Goal: Transaction & Acquisition: Purchase product/service

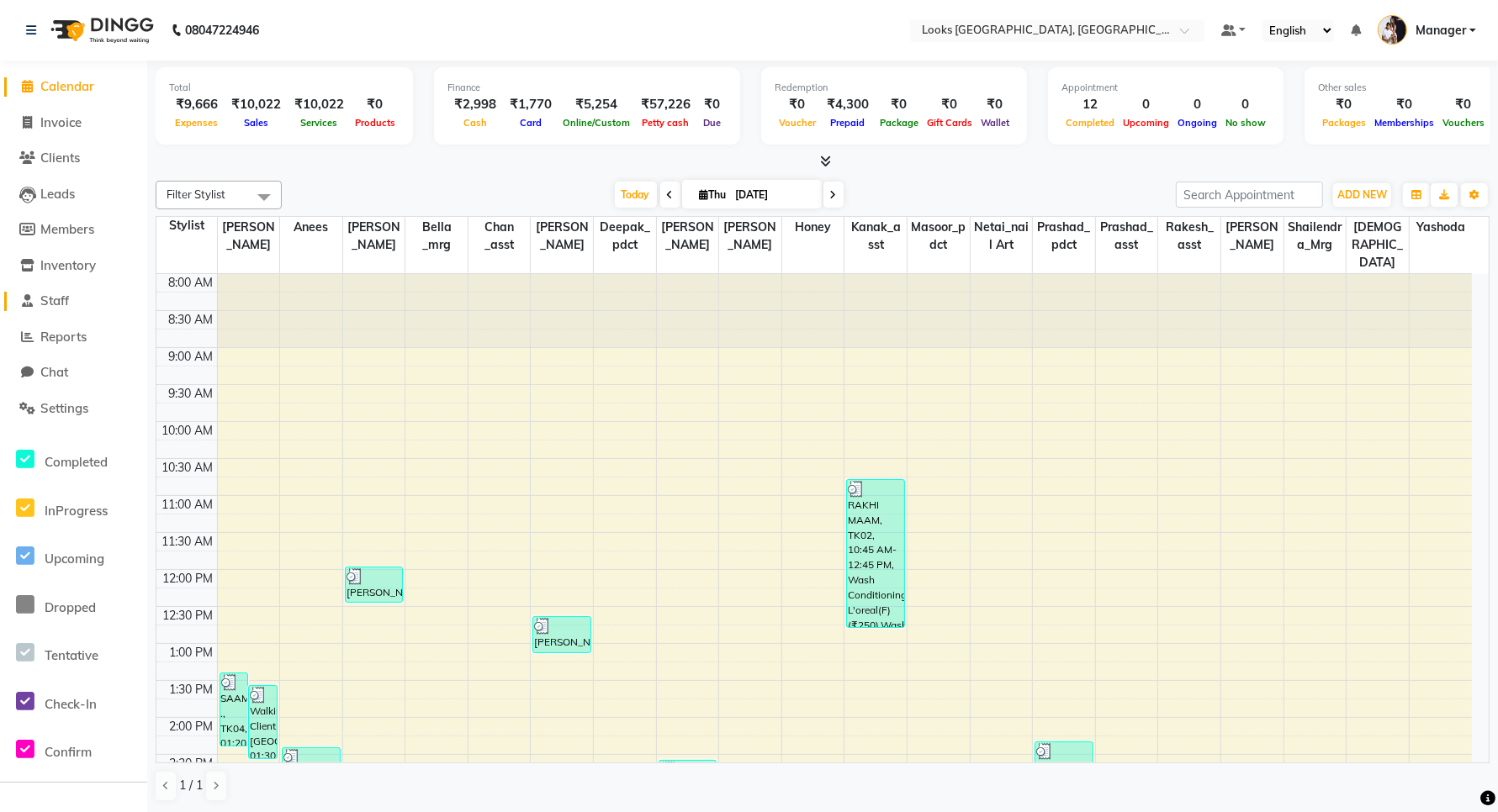
click at [69, 297] on span "Staff" at bounding box center [54, 300] width 28 height 16
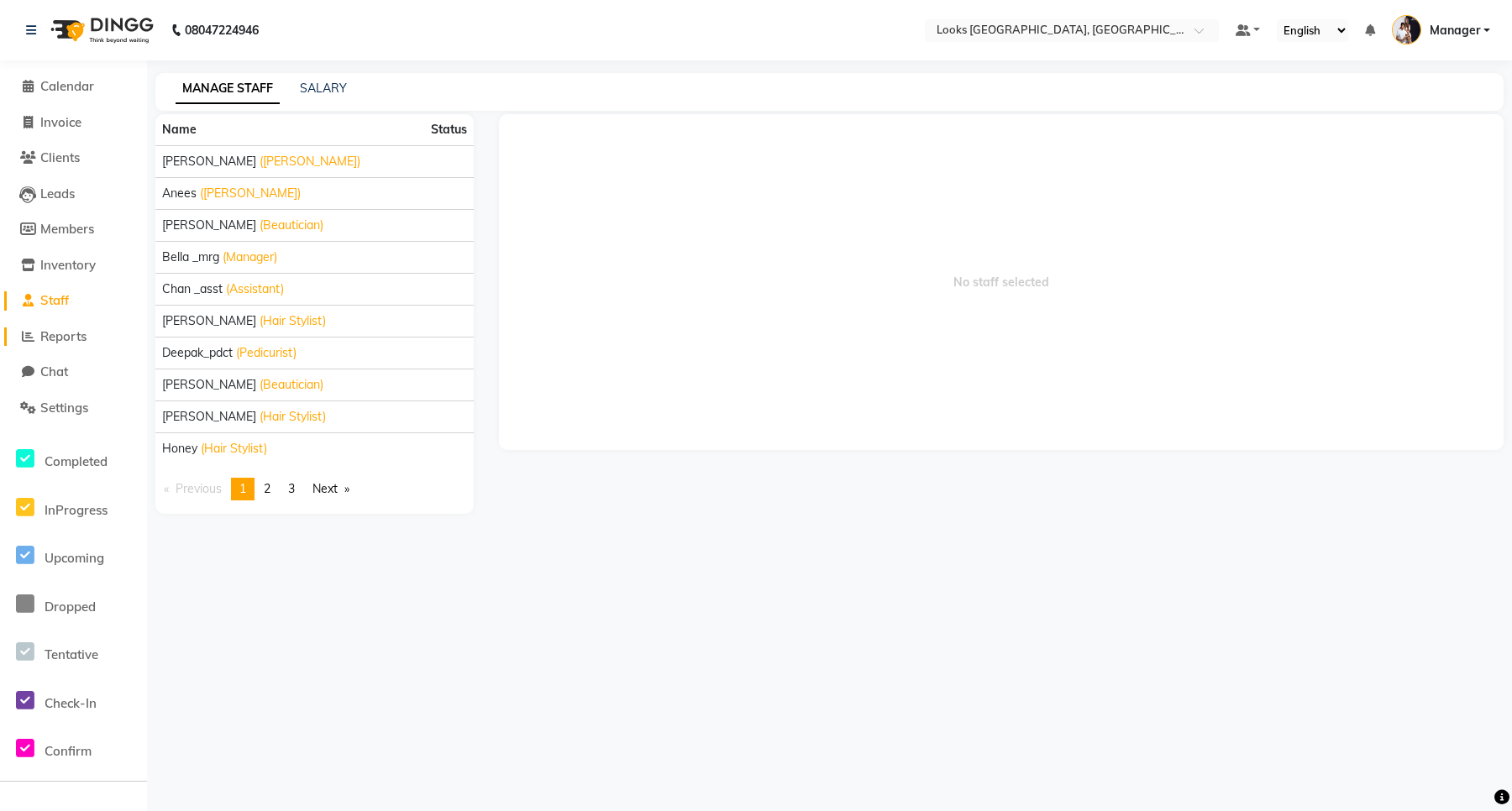
click at [52, 330] on span "Reports" at bounding box center [63, 336] width 46 height 16
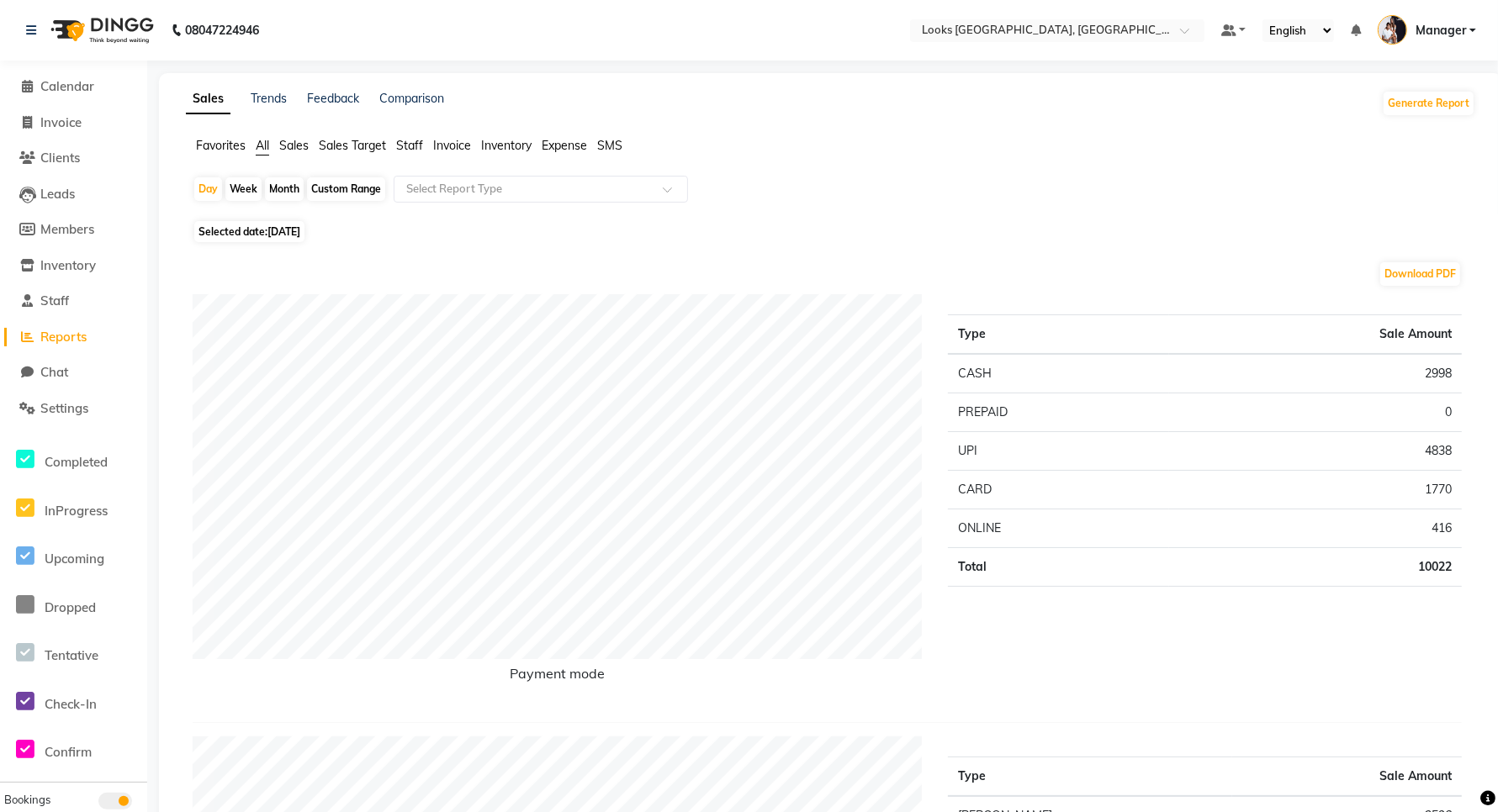
click at [408, 143] on span "Staff" at bounding box center [409, 146] width 27 height 15
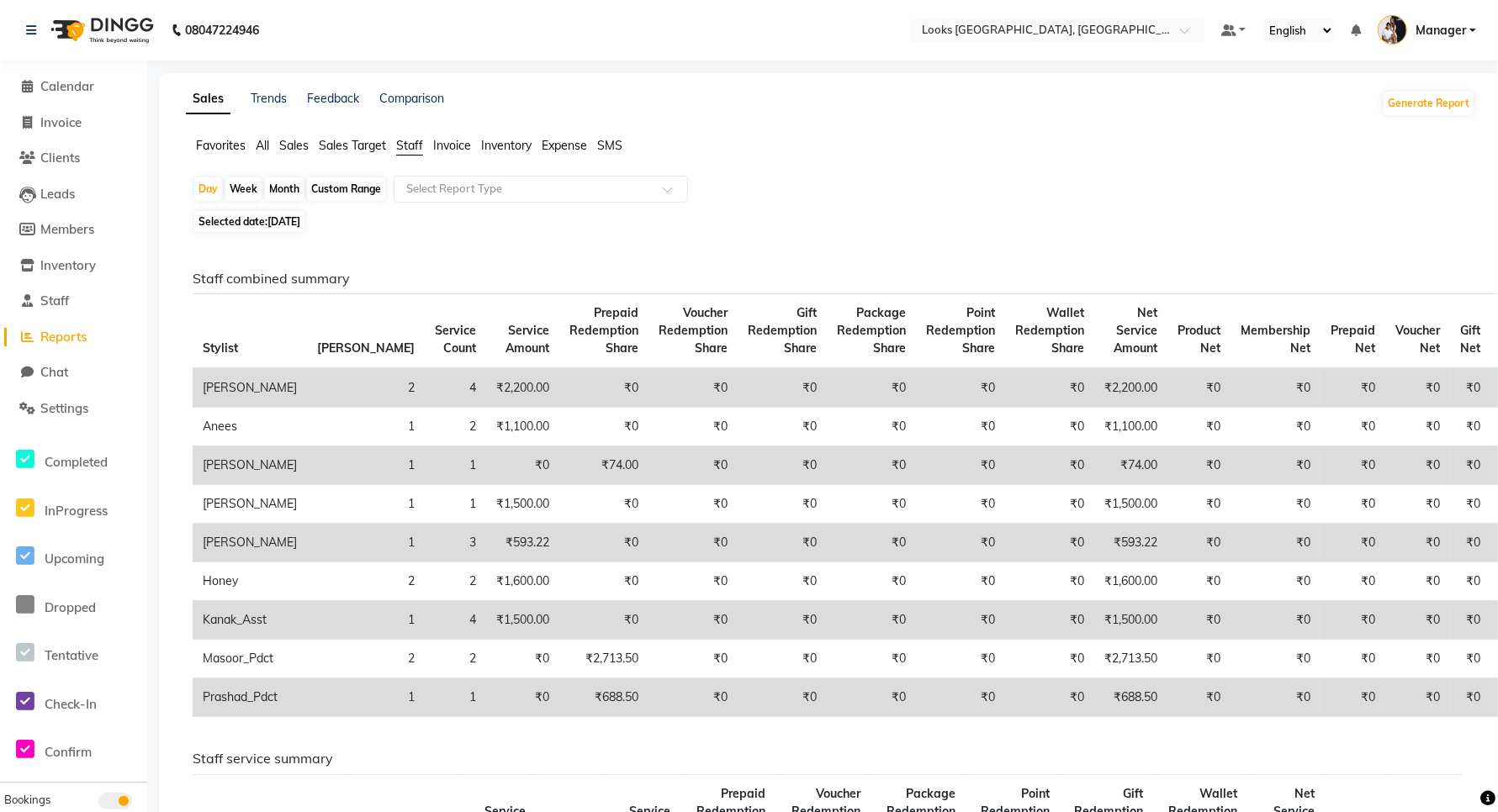
click at [244, 188] on div "Week" at bounding box center [244, 189] width 36 height 23
select select "9"
select select "2025"
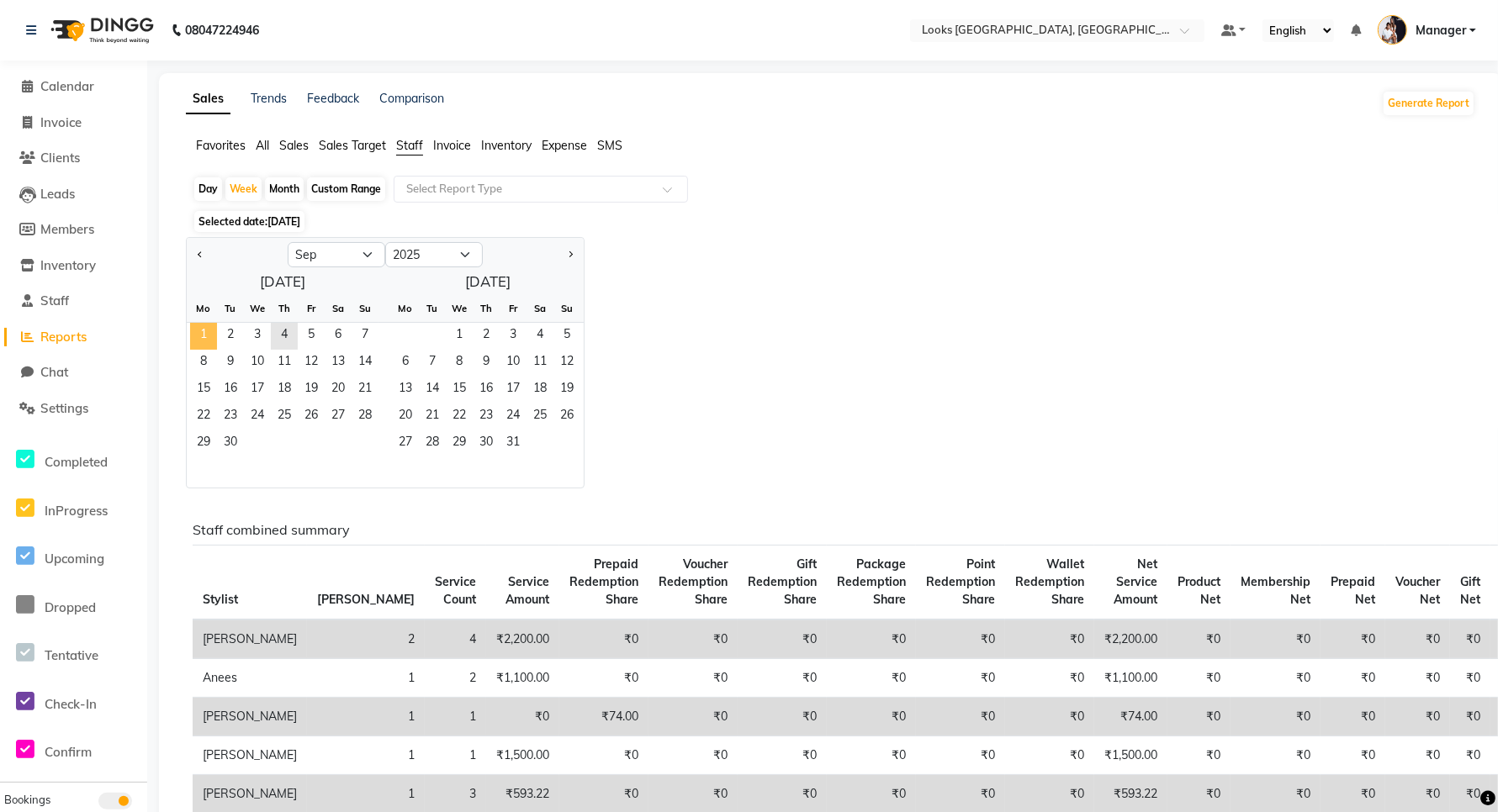
click at [199, 336] on span "1" at bounding box center [203, 336] width 27 height 27
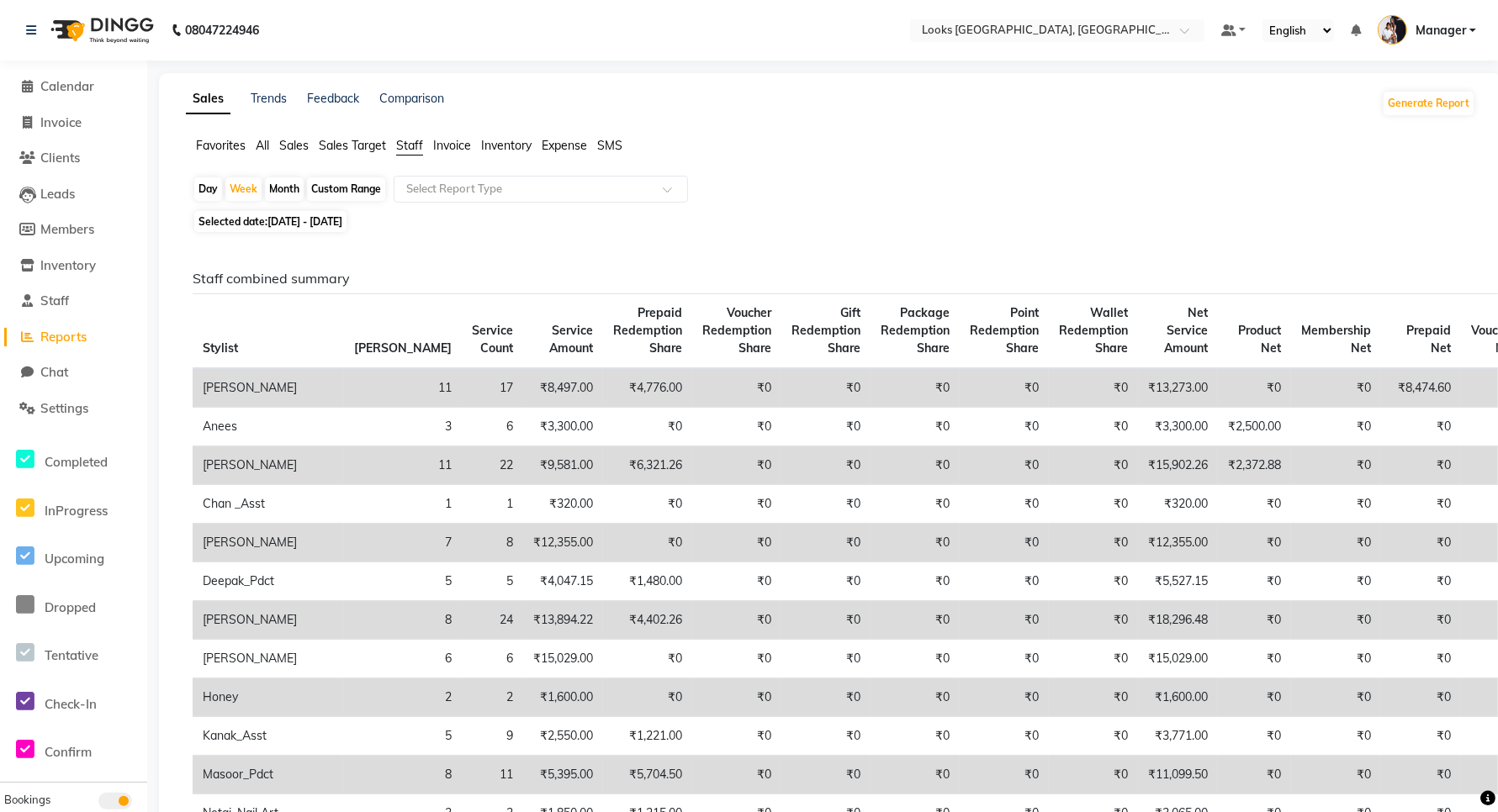
click at [280, 329] on th "Stylist" at bounding box center [268, 331] width 152 height 75
click at [55, 128] on span "Invoice" at bounding box center [61, 122] width 41 height 16
select select "service"
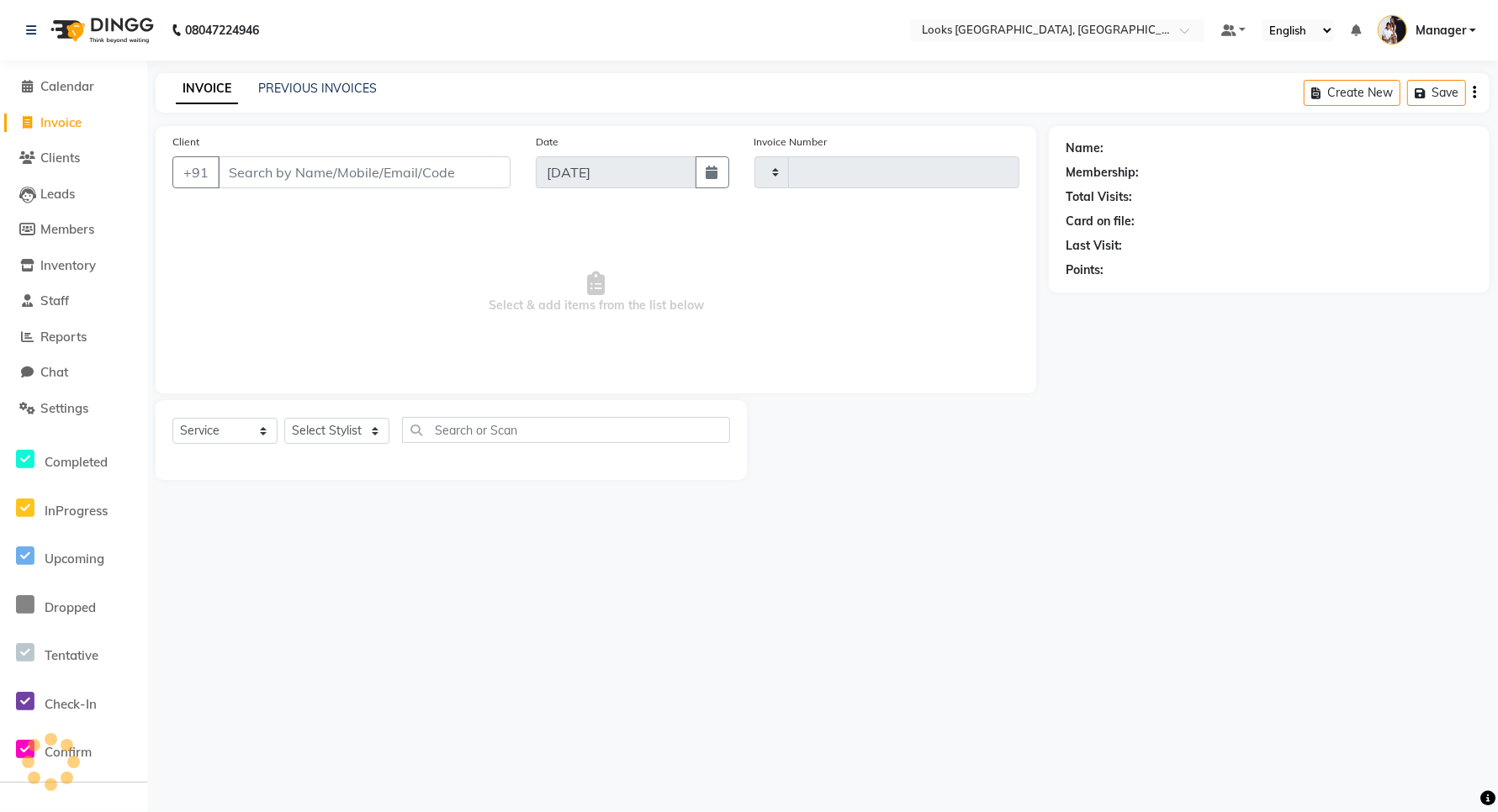
type input "5987"
select select "8941"
click at [324, 183] on input "Client" at bounding box center [366, 171] width 297 height 32
click at [61, 82] on span "Calendar" at bounding box center [67, 86] width 54 height 16
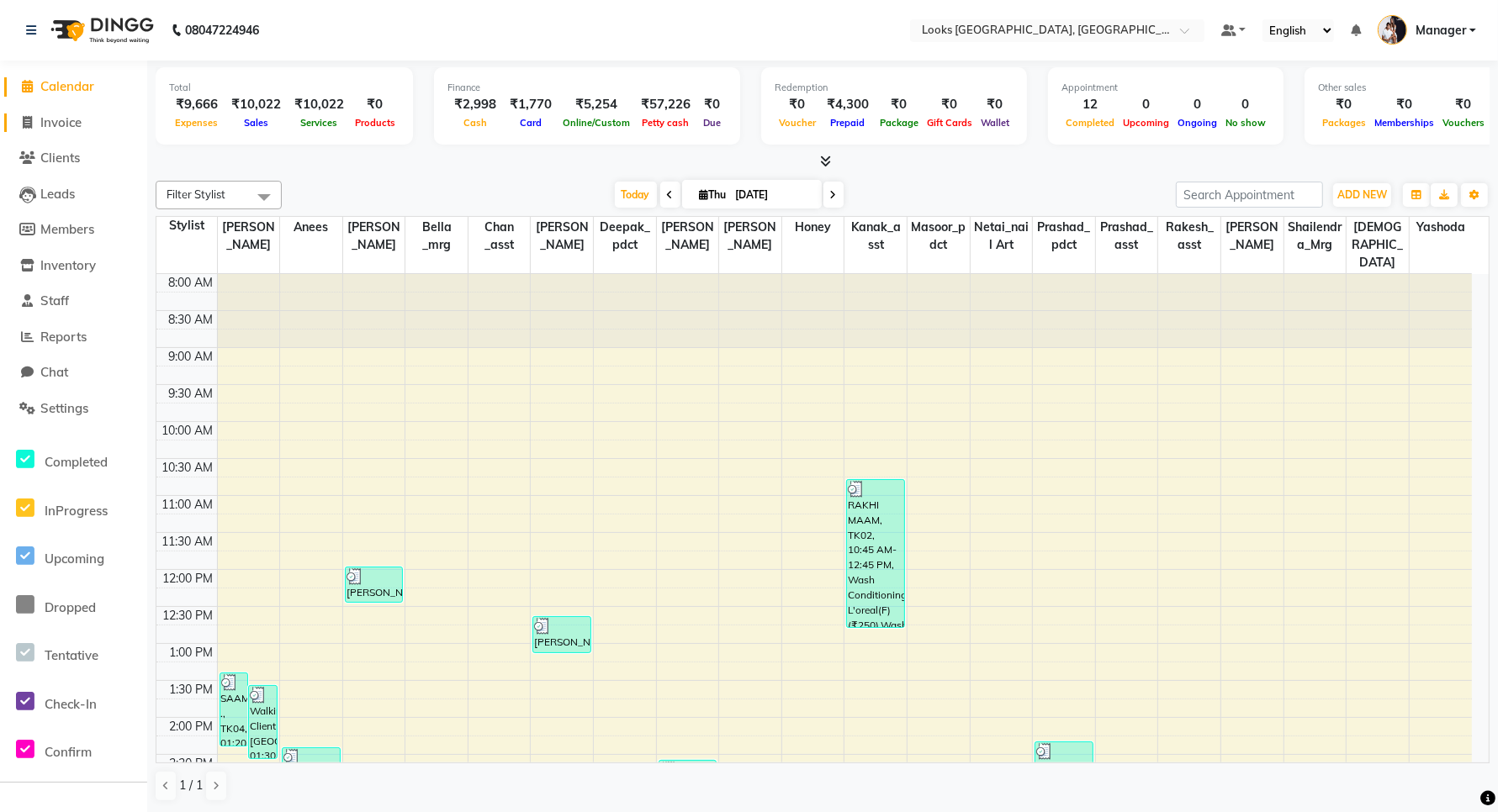
click at [57, 126] on span "Invoice" at bounding box center [61, 122] width 41 height 16
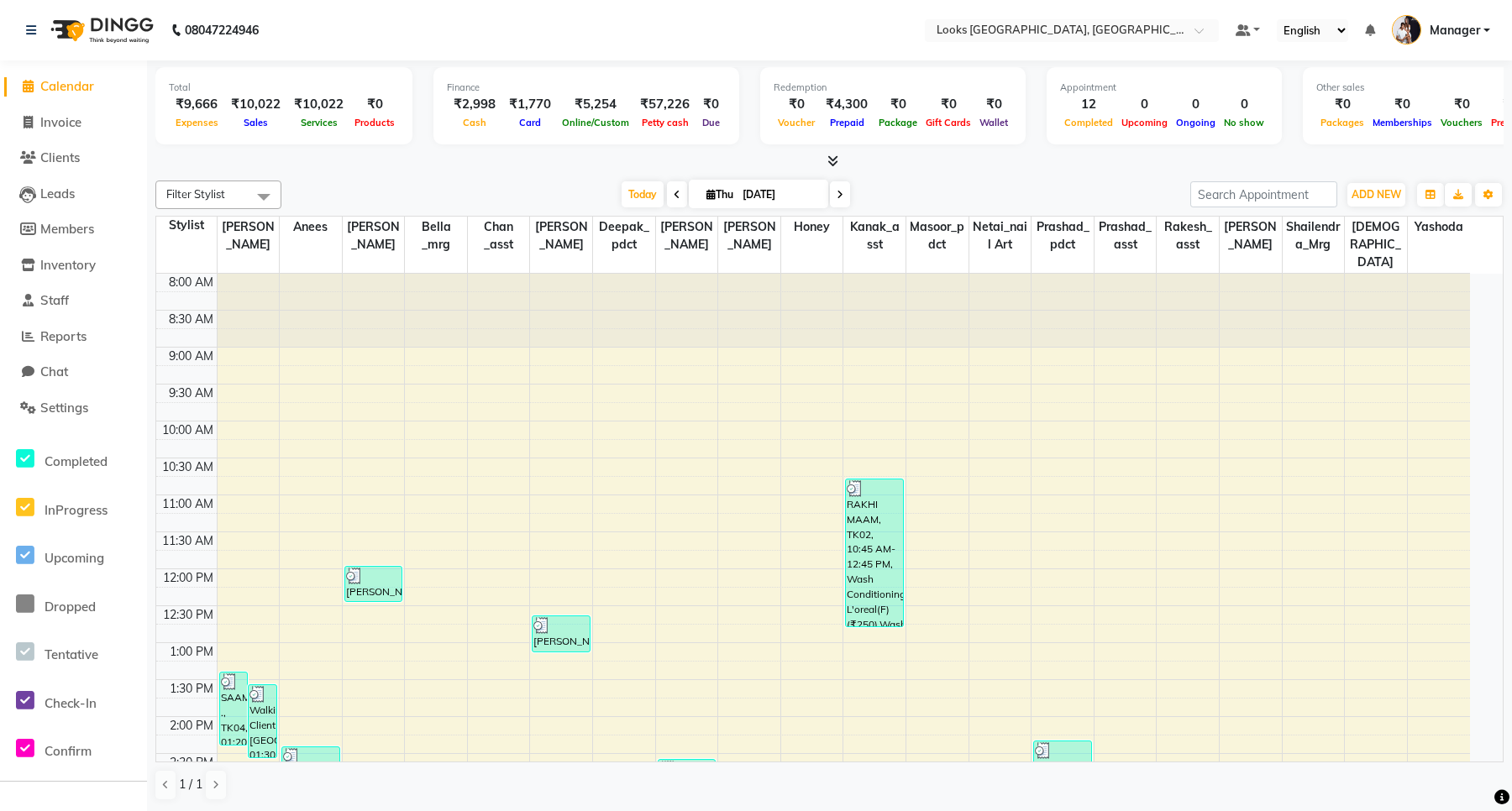
select select "service"
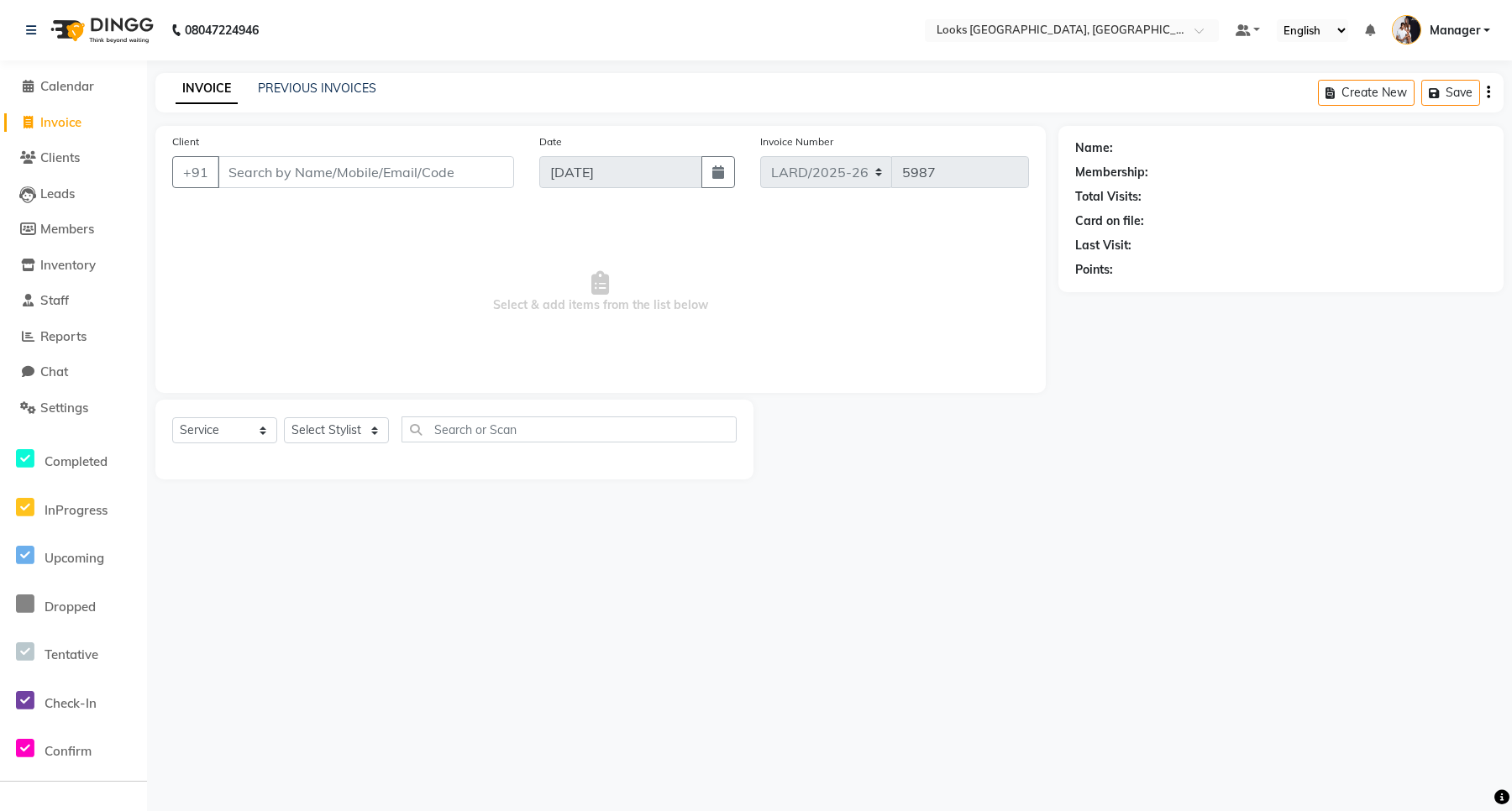
drag, startPoint x: 437, startPoint y: 182, endPoint x: 451, endPoint y: 196, distance: 19.8
click at [426, 182] on input "Client" at bounding box center [366, 171] width 296 height 32
type input "9413740948"
click at [454, 178] on span "Add Client" at bounding box center [470, 172] width 66 height 17
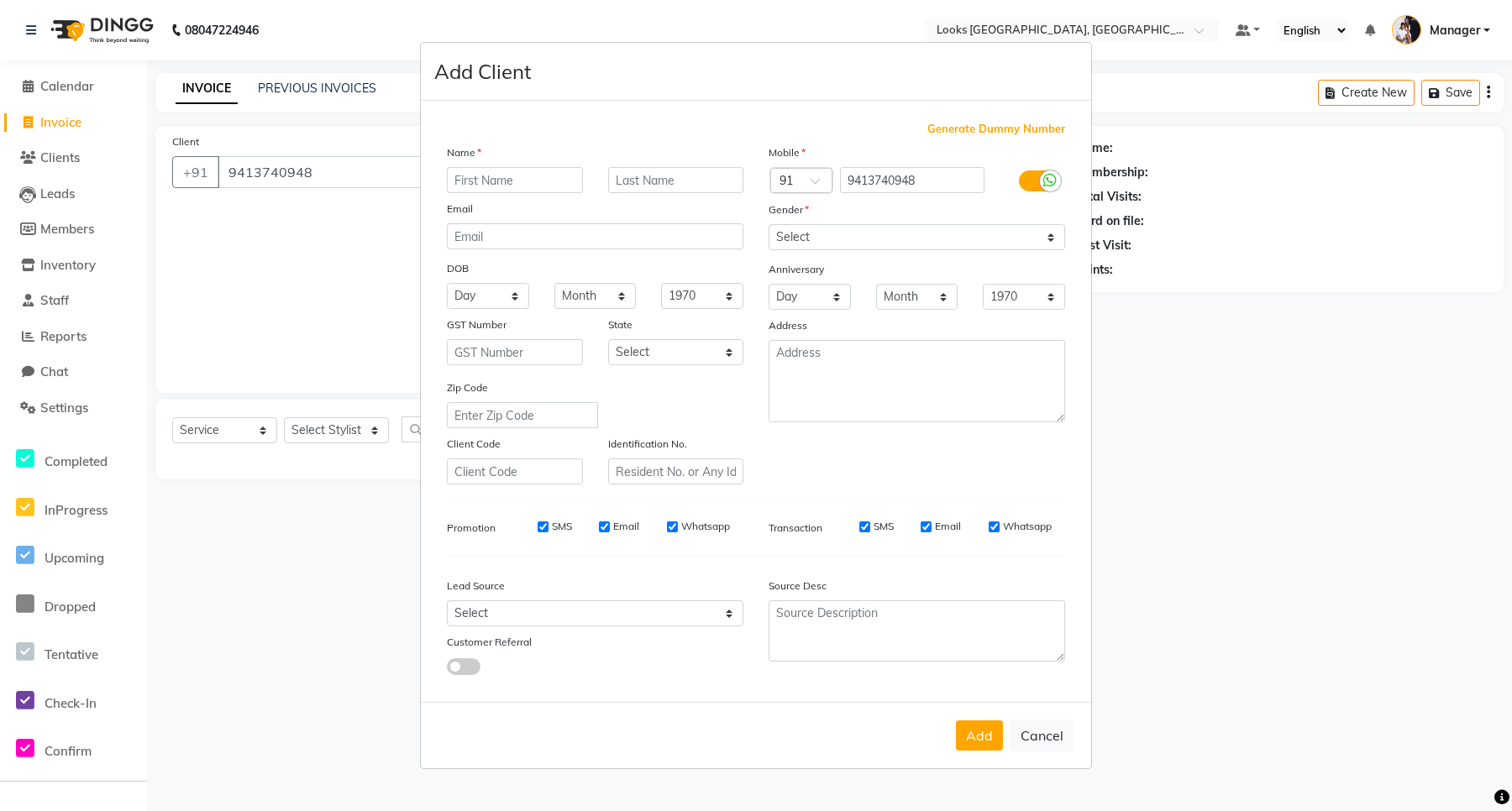
click at [471, 178] on input "text" at bounding box center [515, 180] width 136 height 26
drag, startPoint x: 517, startPoint y: 175, endPoint x: 415, endPoint y: 165, distance: 102.5
click at [415, 165] on ngb-modal-window "Add Client Generate Dummy Number Name SWAPHA Email DOB Day 01 02 03 04 05 06 07…" at bounding box center [756, 405] width 1512 height 811
paste input "D"
type input "[PERSON_NAME]"
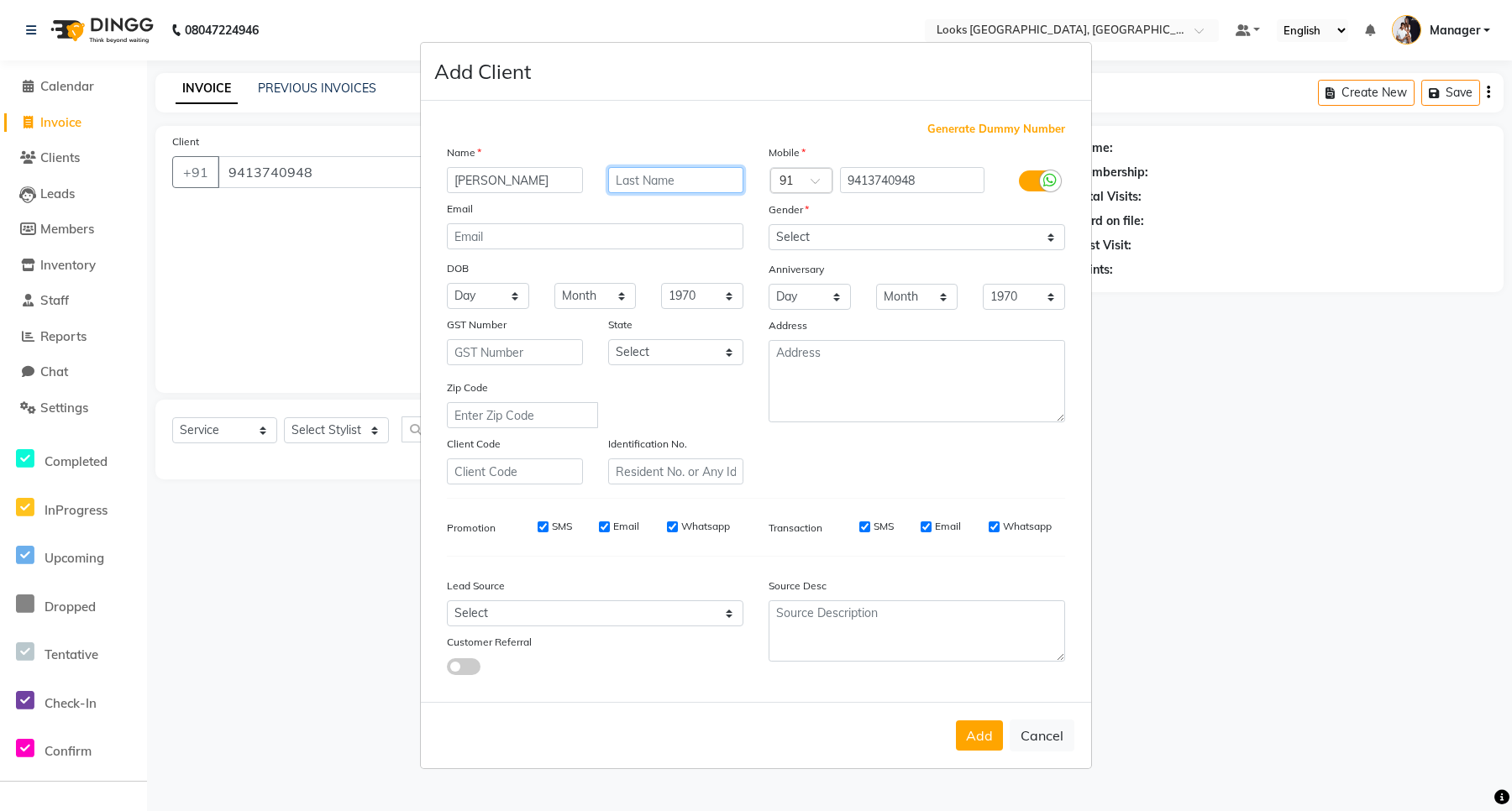
click at [641, 183] on input "text" at bounding box center [676, 180] width 136 height 26
click at [803, 238] on select "Select [DEMOGRAPHIC_DATA] [DEMOGRAPHIC_DATA] Other Prefer Not To Say" at bounding box center [917, 237] width 296 height 26
select select "[DEMOGRAPHIC_DATA]"
click at [768, 226] on select "Select [DEMOGRAPHIC_DATA] [DEMOGRAPHIC_DATA] Other Prefer Not To Say" at bounding box center [917, 237] width 296 height 26
click at [666, 355] on select "Select [GEOGRAPHIC_DATA] [GEOGRAPHIC_DATA] [GEOGRAPHIC_DATA] [GEOGRAPHIC_DATA] …" at bounding box center [676, 352] width 136 height 26
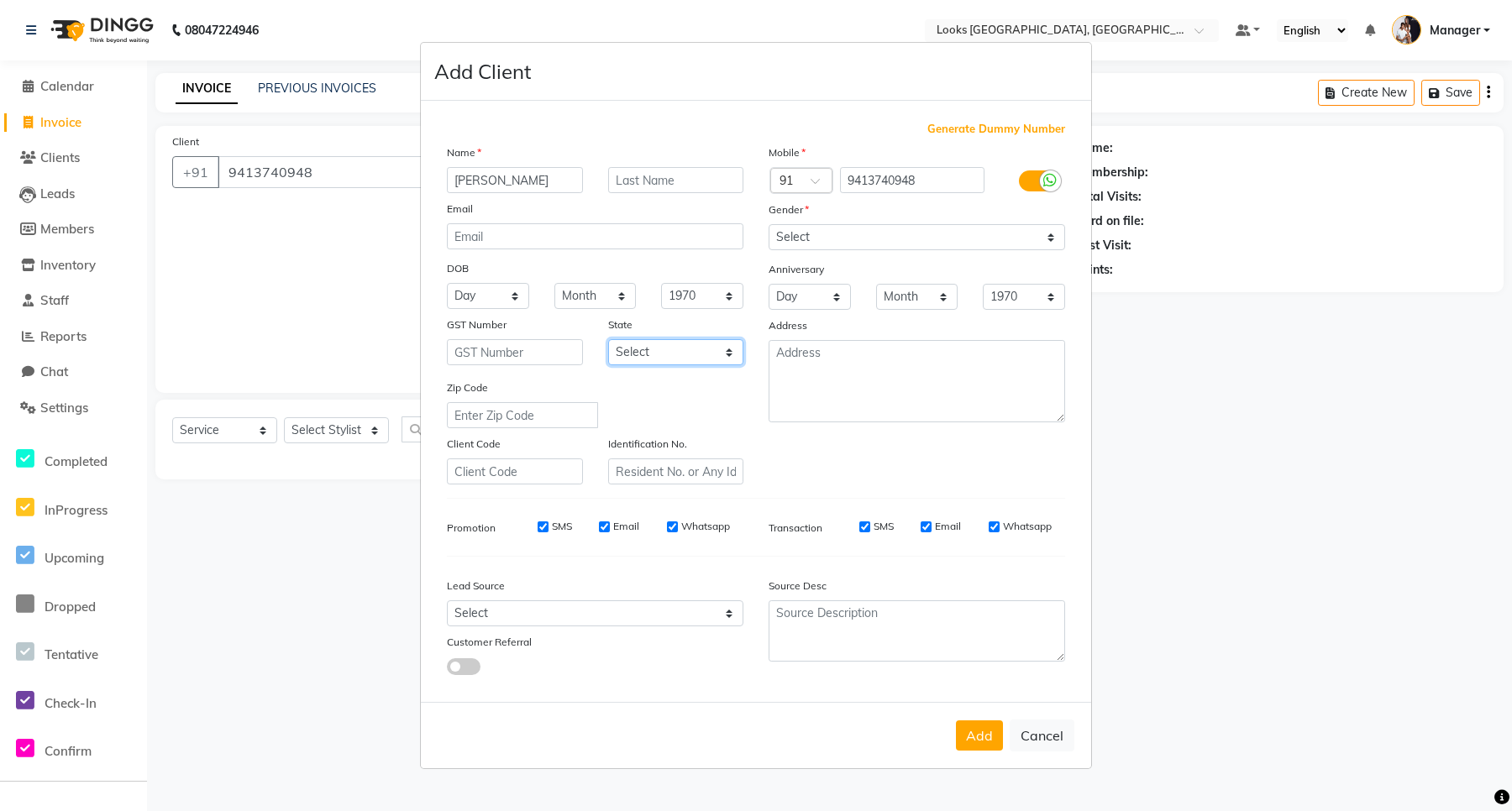
select select "13"
click at [608, 339] on select "Select [GEOGRAPHIC_DATA] [GEOGRAPHIC_DATA] [GEOGRAPHIC_DATA] [GEOGRAPHIC_DATA] …" at bounding box center [676, 352] width 136 height 26
click at [841, 383] on textarea at bounding box center [917, 381] width 296 height 82
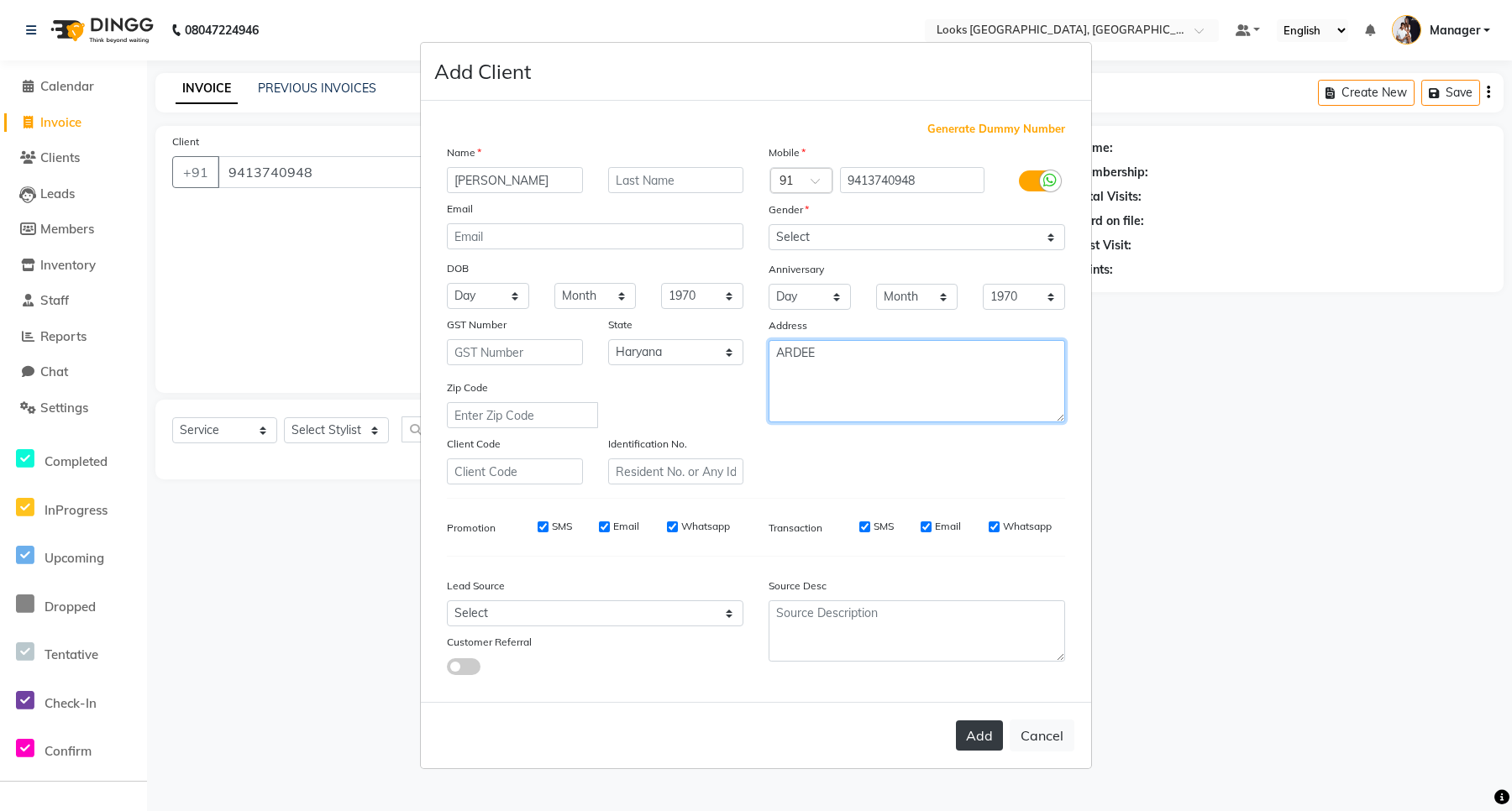
type textarea "ARDEE"
drag, startPoint x: 967, startPoint y: 732, endPoint x: 872, endPoint y: 605, distance: 158.6
click at [968, 731] on button "Add" at bounding box center [979, 735] width 47 height 30
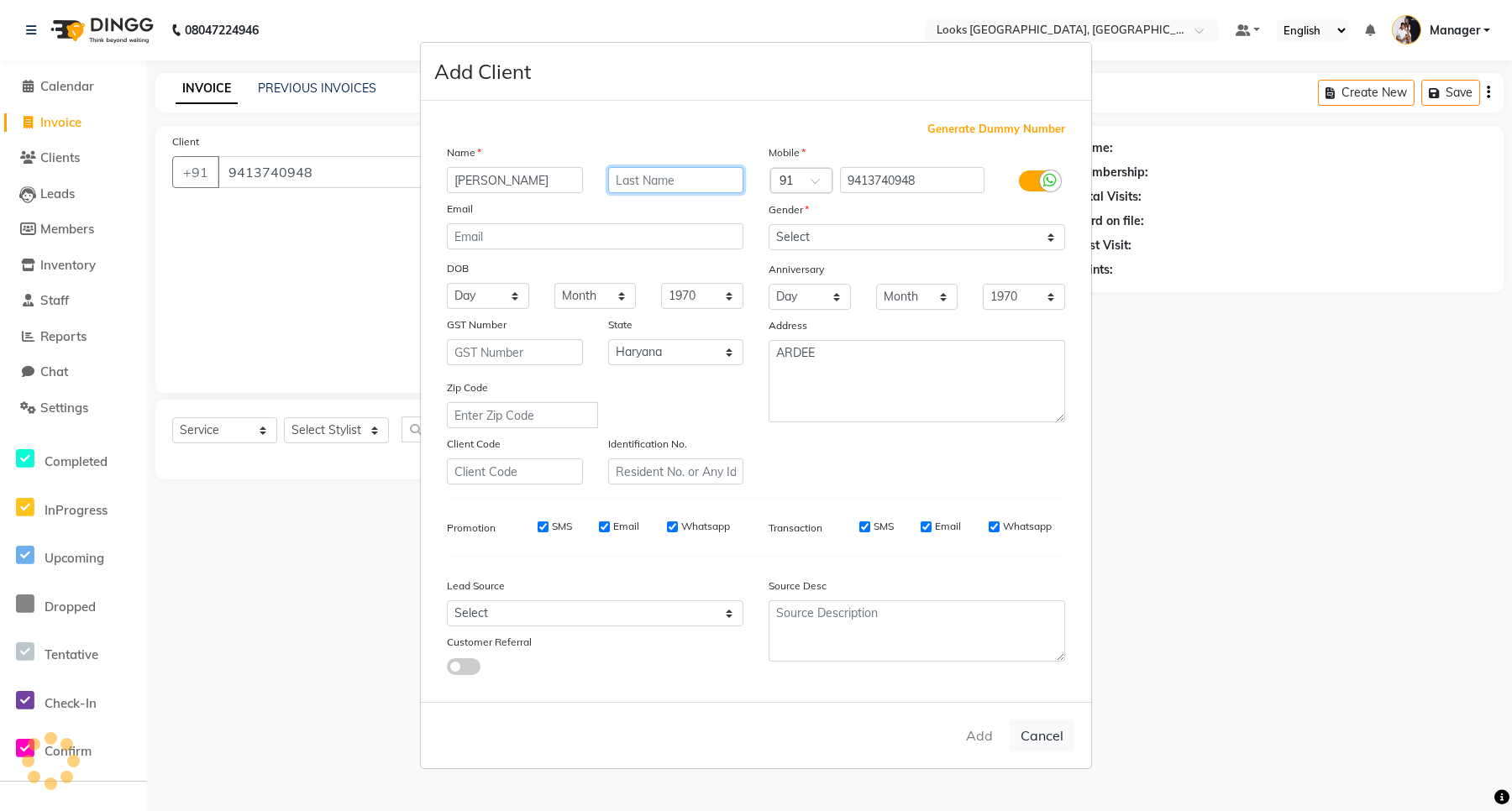
click at [664, 182] on input "text" at bounding box center [676, 180] width 136 height 26
type input "JI"
click at [973, 732] on div "Add Cancel" at bounding box center [756, 735] width 671 height 66
select select
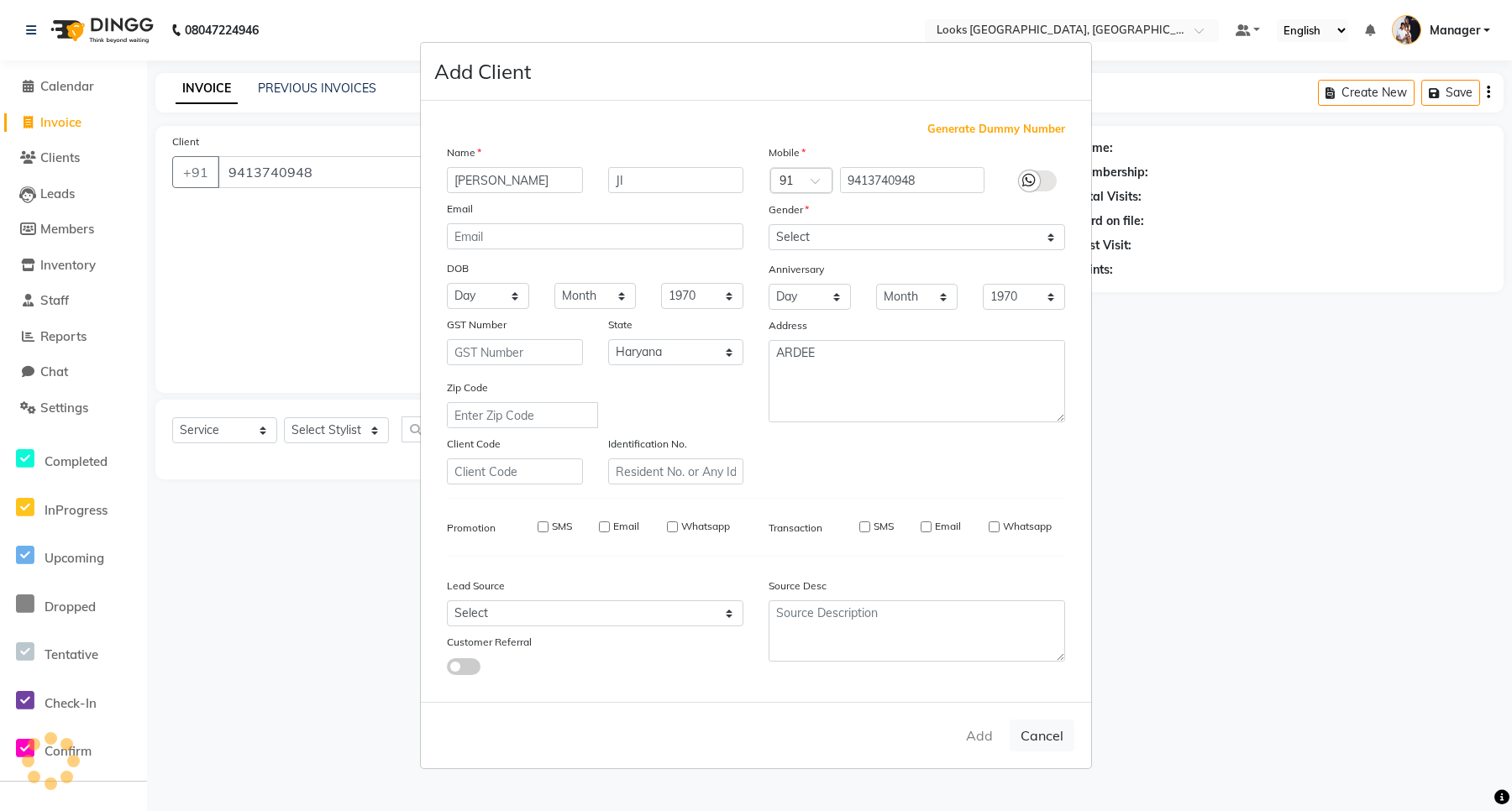
select select
select select "null"
select select
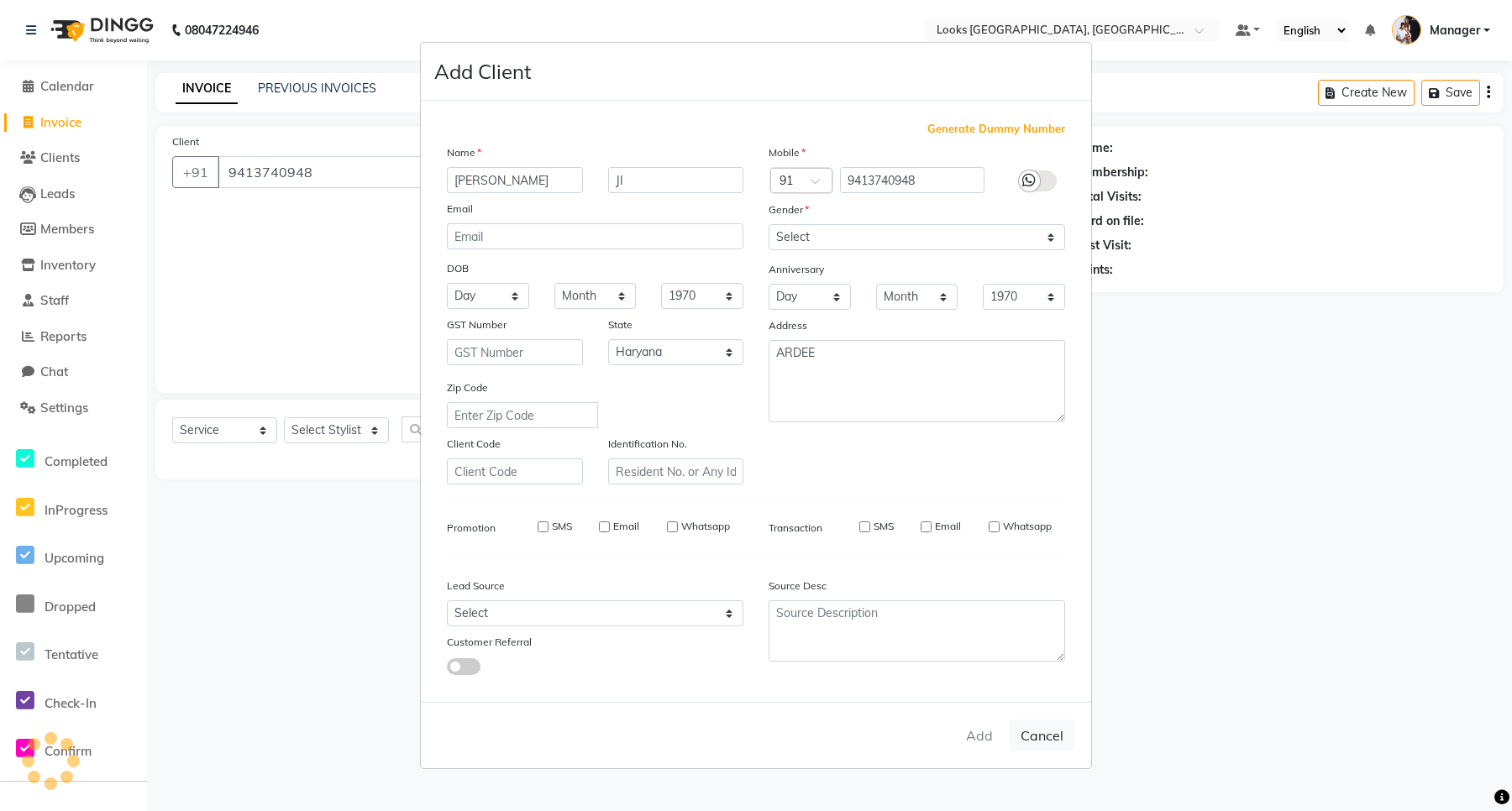
select select
checkbox input "false"
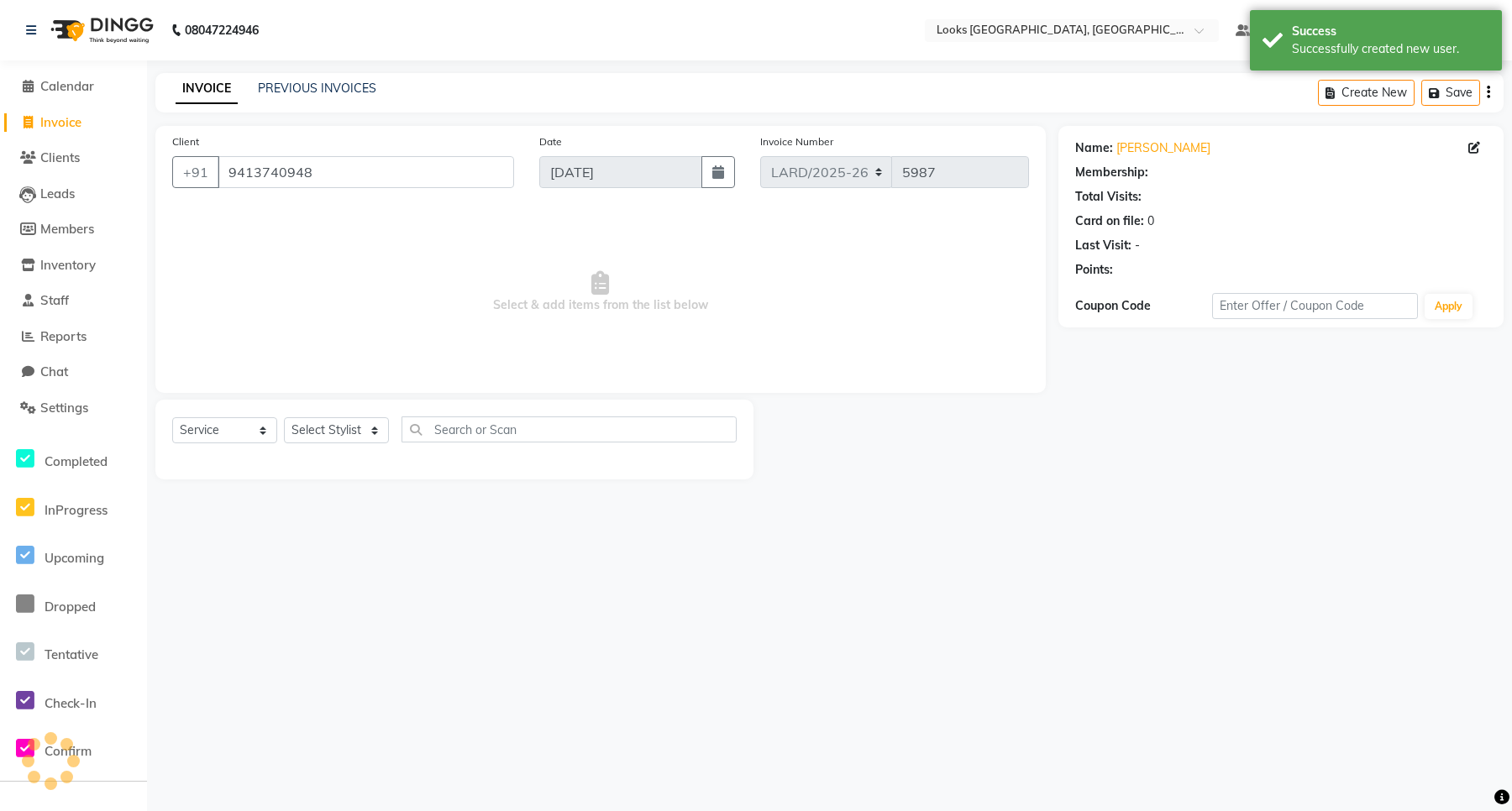
select select "1: Object"
drag, startPoint x: 347, startPoint y: 431, endPoint x: 343, endPoint y: 422, distance: 9.8
click at [347, 431] on select "Select Stylist [PERSON_NAME] _mrg [PERSON_NAME] _asst [PERSON_NAME] [PERSON_NAM…" at bounding box center [336, 430] width 105 height 26
select select "90483"
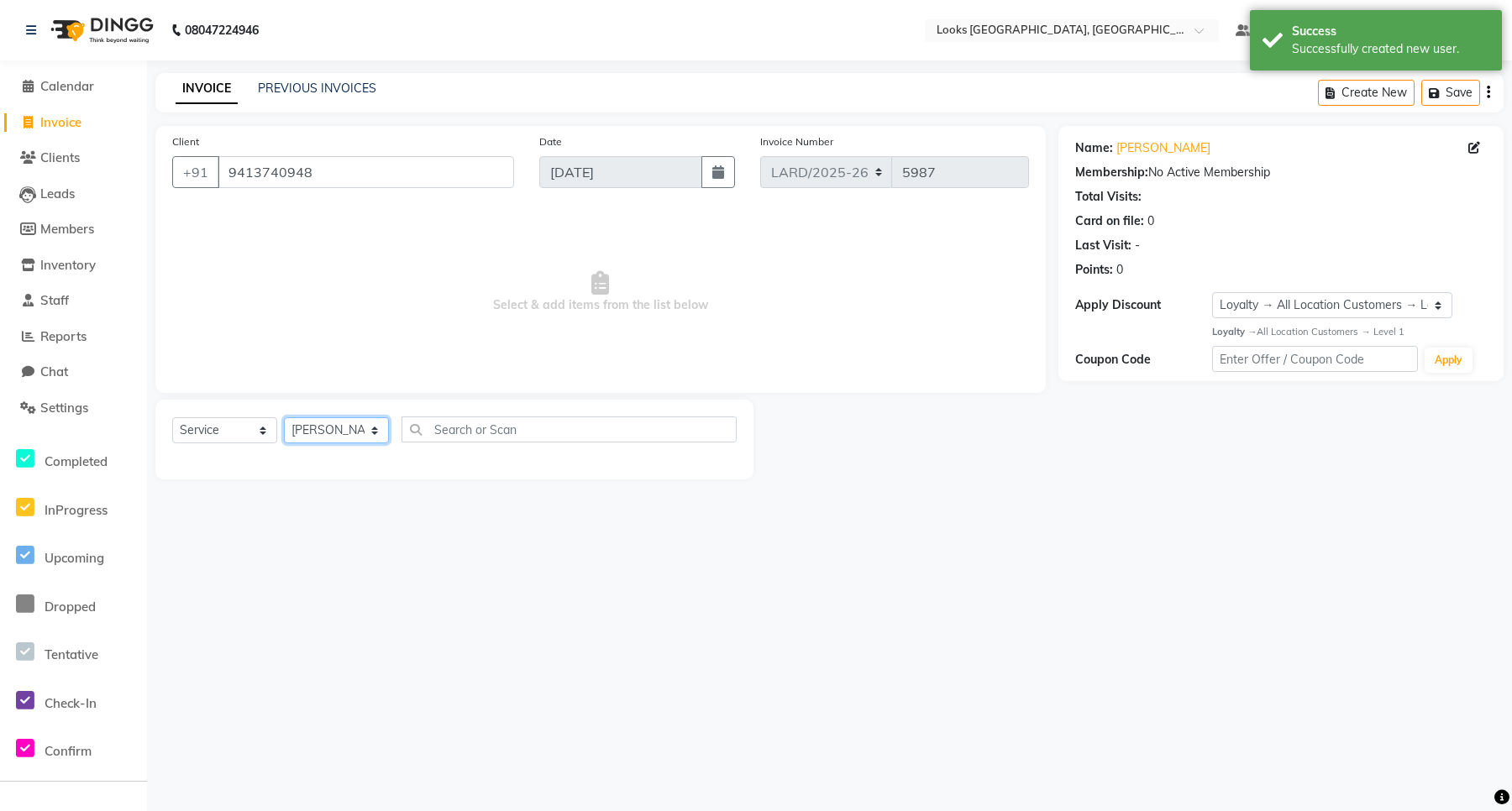
click at [284, 417] on select "Select Stylist [PERSON_NAME] _mrg [PERSON_NAME] _asst [PERSON_NAME] [PERSON_NAM…" at bounding box center [336, 430] width 105 height 26
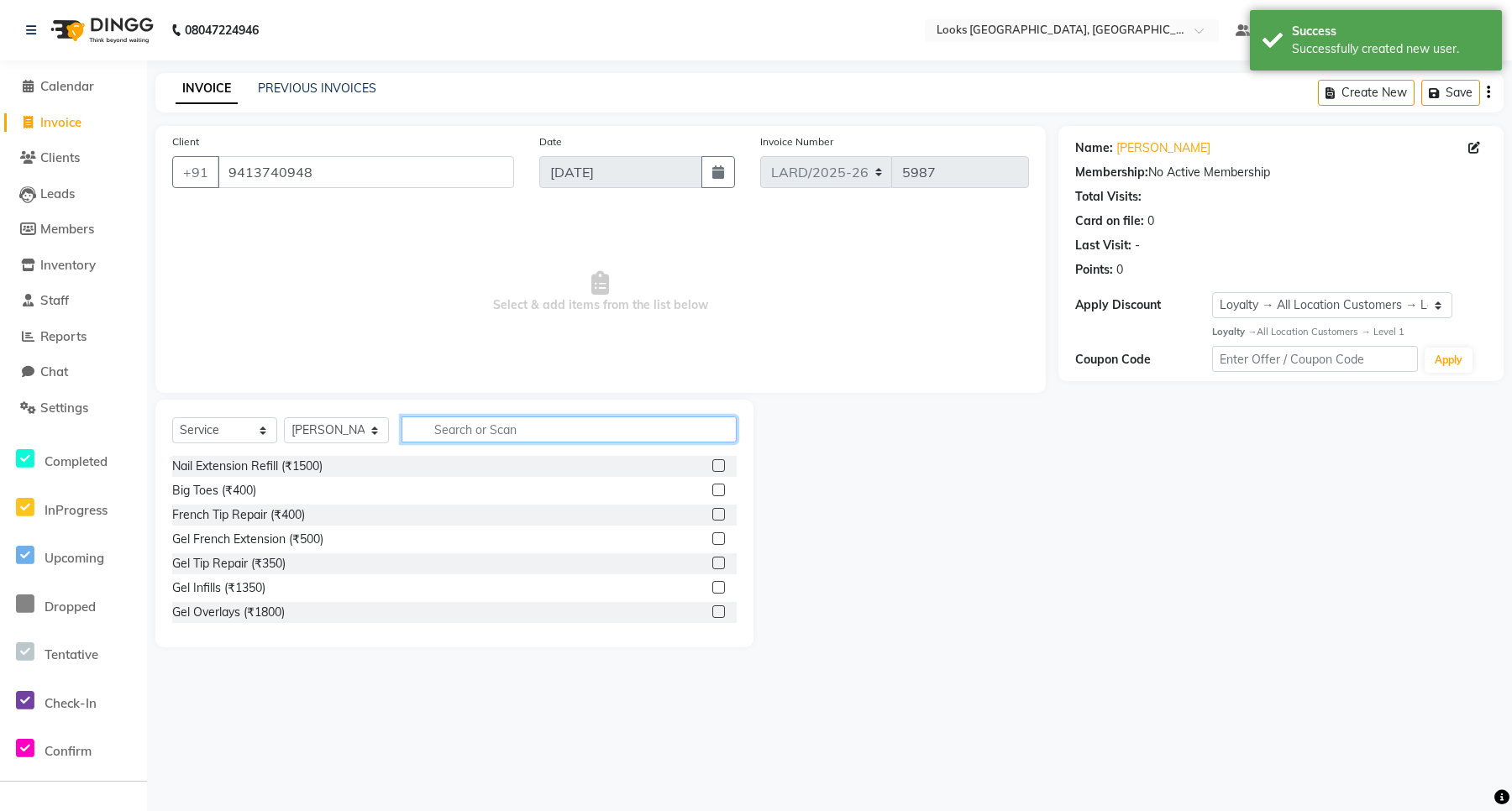
click at [510, 425] on input "text" at bounding box center [569, 429] width 335 height 26
type input "EY"
click at [713, 535] on label at bounding box center [719, 539] width 13 height 13
click at [713, 535] on input "checkbox" at bounding box center [718, 540] width 11 height 11
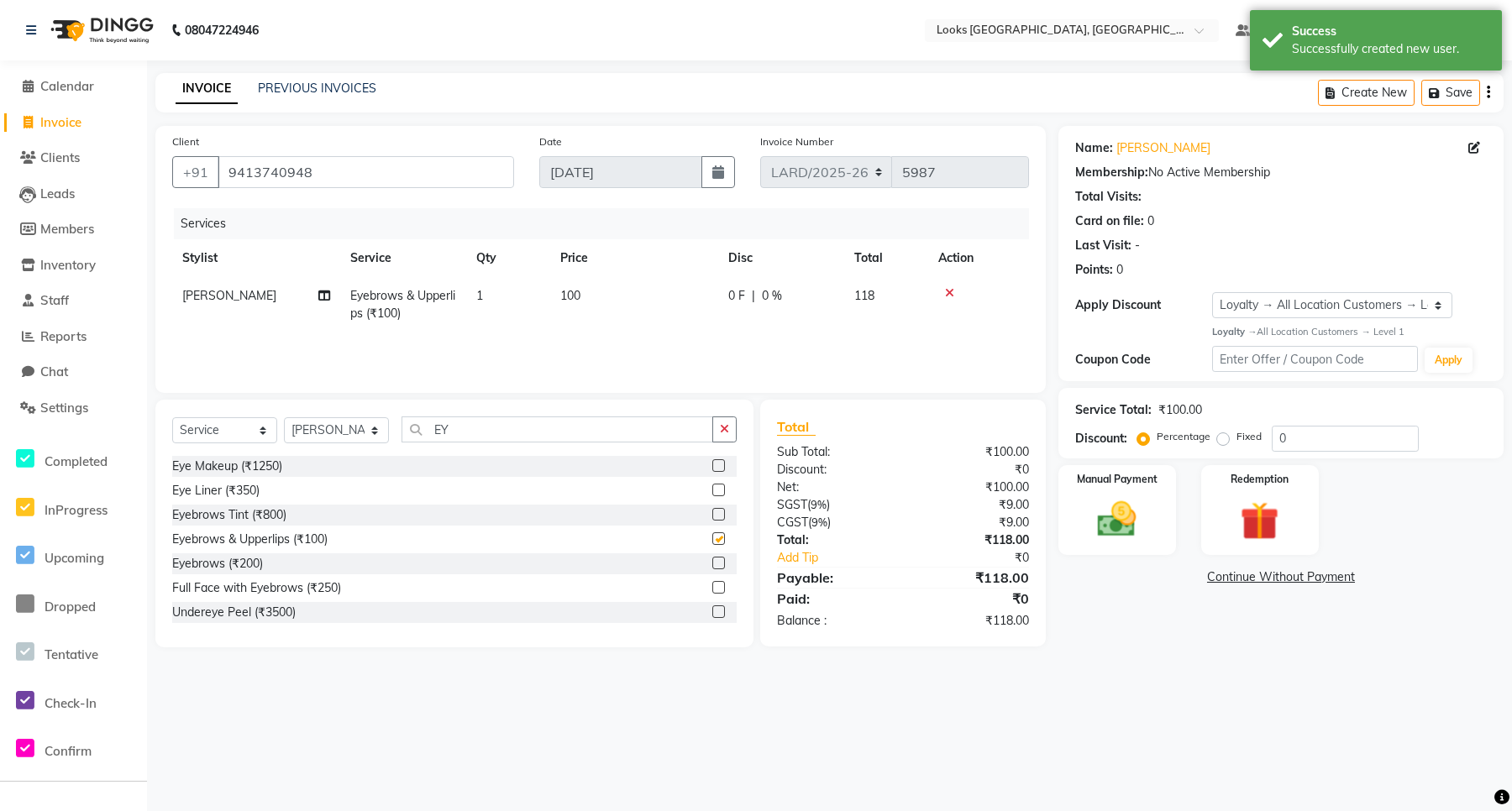
checkbox input "false"
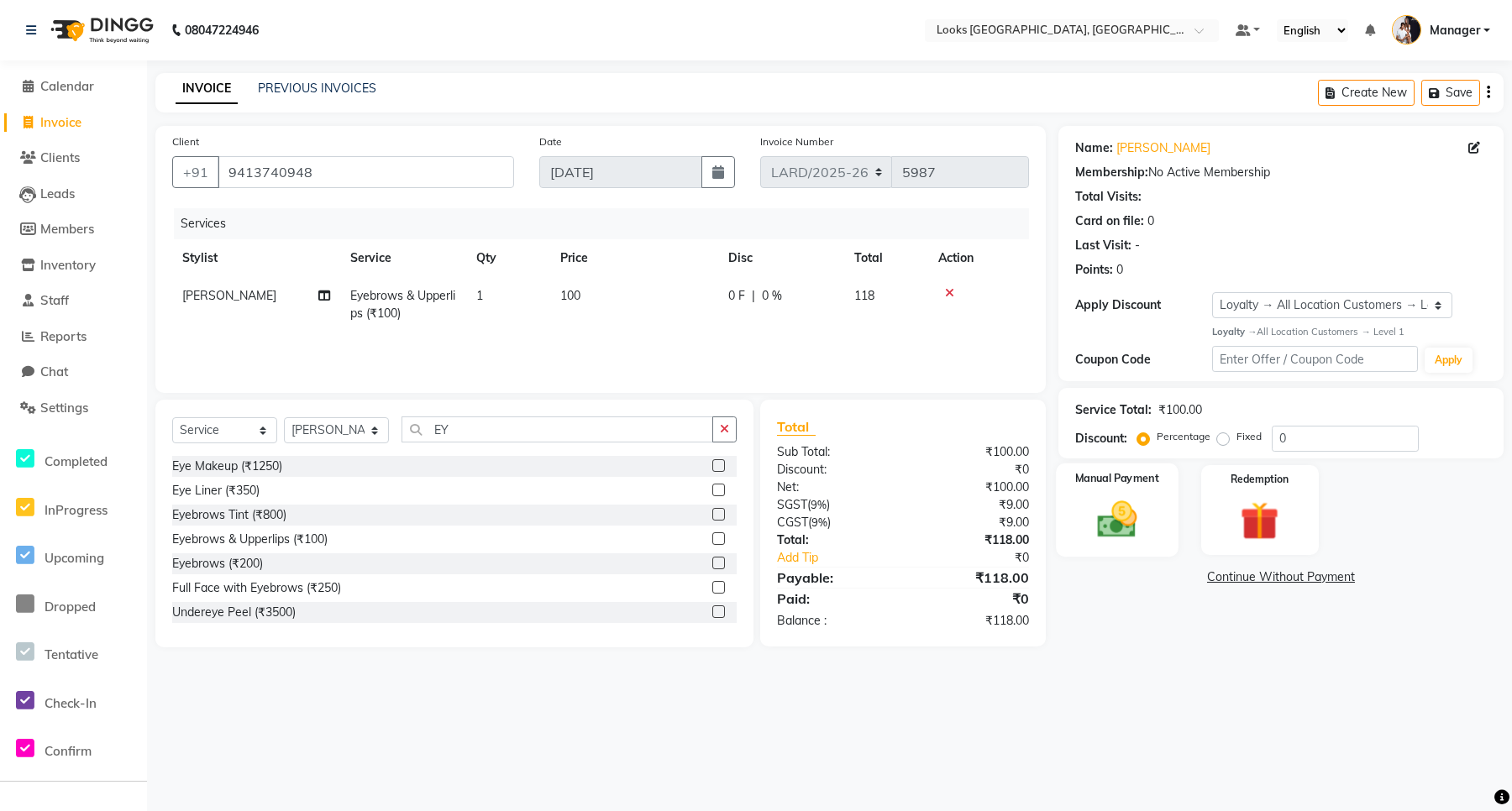
click at [1109, 526] on img at bounding box center [1117, 520] width 65 height 46
click at [1243, 577] on span "UPI" at bounding box center [1244, 578] width 26 height 20
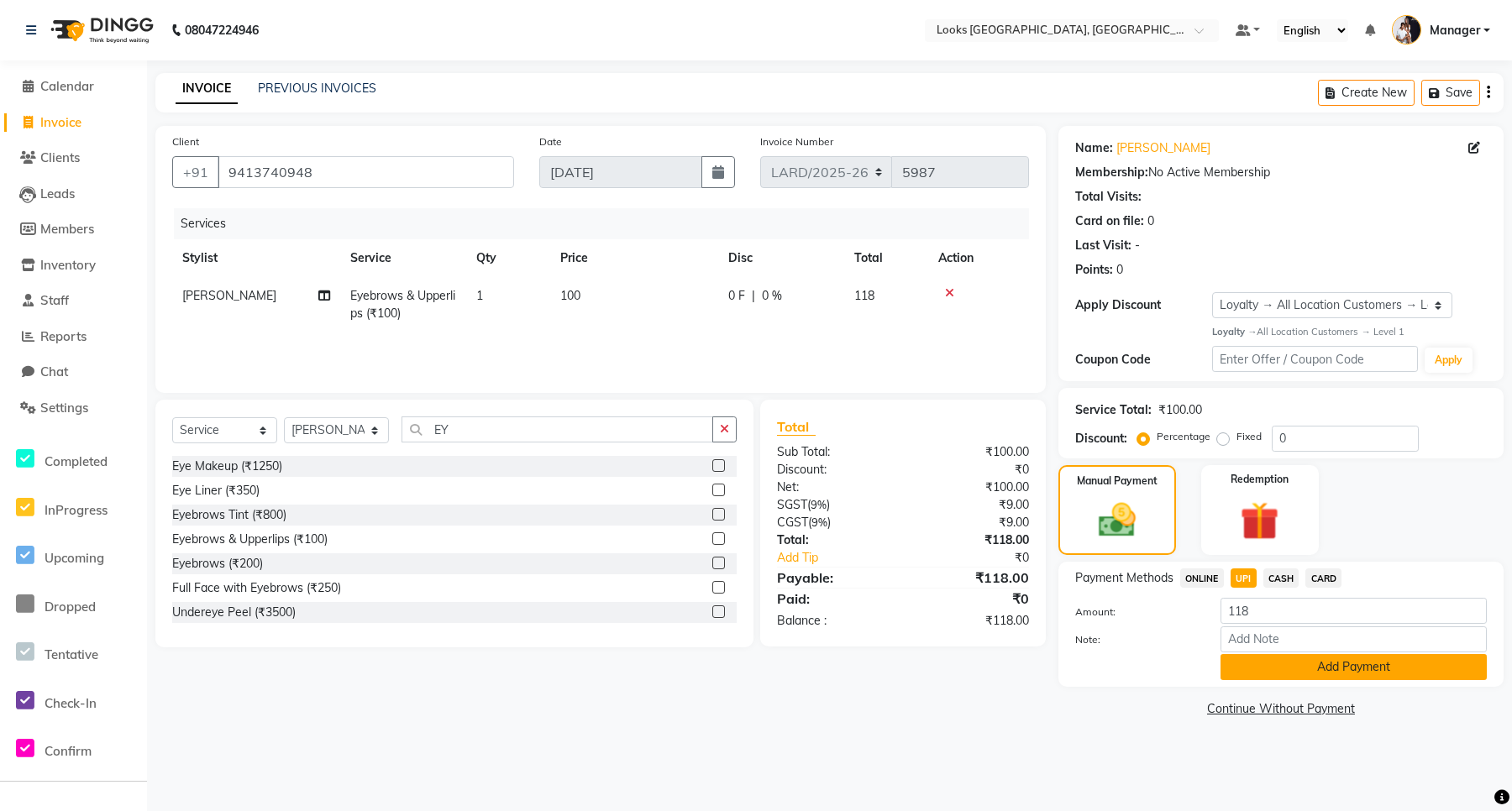
click at [1261, 669] on button "Add Payment" at bounding box center [1354, 667] width 266 height 26
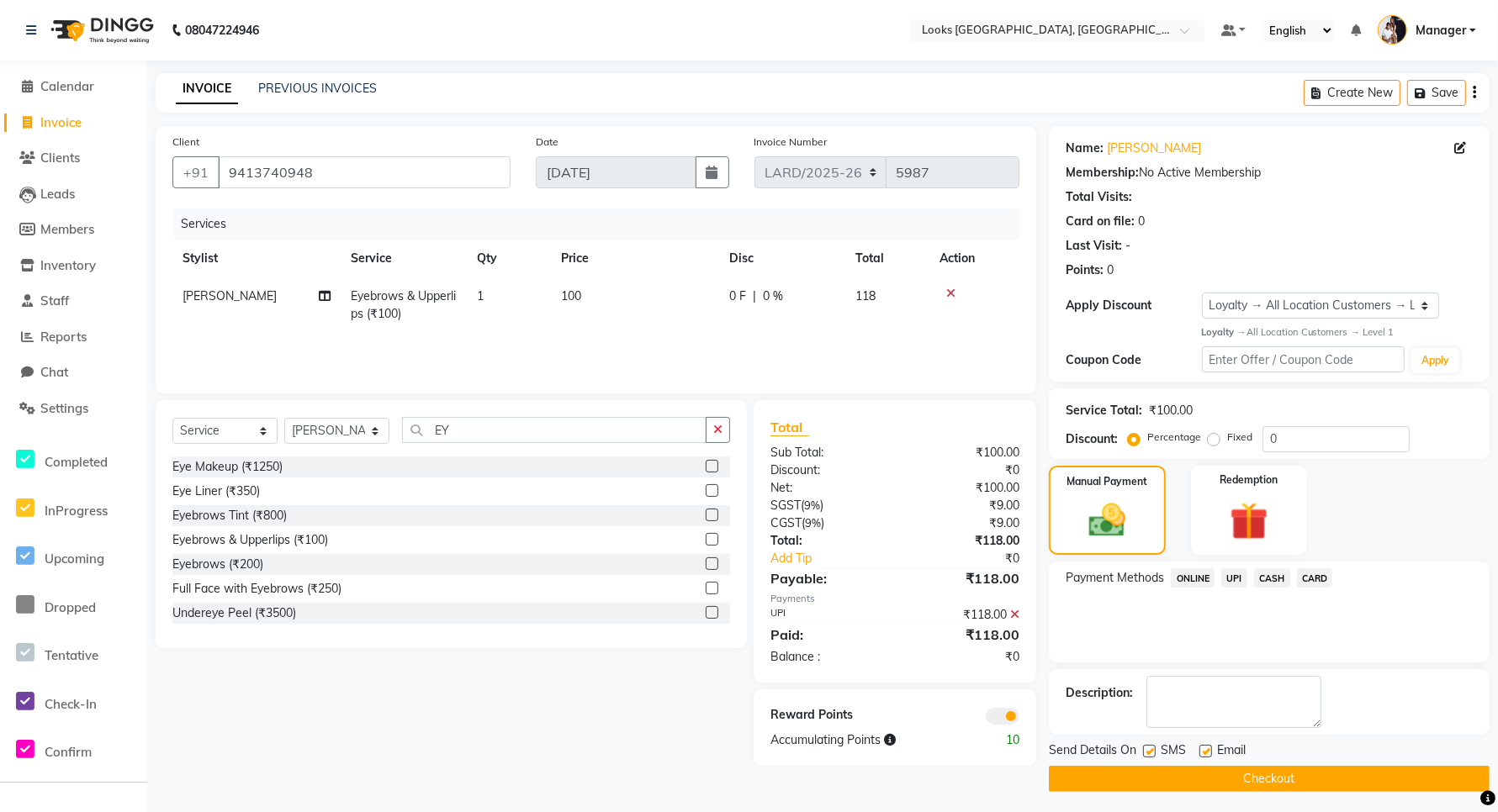
click at [1205, 785] on button "Checkout" at bounding box center [1269, 779] width 441 height 26
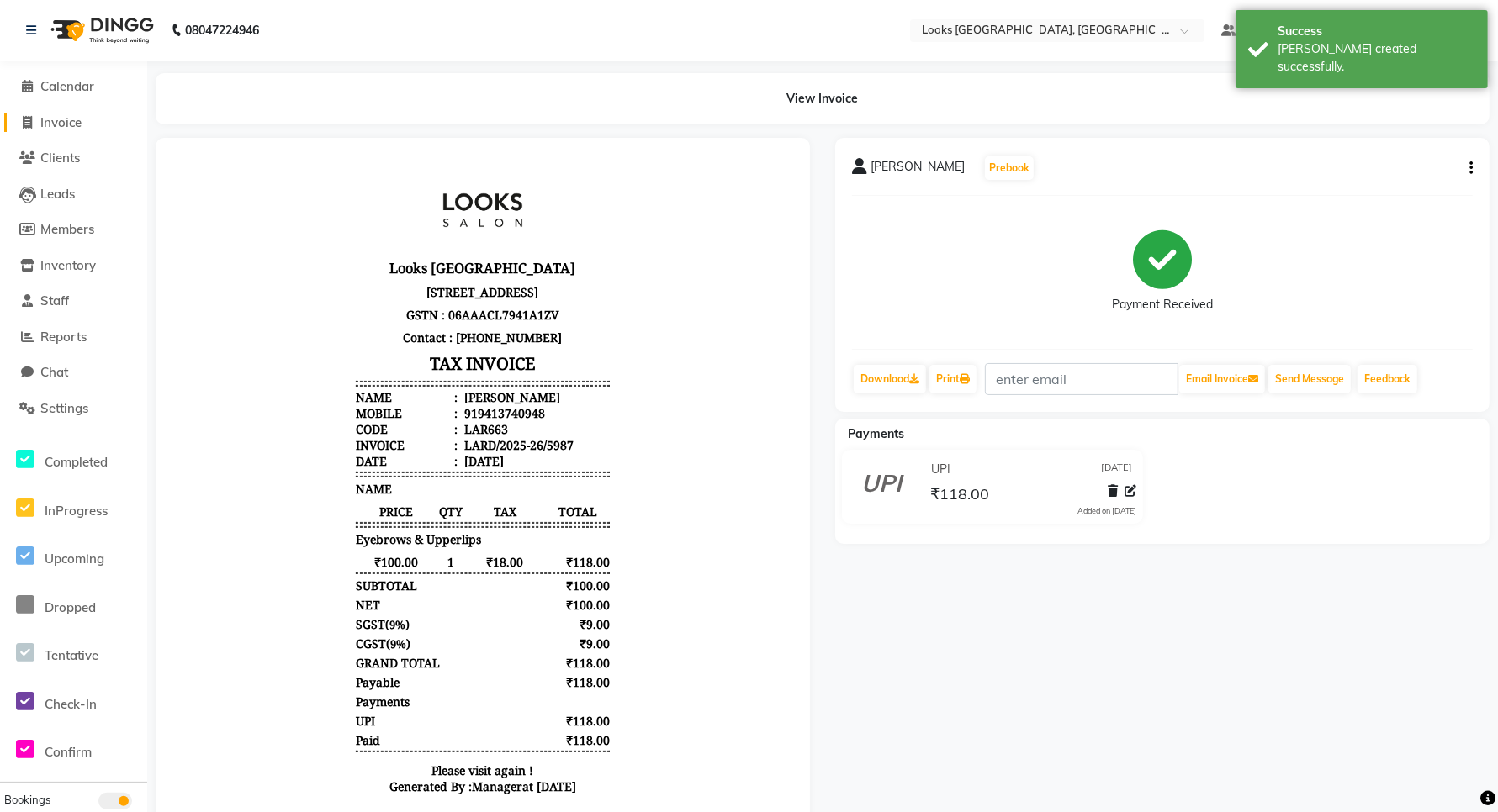
click at [73, 123] on span "Invoice" at bounding box center [61, 122] width 41 height 16
select select "service"
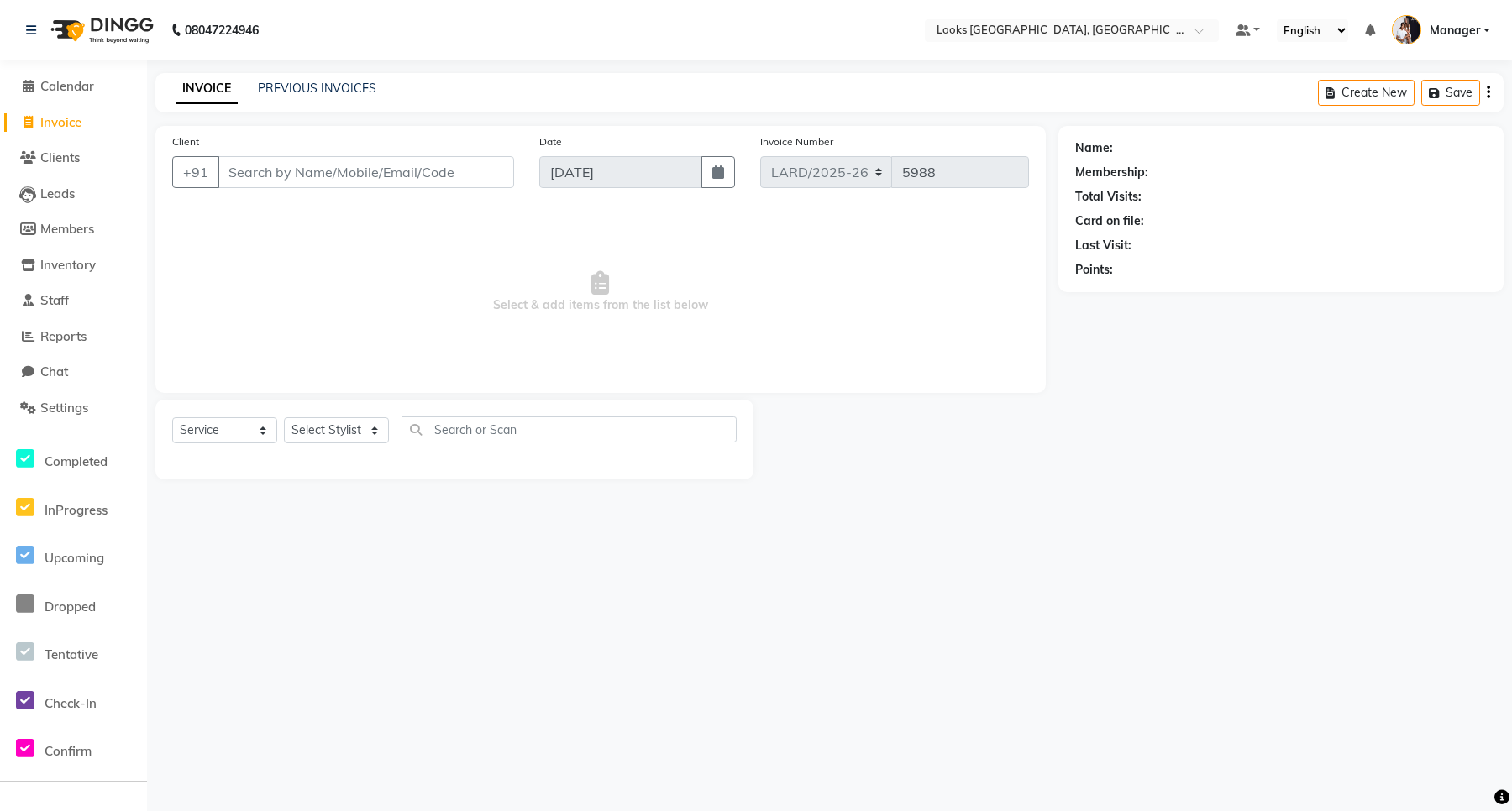
click at [405, 165] on input "Client" at bounding box center [366, 171] width 296 height 32
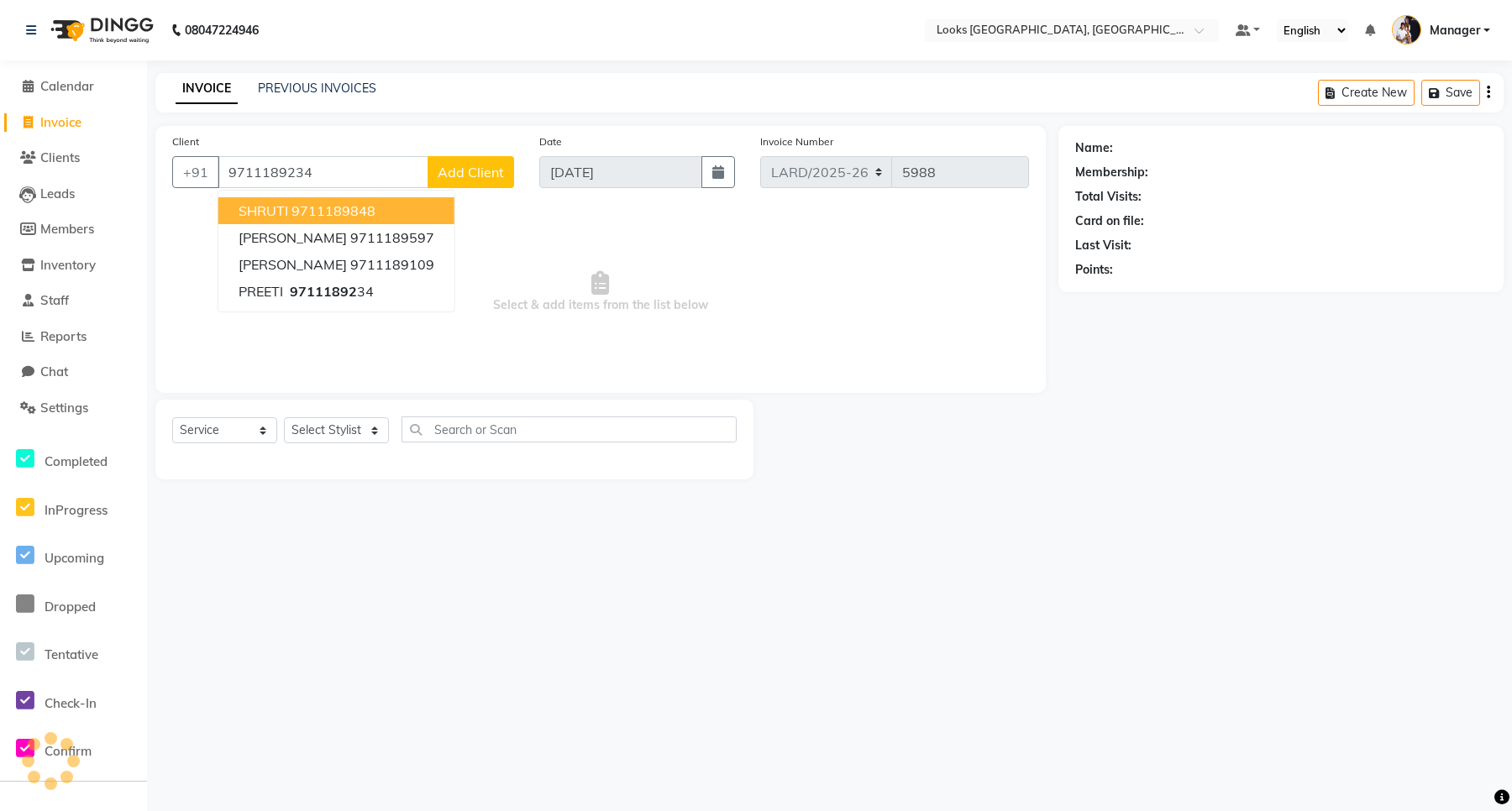
type input "9711189234"
select select "1: Object"
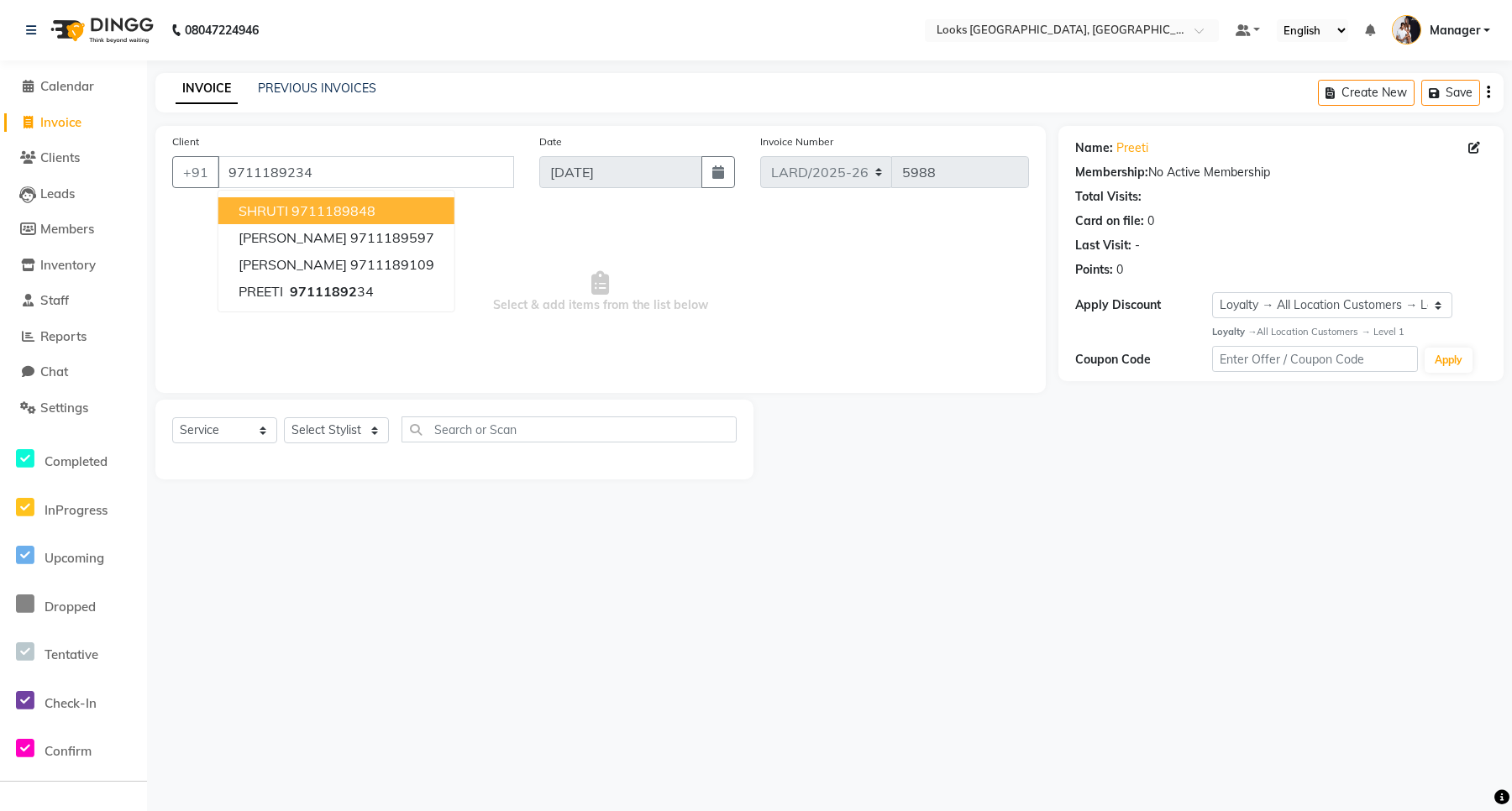
click at [528, 270] on span "Select & add items from the list below" at bounding box center [601, 292] width 857 height 168
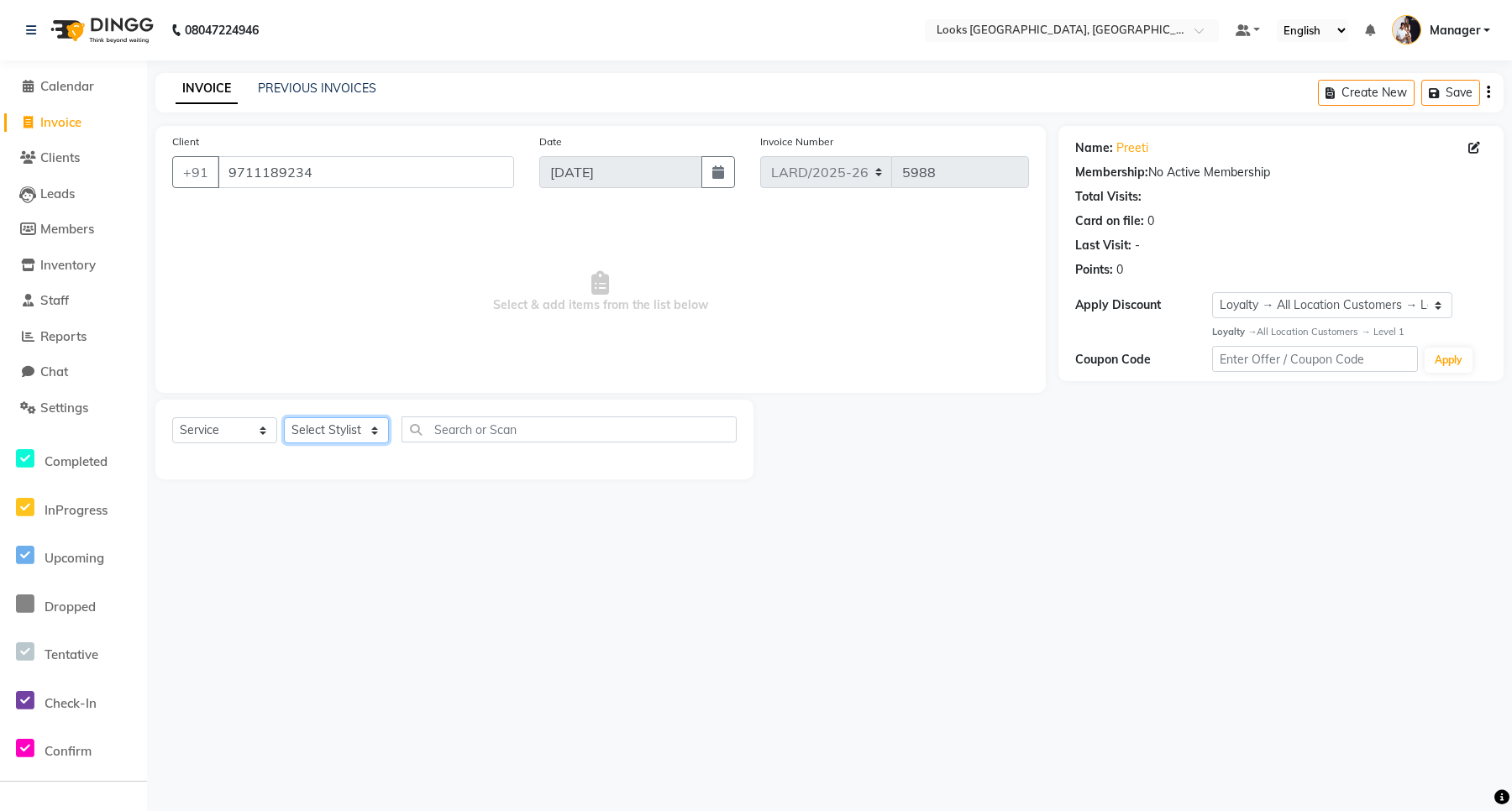
click at [347, 435] on select "Select Stylist [PERSON_NAME] _mrg [PERSON_NAME] _asst [PERSON_NAME] [PERSON_NAM…" at bounding box center [336, 430] width 105 height 26
select select "90483"
click at [284, 417] on select "Select Stylist [PERSON_NAME] _mrg [PERSON_NAME] _asst [PERSON_NAME] [PERSON_NAM…" at bounding box center [336, 430] width 105 height 26
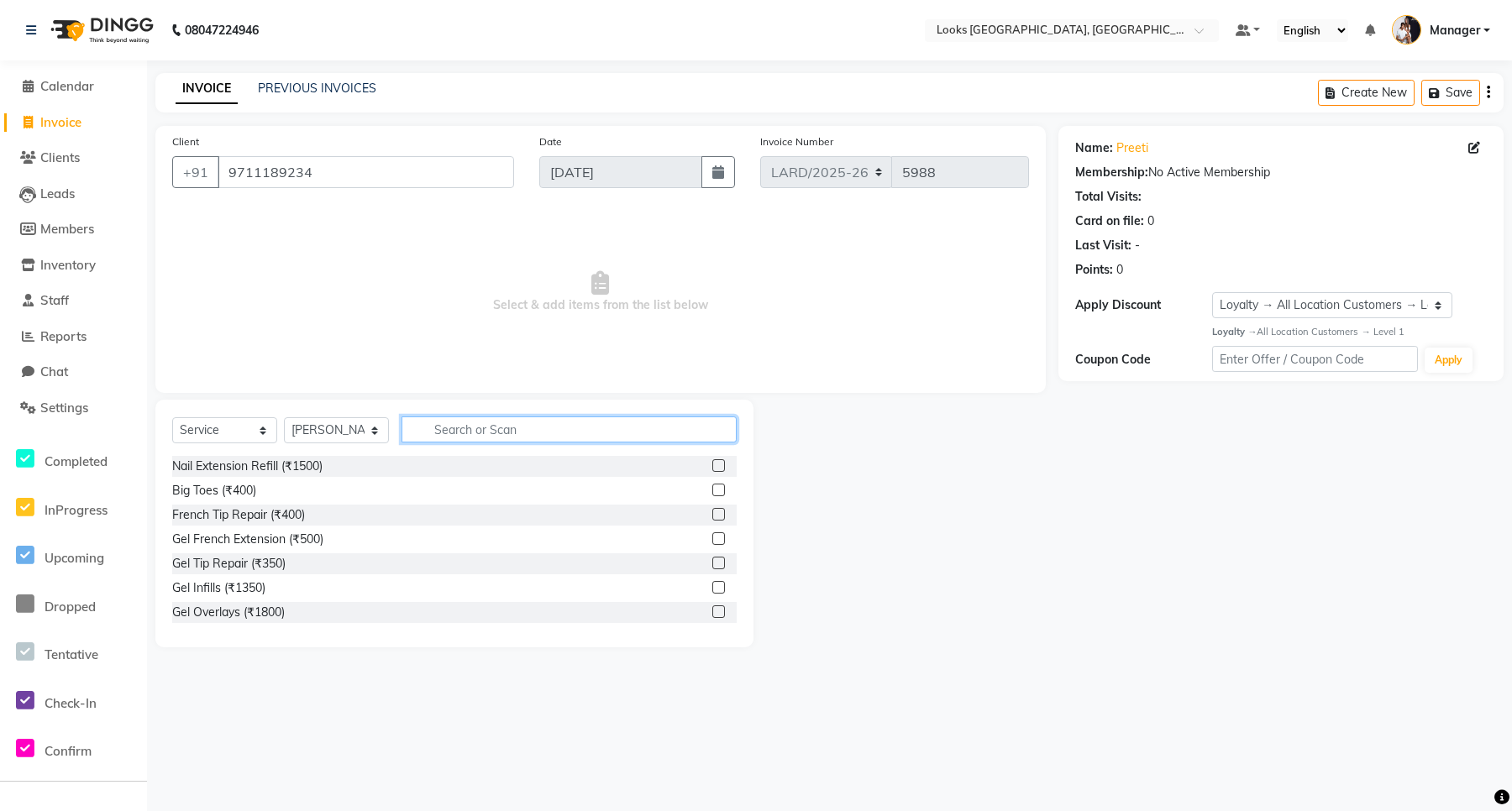
click at [489, 429] on input "text" at bounding box center [569, 429] width 335 height 26
type input "EY"
drag, startPoint x: 706, startPoint y: 540, endPoint x: 547, endPoint y: 441, distance: 187.3
click at [713, 538] on label at bounding box center [719, 539] width 13 height 13
click at [713, 538] on input "checkbox" at bounding box center [718, 540] width 11 height 11
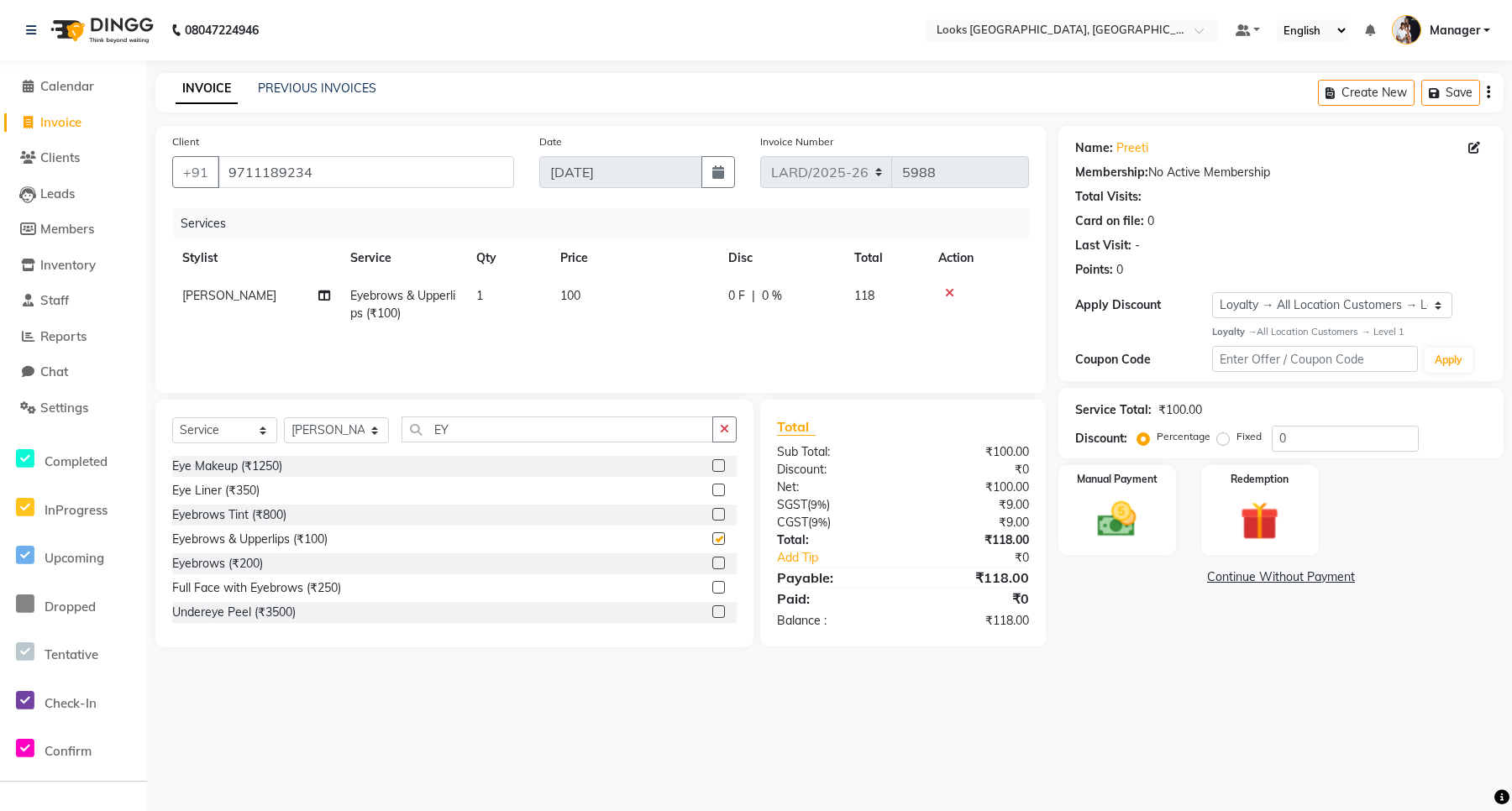
checkbox input "false"
click at [463, 426] on input "EY" at bounding box center [558, 429] width 312 height 26
click at [460, 425] on input "EY" at bounding box center [558, 429] width 312 height 26
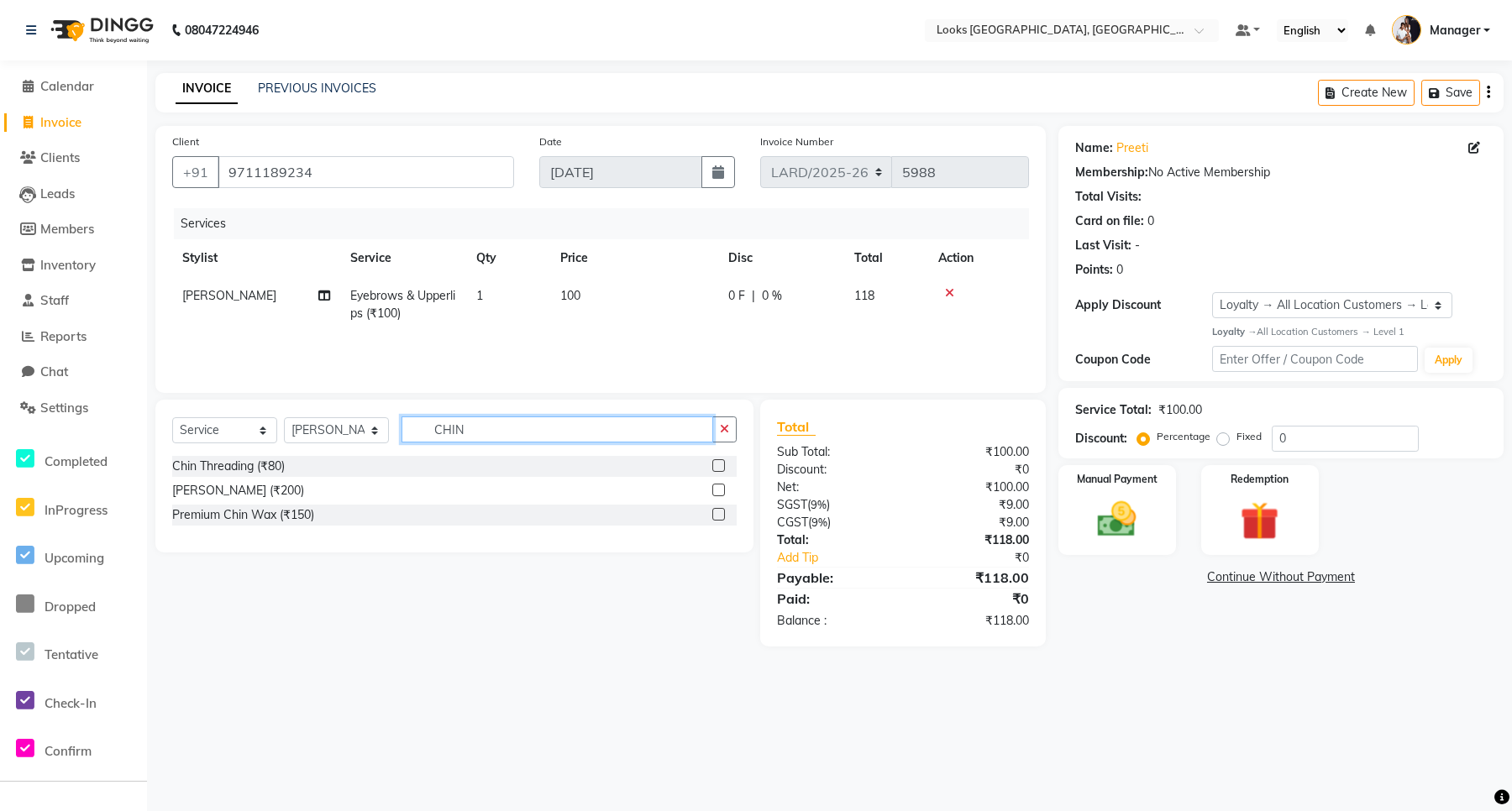
type input "CHIN"
drag, startPoint x: 720, startPoint y: 490, endPoint x: 706, endPoint y: 485, distance: 14.9
click at [715, 490] on label at bounding box center [719, 490] width 13 height 13
click at [715, 490] on input "checkbox" at bounding box center [718, 491] width 11 height 11
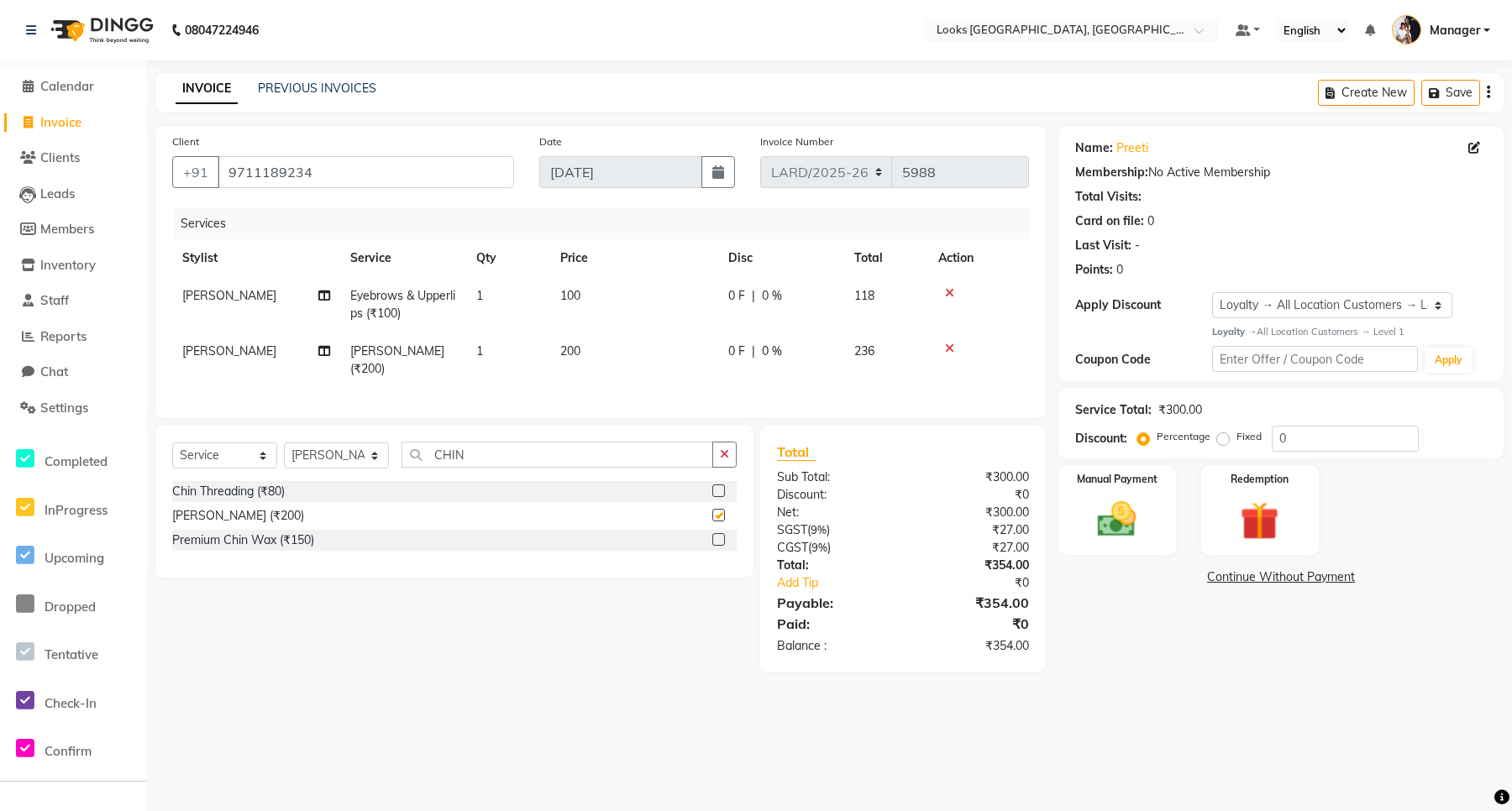
checkbox input "false"
click at [568, 344] on span "200" at bounding box center [571, 351] width 21 height 15
select select "90483"
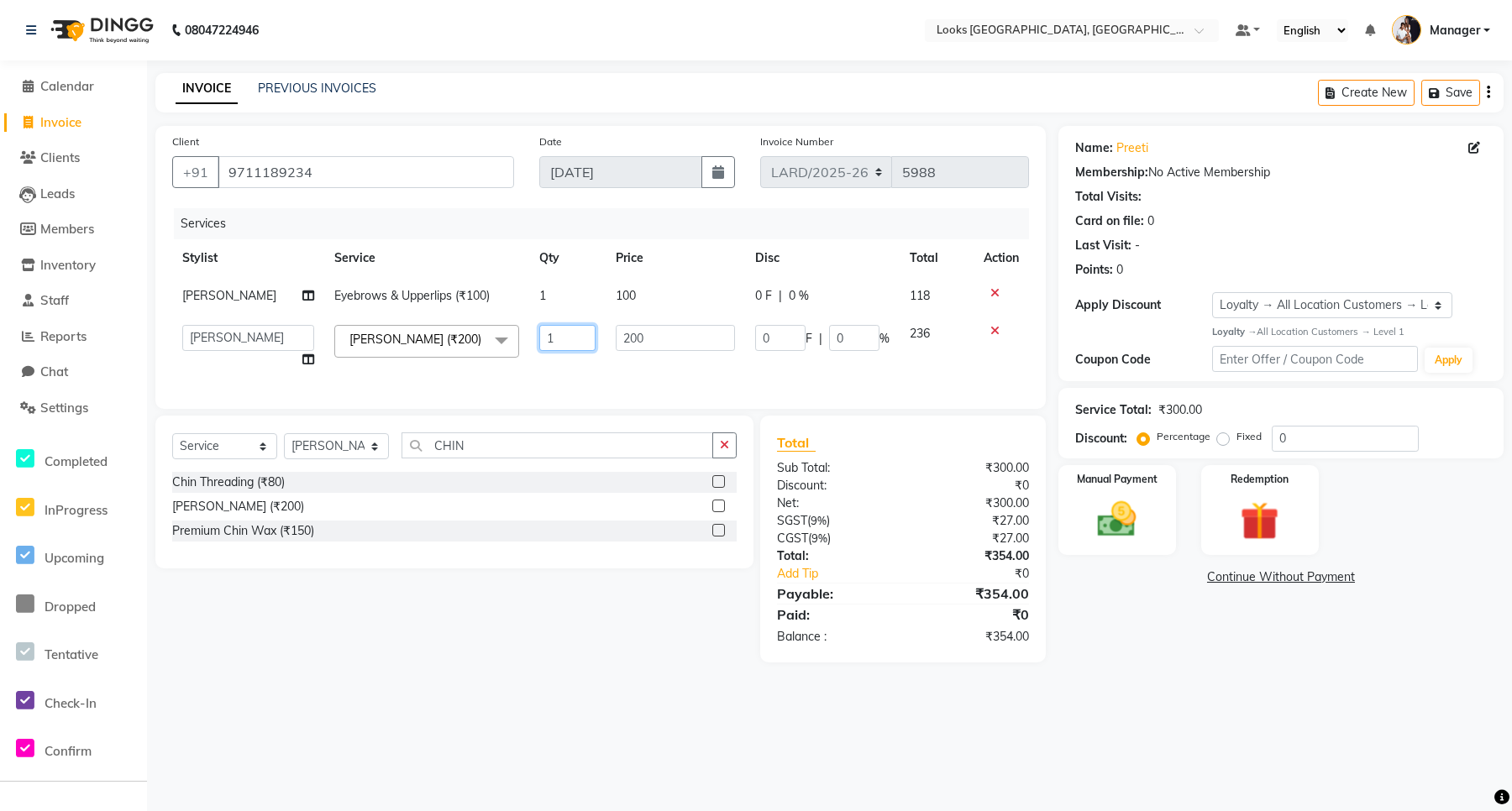
drag, startPoint x: 553, startPoint y: 338, endPoint x: 522, endPoint y: 337, distance: 31.0
click at [529, 337] on td "1" at bounding box center [567, 347] width 76 height 64
type input "3"
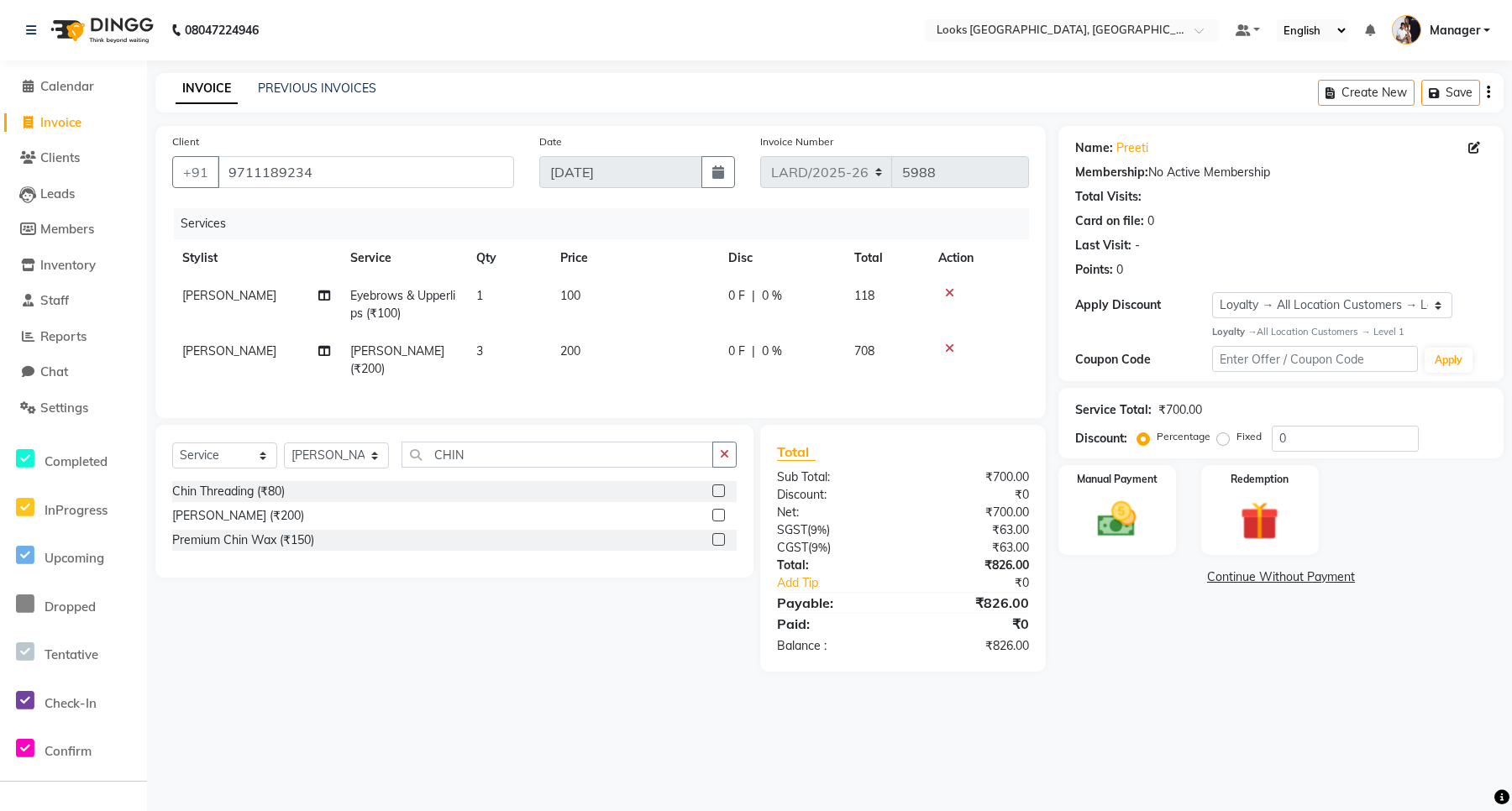
click at [547, 373] on td "3" at bounding box center [508, 360] width 84 height 56
select select "90483"
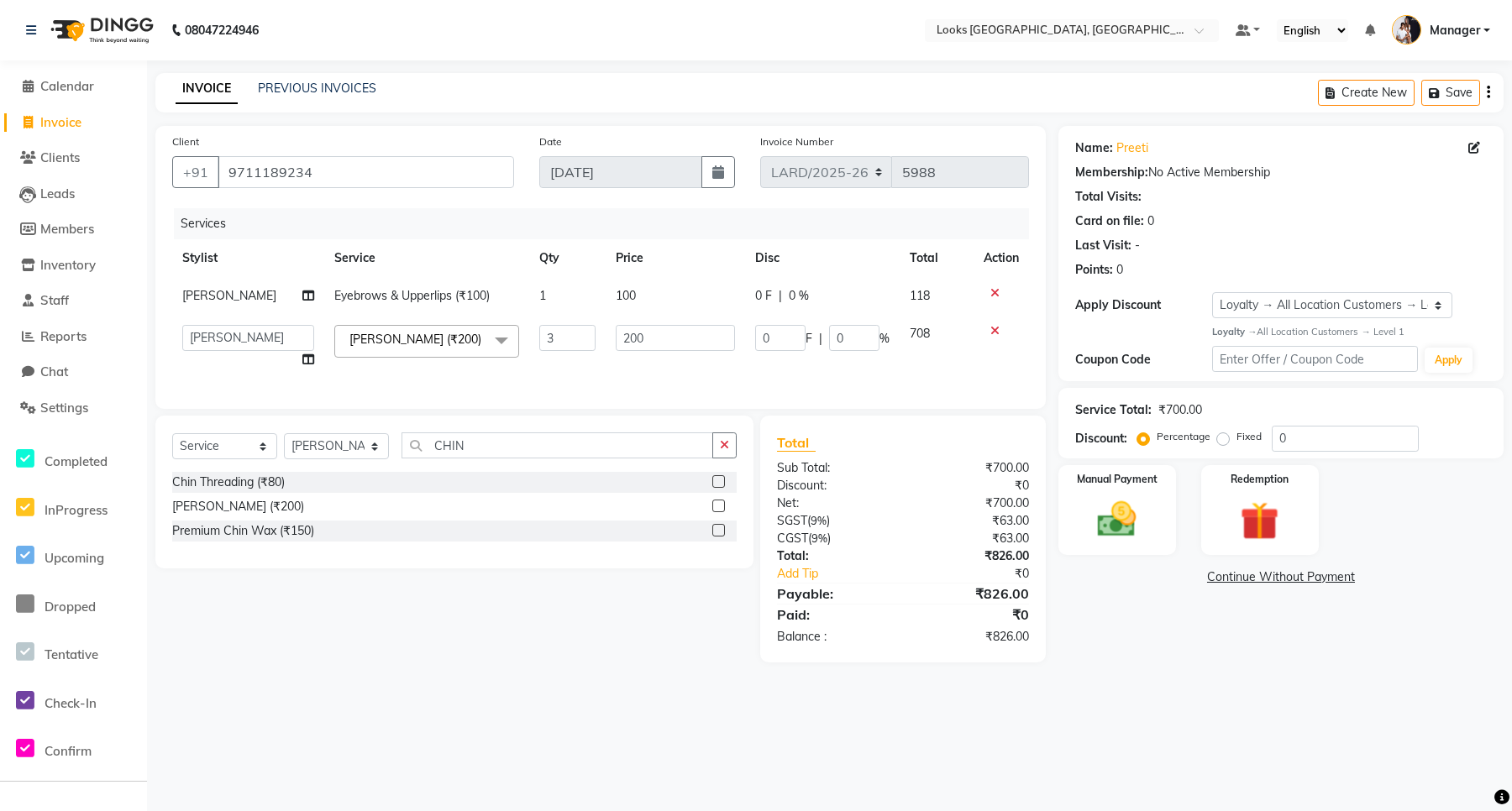
click at [714, 283] on td "100" at bounding box center [675, 296] width 140 height 38
select select "90483"
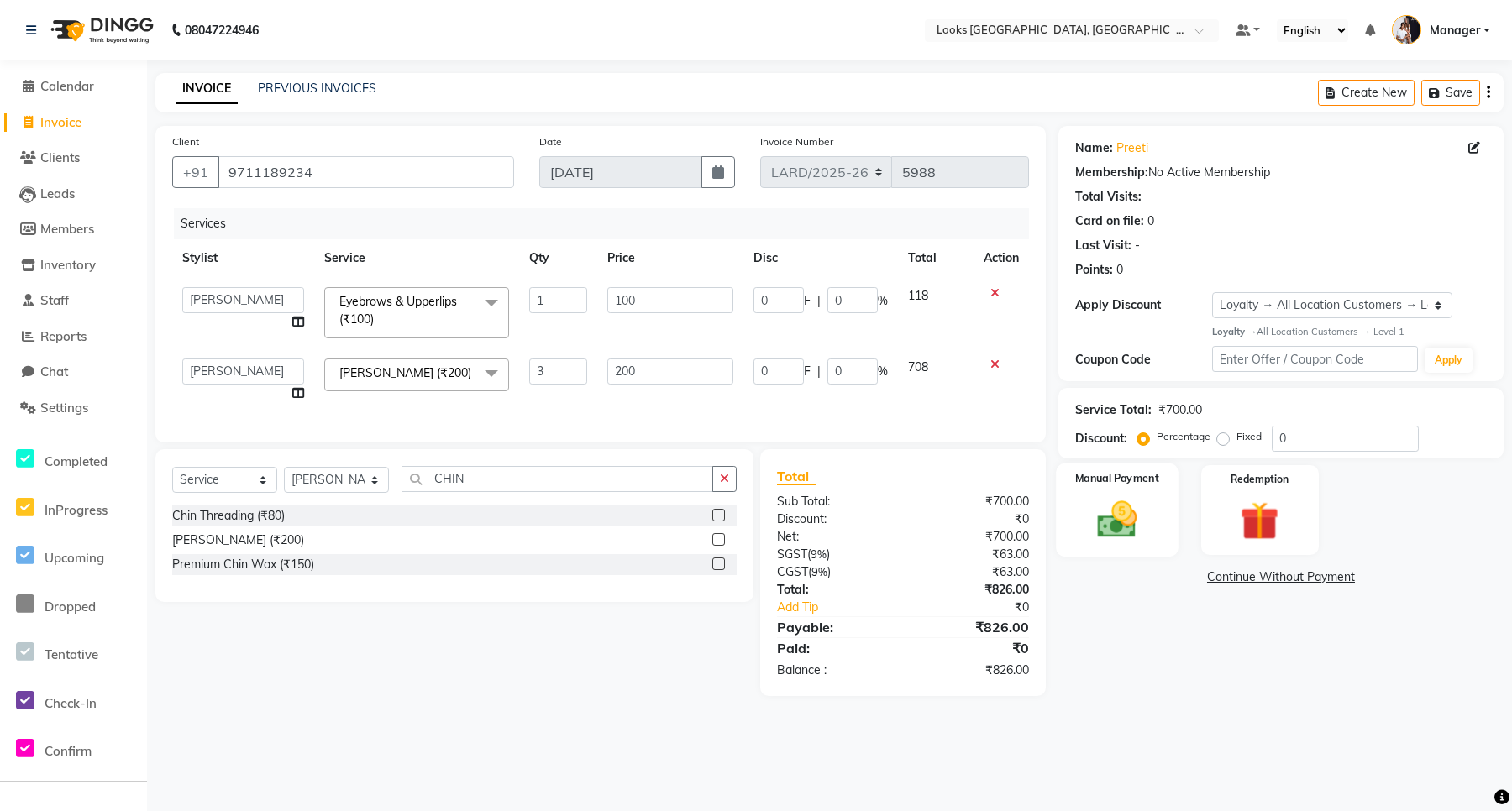
click at [1119, 527] on img at bounding box center [1117, 520] width 65 height 46
click at [1244, 581] on span "UPI" at bounding box center [1244, 578] width 26 height 20
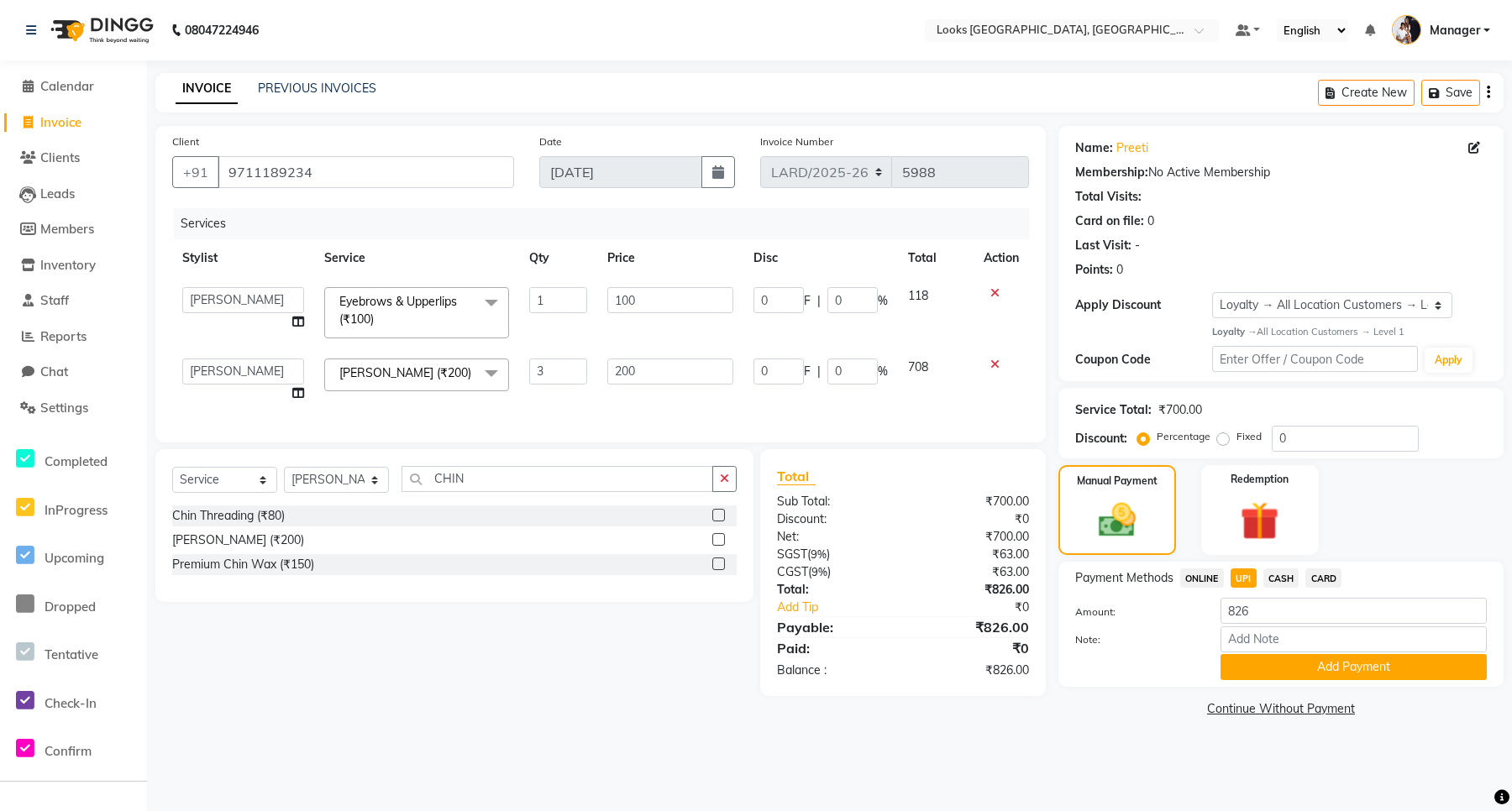
drag, startPoint x: 1228, startPoint y: 669, endPoint x: 1225, endPoint y: 653, distance: 16.3
click at [1228, 665] on button "Add Payment" at bounding box center [1354, 667] width 266 height 26
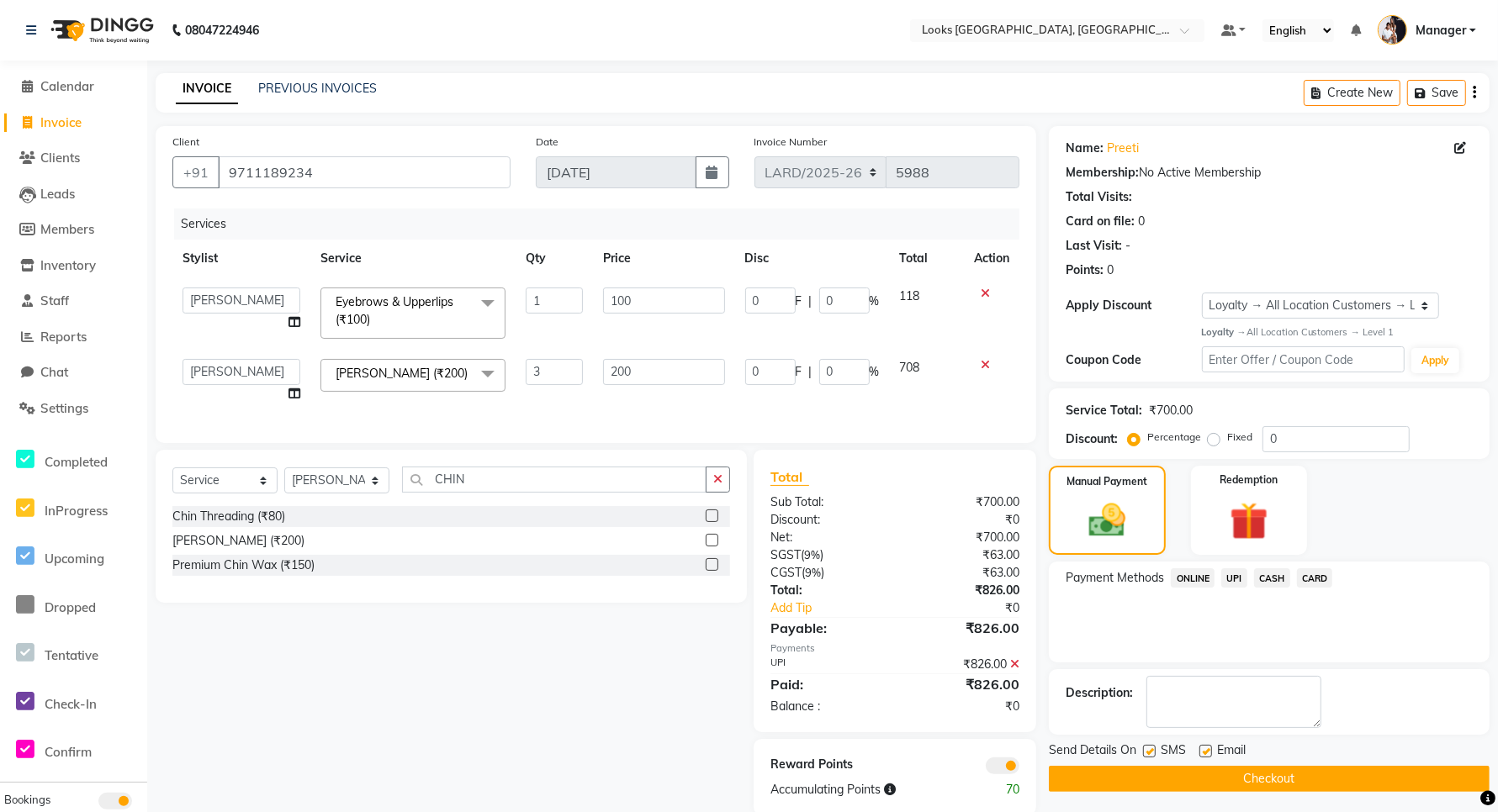
scroll to position [43, 0]
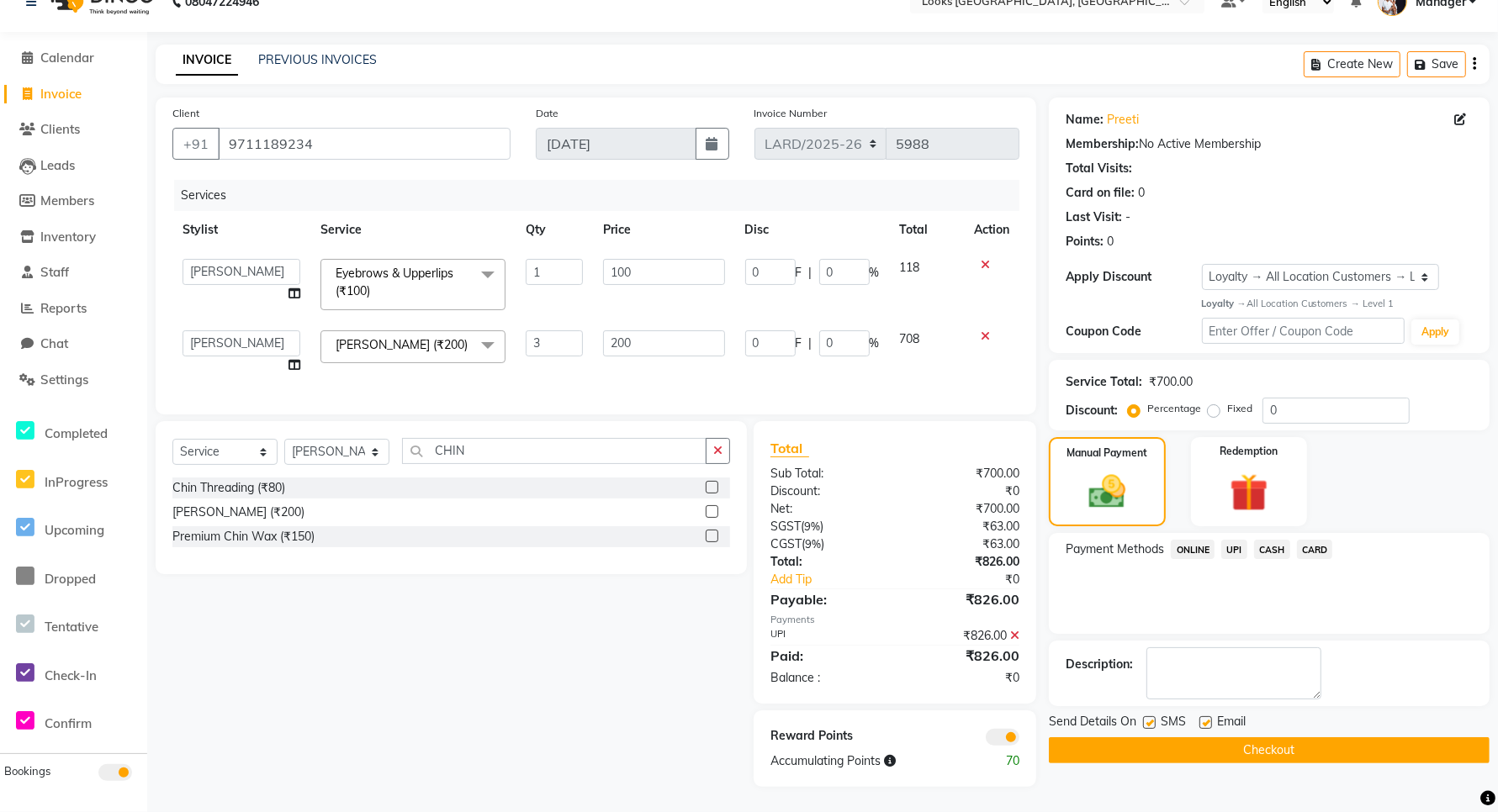
click at [1212, 737] on button "Checkout" at bounding box center [1269, 750] width 441 height 26
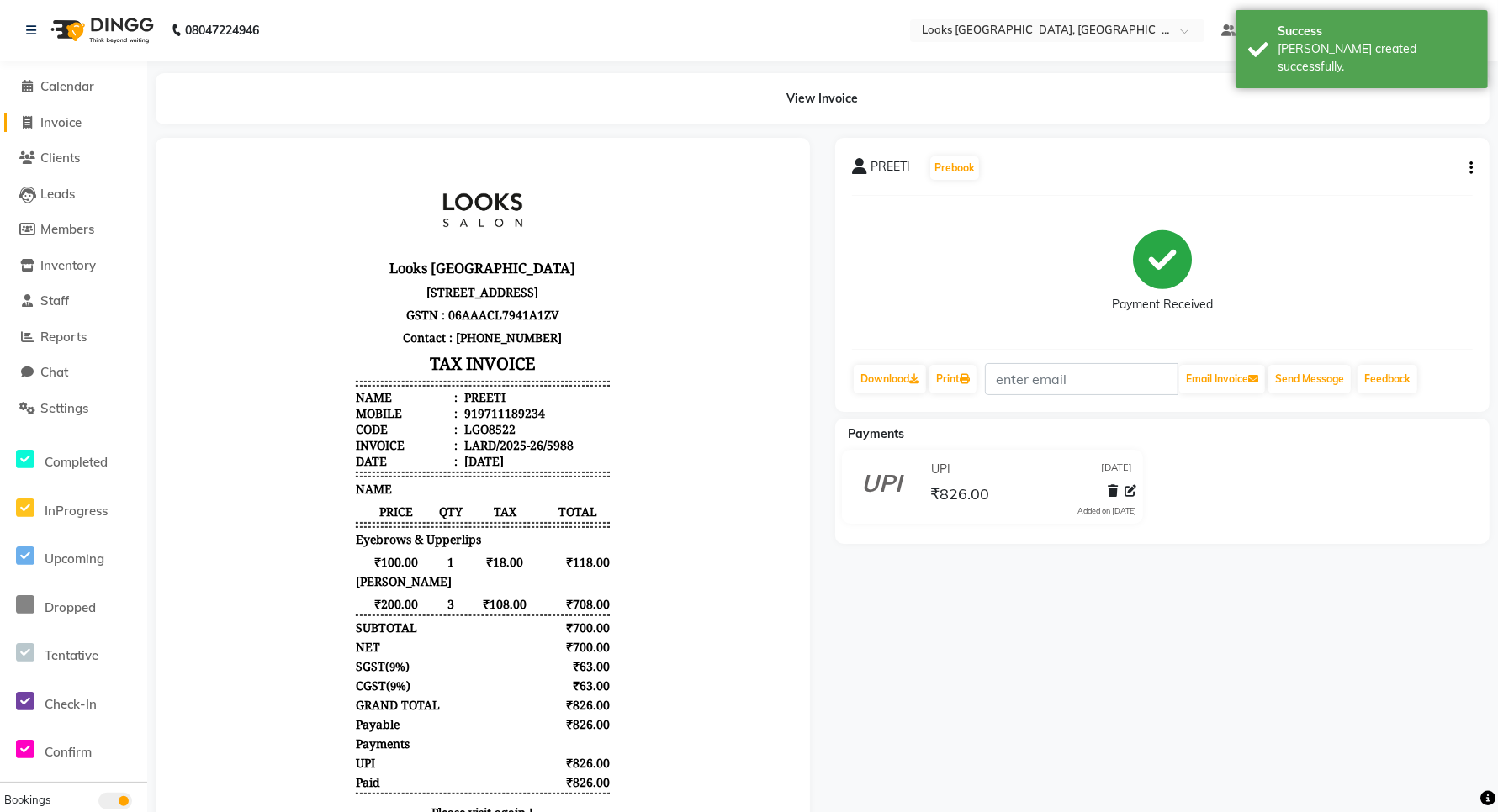
click at [57, 124] on span "Invoice" at bounding box center [61, 122] width 41 height 16
select select "service"
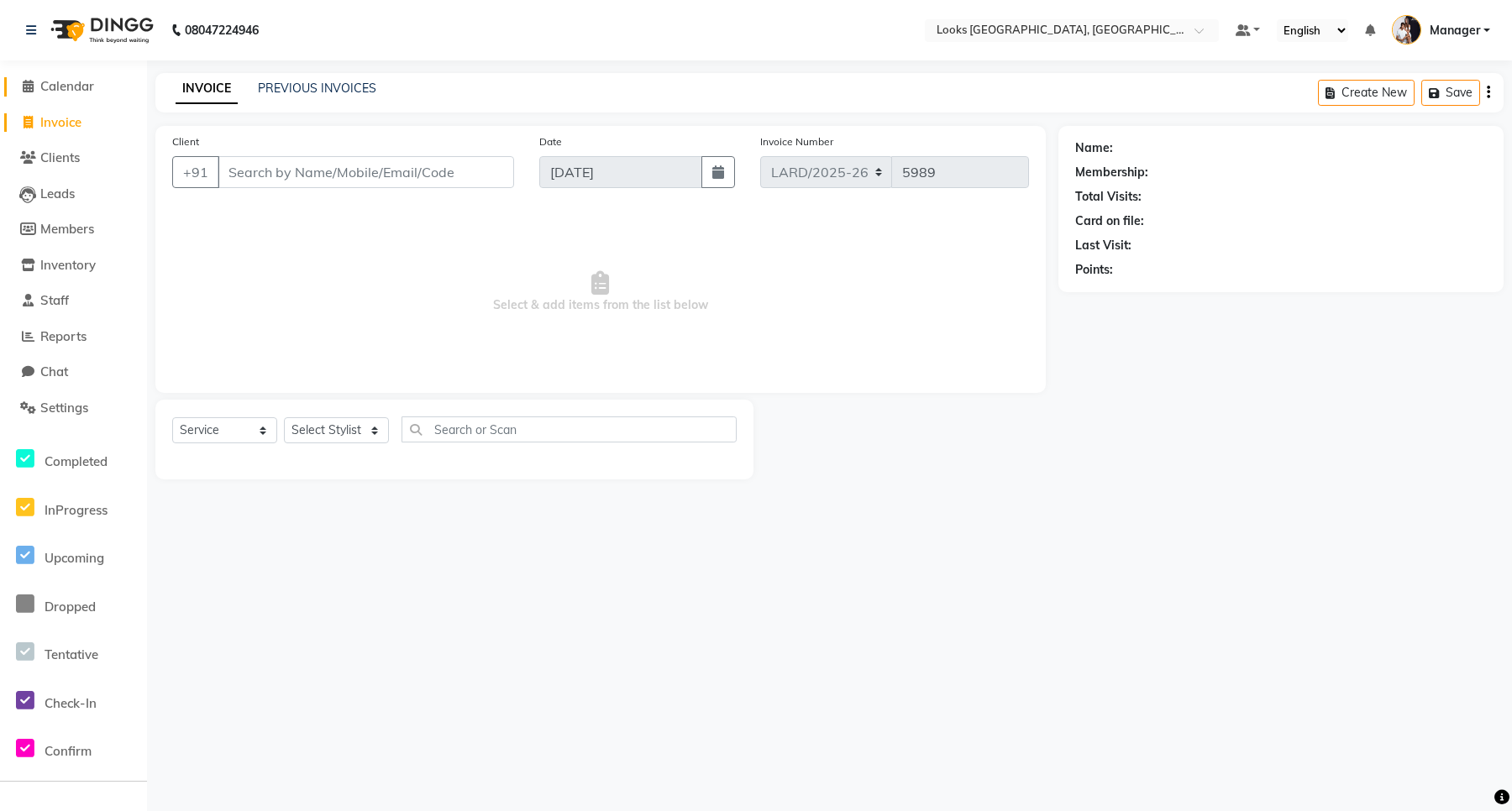
click at [68, 85] on span "Calendar" at bounding box center [67, 86] width 54 height 16
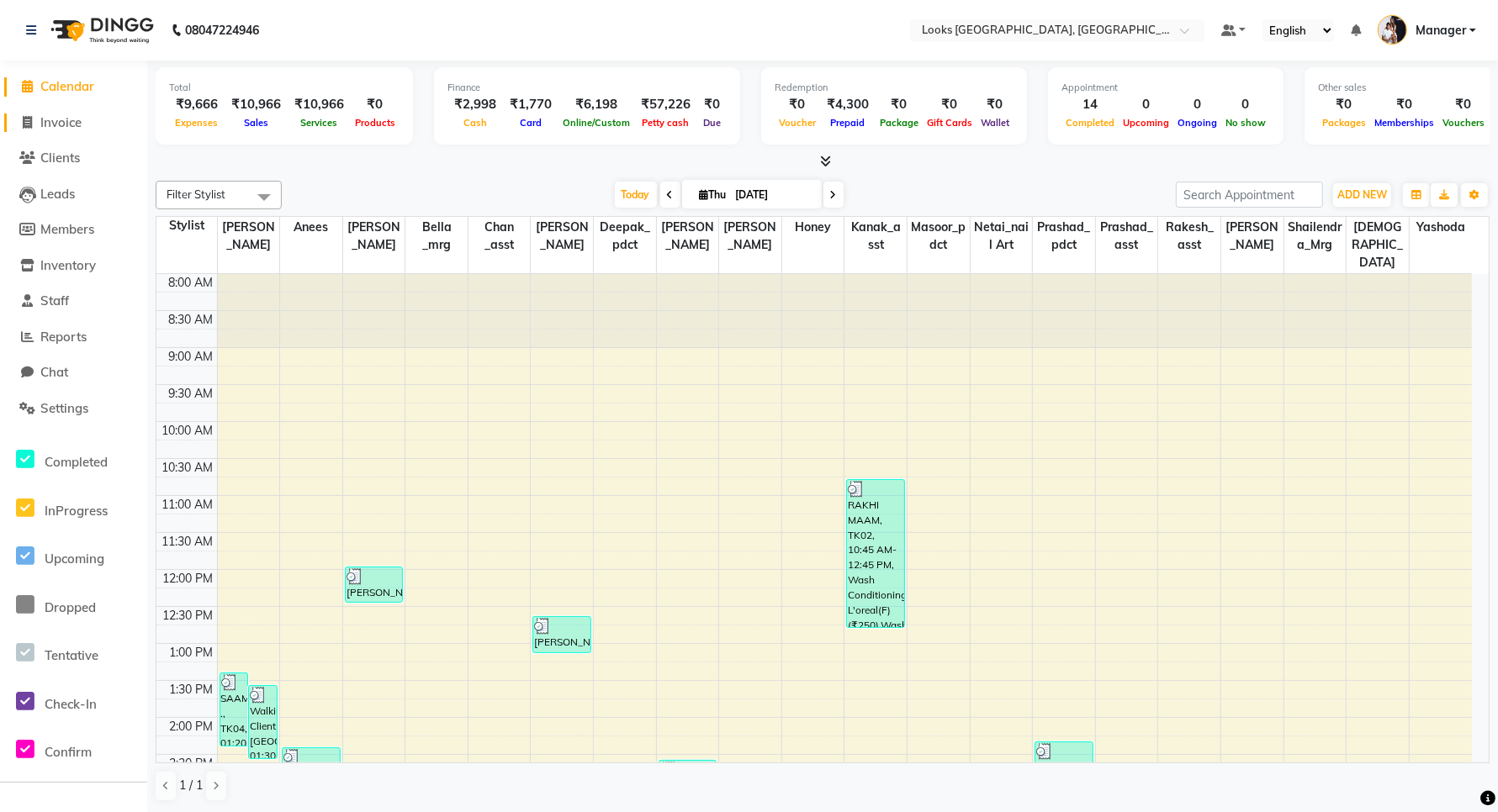
click at [68, 128] on span "Invoice" at bounding box center [61, 122] width 41 height 16
select select "service"
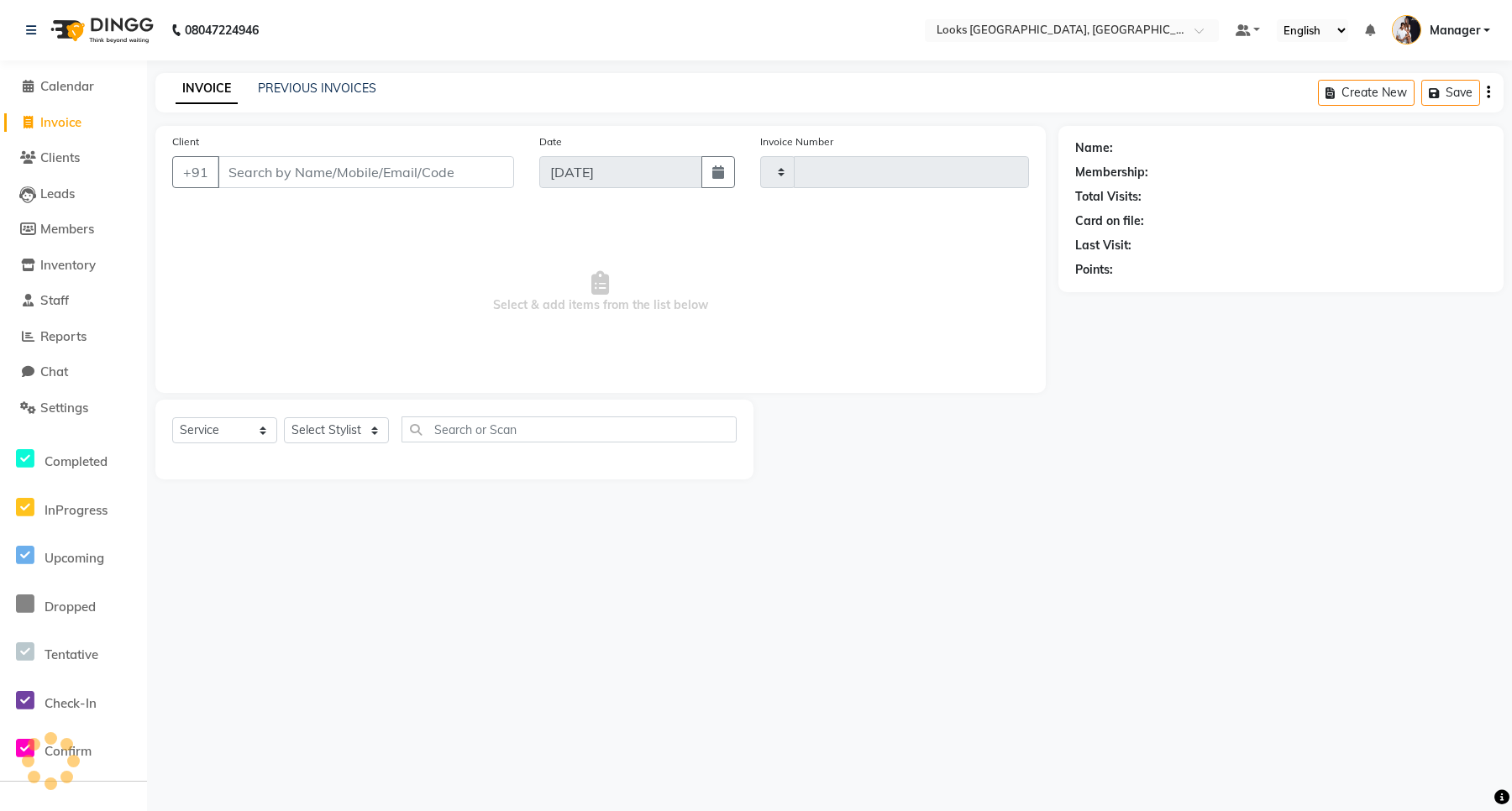
type input "5989"
select select "8941"
click at [291, 179] on input "Client" at bounding box center [366, 171] width 296 height 32
type input "6397971709"
select select "1: Object"
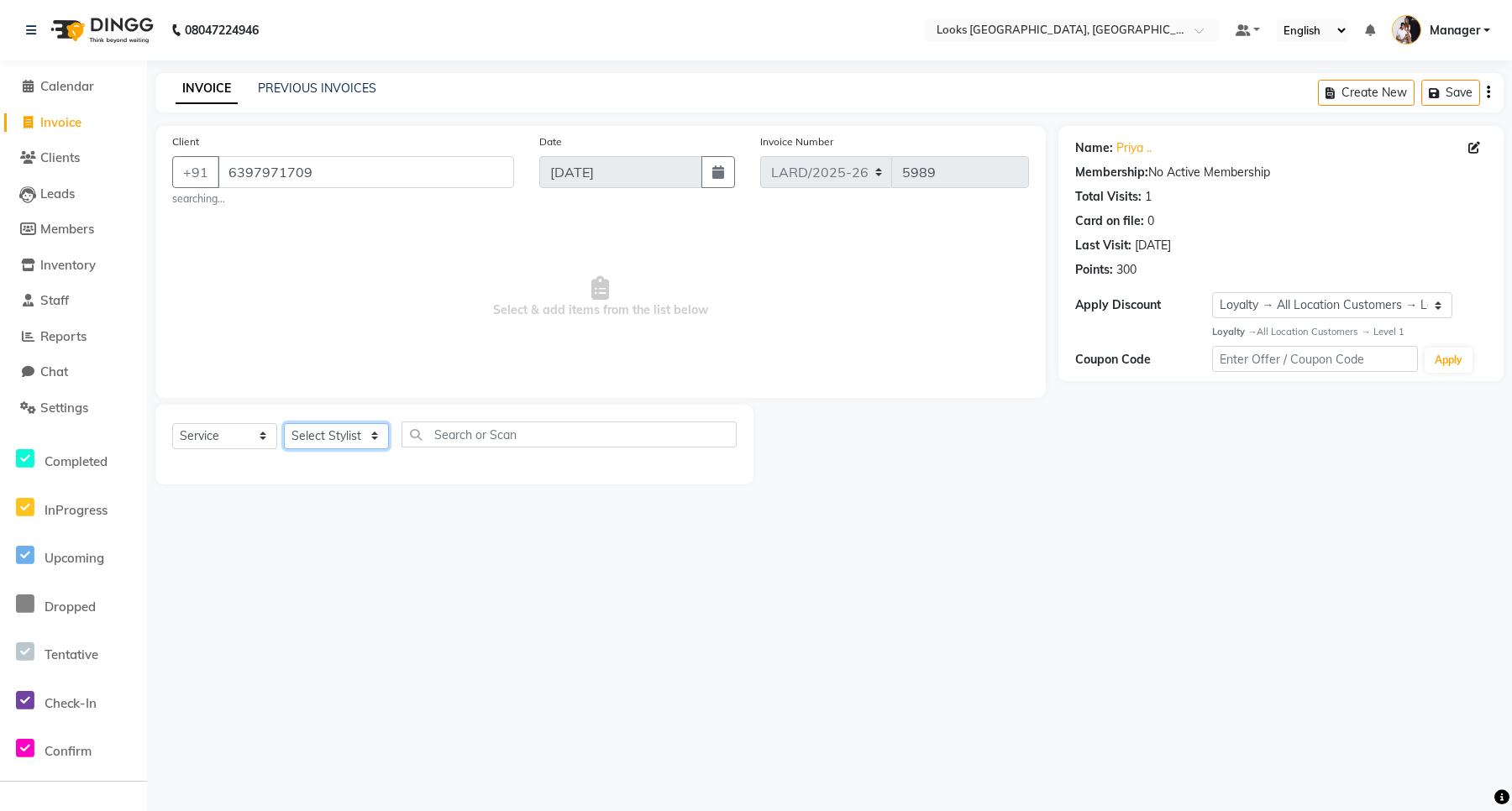
click at [362, 431] on select "Select Stylist [PERSON_NAME] _mrg [PERSON_NAME] _asst [PERSON_NAME] [PERSON_NAM…" at bounding box center [336, 436] width 105 height 26
select select "90483"
click at [284, 423] on select "Select Stylist [PERSON_NAME] _mrg [PERSON_NAME] _asst [PERSON_NAME] [PERSON_NAM…" at bounding box center [336, 436] width 105 height 26
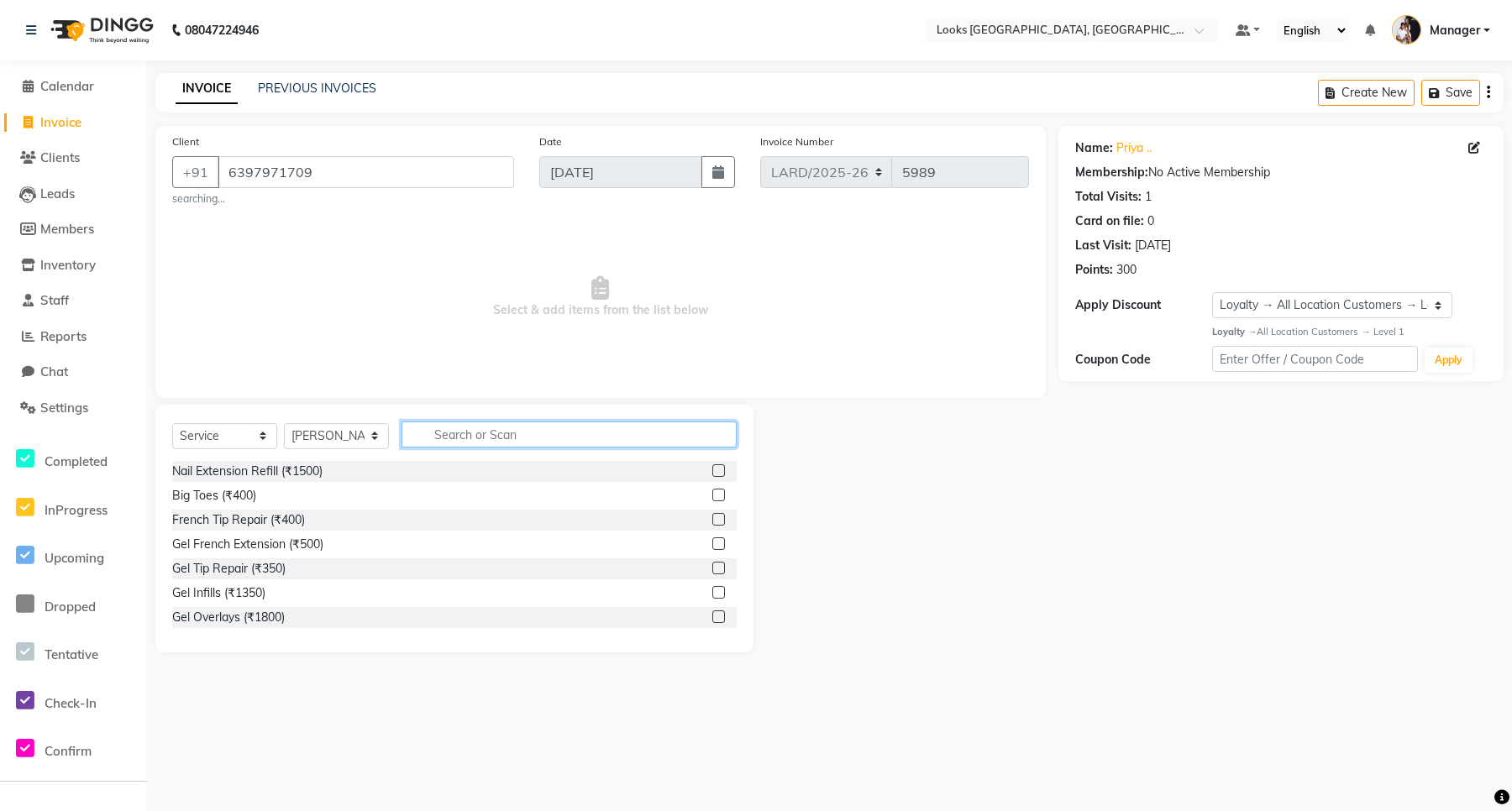
click at [522, 433] on input "text" at bounding box center [569, 434] width 335 height 26
type input "EY"
click at [713, 545] on label at bounding box center [719, 544] width 13 height 13
click at [713, 545] on input "checkbox" at bounding box center [718, 545] width 11 height 11
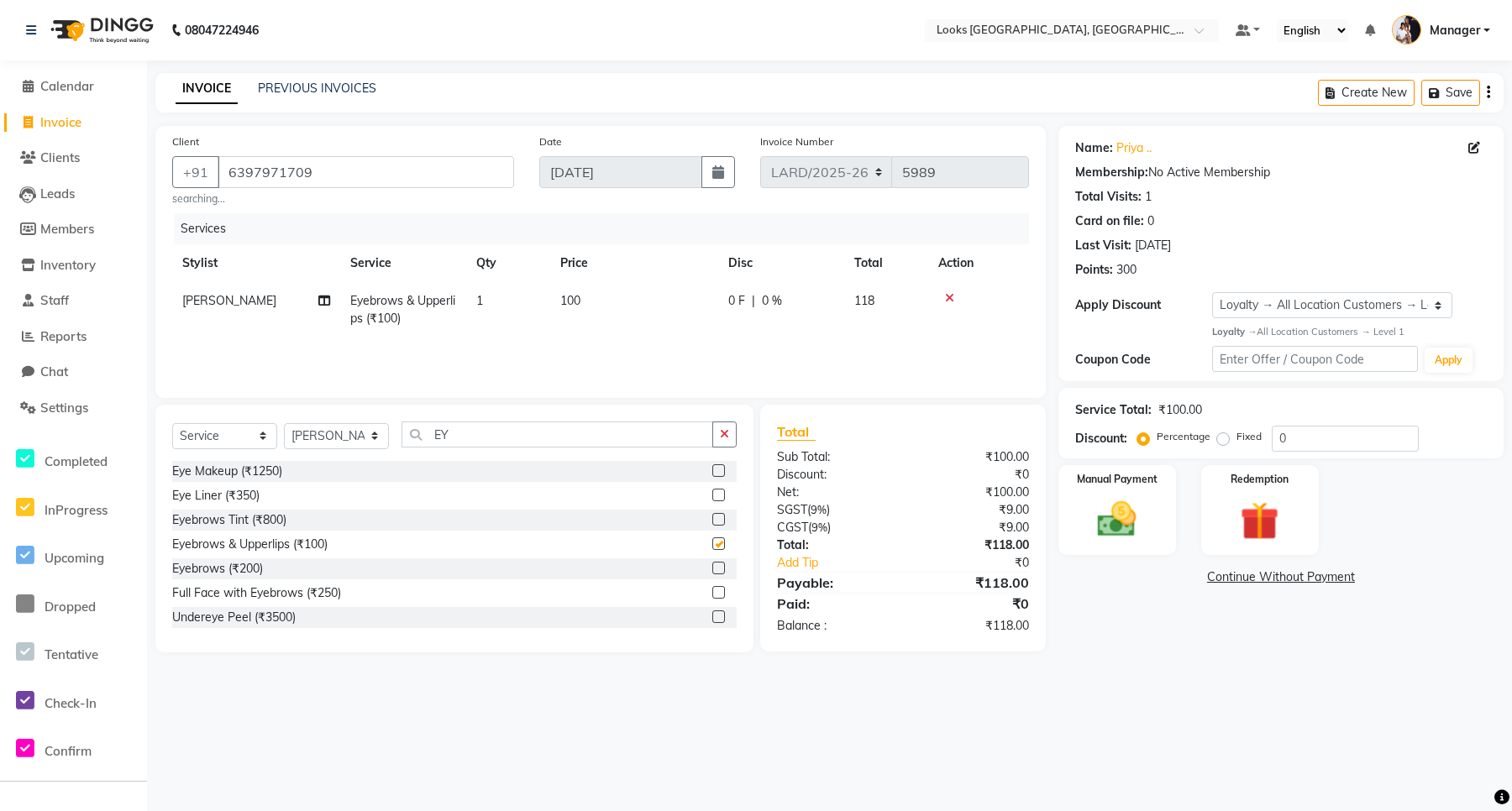
checkbox input "false"
click at [1110, 514] on img at bounding box center [1117, 520] width 65 height 46
click at [1246, 578] on span "UPI" at bounding box center [1244, 578] width 26 height 20
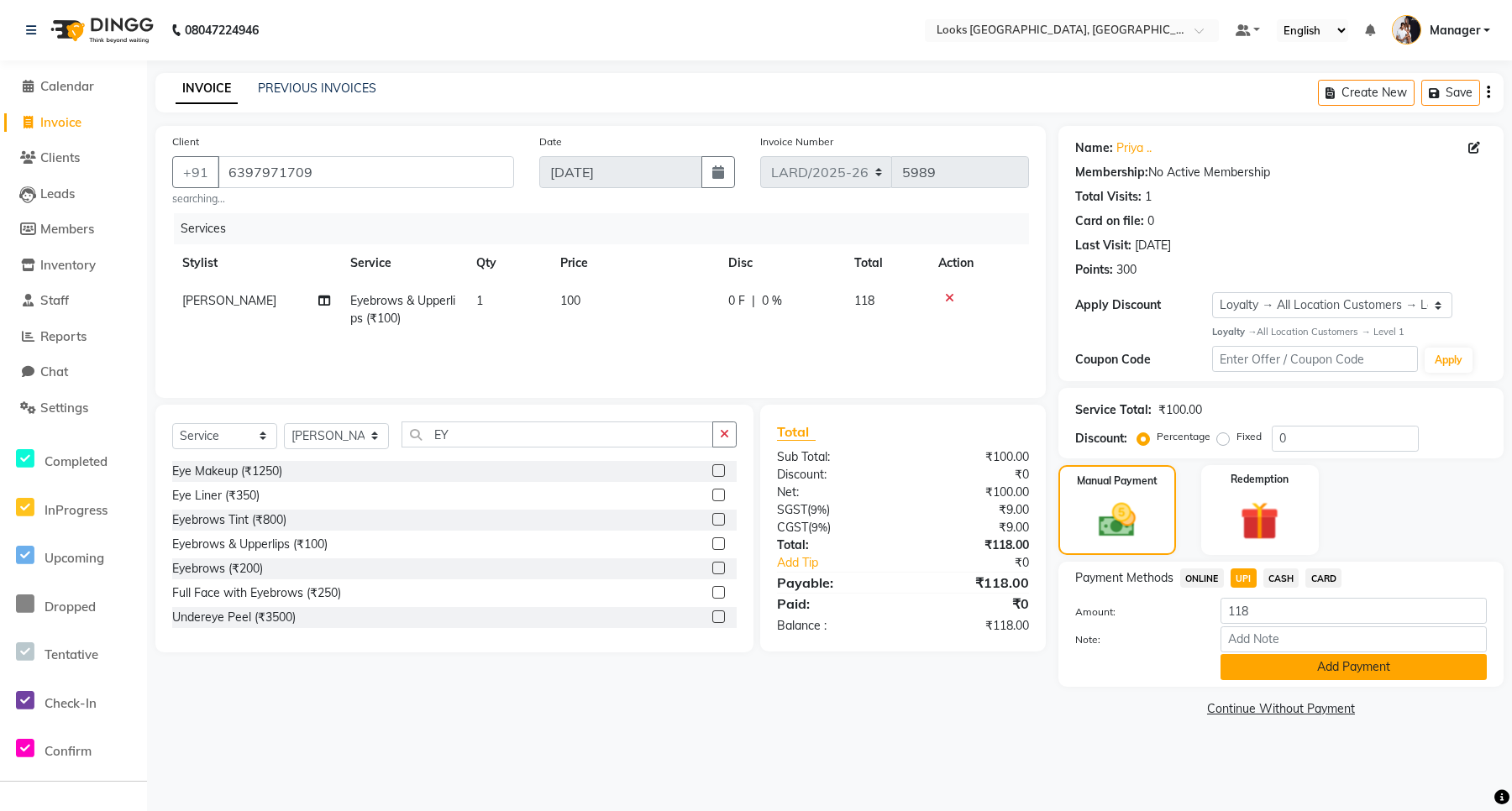
click at [1371, 671] on button "Add Payment" at bounding box center [1354, 667] width 266 height 26
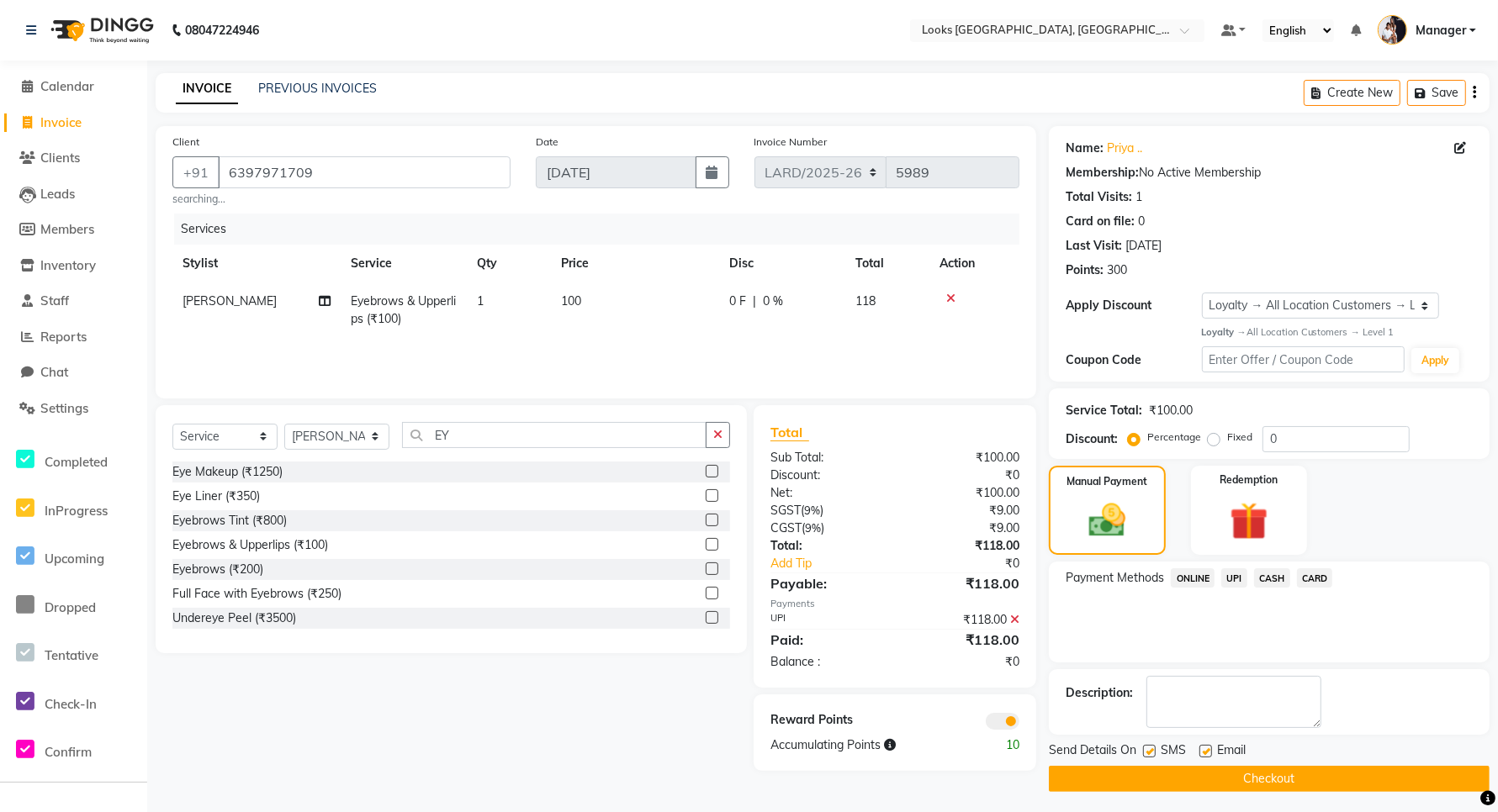
click at [1170, 775] on button "Checkout" at bounding box center [1269, 779] width 441 height 26
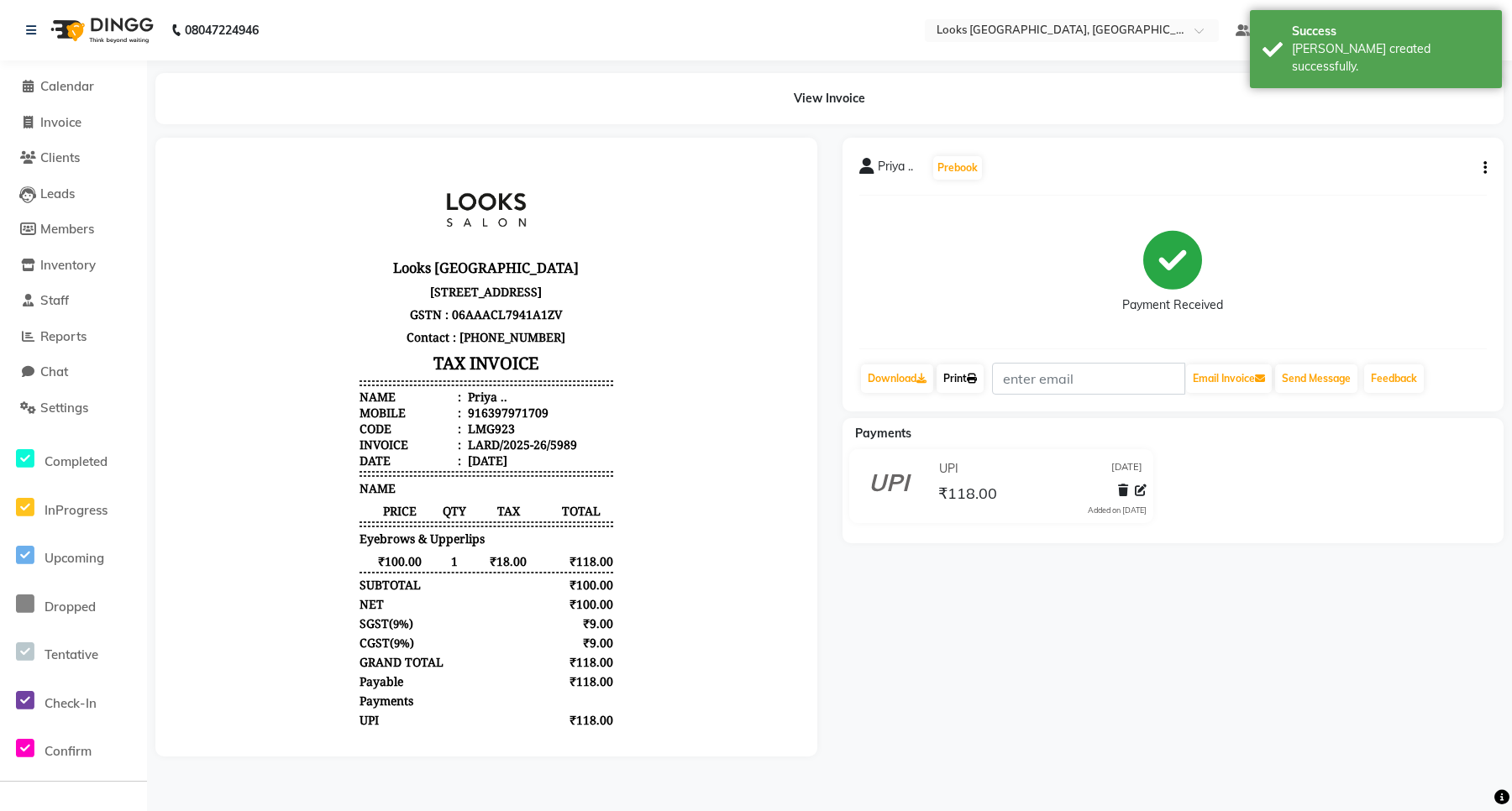
click at [964, 376] on link "Print" at bounding box center [960, 379] width 47 height 28
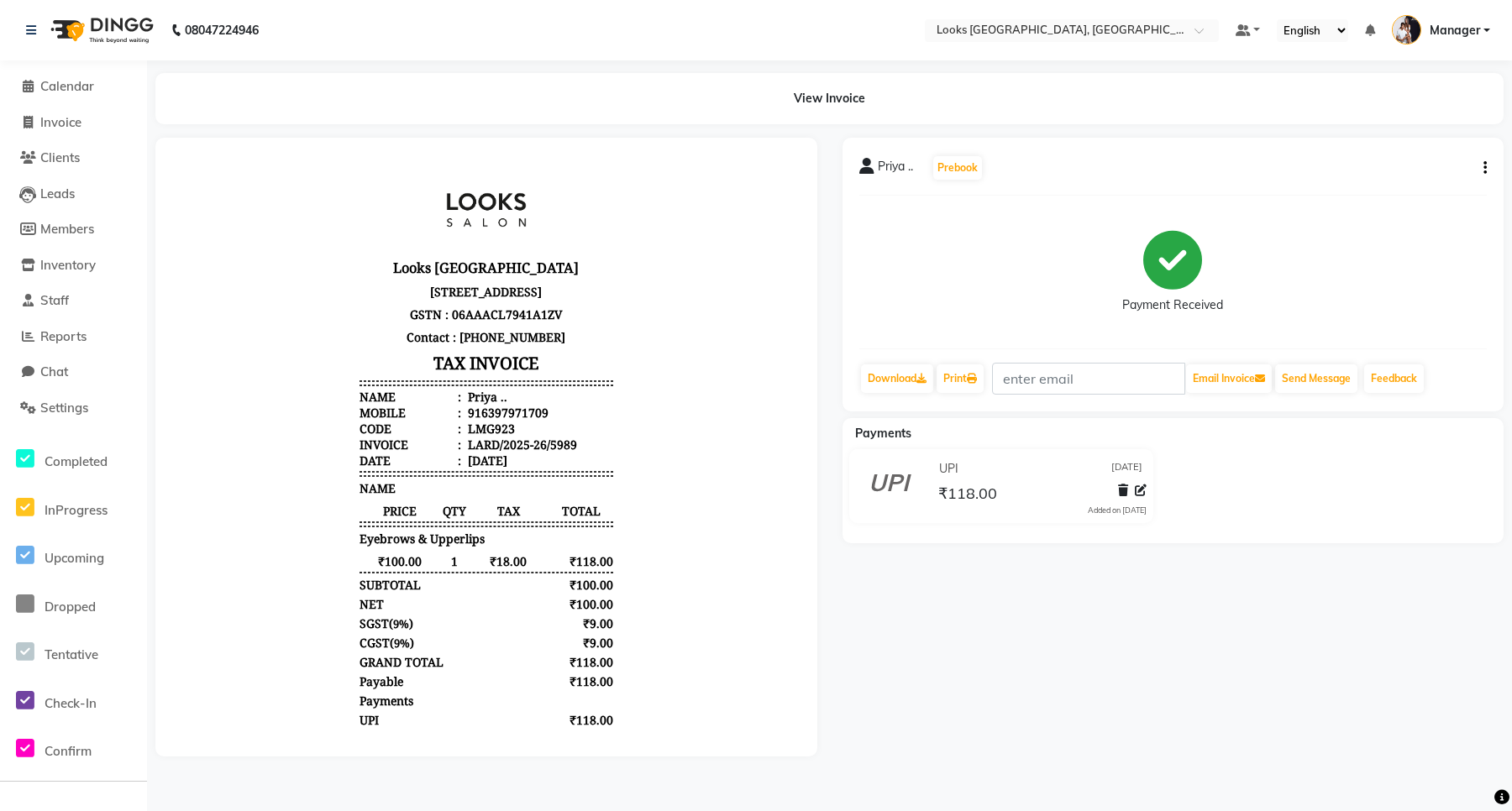
click at [56, 132] on li "Invoice" at bounding box center [74, 123] width 147 height 36
click at [104, 120] on link "Invoice" at bounding box center [74, 122] width 139 height 20
select select "service"
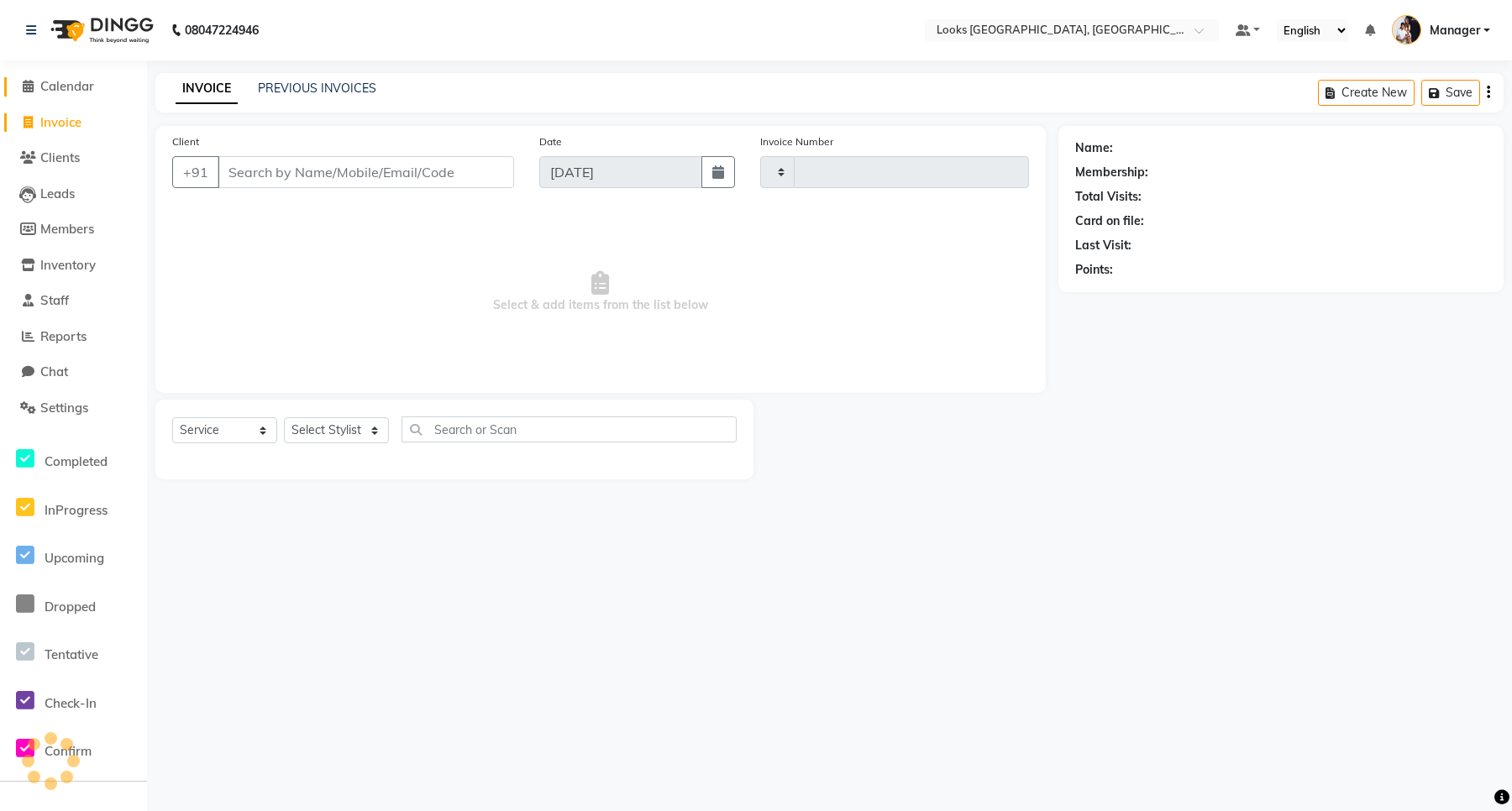
type input "5990"
select select "8941"
click at [87, 85] on span "Calendar" at bounding box center [67, 86] width 54 height 16
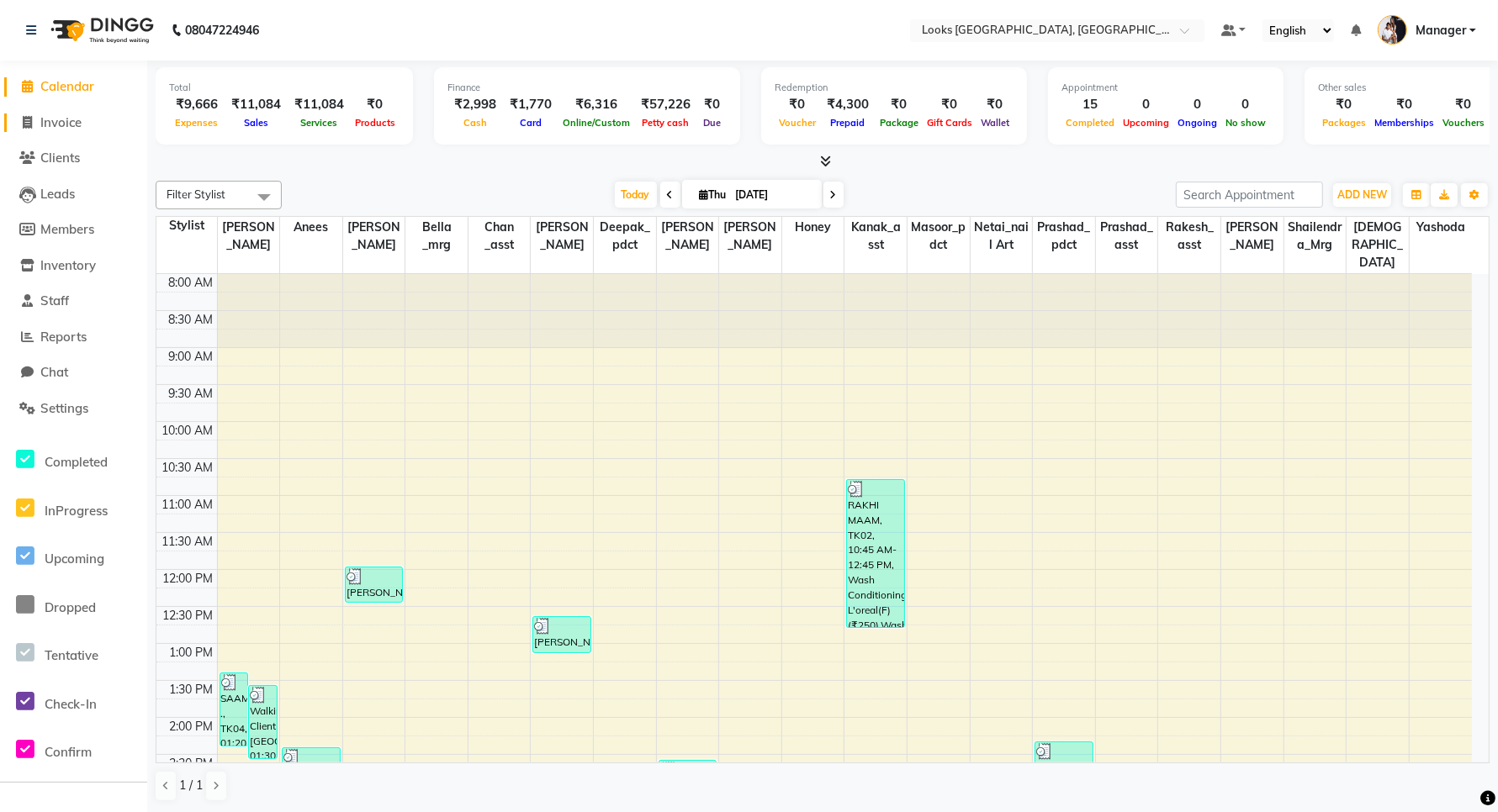
click at [55, 123] on span "Invoice" at bounding box center [61, 122] width 41 height 16
select select "service"
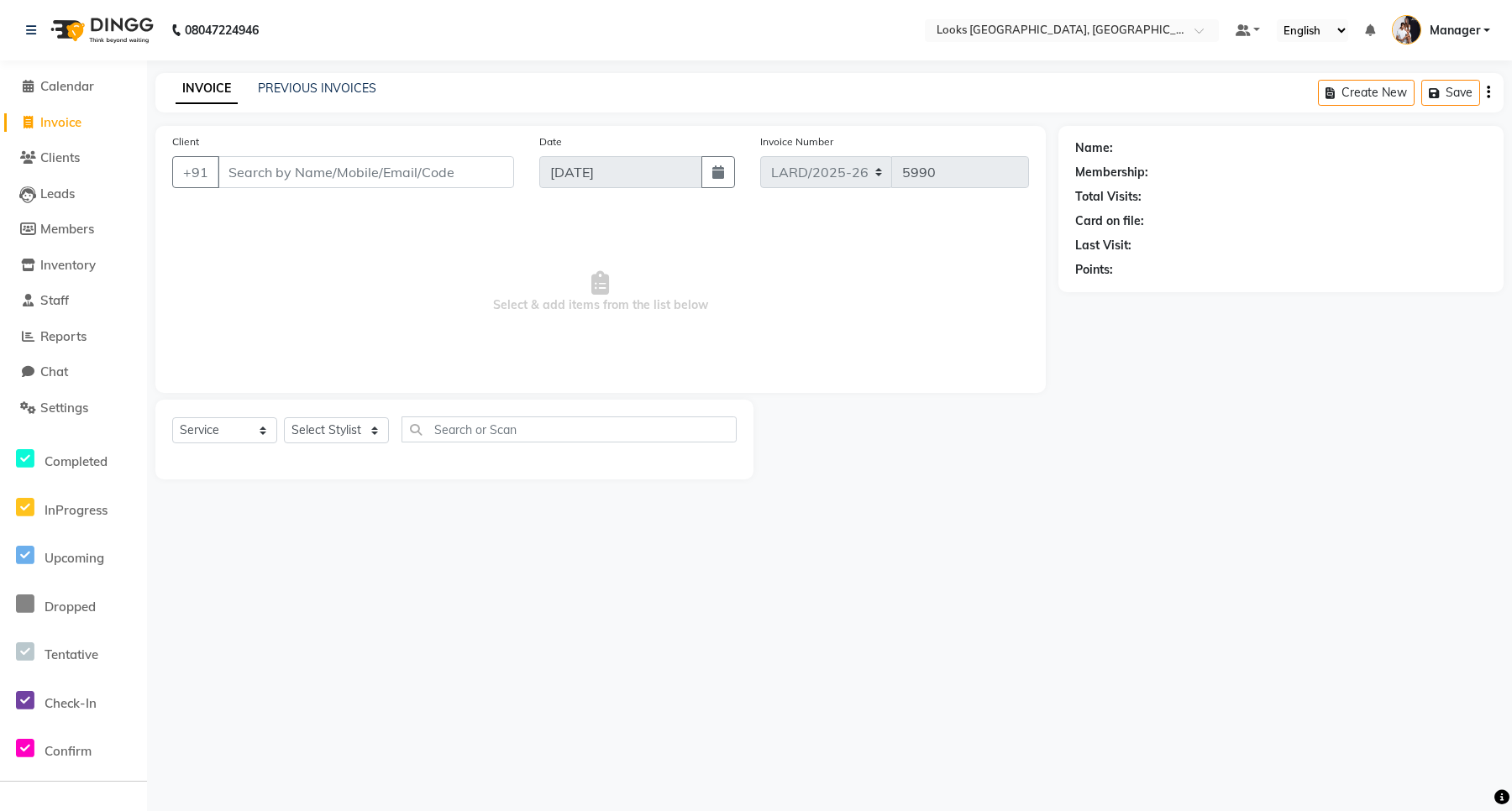
click at [292, 170] on input "Client" at bounding box center [366, 171] width 296 height 32
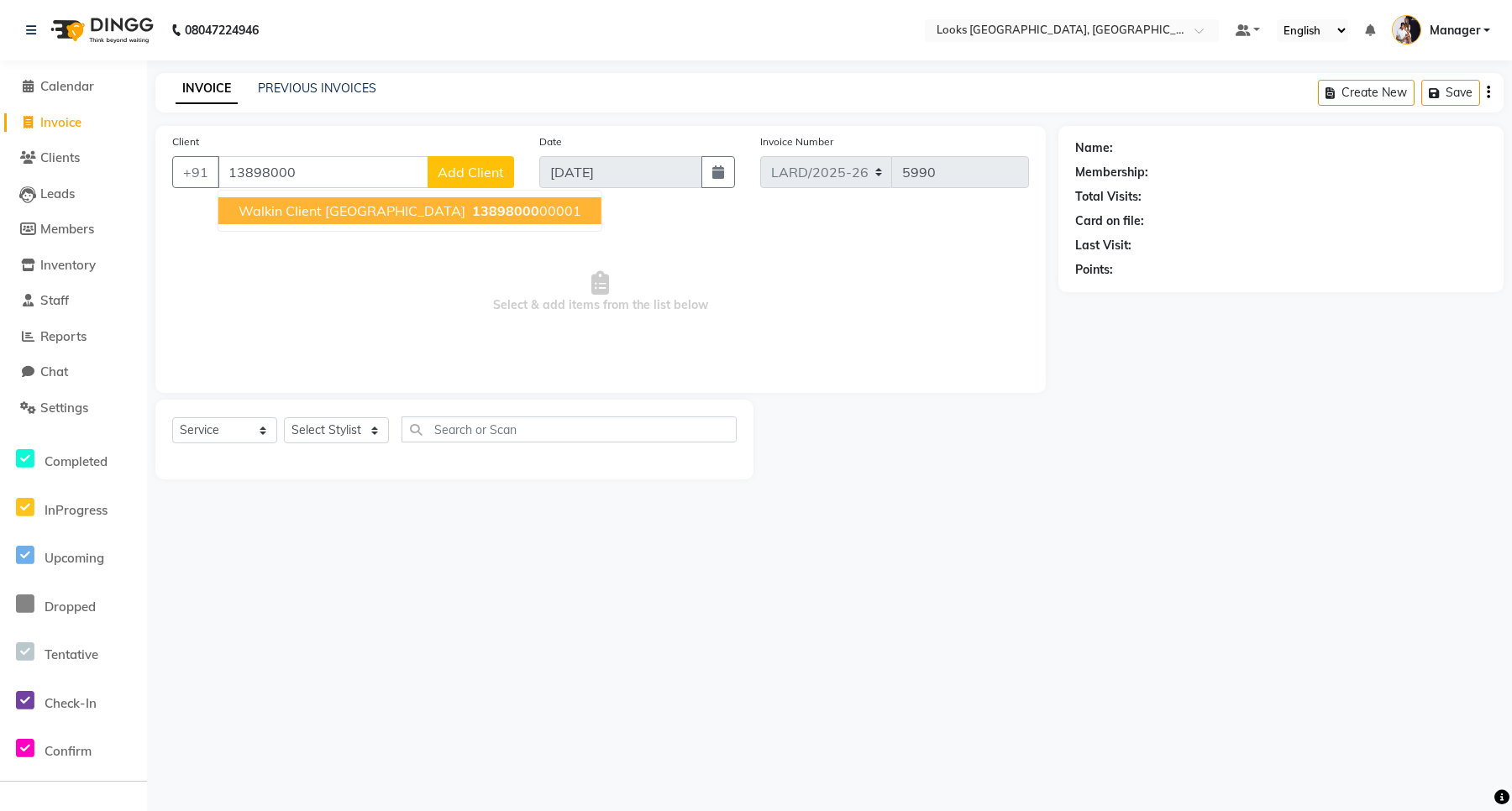
click at [285, 210] on span "Walkin Client [GEOGRAPHIC_DATA]" at bounding box center [352, 211] width 227 height 17
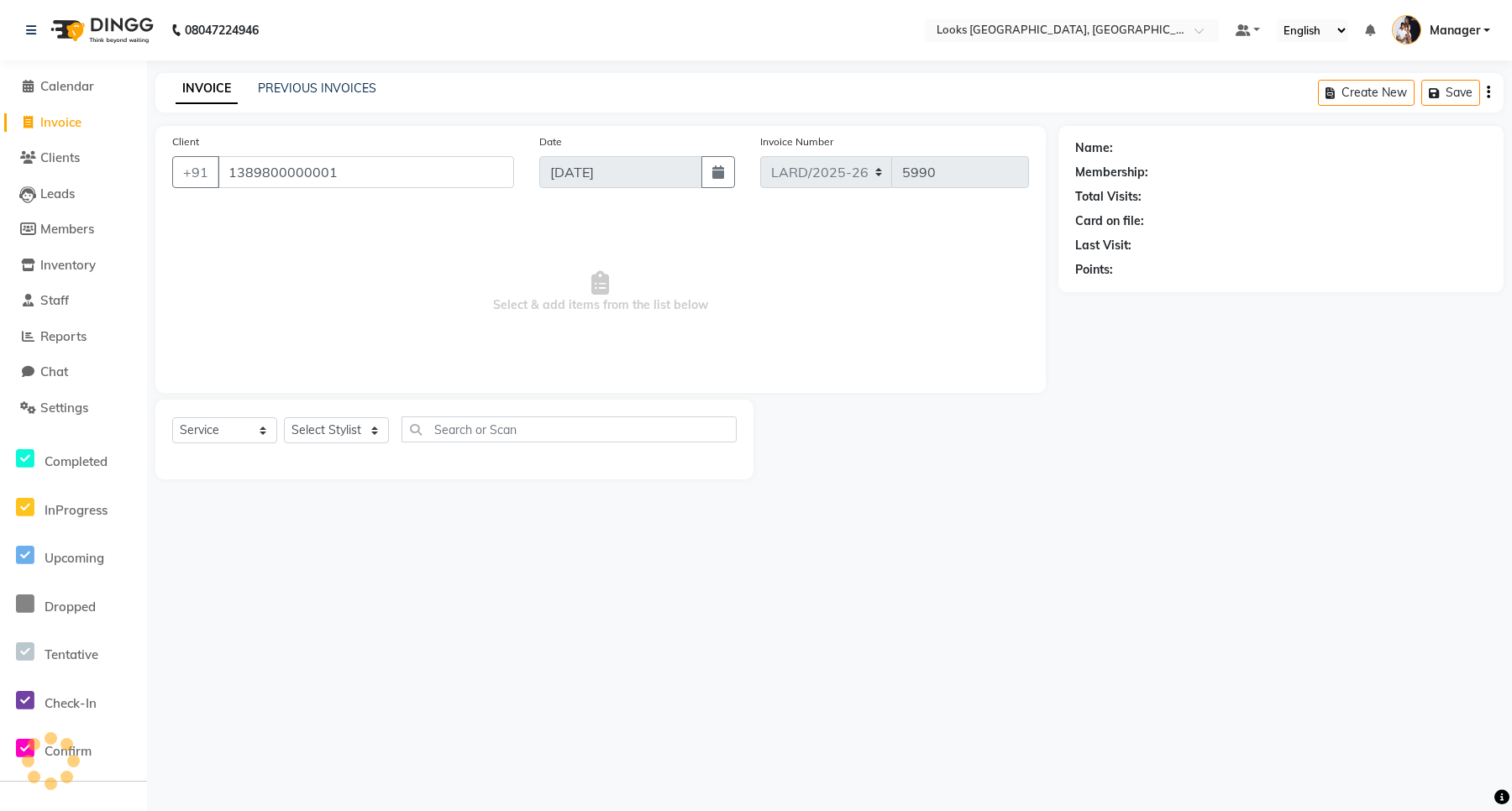
type input "1389800000001"
click at [308, 430] on select "Select Stylist [PERSON_NAME] _mrg [PERSON_NAME] _asst [PERSON_NAME] [PERSON_NAM…" at bounding box center [336, 430] width 105 height 26
select select "90486"
click at [284, 417] on select "Select Stylist [PERSON_NAME] _mrg [PERSON_NAME] _asst [PERSON_NAME] [PERSON_NAM…" at bounding box center [336, 430] width 105 height 26
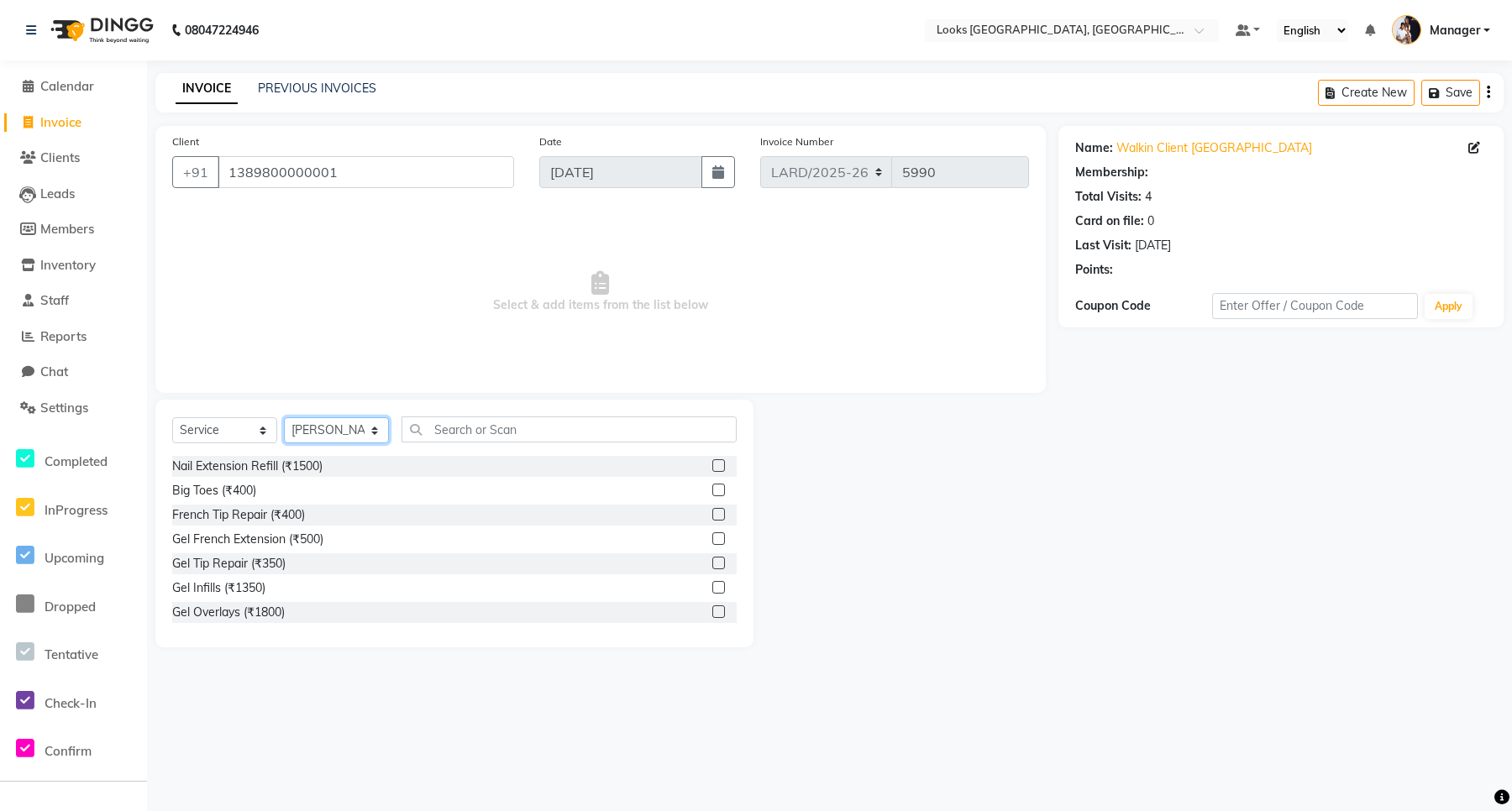
select select "1: Object"
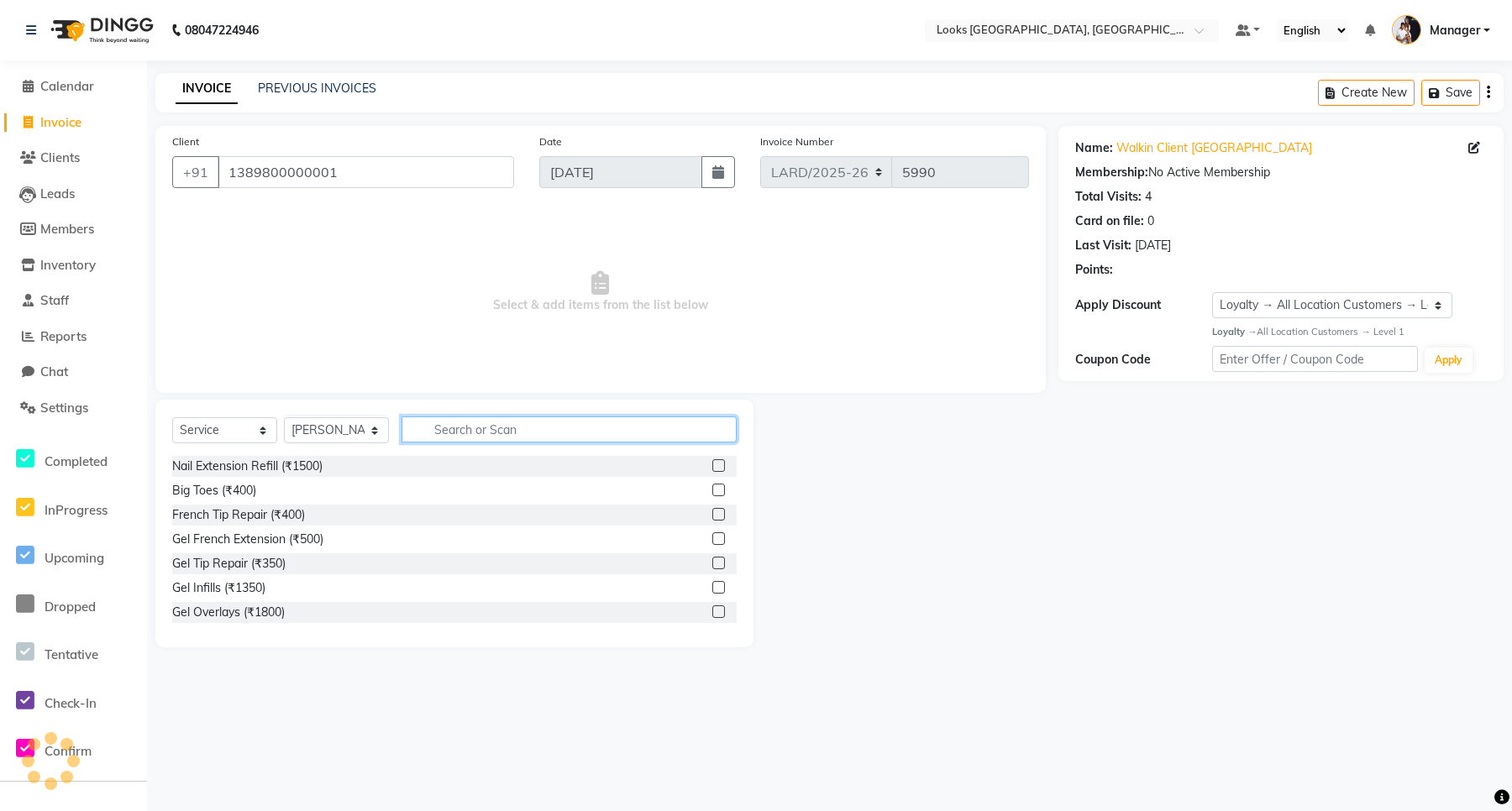
click at [451, 428] on input "text" at bounding box center [569, 429] width 335 height 26
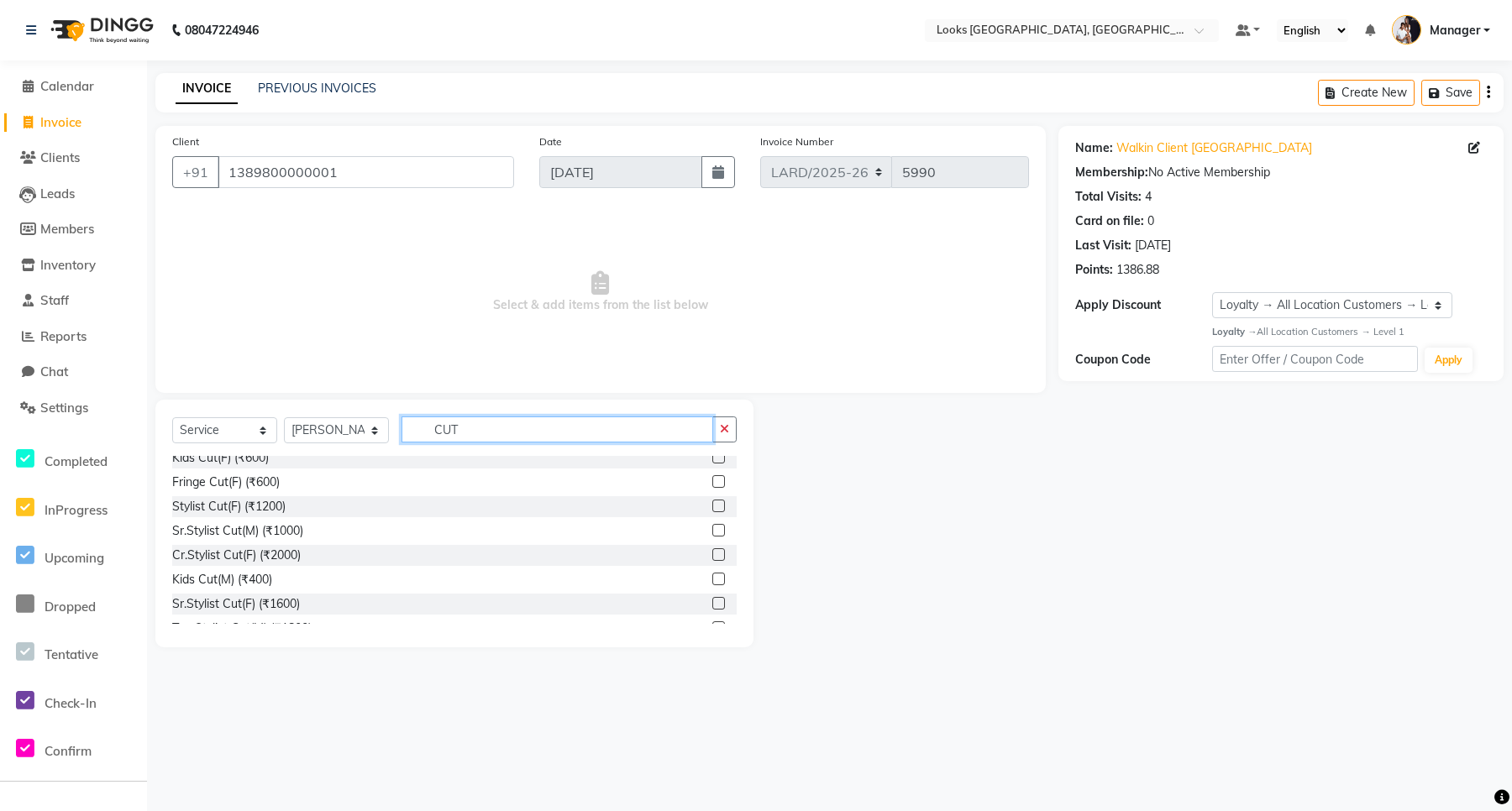
scroll to position [105, 0]
type input "CUT"
click at [713, 554] on label at bounding box center [719, 555] width 13 height 13
click at [713, 554] on input "checkbox" at bounding box center [718, 556] width 11 height 11
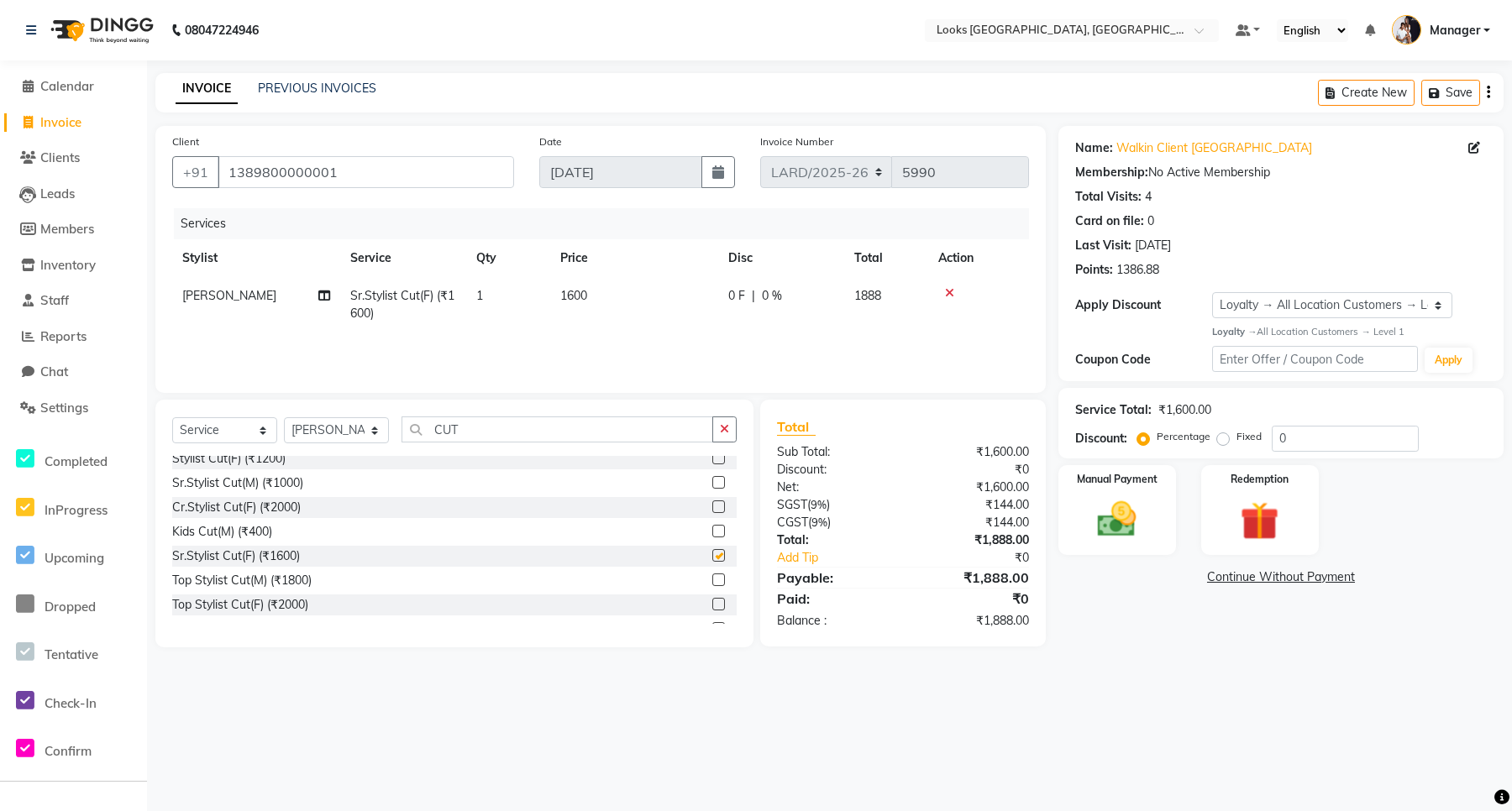
checkbox input "false"
click at [358, 433] on select "Select Stylist [PERSON_NAME] _mrg [PERSON_NAME] _asst [PERSON_NAME] [PERSON_NAM…" at bounding box center [336, 430] width 105 height 26
select select "90488"
click at [284, 417] on select "Select Stylist [PERSON_NAME] _mrg [PERSON_NAME] _asst [PERSON_NAME] [PERSON_NAM…" at bounding box center [336, 430] width 105 height 26
drag, startPoint x: 467, startPoint y: 434, endPoint x: 375, endPoint y: 414, distance: 94.1
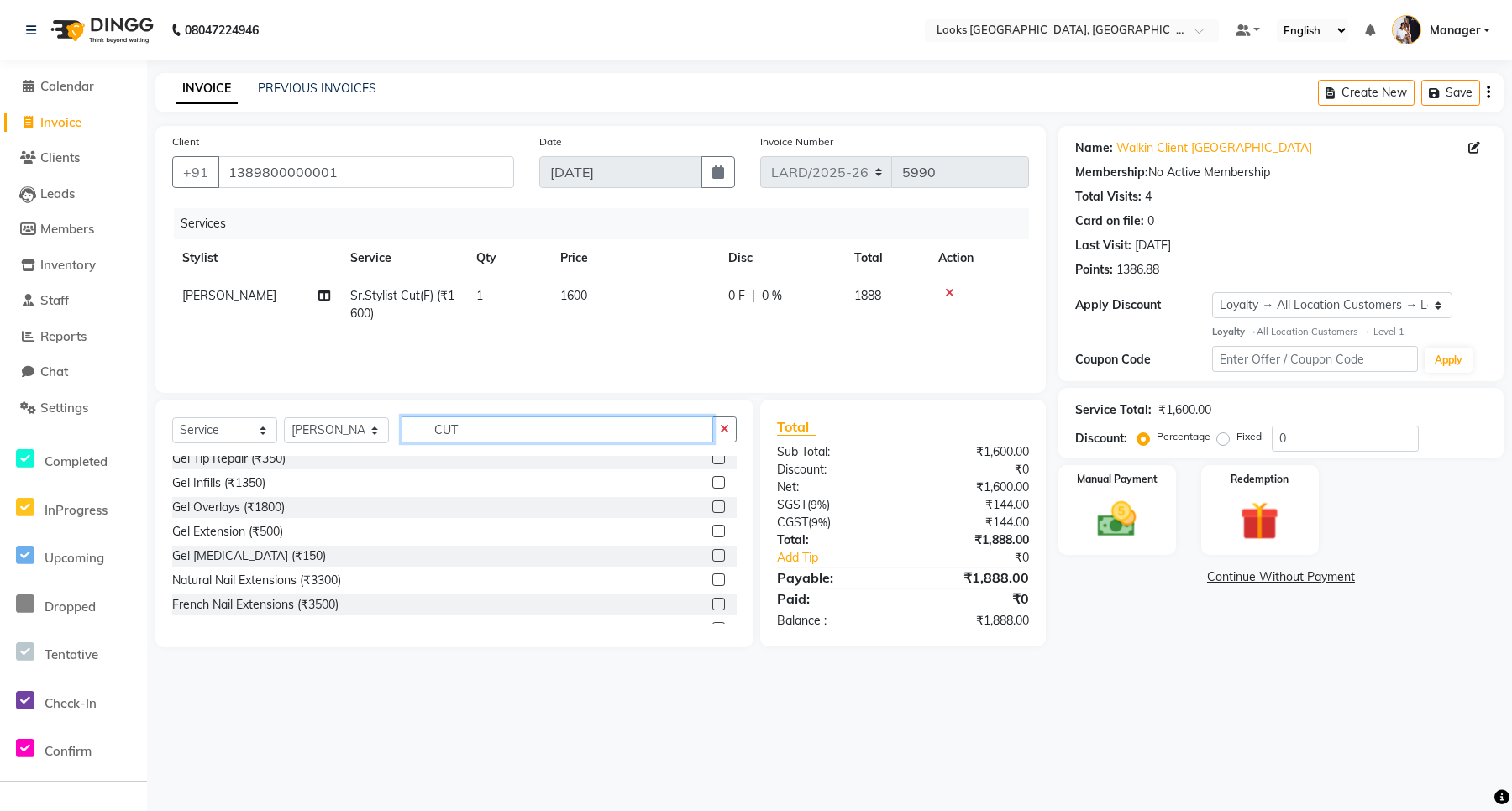
click at [375, 414] on div "Select Service Product Membership Package Voucher Prepaid Gift Card Select Styl…" at bounding box center [454, 523] width 598 height 247
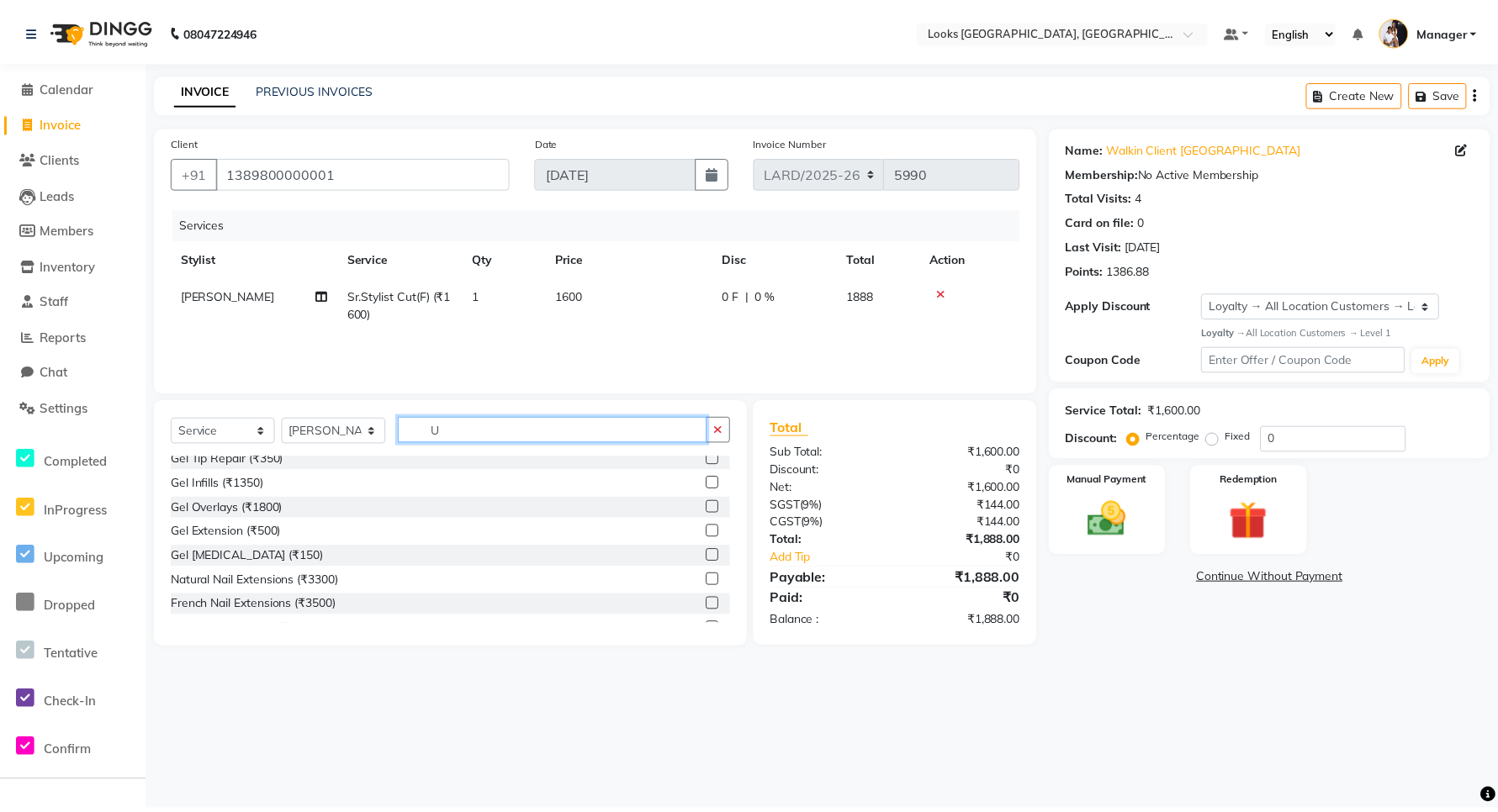
scroll to position [0, 0]
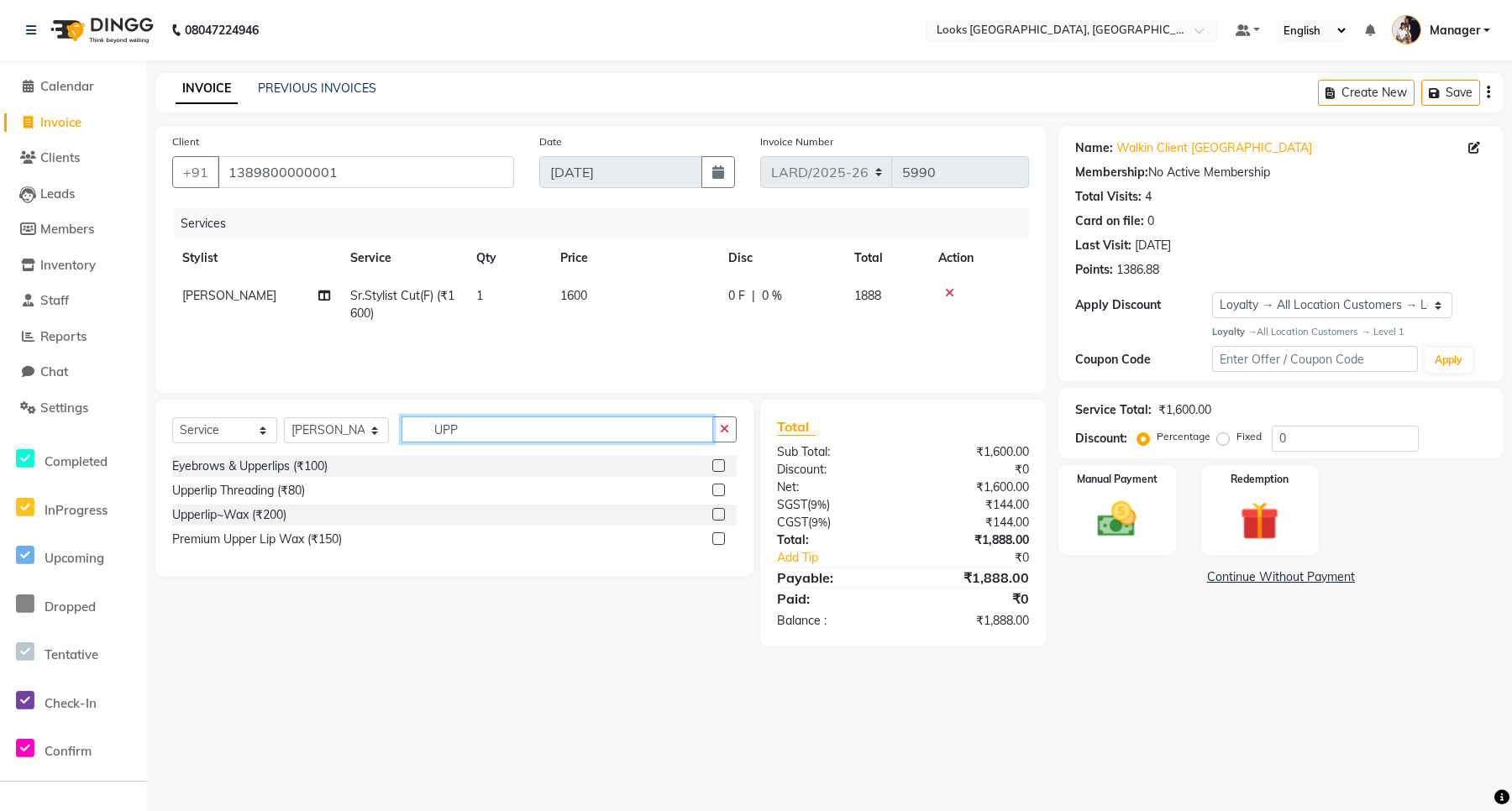
type input "UPP"
click at [714, 517] on label at bounding box center [719, 514] width 13 height 13
click at [714, 517] on input "checkbox" at bounding box center [718, 515] width 11 height 11
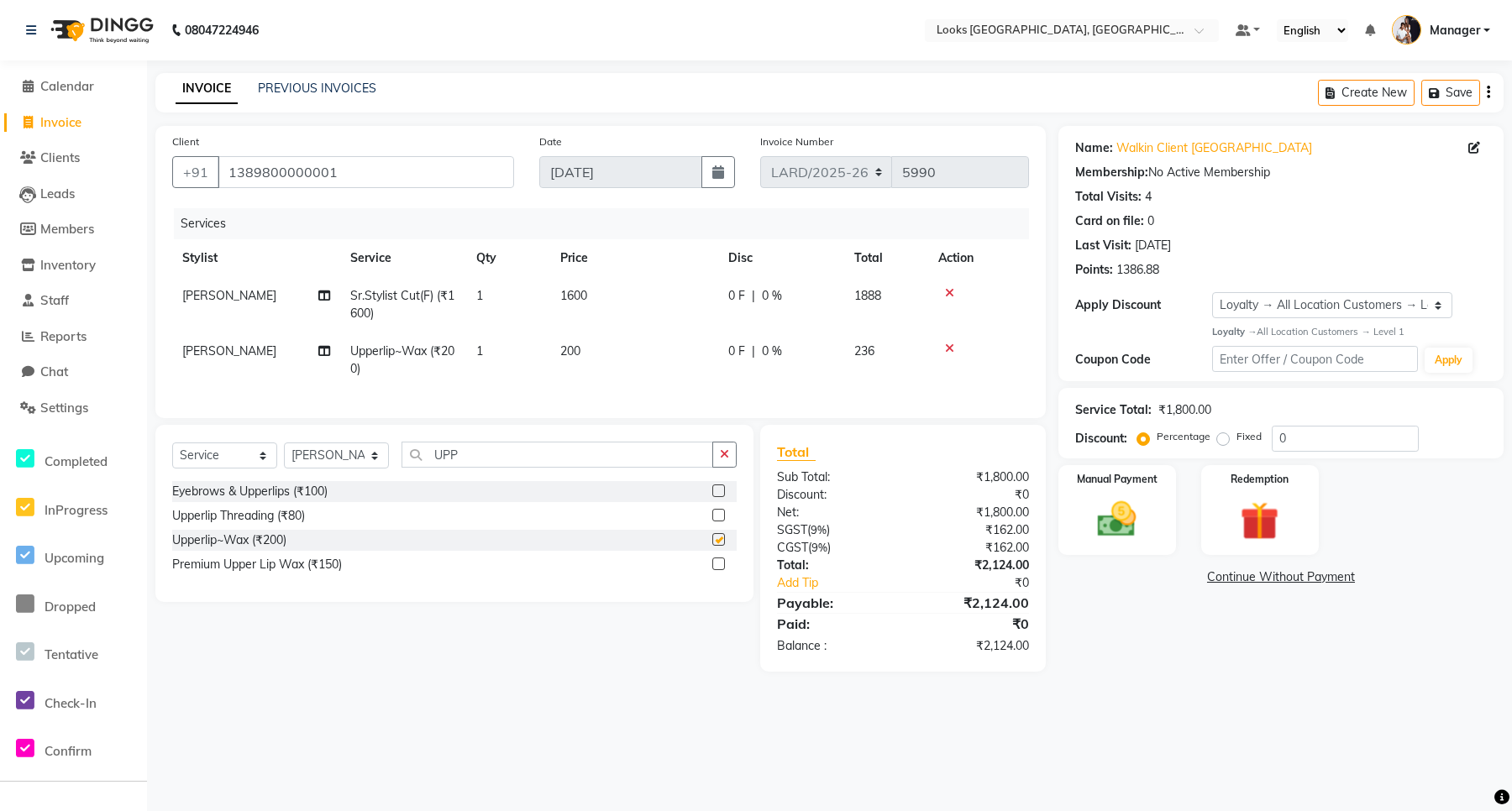
checkbox input "false"
click at [564, 295] on span "1600" at bounding box center [573, 295] width 27 height 15
select select "90486"
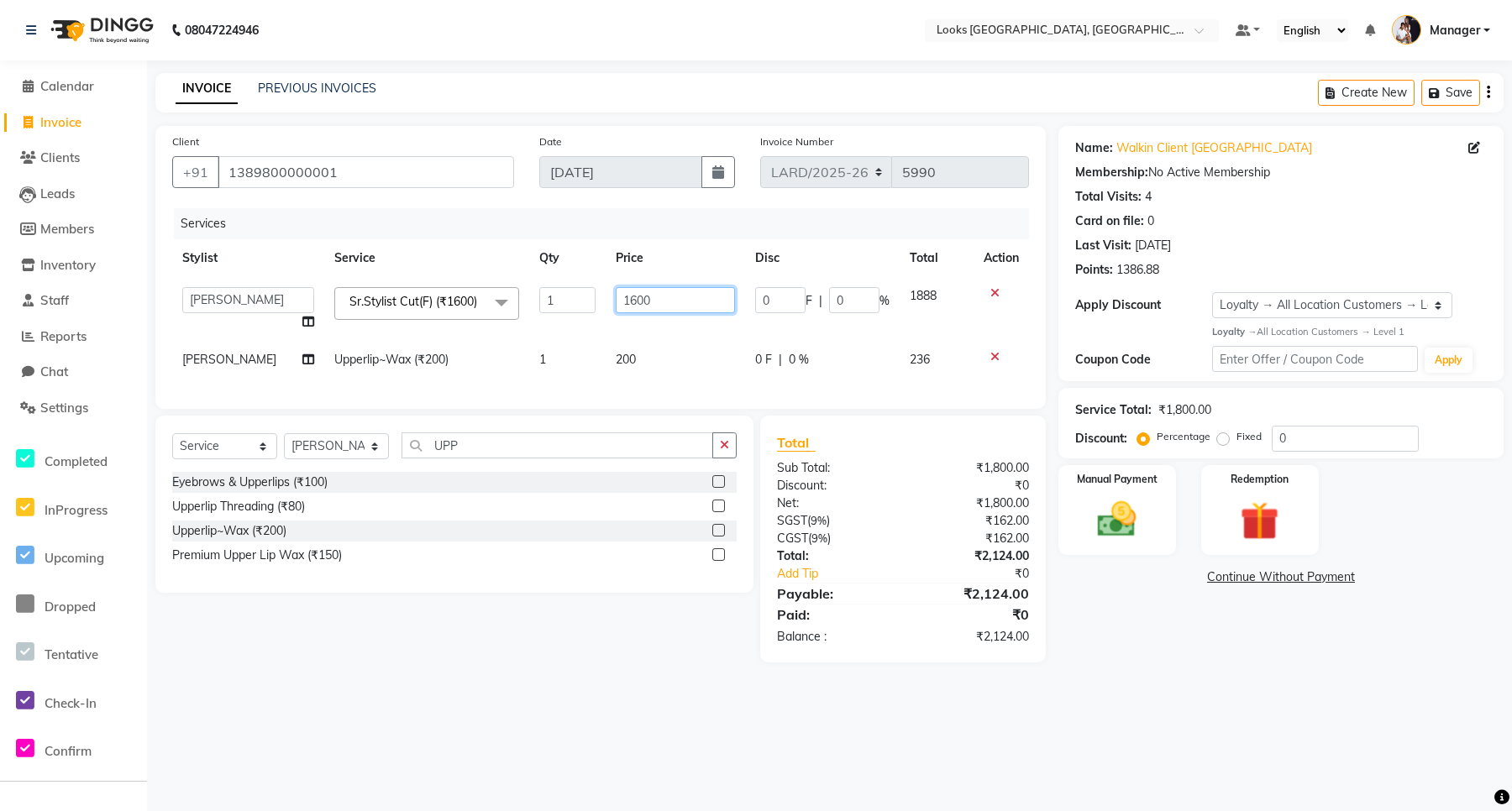
drag, startPoint x: 651, startPoint y: 302, endPoint x: 589, endPoint y: 298, distance: 62.1
click at [589, 298] on tr "[PERSON_NAME] _mrg [PERSON_NAME] _asst [PERSON_NAME] [PERSON_NAME] Manager [PER…" at bounding box center [601, 309] width 857 height 64
type input "1500"
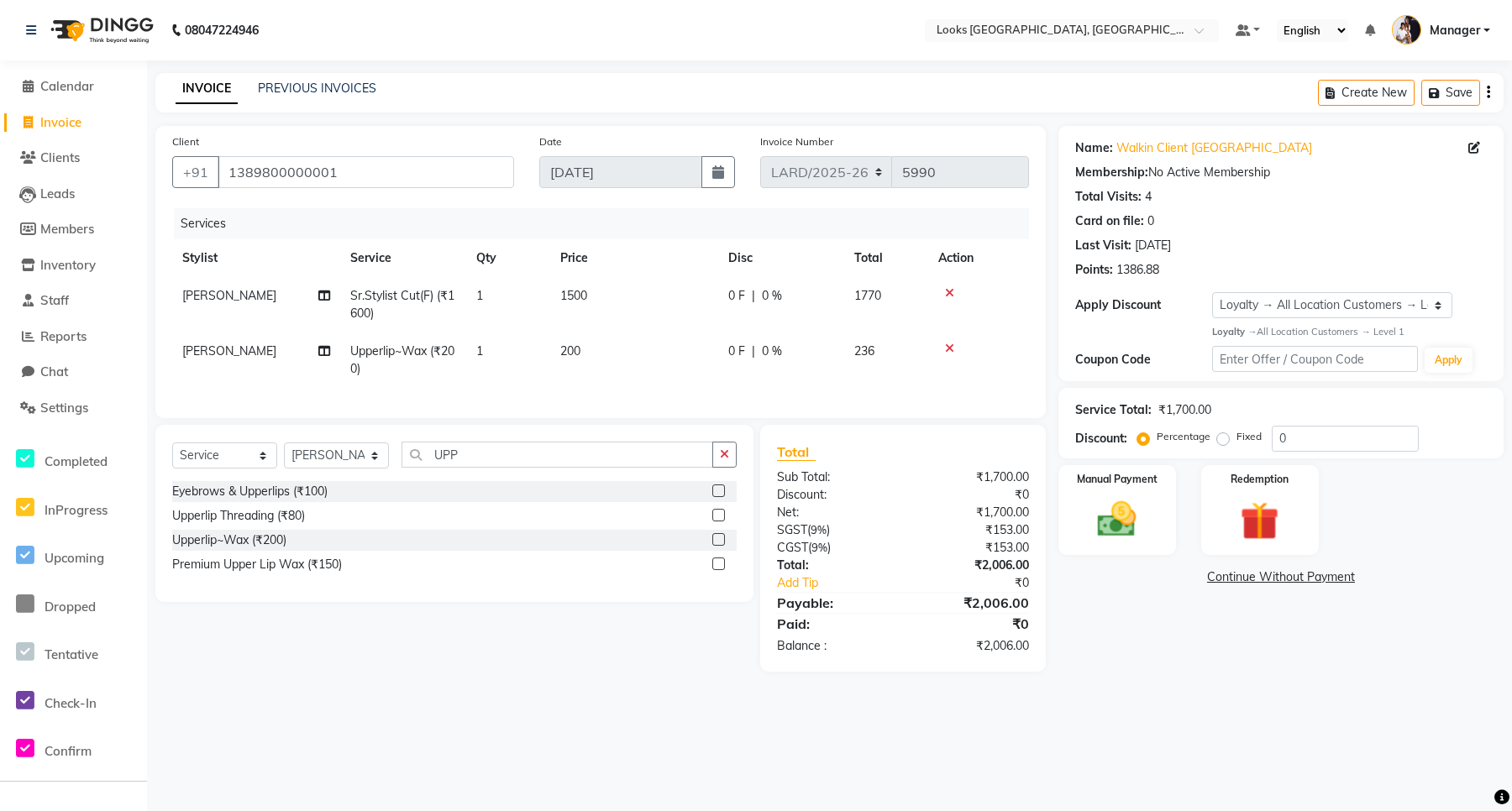
click at [685, 351] on td "200" at bounding box center [634, 360] width 168 height 56
select select "90488"
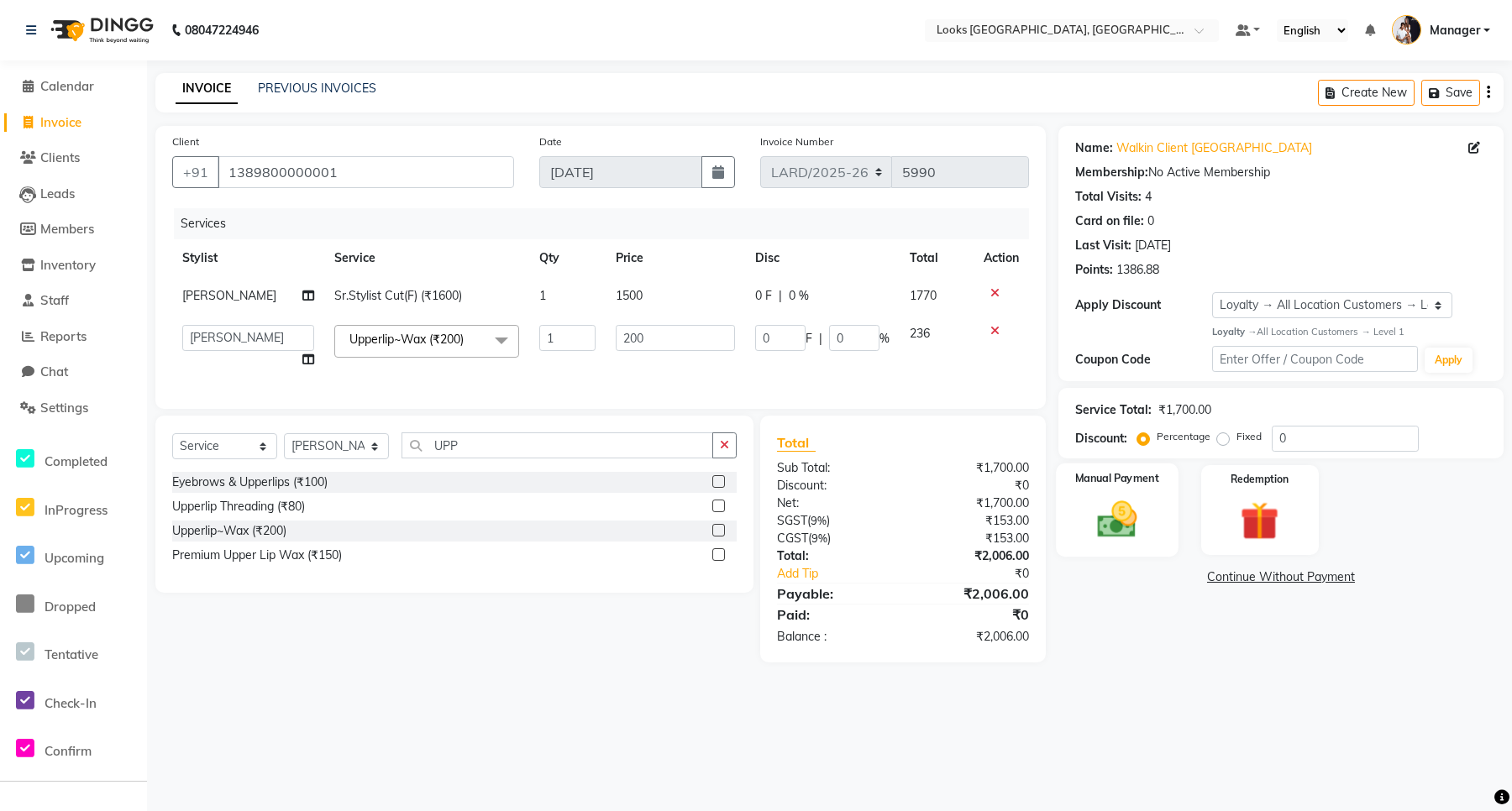
click at [1118, 516] on img at bounding box center [1117, 520] width 65 height 46
click at [1244, 578] on span "UPI" at bounding box center [1244, 578] width 26 height 20
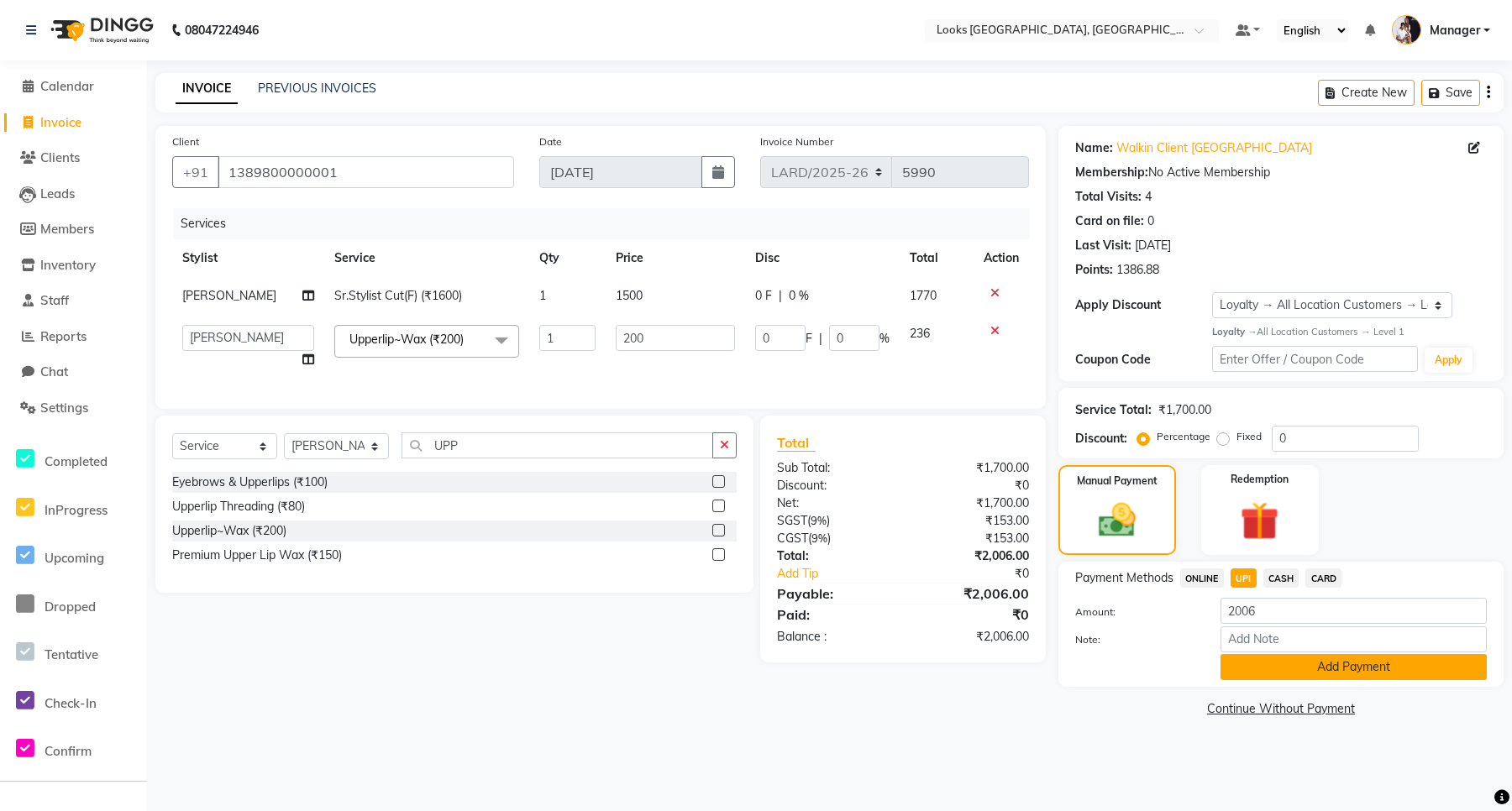
click at [1354, 666] on button "Add Payment" at bounding box center [1354, 667] width 266 height 26
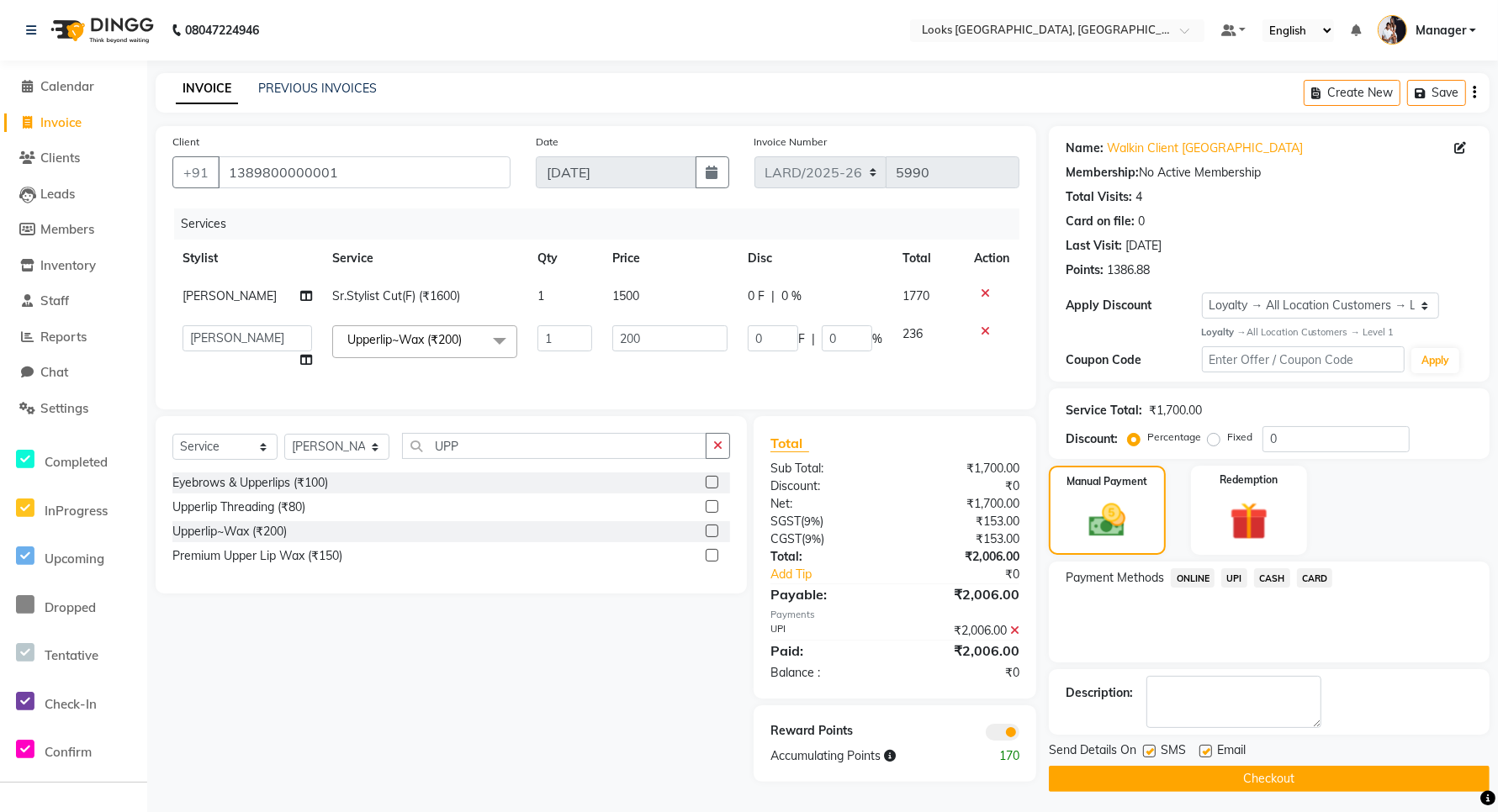
scroll to position [9, 0]
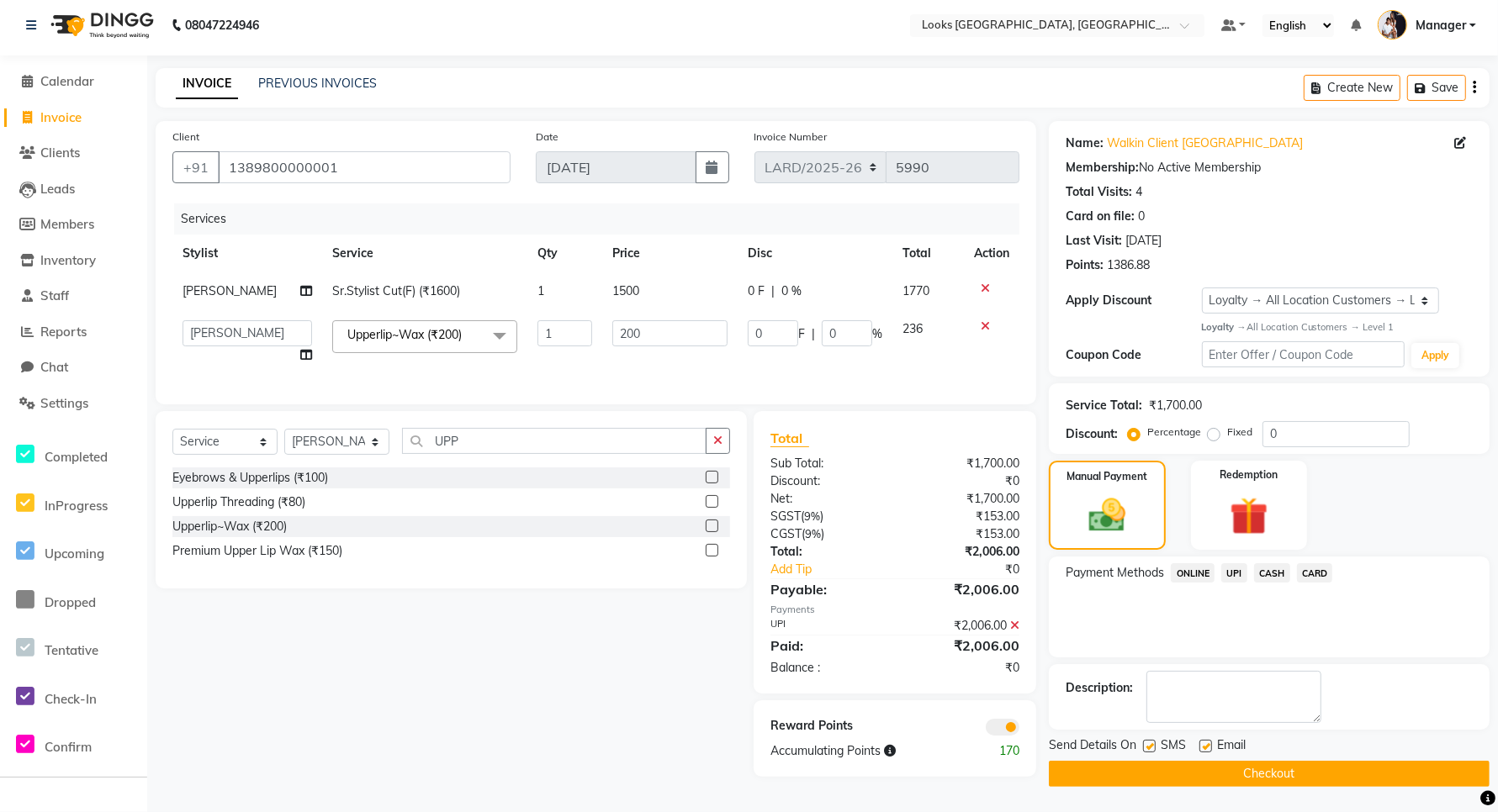
click at [1188, 770] on button "Checkout" at bounding box center [1269, 774] width 441 height 26
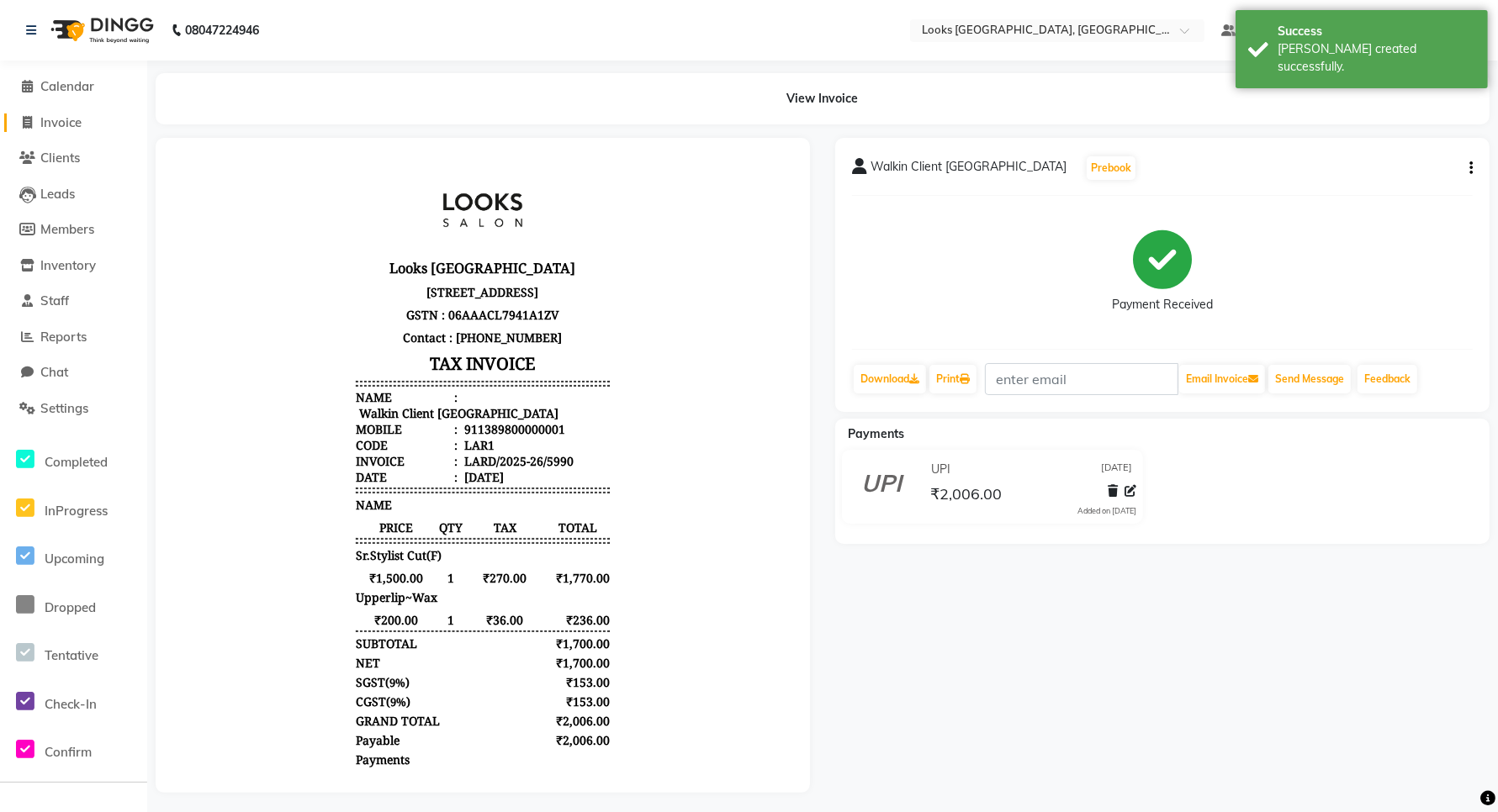
click at [72, 123] on span "Invoice" at bounding box center [61, 122] width 41 height 16
select select "service"
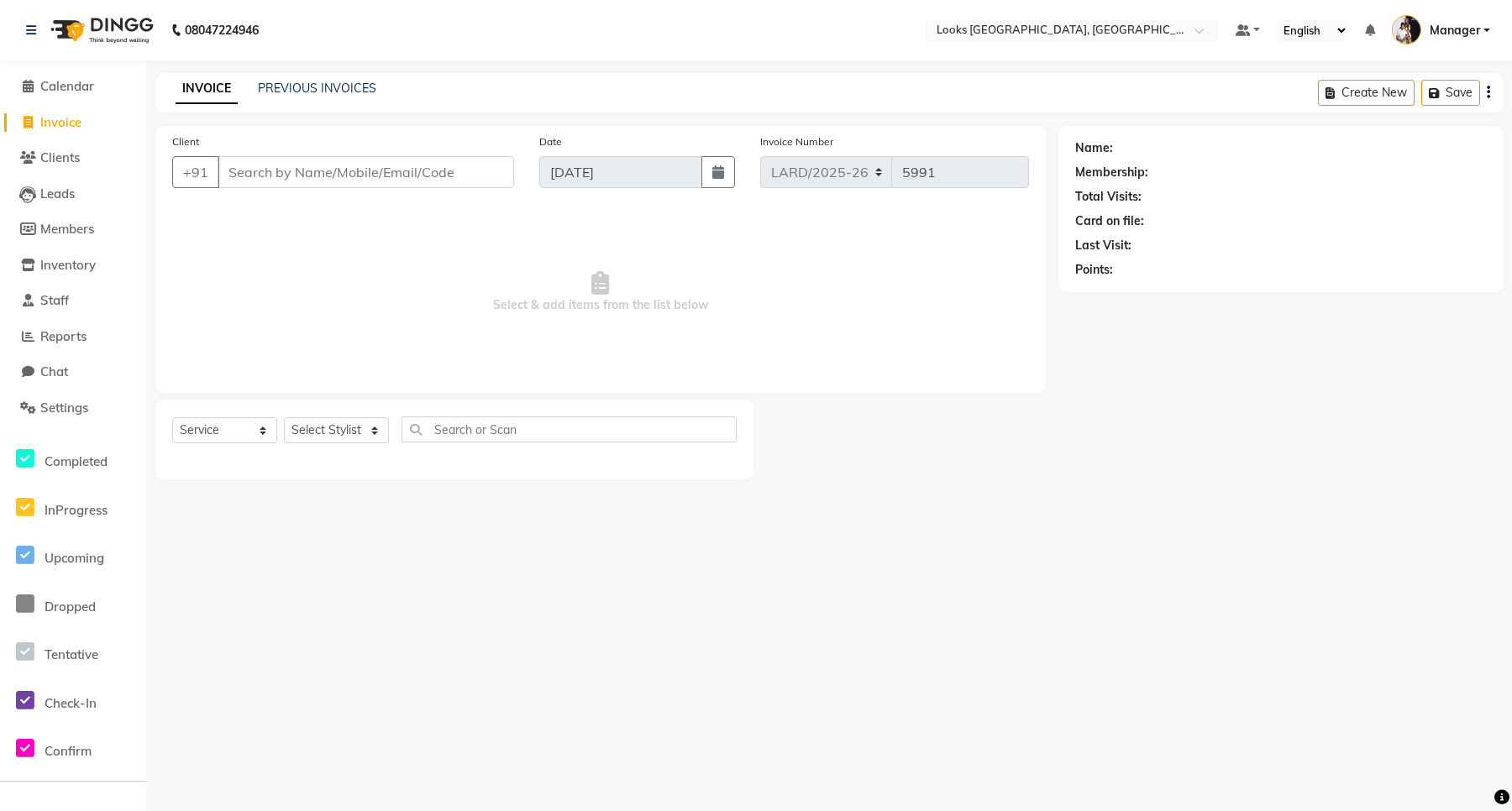
click at [47, 118] on span "Invoice" at bounding box center [61, 122] width 41 height 16
select select "service"
click at [55, 84] on span "Calendar" at bounding box center [67, 86] width 54 height 16
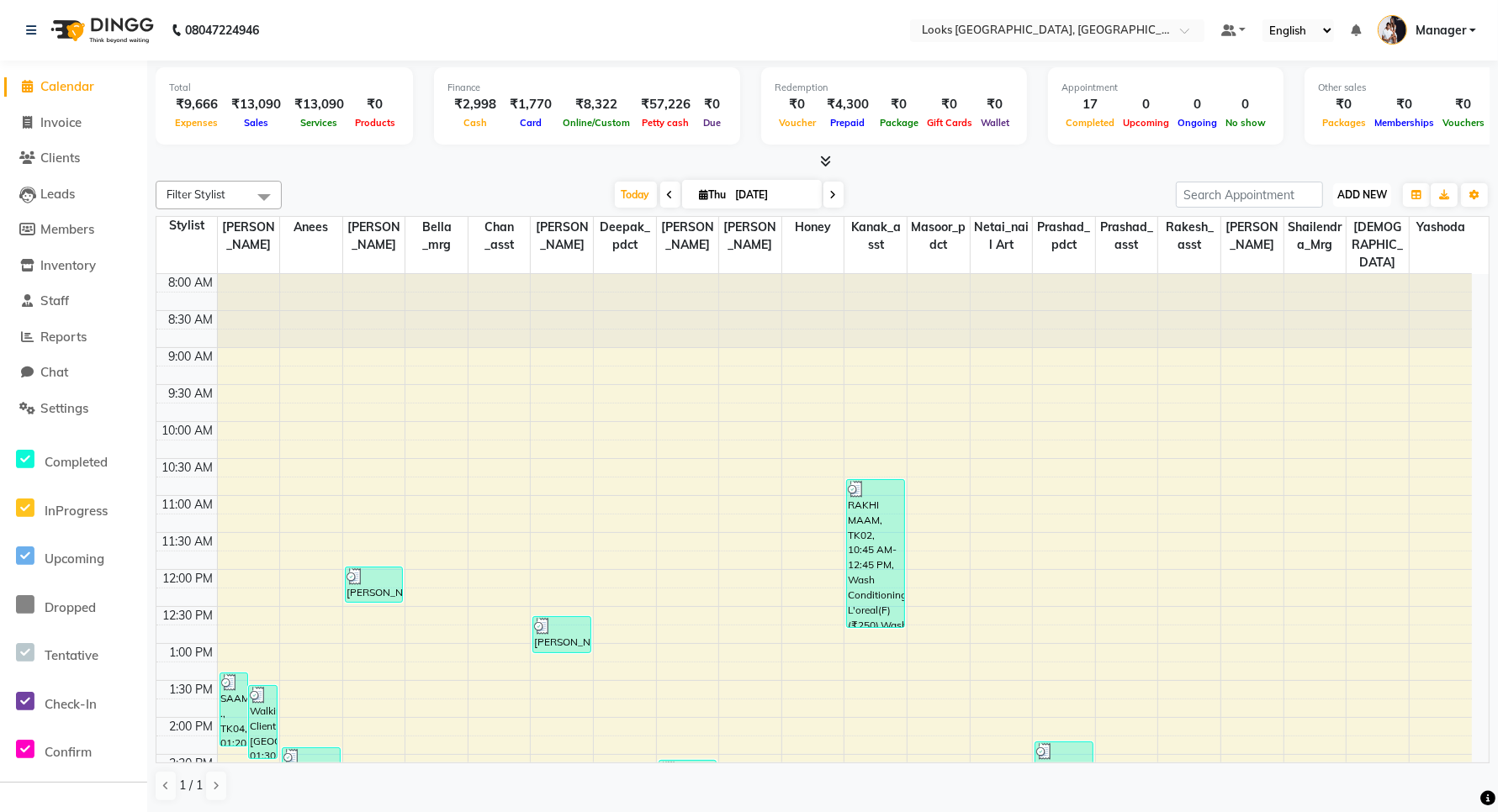
click at [1339, 194] on span "ADD NEW" at bounding box center [1362, 195] width 50 height 13
click at [1304, 268] on link "Add Expense" at bounding box center [1323, 270] width 133 height 21
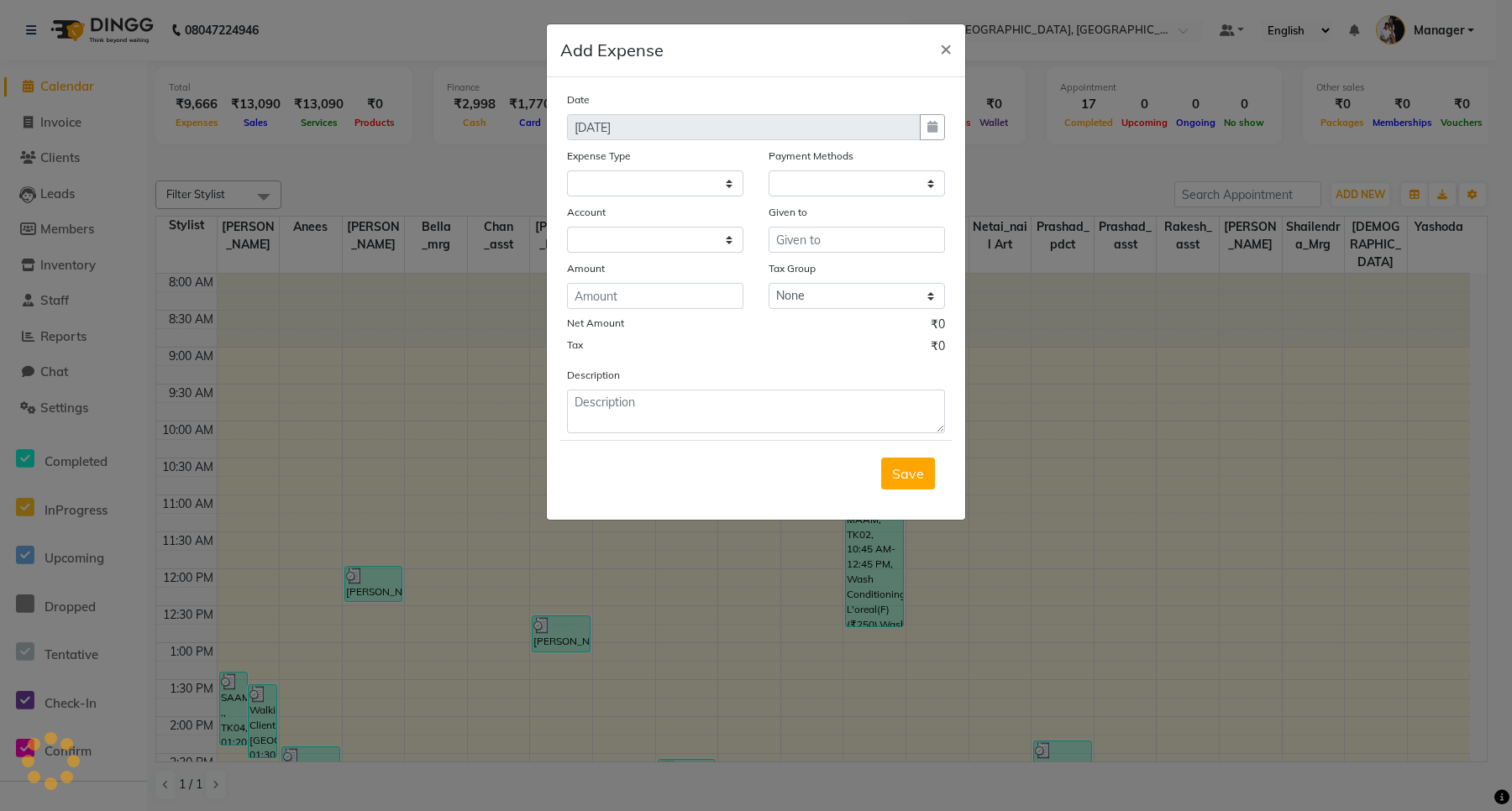
select select "1"
select select "8111"
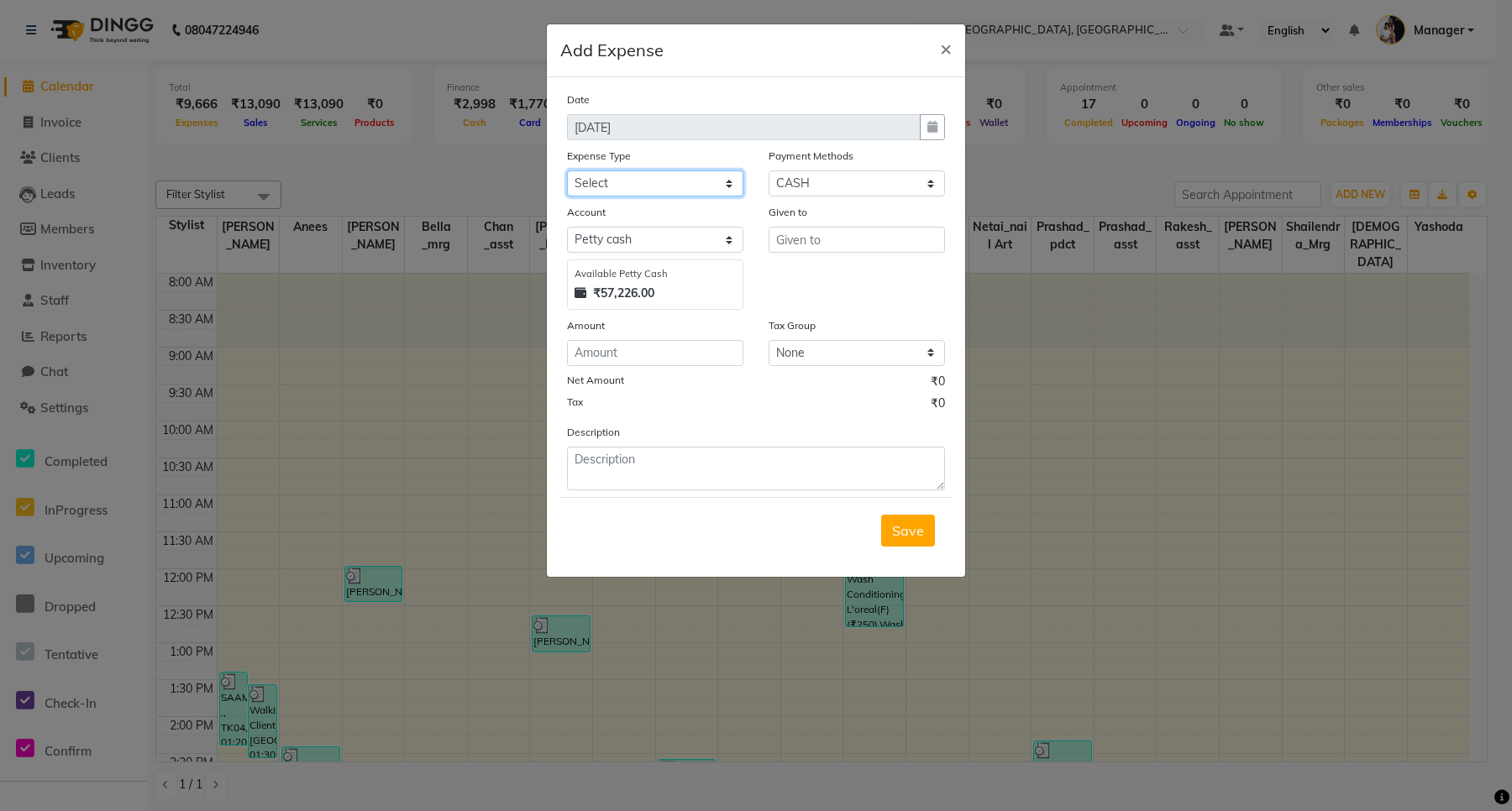
click at [641, 173] on select "Select Bank Deposit Cash Handover Client ordered food Client Refund Agnst Bill …" at bounding box center [655, 183] width 176 height 26
select select "24169"
click at [567, 170] on select "Select Bank Deposit Cash Handover Client ordered food Client Refund Agnst Bill …" at bounding box center [655, 183] width 176 height 26
click at [823, 238] on input "text" at bounding box center [857, 240] width 176 height 26
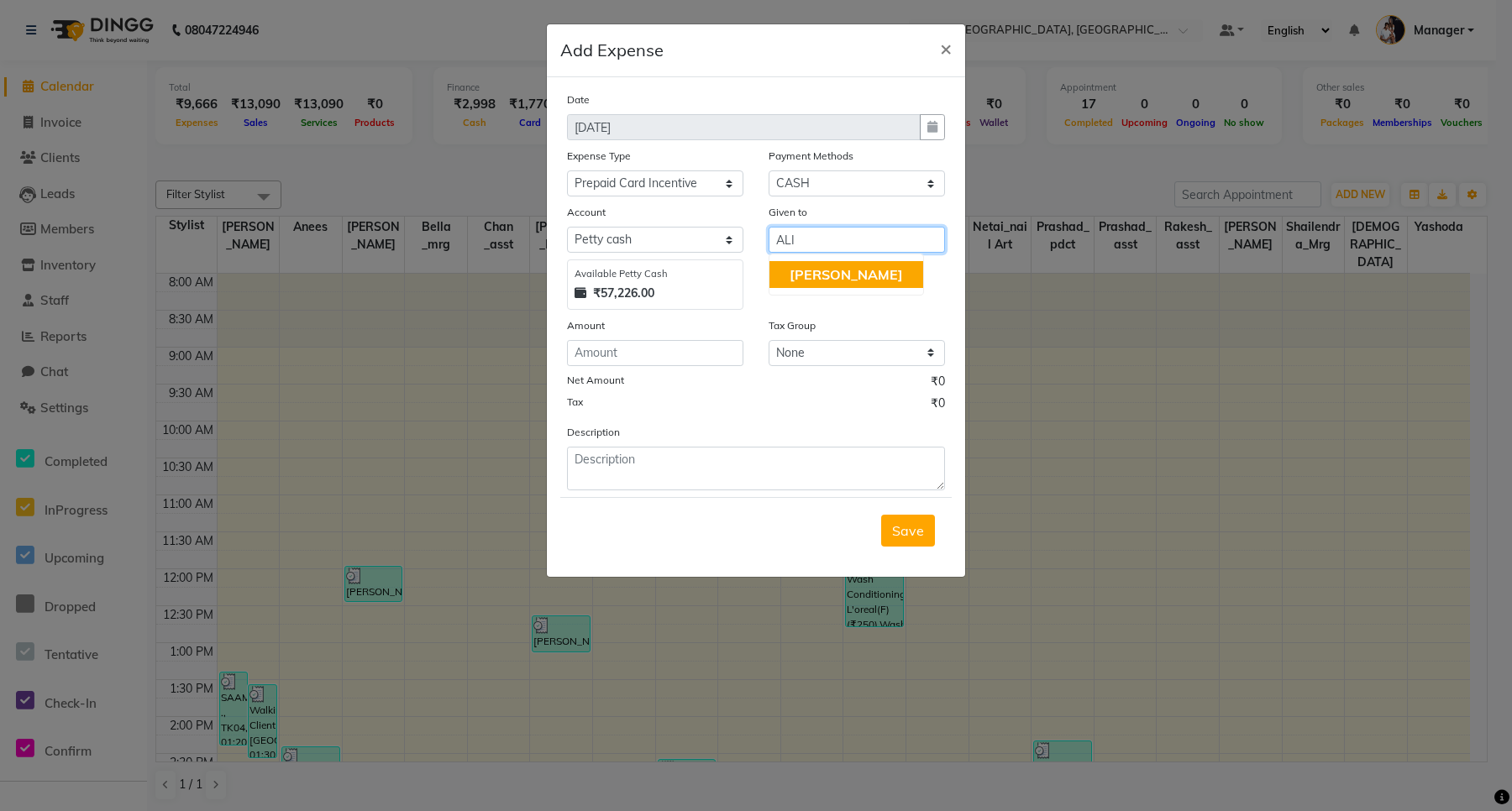
click at [812, 278] on button "[PERSON_NAME]" at bounding box center [846, 274] width 153 height 27
type input "[PERSON_NAME]"
click at [626, 354] on input "number" at bounding box center [655, 353] width 176 height 26
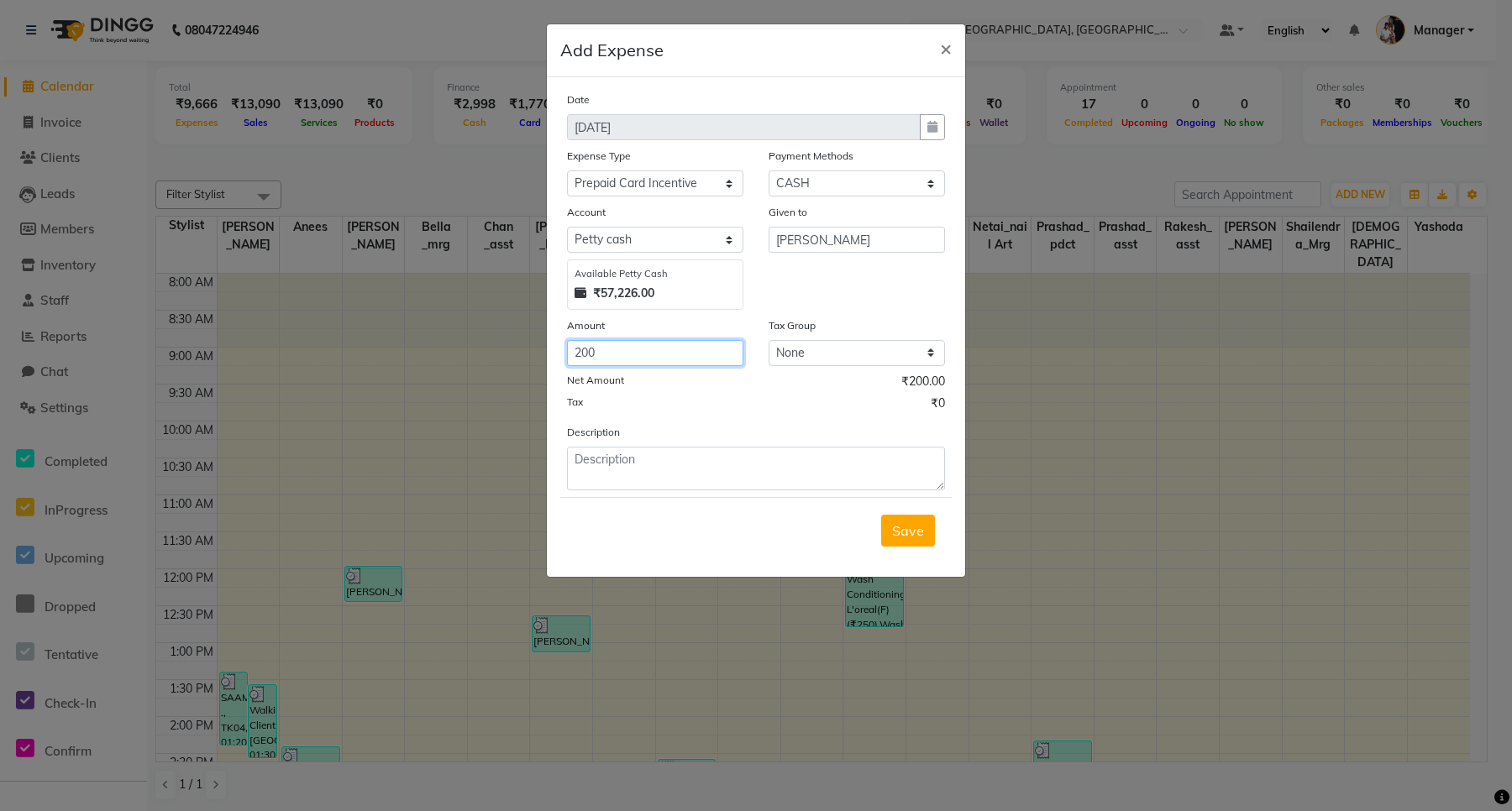
type input "200"
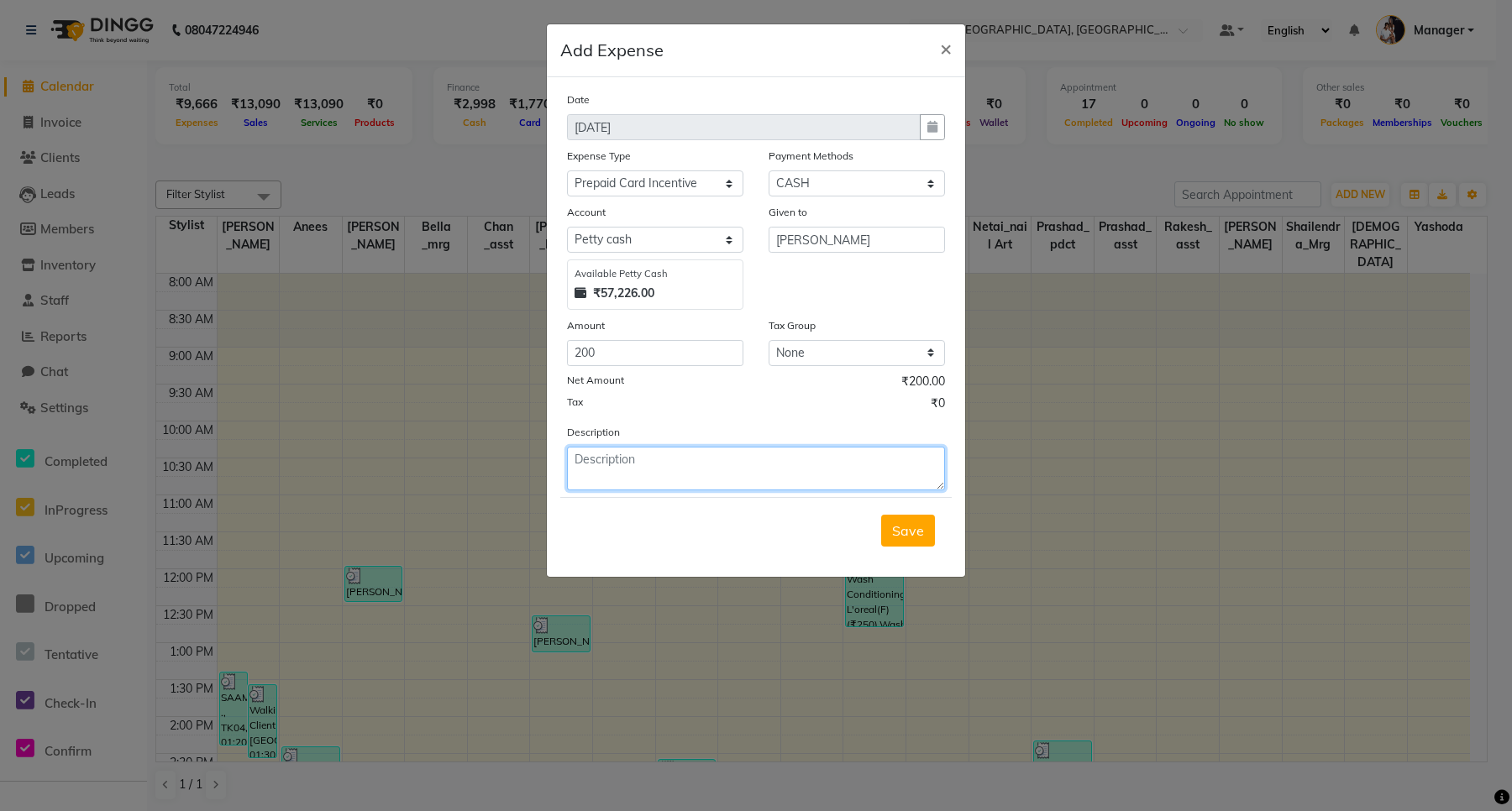
click at [660, 473] on textarea at bounding box center [756, 468] width 378 height 44
type textarea "ALI (03-09)"
click at [707, 534] on div "Save" at bounding box center [756, 530] width 391 height 66
click at [891, 531] on button "Save" at bounding box center [908, 530] width 54 height 32
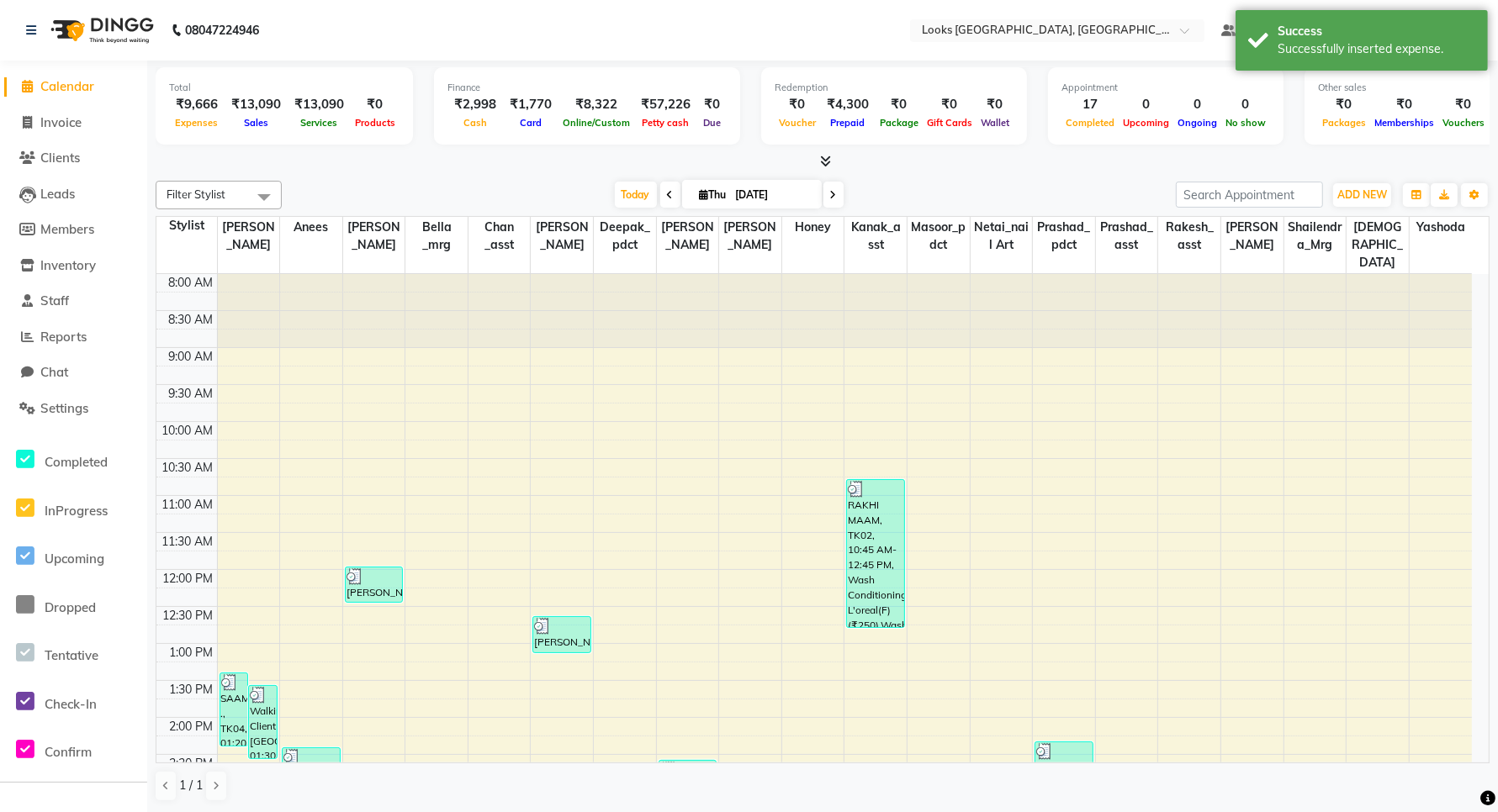
click at [53, 84] on span "Calendar" at bounding box center [67, 86] width 54 height 16
click at [51, 132] on li "Invoice" at bounding box center [74, 123] width 147 height 36
click at [61, 89] on span "Calendar" at bounding box center [67, 86] width 54 height 16
click at [56, 130] on link "Invoice" at bounding box center [74, 123] width 139 height 20
select select "service"
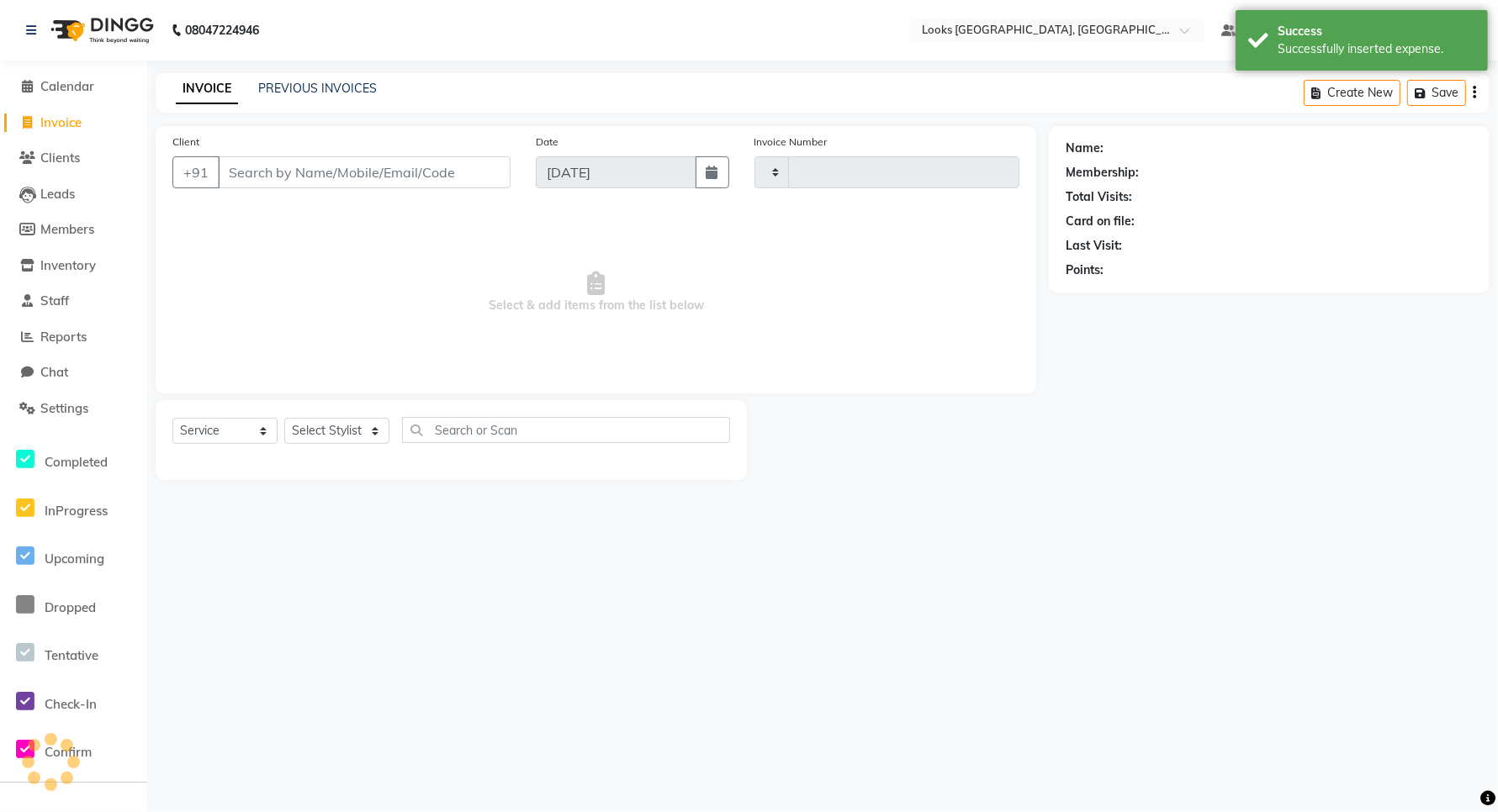
type input "5991"
select select "8941"
click at [60, 81] on span "Calendar" at bounding box center [67, 86] width 54 height 16
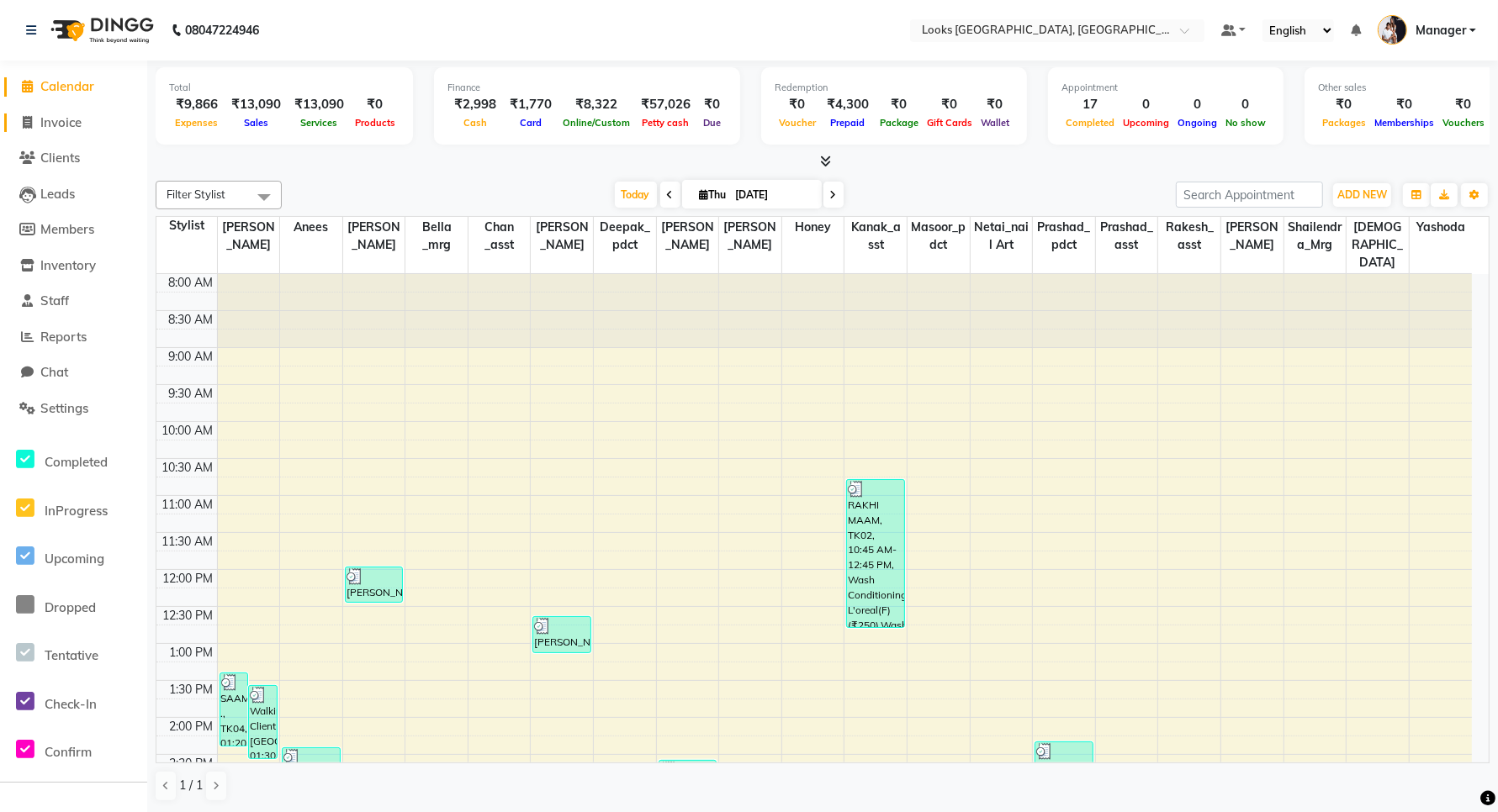
click at [68, 123] on span "Invoice" at bounding box center [61, 122] width 41 height 16
select select "service"
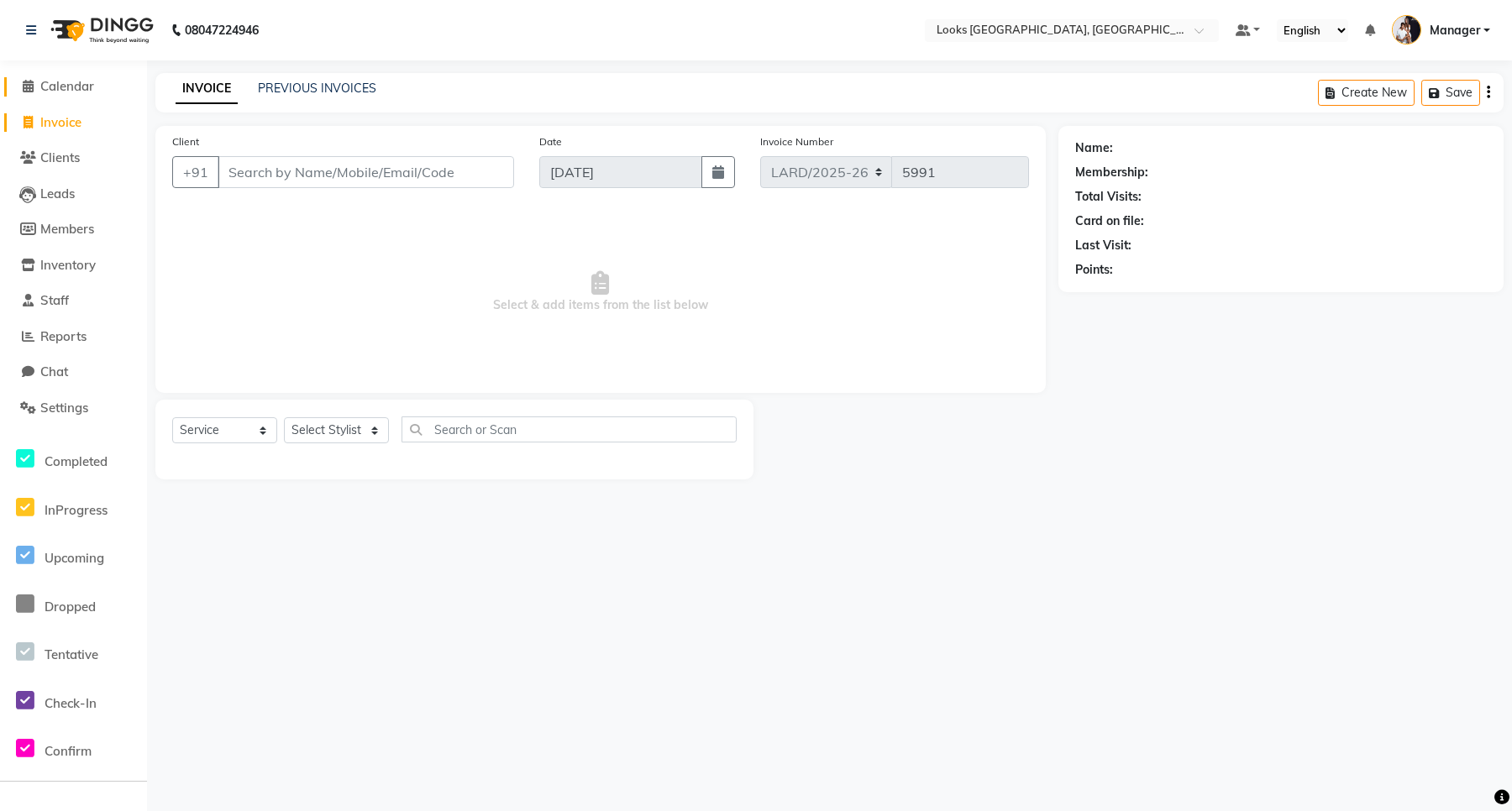
click at [69, 85] on span "Calendar" at bounding box center [67, 86] width 54 height 16
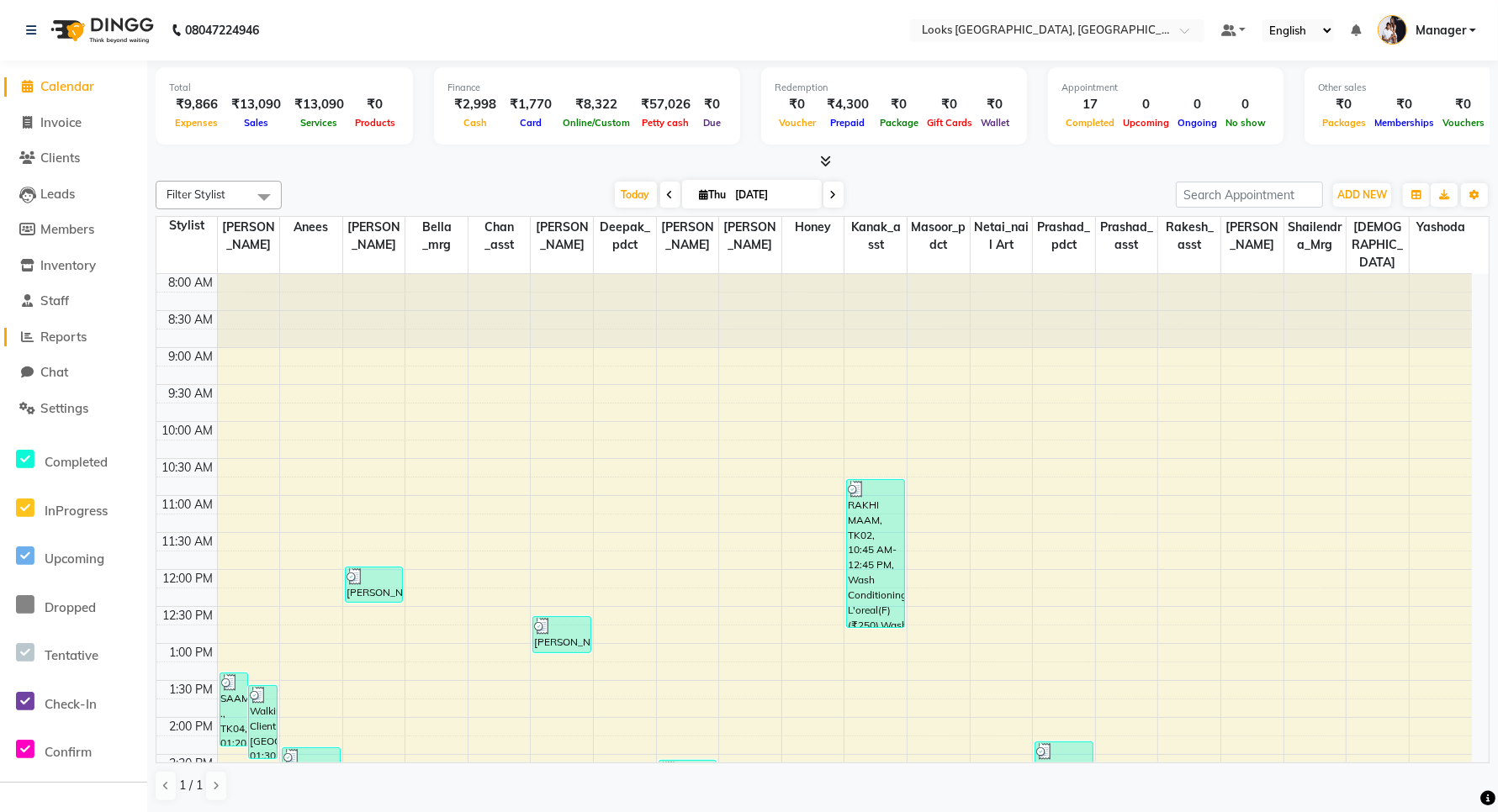
click at [52, 332] on span "Reports" at bounding box center [63, 336] width 46 height 16
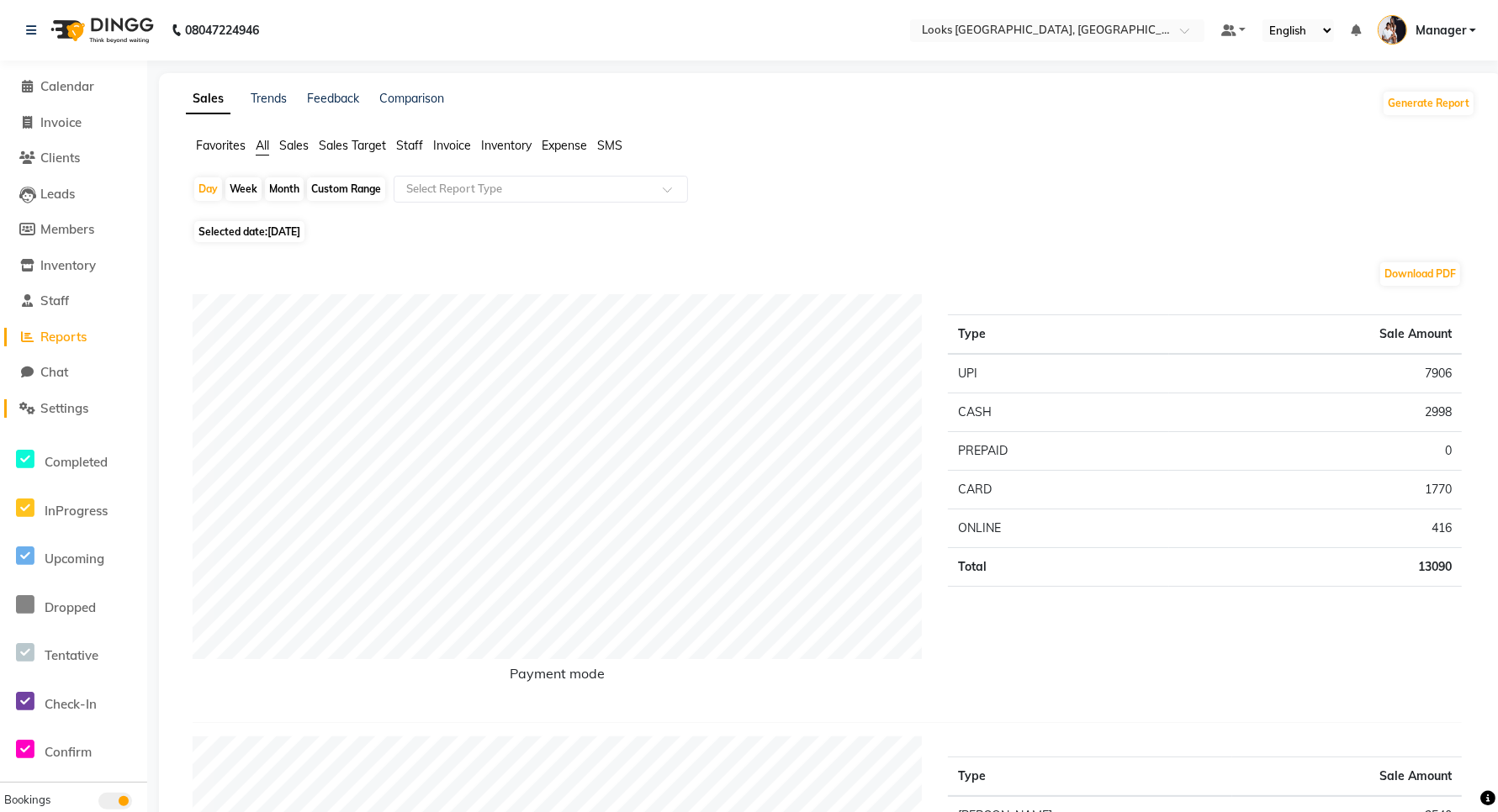
click at [51, 405] on span "Settings" at bounding box center [64, 408] width 48 height 16
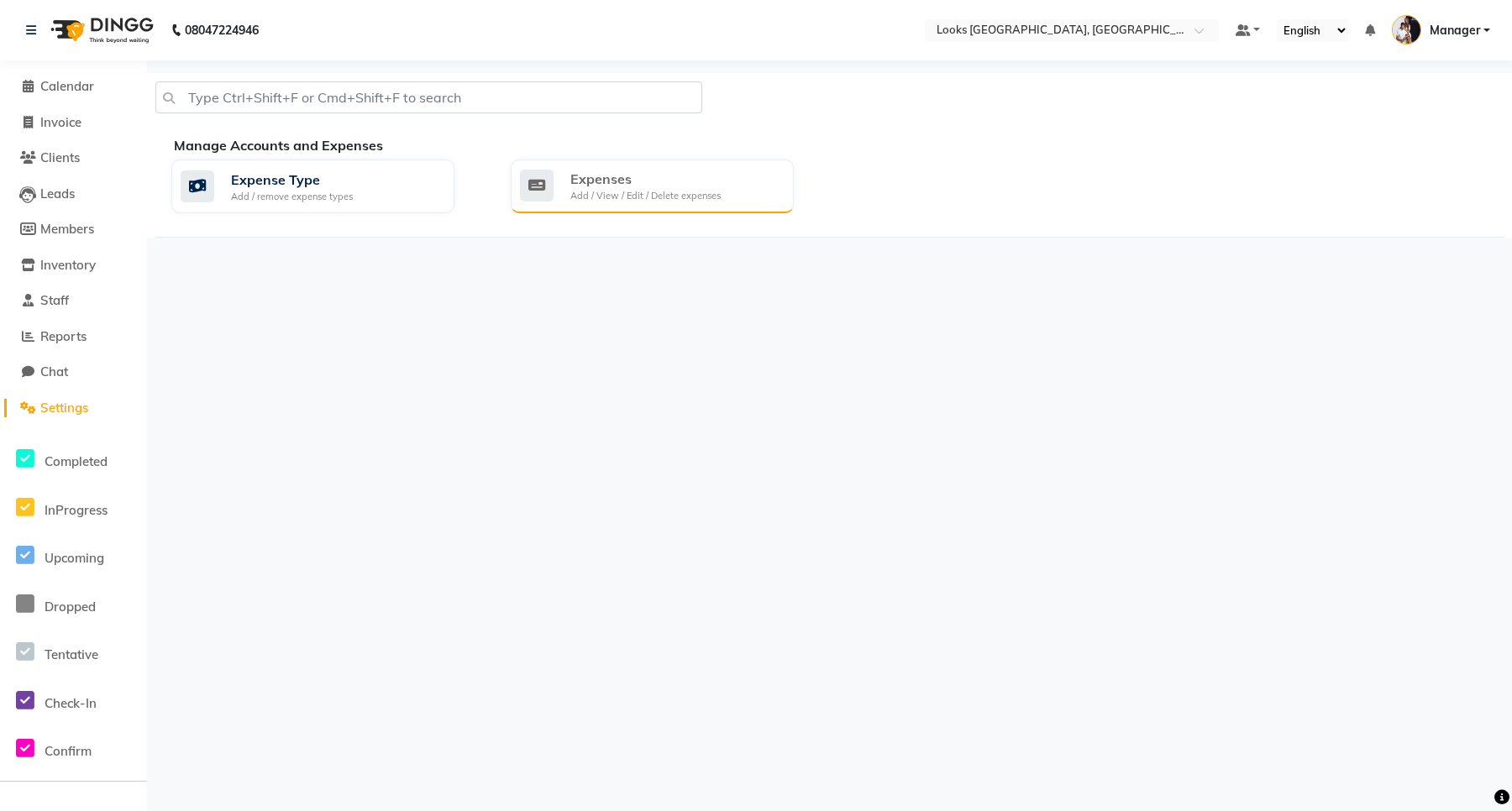
click at [638, 191] on div "Add / View / Edit / Delete expenses" at bounding box center [646, 196] width 151 height 15
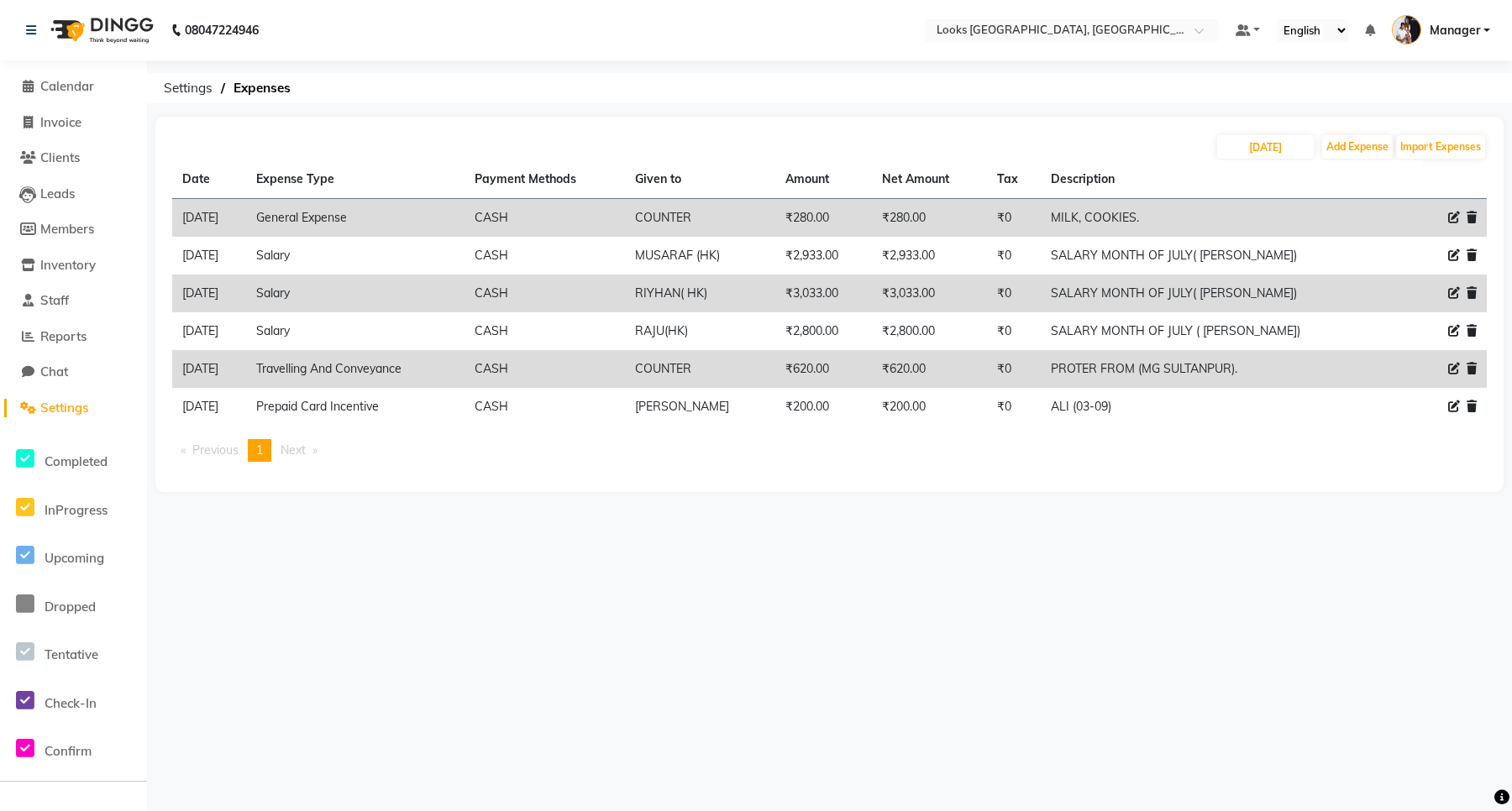
click at [571, 557] on div "08047224946 Select Location × Looks [GEOGRAPHIC_DATA], Gurgaon Default Panel My…" at bounding box center [756, 405] width 1512 height 811
click at [39, 116] on span at bounding box center [27, 122] width 25 height 20
select select "service"
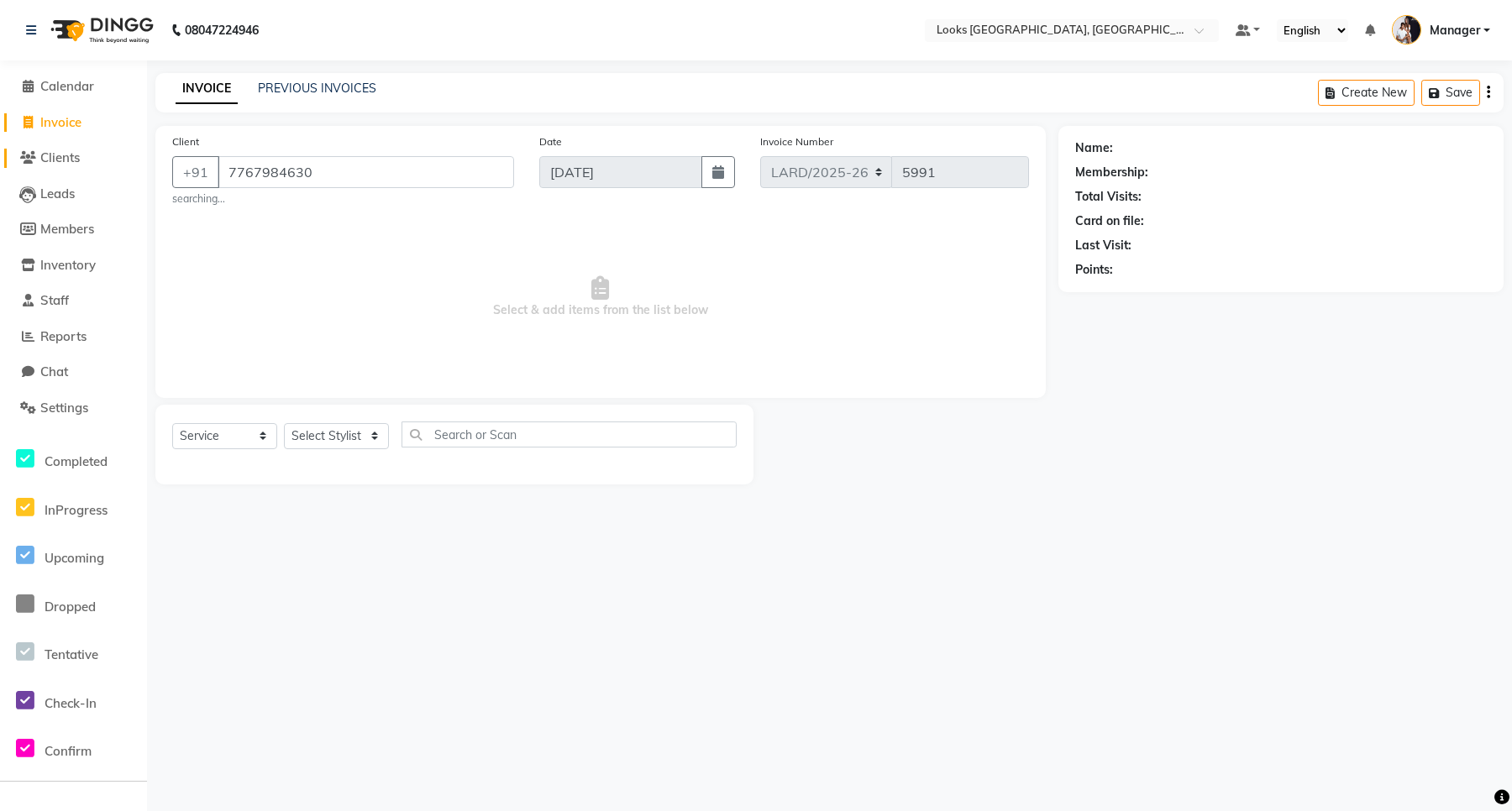
type input "7767984630"
select select "1: Object"
drag, startPoint x: 304, startPoint y: 438, endPoint x: 301, endPoint y: 426, distance: 12.4
click at [304, 437] on select "Select Stylist [PERSON_NAME] _mrg [PERSON_NAME] _asst [PERSON_NAME] [PERSON_NAM…" at bounding box center [336, 436] width 105 height 26
select select "90481"
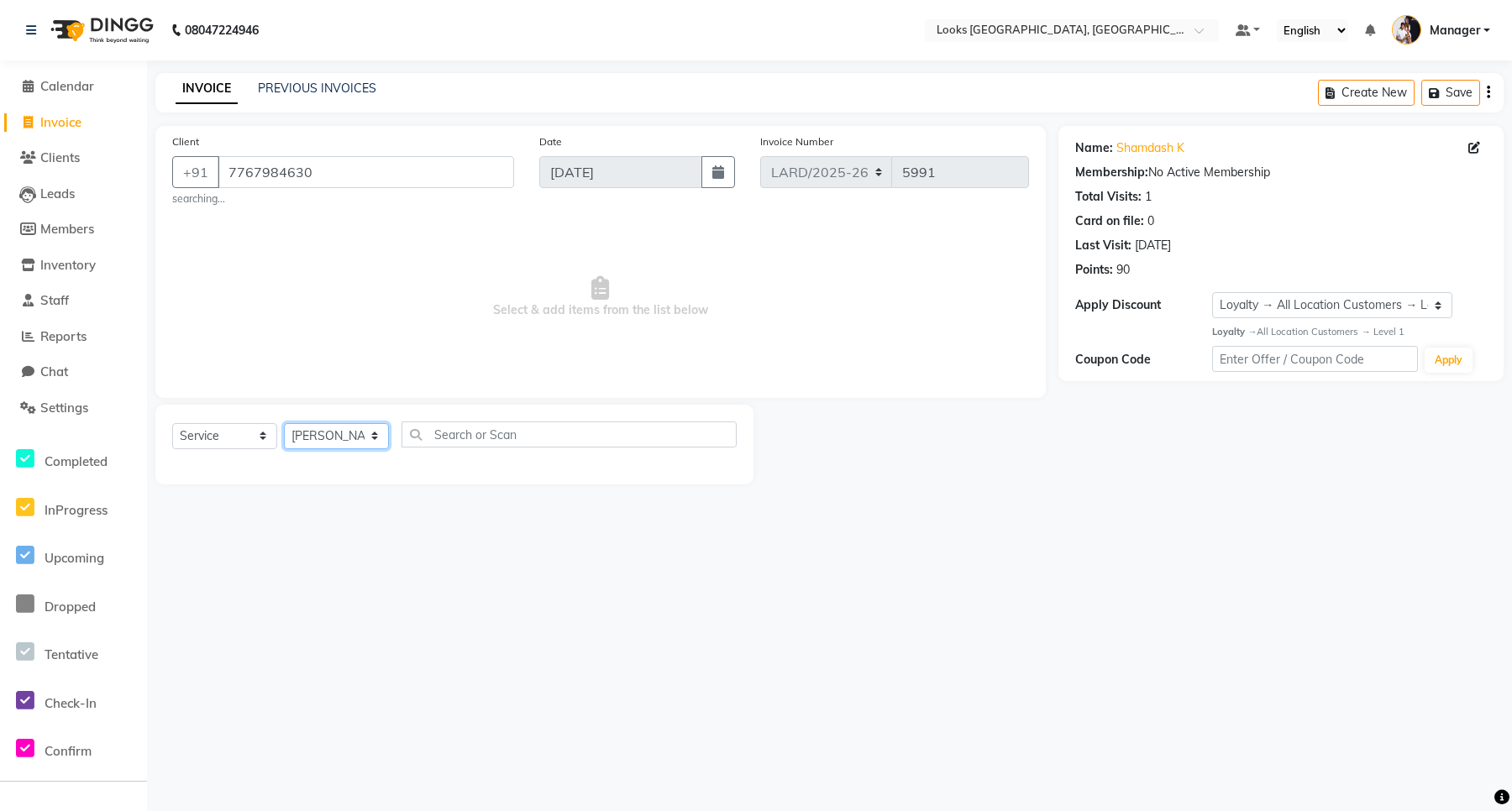
click at [284, 423] on select "Select Stylist [PERSON_NAME] _mrg [PERSON_NAME] _asst [PERSON_NAME] [PERSON_NAM…" at bounding box center [336, 436] width 105 height 26
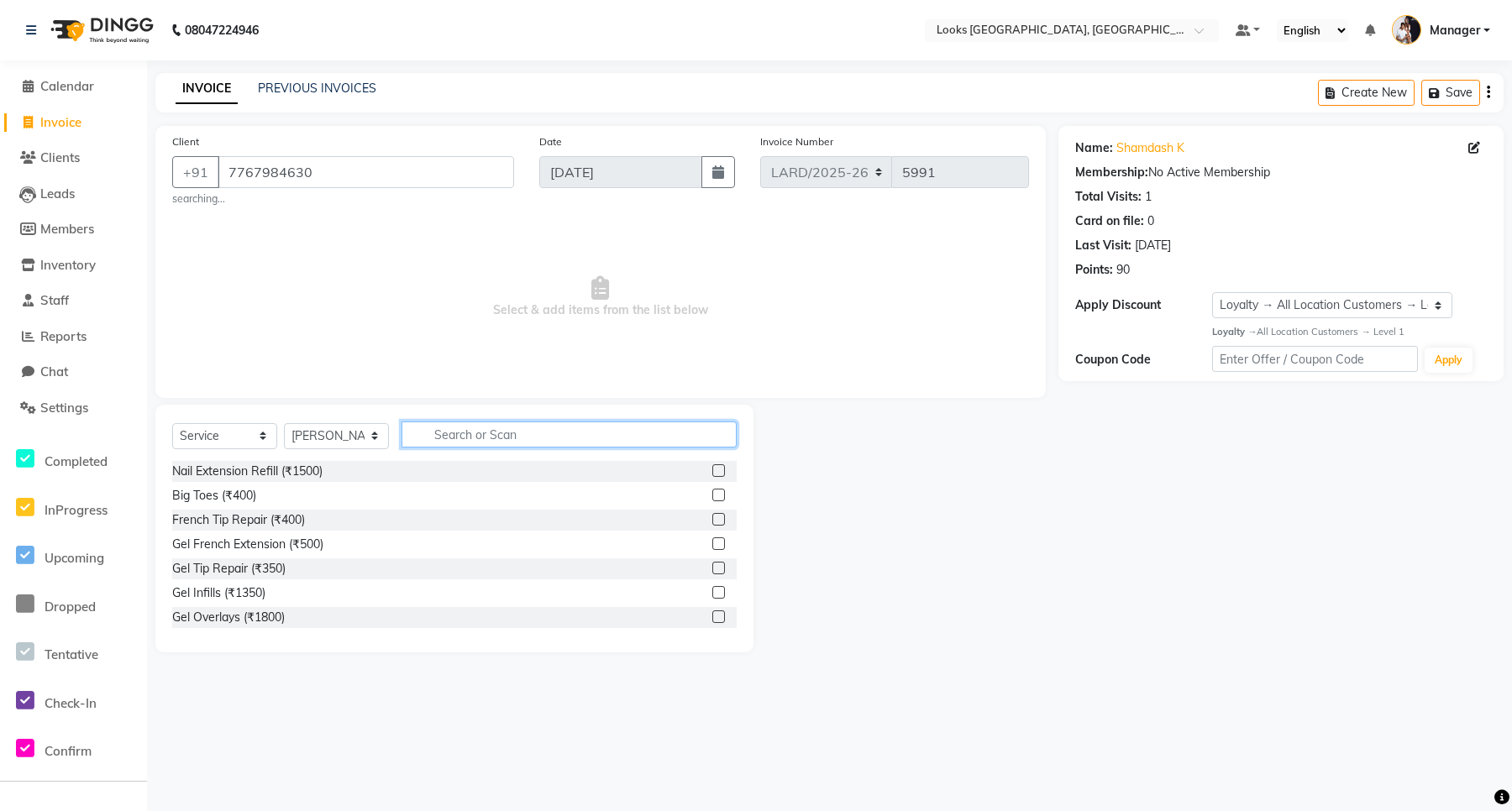
click at [489, 435] on input "text" at bounding box center [569, 434] width 335 height 26
click at [501, 433] on input "text" at bounding box center [569, 434] width 335 height 26
type input "CUT"
click at [713, 494] on label at bounding box center [719, 495] width 13 height 13
click at [713, 494] on input "checkbox" at bounding box center [718, 496] width 11 height 11
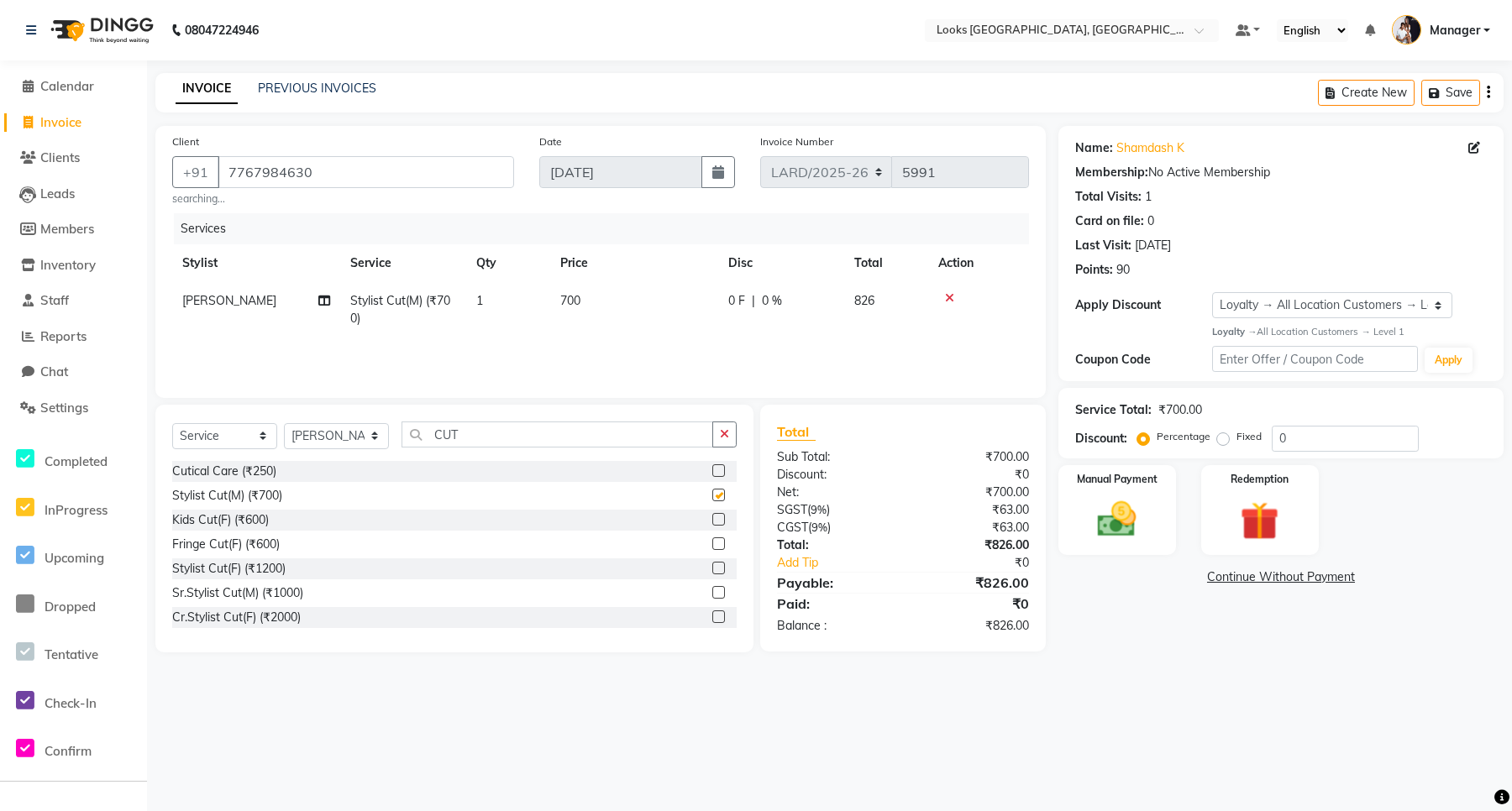
checkbox input "false"
drag, startPoint x: 536, startPoint y: 426, endPoint x: 475, endPoint y: 422, distance: 61.1
click at [412, 433] on input "CUT" at bounding box center [558, 434] width 312 height 26
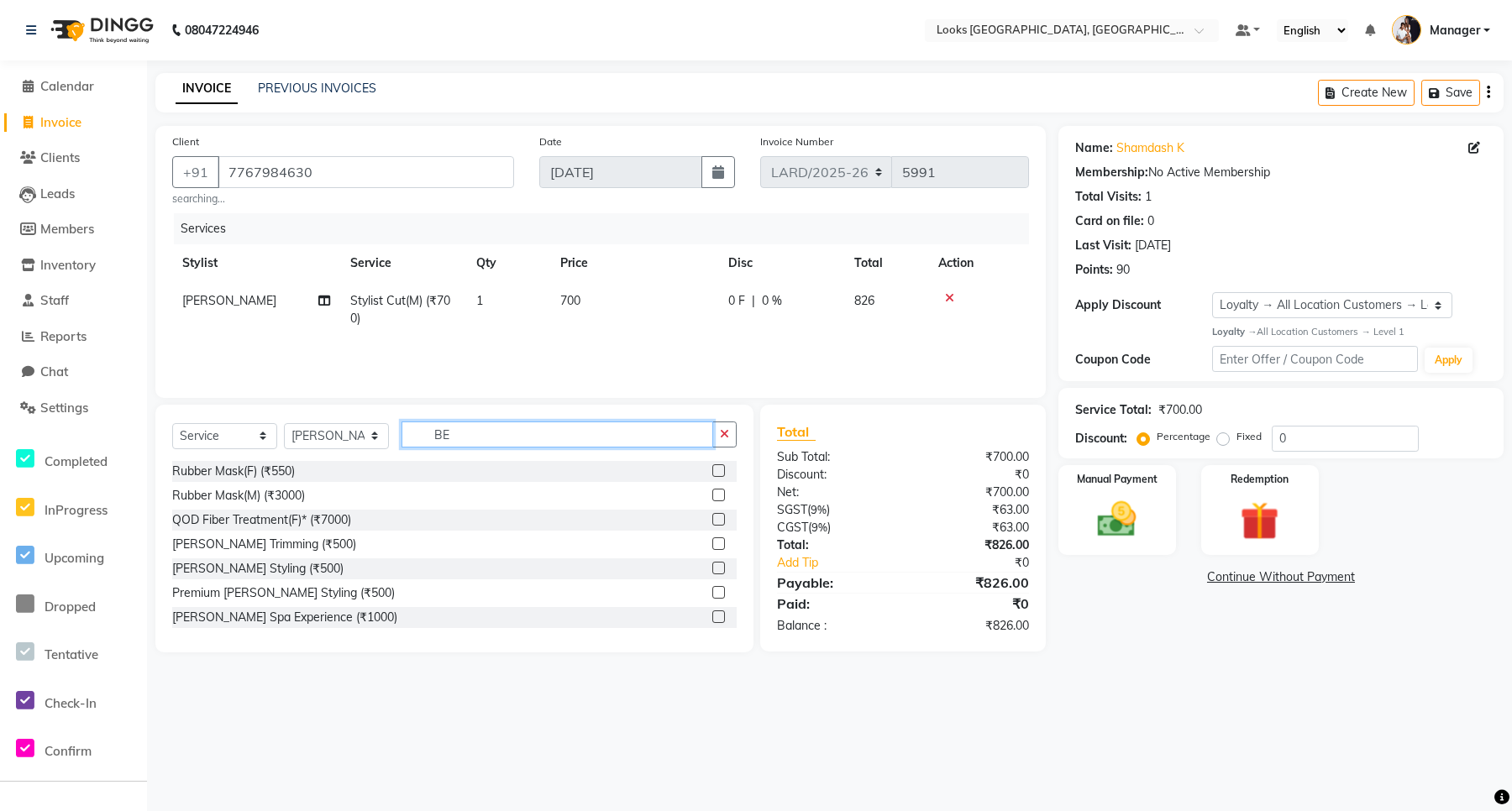
type input "BE"
click at [713, 547] on label at bounding box center [719, 544] width 13 height 13
click at [713, 547] on input "checkbox" at bounding box center [718, 545] width 11 height 11
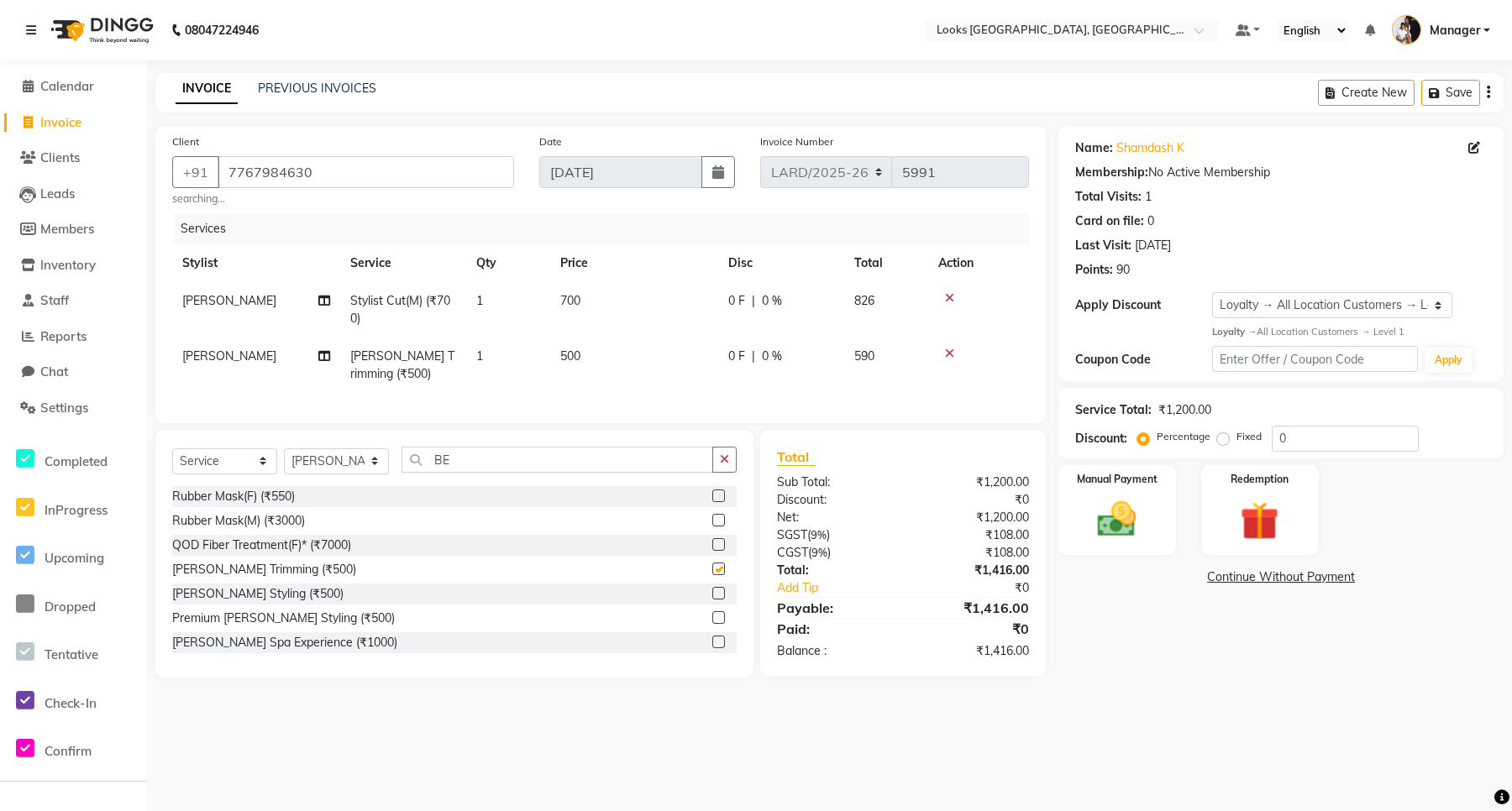
checkbox input "false"
drag, startPoint x: 518, startPoint y: 481, endPoint x: 421, endPoint y: 487, distance: 97.2
click at [421, 473] on input "BE" at bounding box center [558, 460] width 312 height 26
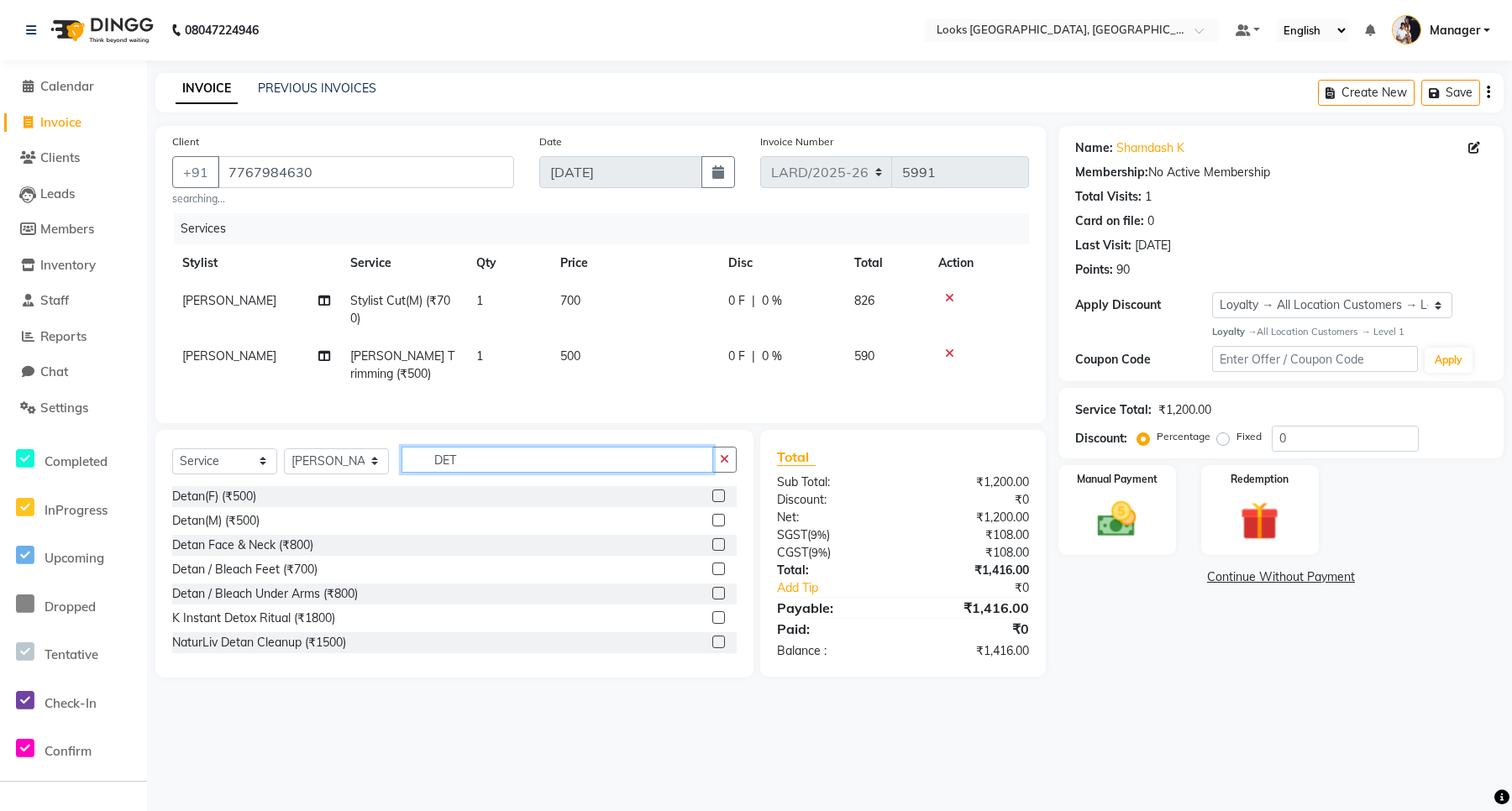
type input "DET"
click at [694, 531] on div "Detan(M) (₹500)" at bounding box center [454, 521] width 565 height 21
click at [713, 527] on label at bounding box center [719, 520] width 13 height 13
click at [713, 527] on input "checkbox" at bounding box center [718, 521] width 11 height 11
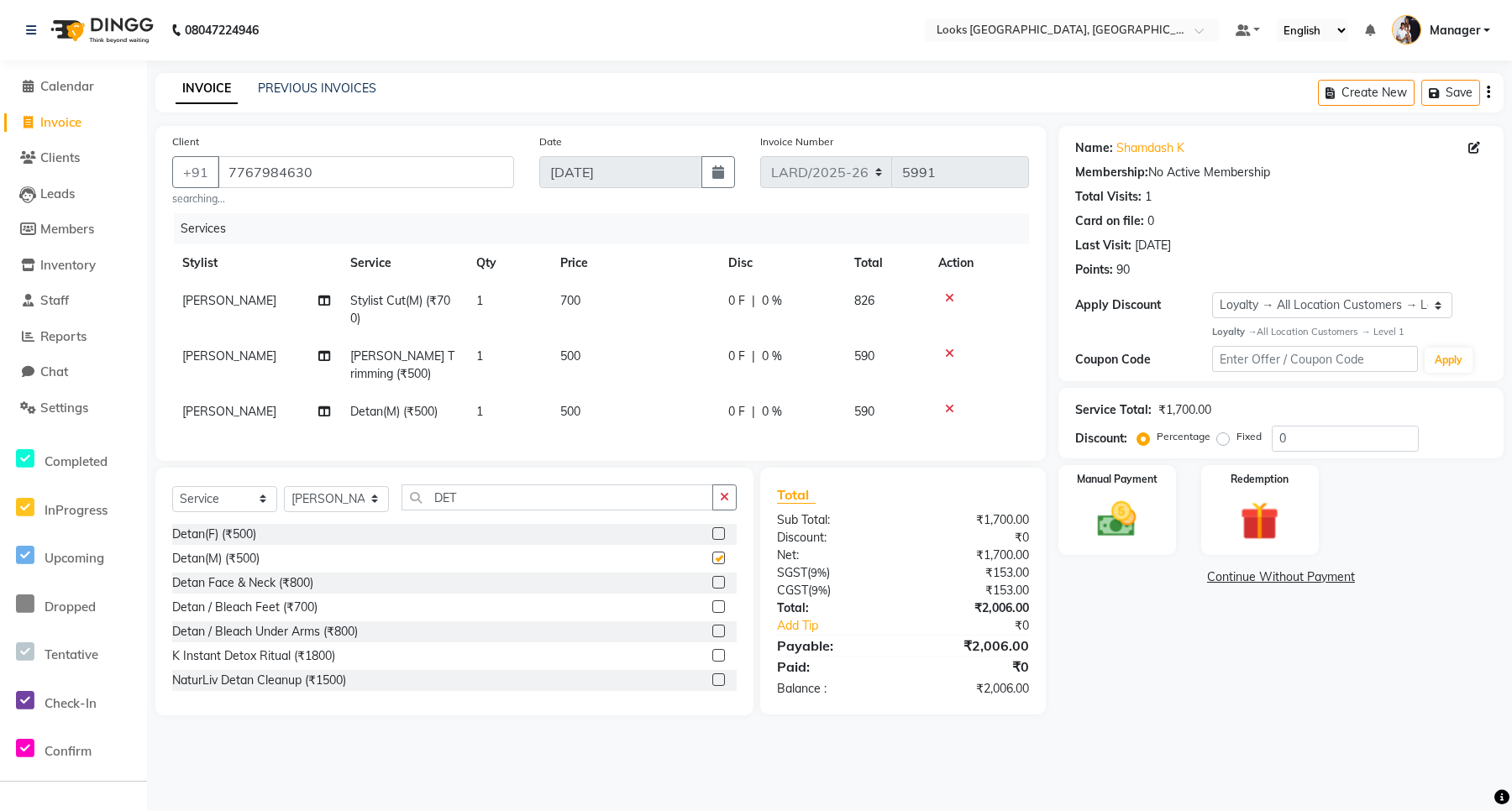
checkbox input "false"
click at [577, 360] on span "500" at bounding box center [571, 356] width 21 height 15
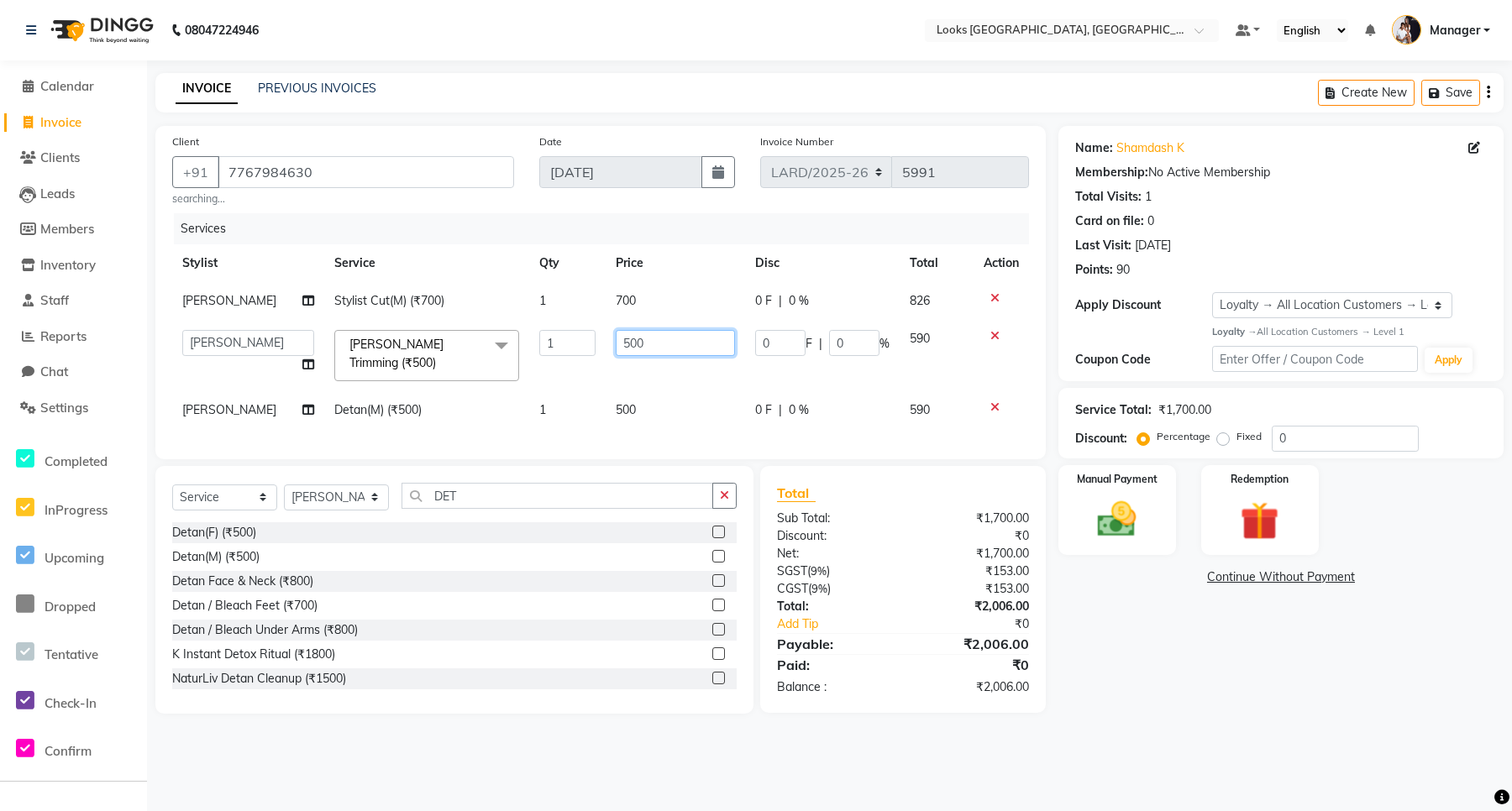
drag, startPoint x: 644, startPoint y: 346, endPoint x: 593, endPoint y: 349, distance: 51.1
click at [593, 349] on tr "[PERSON_NAME] _mrg [PERSON_NAME] _asst [PERSON_NAME] [PERSON_NAME] Manager Maso…" at bounding box center [601, 355] width 857 height 71
type input "400"
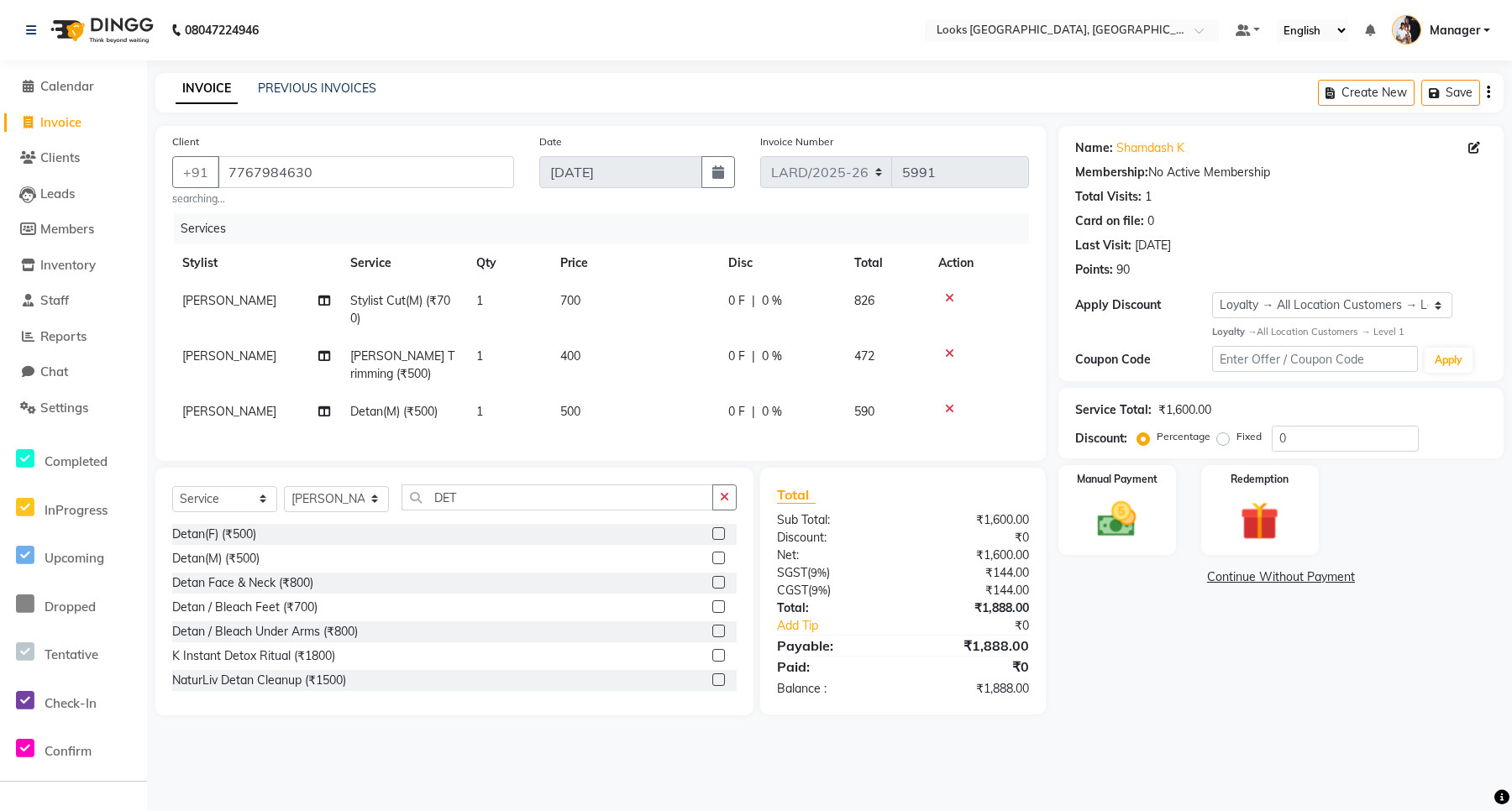
click at [628, 402] on td "500" at bounding box center [634, 412] width 168 height 38
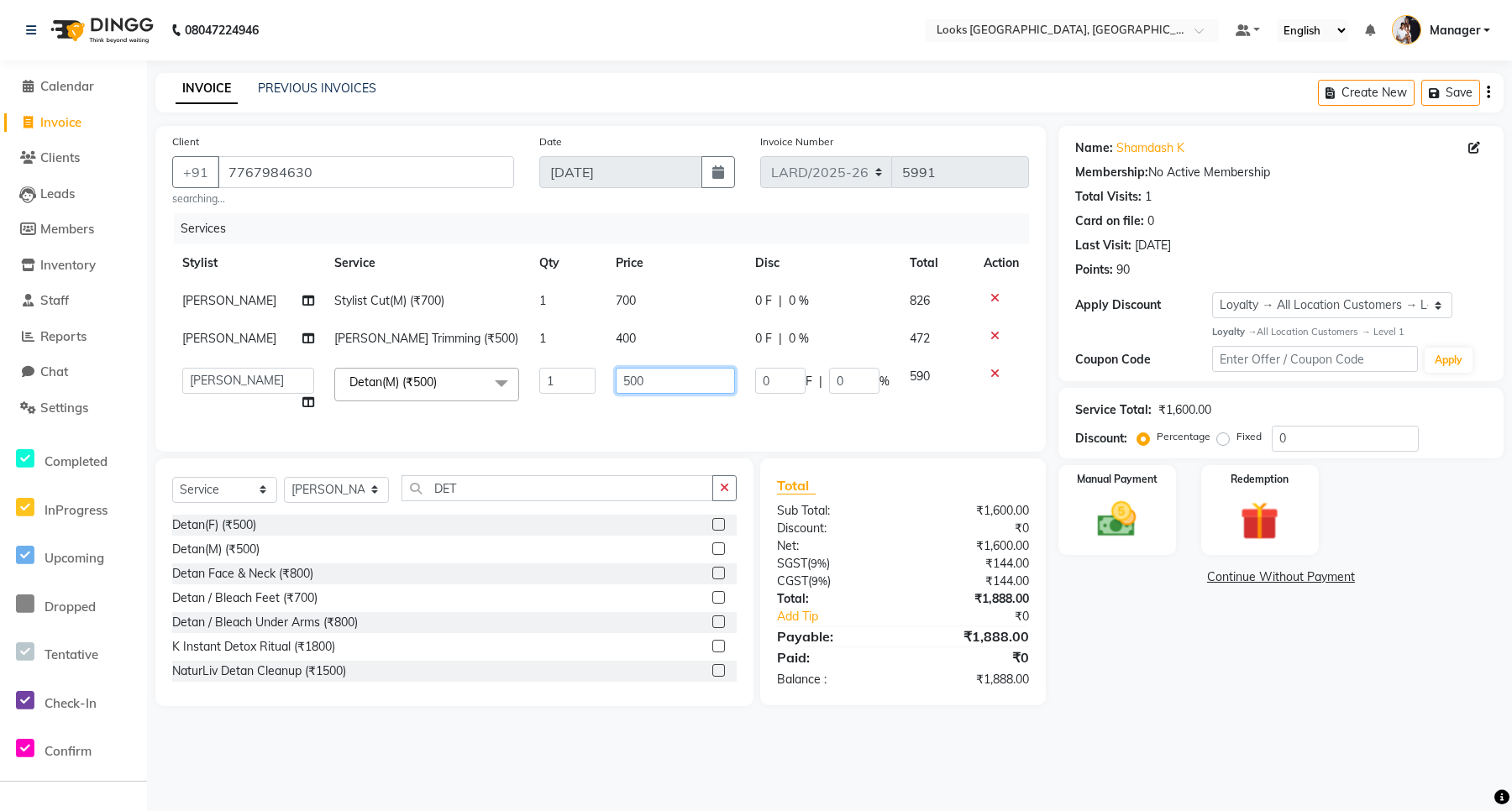
drag, startPoint x: 639, startPoint y: 387, endPoint x: 612, endPoint y: 389, distance: 27.1
click at [616, 389] on input "500" at bounding box center [675, 381] width 119 height 26
type input "8"
type input "1000"
click at [622, 299] on td "700" at bounding box center [675, 301] width 140 height 38
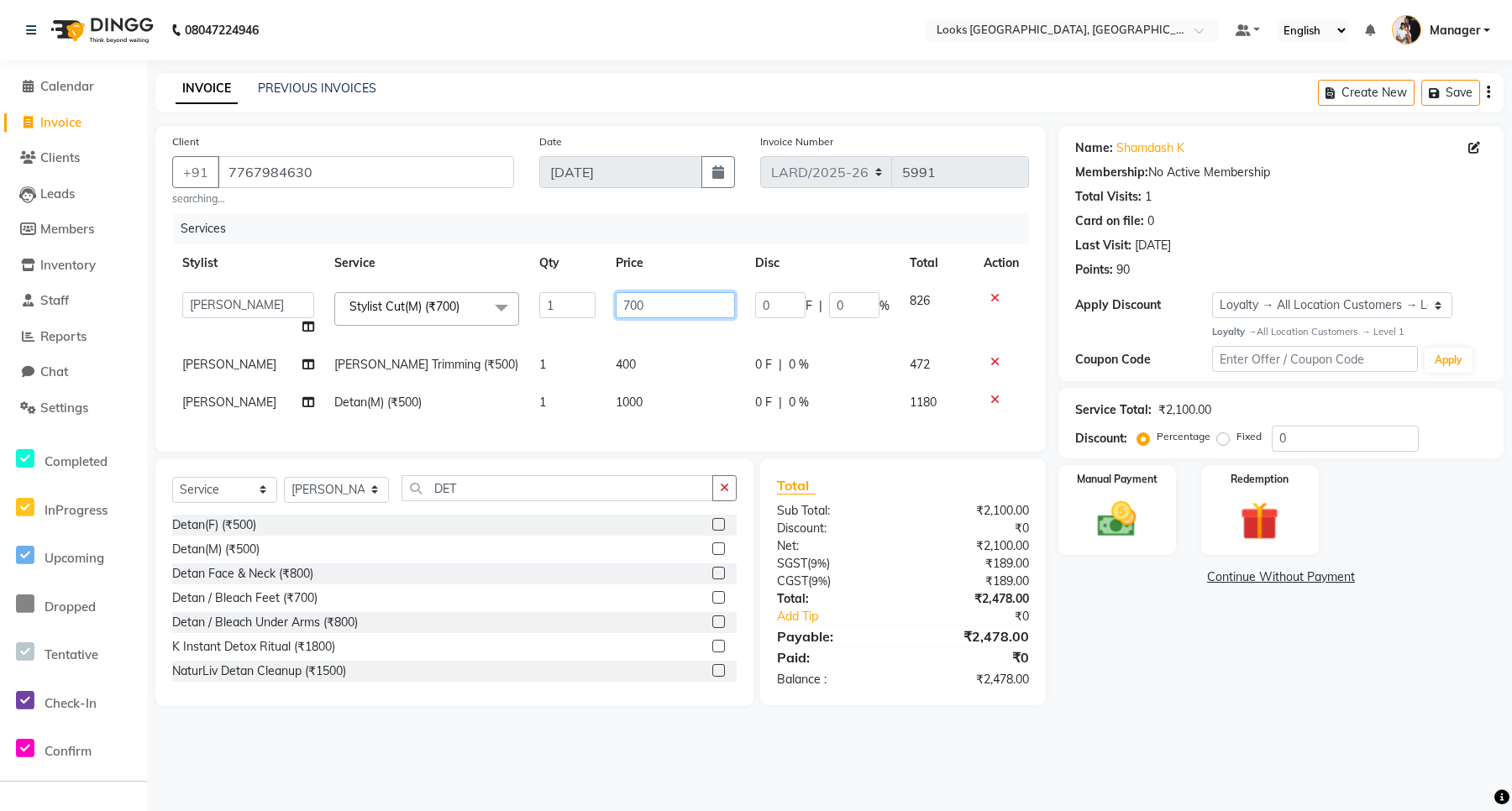
drag, startPoint x: 642, startPoint y: 305, endPoint x: 607, endPoint y: 305, distance: 35.0
click at [616, 305] on input "700" at bounding box center [675, 305] width 119 height 26
type input "800"
click at [1127, 666] on div "Name: Shamdash K Membership: No Active Membership Total Visits: 1 Card on file:…" at bounding box center [1288, 416] width 458 height 581
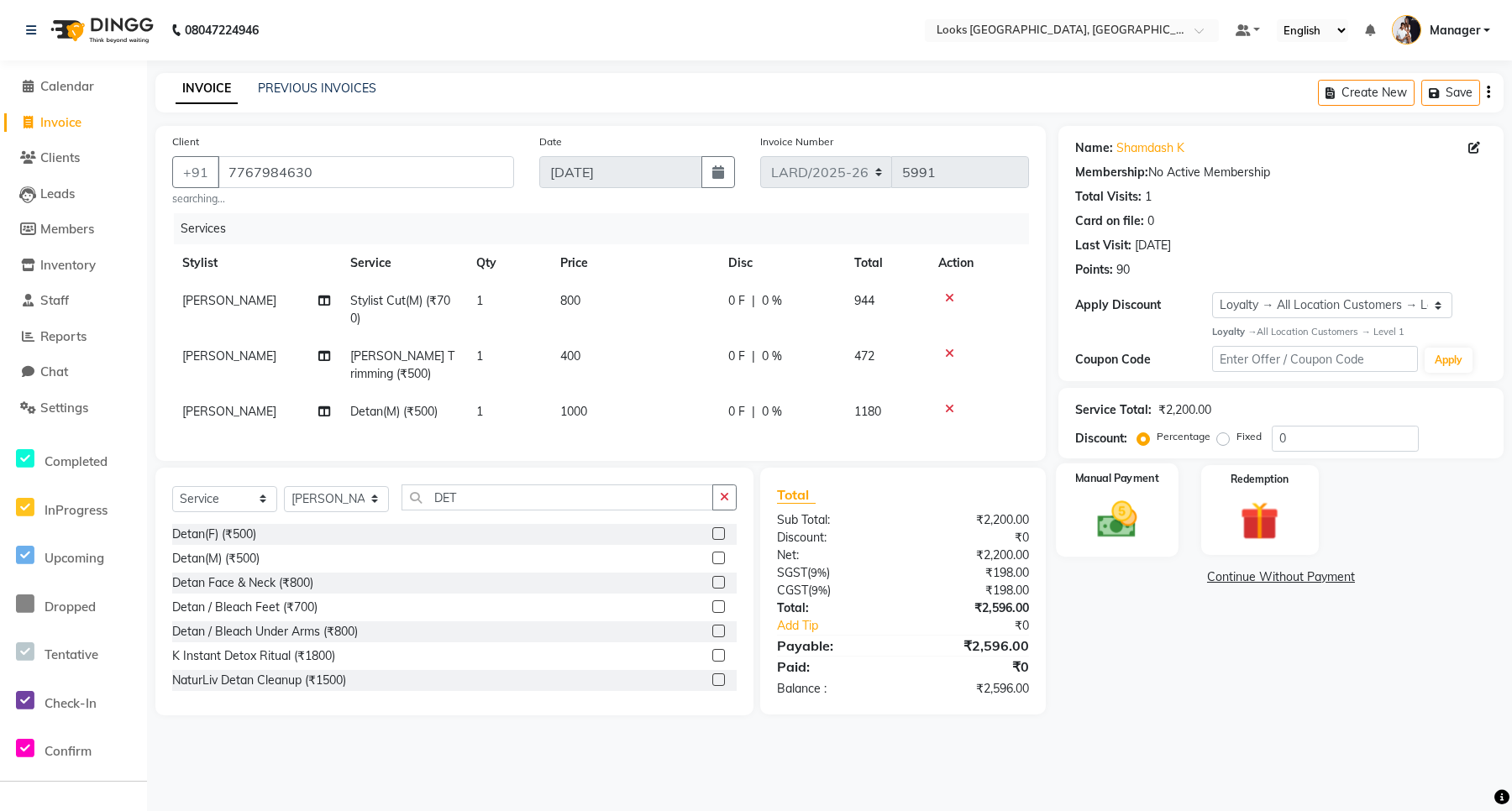
click at [1118, 527] on img at bounding box center [1117, 520] width 65 height 46
click at [1240, 575] on span "UPI" at bounding box center [1244, 578] width 26 height 20
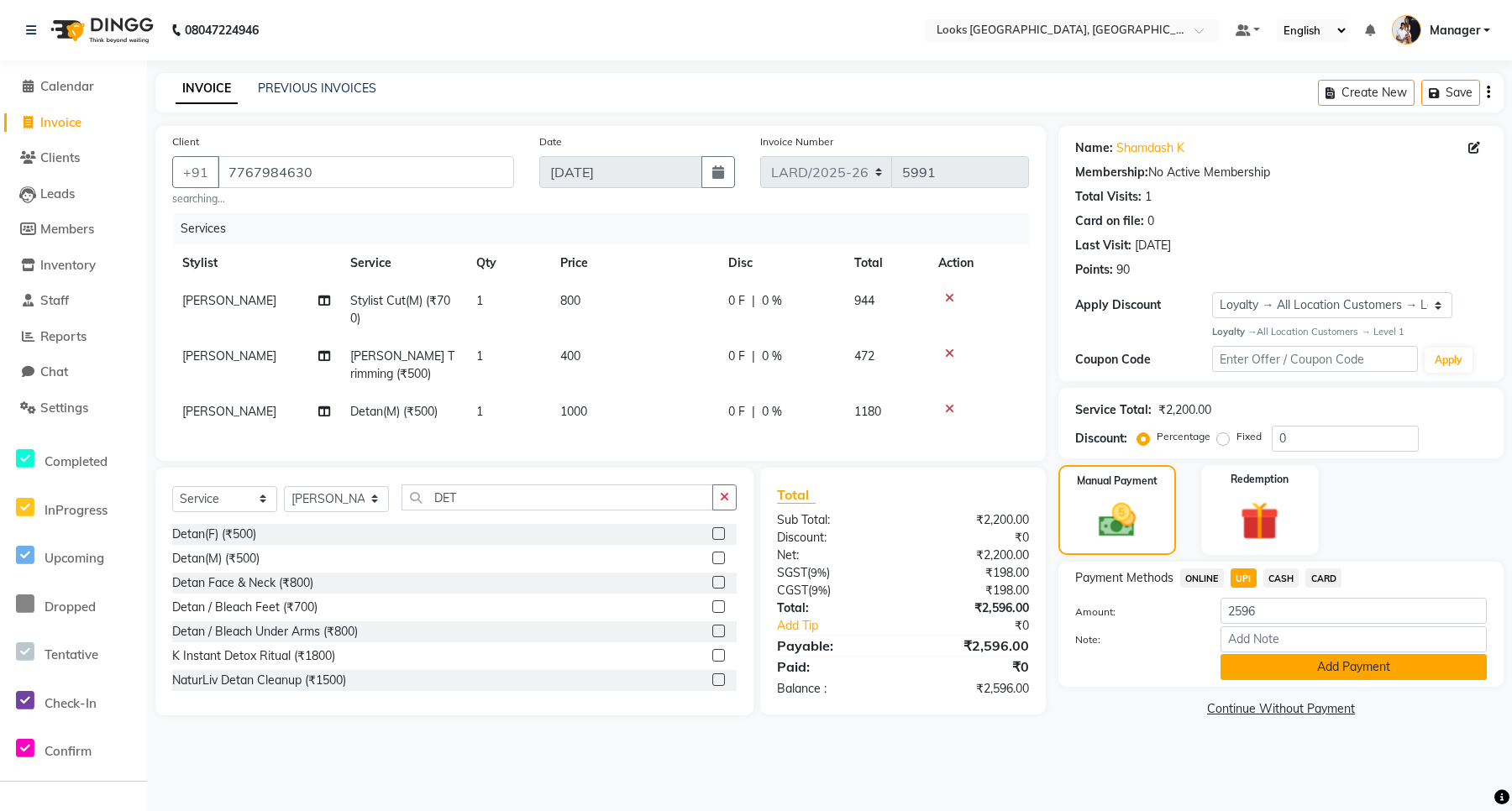
click at [1271, 669] on button "Add Payment" at bounding box center [1354, 667] width 266 height 26
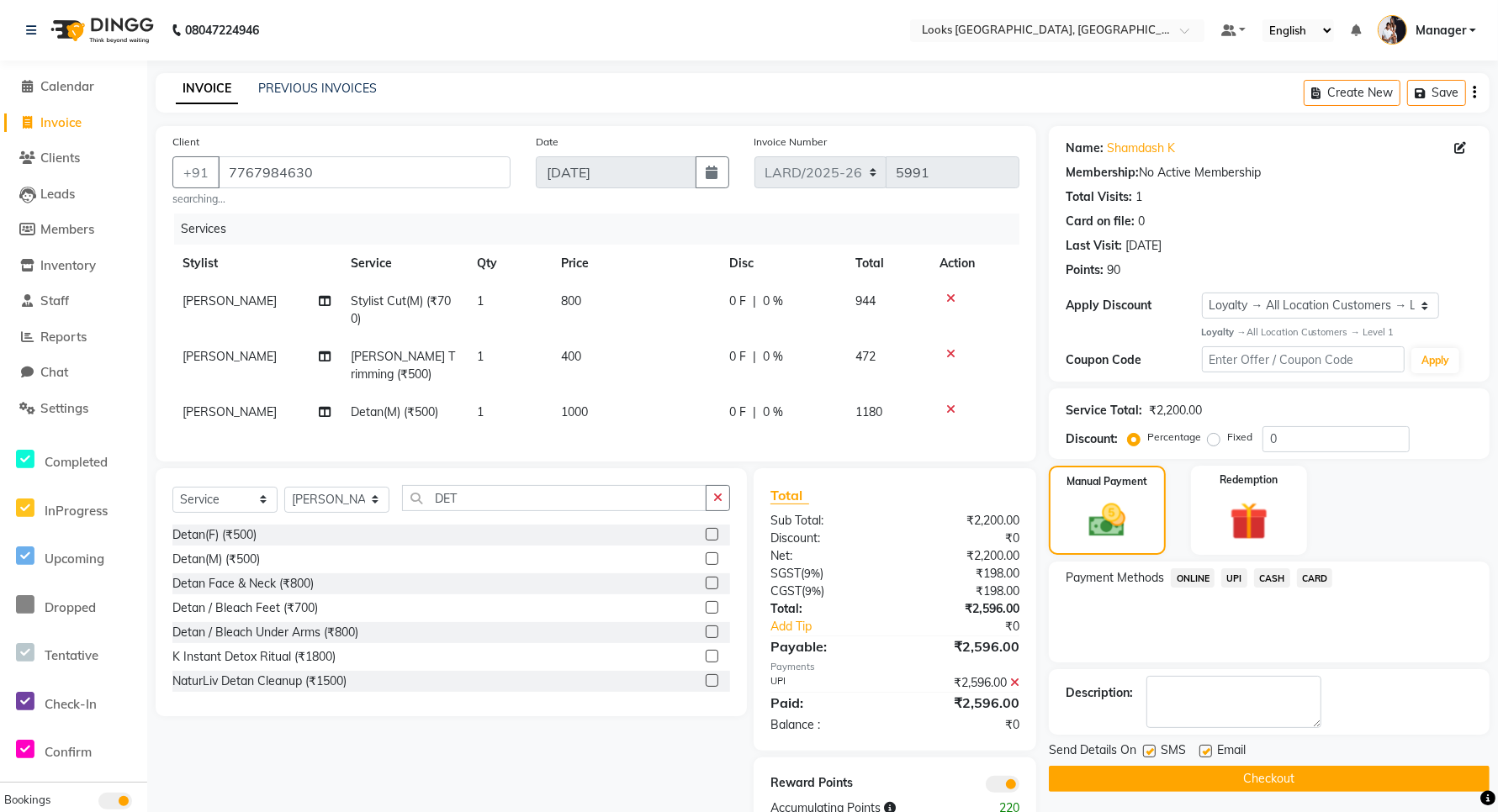
scroll to position [62, 0]
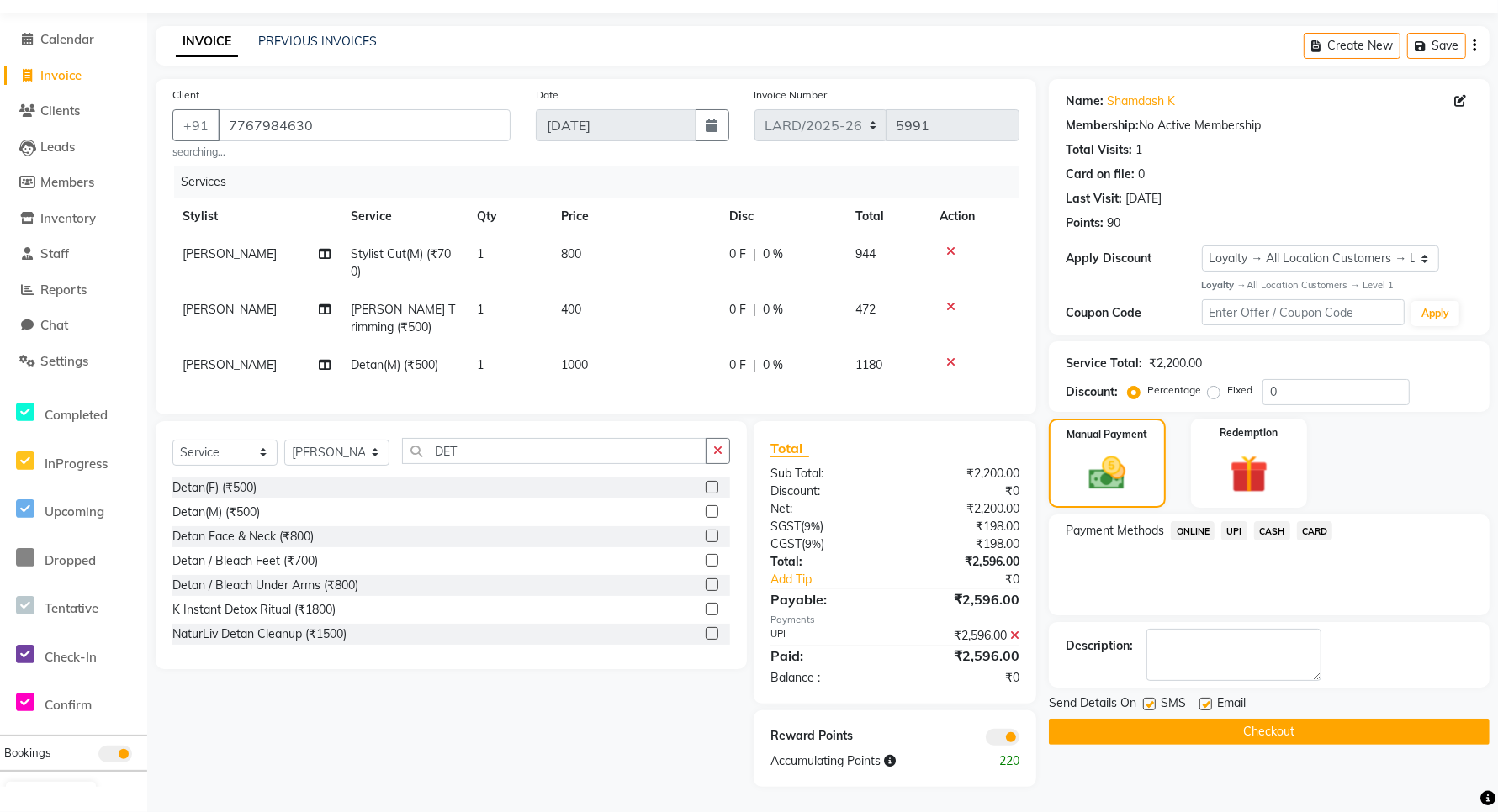
click at [1222, 719] on button "Checkout" at bounding box center [1269, 732] width 441 height 26
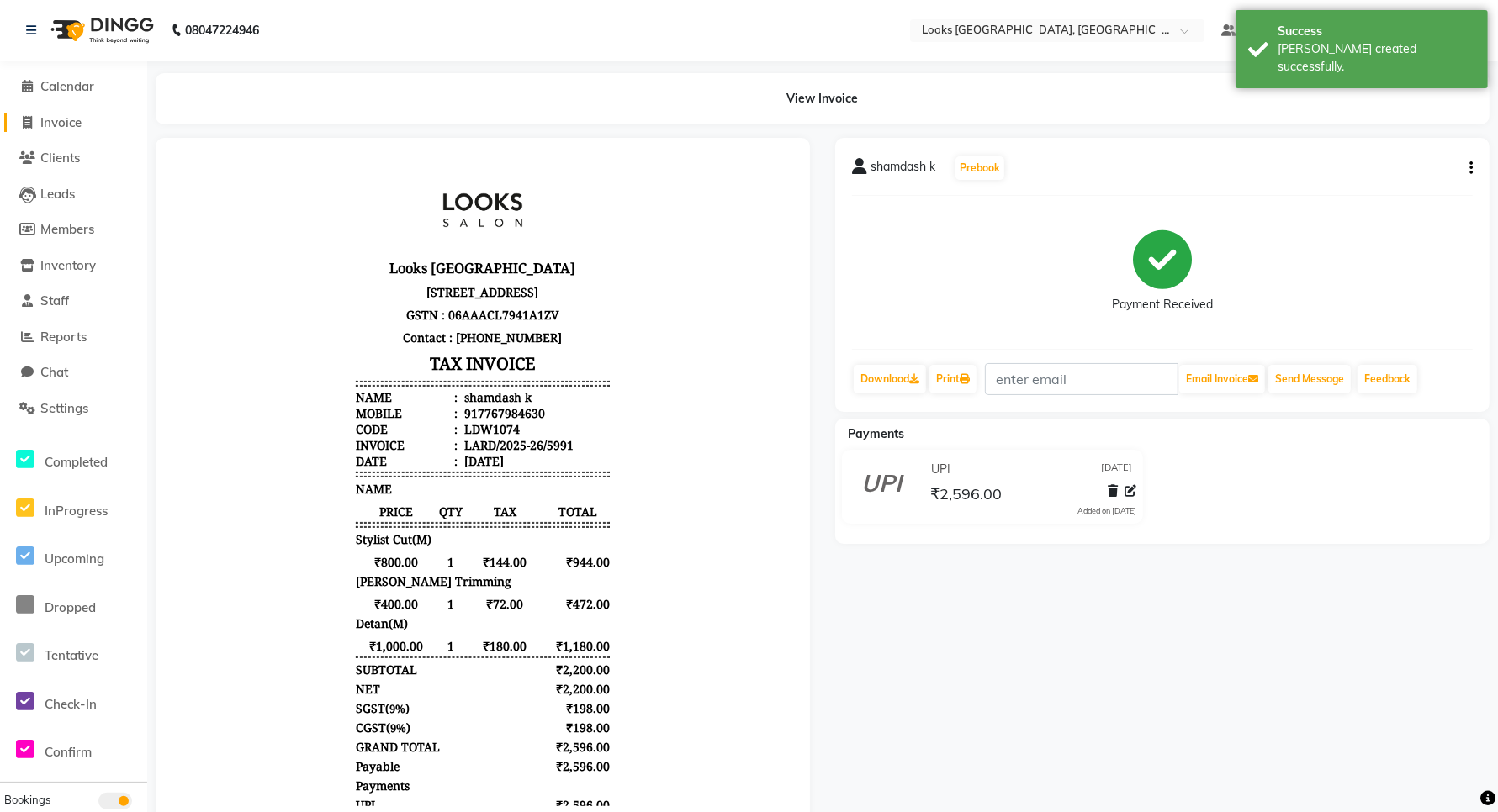
click at [49, 123] on span "Invoice" at bounding box center [61, 122] width 41 height 16
select select "service"
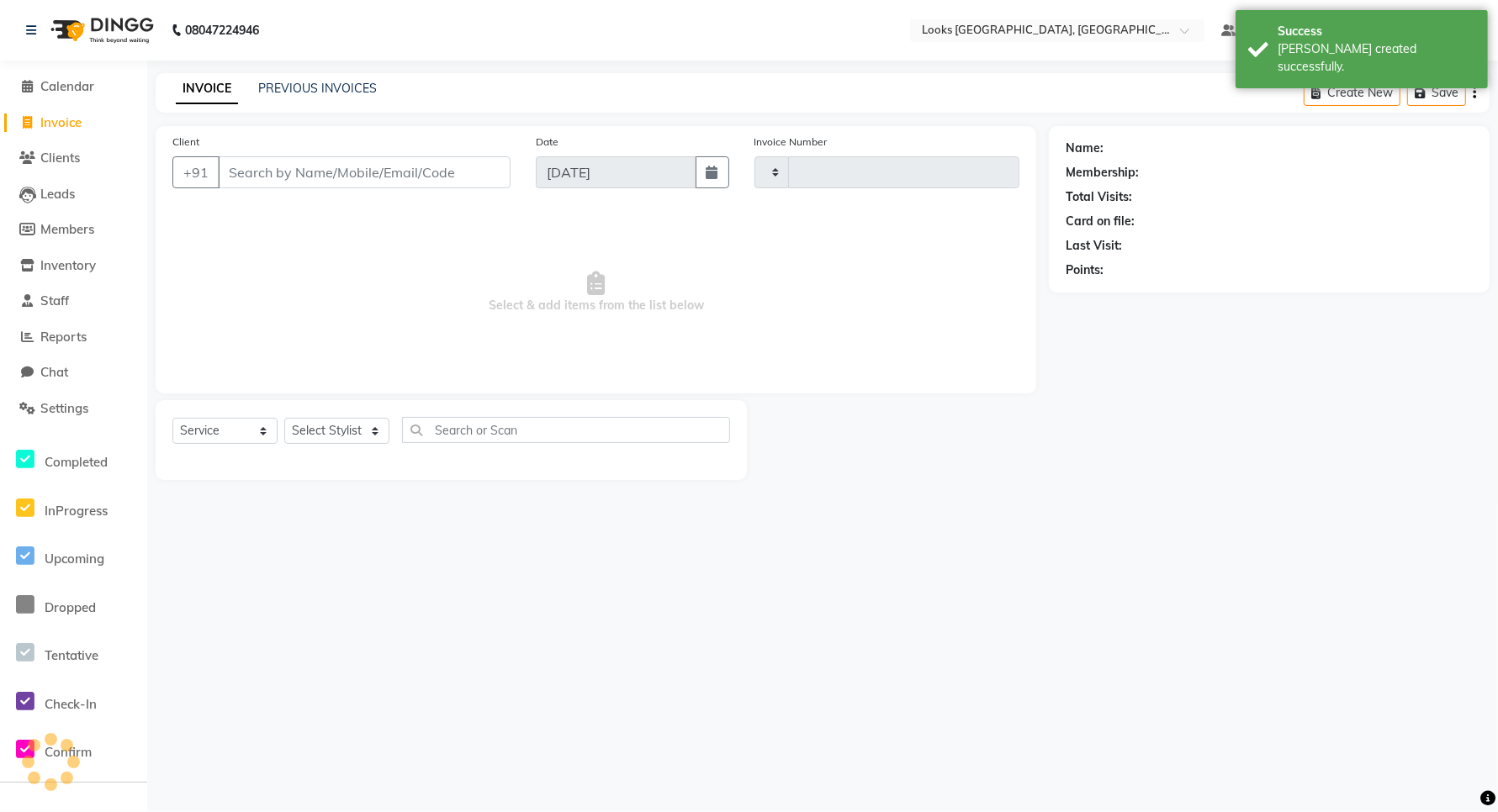
type input "5992"
select select "8941"
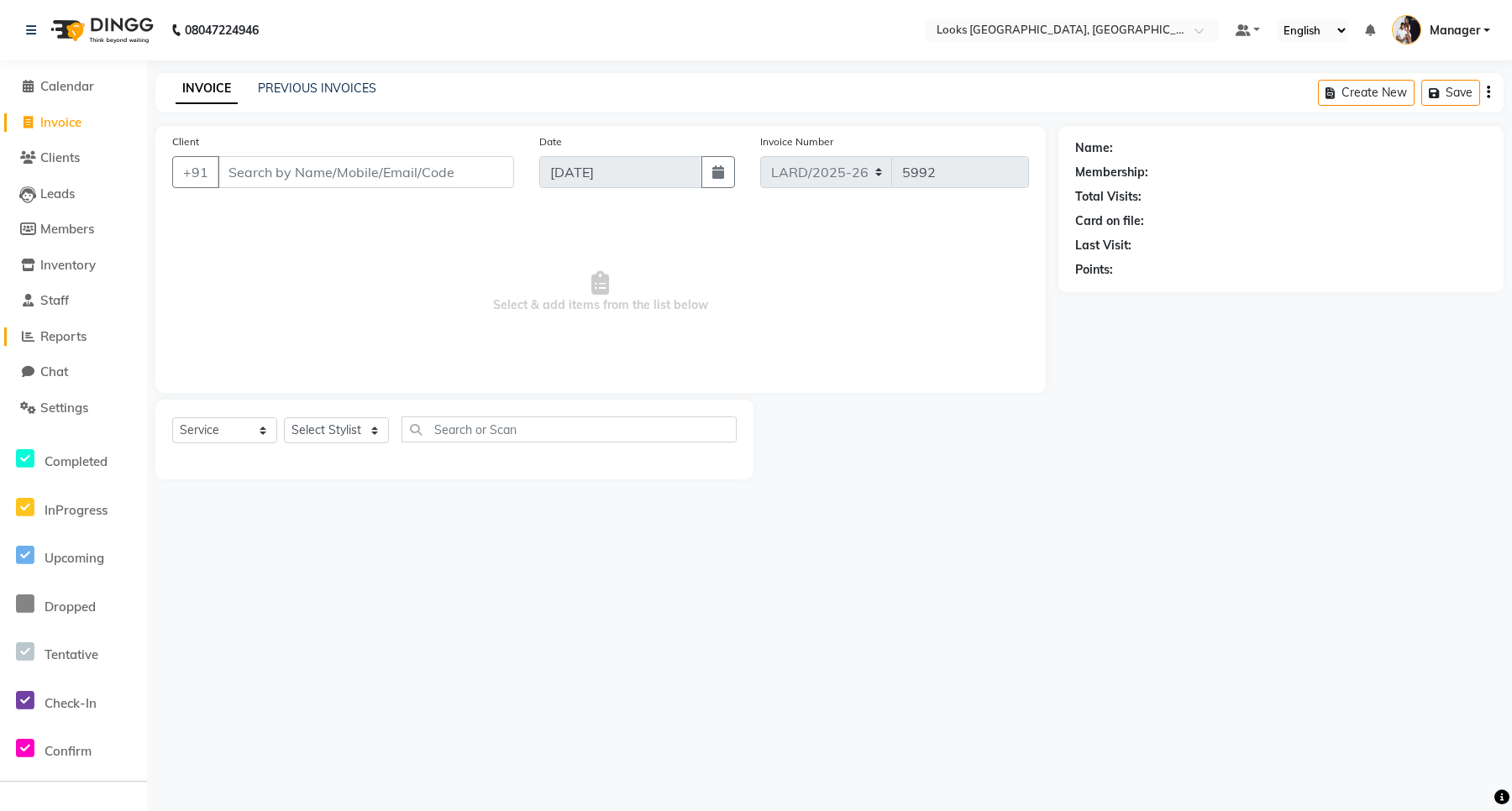
click at [46, 338] on span "Reports" at bounding box center [63, 336] width 46 height 16
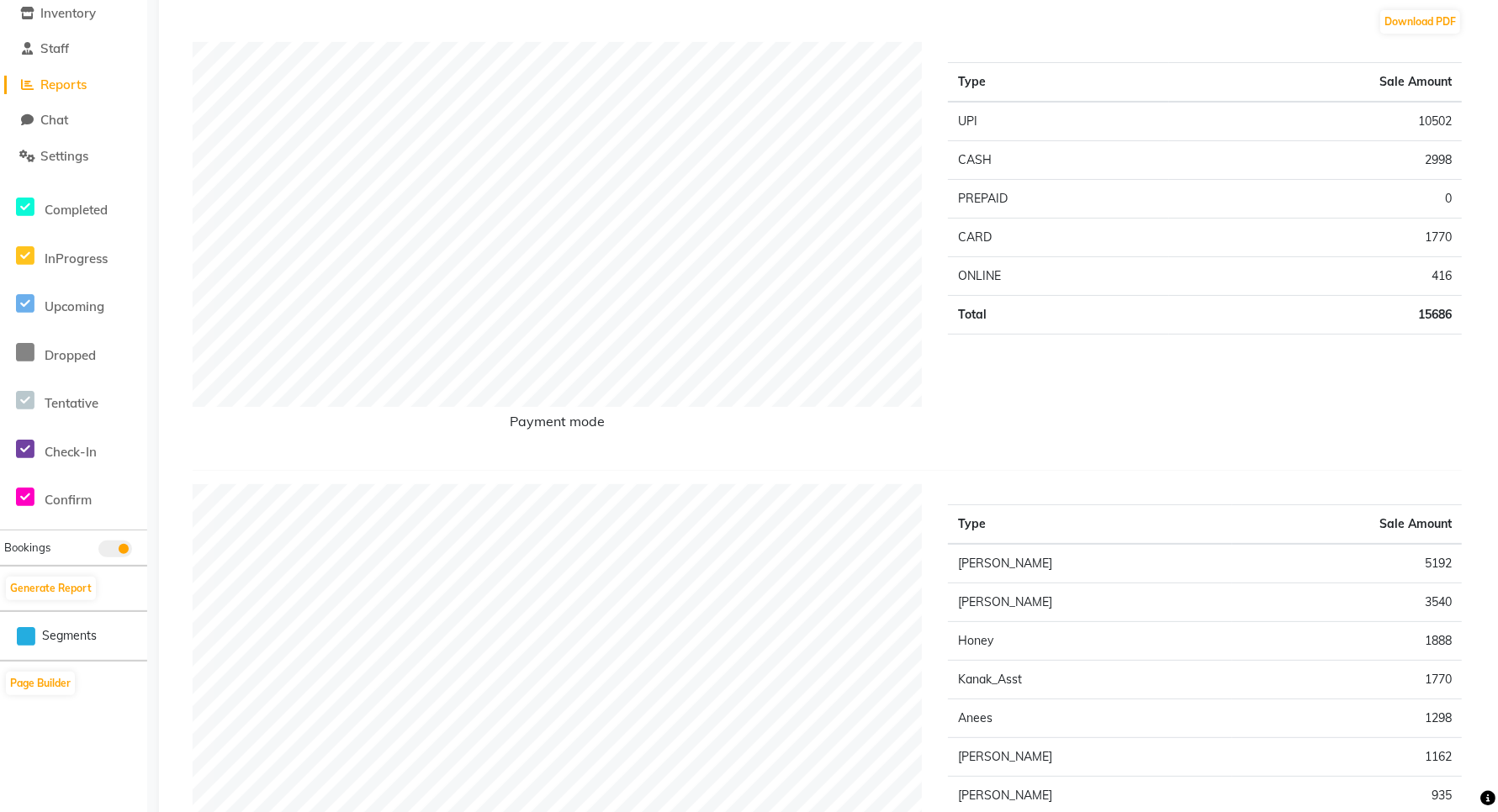
scroll to position [105, 0]
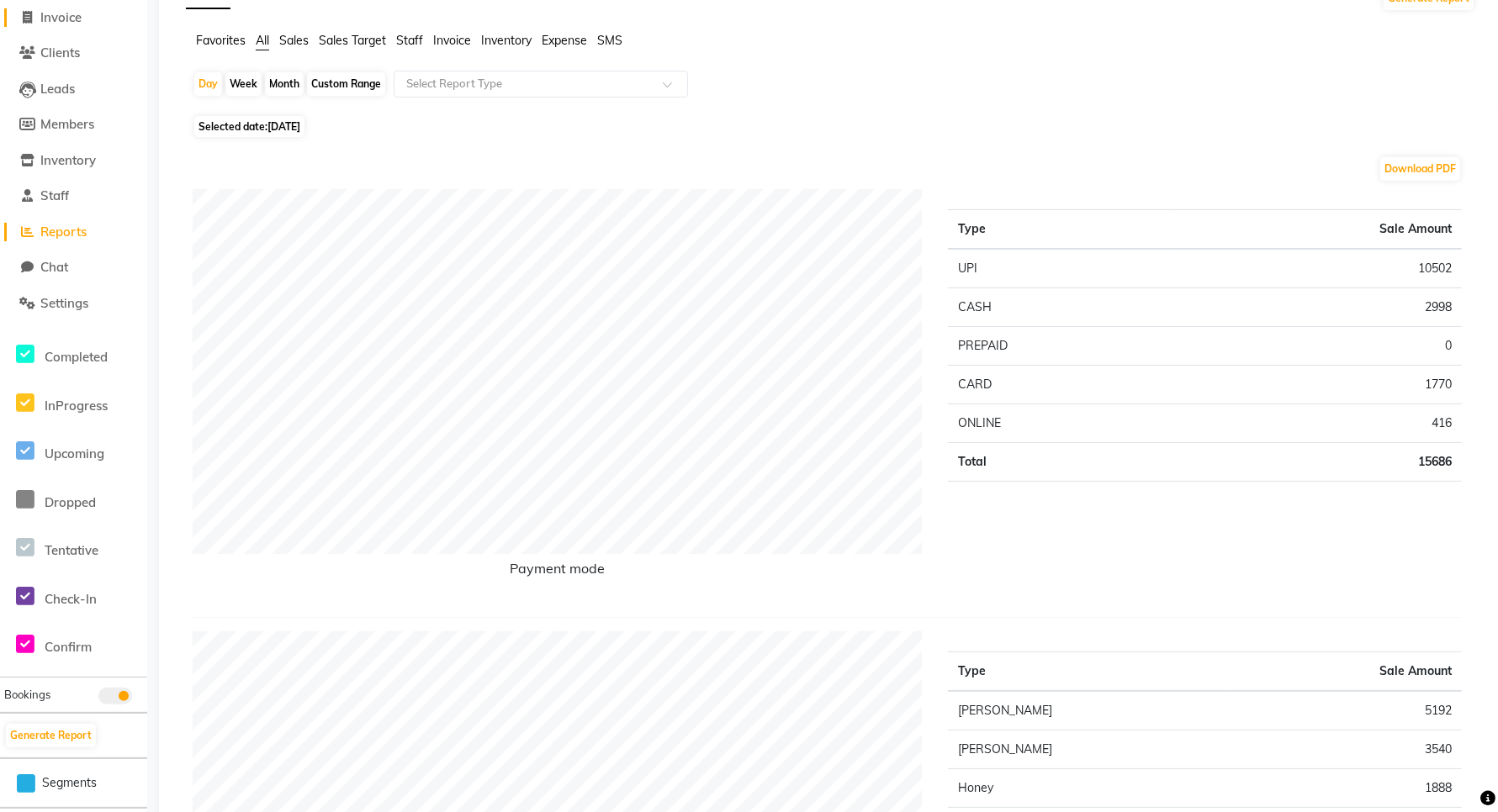
click at [61, 25] on link "Invoice" at bounding box center [74, 18] width 139 height 20
select select "service"
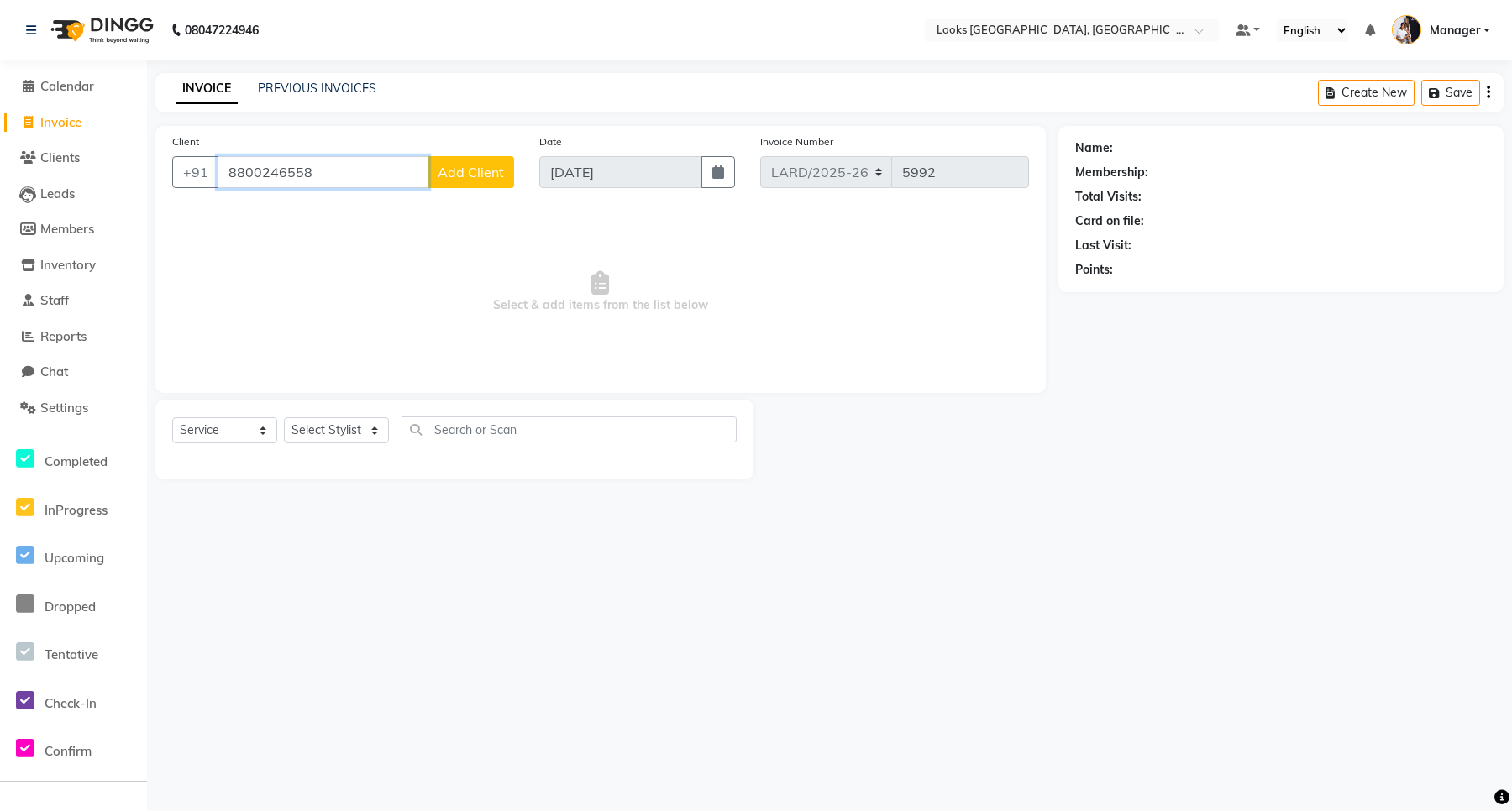
drag, startPoint x: 240, startPoint y: 166, endPoint x: 309, endPoint y: 173, distance: 69.4
click at [309, 173] on input "8800246558" at bounding box center [323, 171] width 211 height 32
drag, startPoint x: 225, startPoint y: 169, endPoint x: 316, endPoint y: 166, distance: 91.0
click at [318, 170] on input "8800246558" at bounding box center [323, 171] width 211 height 32
type input "8800246558"
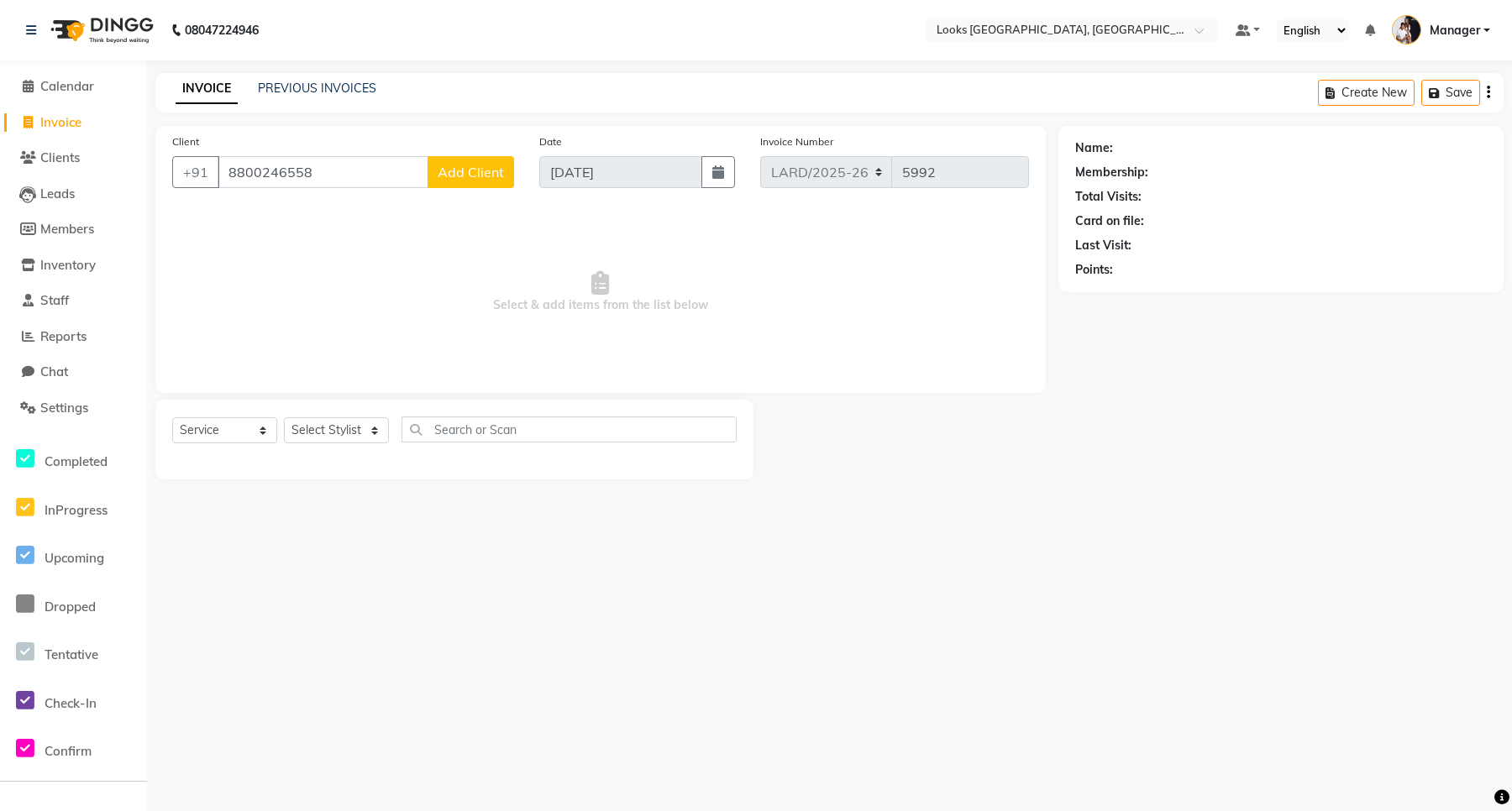
click at [456, 170] on span "Add Client" at bounding box center [470, 172] width 66 height 17
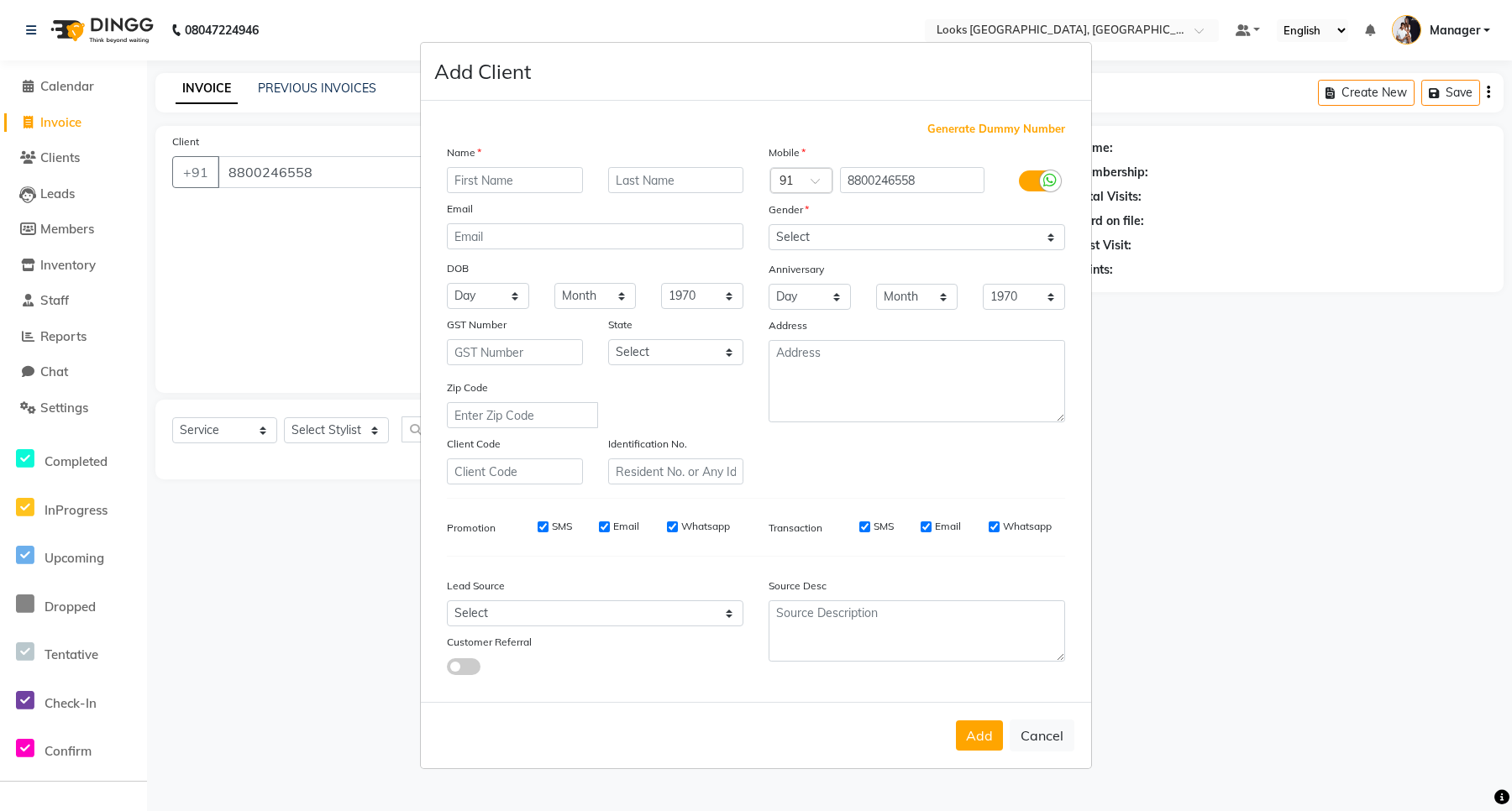
click at [473, 185] on input "text" at bounding box center [515, 180] width 136 height 26
type input "[PERSON_NAME]"
click at [648, 186] on input "text" at bounding box center [676, 180] width 136 height 26
type input "JI"
click at [786, 242] on select "Select [DEMOGRAPHIC_DATA] [DEMOGRAPHIC_DATA] Other Prefer Not To Say" at bounding box center [917, 237] width 296 height 26
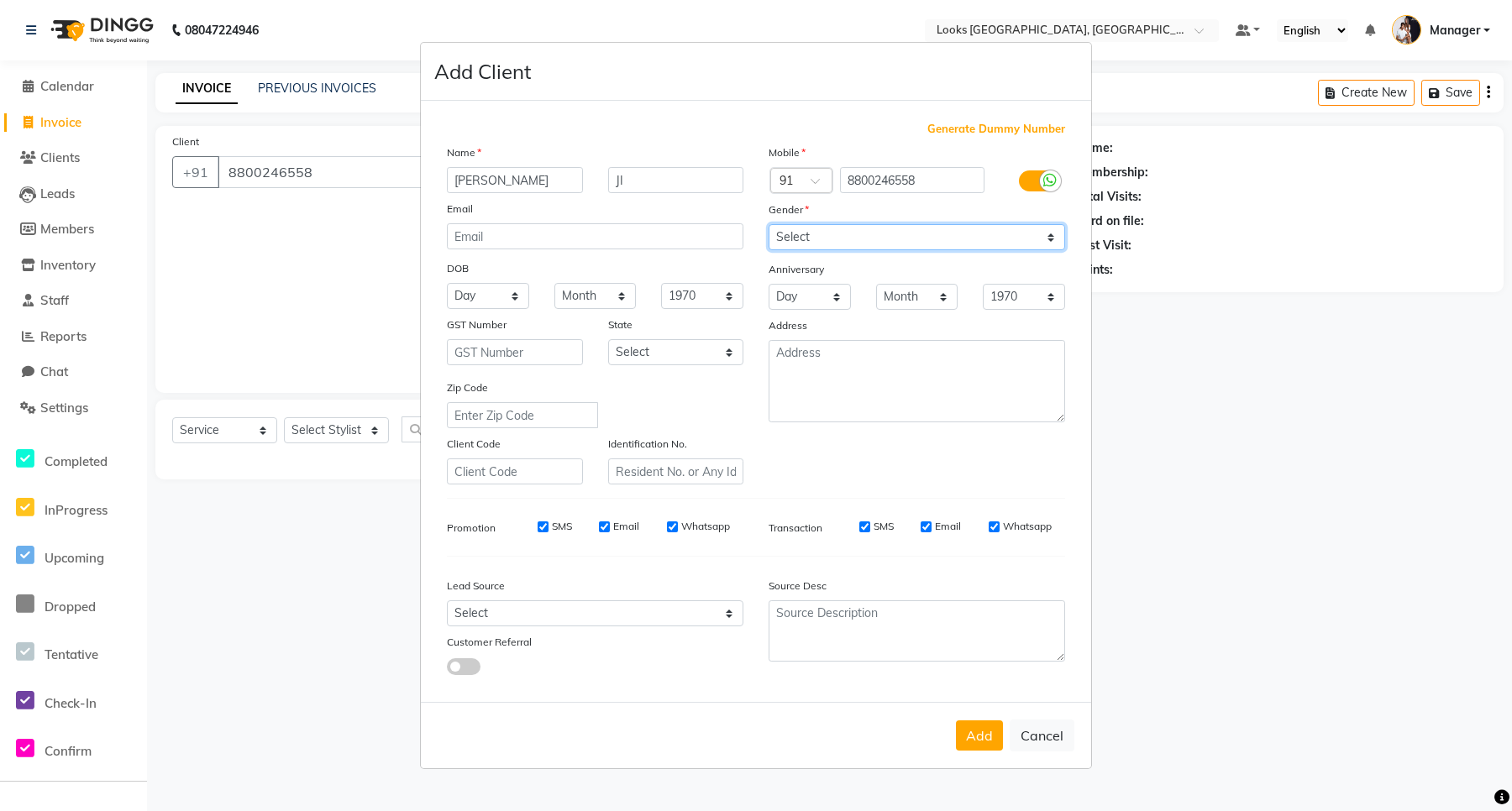
select select "[DEMOGRAPHIC_DATA]"
click at [768, 226] on select "Select [DEMOGRAPHIC_DATA] [DEMOGRAPHIC_DATA] Other Prefer Not To Say" at bounding box center [917, 237] width 296 height 26
click at [636, 347] on select "Select [GEOGRAPHIC_DATA] [GEOGRAPHIC_DATA] [GEOGRAPHIC_DATA] [GEOGRAPHIC_DATA] …" at bounding box center [676, 352] width 136 height 26
select select "13"
click at [608, 339] on select "Select [GEOGRAPHIC_DATA] [GEOGRAPHIC_DATA] [GEOGRAPHIC_DATA] [GEOGRAPHIC_DATA] …" at bounding box center [676, 352] width 136 height 26
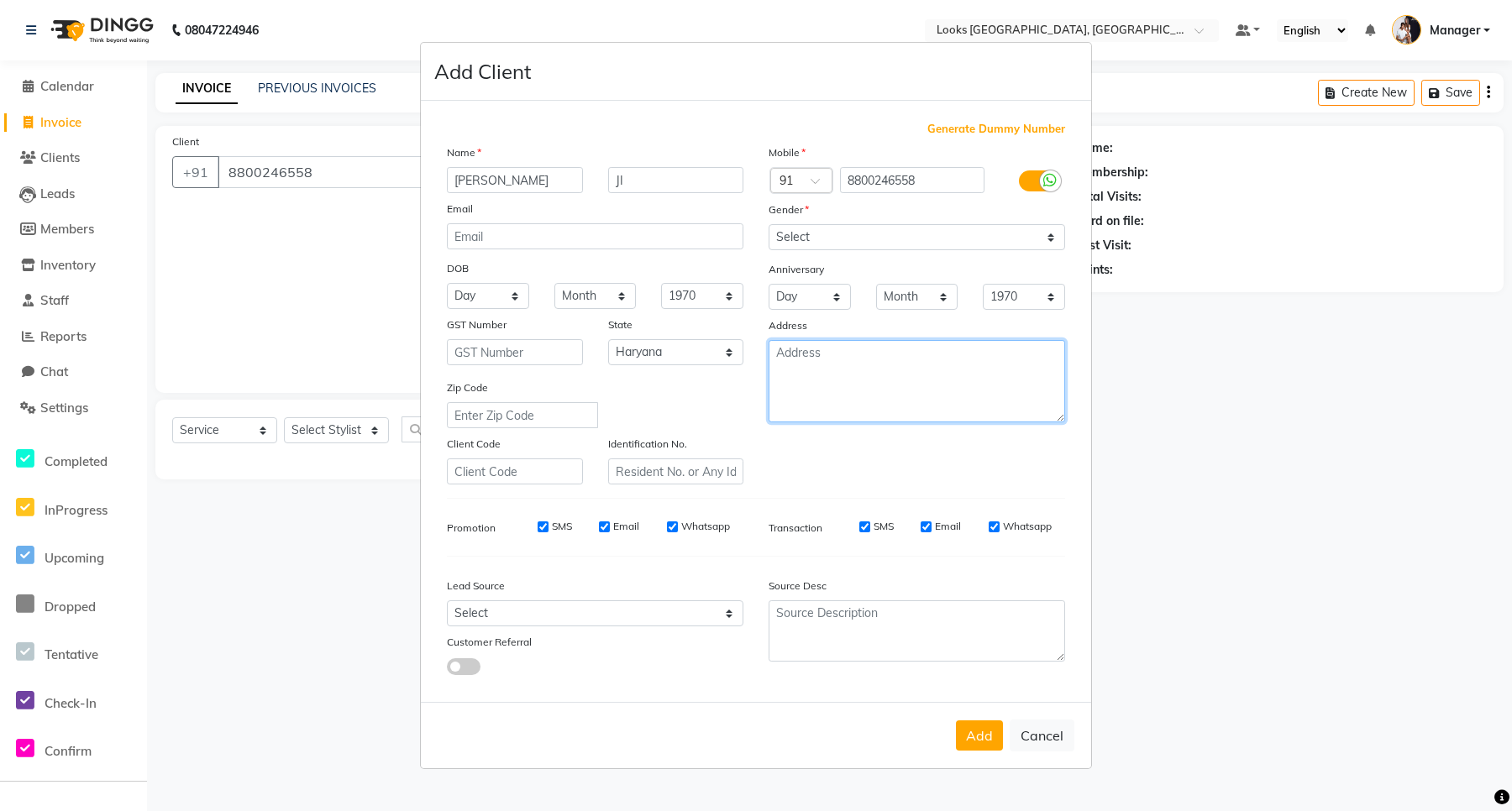
click at [872, 371] on textarea at bounding box center [917, 381] width 296 height 82
type textarea "ARDEE"
click at [981, 731] on button "Add" at bounding box center [979, 735] width 47 height 30
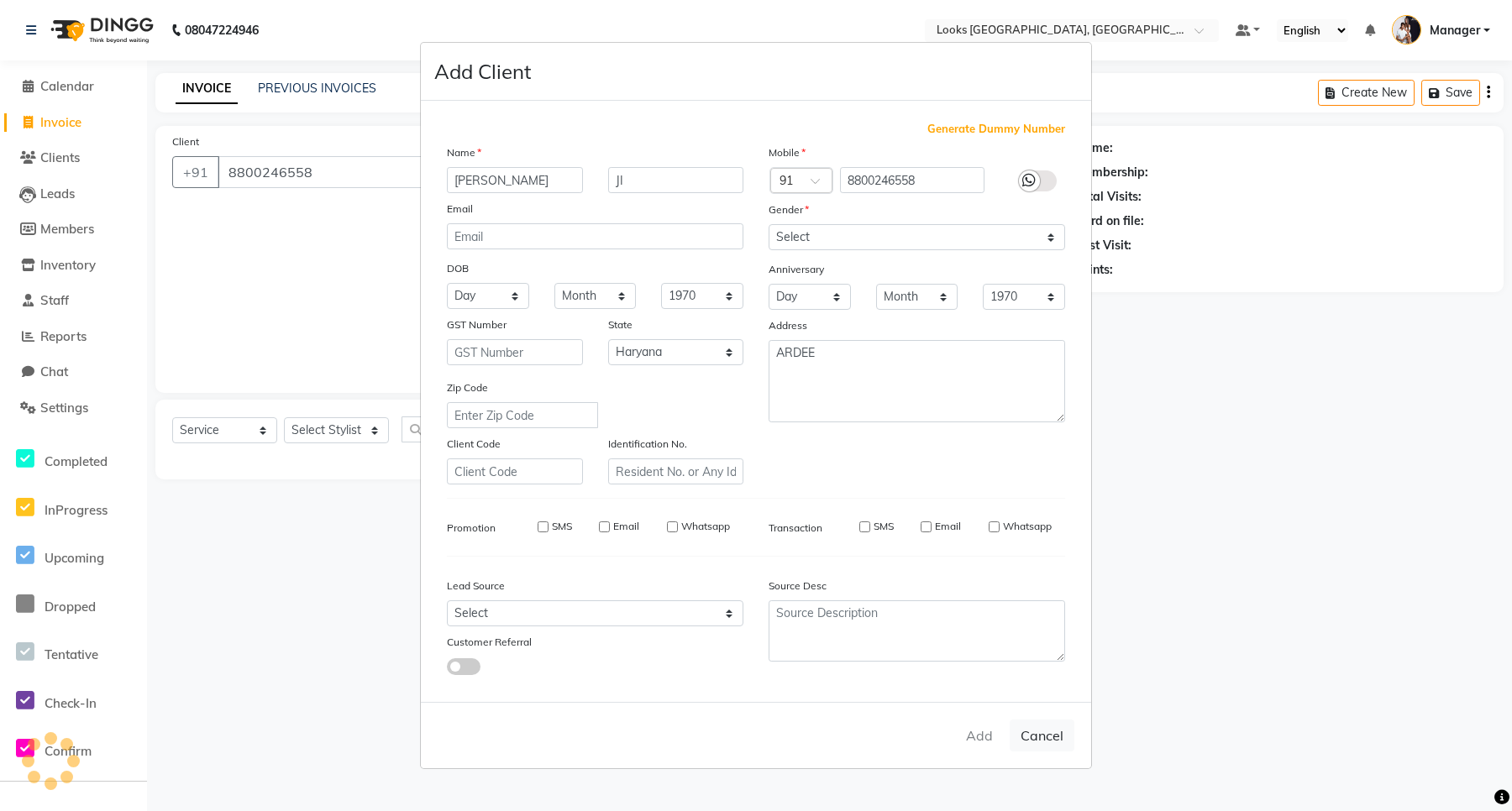
select select
select select "null"
select select
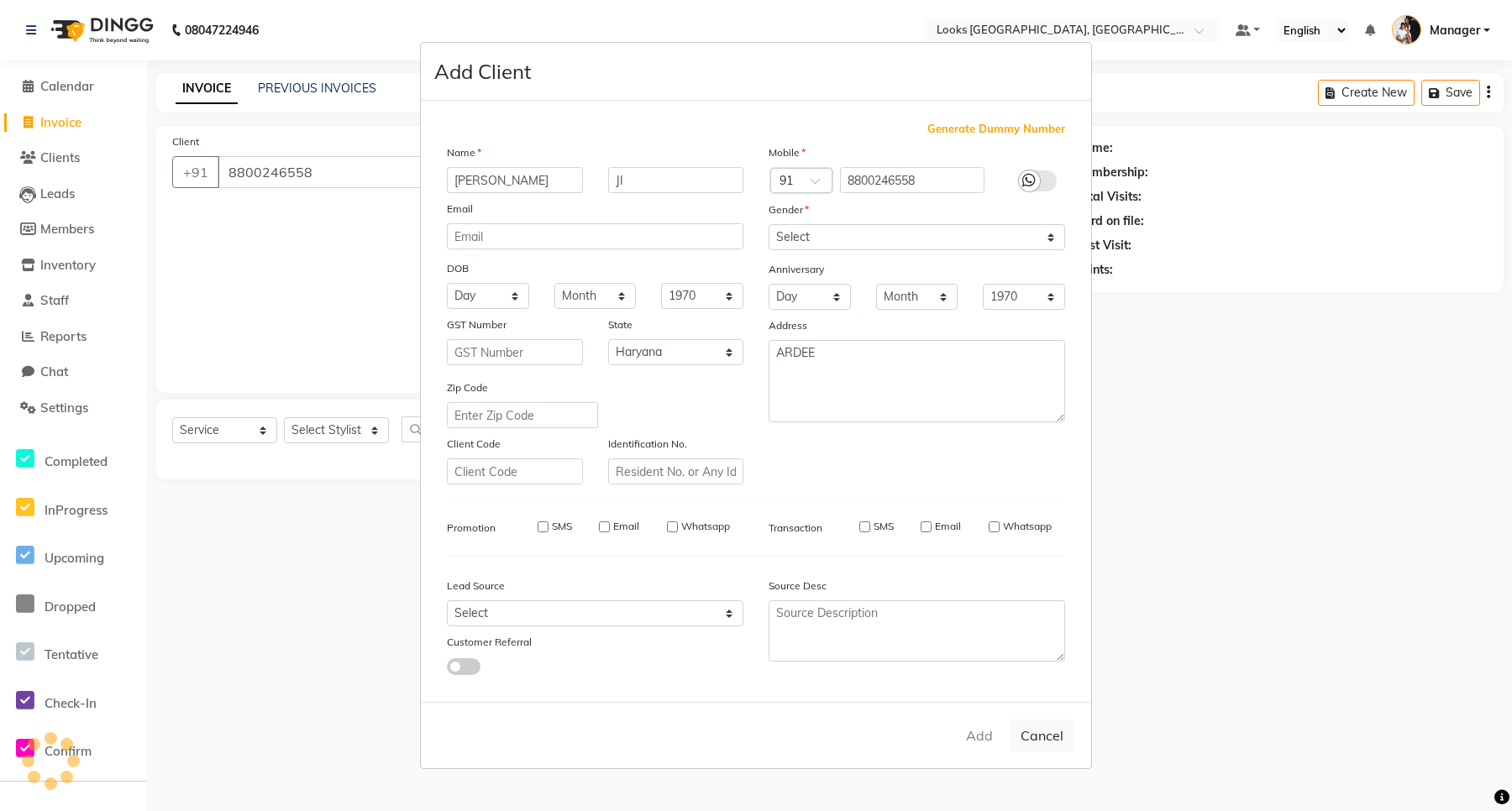
select select
checkbox input "false"
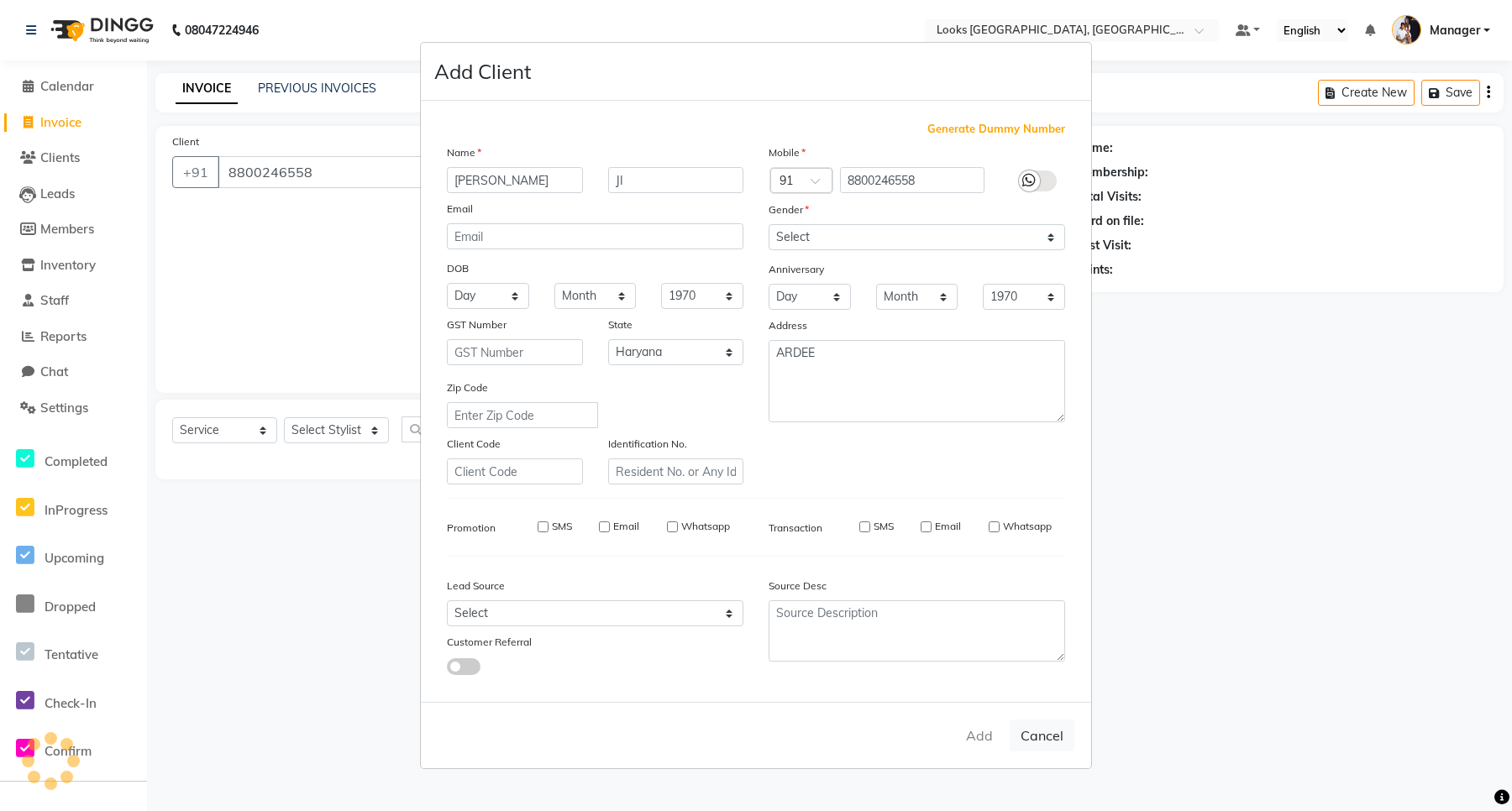
checkbox input "false"
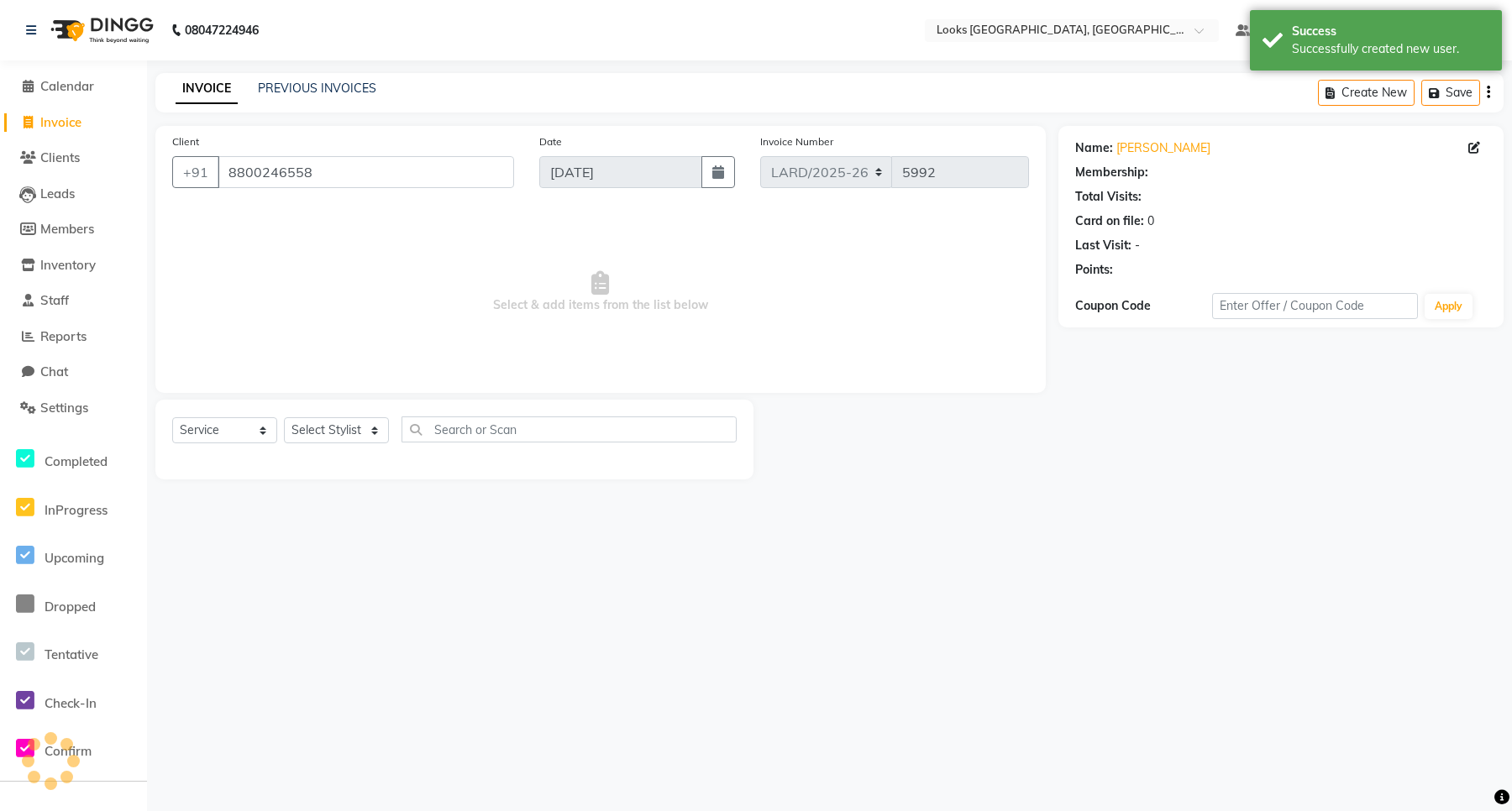
select select "1: Object"
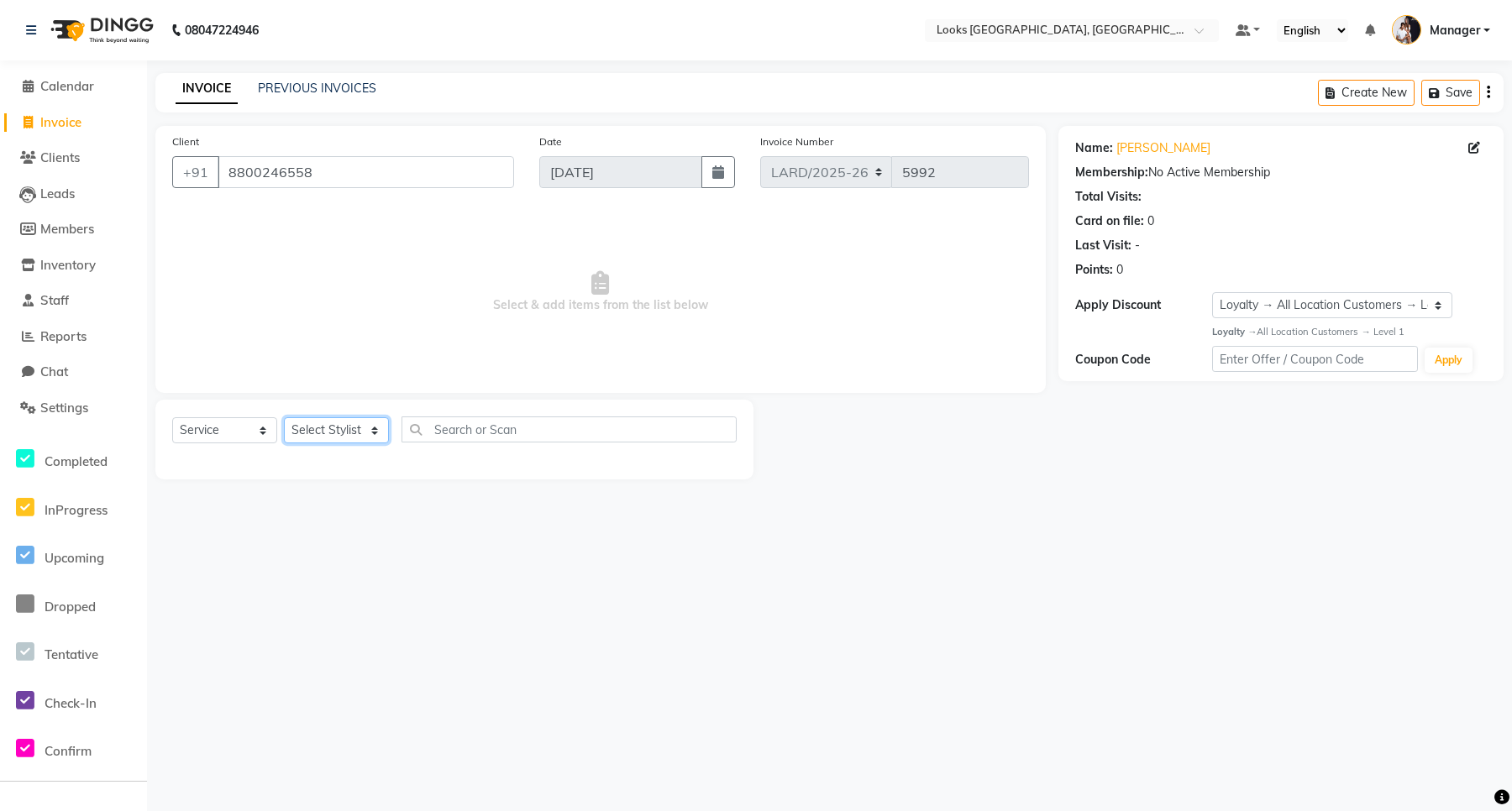
click at [358, 426] on select "Select Stylist [PERSON_NAME] _mrg [PERSON_NAME] _asst [PERSON_NAME] [PERSON_NAM…" at bounding box center [336, 430] width 105 height 26
select select "90490"
click at [284, 417] on select "Select Stylist [PERSON_NAME] _mrg [PERSON_NAME] _asst [PERSON_NAME] [PERSON_NAM…" at bounding box center [336, 430] width 105 height 26
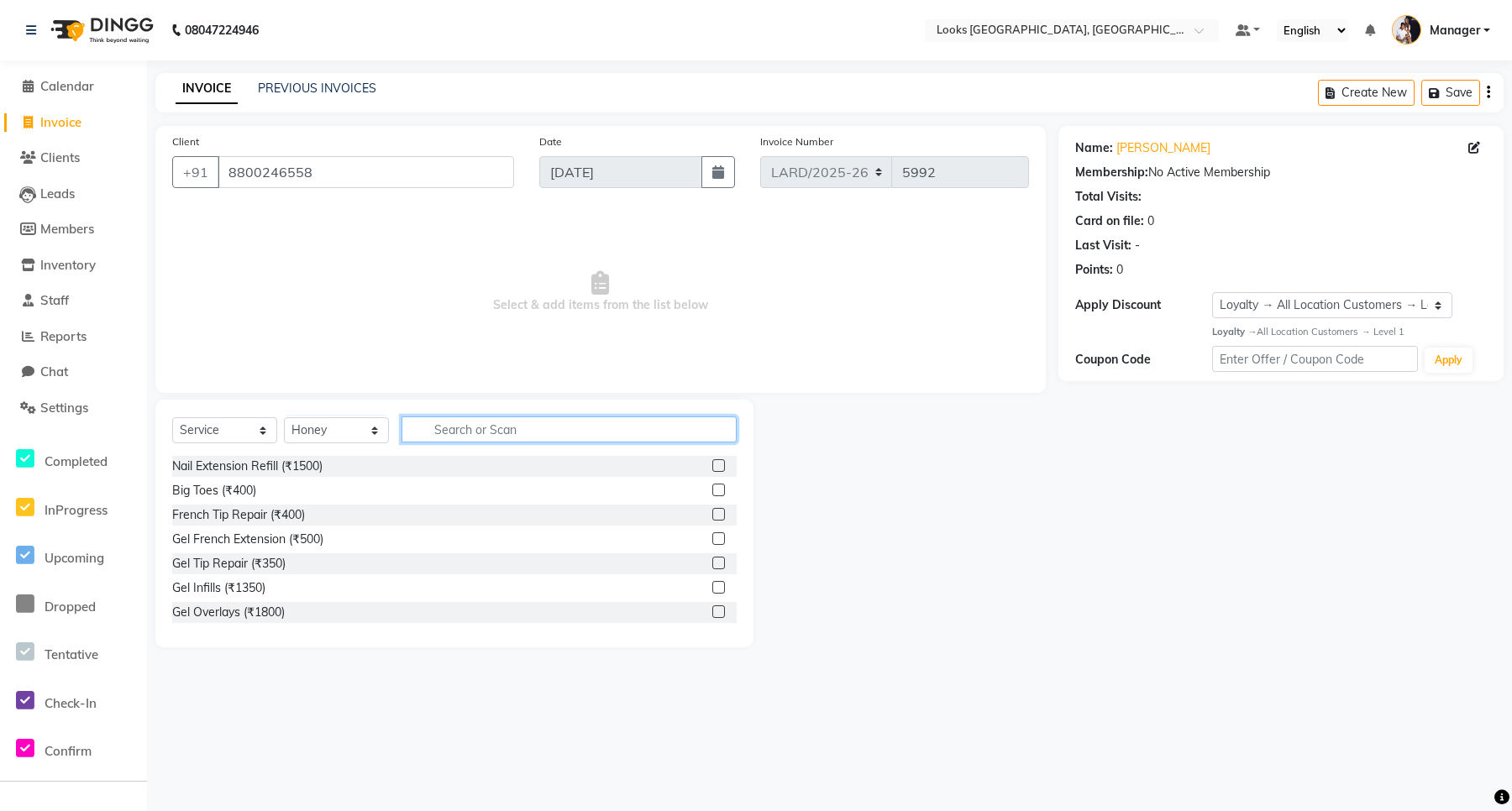
click at [494, 437] on input "text" at bounding box center [569, 429] width 335 height 26
type input "SPA"
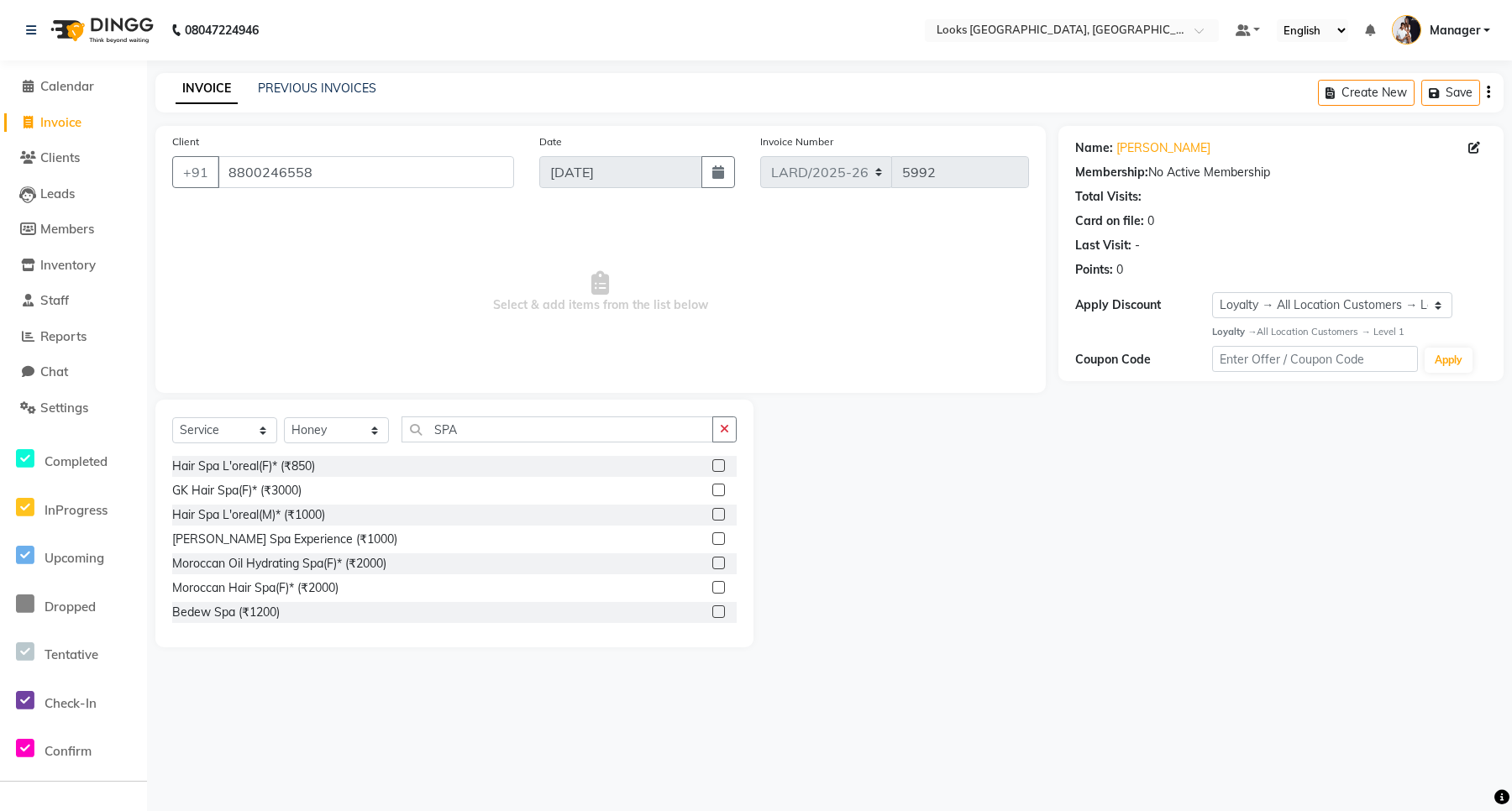
click at [713, 463] on label at bounding box center [719, 465] width 13 height 13
click at [713, 463] on input "checkbox" at bounding box center [718, 466] width 11 height 11
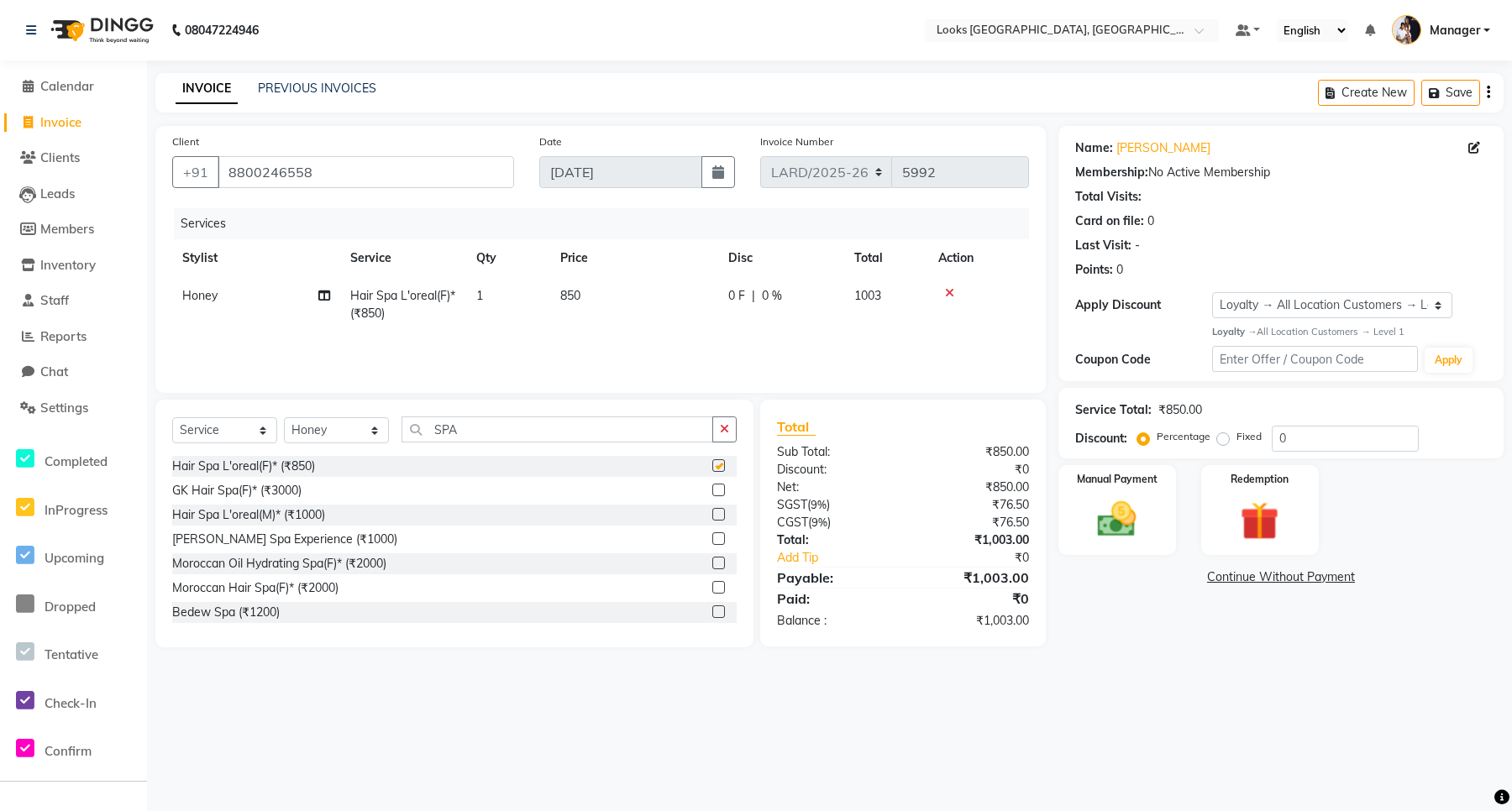
checkbox input "false"
click at [569, 295] on span "850" at bounding box center [571, 295] width 21 height 15
select select "90490"
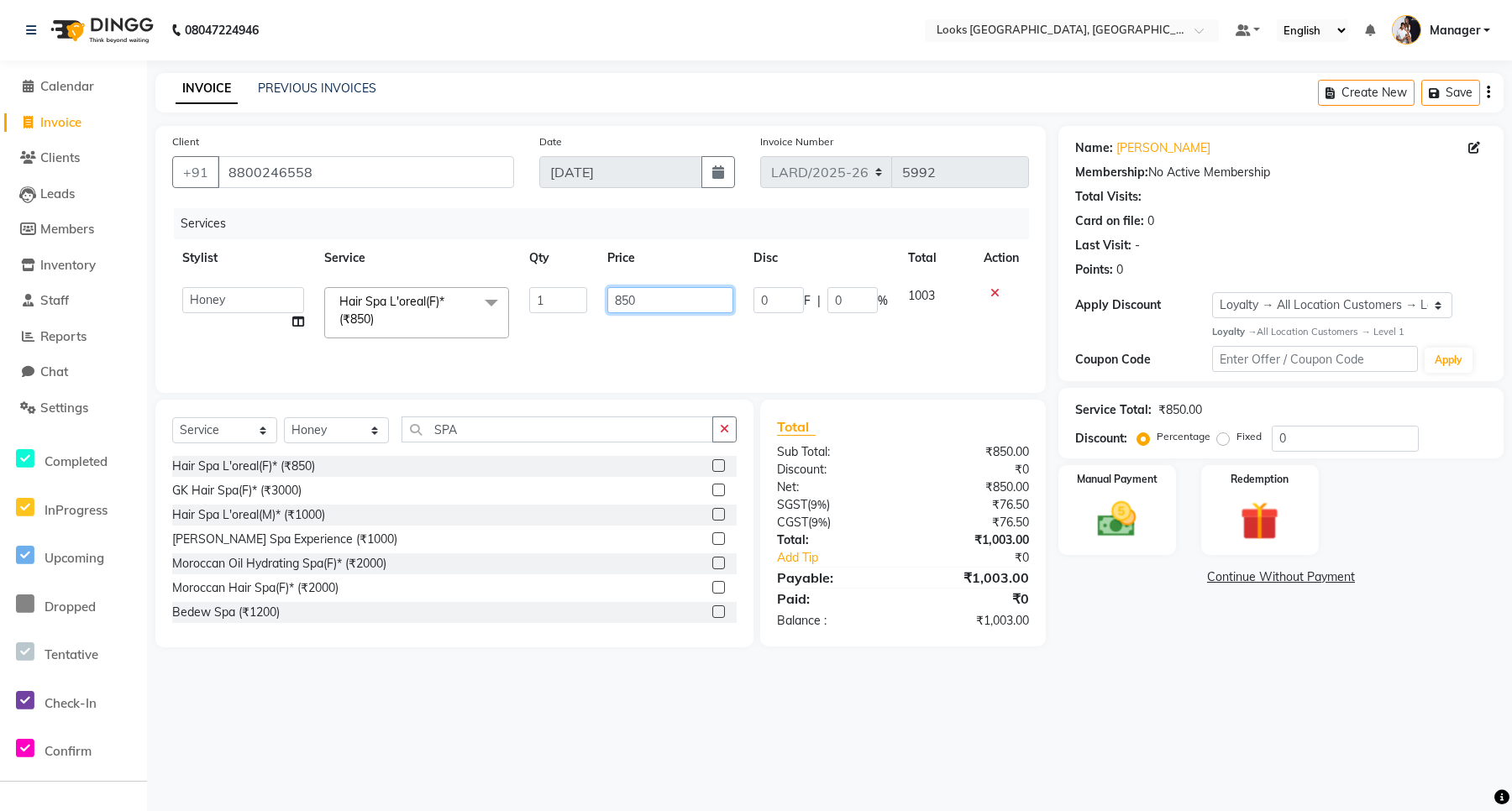
drag, startPoint x: 643, startPoint y: 301, endPoint x: 609, endPoint y: 295, distance: 34.5
click at [609, 295] on input "850" at bounding box center [670, 300] width 125 height 26
type input "3000"
click at [619, 331] on td "3000" at bounding box center [670, 313] width 146 height 71
select select "90490"
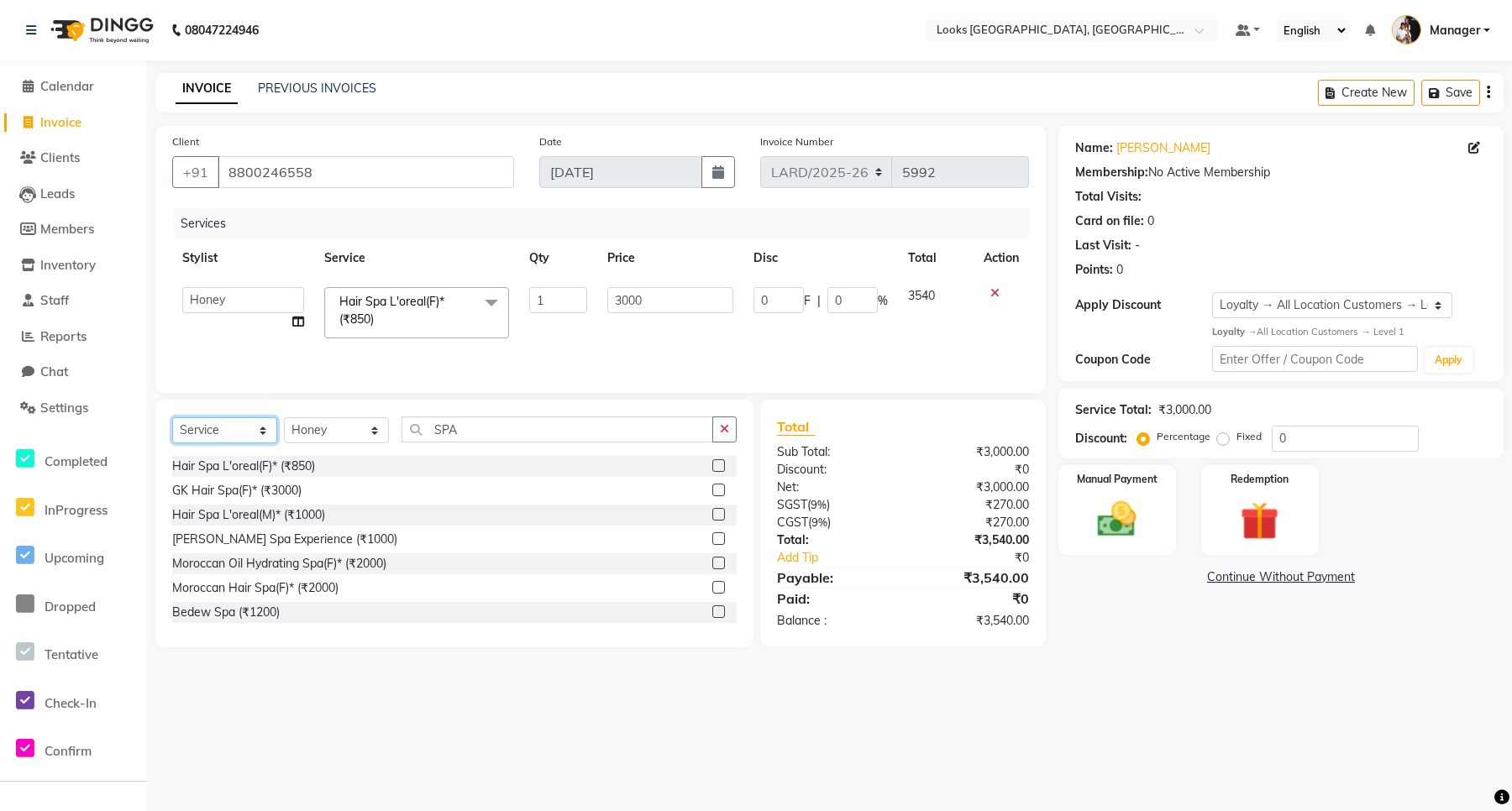
click at [241, 431] on select "Select Service Product Membership Package Voucher Prepaid Gift Card" at bounding box center [224, 430] width 105 height 26
select select "product"
click at [172, 418] on select "Select Service Product Membership Package Voucher Prepaid Gift Card" at bounding box center [224, 430] width 105 height 26
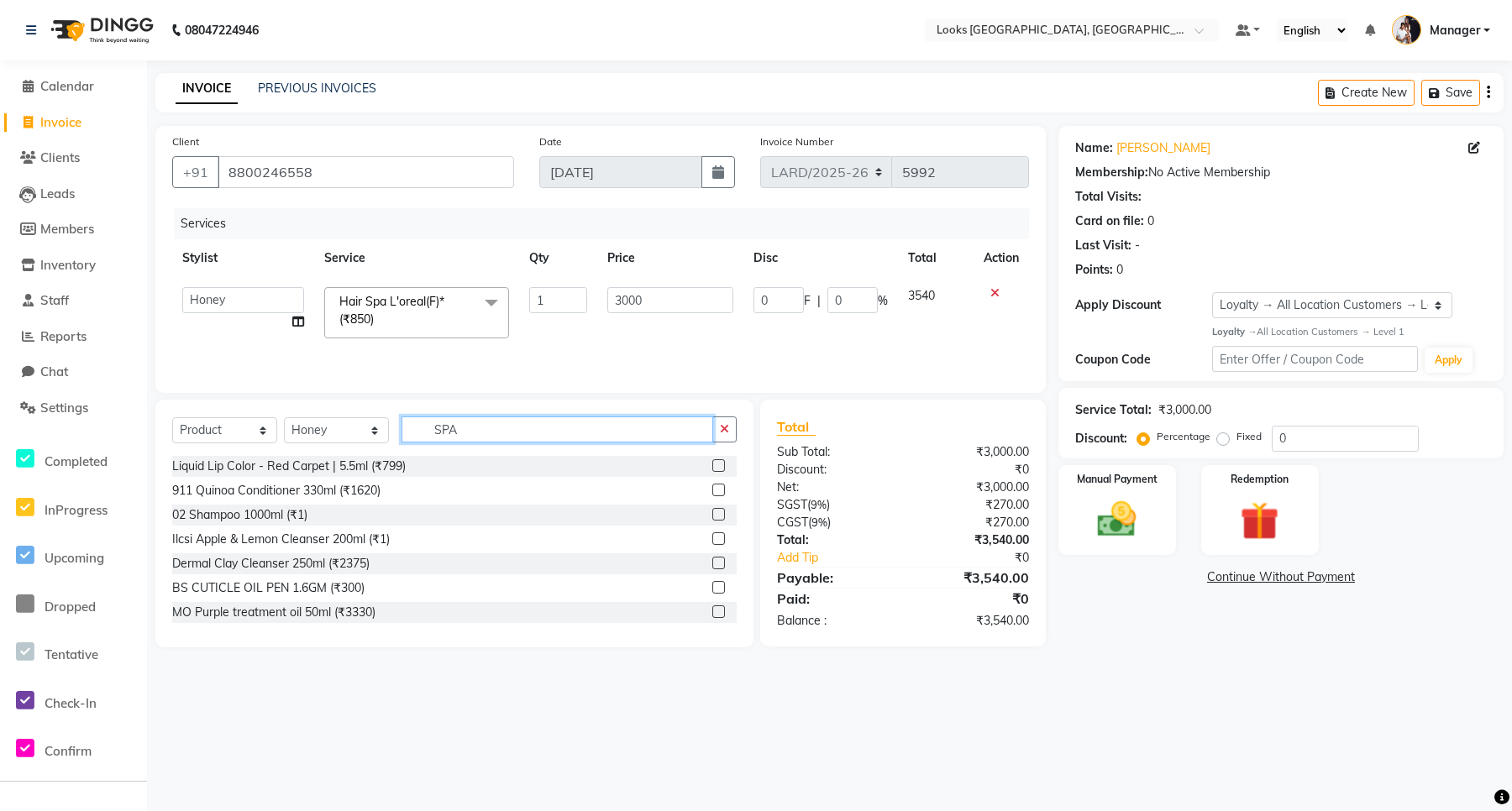
drag, startPoint x: 483, startPoint y: 437, endPoint x: 421, endPoint y: 438, distance: 62.0
click at [421, 438] on input "SPA" at bounding box center [558, 429] width 312 height 26
type input "3474637153496"
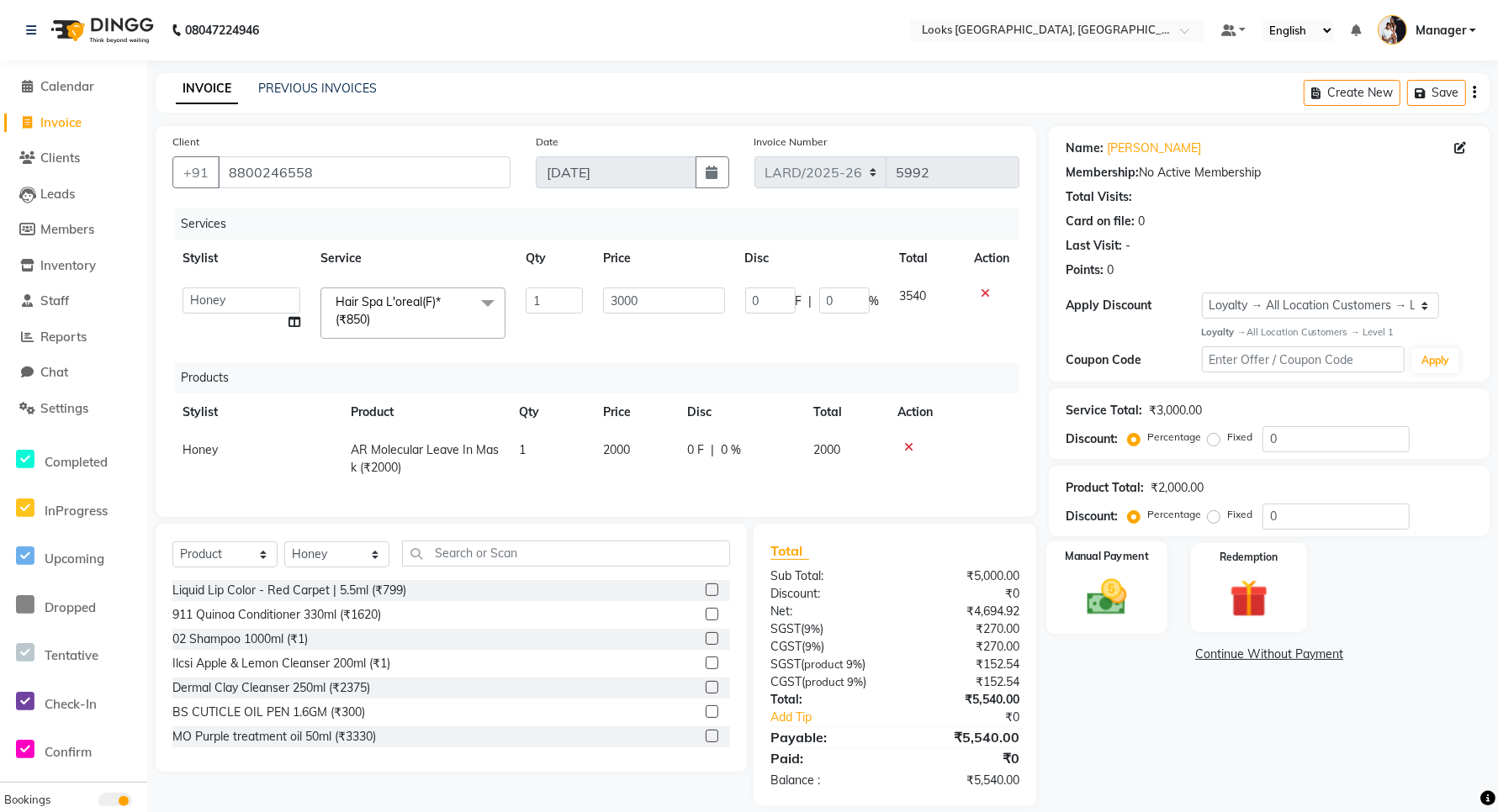
click at [1113, 598] on img at bounding box center [1107, 597] width 65 height 45
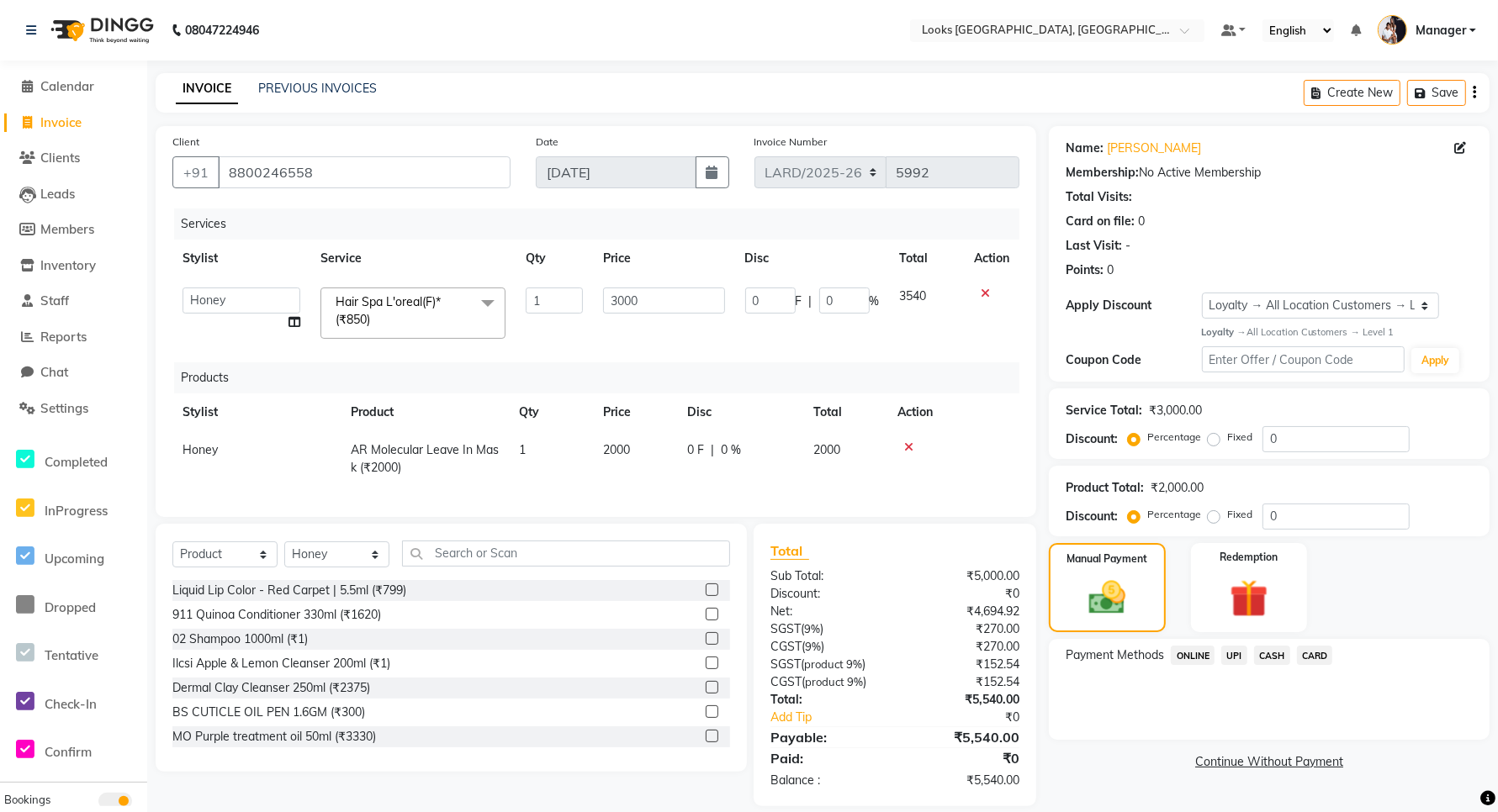
click at [1235, 656] on span "UPI" at bounding box center [1234, 655] width 26 height 20
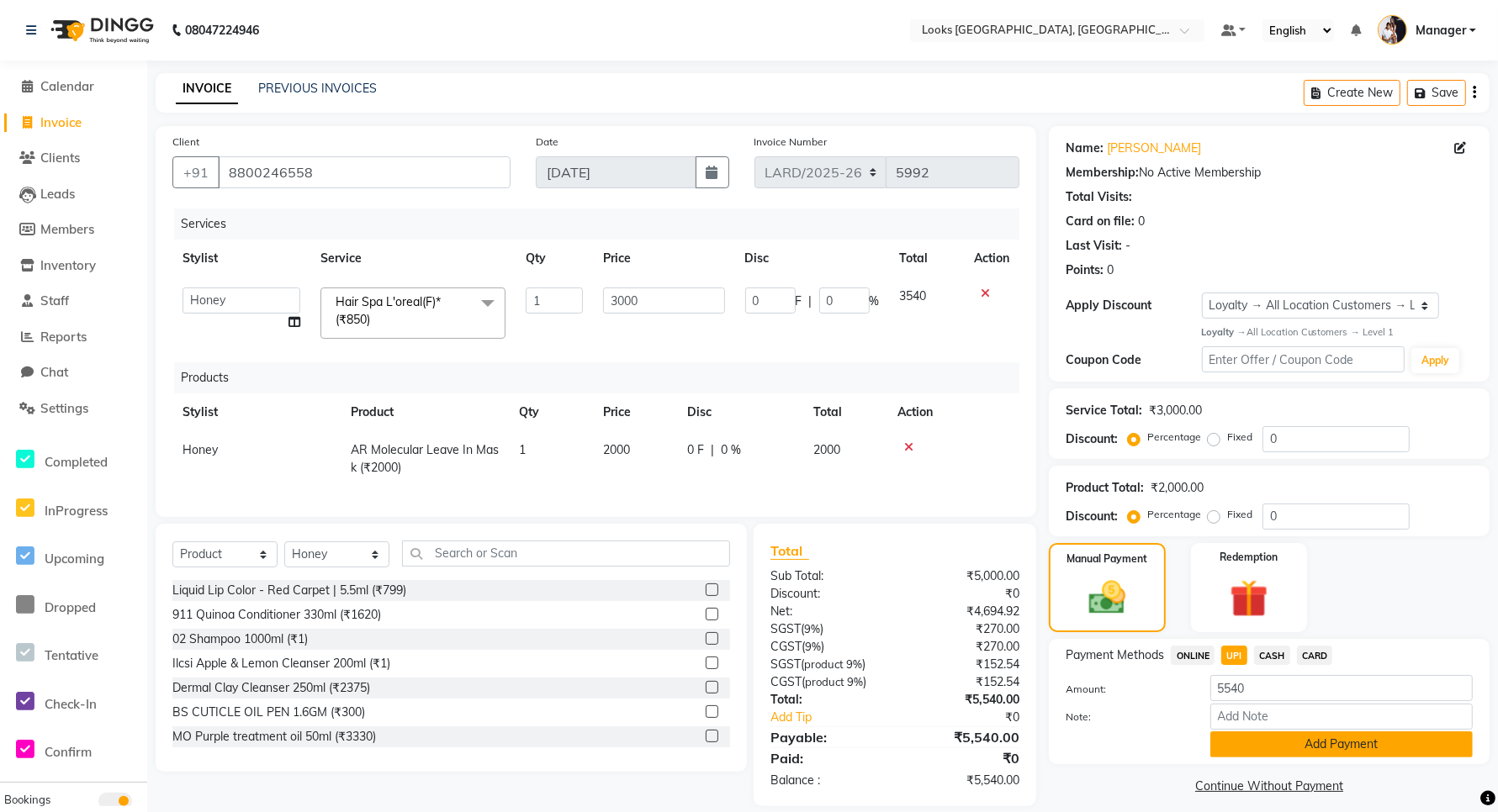
scroll to position [34, 0]
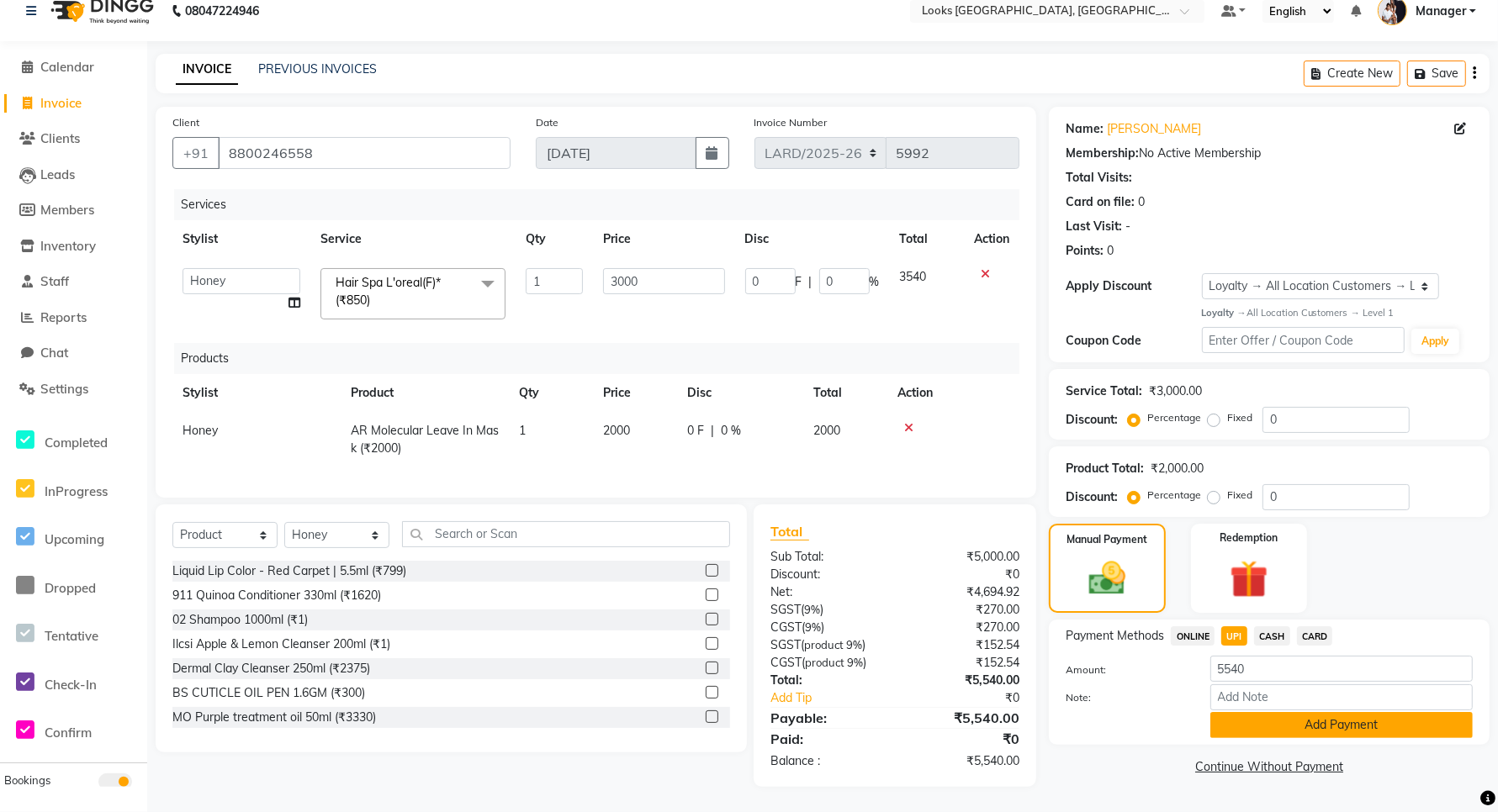
click at [1278, 713] on button "Add Payment" at bounding box center [1341, 725] width 262 height 26
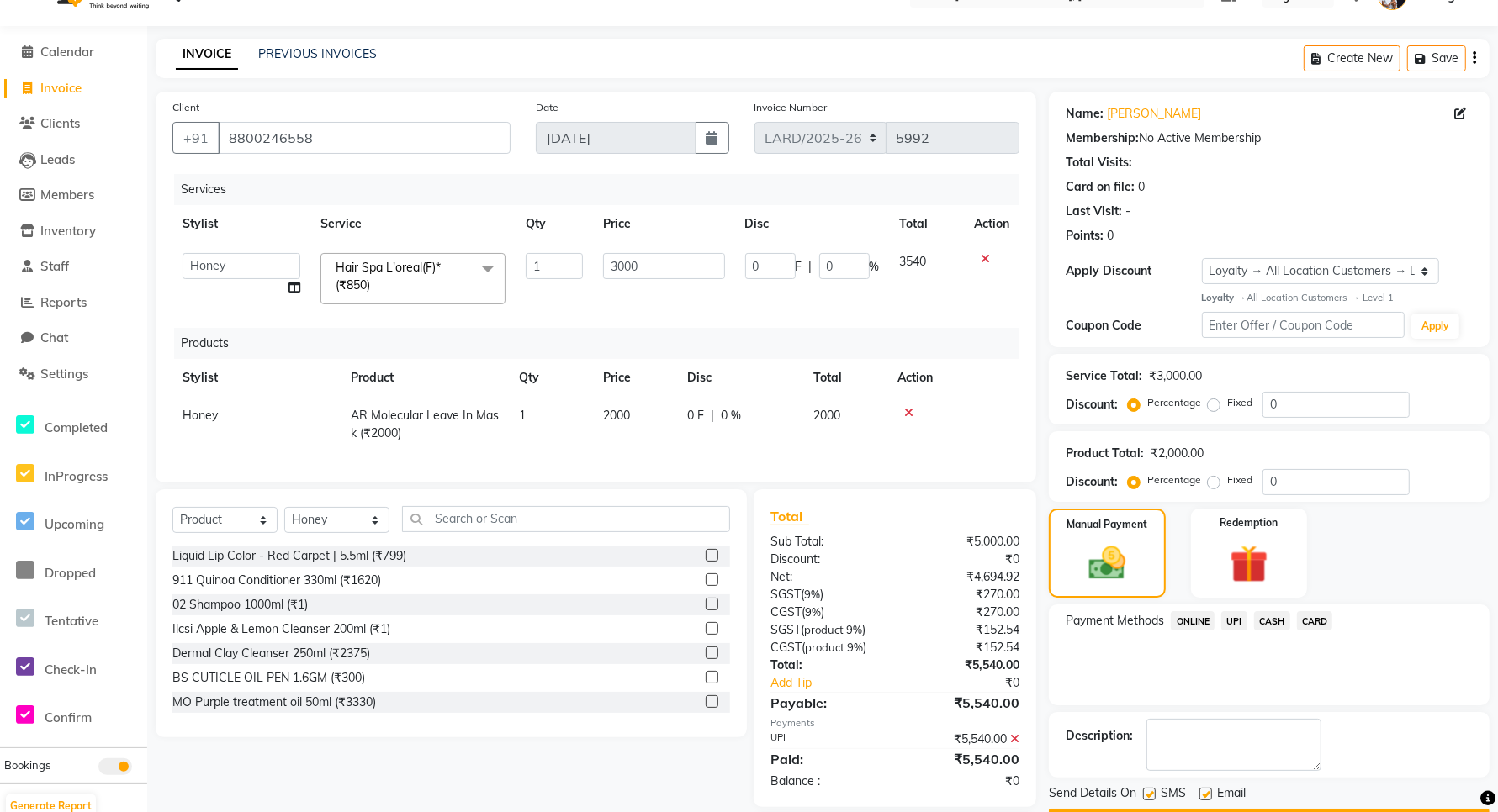
scroll to position [153, 0]
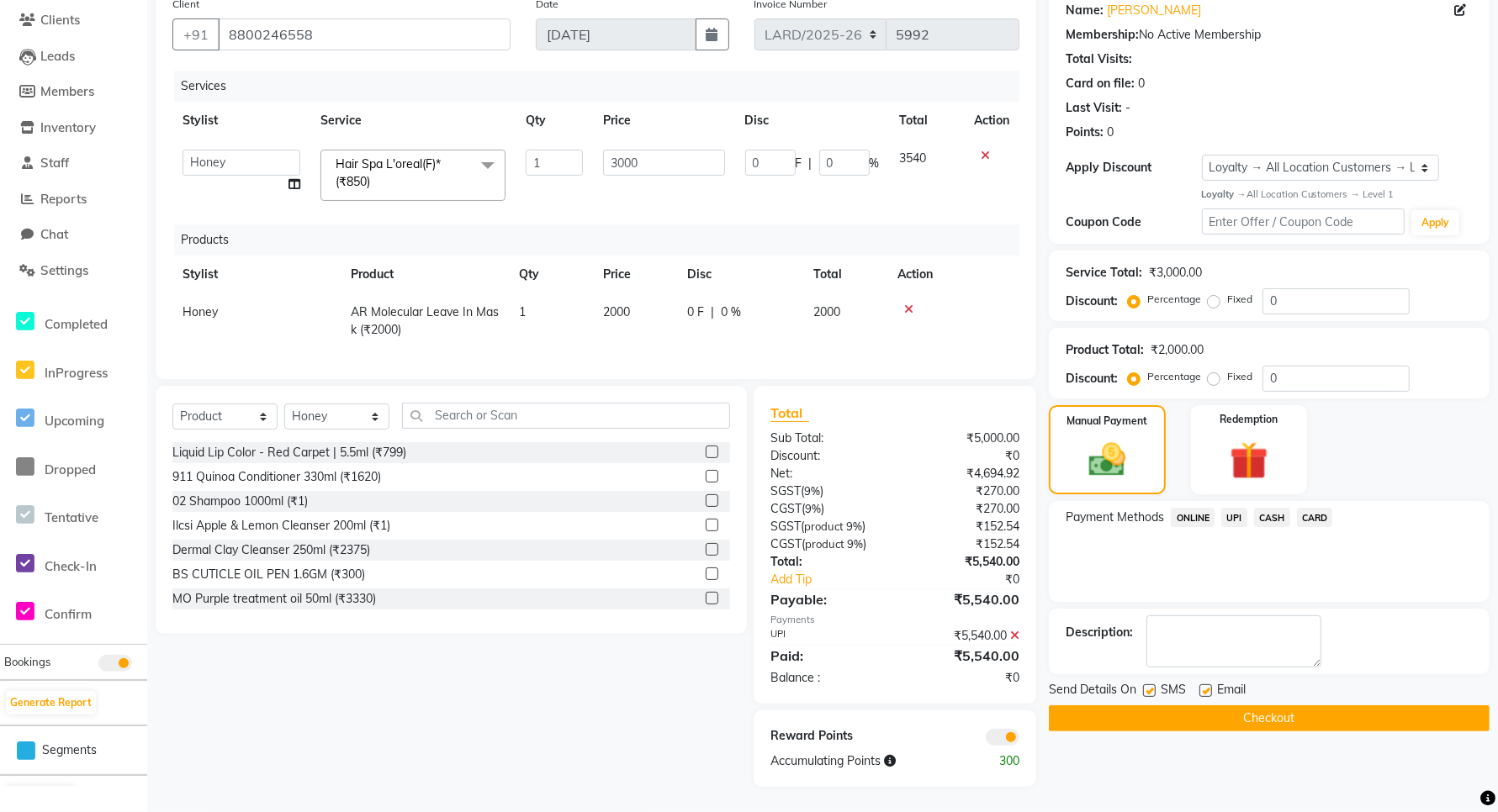
click at [1178, 706] on button "Checkout" at bounding box center [1269, 719] width 441 height 26
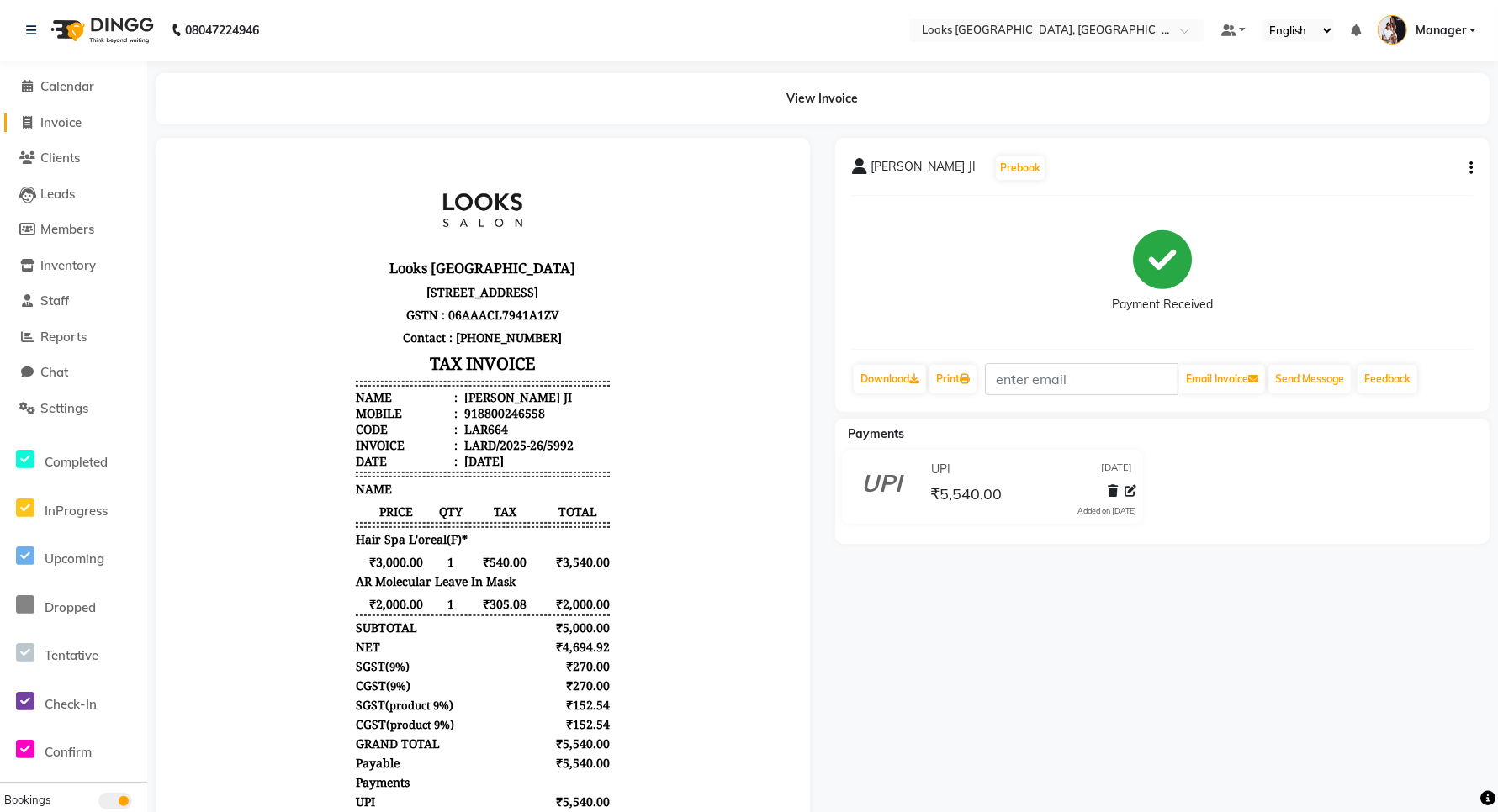
click at [57, 123] on span "Invoice" at bounding box center [61, 122] width 41 height 16
select select "service"
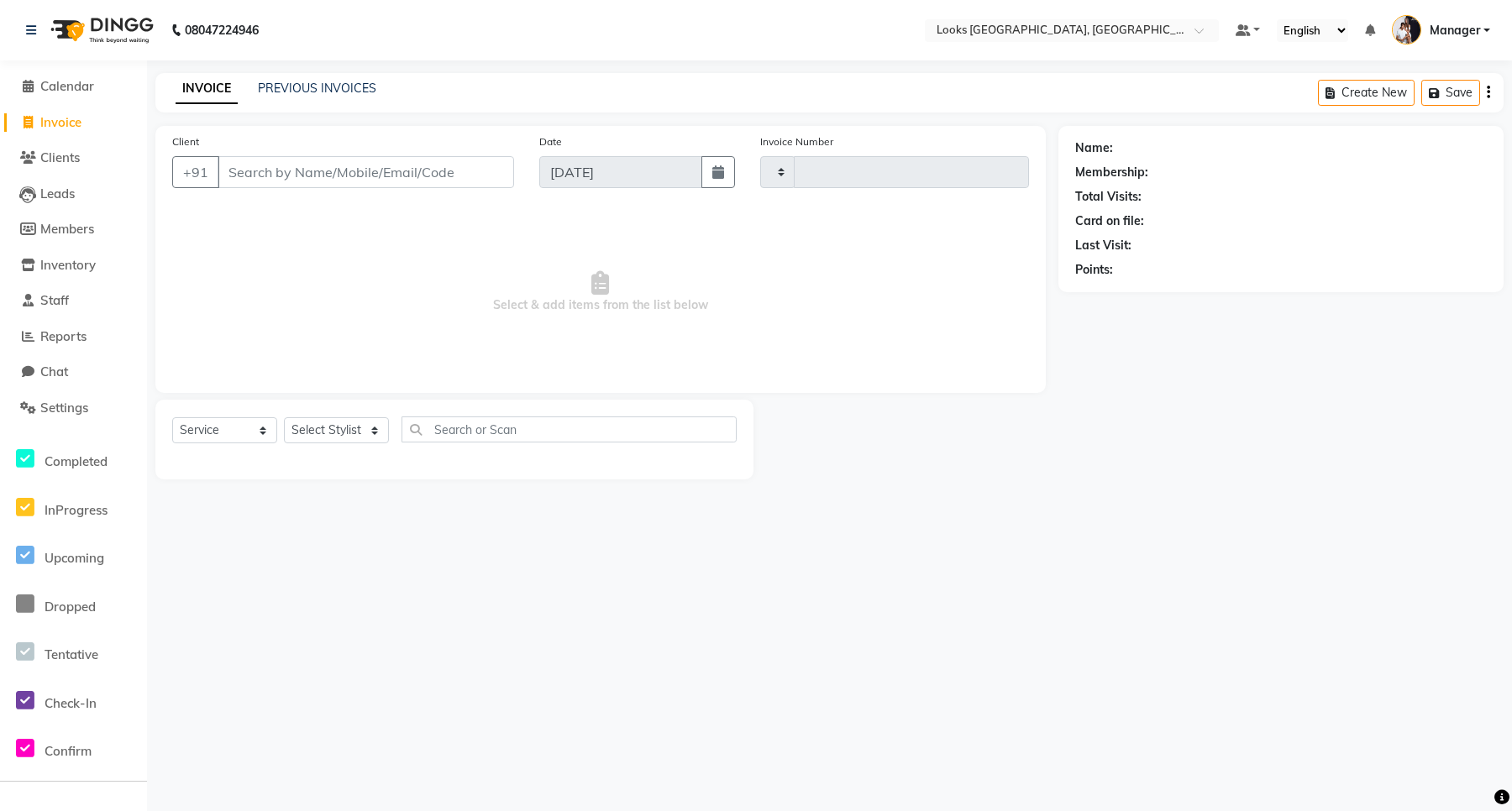
type input "5993"
select select "8941"
click at [63, 337] on span "Reports" at bounding box center [63, 336] width 46 height 16
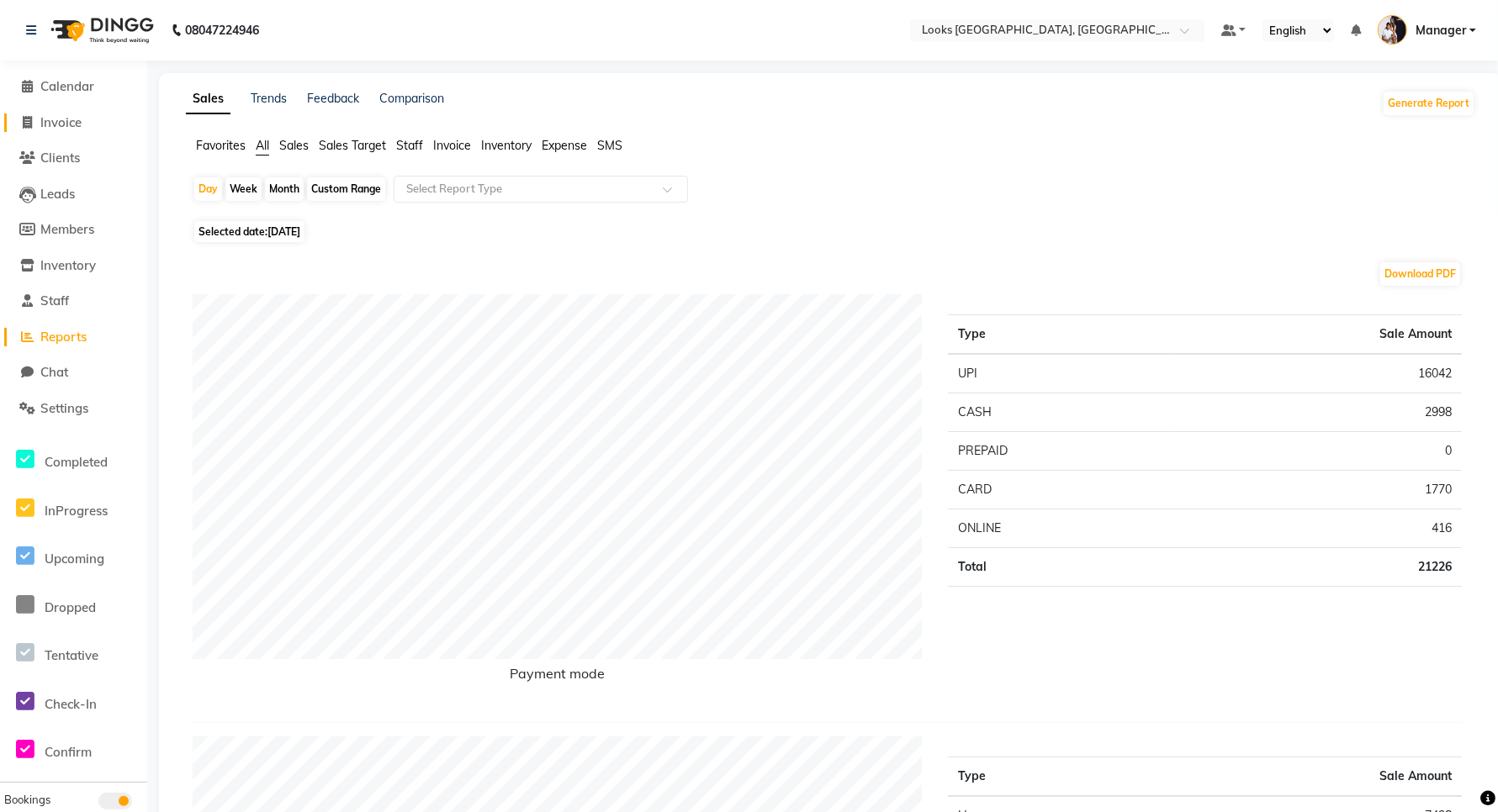
click at [55, 119] on span "Invoice" at bounding box center [61, 122] width 41 height 16
select select "service"
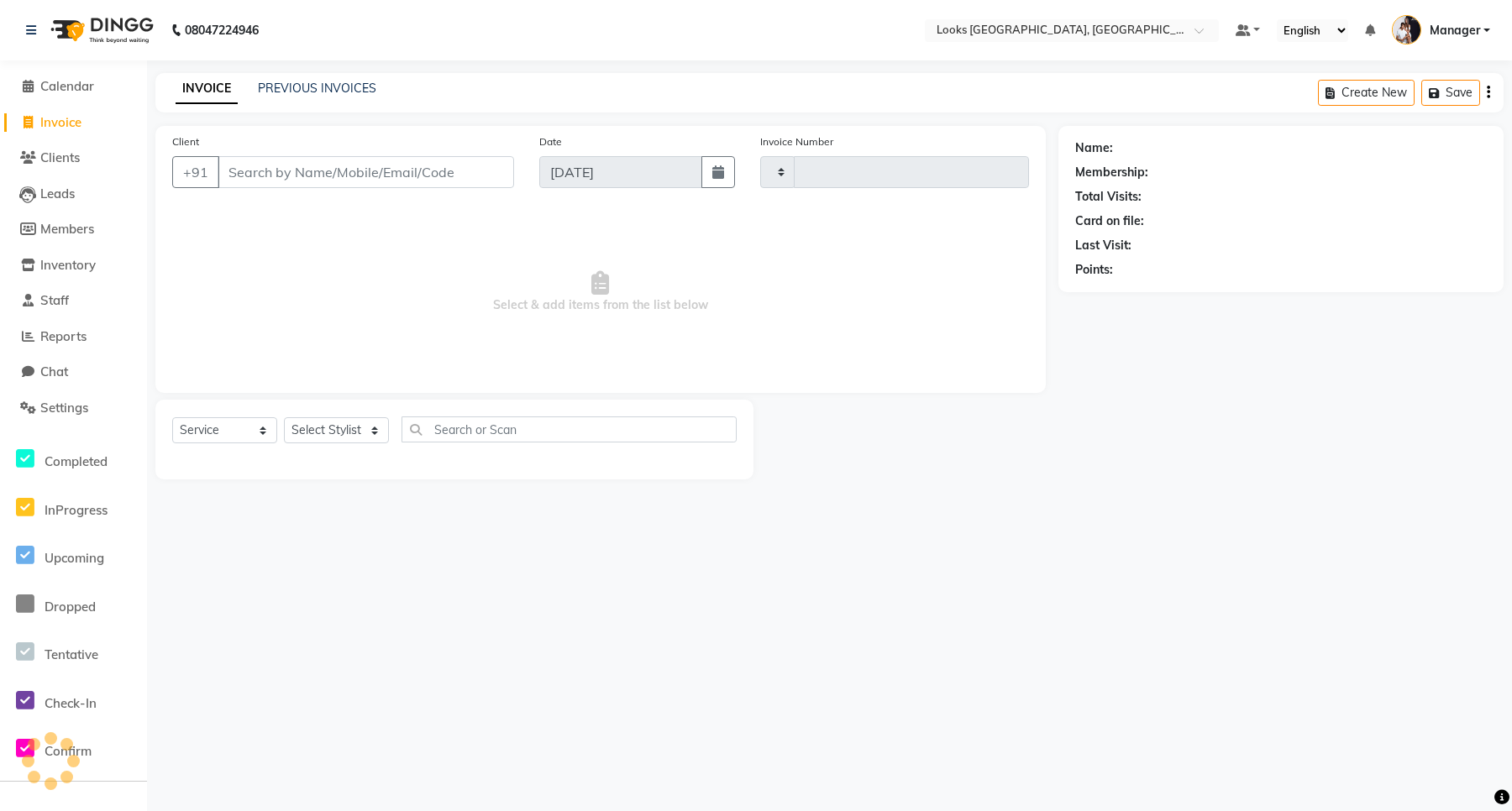
type input "5993"
select select "8941"
click at [49, 95] on link "Calendar" at bounding box center [74, 86] width 139 height 20
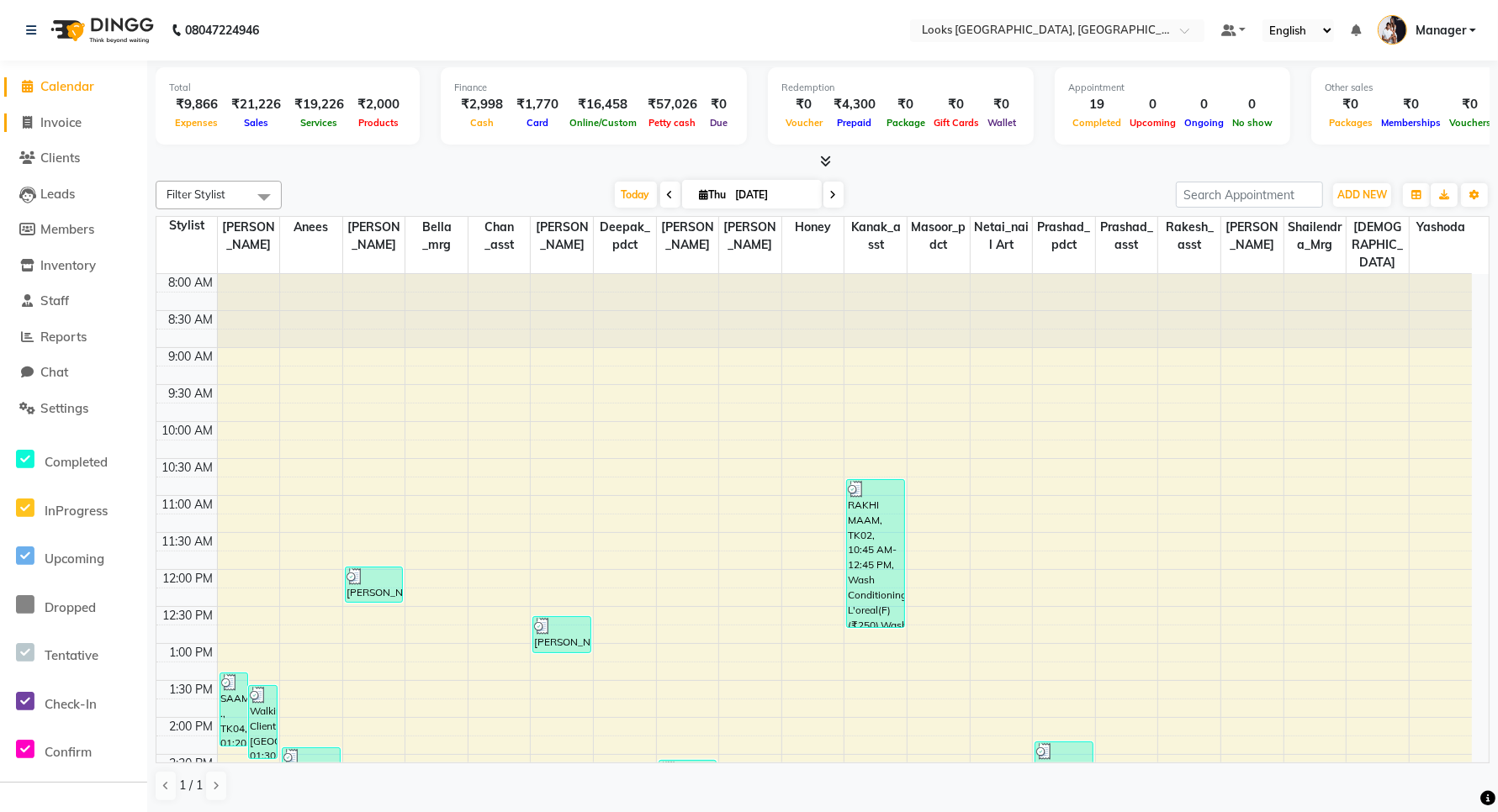
click at [62, 124] on span "Invoice" at bounding box center [61, 122] width 41 height 16
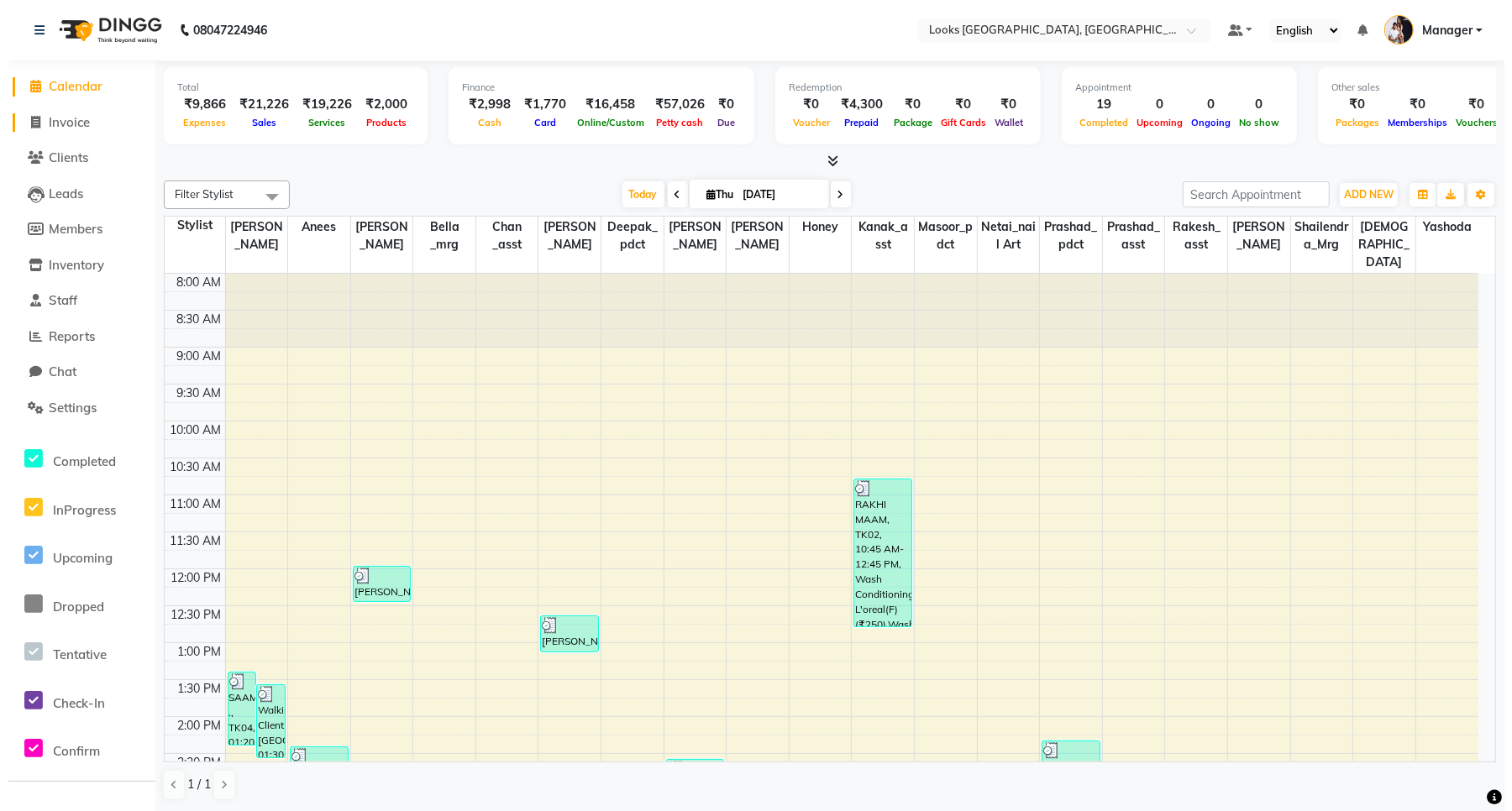
select select "service"
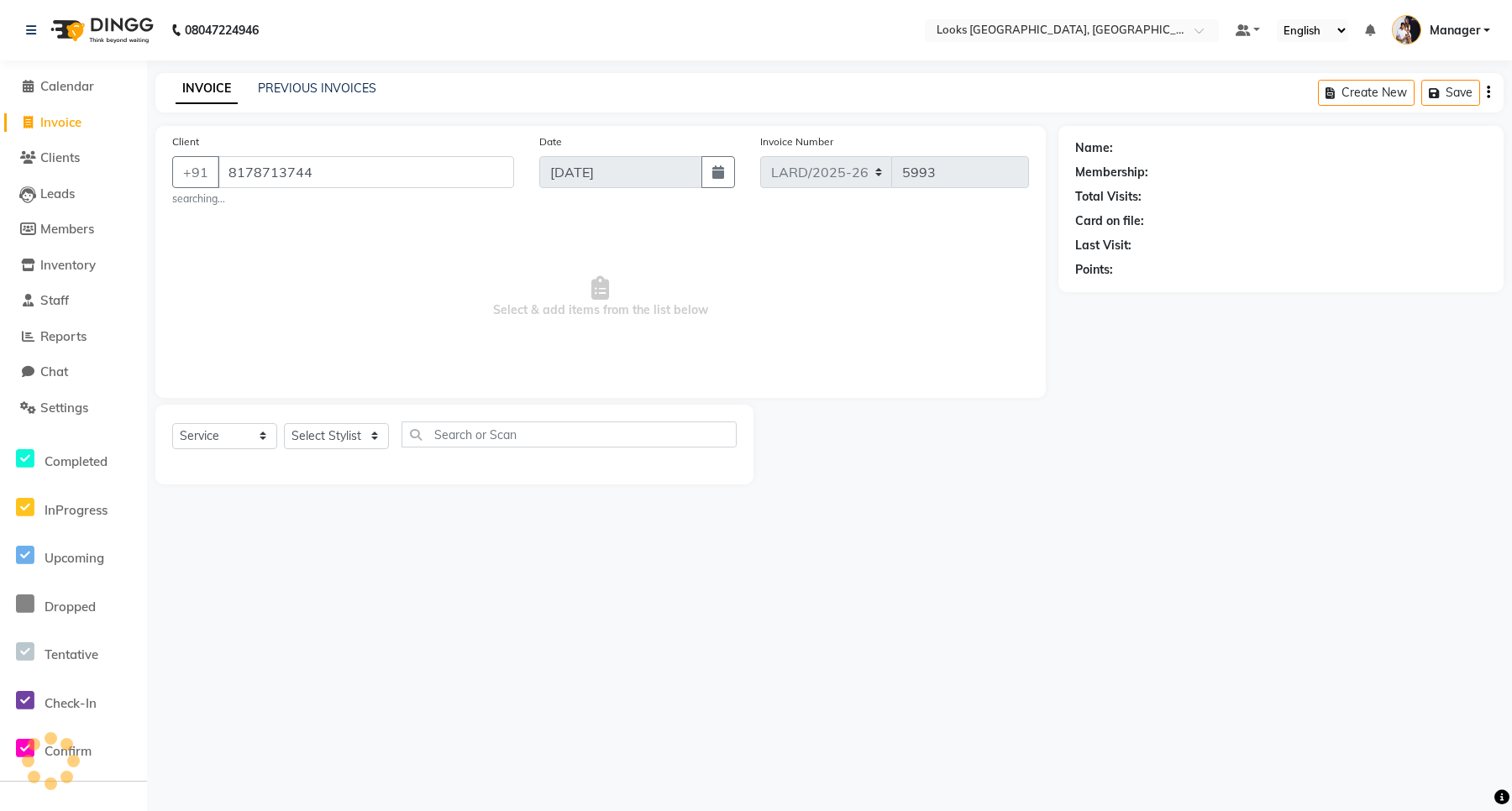
type input "8178713744"
select select "1: Object"
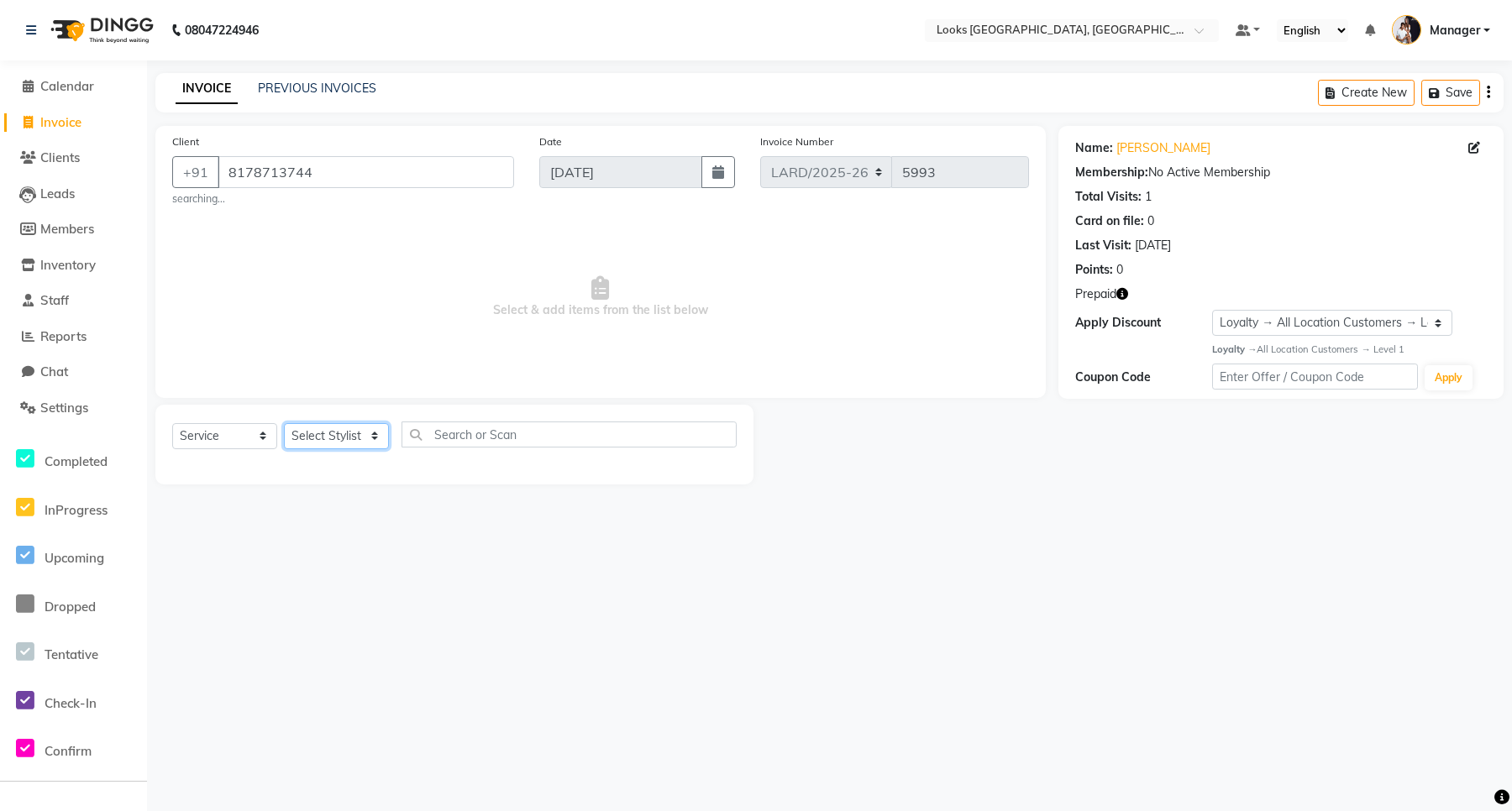
click at [321, 430] on select "Select Stylist [PERSON_NAME] _mrg [PERSON_NAME] _asst [PERSON_NAME] [PERSON_NAM…" at bounding box center [336, 436] width 105 height 26
select select "90490"
click at [284, 423] on select "Select Stylist [PERSON_NAME] _mrg [PERSON_NAME] _asst [PERSON_NAME] [PERSON_NAM…" at bounding box center [336, 436] width 105 height 26
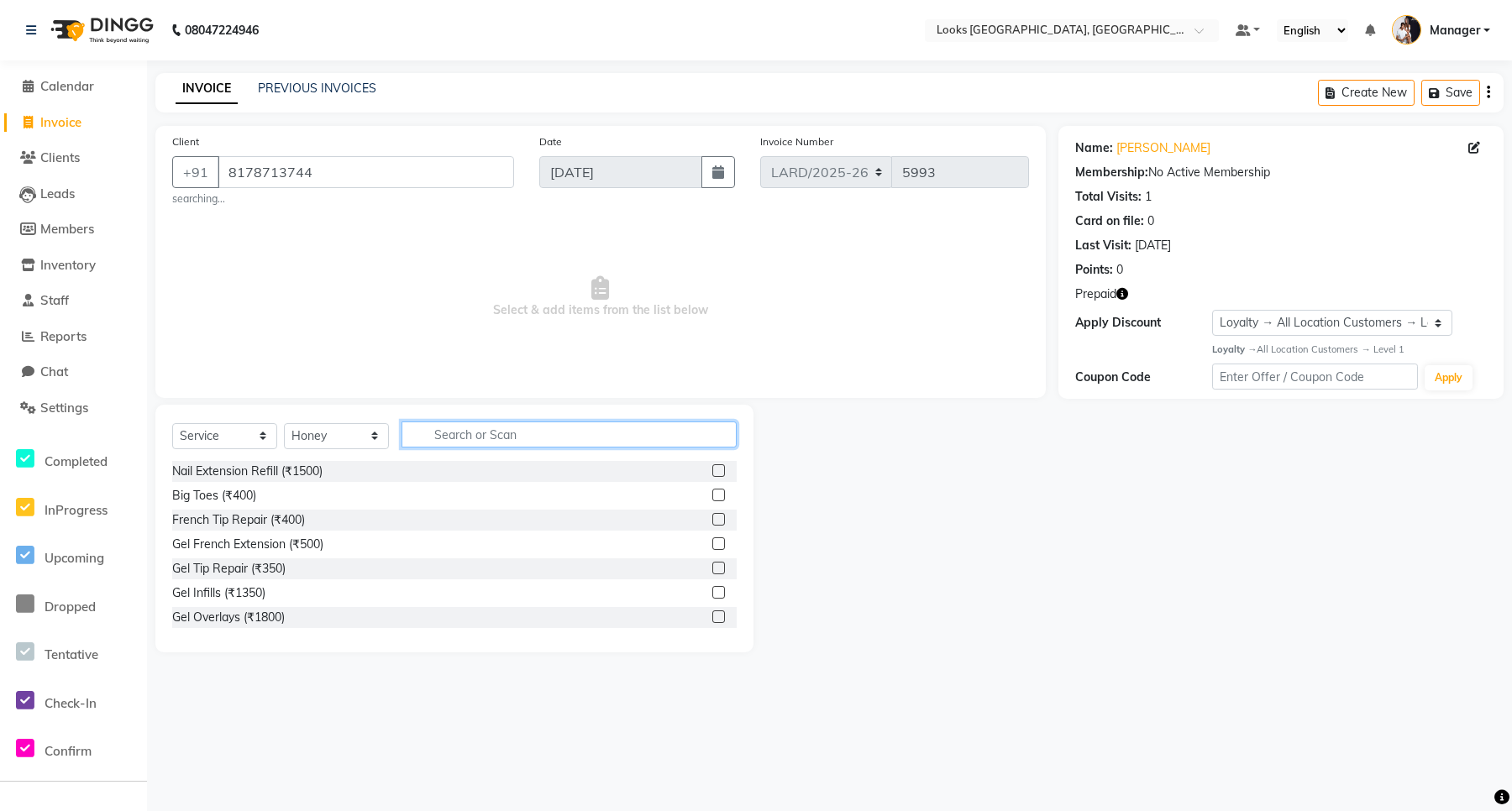
click at [472, 442] on input "text" at bounding box center [569, 434] width 335 height 26
type input "CUT"
click at [713, 571] on label at bounding box center [719, 568] width 13 height 13
click at [713, 571] on input "checkbox" at bounding box center [718, 569] width 11 height 11
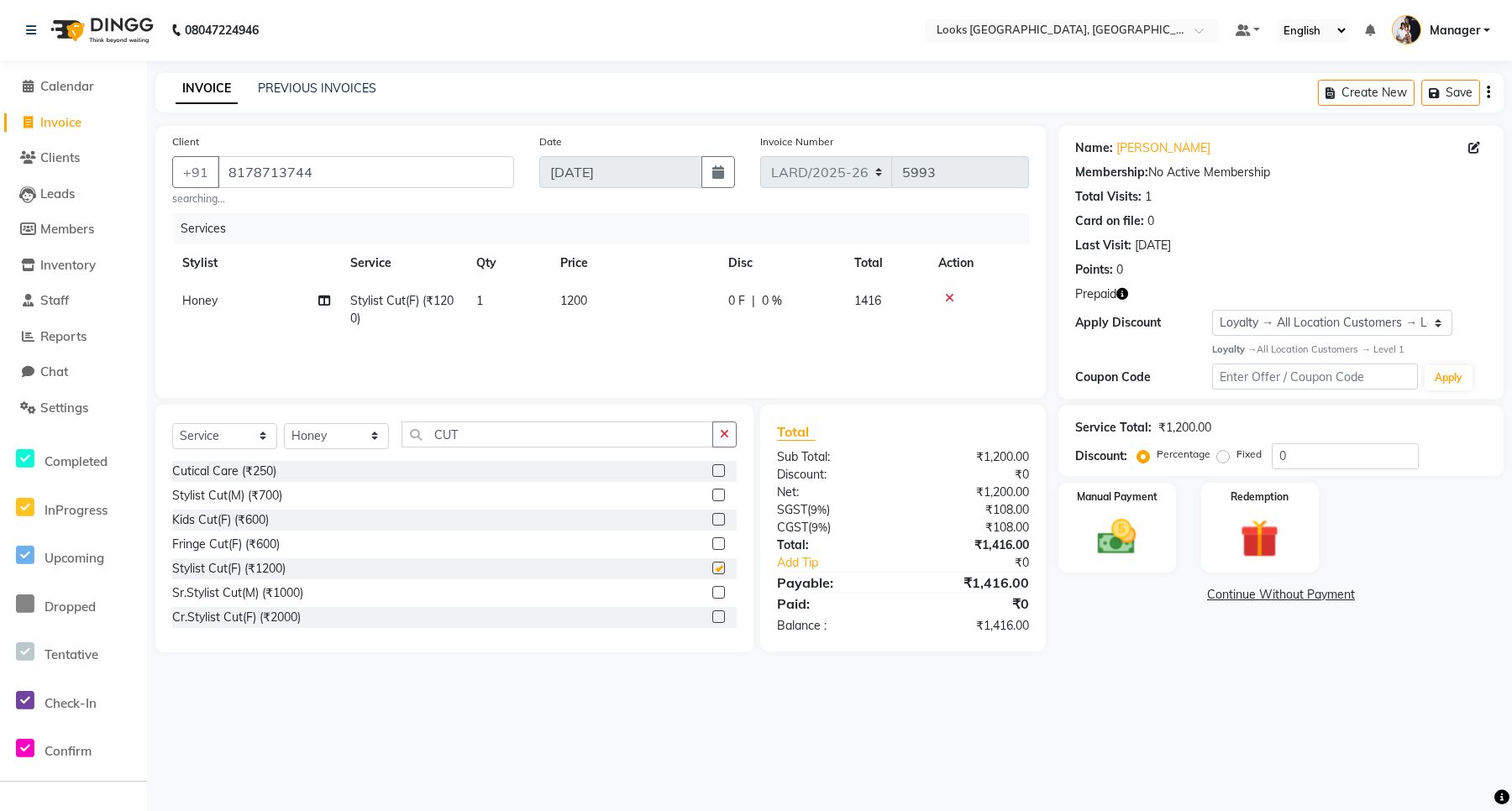
checkbox input "false"
click at [587, 305] on span "1200" at bounding box center [573, 301] width 27 height 15
select select "90490"
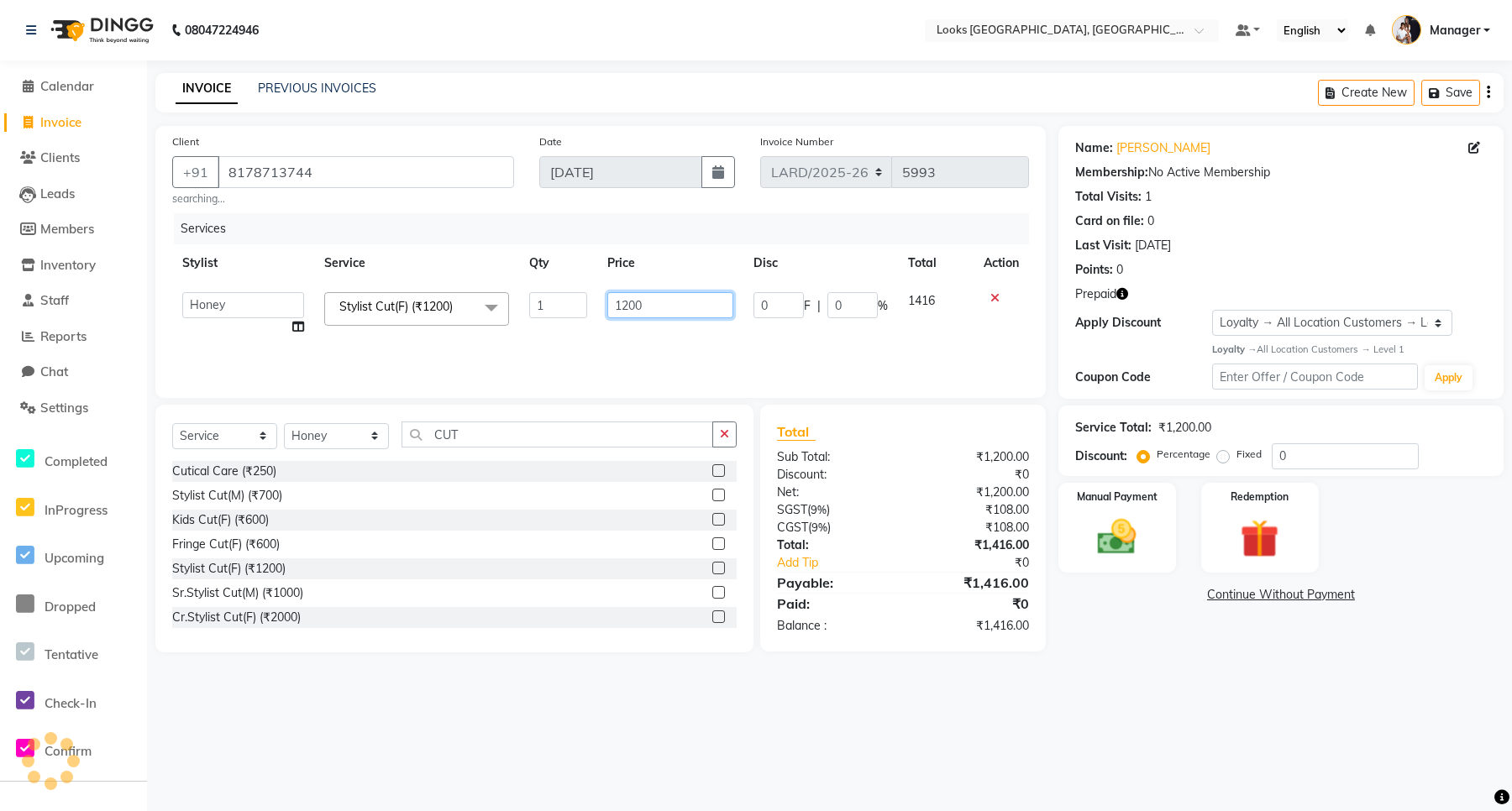
drag, startPoint x: 594, startPoint y: 298, endPoint x: 569, endPoint y: 294, distance: 25.3
click at [569, 294] on tr "[PERSON_NAME] _mrg [PERSON_NAME] _asst [PERSON_NAME] [PERSON_NAME] Manager Maso…" at bounding box center [601, 314] width 857 height 64
type input "1500"
click at [722, 350] on div "Services Stylist Service Qty Price Disc Total Action [PERSON_NAME] _mrg [PERSON…" at bounding box center [601, 297] width 857 height 168
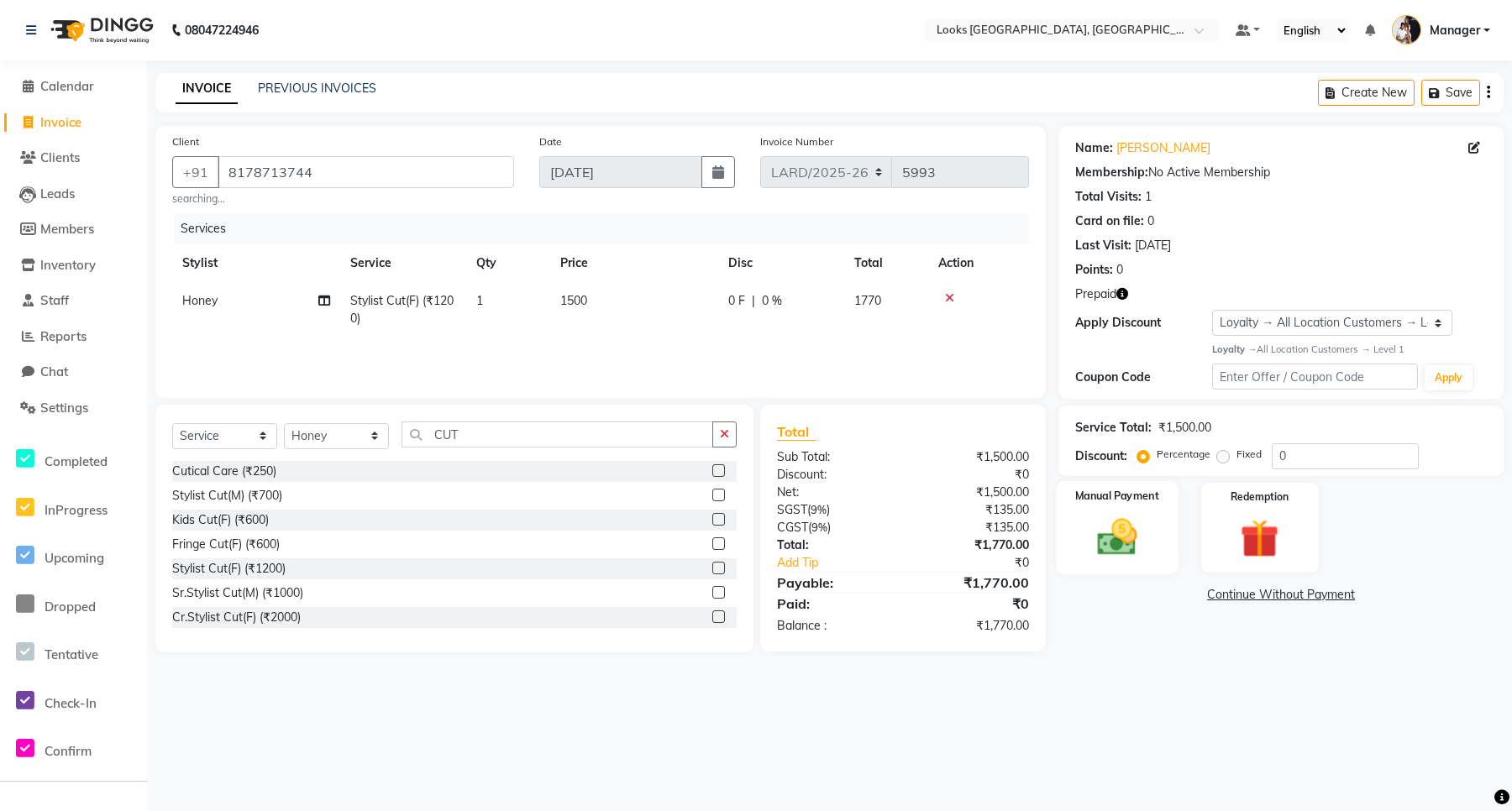
click at [1119, 526] on img at bounding box center [1117, 537] width 65 height 46
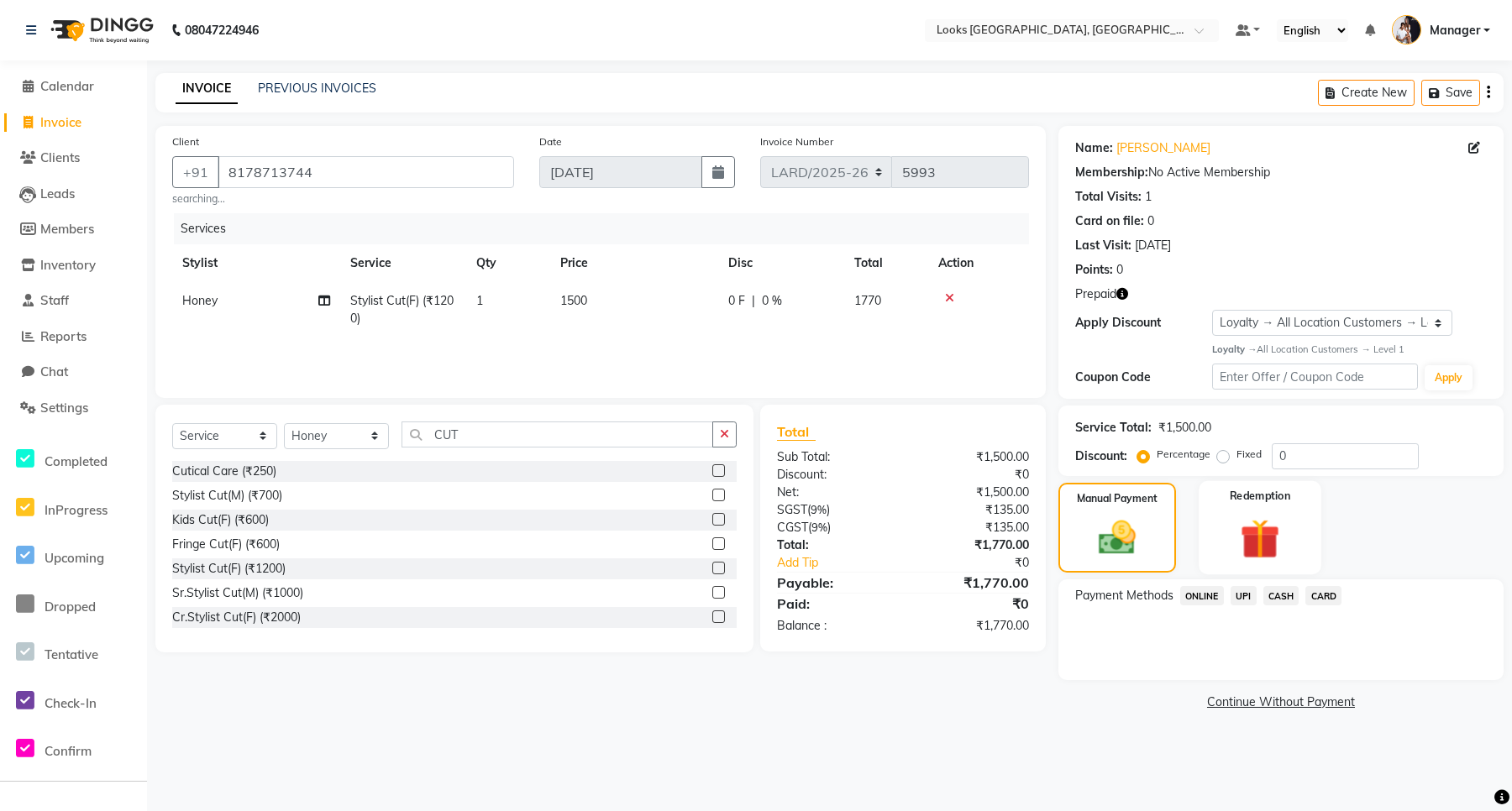
click at [1247, 527] on img at bounding box center [1260, 539] width 65 height 51
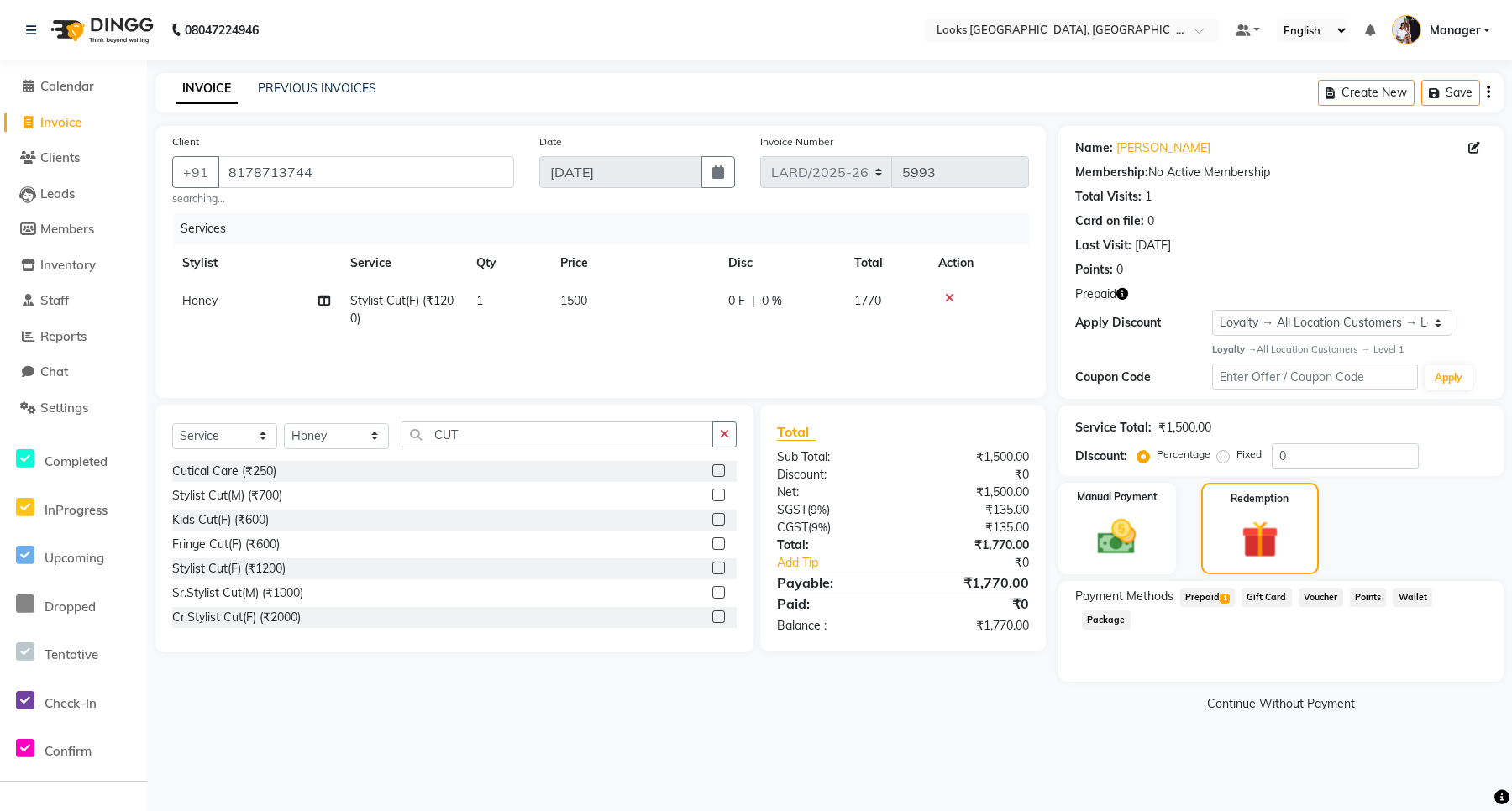
drag, startPoint x: 1216, startPoint y: 593, endPoint x: 1225, endPoint y: 602, distance: 12.7
click at [1215, 593] on span "Prepaid 1" at bounding box center [1208, 598] width 55 height 20
drag, startPoint x: 1262, startPoint y: 666, endPoint x: 1156, endPoint y: 666, distance: 106.0
click at [1156, 672] on div "1770 Add" at bounding box center [1281, 688] width 397 height 32
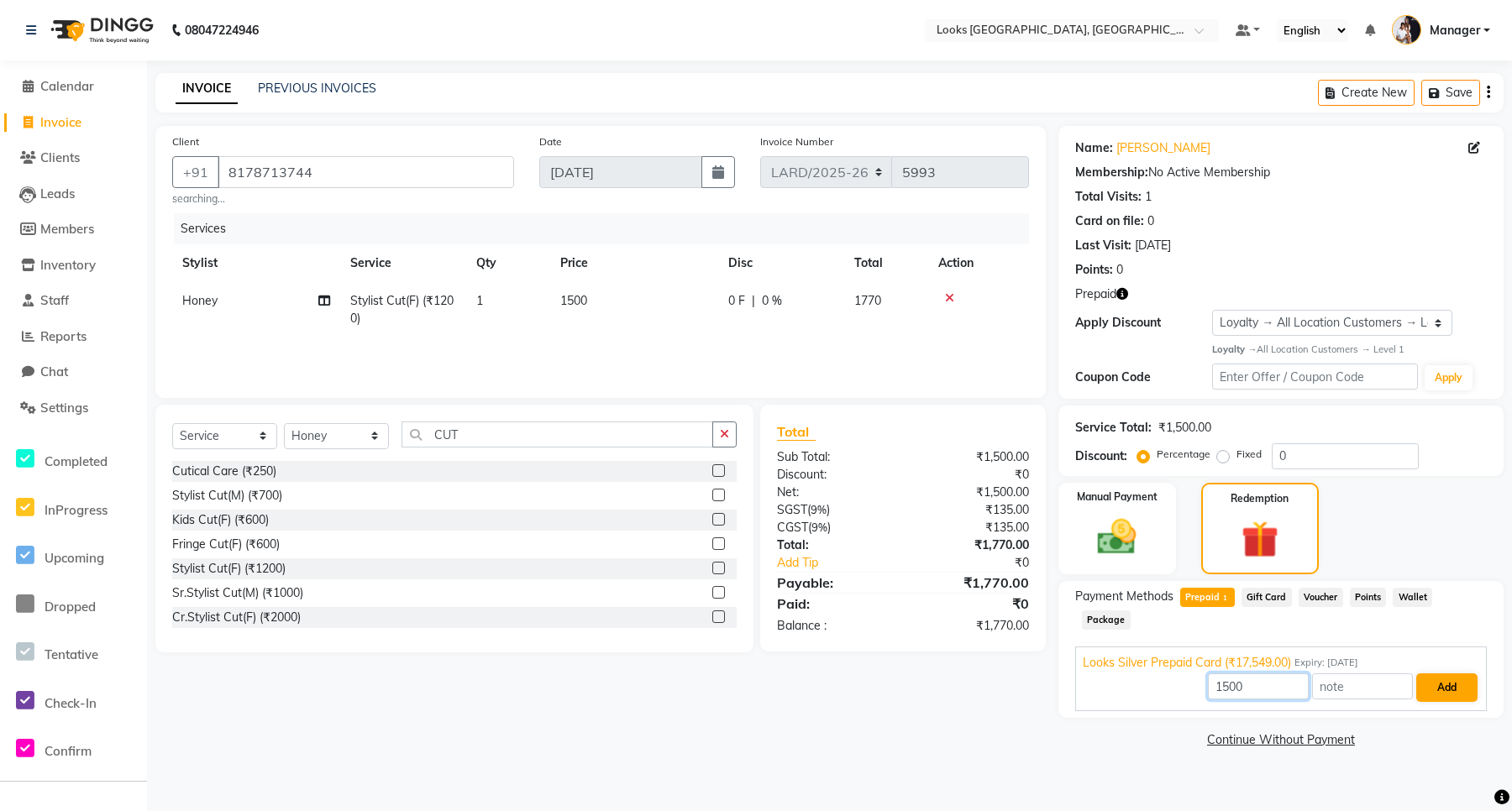
type input "1500"
click at [1455, 674] on button "Add" at bounding box center [1448, 688] width 62 height 28
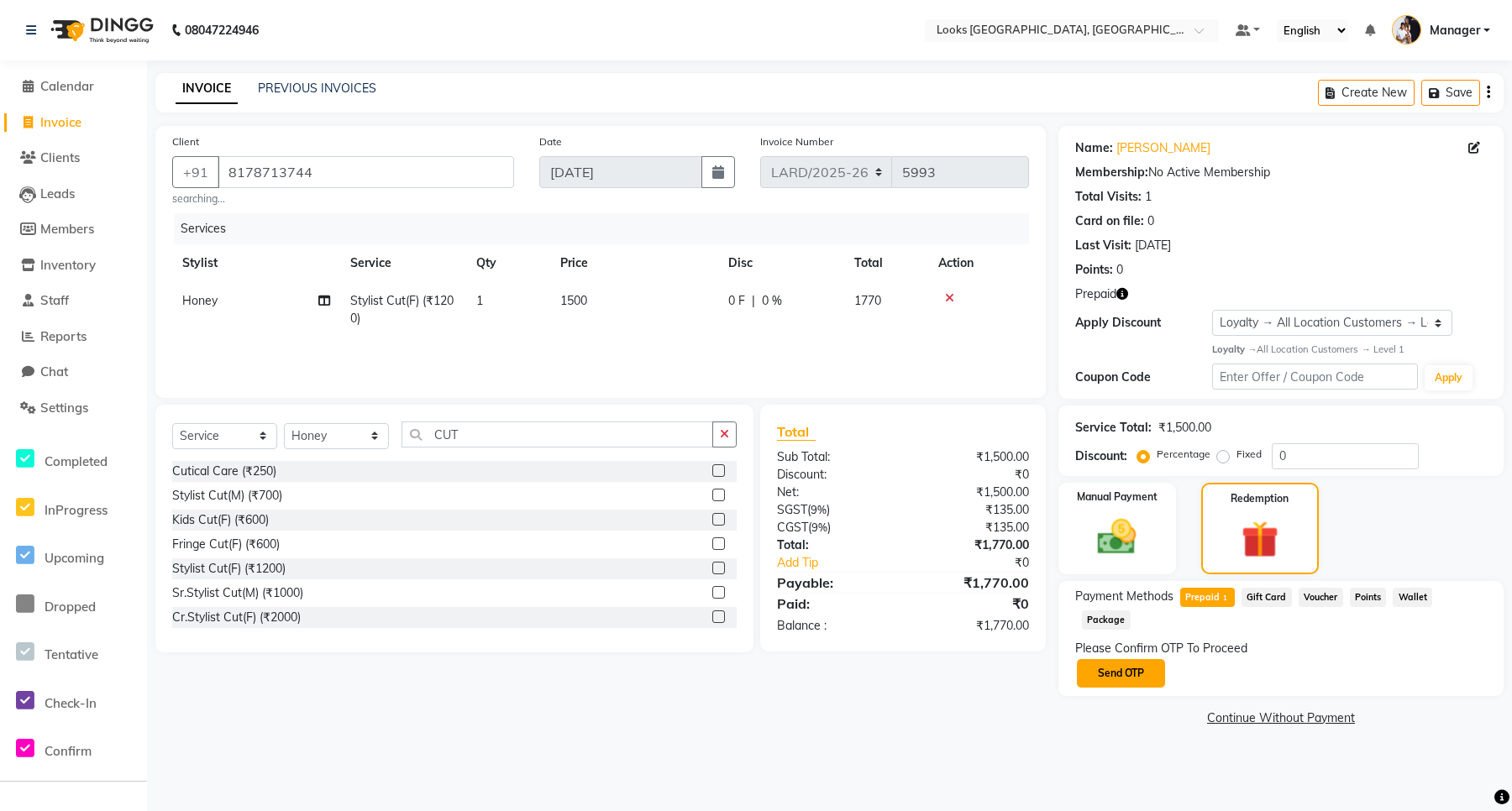
click at [1120, 659] on button "Send OTP" at bounding box center [1121, 673] width 88 height 28
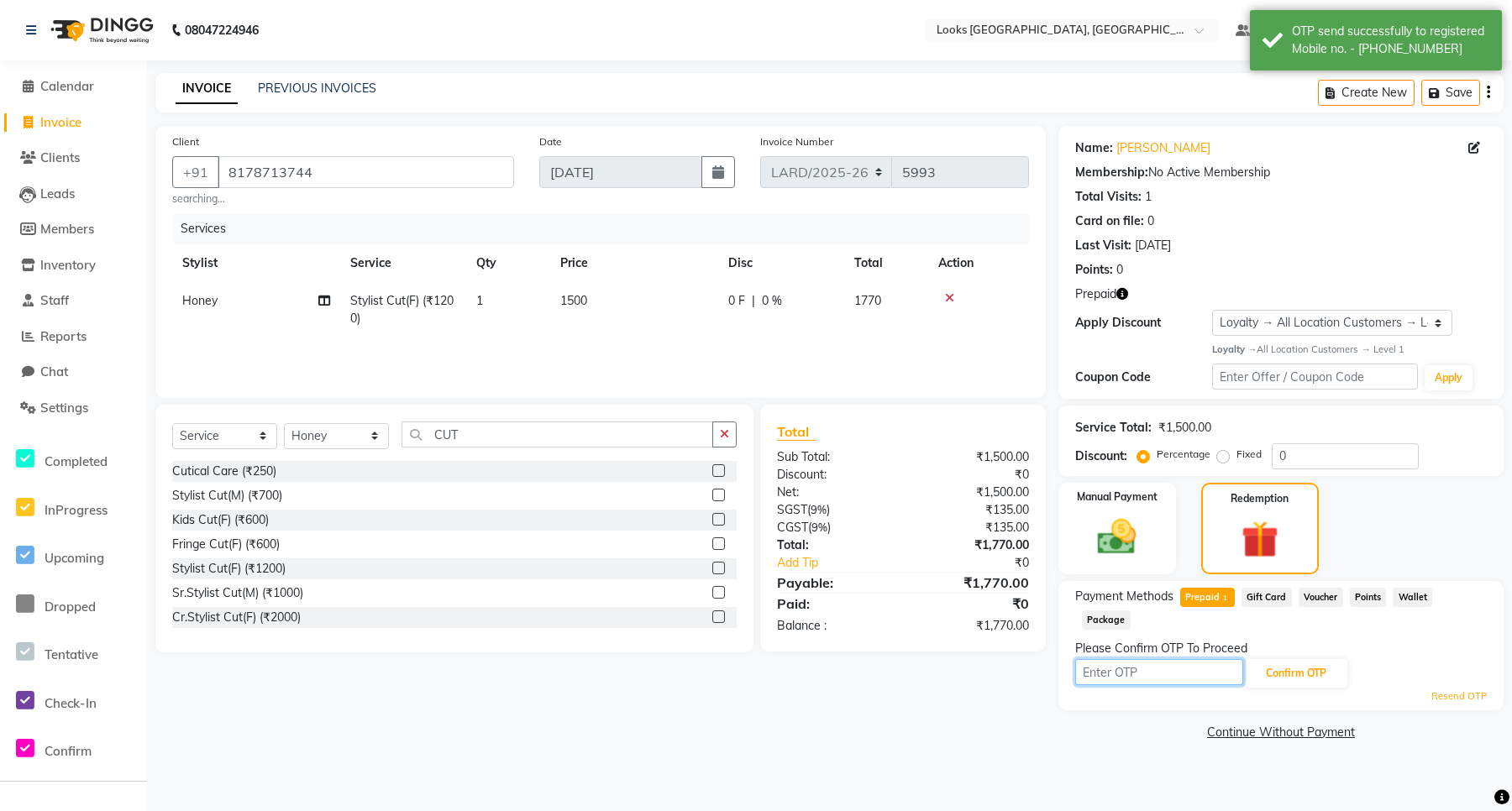
click at [1159, 659] on input "text" at bounding box center [1159, 672] width 168 height 26
type input "1386"
click at [1286, 659] on button "Confirm OTP" at bounding box center [1296, 673] width 103 height 28
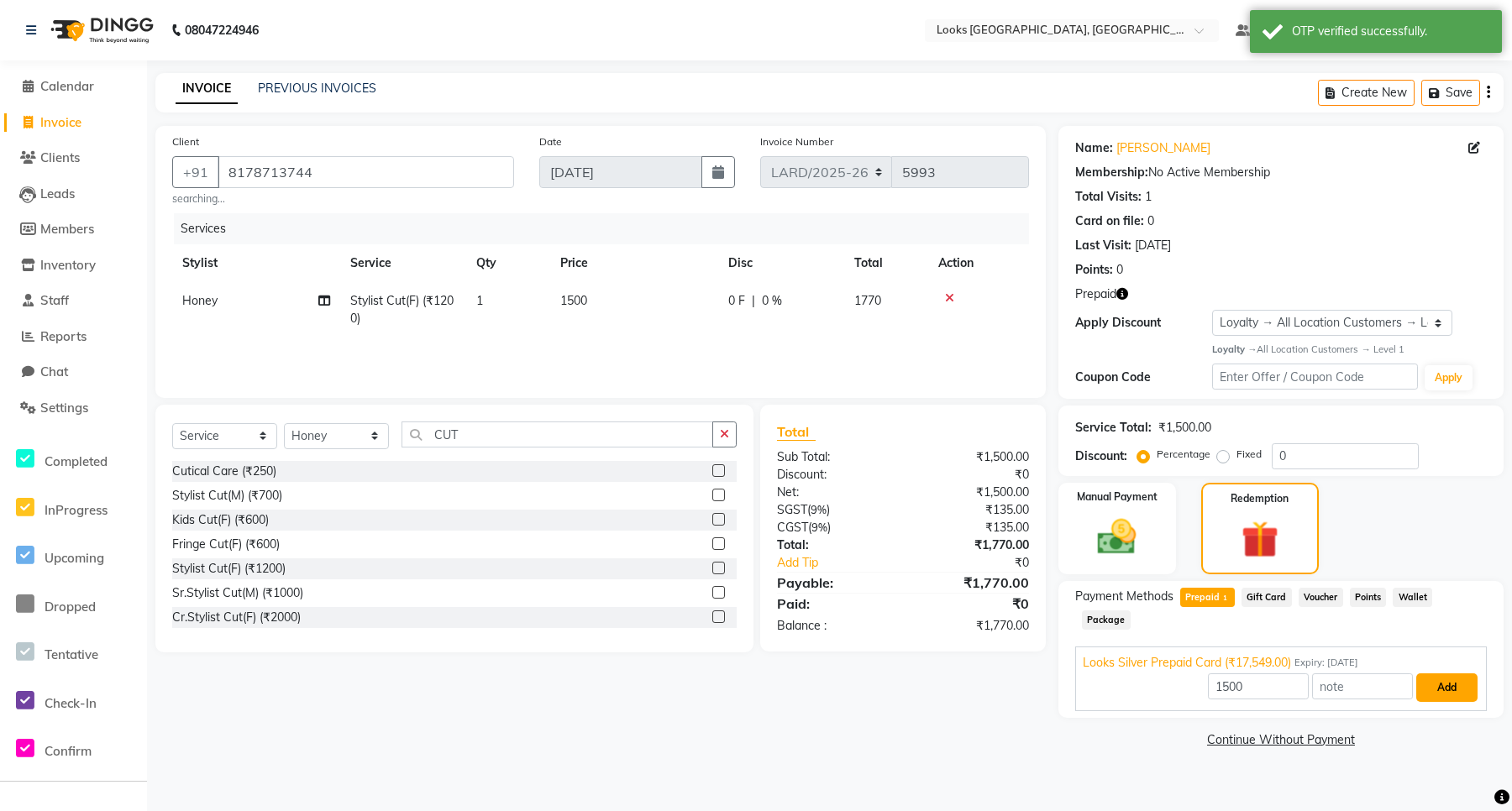
click at [1442, 674] on button "Add" at bounding box center [1448, 688] width 62 height 28
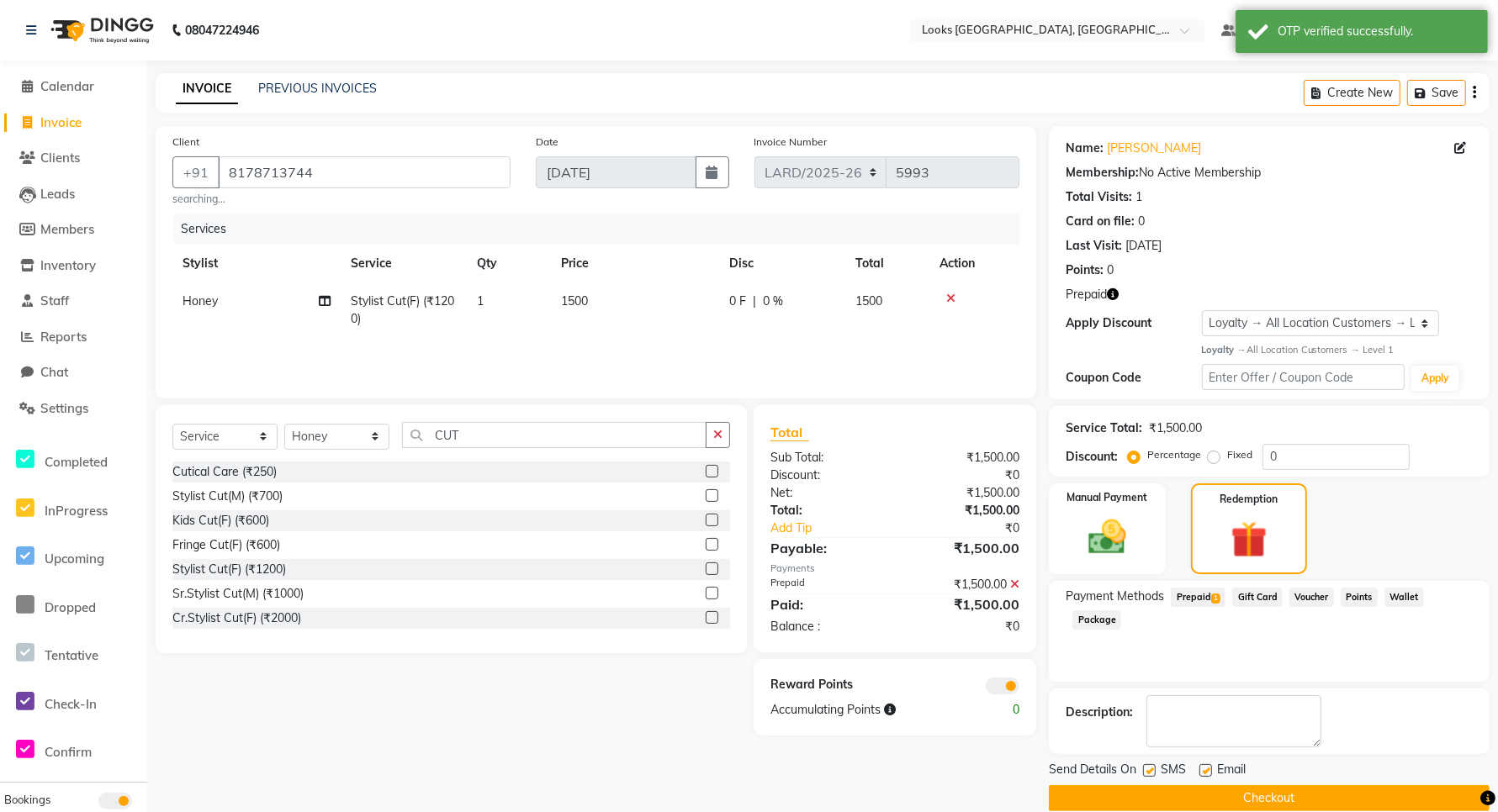
click at [1243, 795] on button "Checkout" at bounding box center [1269, 798] width 441 height 26
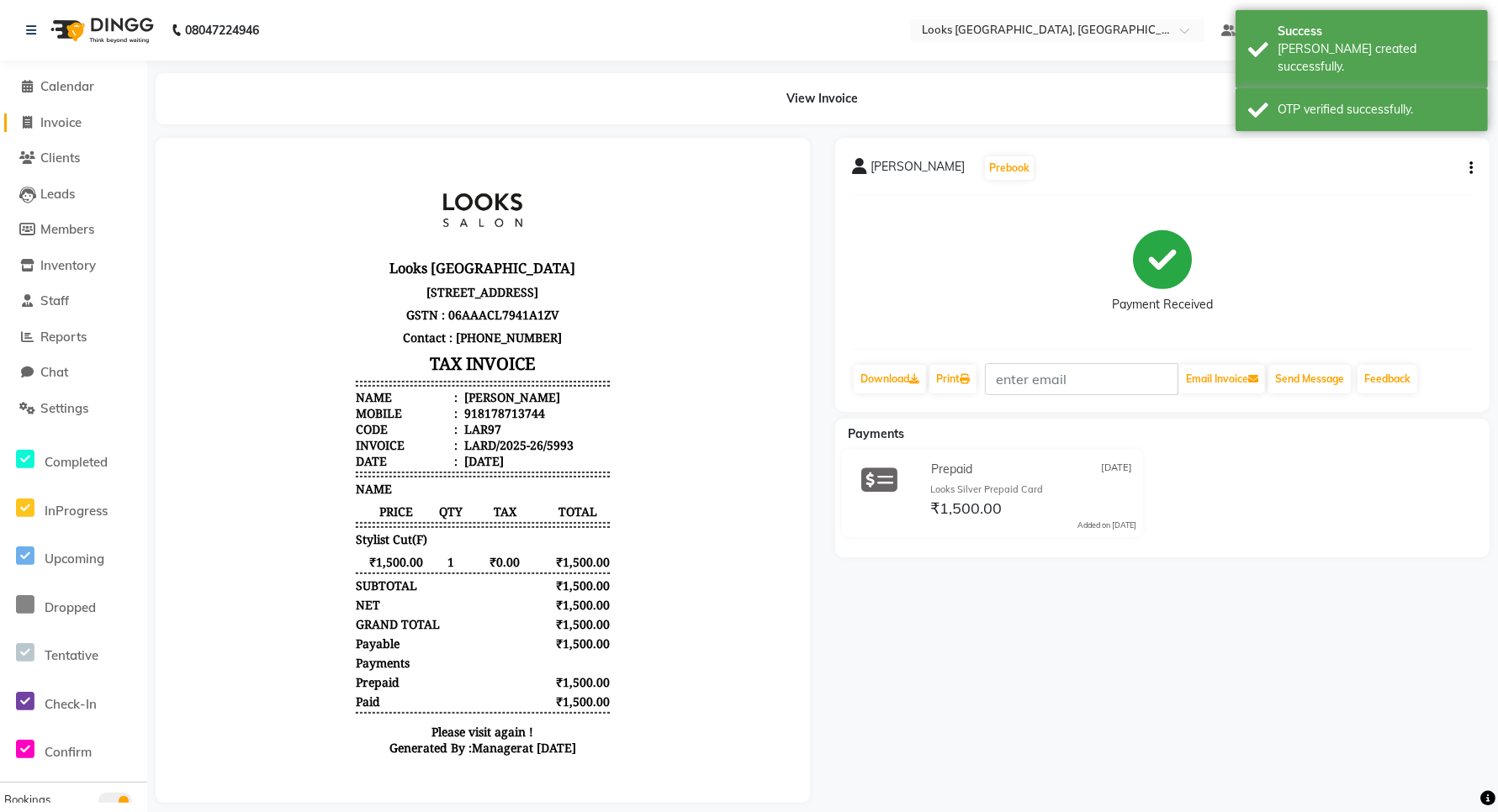
click at [44, 117] on span "Invoice" at bounding box center [61, 122] width 41 height 16
select select "service"
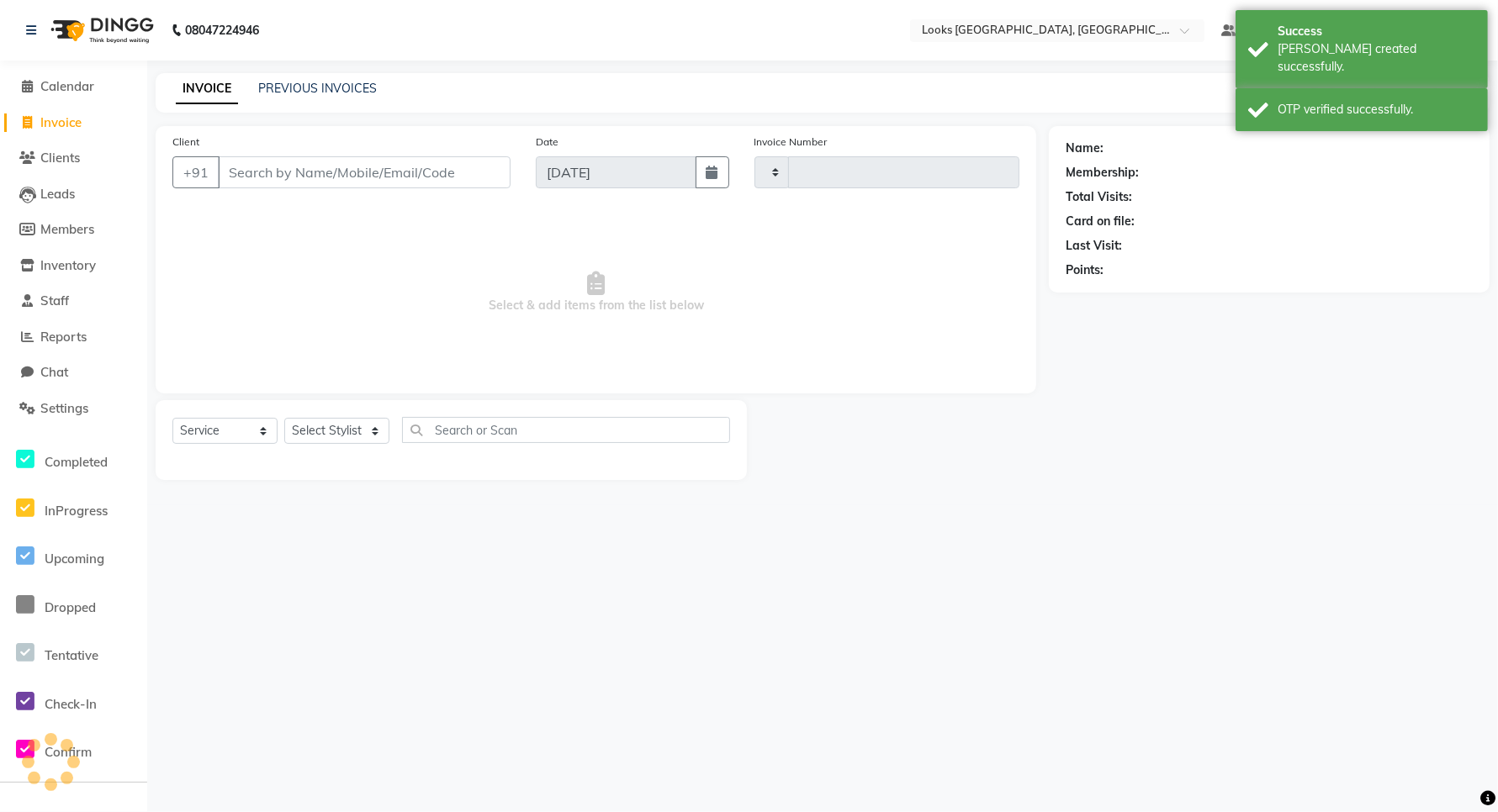
type input "5994"
select select "8941"
type input "+"
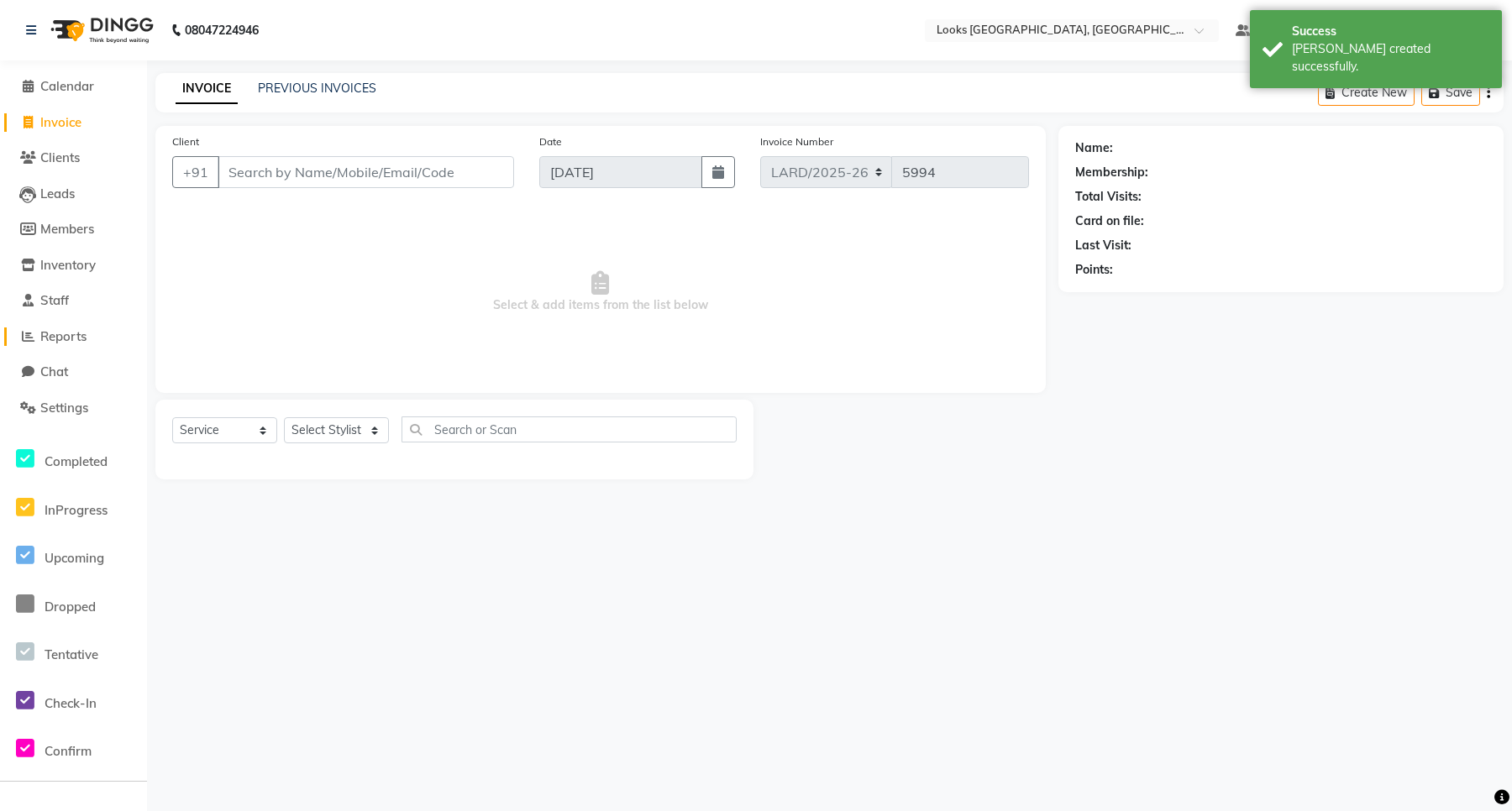
drag, startPoint x: 61, startPoint y: 337, endPoint x: 53, endPoint y: 328, distance: 12.0
click at [60, 334] on span "Reports" at bounding box center [63, 336] width 46 height 16
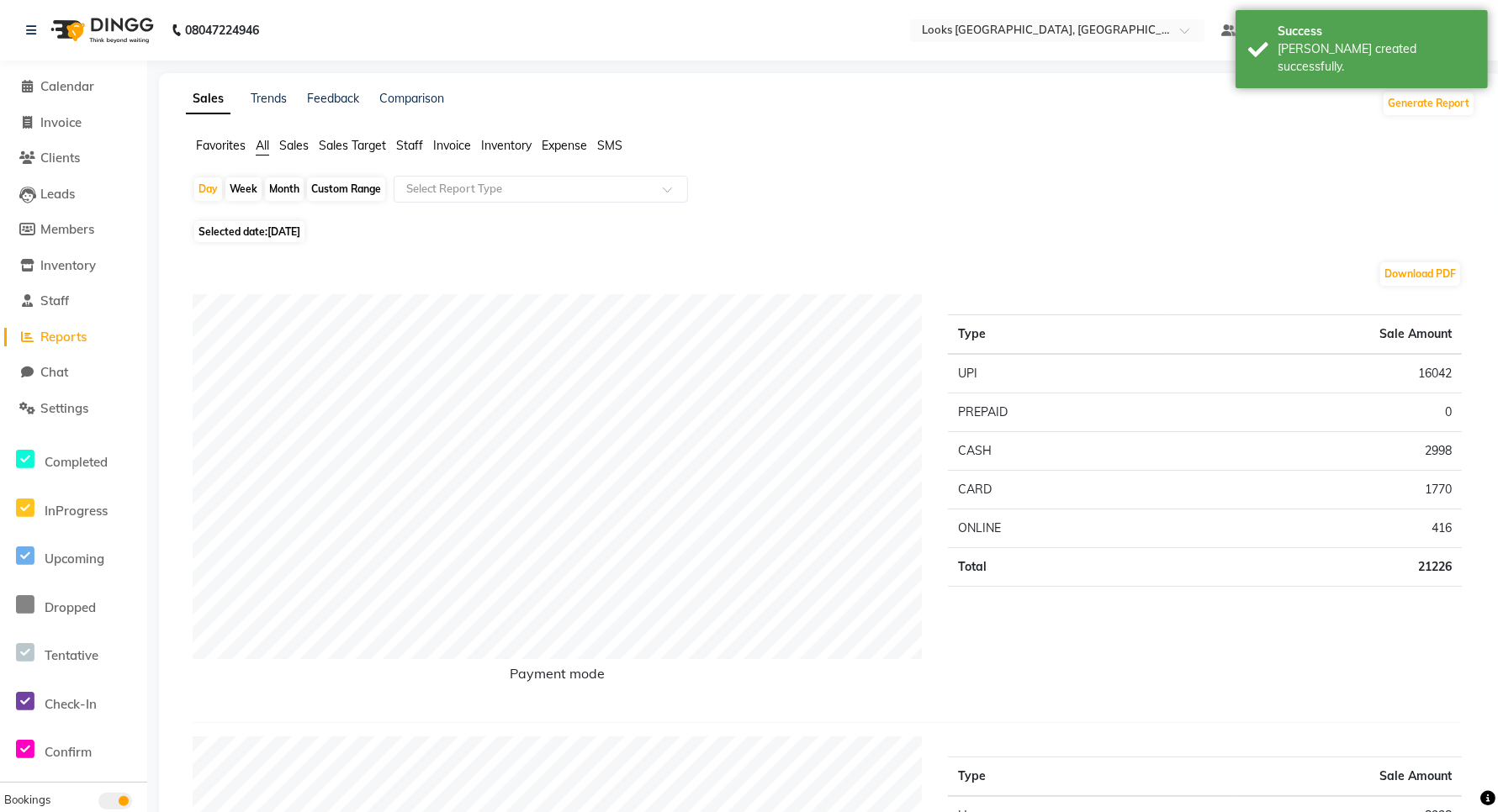
scroll to position [631, 0]
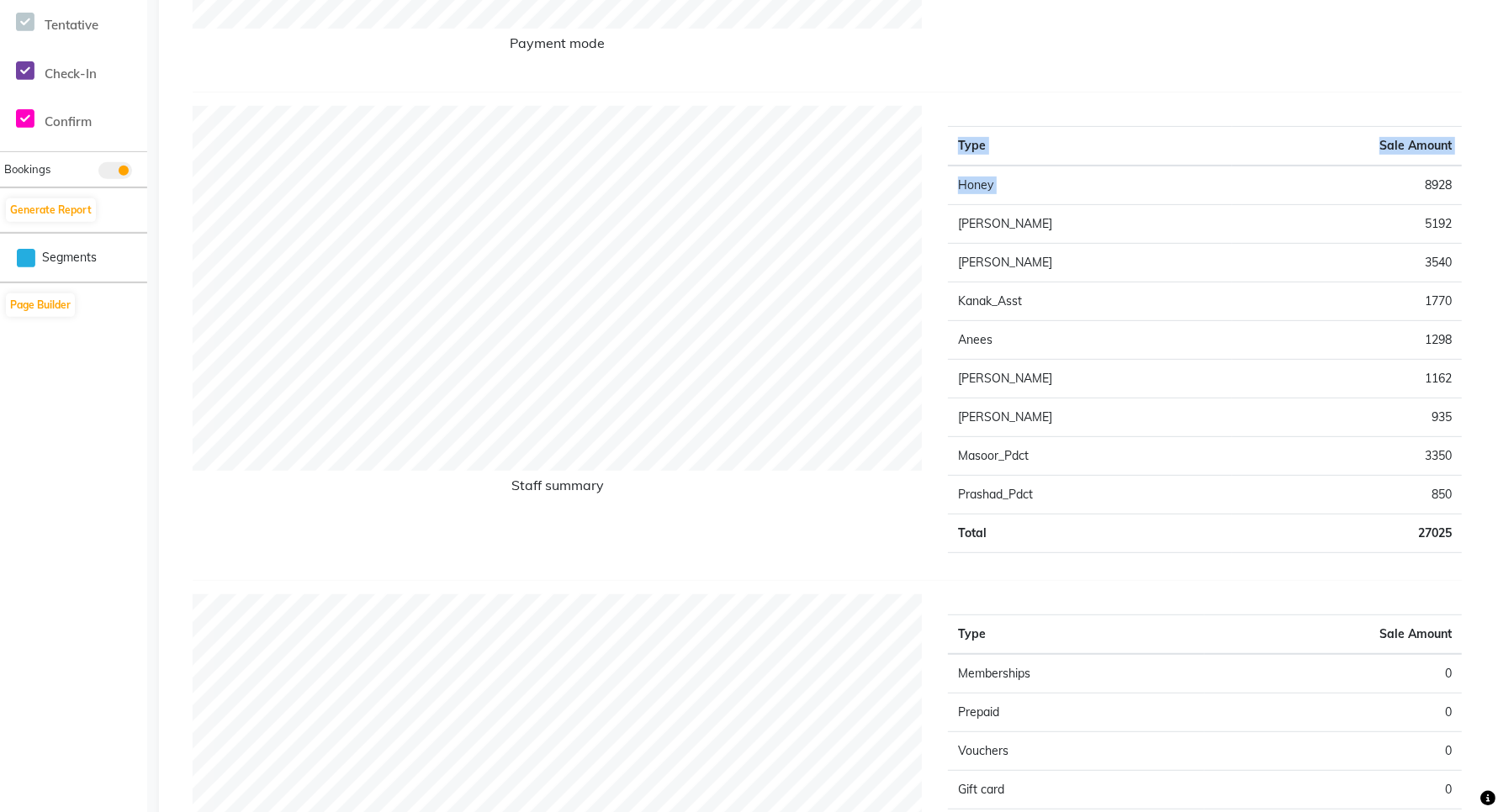
drag, startPoint x: 1462, startPoint y: 188, endPoint x: 1422, endPoint y: 192, distance: 40.2
click at [1422, 192] on div "Type Sale Amount Honey 8928 Ali 5192 [PERSON_NAME] 3540 Kanak_Asst 1770 Anees 1…" at bounding box center [1205, 336] width 539 height 460
click at [1393, 191] on td "8928" at bounding box center [1347, 185] width 230 height 39
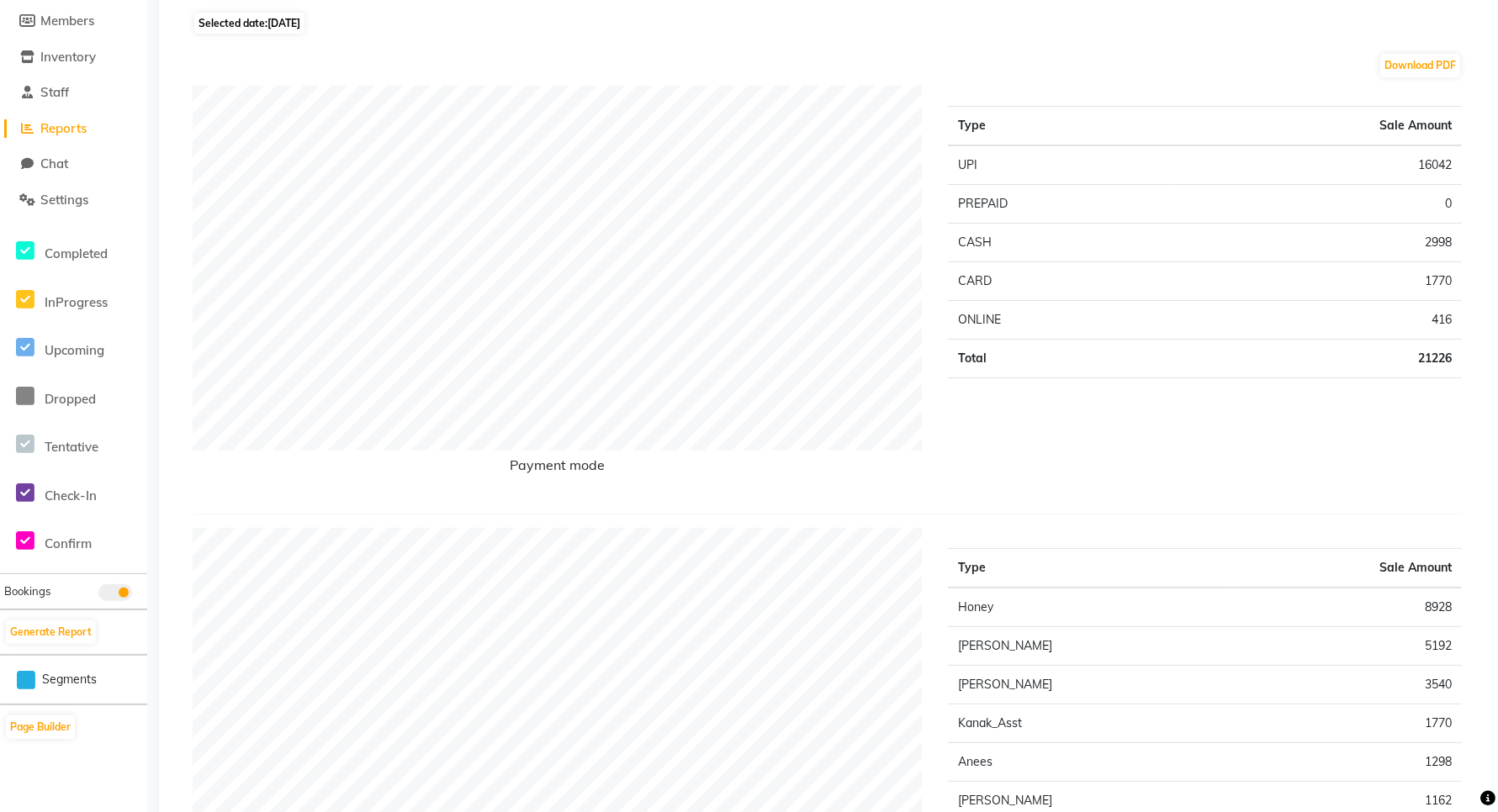
scroll to position [0, 0]
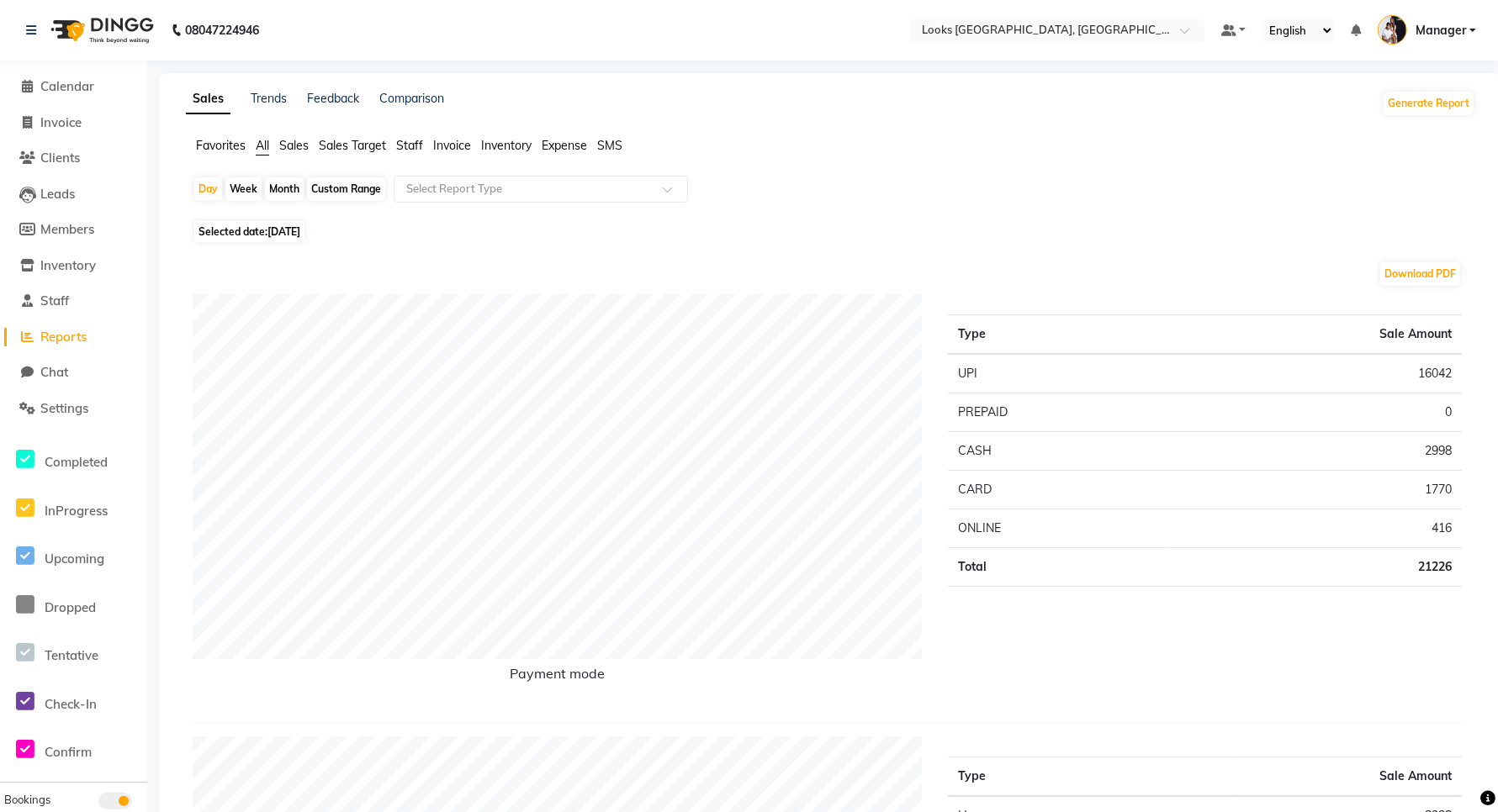
click at [283, 144] on span "Sales" at bounding box center [294, 146] width 29 height 15
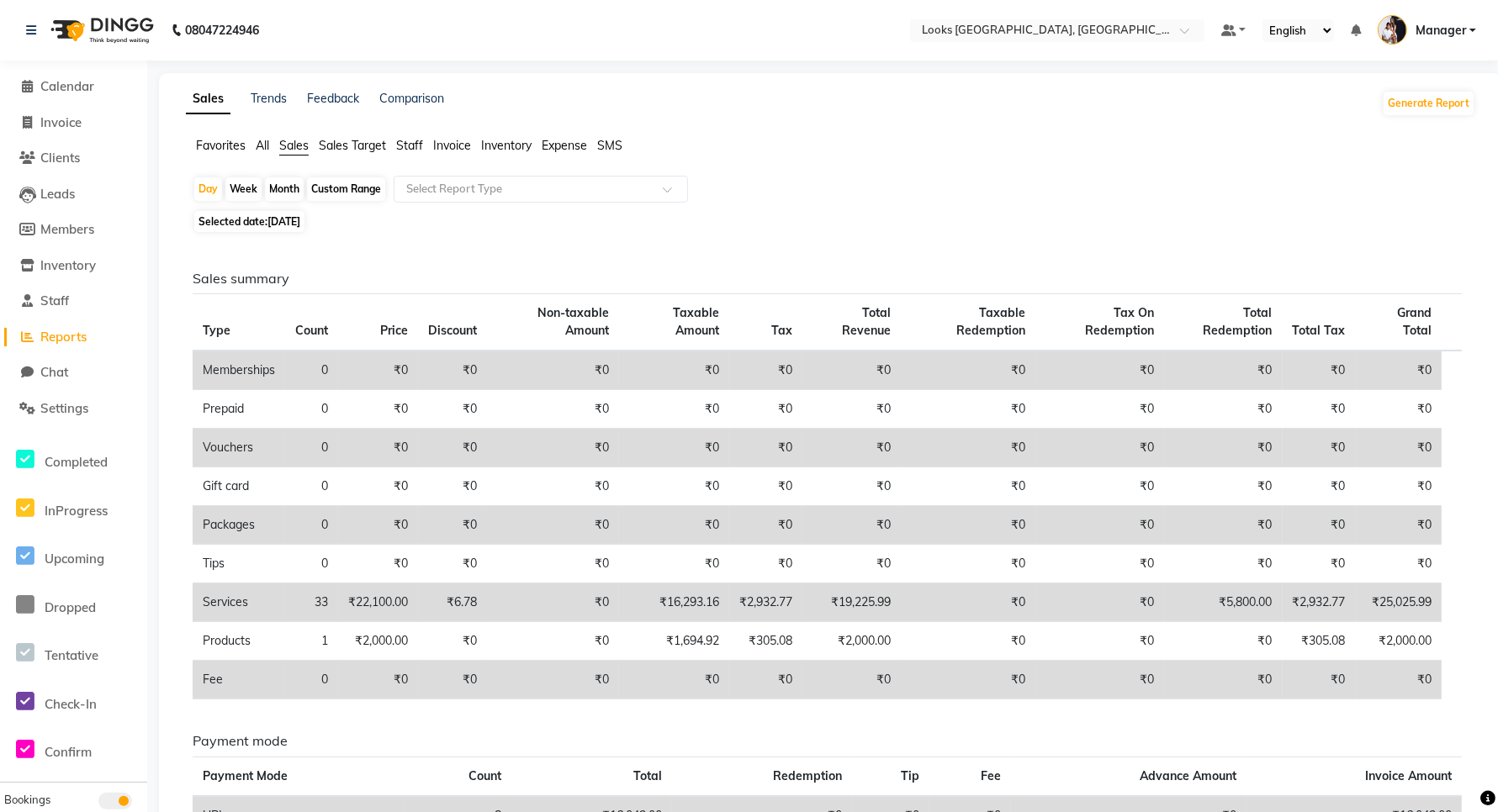
click at [402, 143] on span "Staff" at bounding box center [409, 146] width 27 height 15
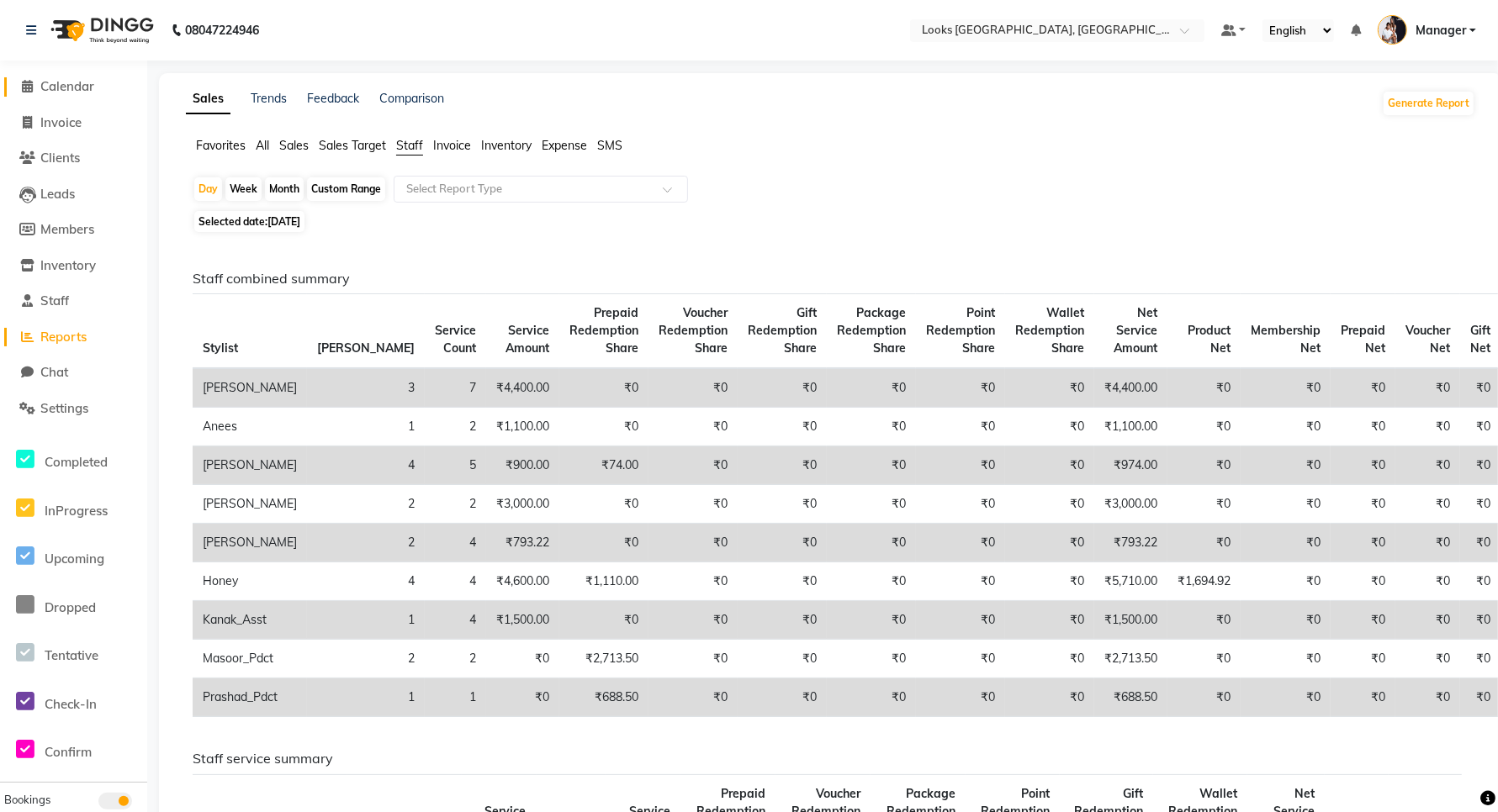
click at [65, 89] on span "Calendar" at bounding box center [67, 86] width 54 height 16
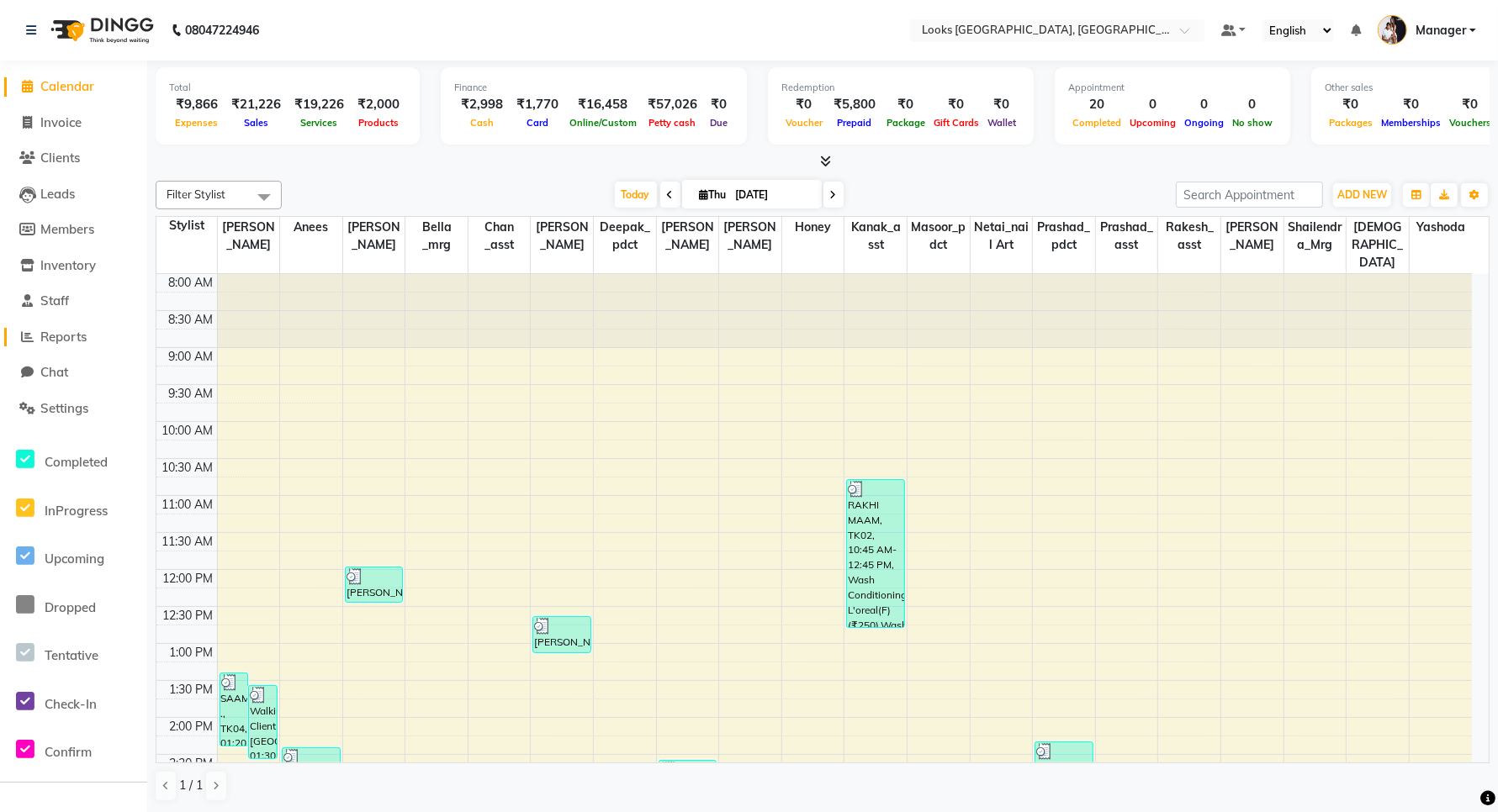
click at [67, 337] on span "Reports" at bounding box center [63, 336] width 46 height 16
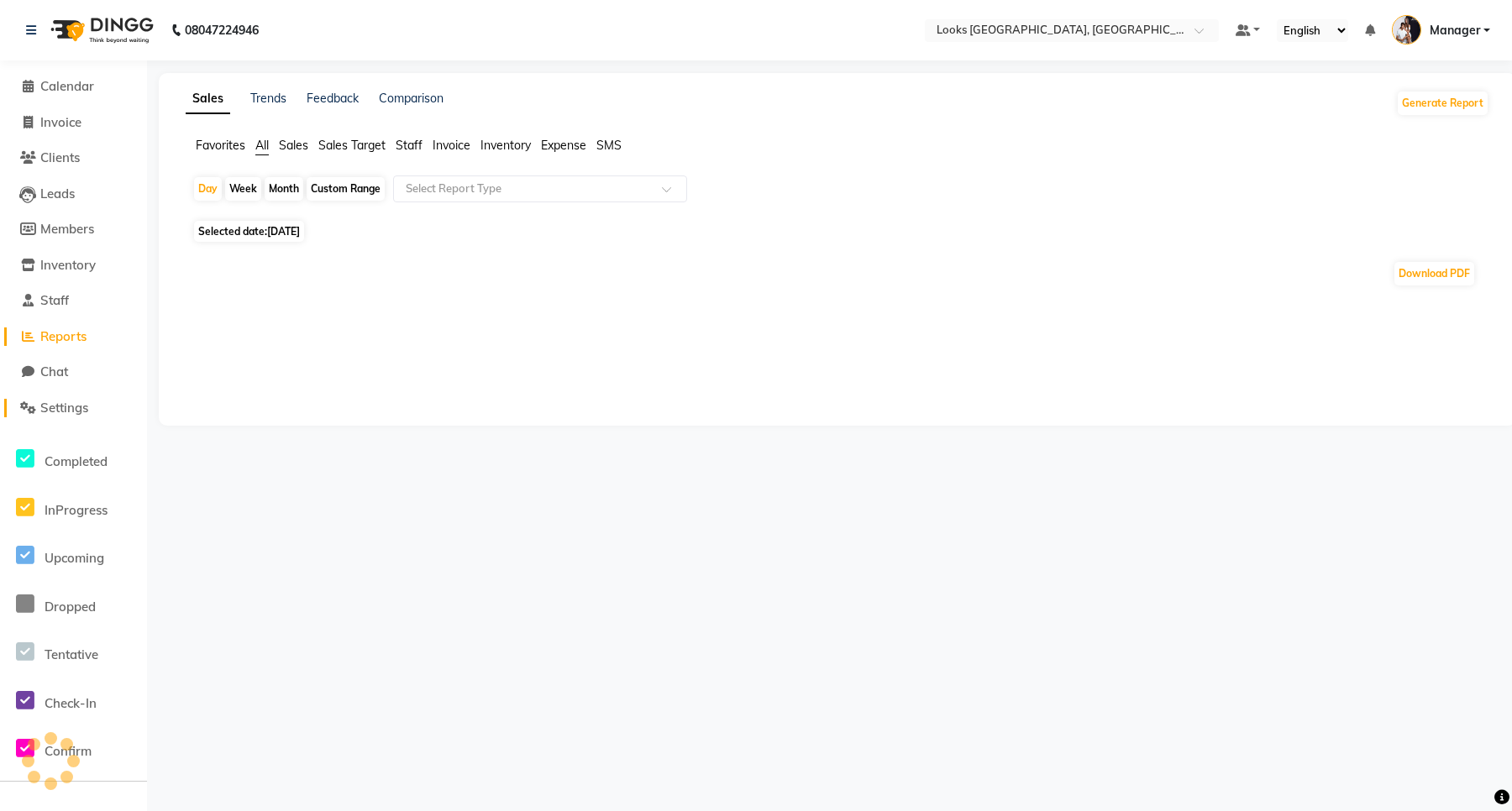
click at [53, 408] on span "Settings" at bounding box center [64, 408] width 48 height 16
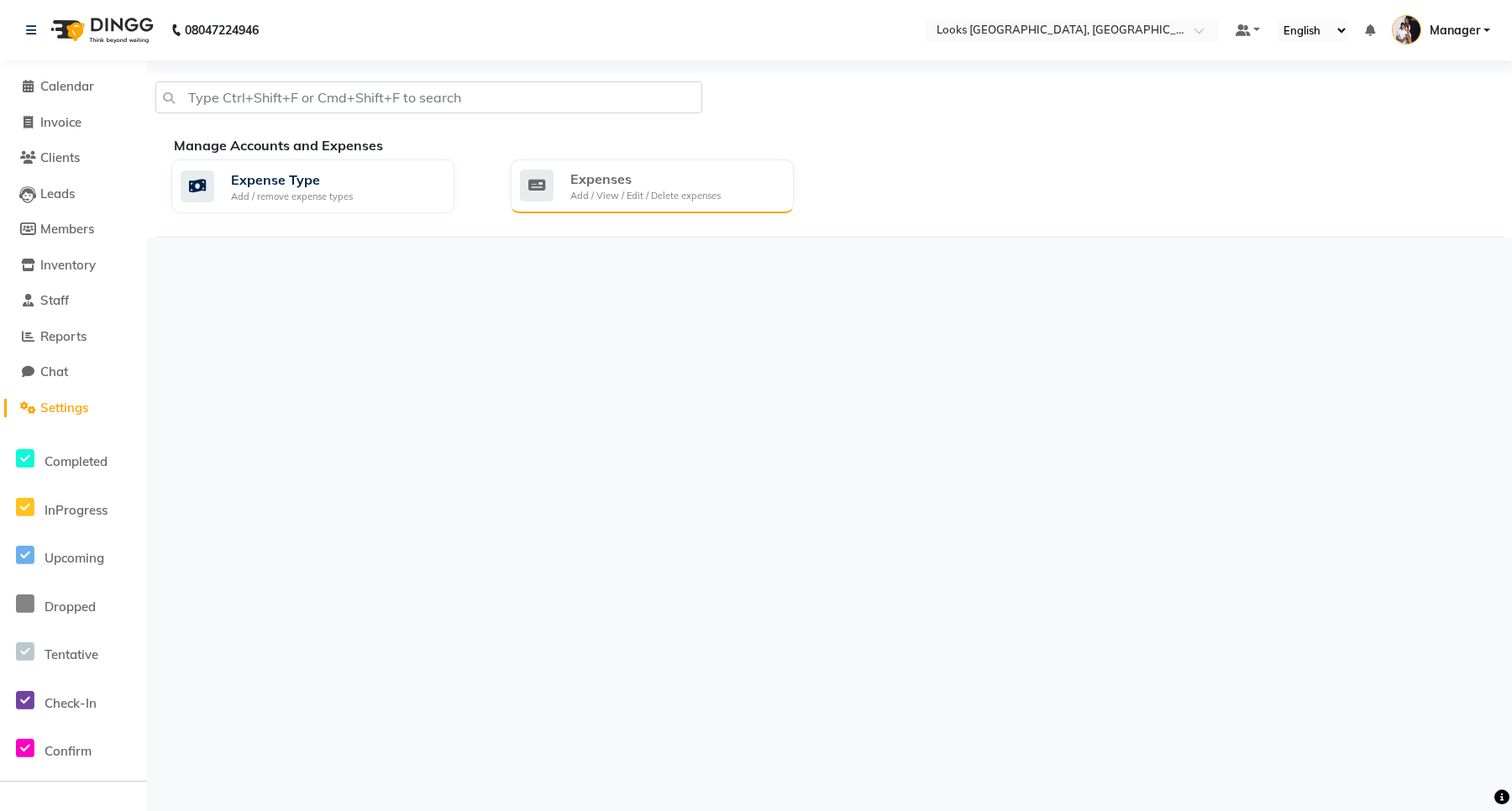
click at [583, 182] on div "Expenses" at bounding box center [646, 179] width 151 height 21
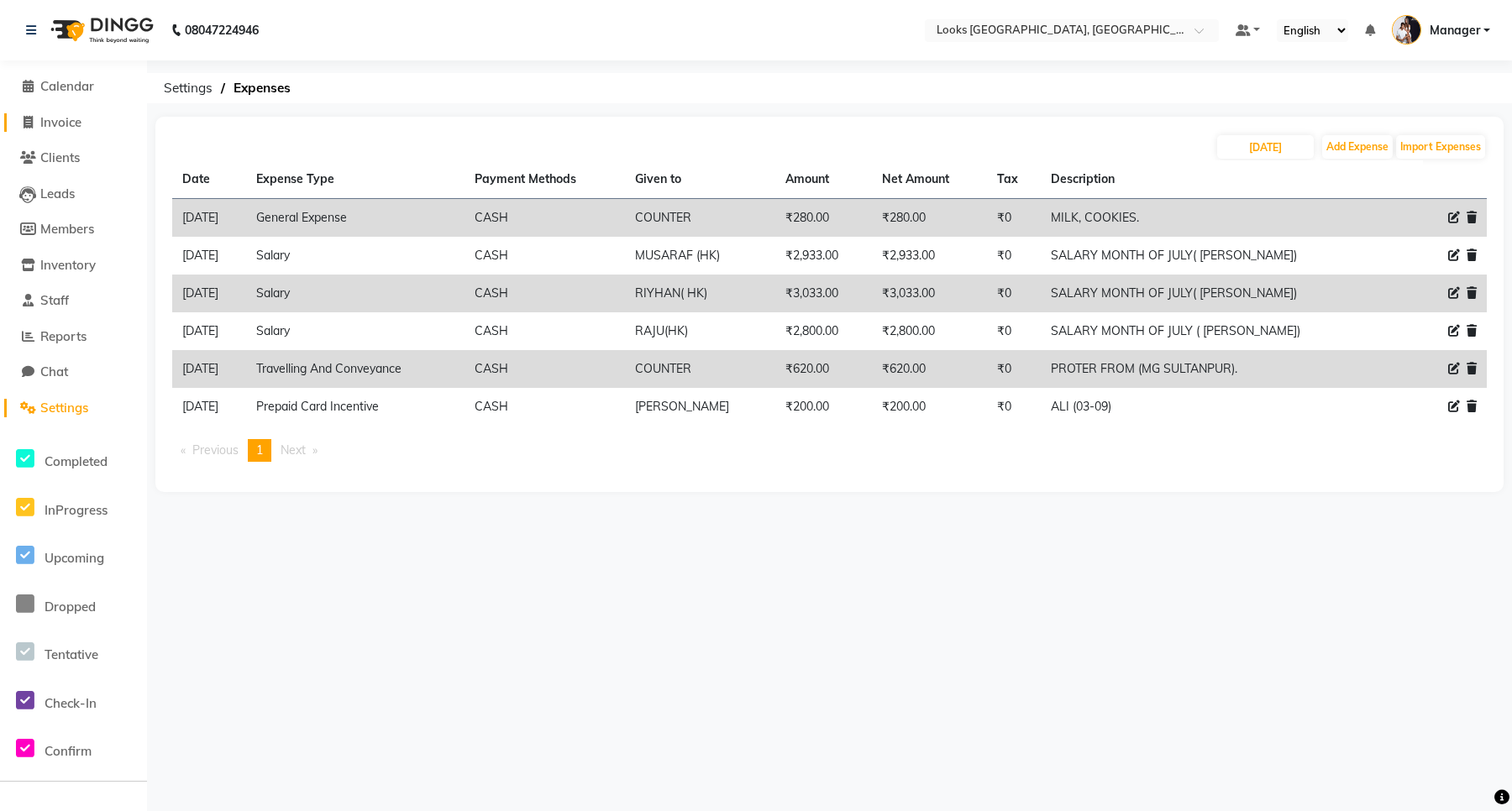
click at [51, 124] on span "Invoice" at bounding box center [61, 122] width 41 height 16
select select "service"
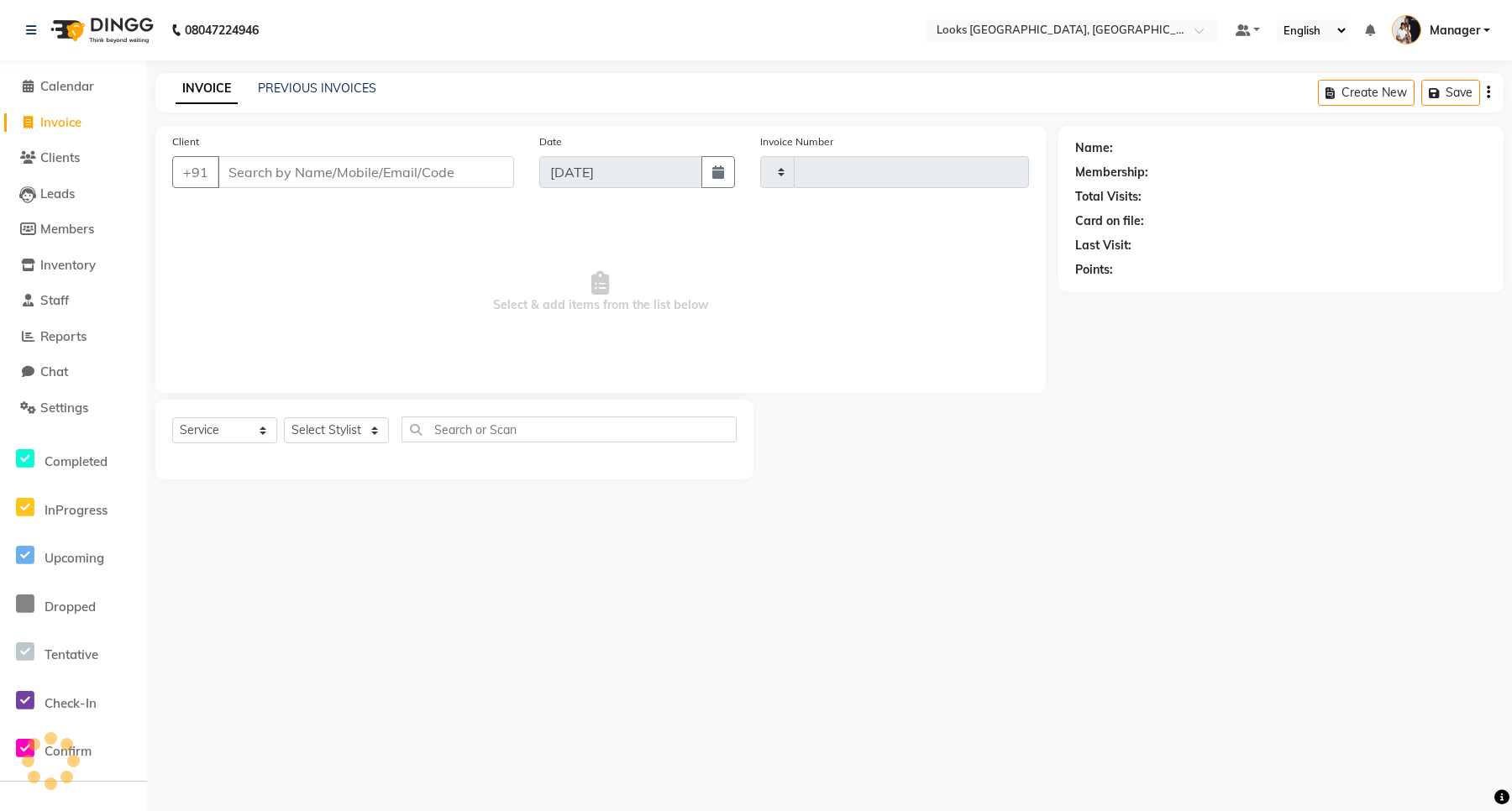
type input "5994"
select select "8941"
click at [63, 400] on span "Settings" at bounding box center [64, 408] width 48 height 16
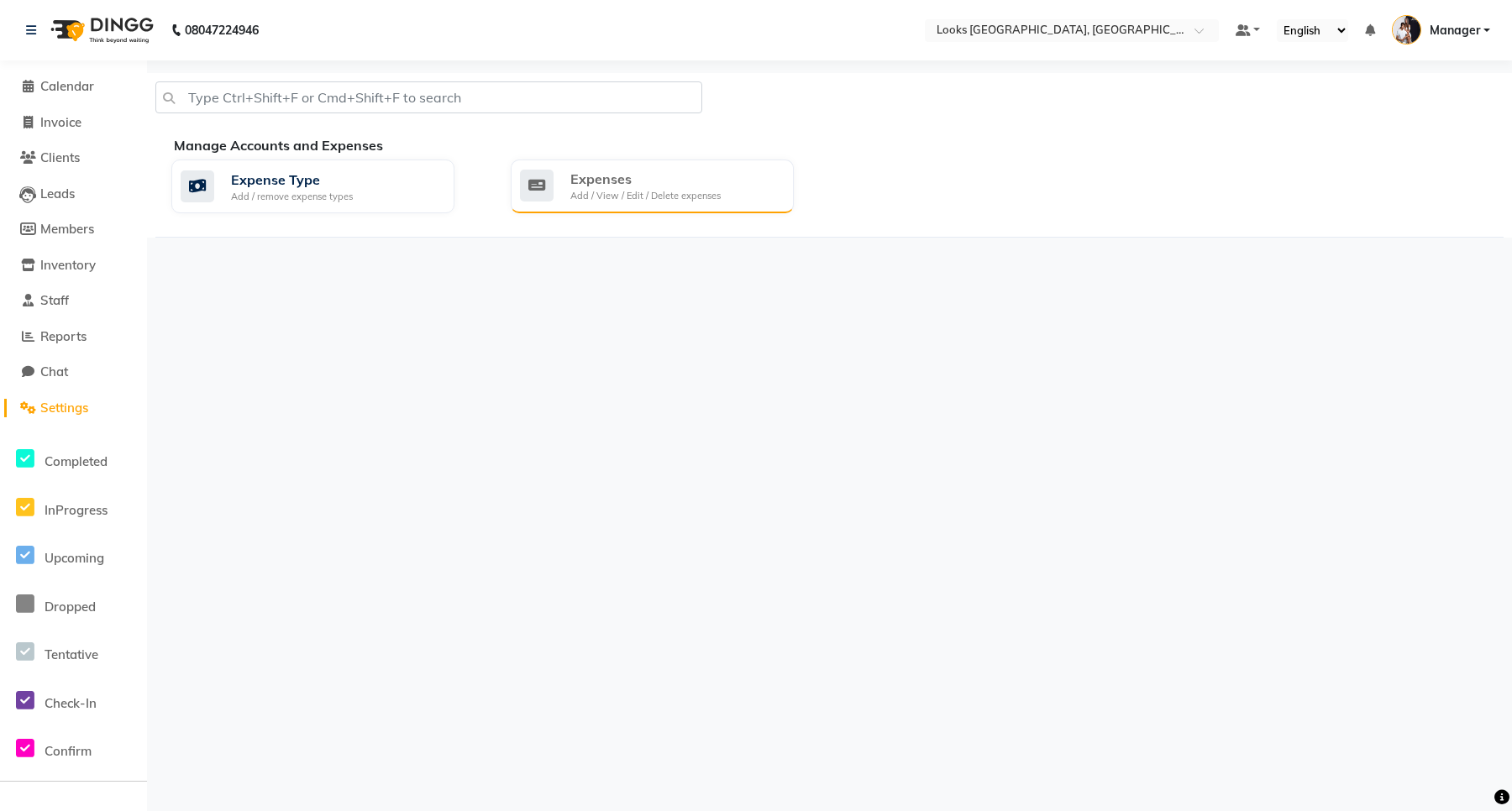
click at [587, 189] on div "Add / View / Edit / Delete expenses" at bounding box center [646, 196] width 151 height 15
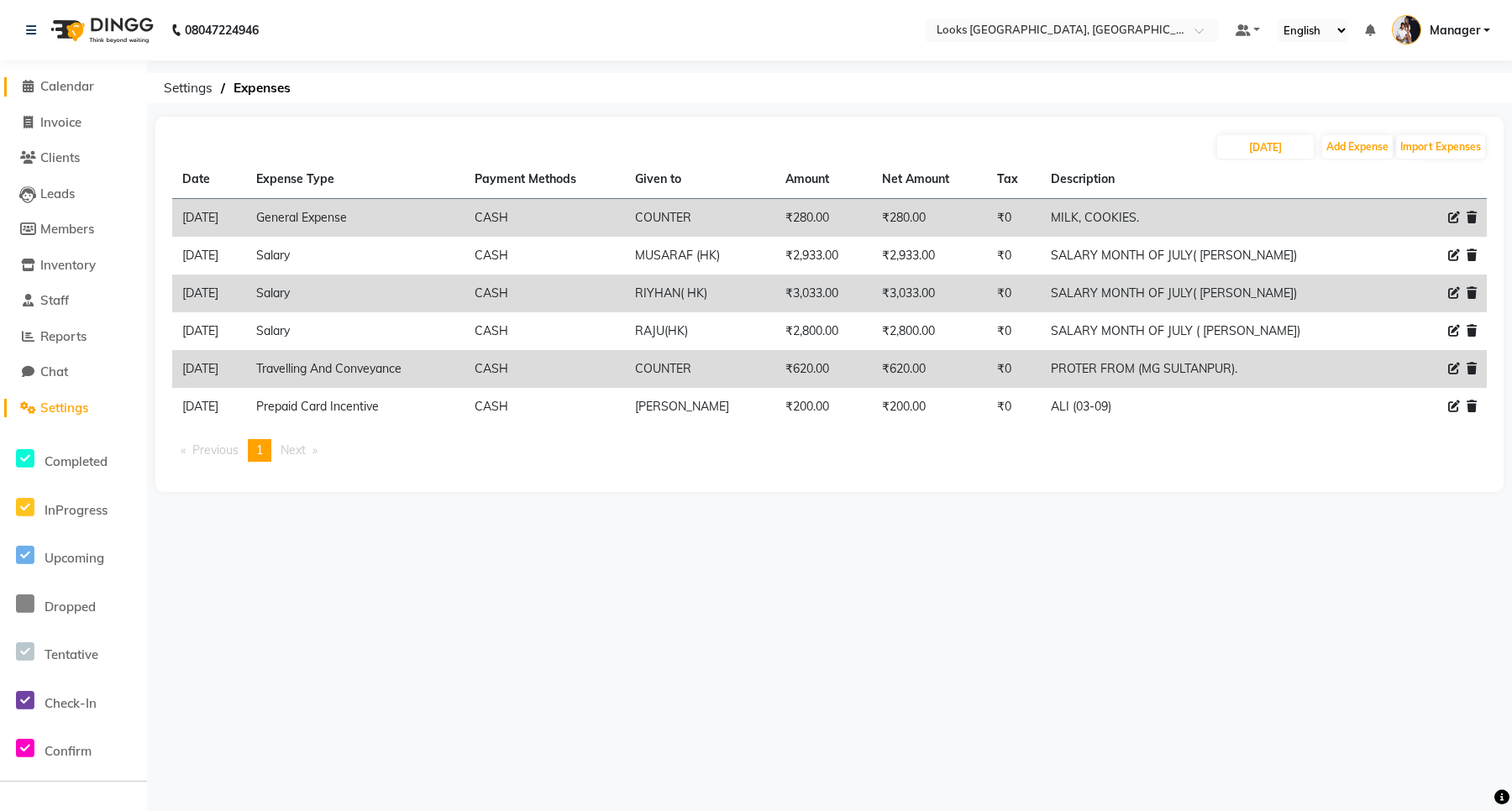
click at [57, 89] on span "Calendar" at bounding box center [67, 86] width 54 height 16
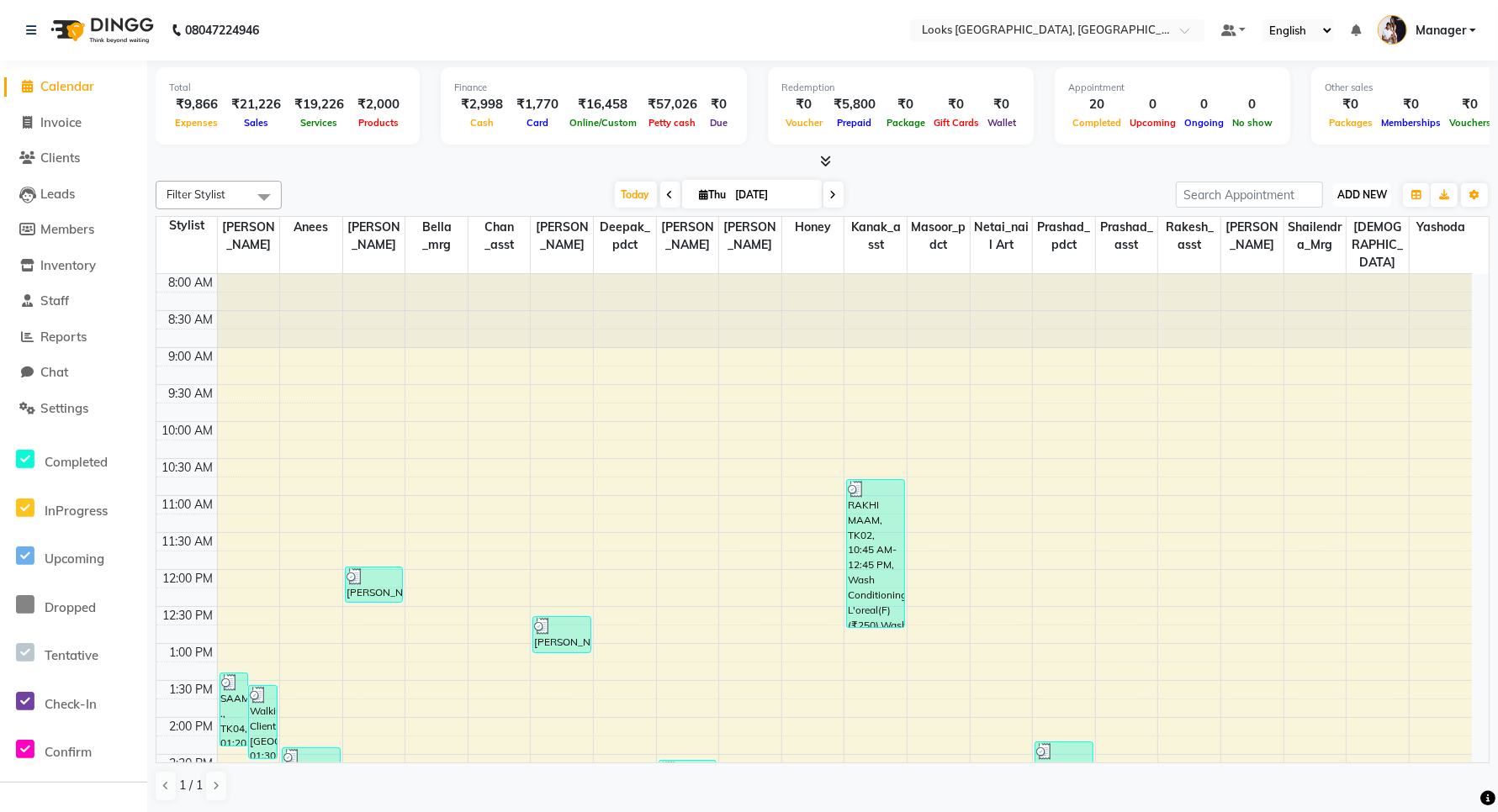
click at [1372, 195] on span "ADD NEW" at bounding box center [1362, 195] width 50 height 13
click at [1314, 269] on link "Add Expense" at bounding box center [1323, 270] width 133 height 21
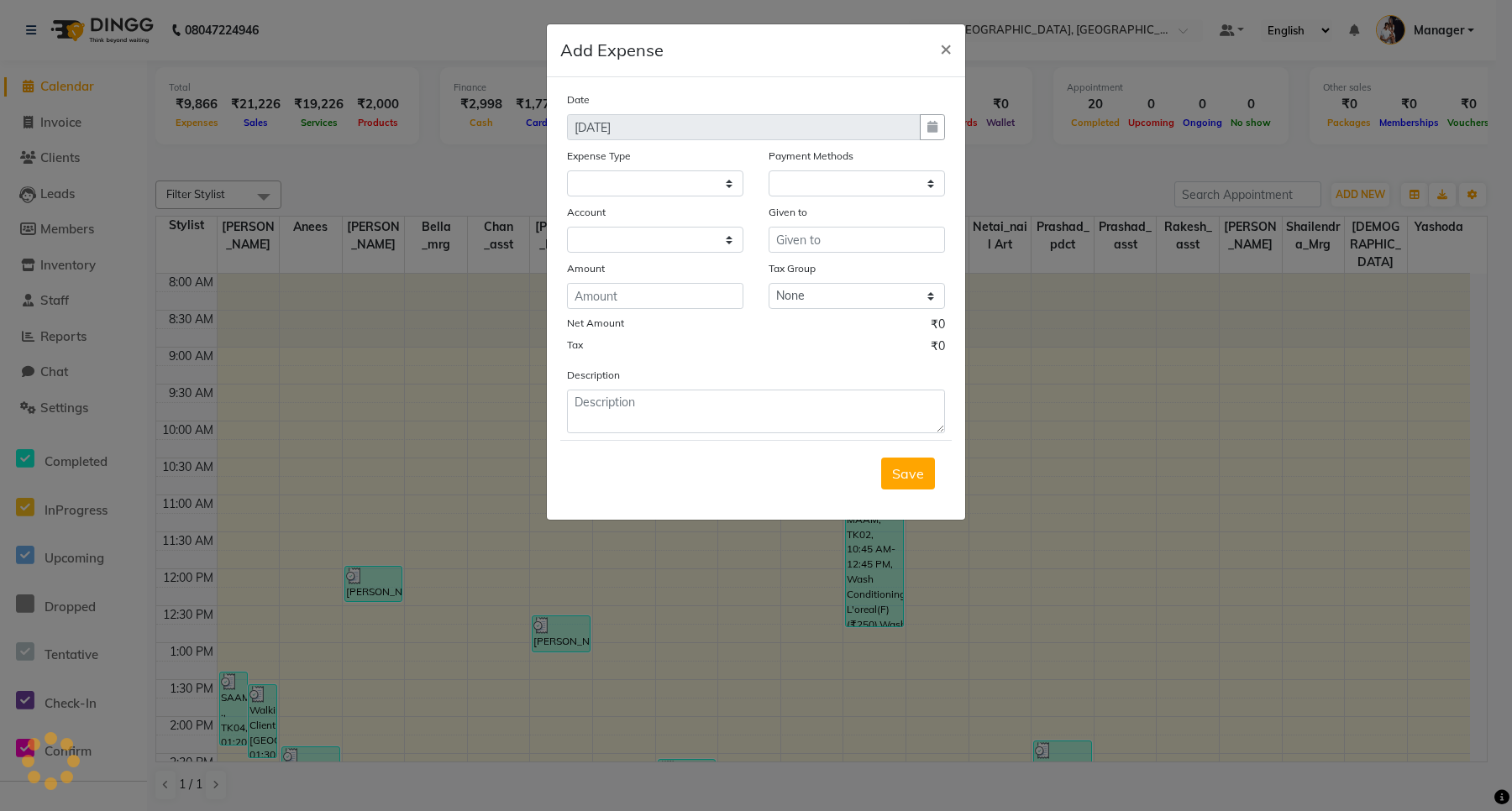
select select "1"
select select "8111"
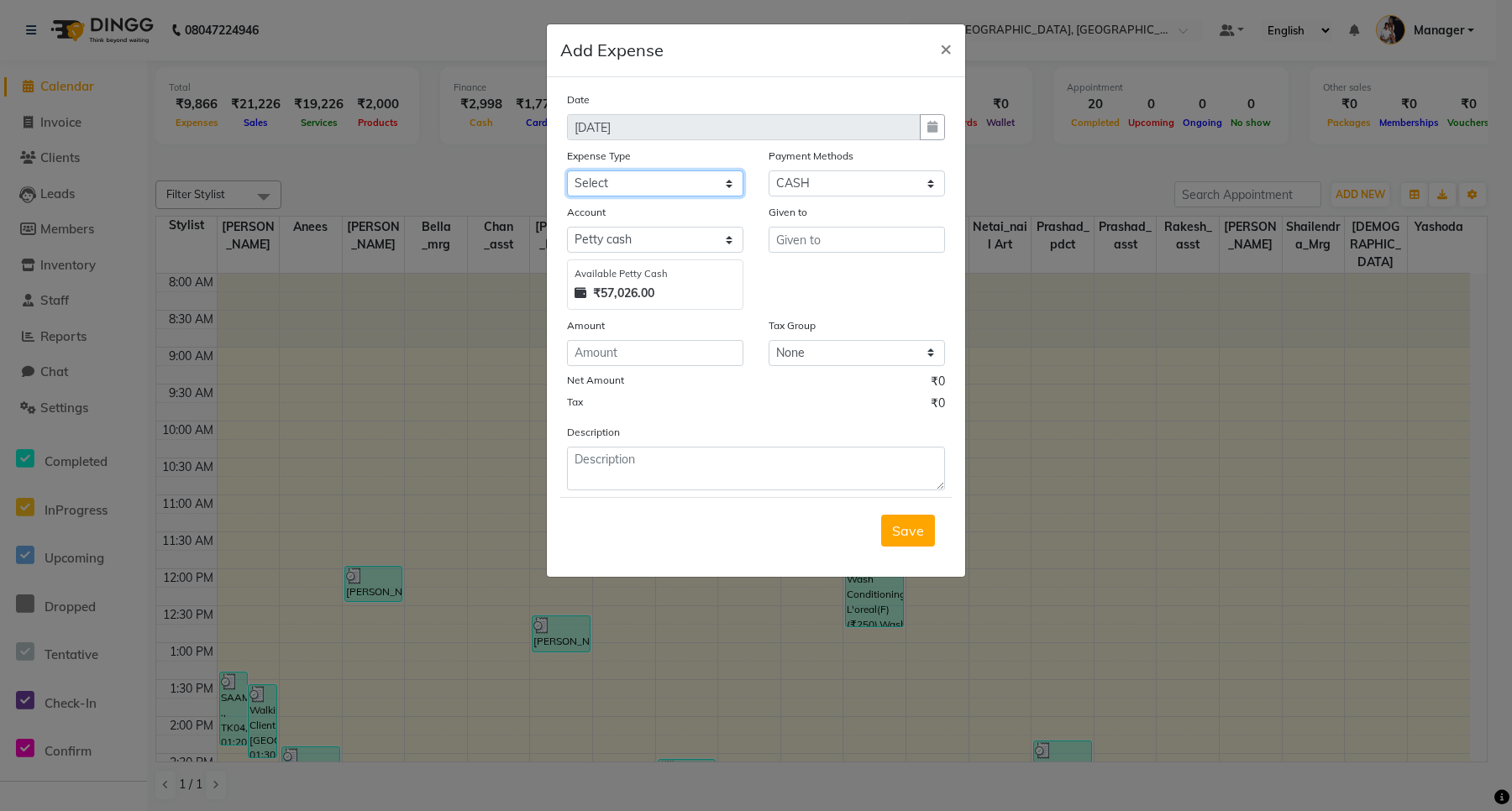
click at [592, 182] on select "Select Bank Deposit Cash Handover Client ordered food Client Refund Agnst Bill …" at bounding box center [655, 183] width 176 height 26
select select "23704"
click at [567, 170] on select "Select Bank Deposit Cash Handover Client ordered food Client Refund Agnst Bill …" at bounding box center [655, 183] width 176 height 26
click at [799, 240] on input "text" at bounding box center [857, 240] width 176 height 26
type input "COUNTER"
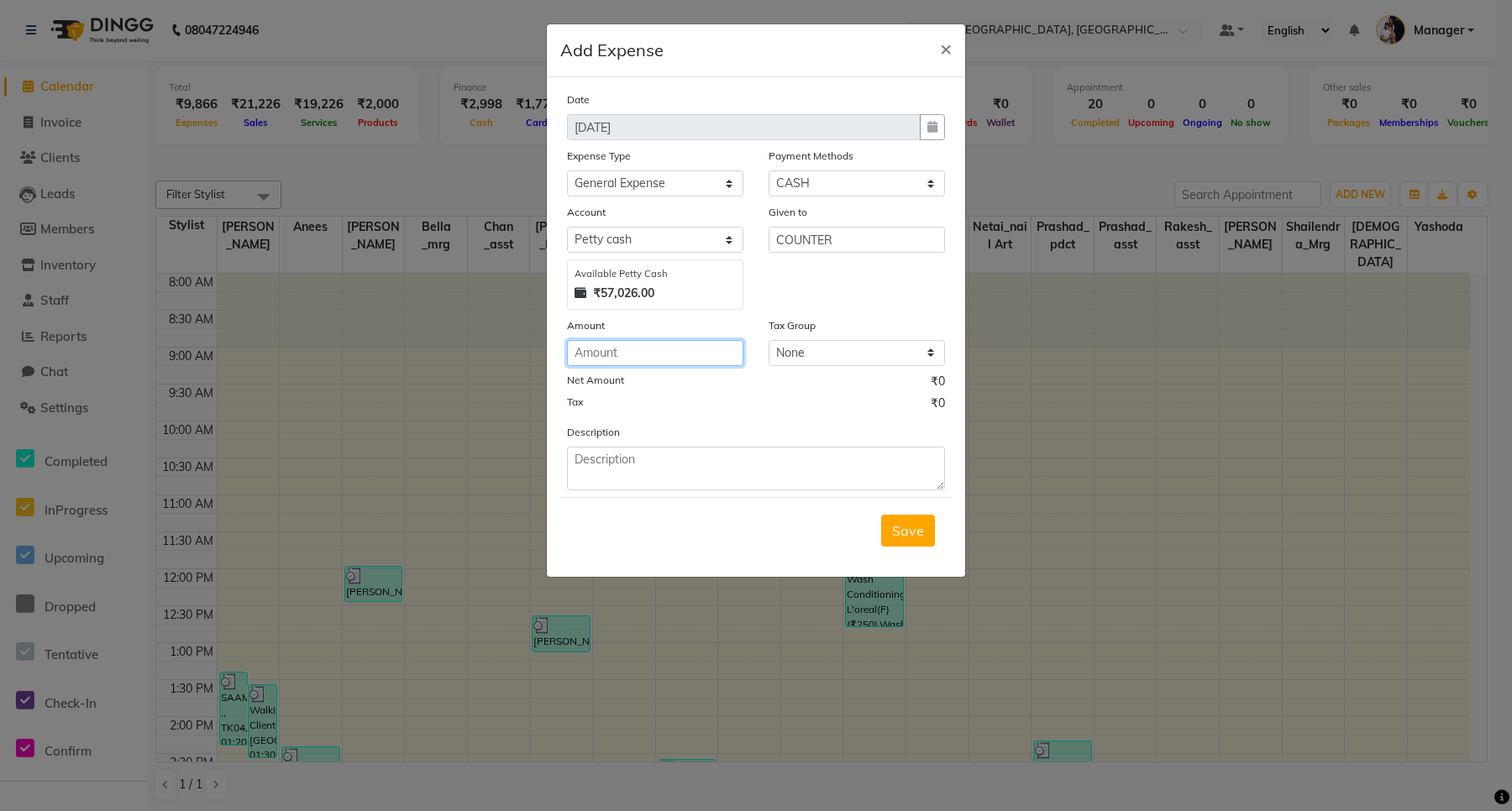
click at [610, 355] on input "number" at bounding box center [655, 353] width 176 height 26
type input "970"
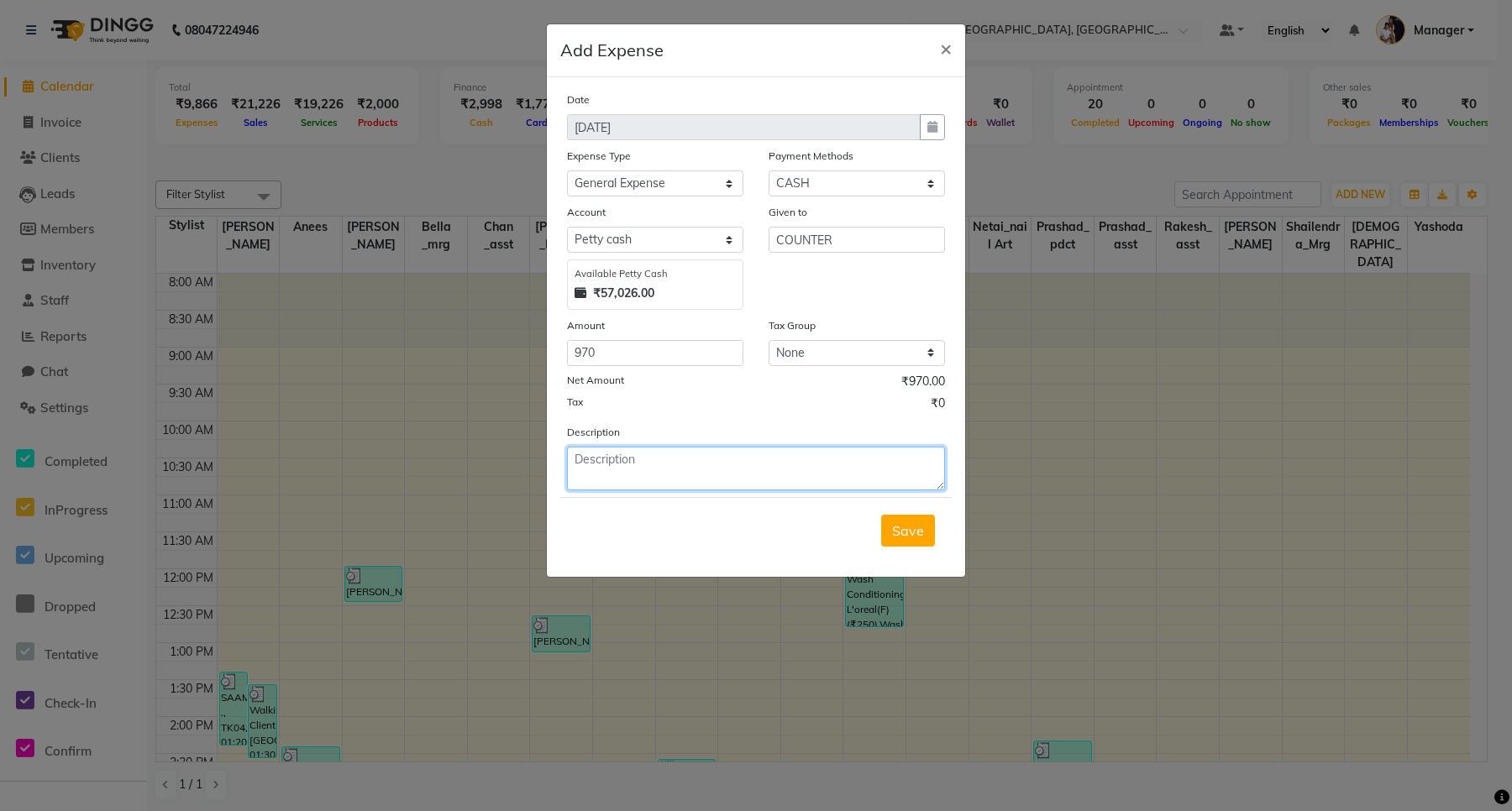
click at [639, 479] on textarea at bounding box center [756, 468] width 378 height 44
type textarea "[PERSON_NAME] WATER BOTTLE 250ML"
click at [925, 526] on button "Save" at bounding box center [908, 530] width 54 height 32
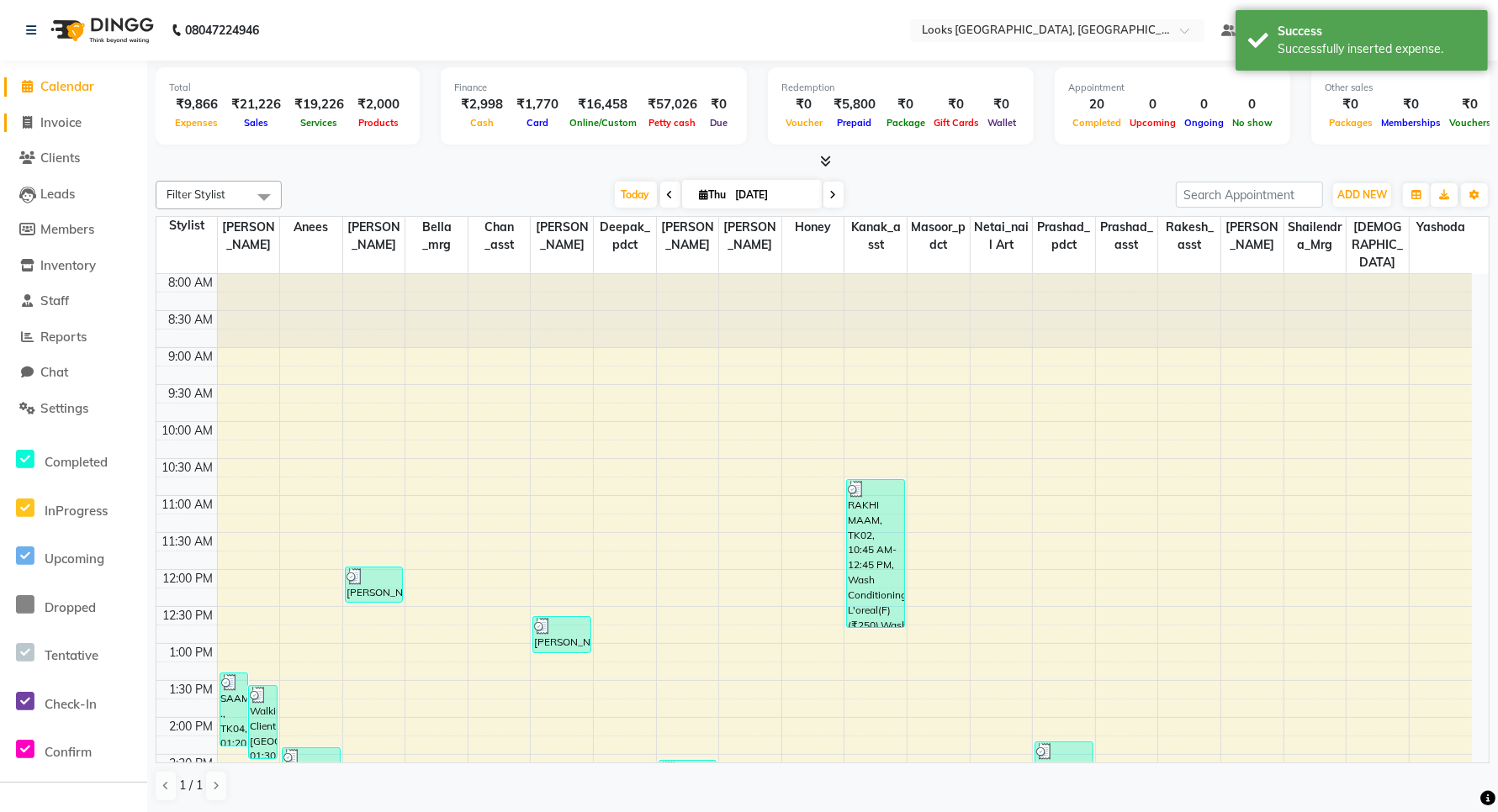
click at [45, 128] on span "Invoice" at bounding box center [61, 122] width 41 height 16
select select "service"
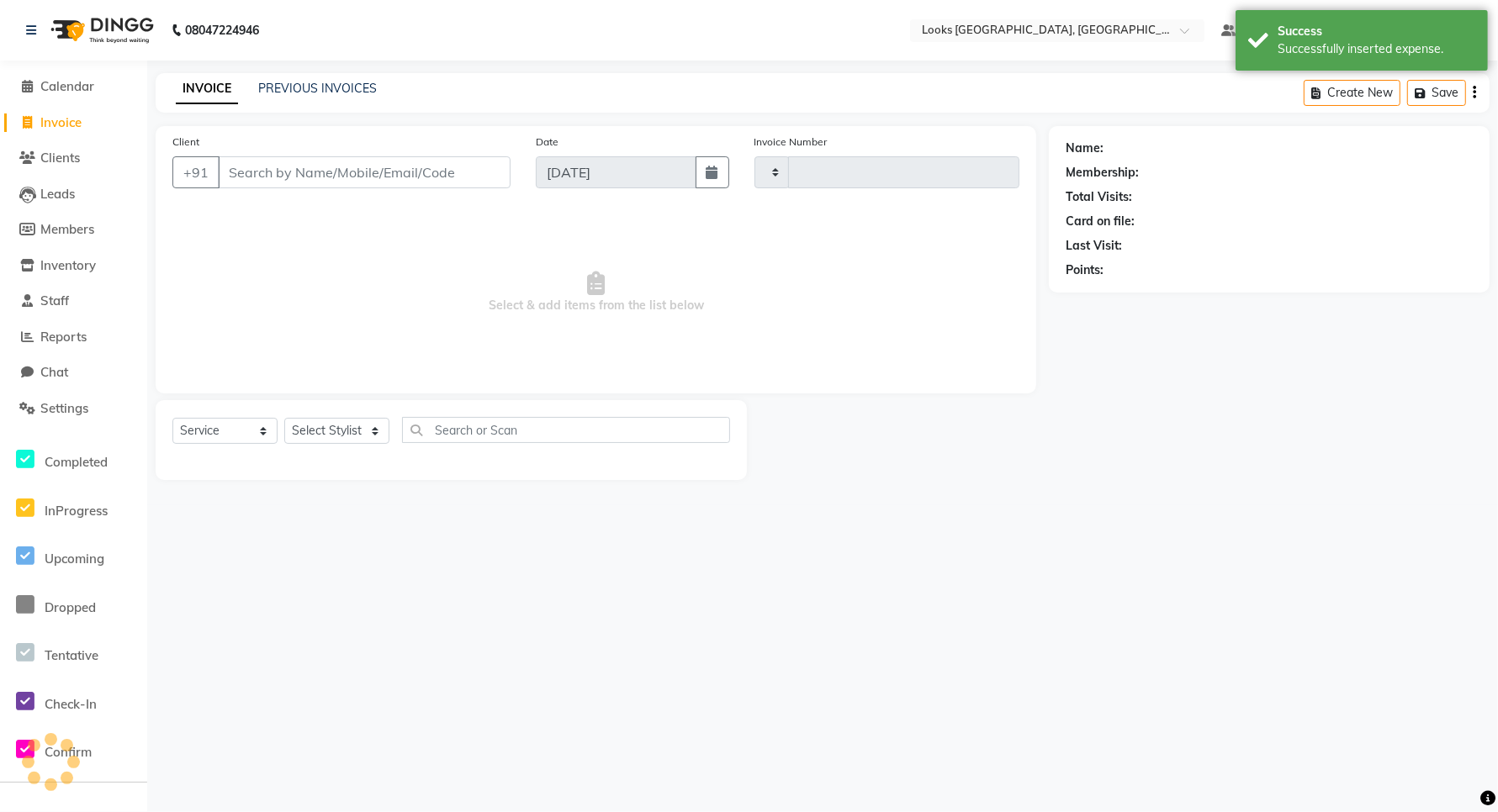
type input "5994"
select select "8941"
click at [45, 88] on span "Calendar" at bounding box center [67, 86] width 54 height 16
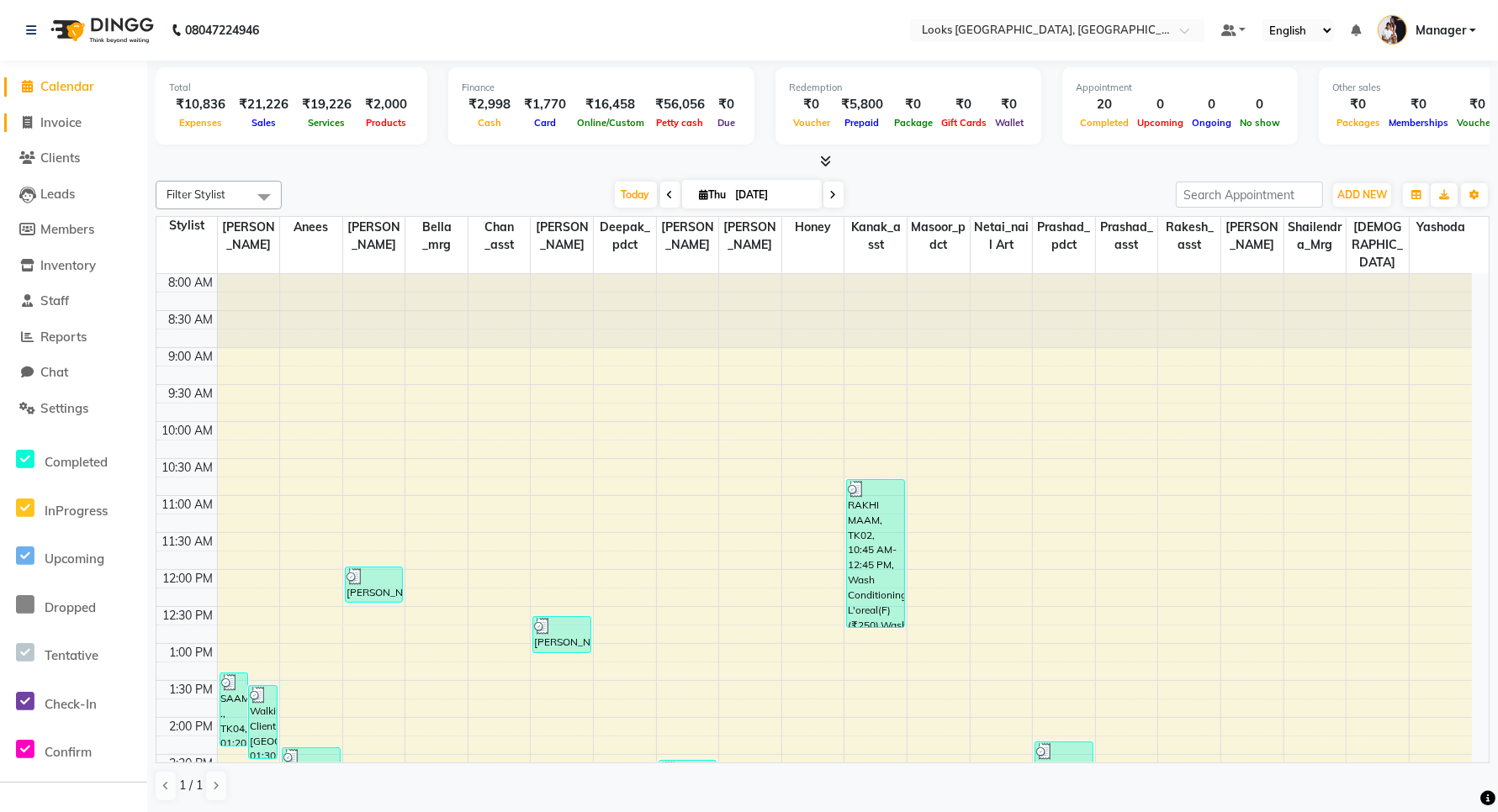
click at [38, 119] on span at bounding box center [27, 123] width 25 height 20
select select "service"
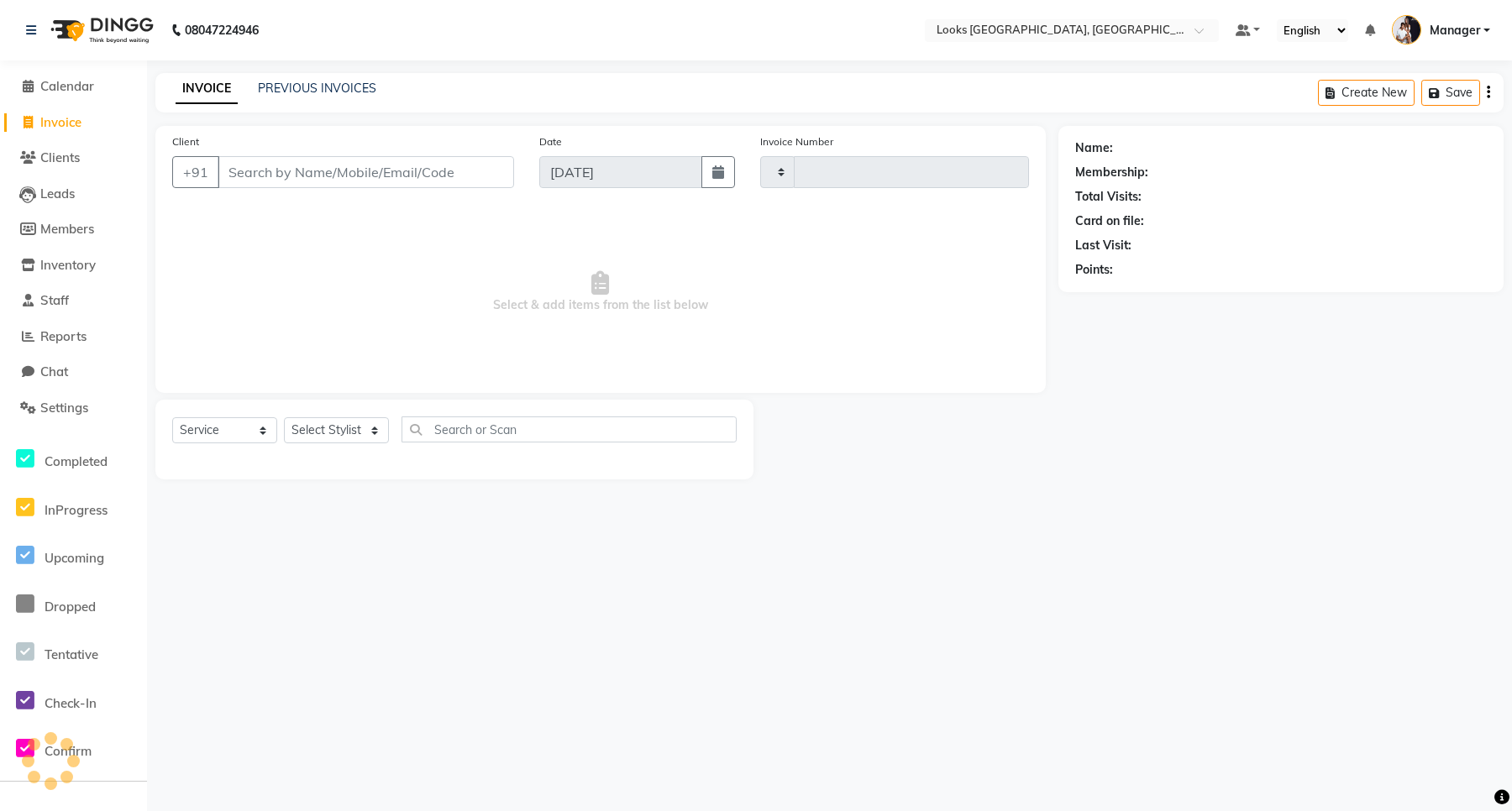
type input "5994"
select select "8941"
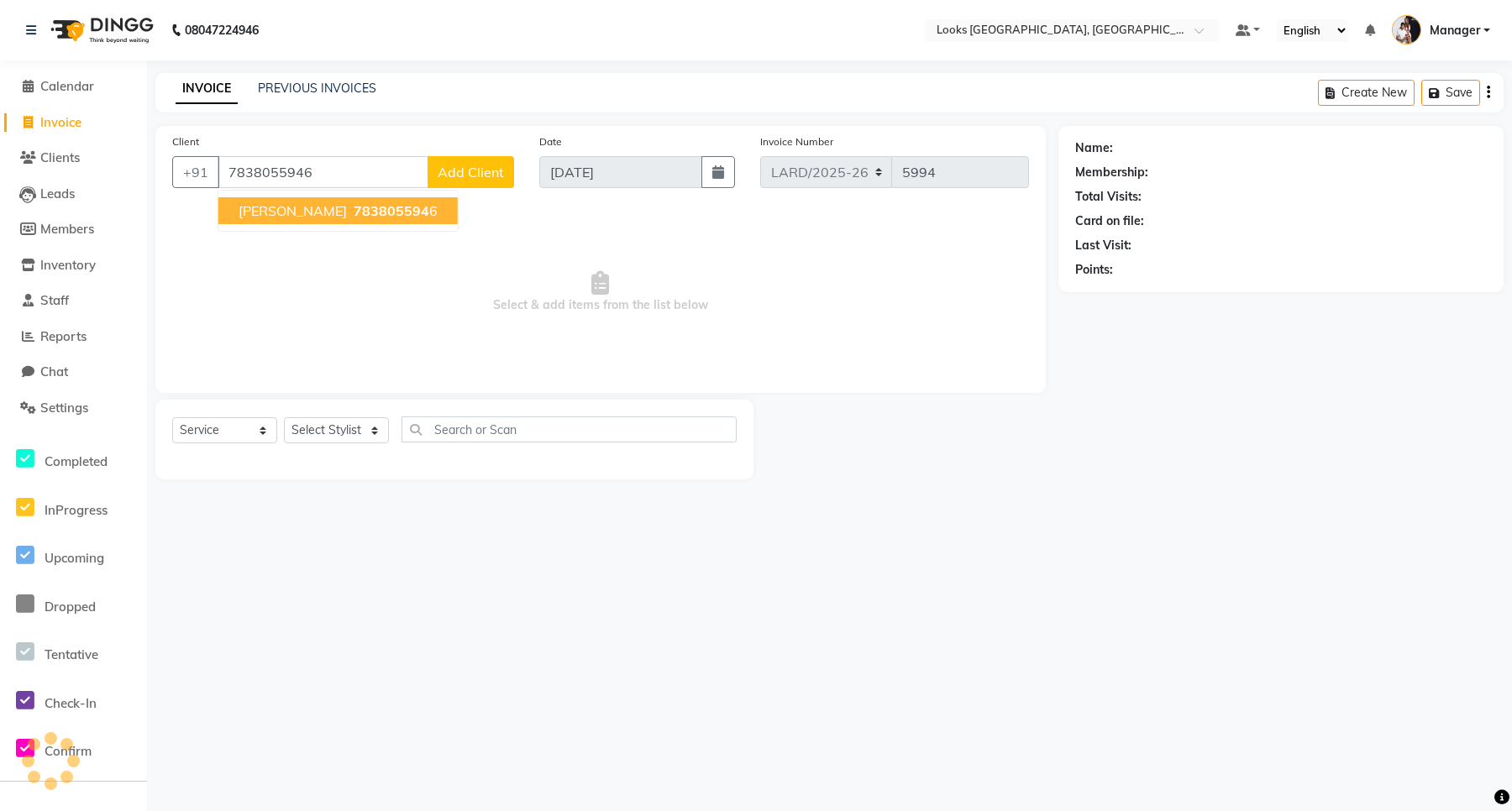
type input "7838055946"
select select "1: Object"
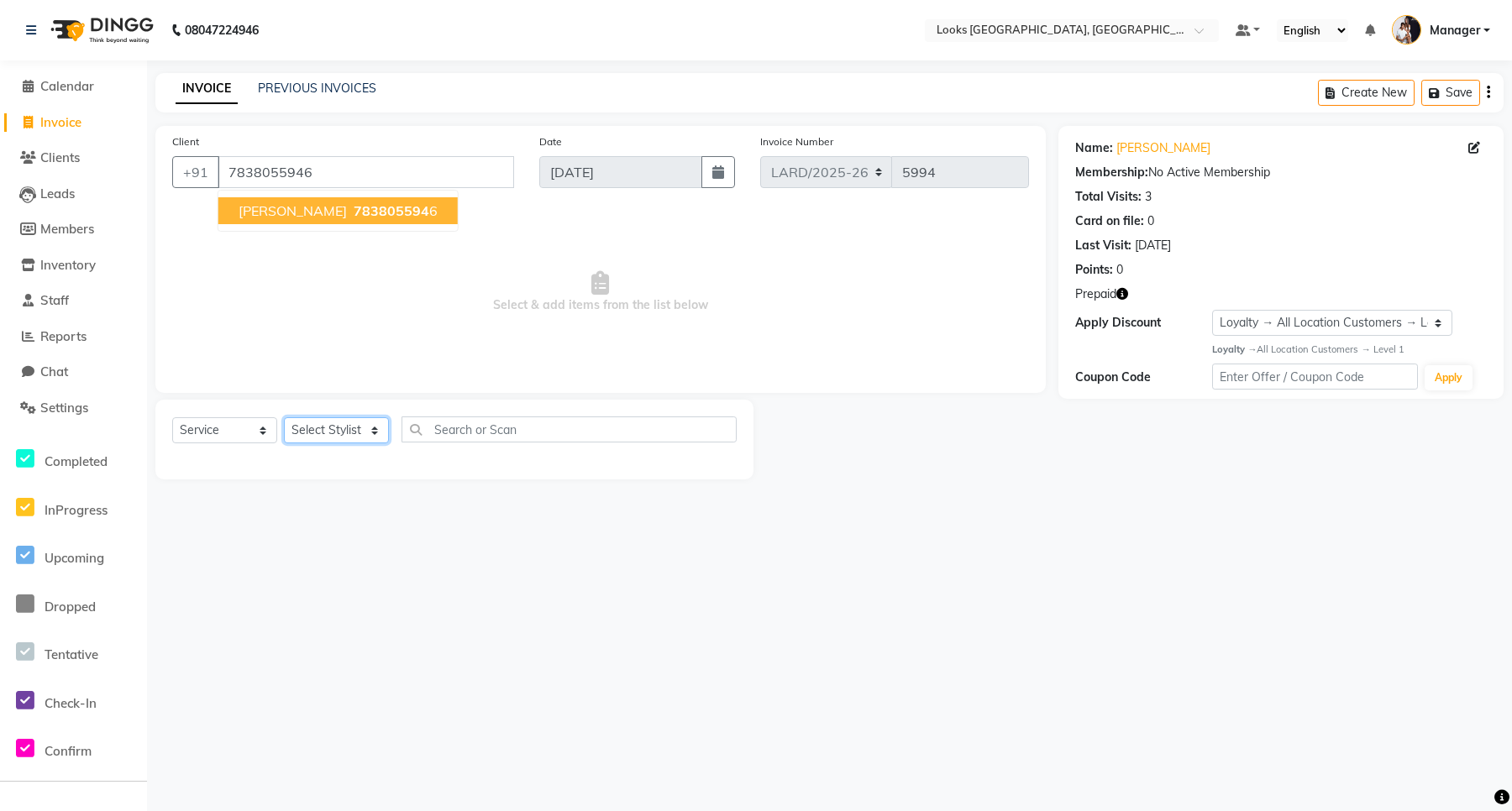
click at [326, 428] on select "Select Stylist [PERSON_NAME] _mrg [PERSON_NAME] _asst [PERSON_NAME] [PERSON_NAM…" at bounding box center [336, 430] width 105 height 26
select select "90492"
click at [284, 417] on select "Select Stylist [PERSON_NAME] _mrg [PERSON_NAME] _asst [PERSON_NAME] [PERSON_NAM…" at bounding box center [336, 430] width 105 height 26
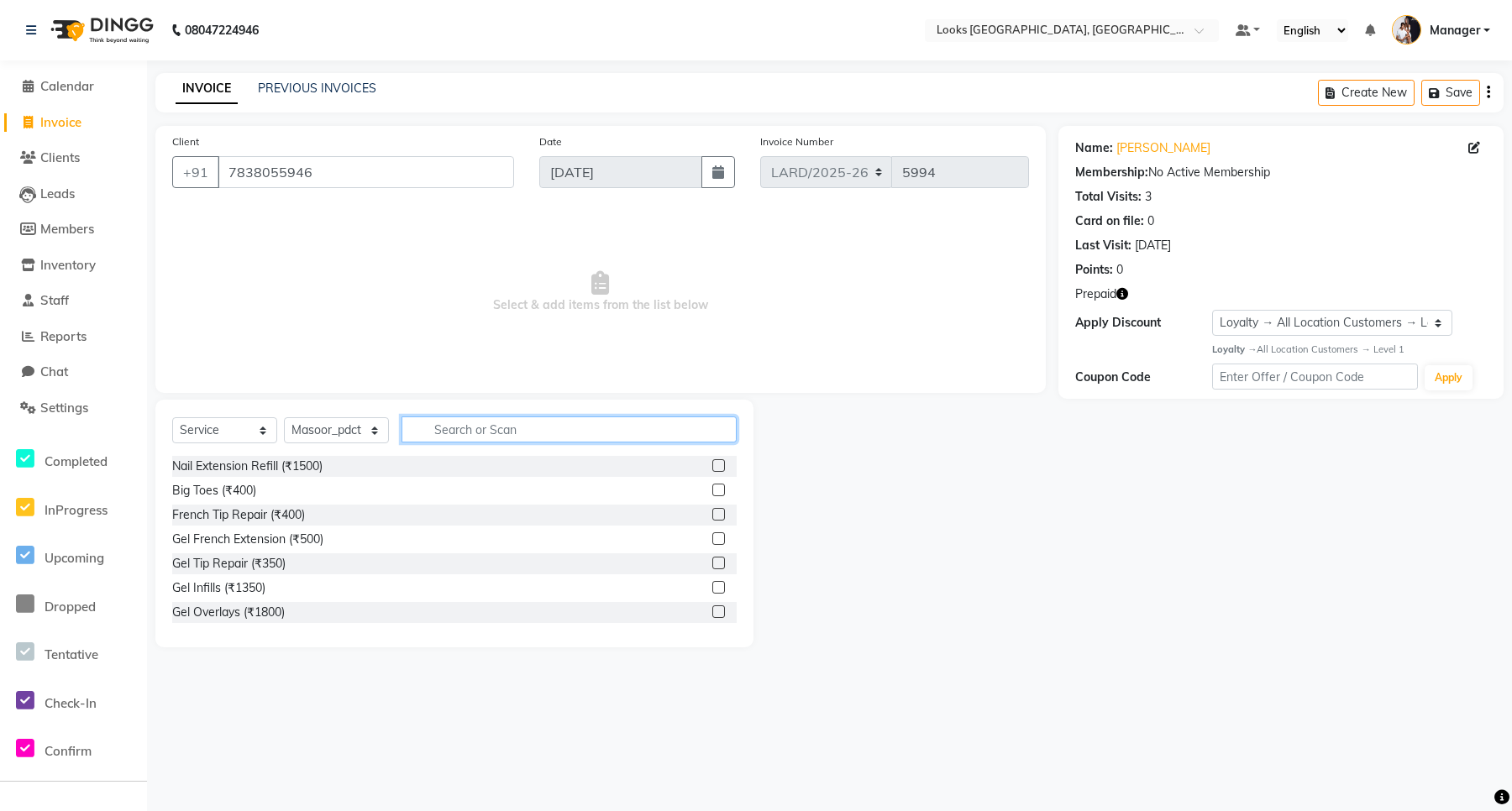
click at [443, 431] on input "text" at bounding box center [569, 429] width 335 height 26
type input "WAS"
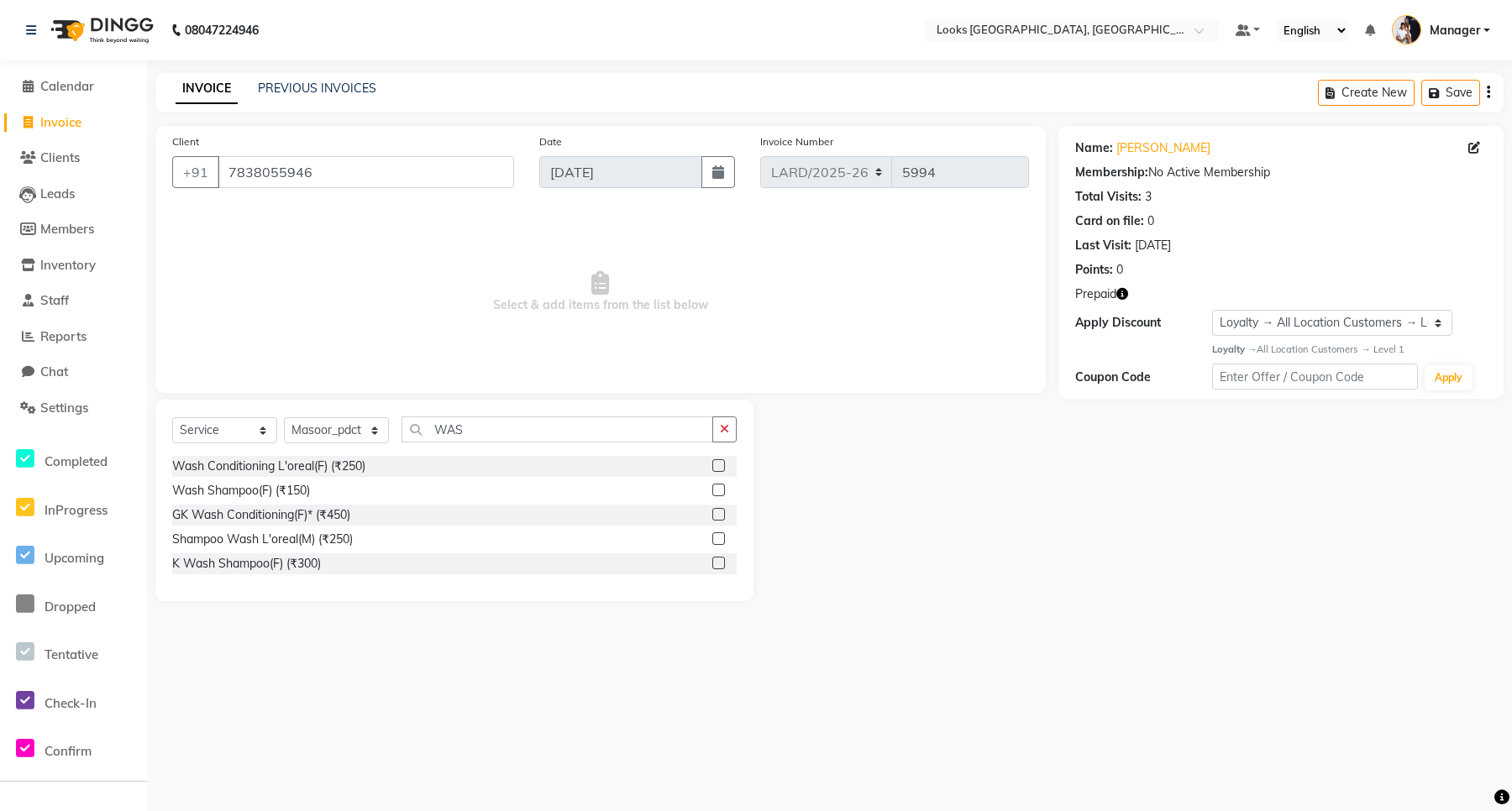
click at [720, 564] on label at bounding box center [719, 563] width 13 height 13
click at [720, 564] on input "checkbox" at bounding box center [718, 564] width 11 height 11
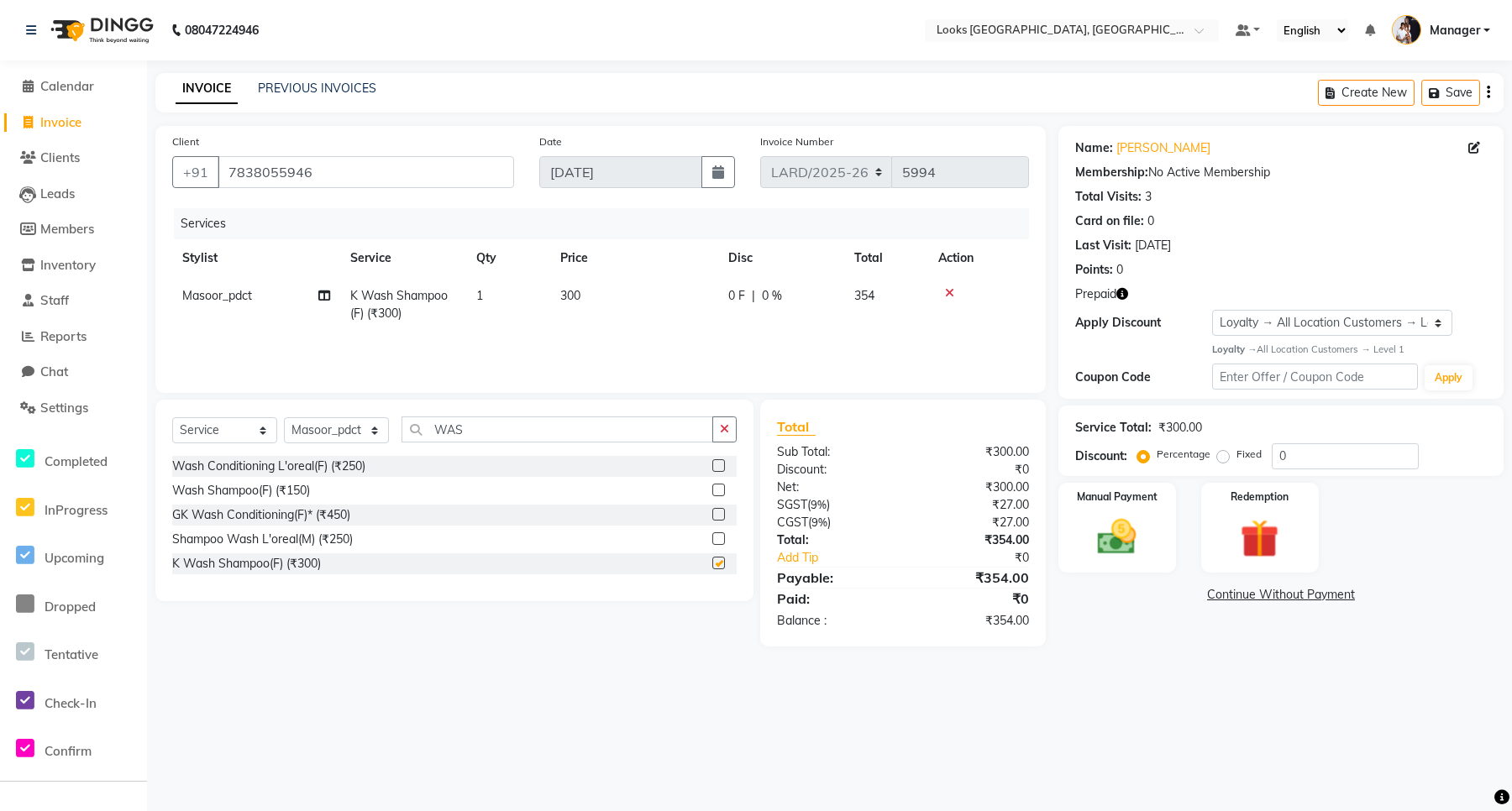
checkbox input "false"
click at [304, 426] on select "Select Stylist [PERSON_NAME] _mrg [PERSON_NAME] _asst [PERSON_NAME] [PERSON_NAM…" at bounding box center [336, 430] width 105 height 26
select select "90483"
click at [284, 417] on select "Select Stylist [PERSON_NAME] _mrg [PERSON_NAME] _asst [PERSON_NAME] [PERSON_NAM…" at bounding box center [336, 430] width 105 height 26
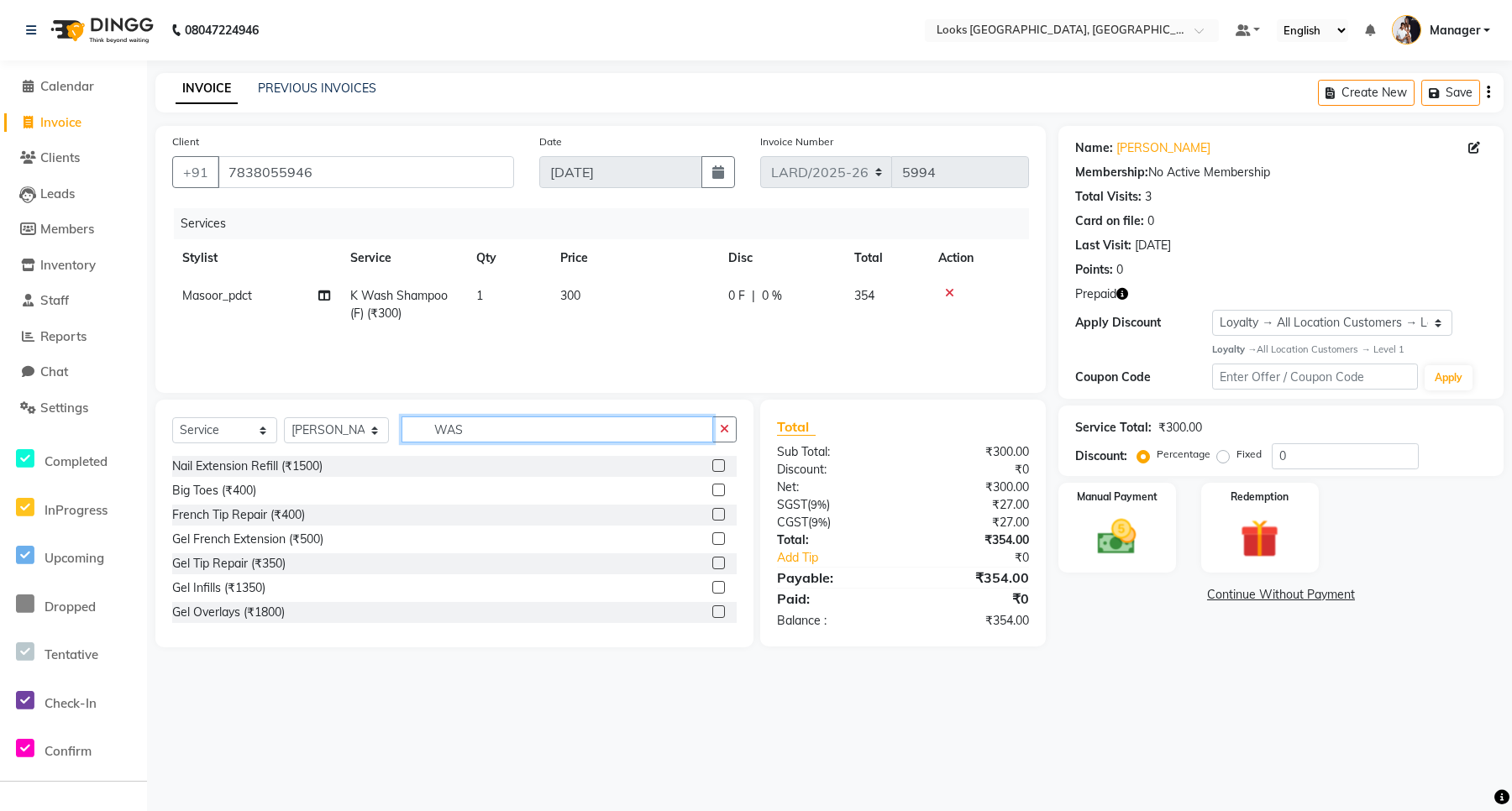
click at [481, 432] on input "WAS" at bounding box center [558, 429] width 312 height 26
type input "EY"
click at [713, 534] on label at bounding box center [719, 539] width 13 height 13
click at [713, 534] on input "checkbox" at bounding box center [718, 540] width 11 height 11
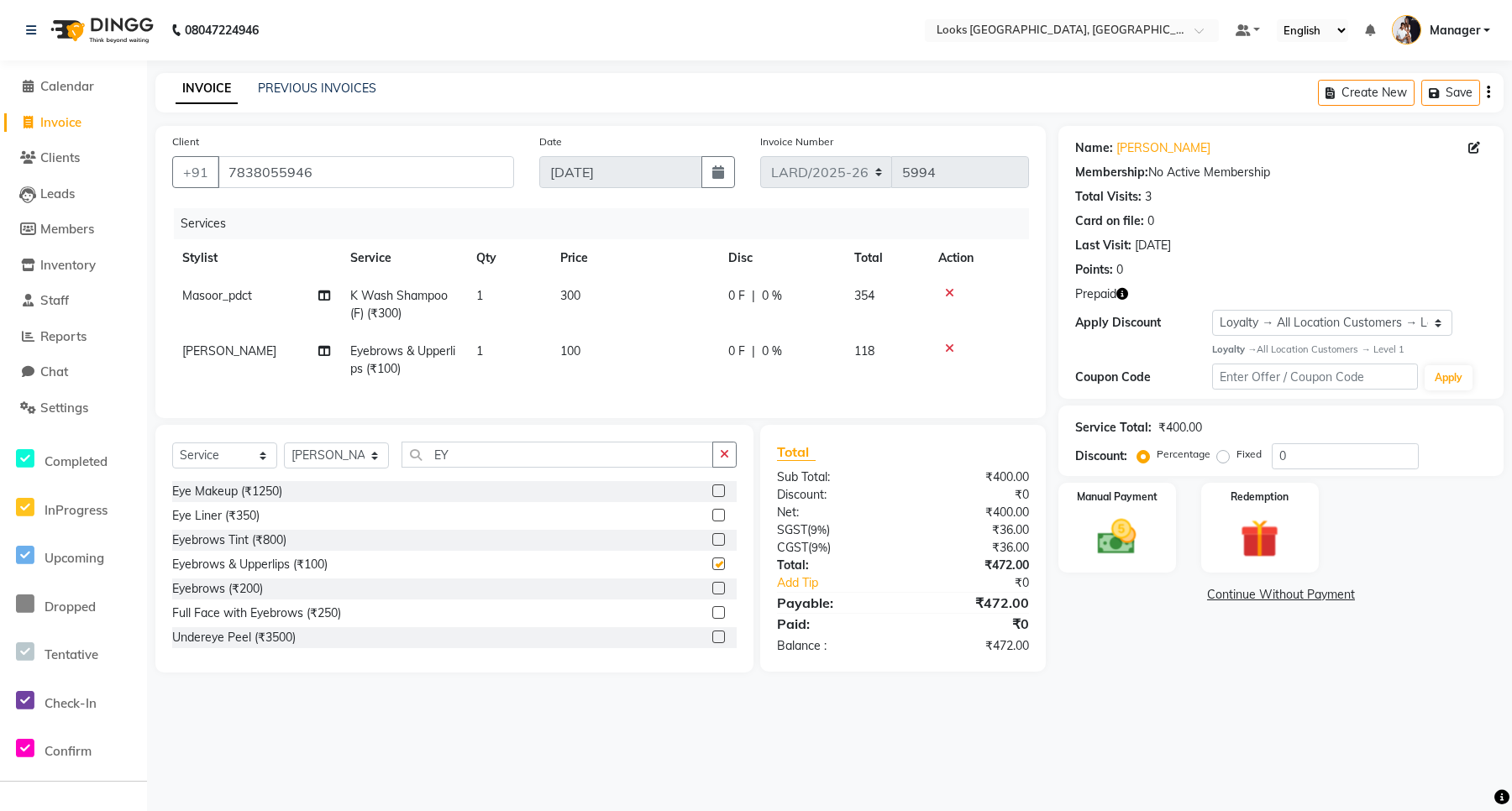
checkbox input "false"
click at [582, 355] on td "100" at bounding box center [634, 360] width 168 height 56
select select "90483"
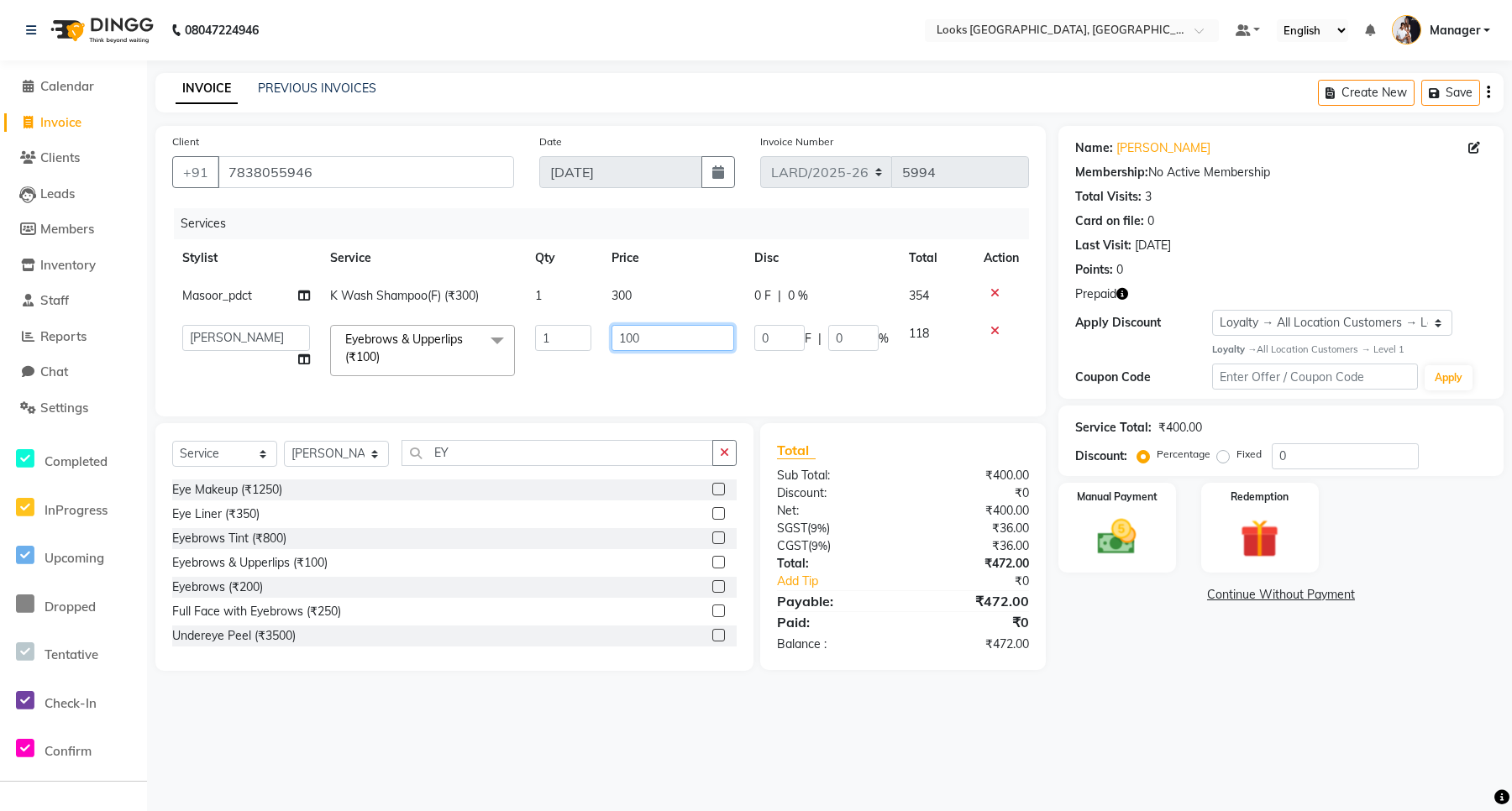
drag, startPoint x: 647, startPoint y: 337, endPoint x: 607, endPoint y: 331, distance: 40.4
click at [607, 331] on td "100" at bounding box center [672, 350] width 143 height 71
type input "450"
click at [624, 296] on td "300" at bounding box center [672, 296] width 143 height 38
select select "90492"
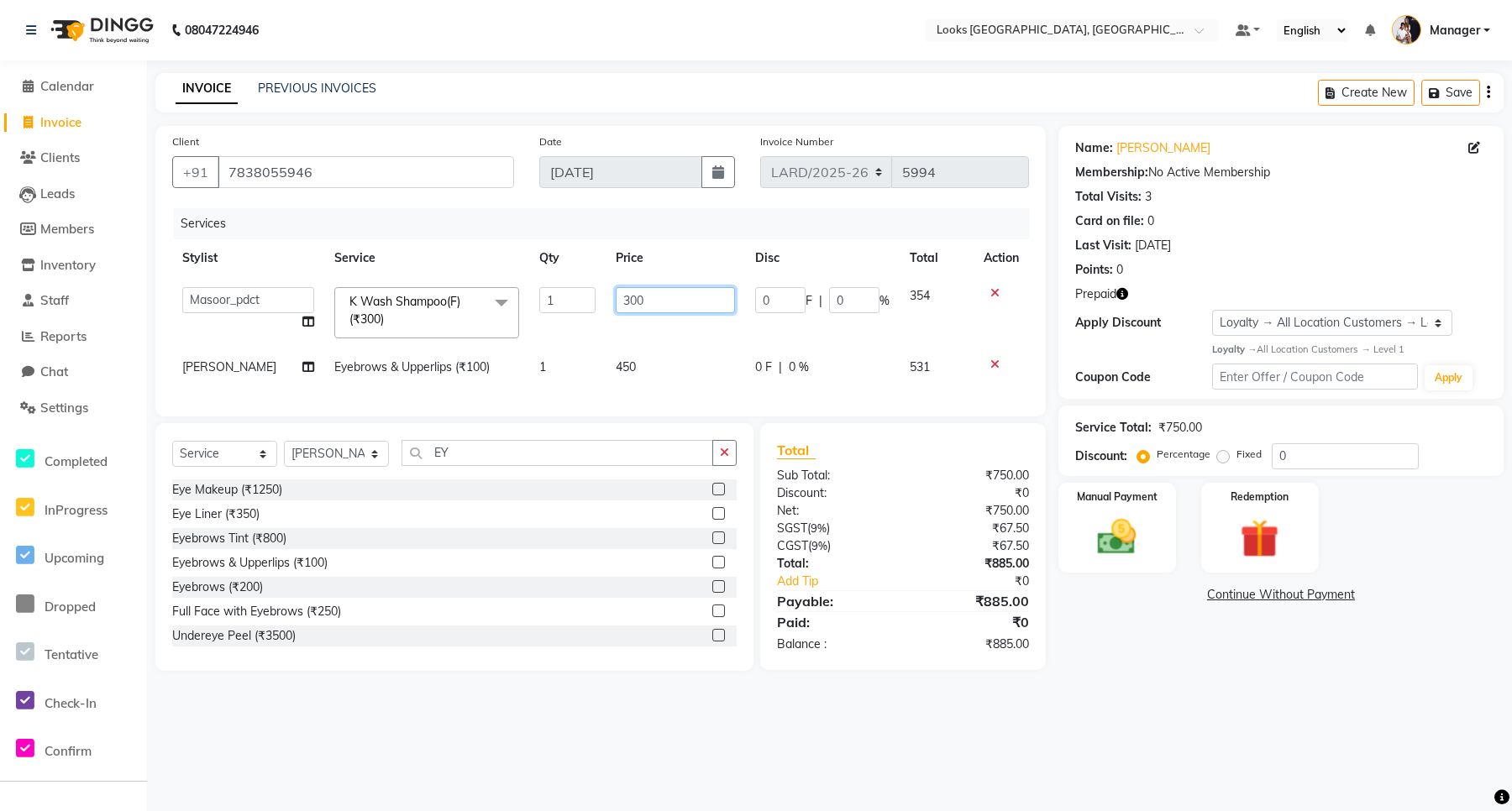
drag, startPoint x: 644, startPoint y: 302, endPoint x: 584, endPoint y: 304, distance: 60.0
click at [584, 304] on tr "[PERSON_NAME] _mrg [PERSON_NAME] _asst [PERSON_NAME] [PERSON_NAME] Manager Maso…" at bounding box center [601, 313] width 857 height 71
type input "650"
click at [825, 350] on td "0 F | 0 %" at bounding box center [822, 367] width 154 height 38
select select "90483"
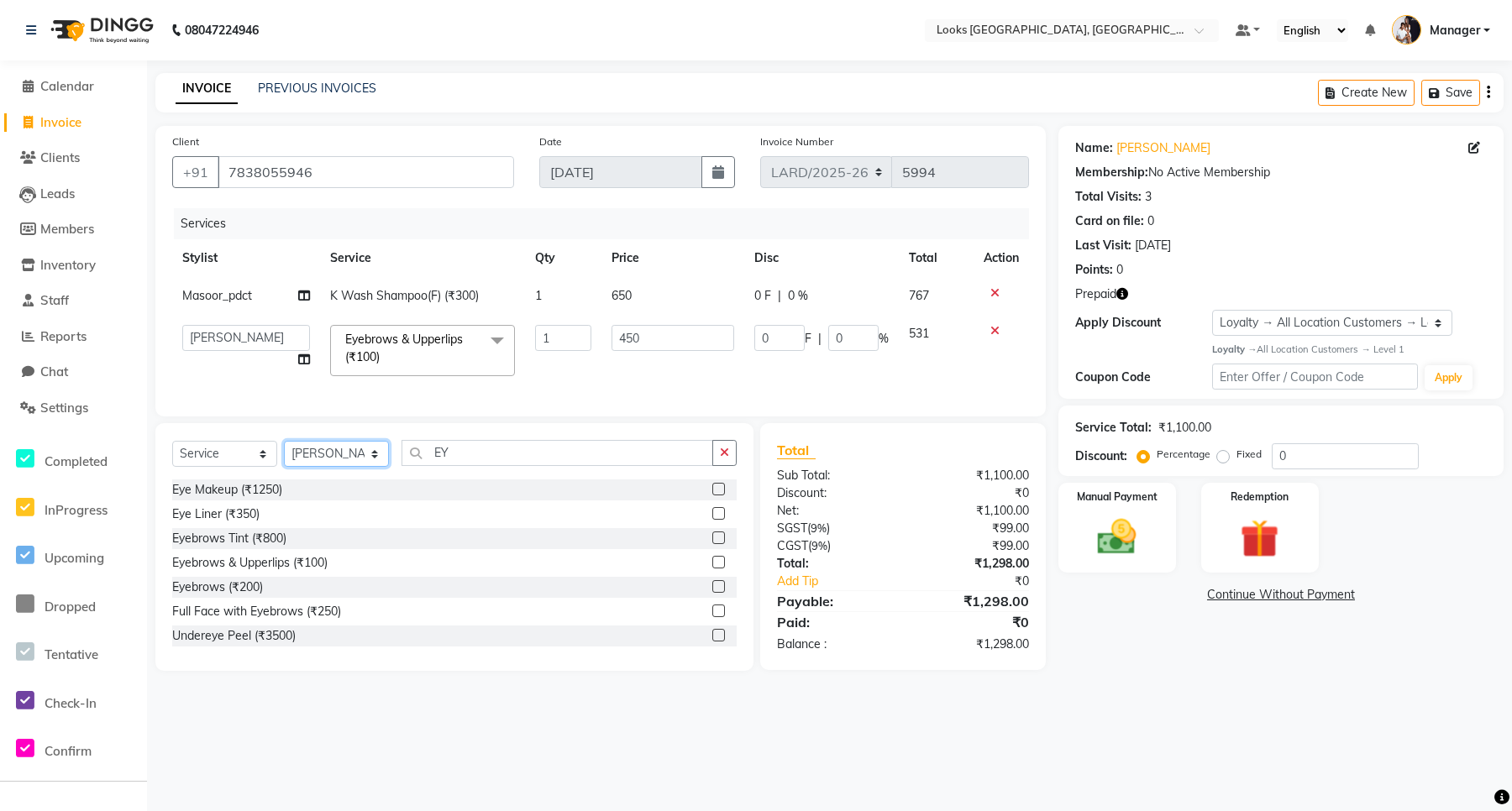
click at [332, 467] on select "Select Stylist [PERSON_NAME] _mrg [PERSON_NAME] _asst [PERSON_NAME] [PERSON_NAM…" at bounding box center [336, 454] width 105 height 26
select select "90492"
click at [284, 456] on select "Select Stylist [PERSON_NAME] _mrg [PERSON_NAME] _asst [PERSON_NAME] [PERSON_NAM…" at bounding box center [336, 454] width 105 height 26
drag, startPoint x: 452, startPoint y: 463, endPoint x: 386, endPoint y: 463, distance: 66.0
click at [386, 463] on div "Select Service Product Membership Package Voucher Prepaid Gift Card Select Styl…" at bounding box center [454, 460] width 565 height 39
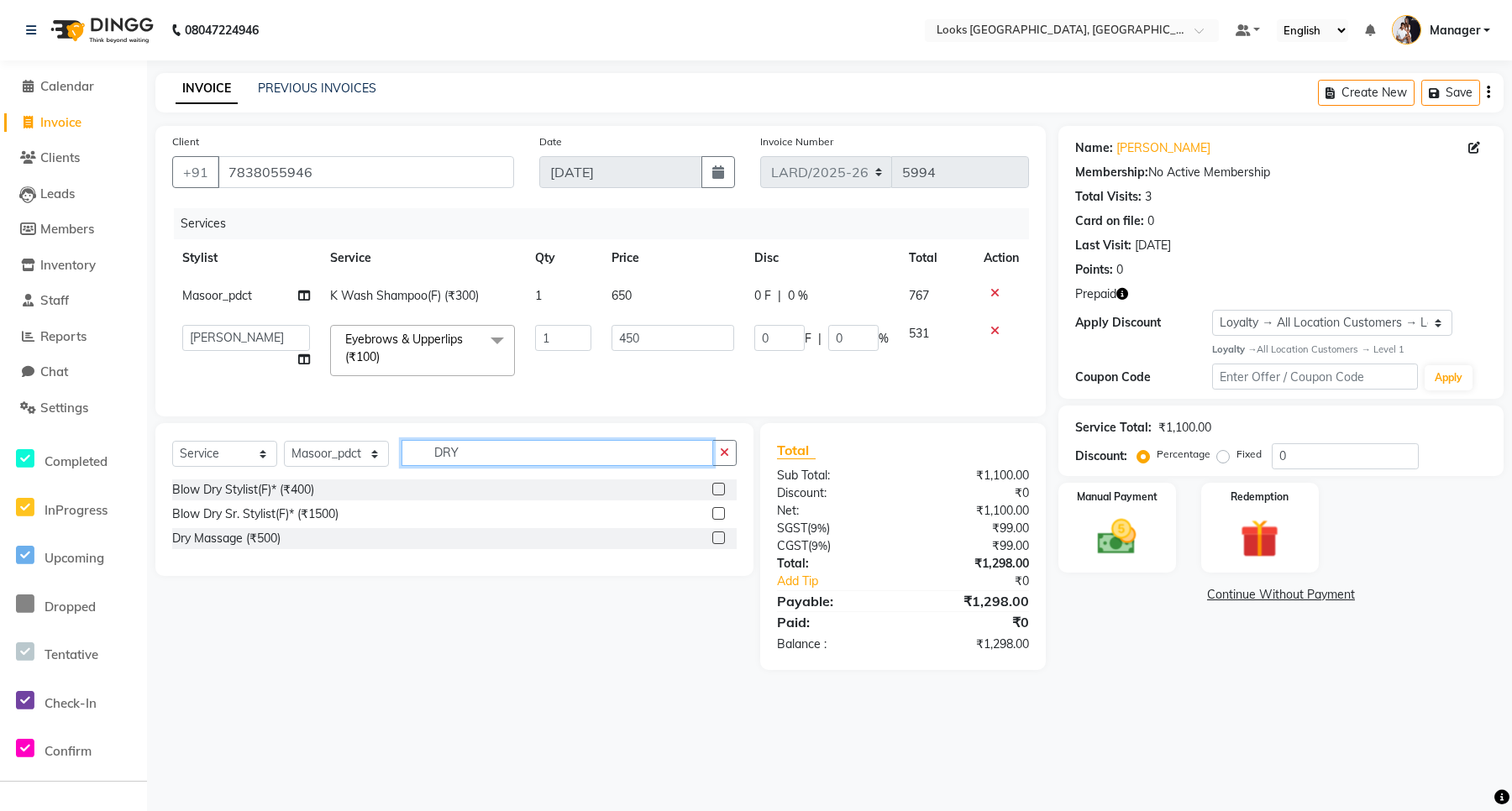
type input "DRY"
click at [719, 496] on label at bounding box center [719, 489] width 13 height 13
click at [719, 496] on input "checkbox" at bounding box center [718, 490] width 11 height 11
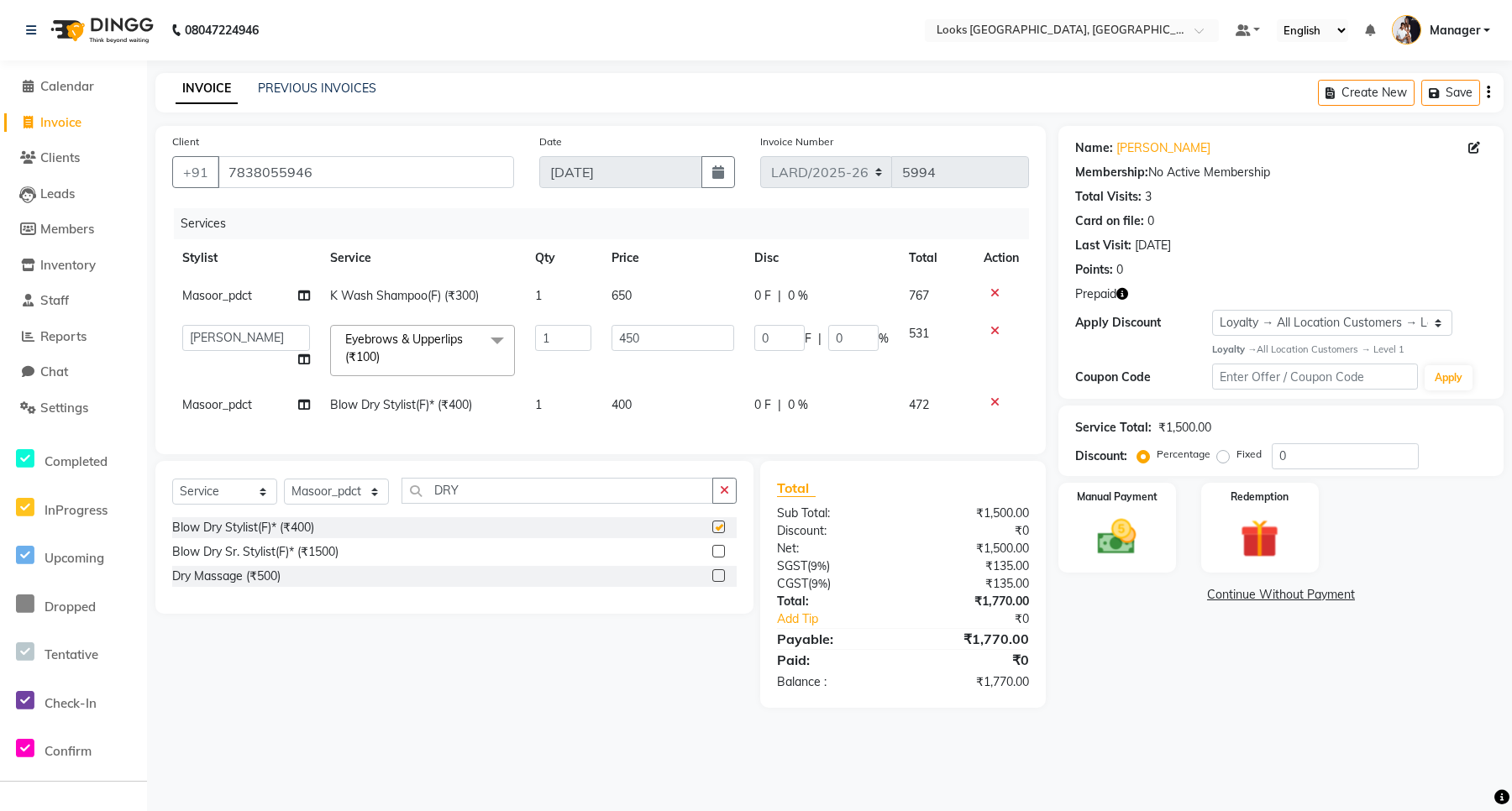
checkbox input "false"
click at [636, 408] on td "400" at bounding box center [672, 405] width 143 height 38
select select "90492"
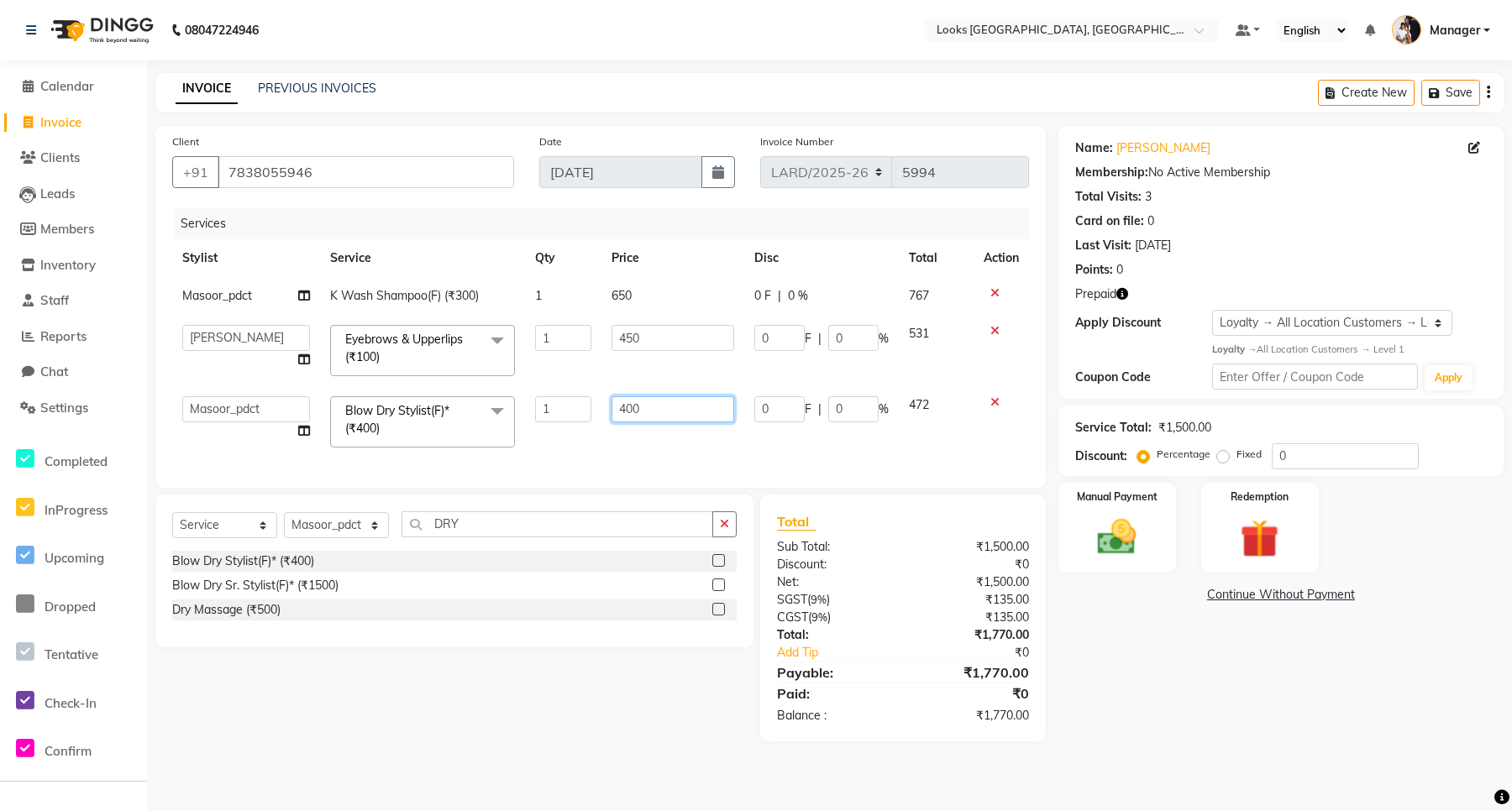
drag, startPoint x: 644, startPoint y: 403, endPoint x: 619, endPoint y: 406, distance: 25.2
click at [619, 406] on input "400" at bounding box center [672, 409] width 123 height 26
type input "600"
click at [635, 441] on div "Services Stylist Service Qty Price Disc Total Action Masoor_pdct K Wash Shampoo…" at bounding box center [601, 339] width 857 height 263
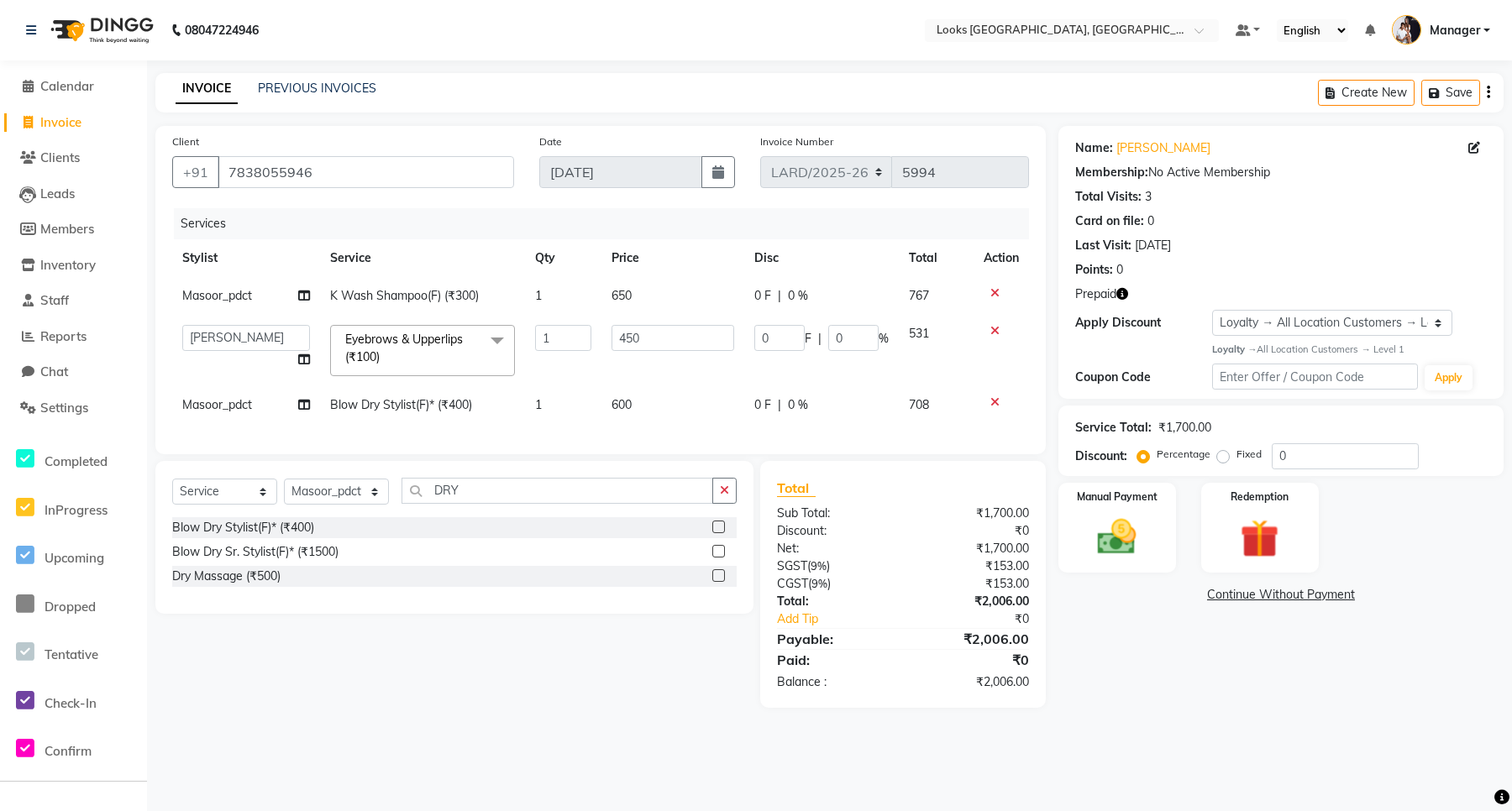
click at [634, 388] on td "600" at bounding box center [672, 405] width 143 height 38
select select "90492"
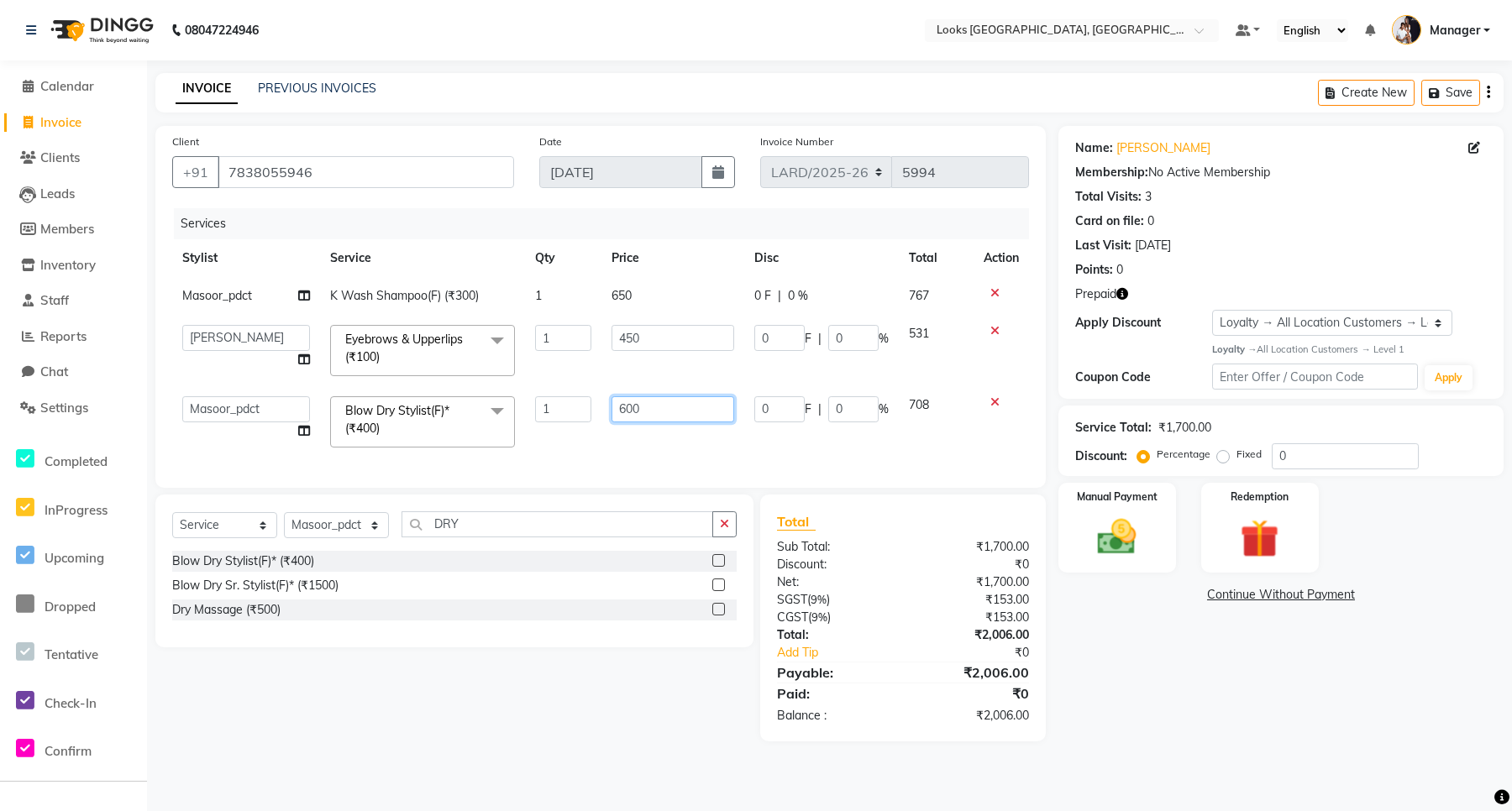
drag, startPoint x: 645, startPoint y: 402, endPoint x: 563, endPoint y: 397, distance: 82.2
click at [563, 397] on tr "[PERSON_NAME] _mrg [PERSON_NAME] _asst [PERSON_NAME] [PERSON_NAME] Manager Maso…" at bounding box center [601, 421] width 857 height 71
type input "700"
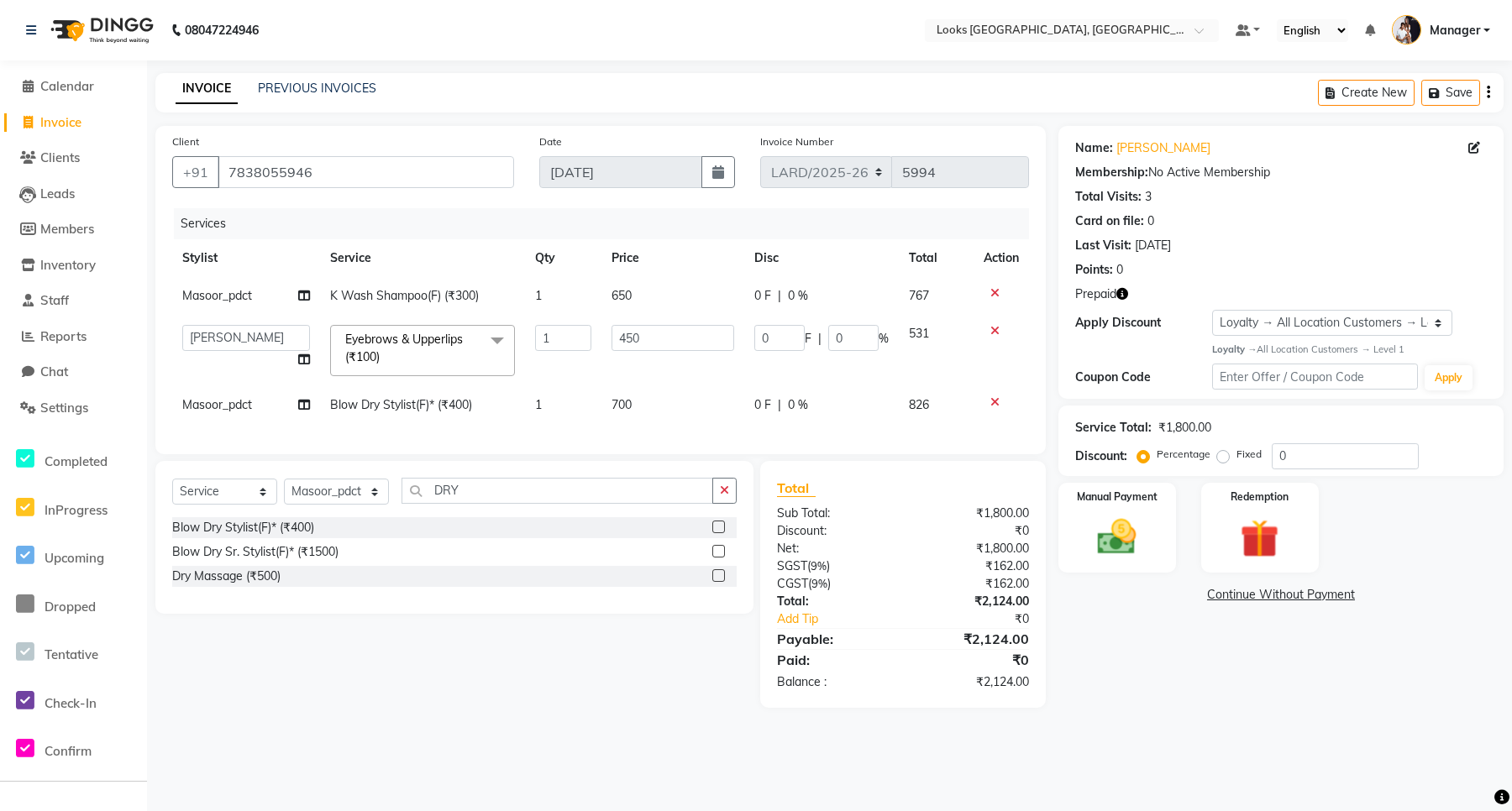
click at [664, 438] on div "Services Stylist Service Qty Price Disc Total Action Masoor_pdct K Wash Shampoo…" at bounding box center [601, 323] width 857 height 230
click at [1120, 540] on img at bounding box center [1117, 537] width 65 height 46
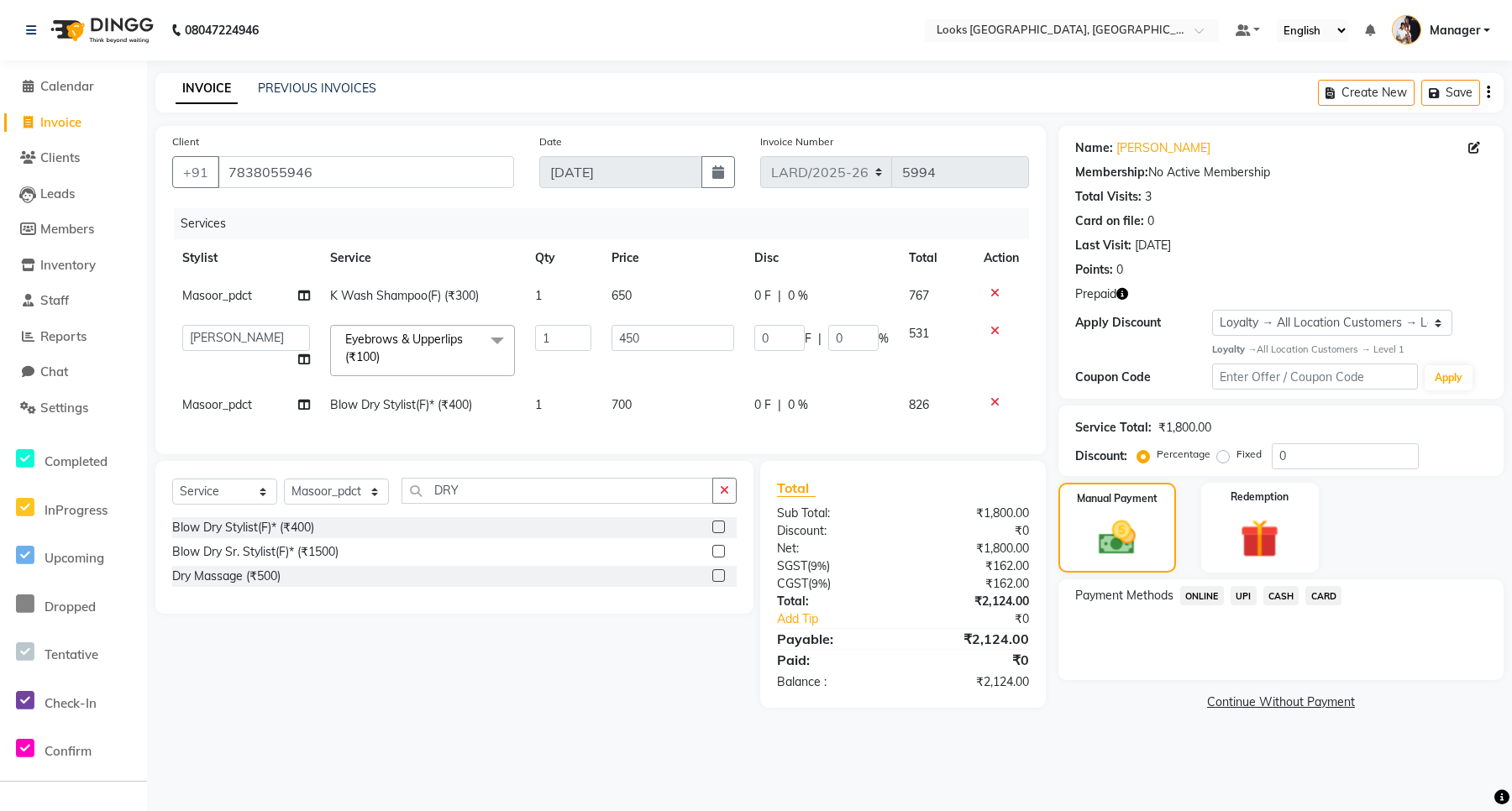
click at [1237, 458] on label "Fixed" at bounding box center [1249, 455] width 25 height 15
click at [1222, 458] on input "Fixed" at bounding box center [1227, 455] width 12 height 12
radio input "true"
drag, startPoint x: 1298, startPoint y: 456, endPoint x: 1275, endPoint y: 455, distance: 23.0
click at [1275, 455] on input "0" at bounding box center [1346, 456] width 147 height 26
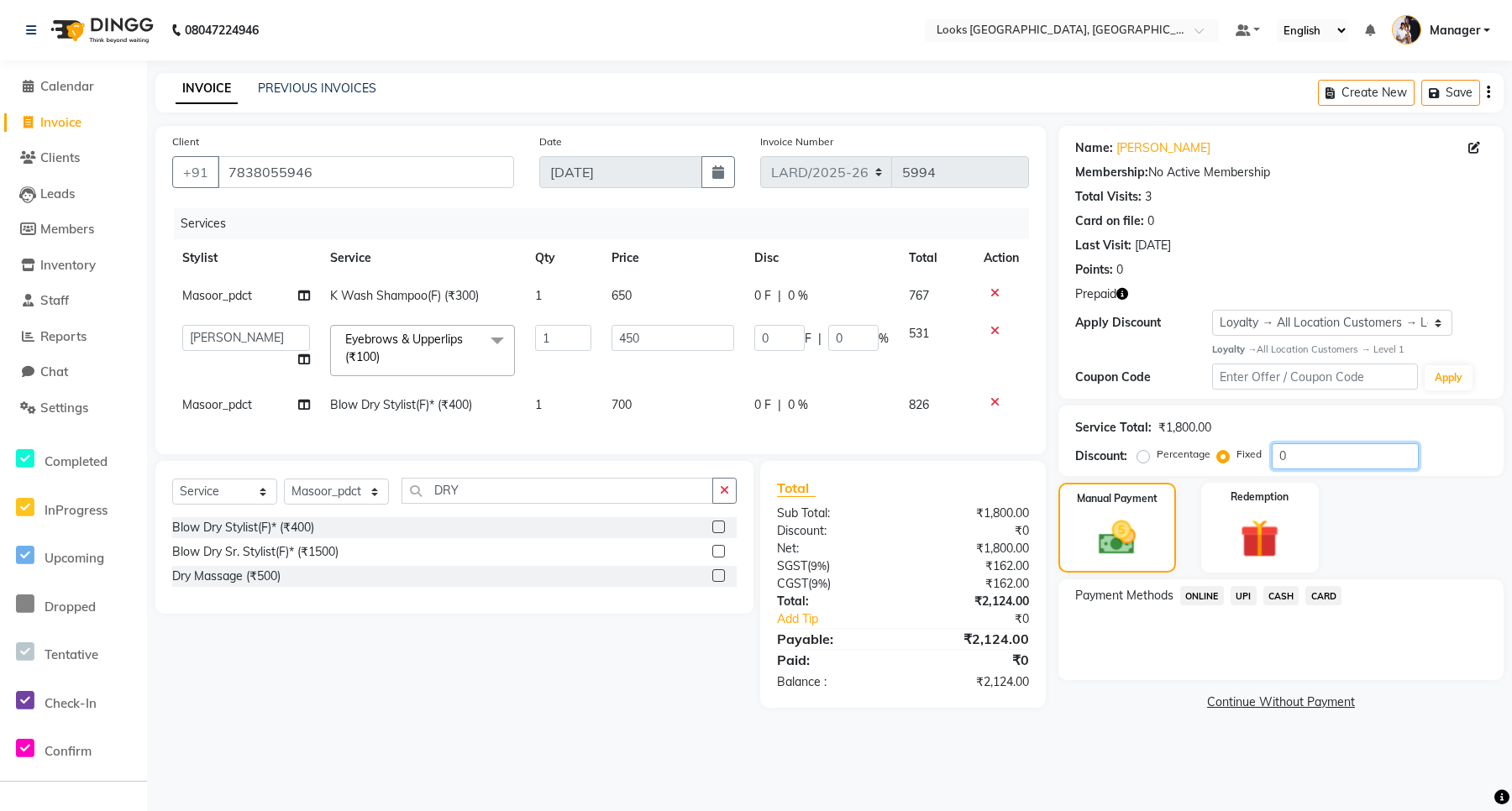
type input "1"
type input "0.25"
type input "0.06"
type input "14"
type input "3.5"
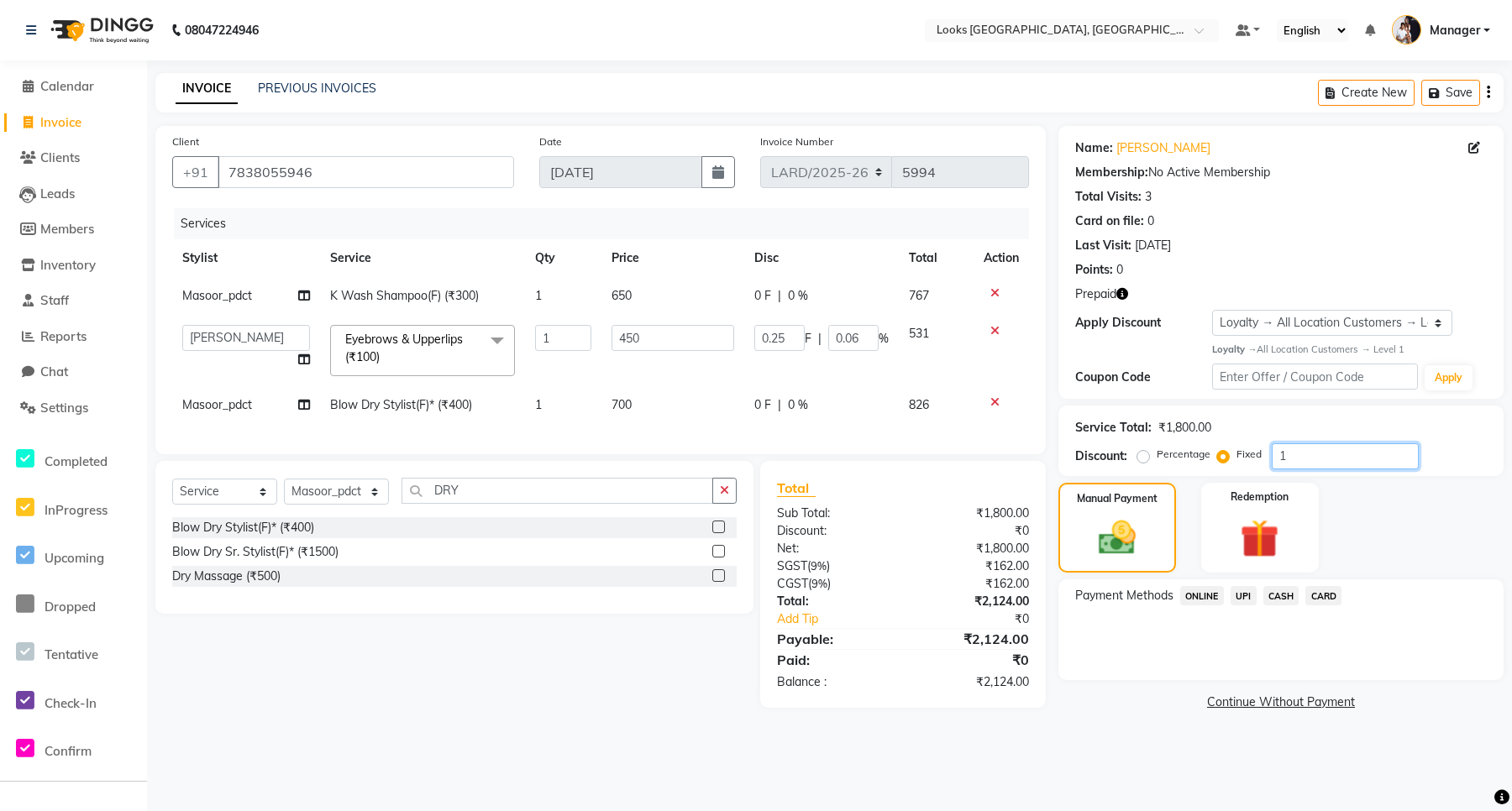
type input "0.78"
drag, startPoint x: 1346, startPoint y: 456, endPoint x: 1282, endPoint y: 456, distance: 64.0
click at [1282, 456] on input "14" at bounding box center [1346, 456] width 147 height 26
type input "0"
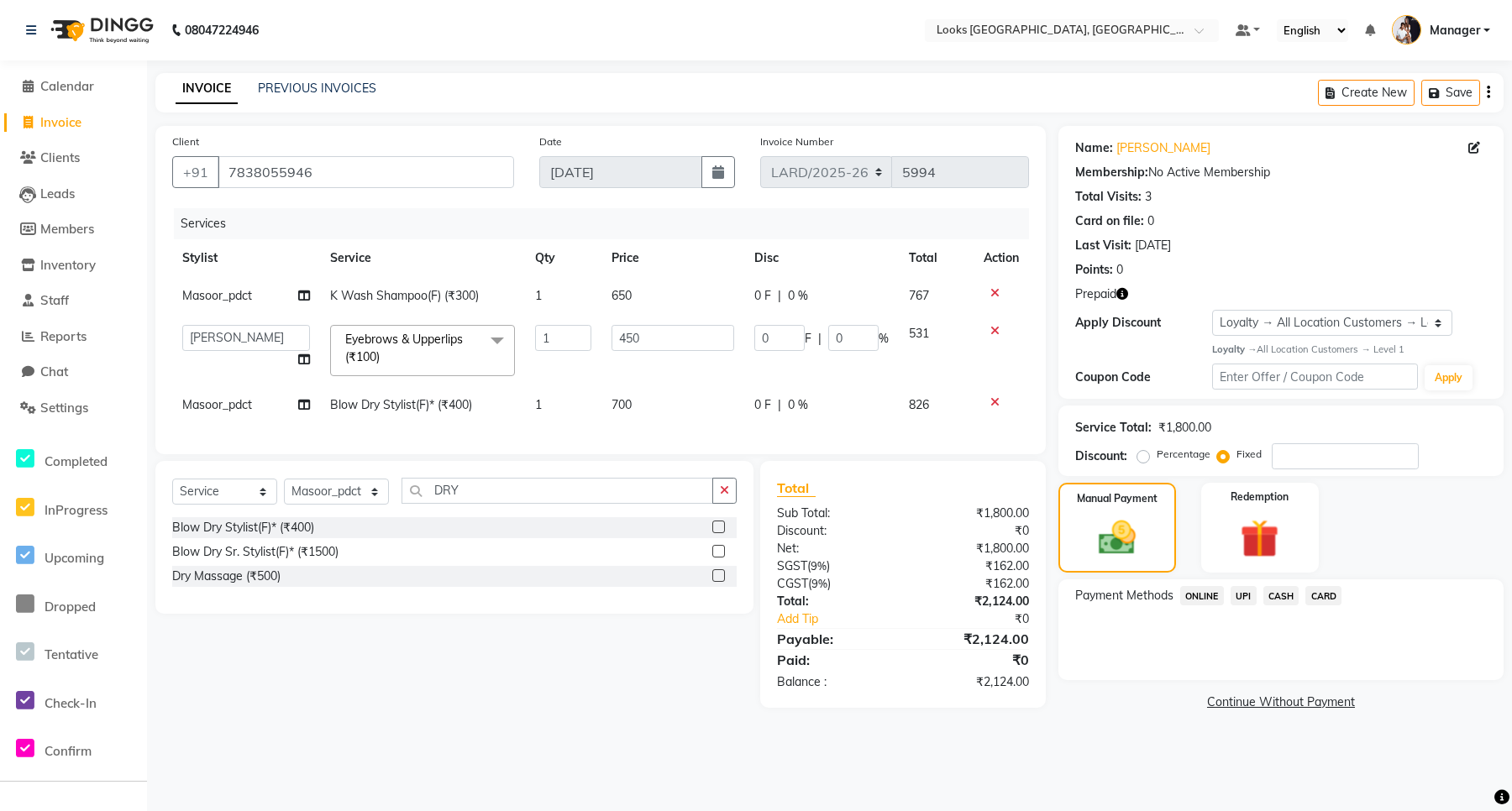
click at [1280, 594] on span "CASH" at bounding box center [1282, 596] width 36 height 20
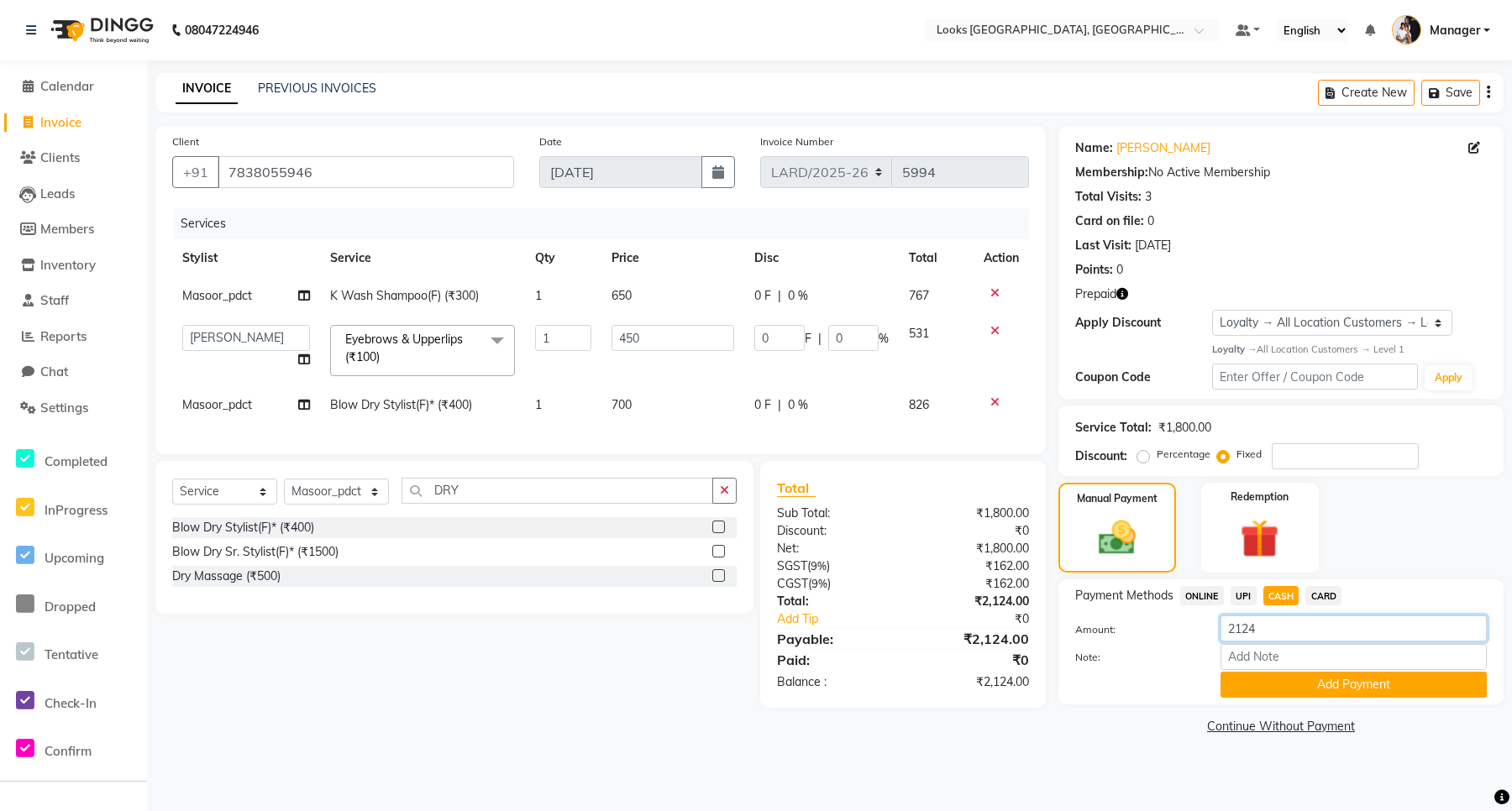
drag, startPoint x: 1275, startPoint y: 626, endPoint x: 1216, endPoint y: 619, distance: 59.4
click at [1216, 619] on div "2124" at bounding box center [1354, 629] width 291 height 26
type input "2110"
click at [1280, 686] on button "Add Payment" at bounding box center [1354, 685] width 266 height 26
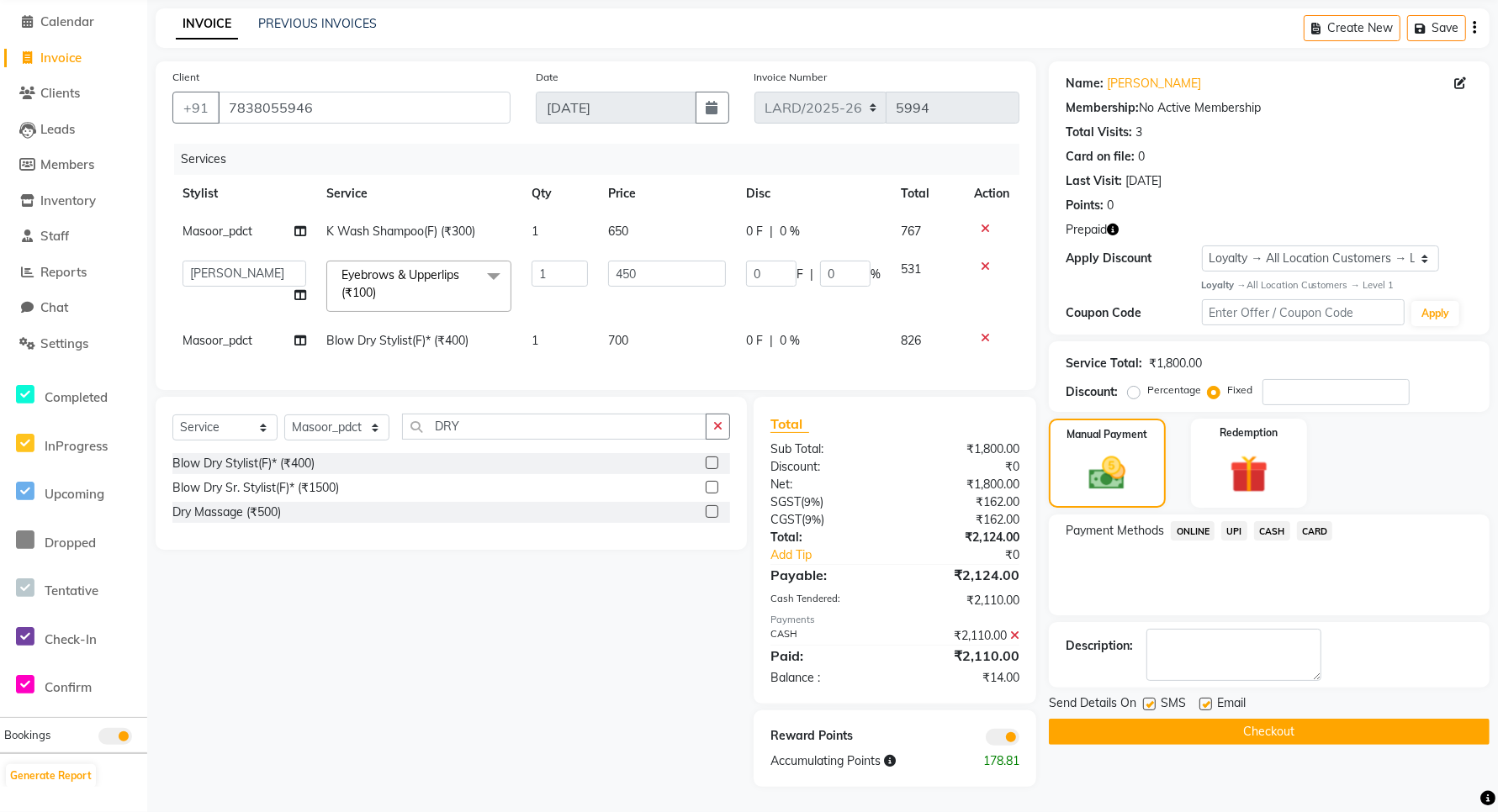
scroll to position [80, 0]
click at [1238, 521] on span "UPI" at bounding box center [1234, 531] width 26 height 20
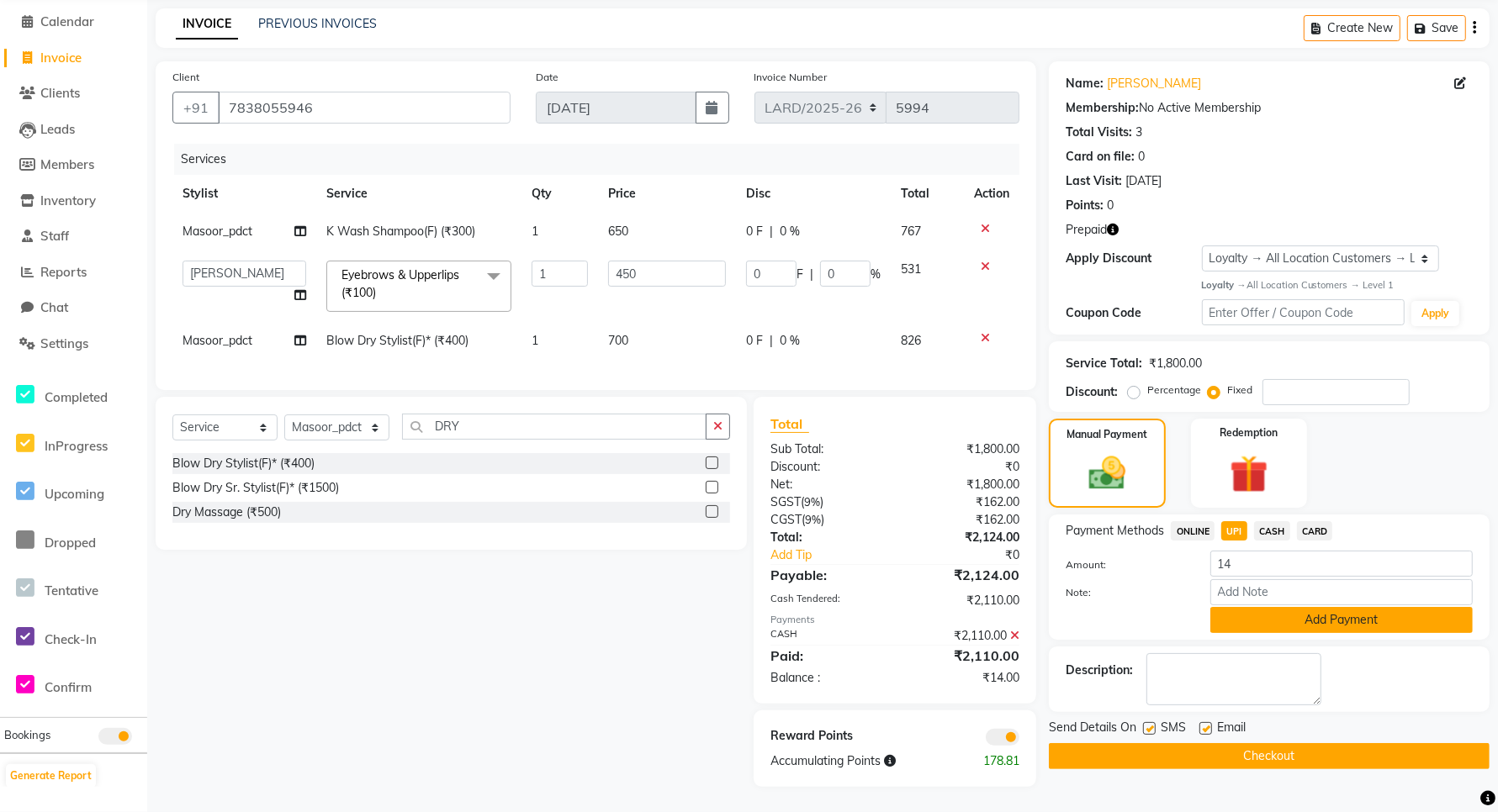
click at [1279, 607] on button "Add Payment" at bounding box center [1341, 620] width 262 height 26
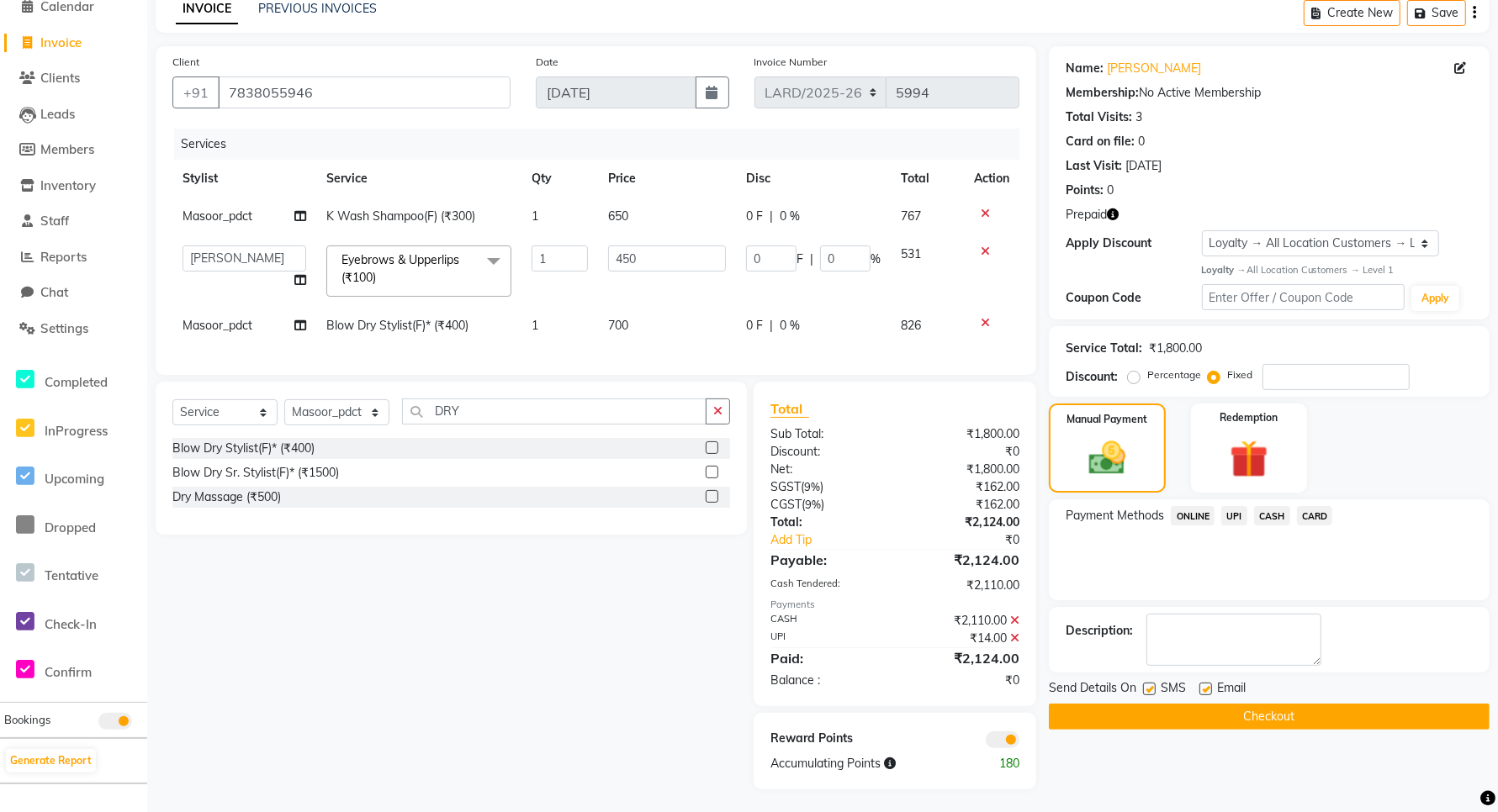
click at [1115, 208] on icon "button" at bounding box center [1113, 214] width 12 height 12
click at [1297, 709] on button "Checkout" at bounding box center [1269, 717] width 441 height 26
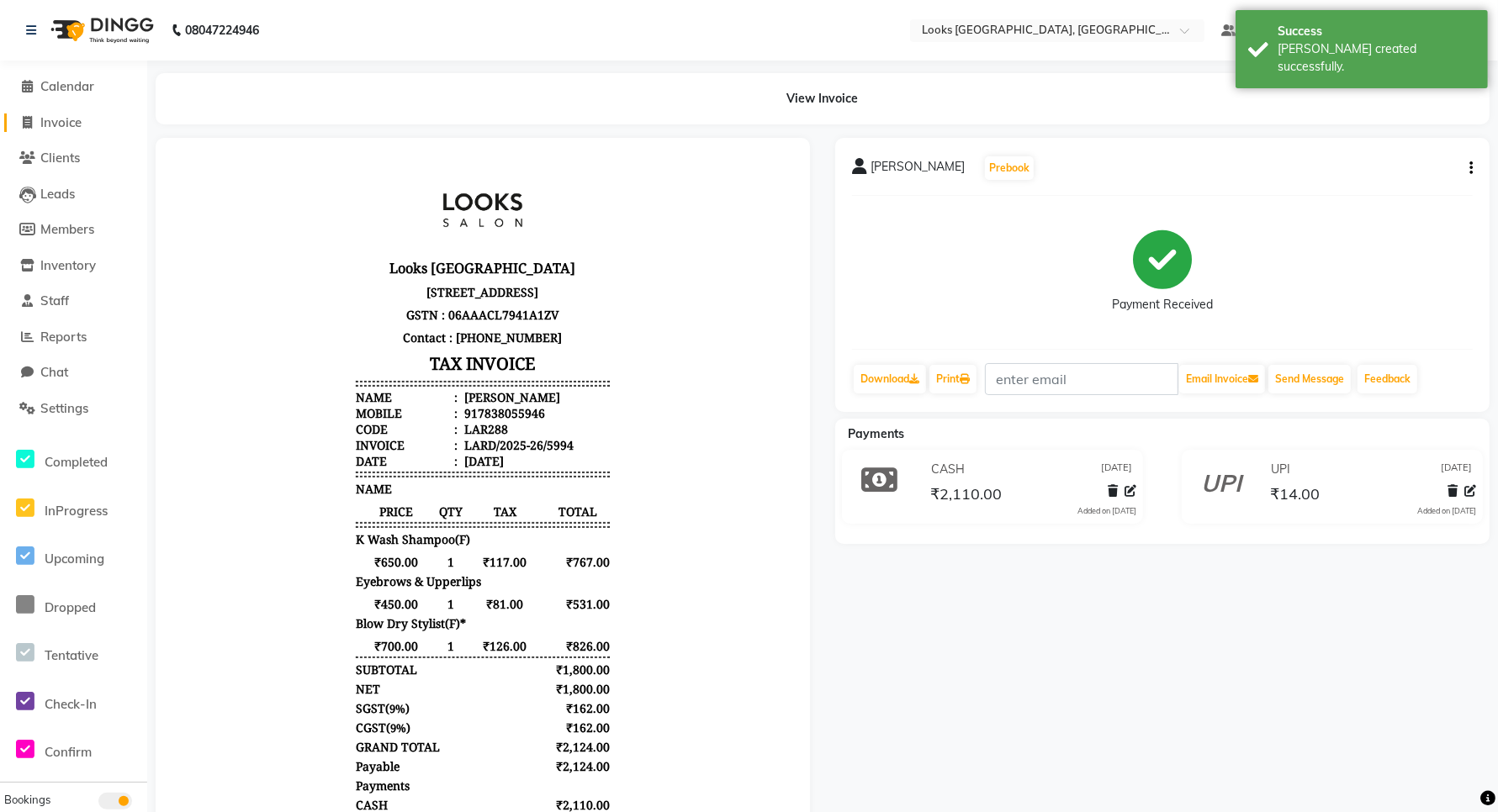
click at [81, 123] on span "Invoice" at bounding box center [61, 122] width 41 height 16
select select "service"
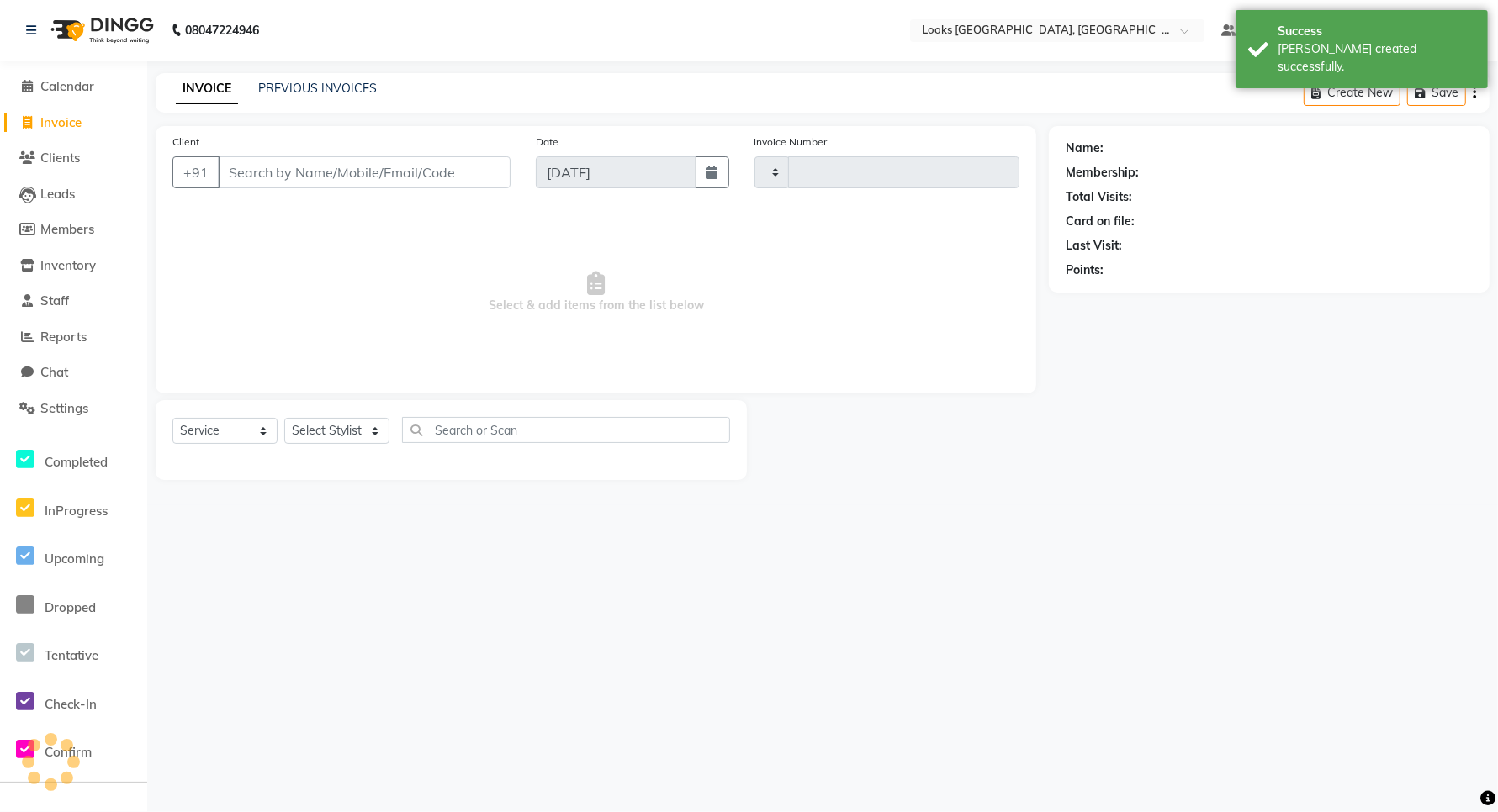
type input "5995"
click at [77, 120] on span "Invoice" at bounding box center [61, 122] width 41 height 16
click at [353, 87] on link "PREVIOUS INVOICES" at bounding box center [317, 88] width 118 height 15
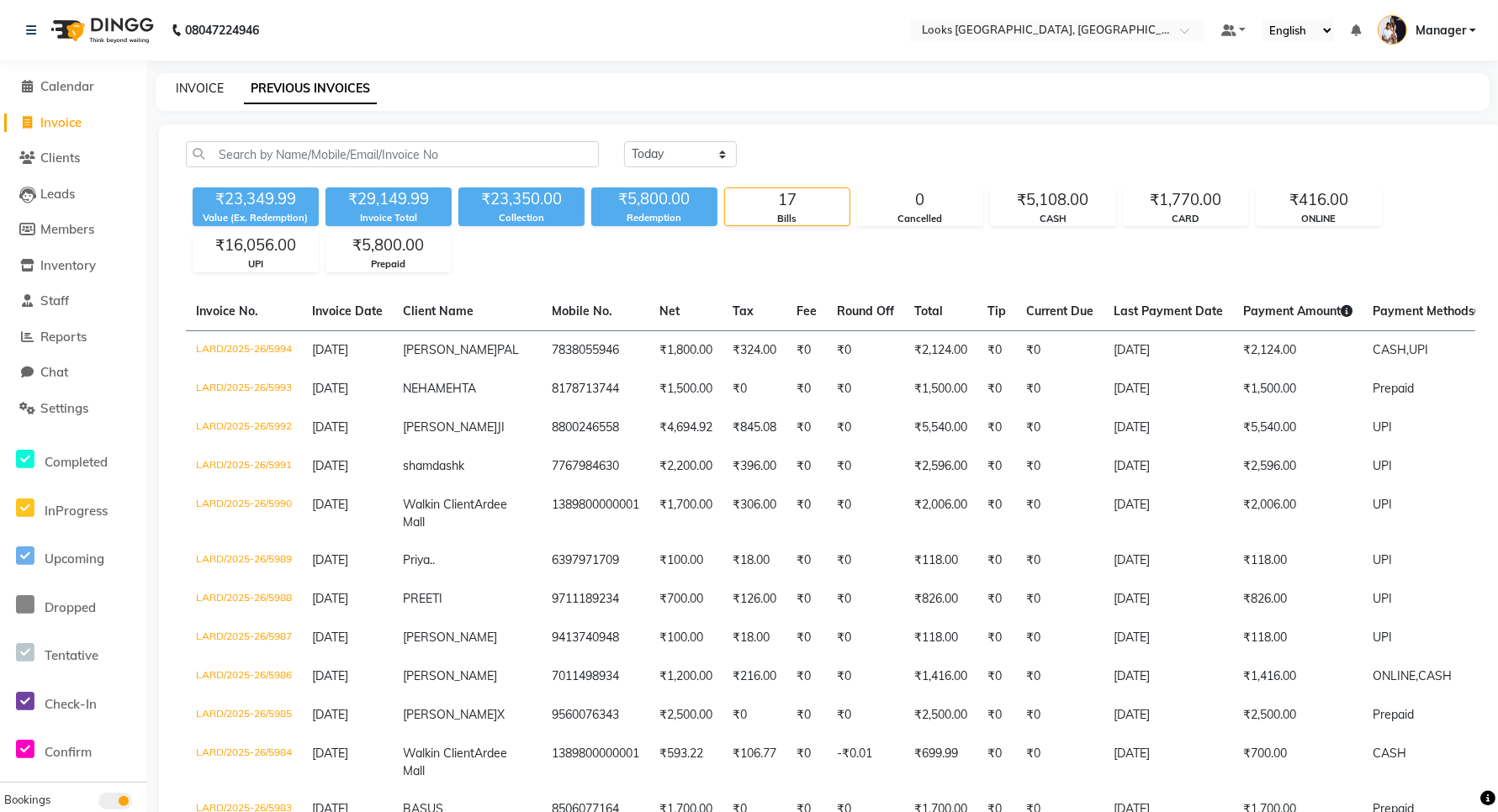
click at [214, 88] on link "INVOICE" at bounding box center [200, 88] width 48 height 15
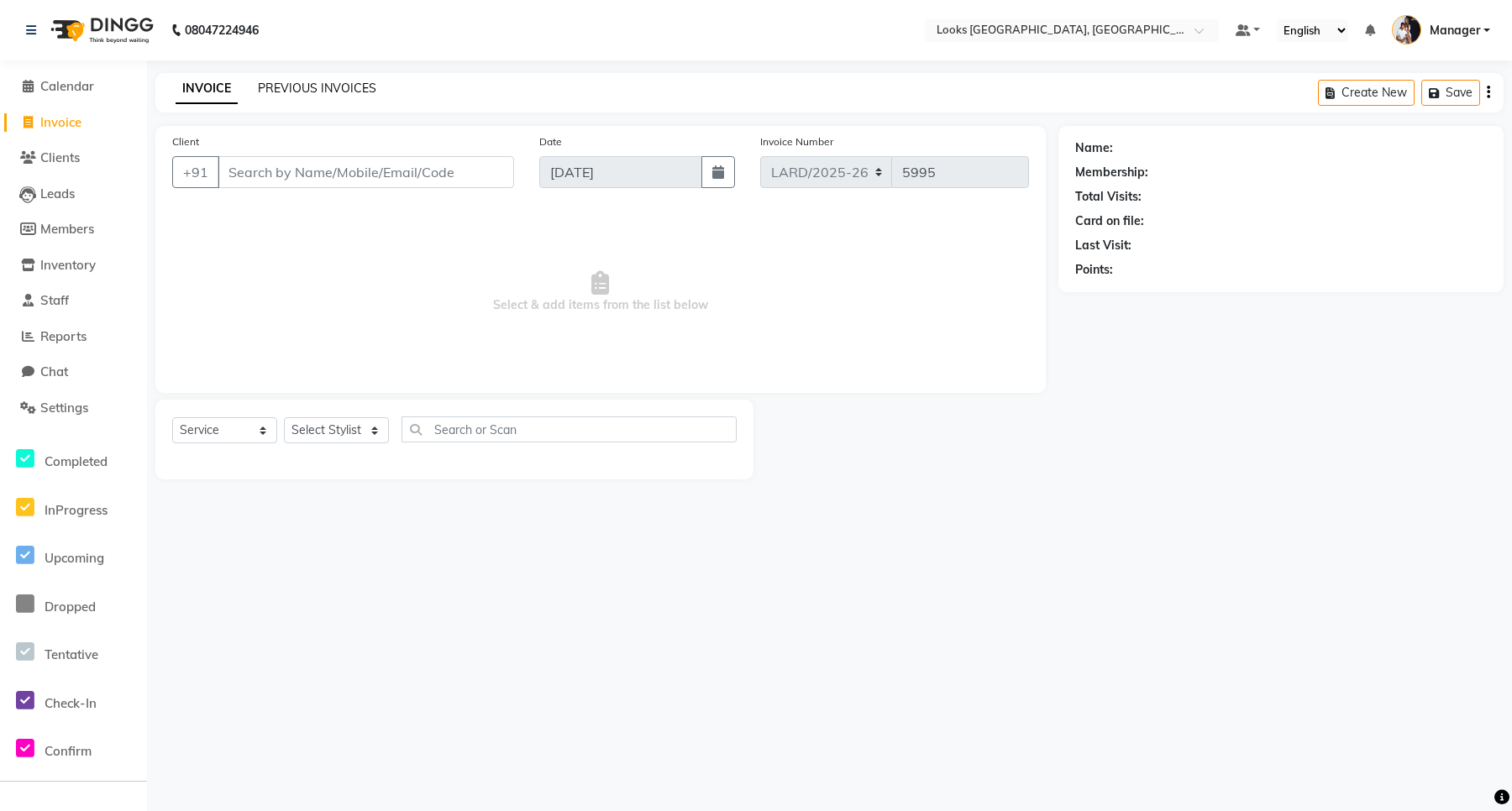
click at [262, 86] on link "PREVIOUS INVOICES" at bounding box center [317, 88] width 118 height 15
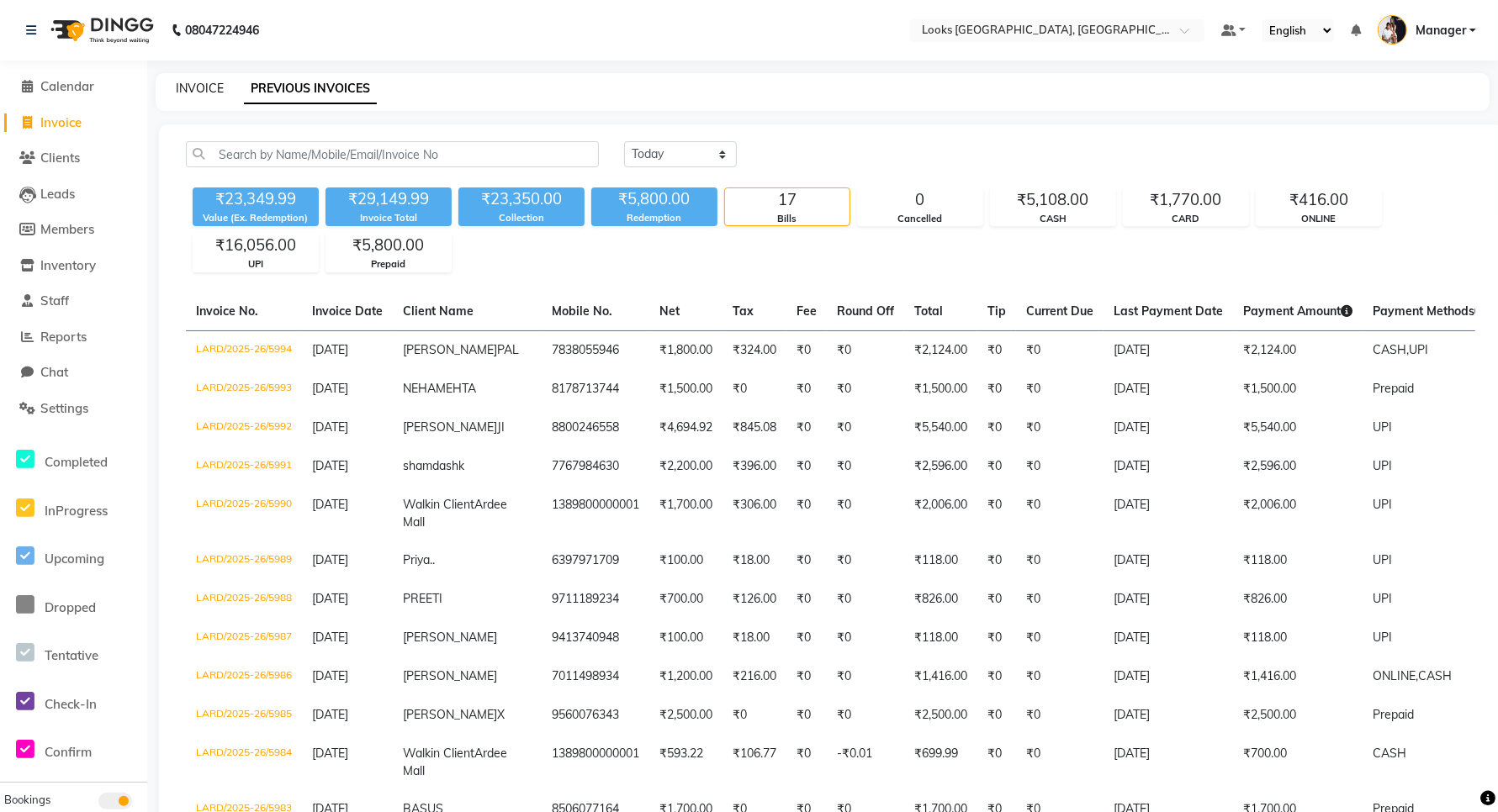
click at [185, 89] on link "INVOICE" at bounding box center [200, 88] width 48 height 15
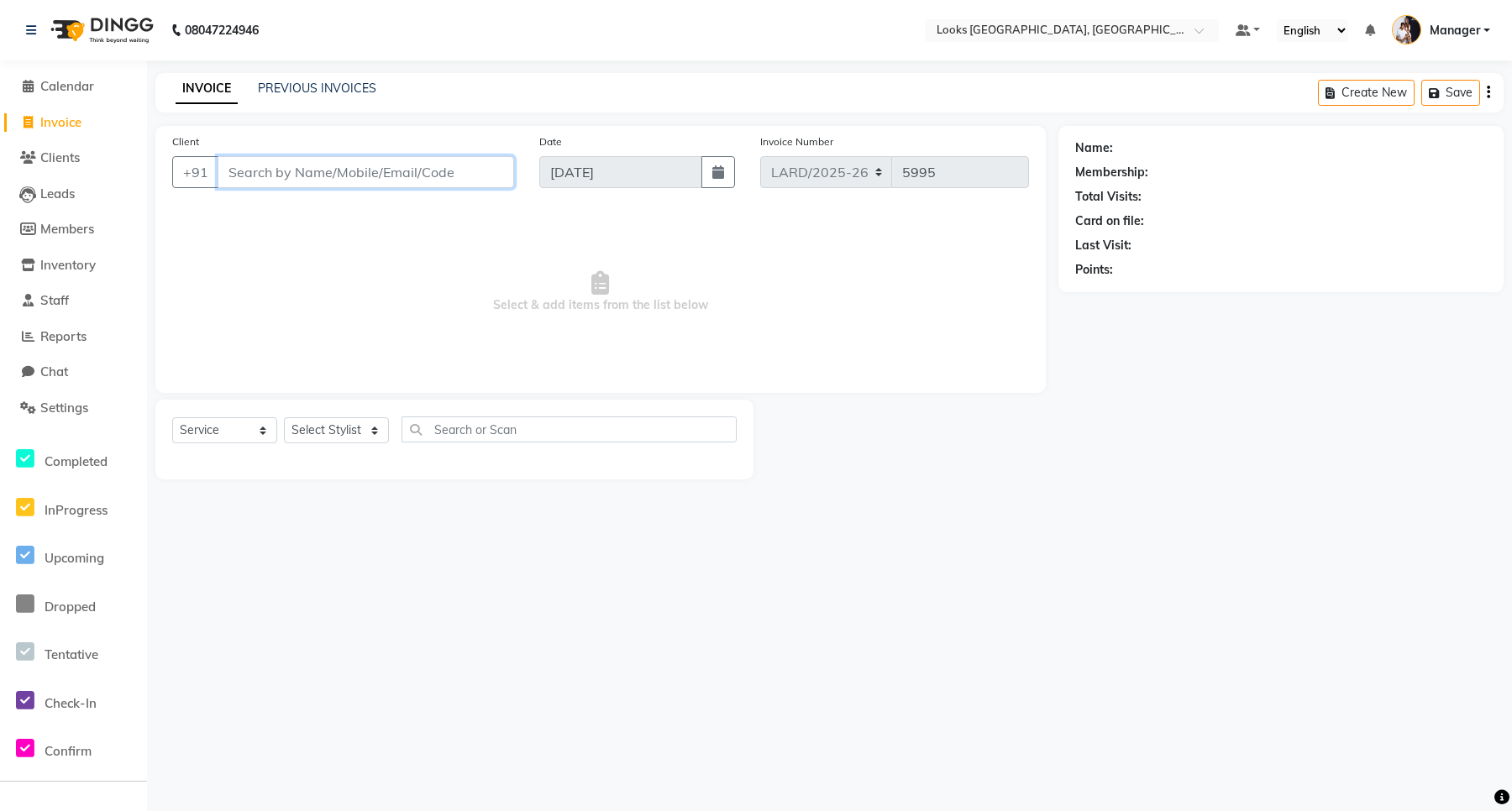
click at [345, 176] on input "Client" at bounding box center [366, 171] width 296 height 32
click at [458, 176] on span "Add Client" at bounding box center [470, 172] width 66 height 17
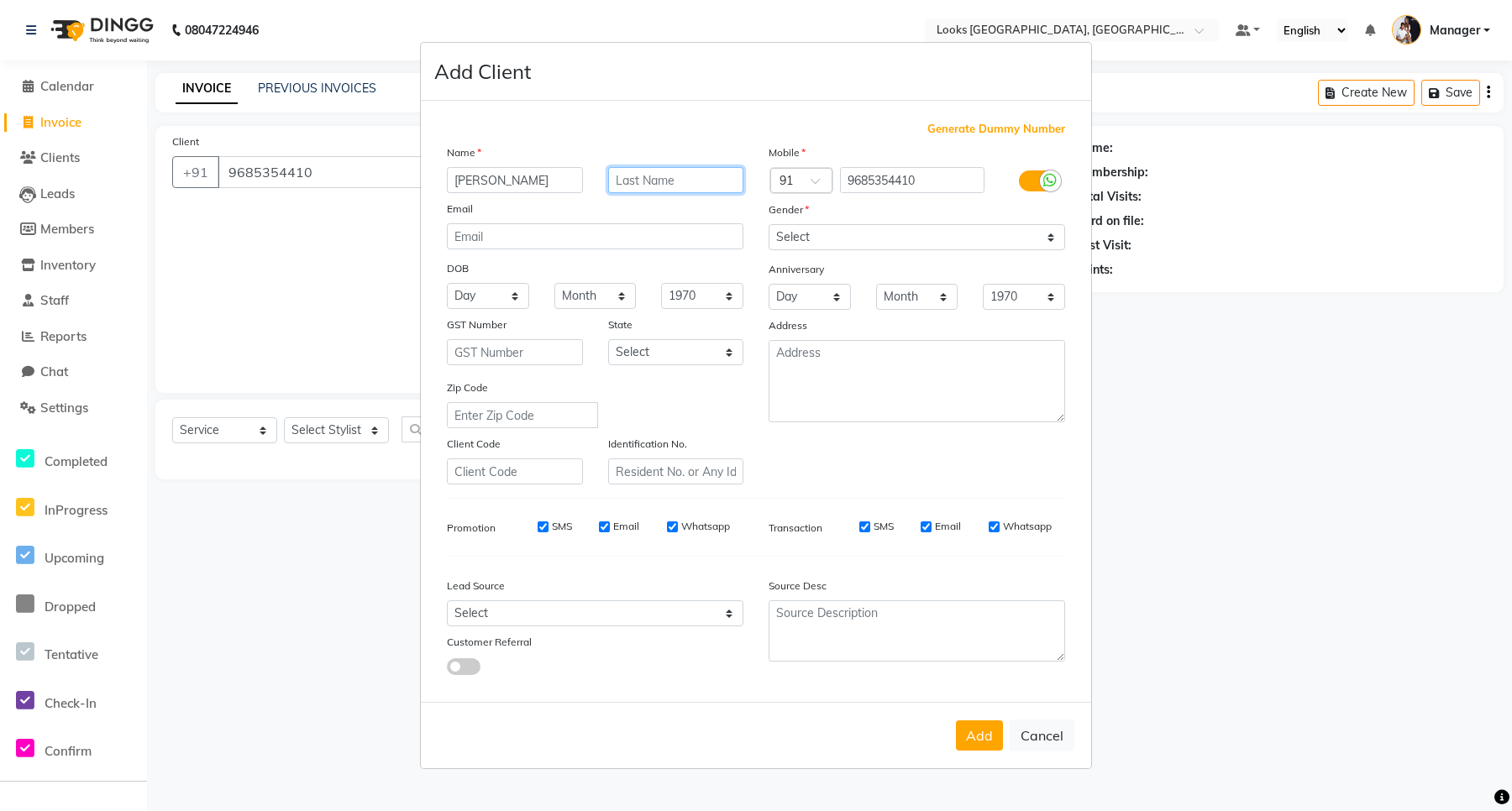
click at [629, 173] on input "text" at bounding box center [676, 180] width 136 height 26
click at [807, 243] on select "Select [DEMOGRAPHIC_DATA] [DEMOGRAPHIC_DATA] Other Prefer Not To Say" at bounding box center [917, 237] width 296 height 26
click at [768, 226] on select "Select [DEMOGRAPHIC_DATA] [DEMOGRAPHIC_DATA] Other Prefer Not To Say" at bounding box center [917, 237] width 296 height 26
click at [676, 349] on select "Select [GEOGRAPHIC_DATA] [GEOGRAPHIC_DATA] [GEOGRAPHIC_DATA] [GEOGRAPHIC_DATA] …" at bounding box center [676, 352] width 136 height 26
click at [608, 339] on select "Select [GEOGRAPHIC_DATA] [GEOGRAPHIC_DATA] [GEOGRAPHIC_DATA] [GEOGRAPHIC_DATA] …" at bounding box center [676, 352] width 136 height 26
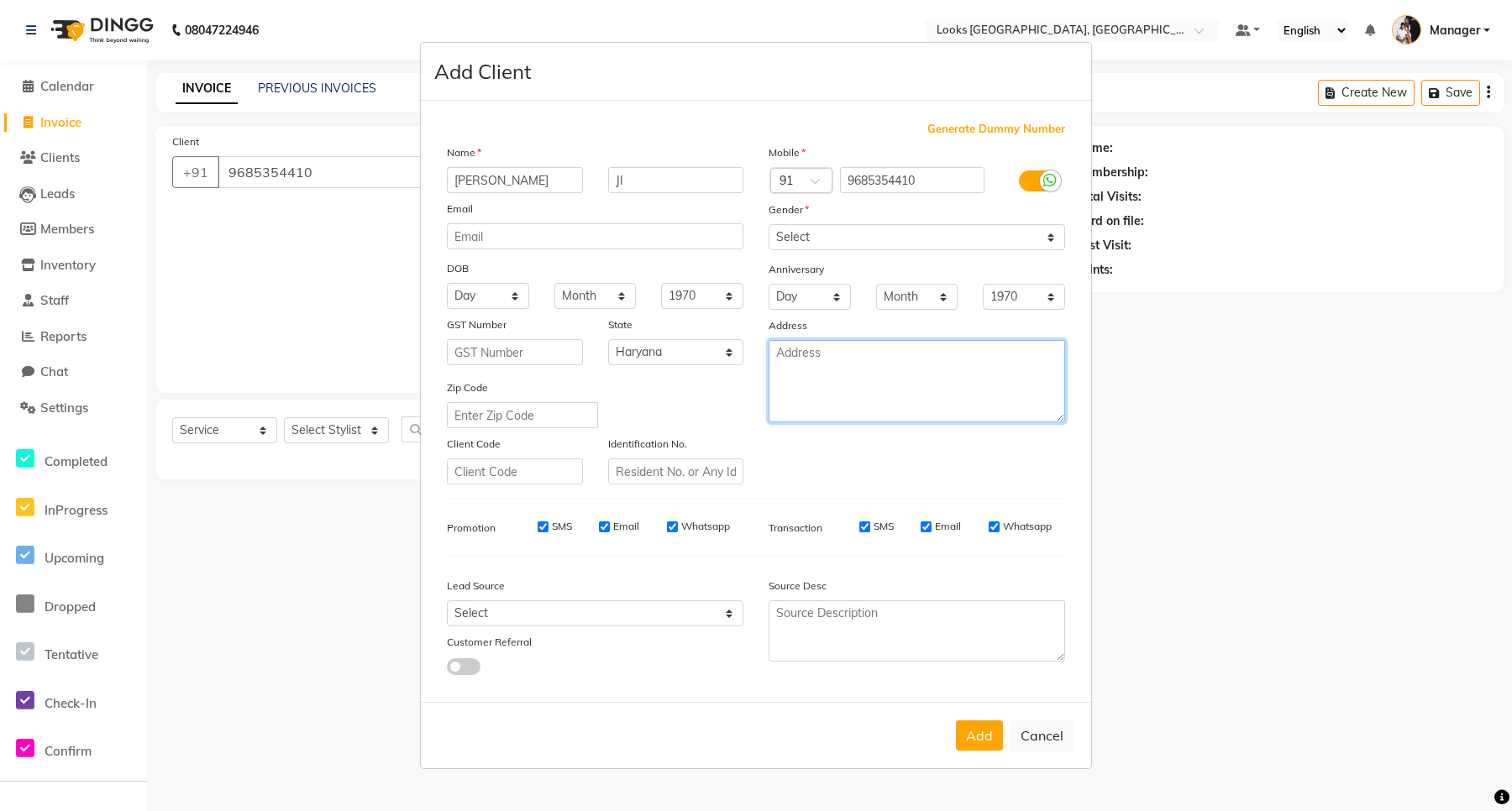
click at [813, 384] on textarea at bounding box center [917, 381] width 296 height 82
click at [981, 736] on button "Add" at bounding box center [979, 735] width 47 height 30
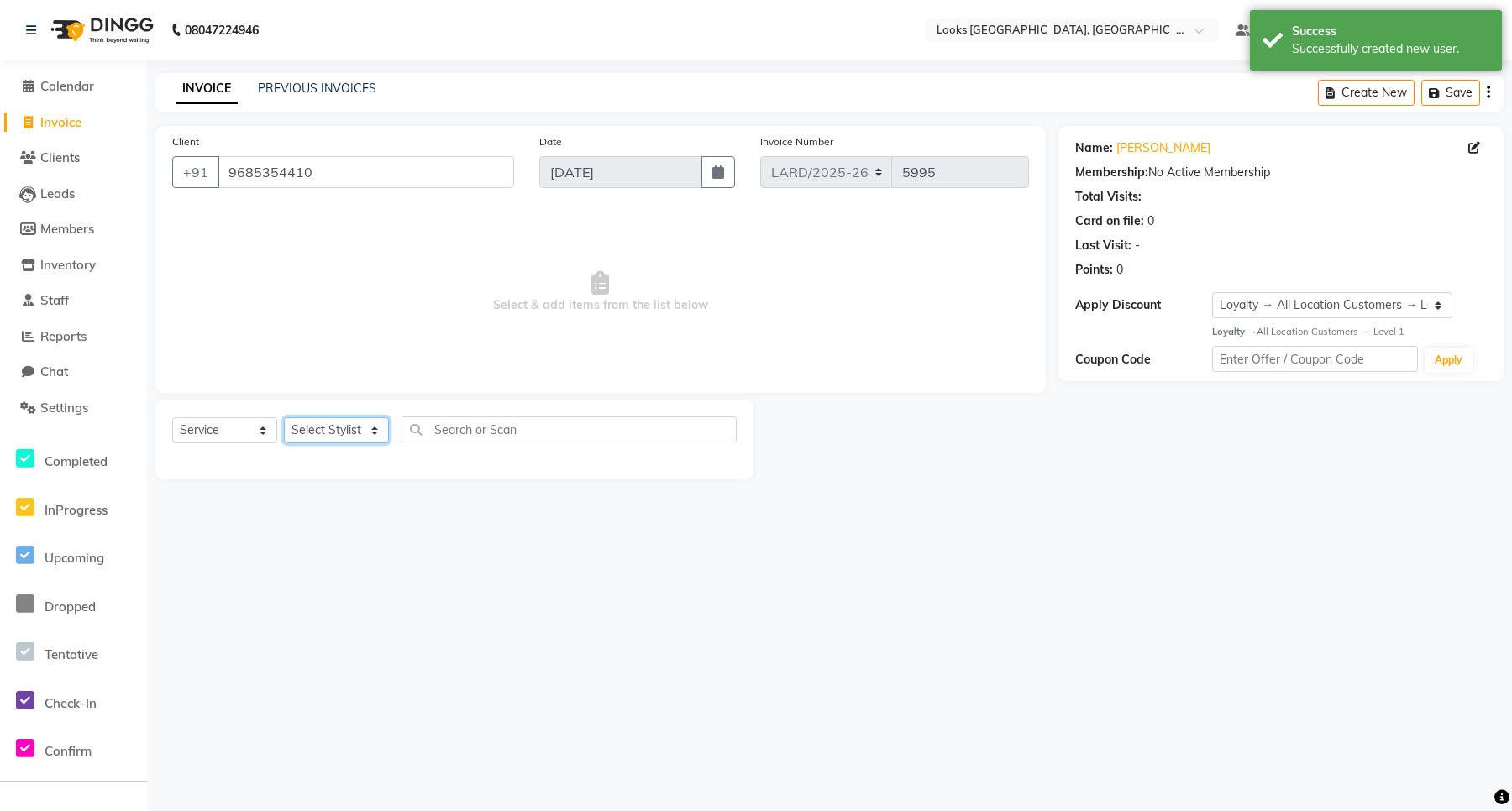
click at [329, 426] on select "Select Stylist [PERSON_NAME] _mrg [PERSON_NAME] _asst [PERSON_NAME] [PERSON_NAM…" at bounding box center [336, 430] width 105 height 26
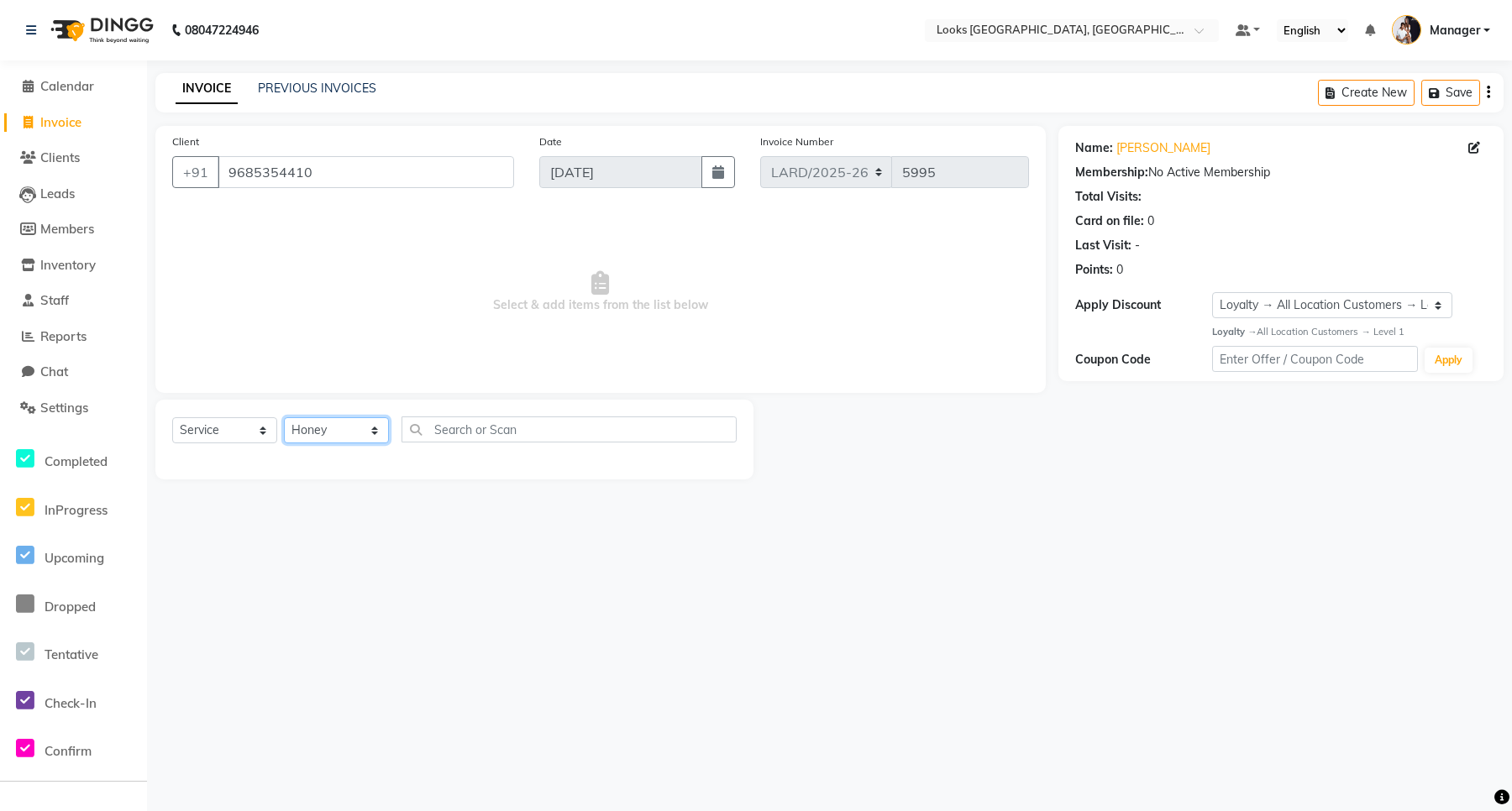
click at [284, 417] on select "Select Stylist [PERSON_NAME] _mrg [PERSON_NAME] _asst [PERSON_NAME] [PERSON_NAM…" at bounding box center [336, 430] width 105 height 26
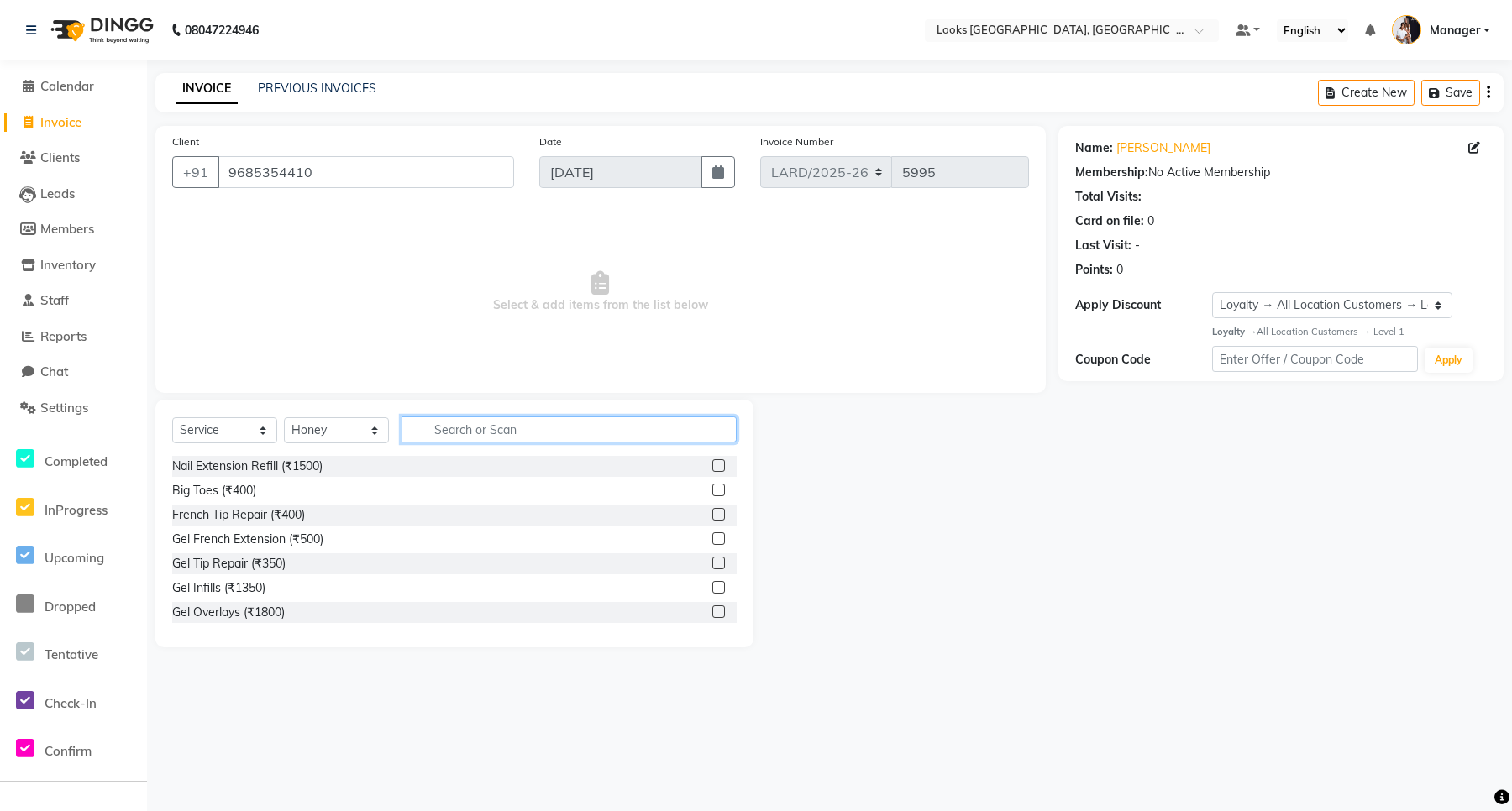
click at [442, 430] on input "text" at bounding box center [569, 429] width 335 height 26
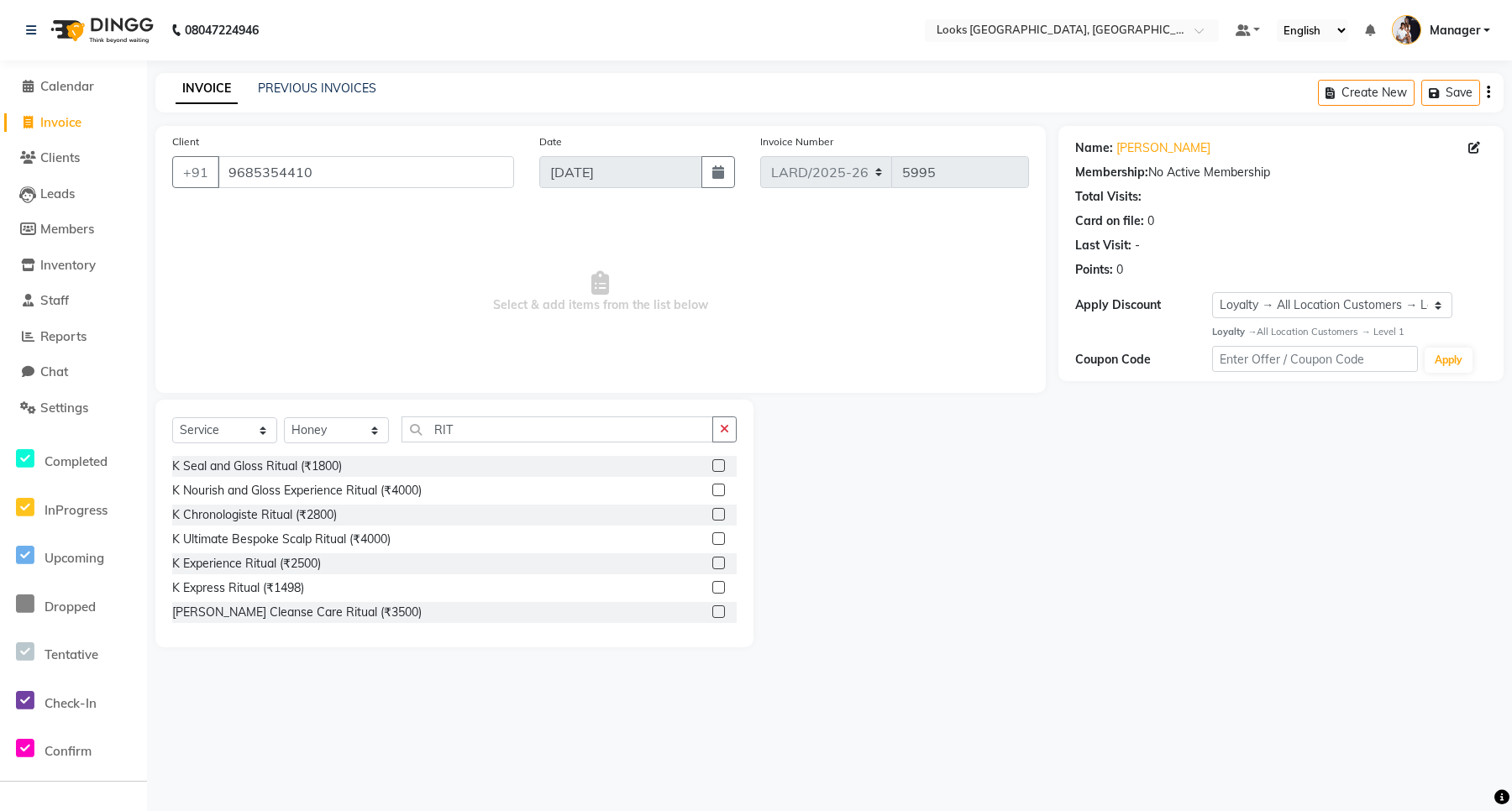
click at [713, 513] on label at bounding box center [719, 514] width 13 height 13
click at [713, 513] on input "checkbox" at bounding box center [718, 515] width 11 height 11
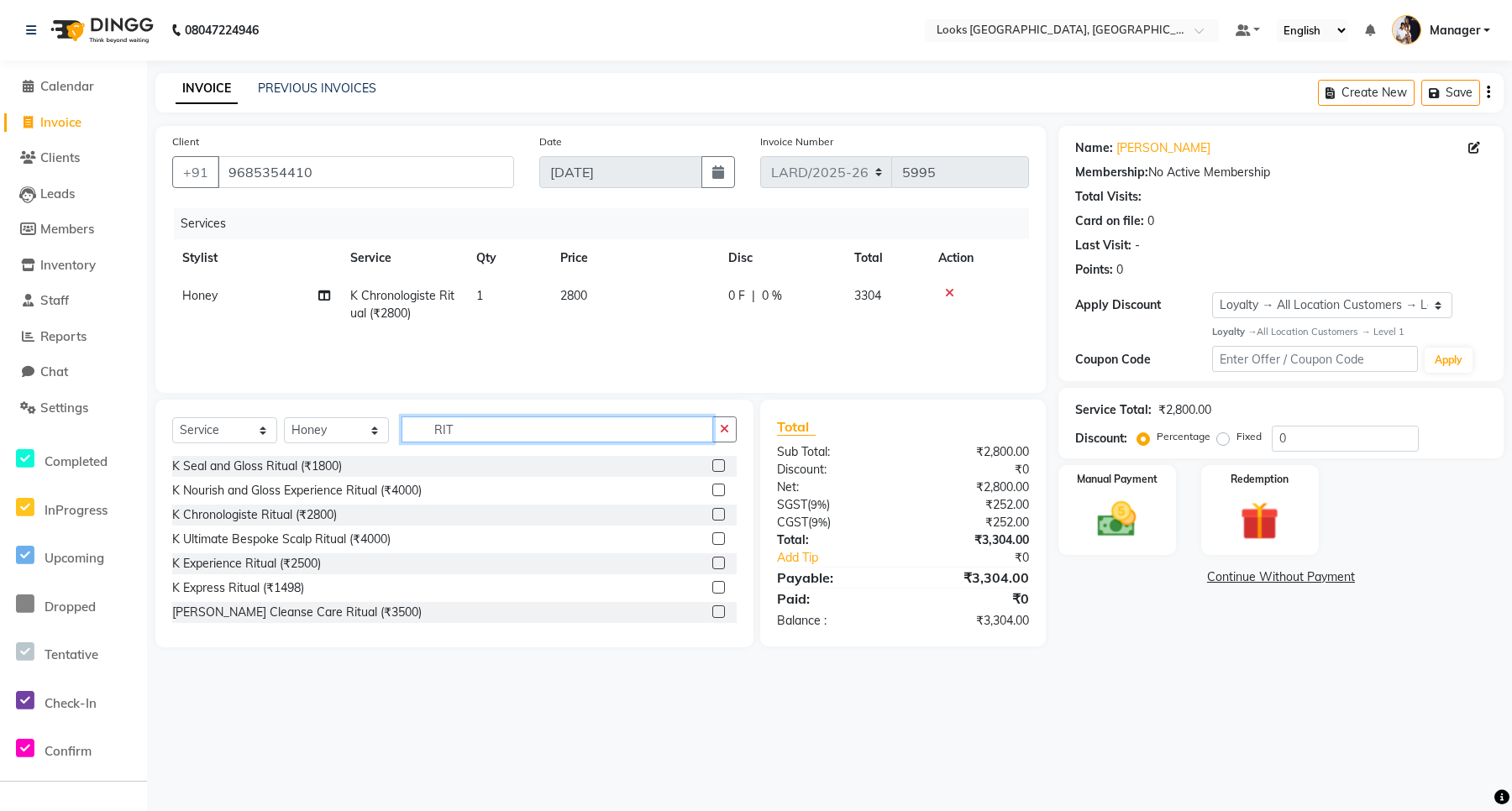
click at [510, 426] on input "RIT" at bounding box center [558, 429] width 312 height 26
click at [357, 428] on select "Select Stylist [PERSON_NAME] _mrg [PERSON_NAME] _asst [PERSON_NAME] [PERSON_NAM…" at bounding box center [336, 430] width 105 height 26
click at [284, 417] on select "Select Stylist [PERSON_NAME] _mrg [PERSON_NAME] _asst [PERSON_NAME] [PERSON_NAM…" at bounding box center [336, 430] width 105 height 26
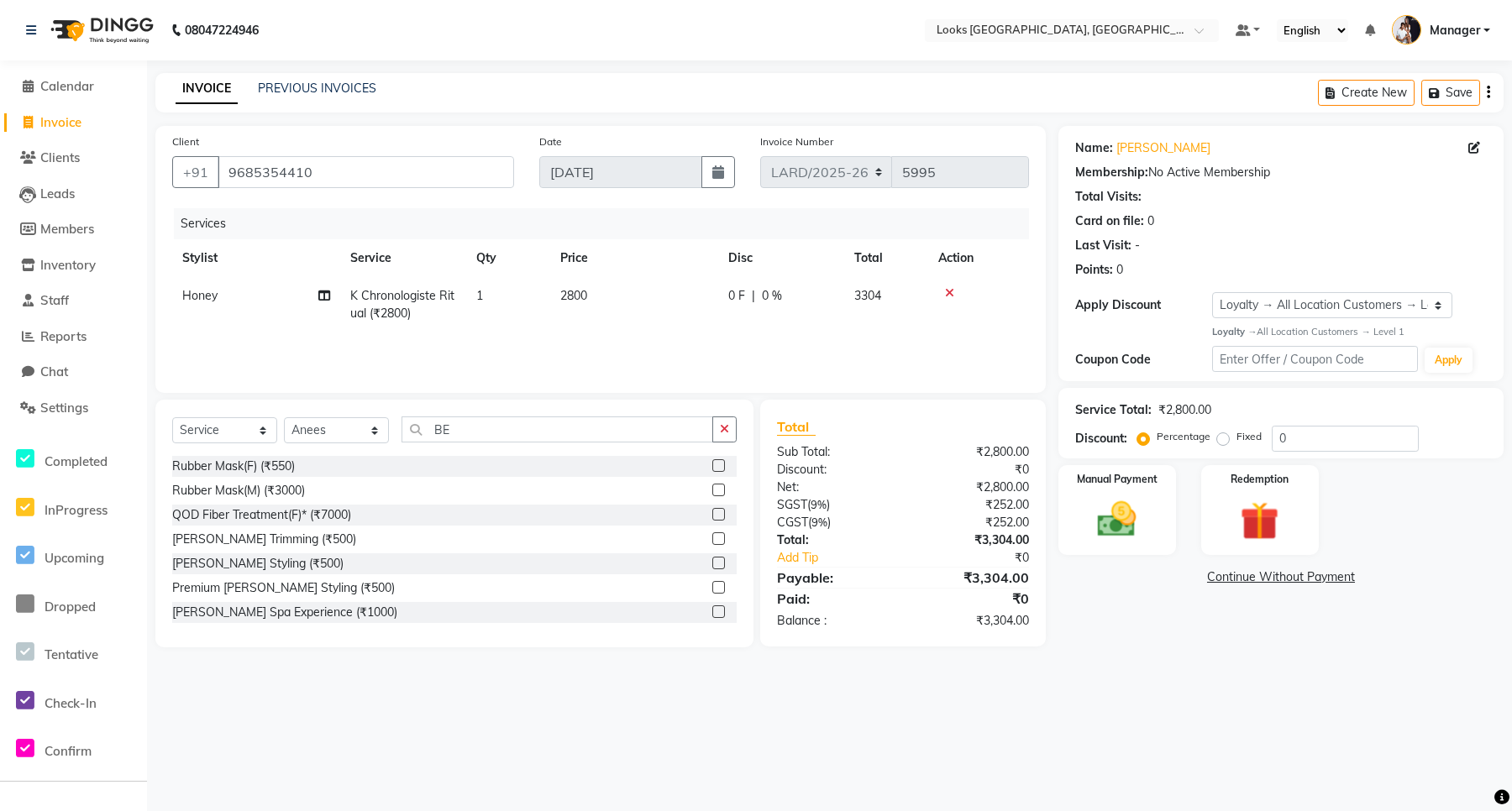
click at [713, 540] on label at bounding box center [719, 539] width 13 height 13
click at [713, 540] on input "checkbox" at bounding box center [718, 540] width 11 height 11
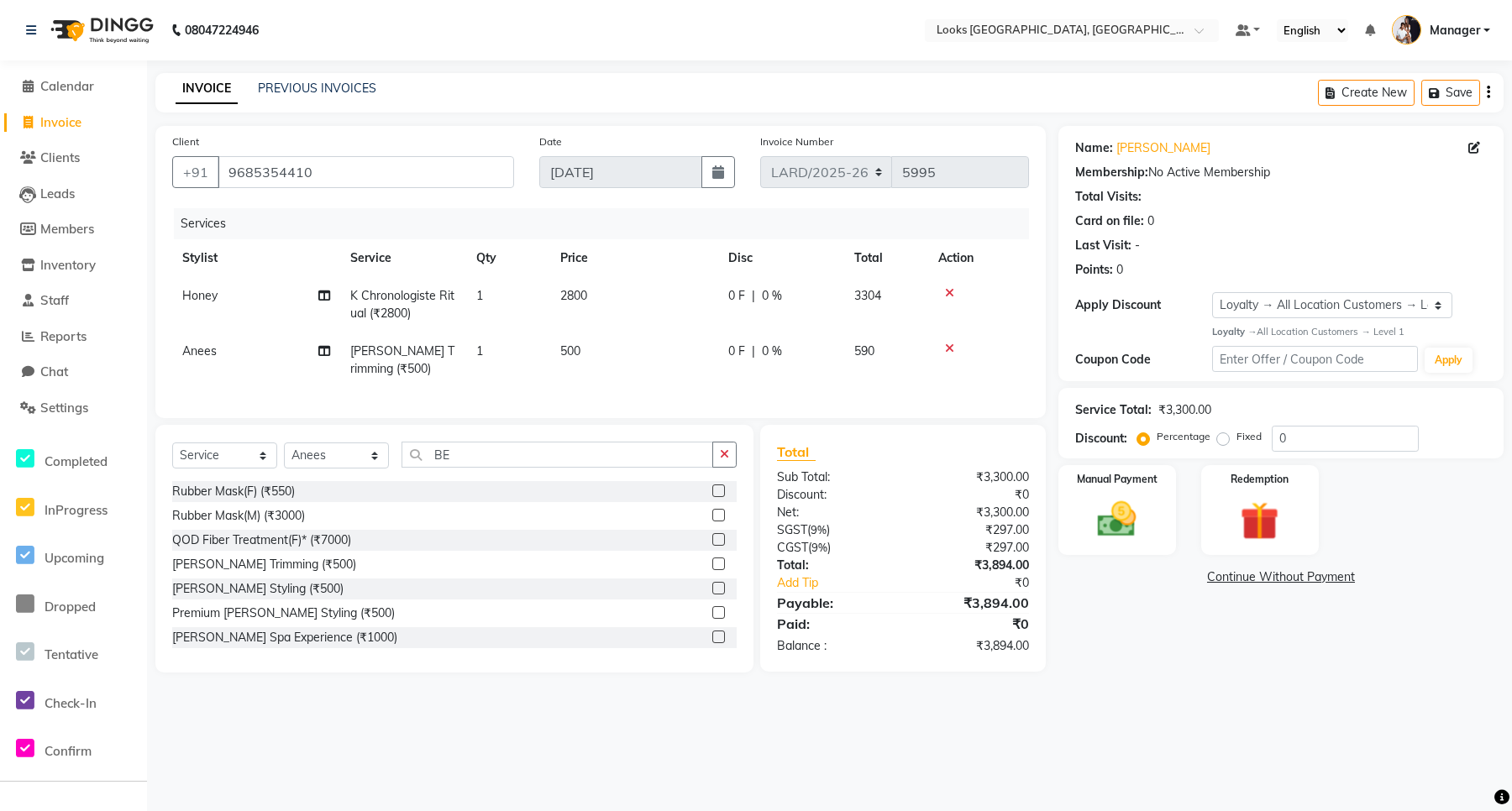
click at [578, 350] on span "500" at bounding box center [571, 351] width 21 height 15
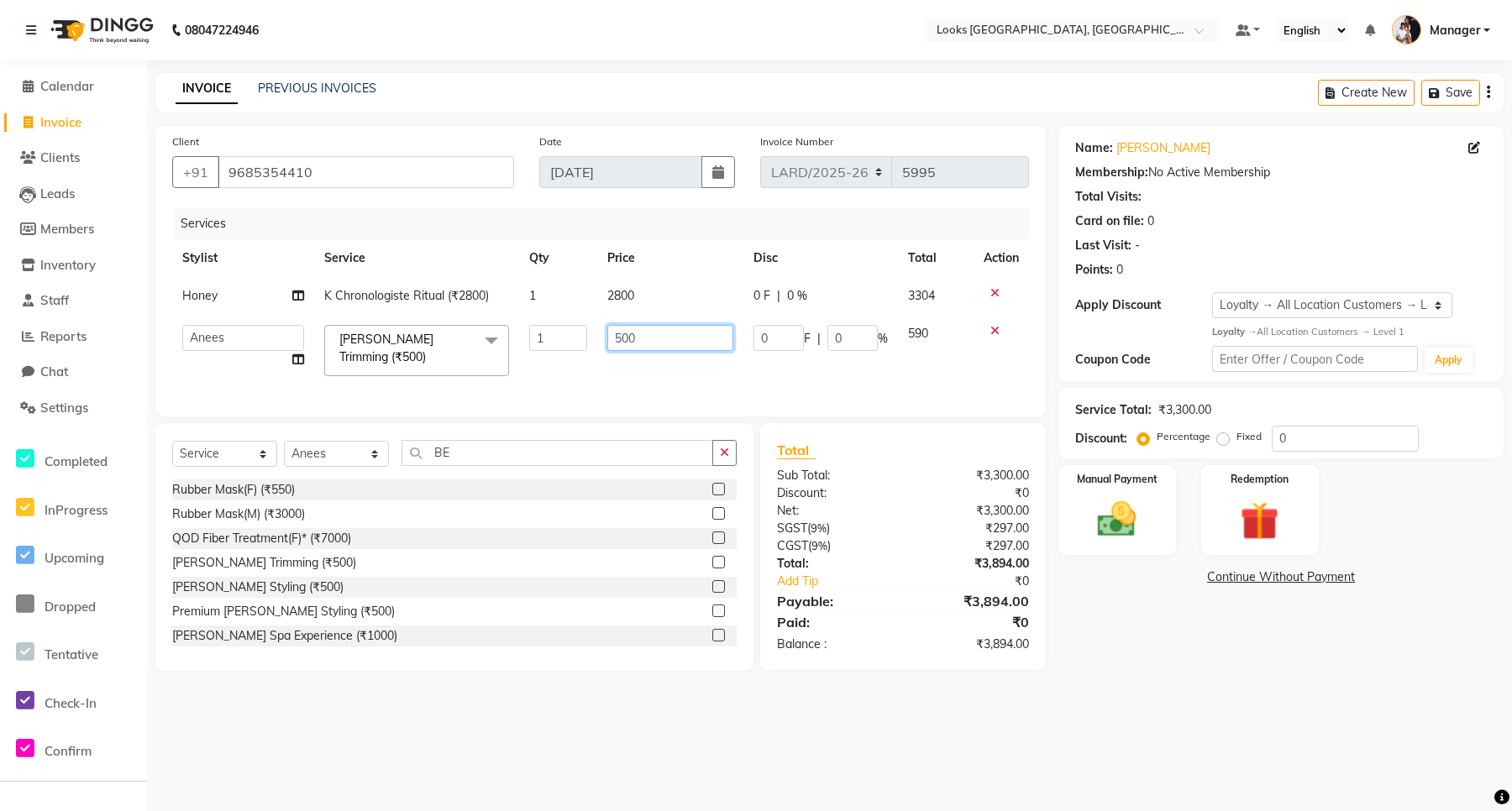
drag, startPoint x: 636, startPoint y: 337, endPoint x: 611, endPoint y: 336, distance: 25.0
click at [611, 336] on input "500" at bounding box center [670, 338] width 125 height 26
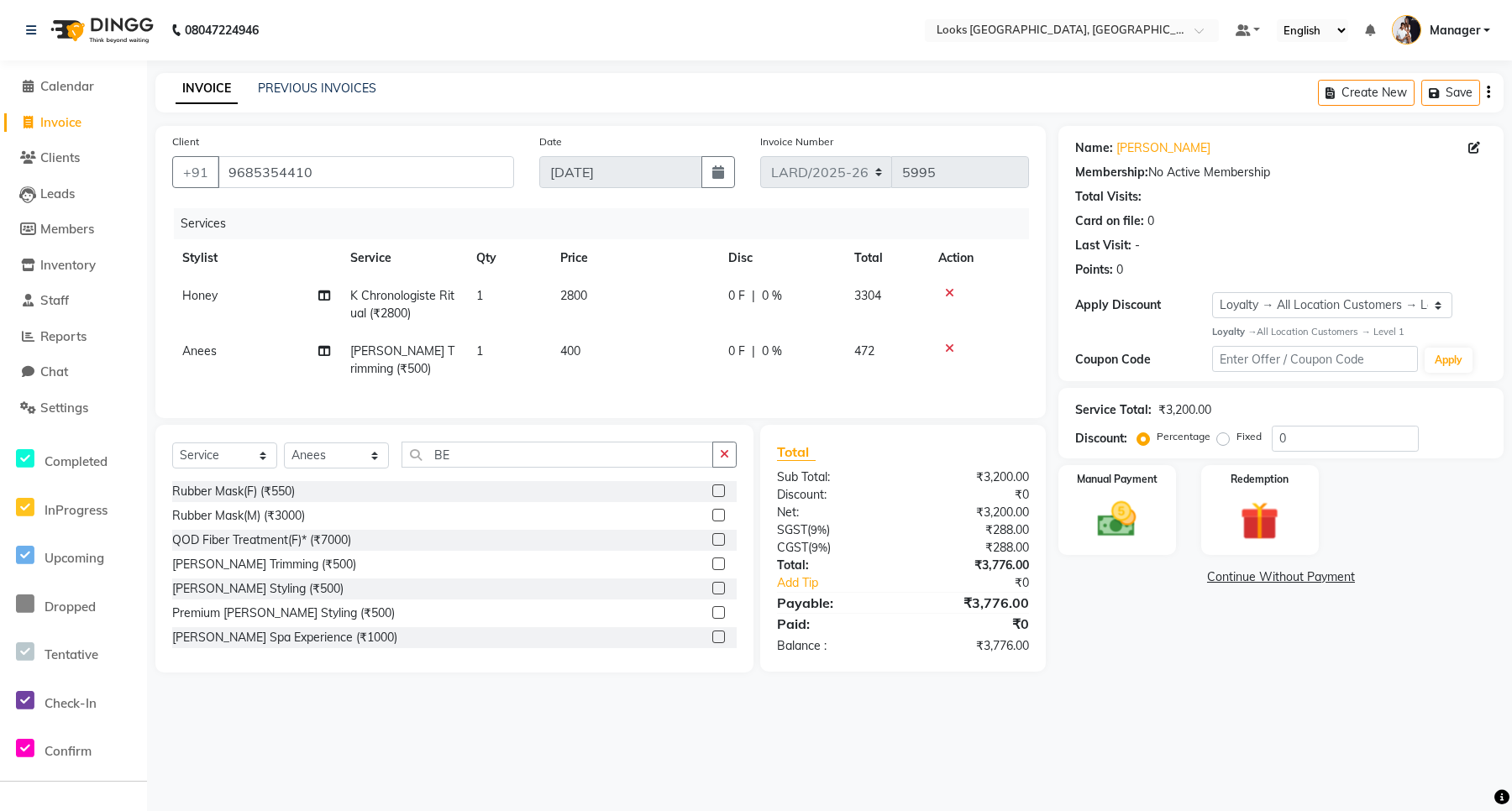
click at [620, 304] on td "2800" at bounding box center [634, 305] width 168 height 56
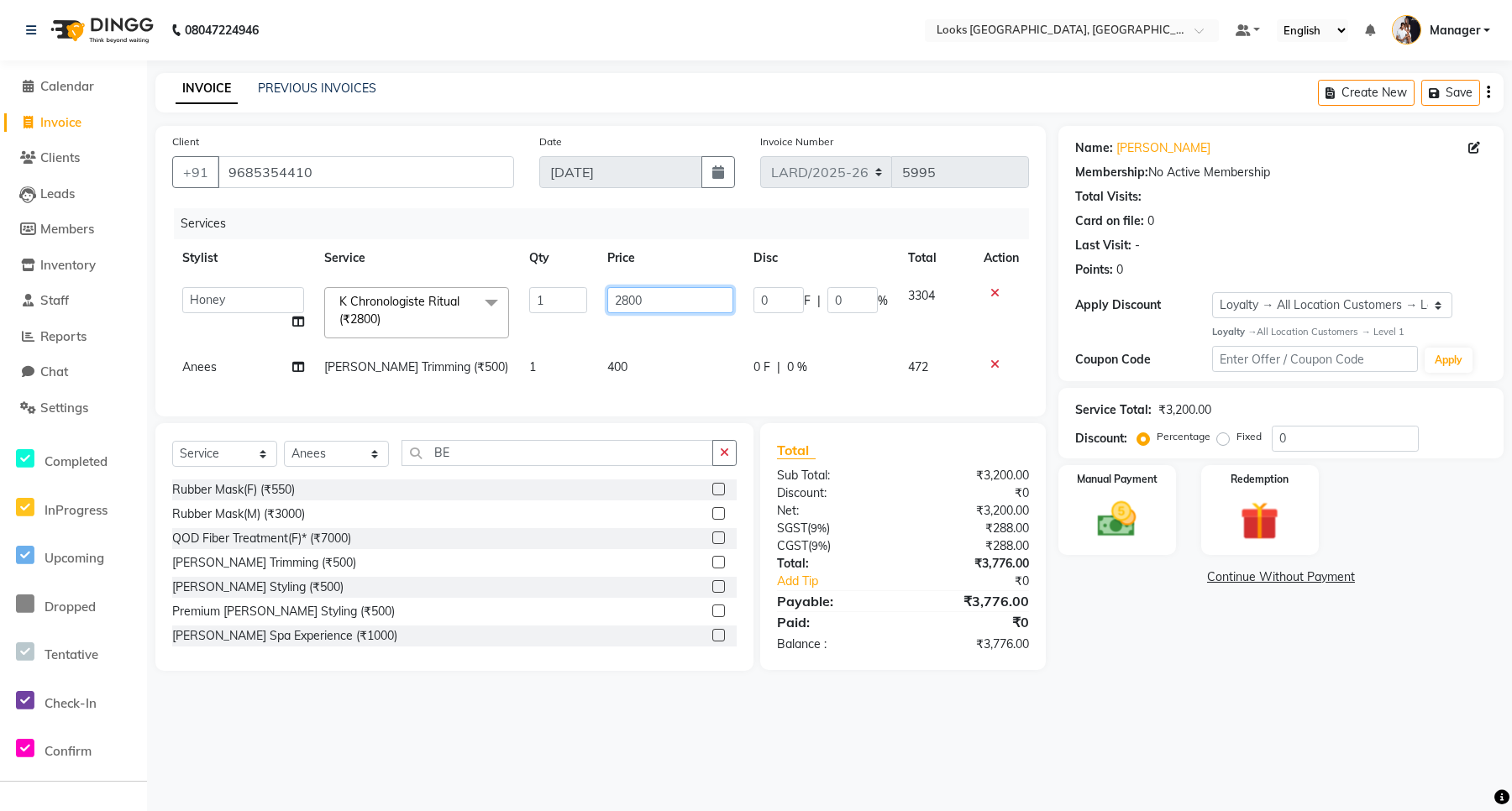
drag, startPoint x: 647, startPoint y: 301, endPoint x: 613, endPoint y: 302, distance: 34.0
click at [613, 302] on input "2800" at bounding box center [670, 300] width 125 height 26
click at [661, 332] on tbody "[PERSON_NAME] _mrg [PERSON_NAME] _asst [PERSON_NAME] [PERSON_NAME] Manager Maso…" at bounding box center [601, 331] width 857 height 109
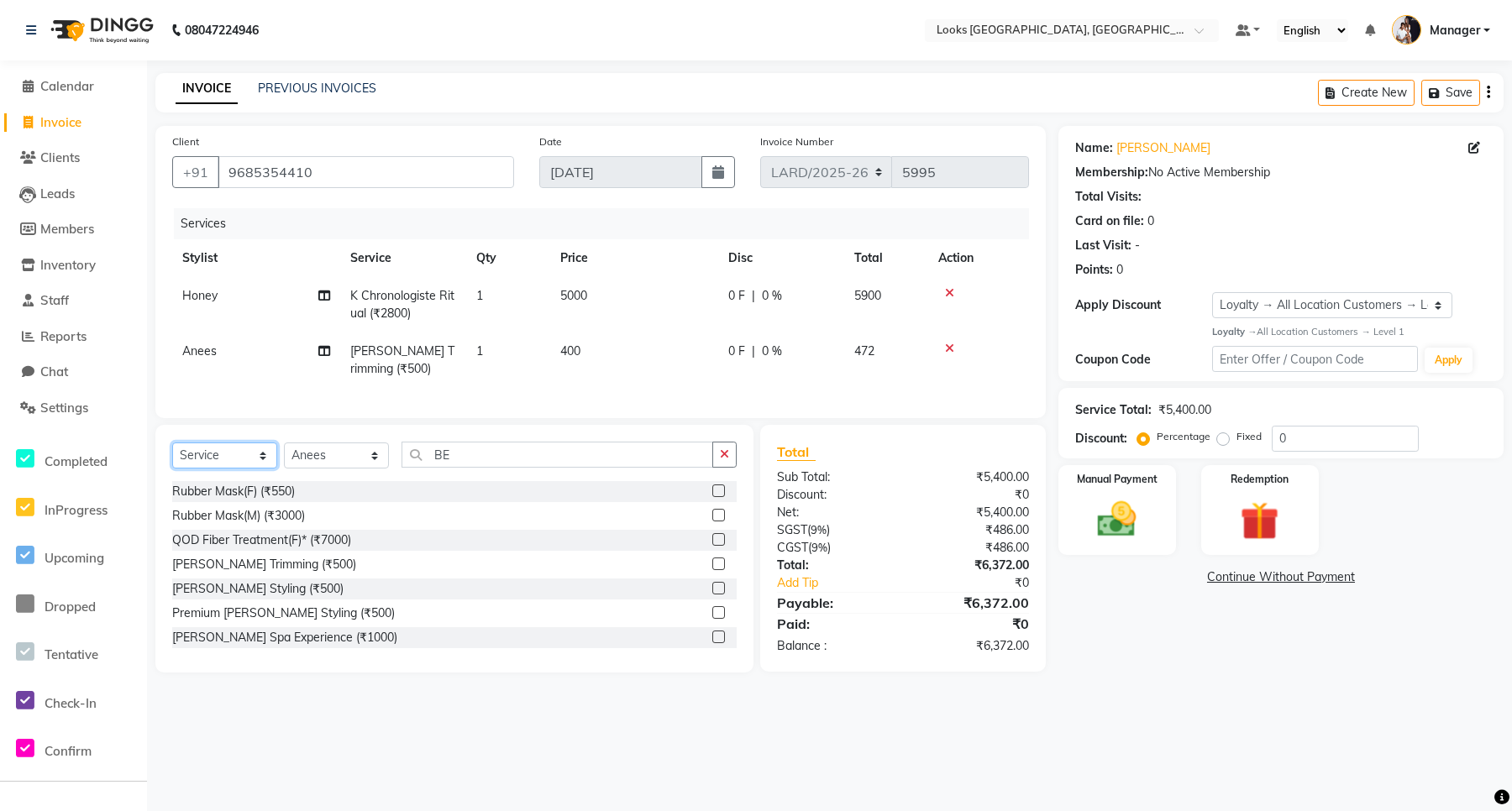
drag, startPoint x: 217, startPoint y: 468, endPoint x: 217, endPoint y: 450, distance: 18.0
click at [217, 468] on select "Select Service Product Membership Package Voucher Prepaid Gift Card" at bounding box center [224, 456] width 105 height 26
click at [172, 458] on select "Select Service Product Membership Package Voucher Prepaid Gift Card" at bounding box center [224, 456] width 105 height 26
click at [350, 463] on select "Select Stylist [PERSON_NAME] _mrg [PERSON_NAME] _asst [PERSON_NAME] [PERSON_NAM…" at bounding box center [336, 456] width 105 height 26
click at [284, 458] on select "Select Stylist [PERSON_NAME] _mrg [PERSON_NAME] _asst [PERSON_NAME] [PERSON_NAM…" at bounding box center [336, 456] width 105 height 26
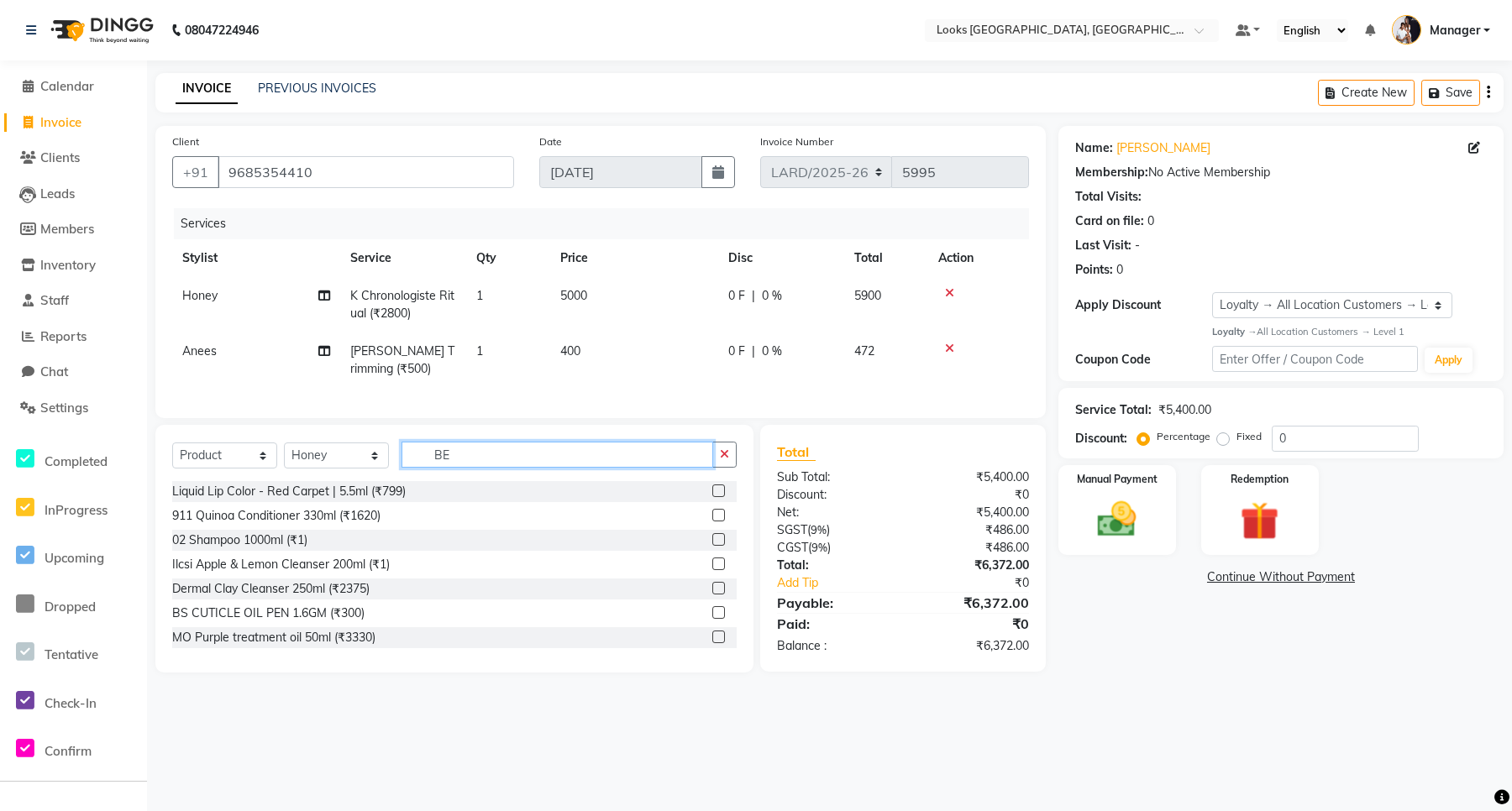
drag, startPoint x: 499, startPoint y: 468, endPoint x: 429, endPoint y: 456, distance: 71.0
click at [429, 456] on input "BE" at bounding box center [558, 455] width 312 height 26
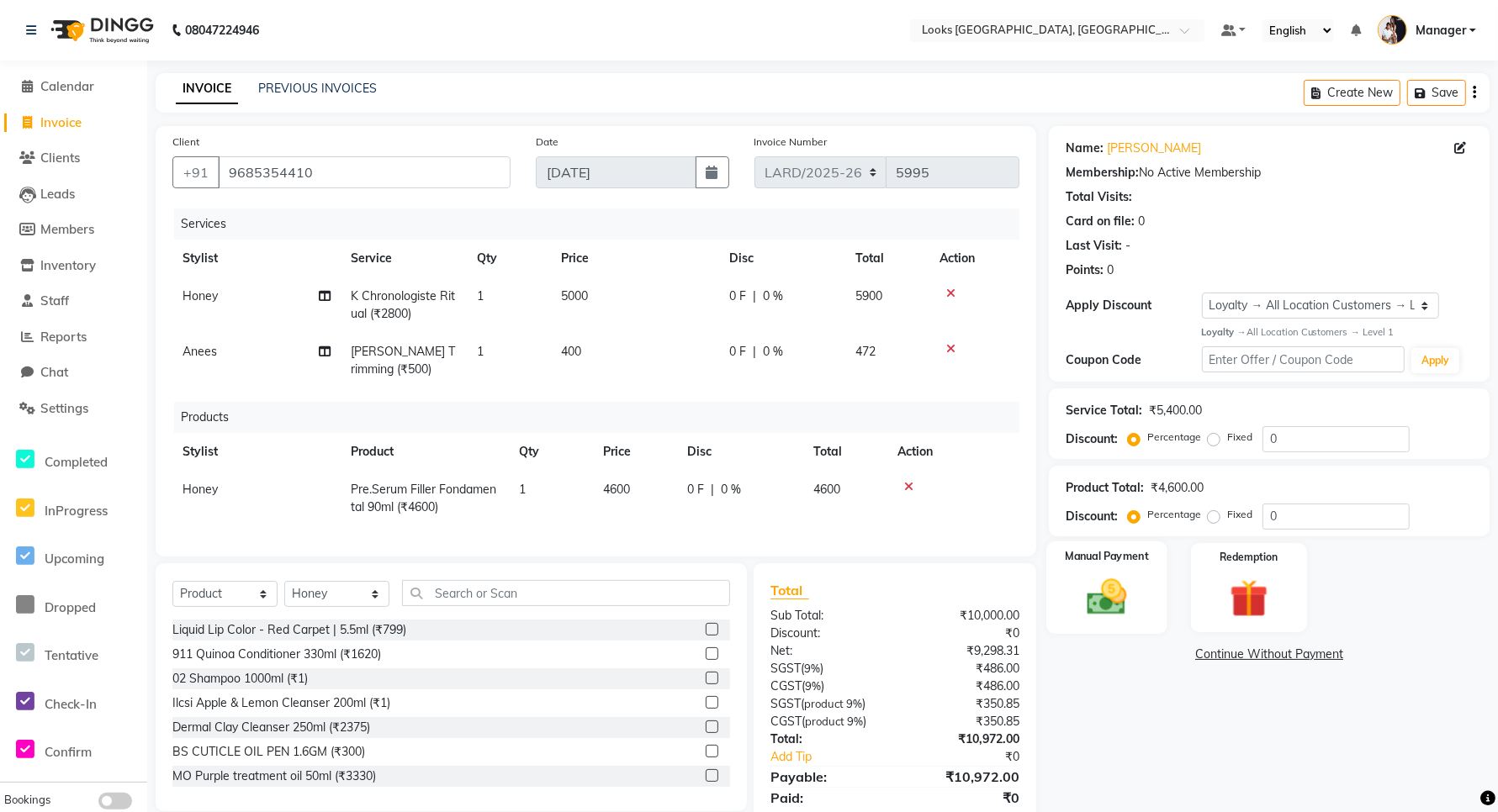
click at [1102, 603] on img at bounding box center [1107, 597] width 65 height 45
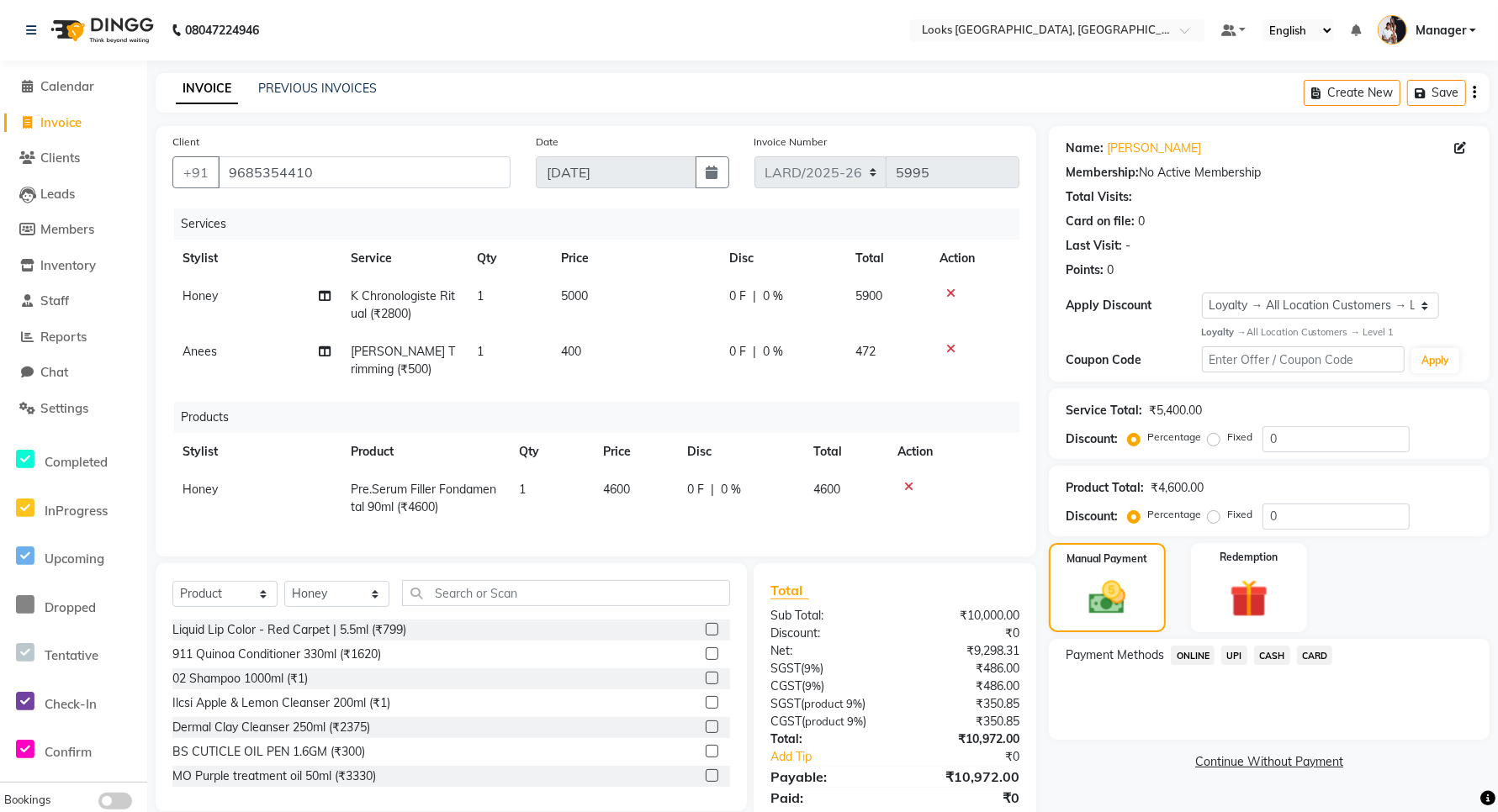
scroll to position [74, 0]
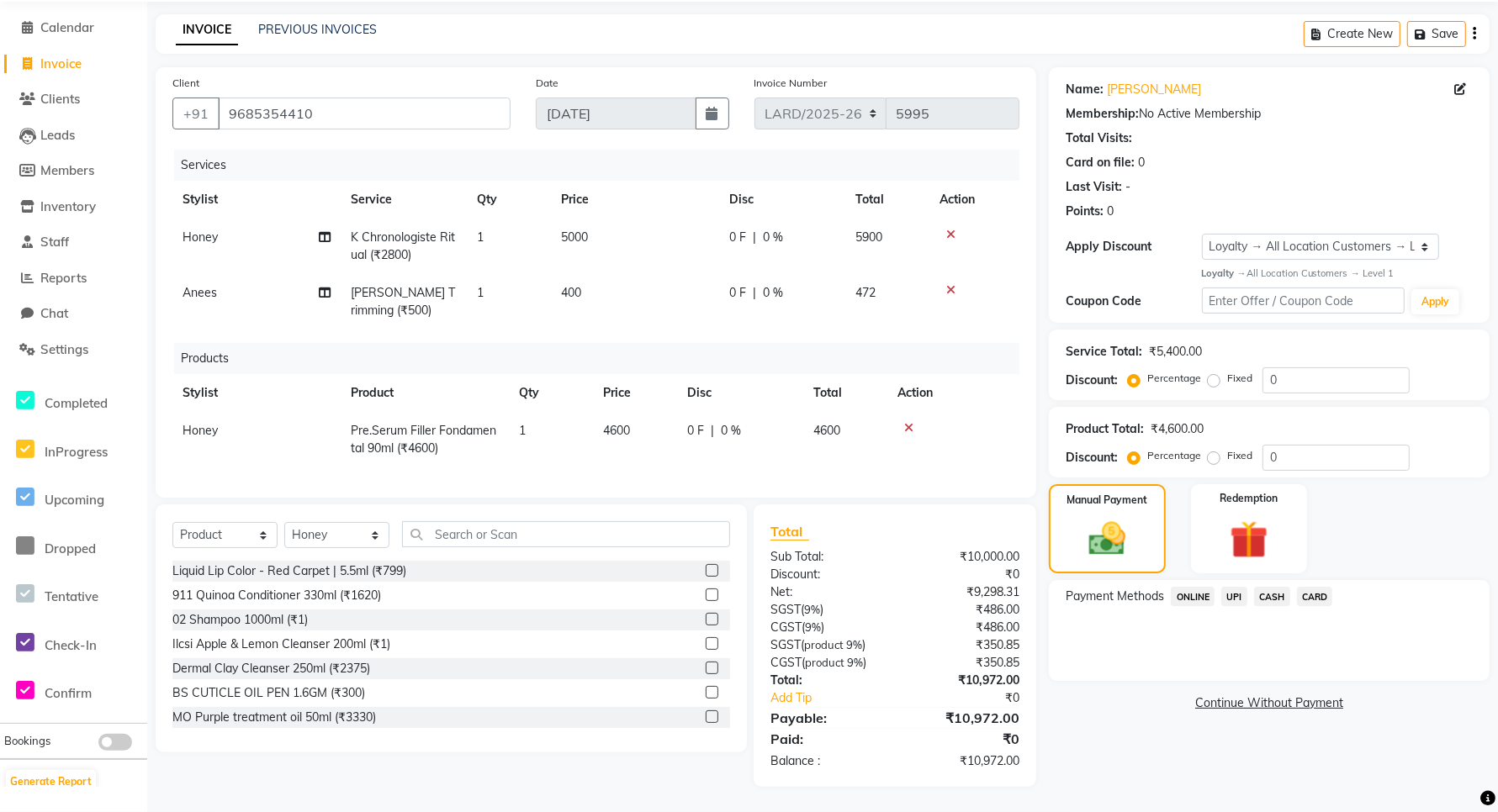
drag, startPoint x: 1312, startPoint y: 585, endPoint x: 1284, endPoint y: 597, distance: 30.5
click at [1310, 587] on span "CARD" at bounding box center [1315, 597] width 36 height 20
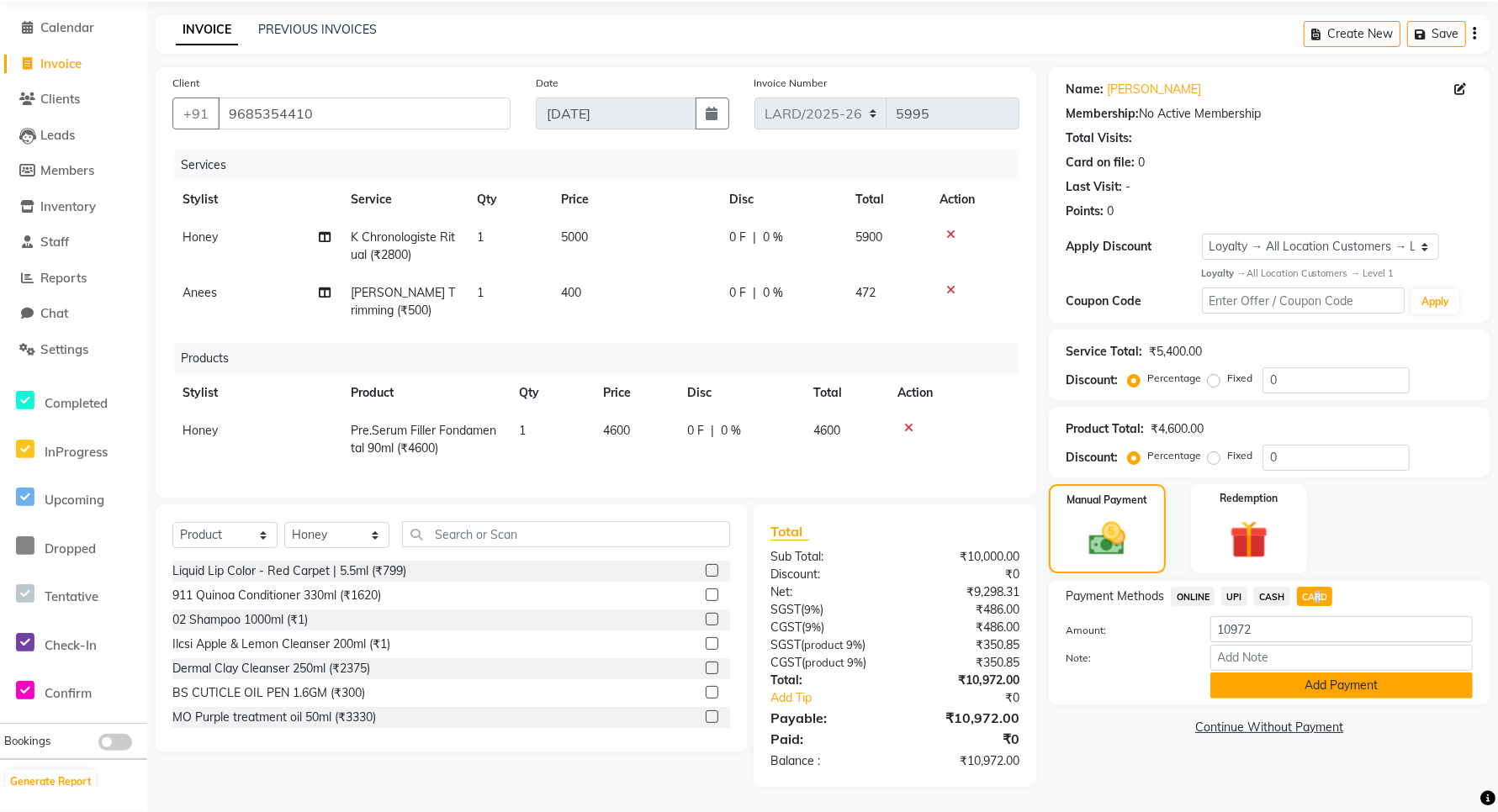
click at [1283, 673] on button "Add Payment" at bounding box center [1341, 686] width 262 height 26
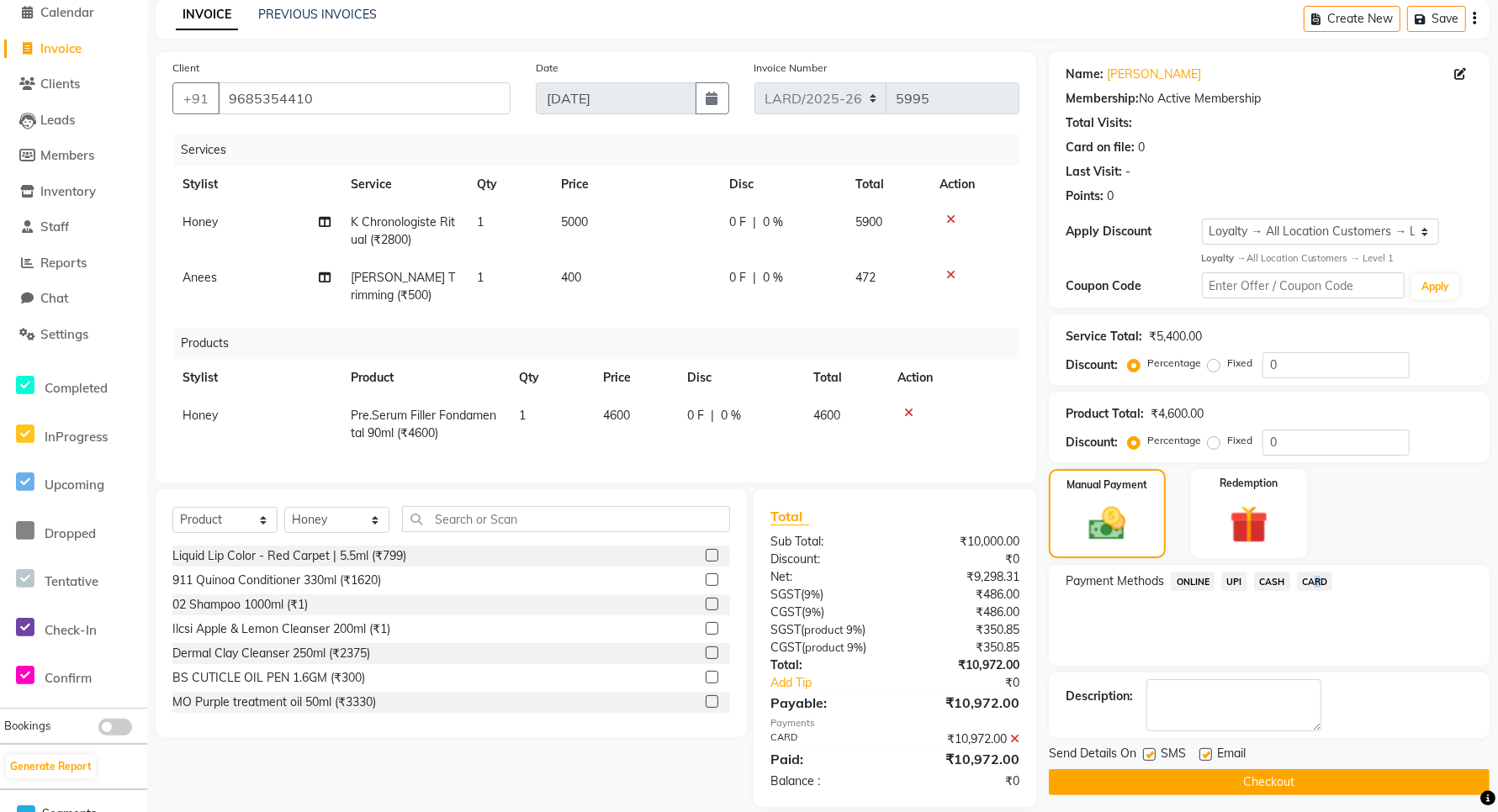
scroll to position [192, 0]
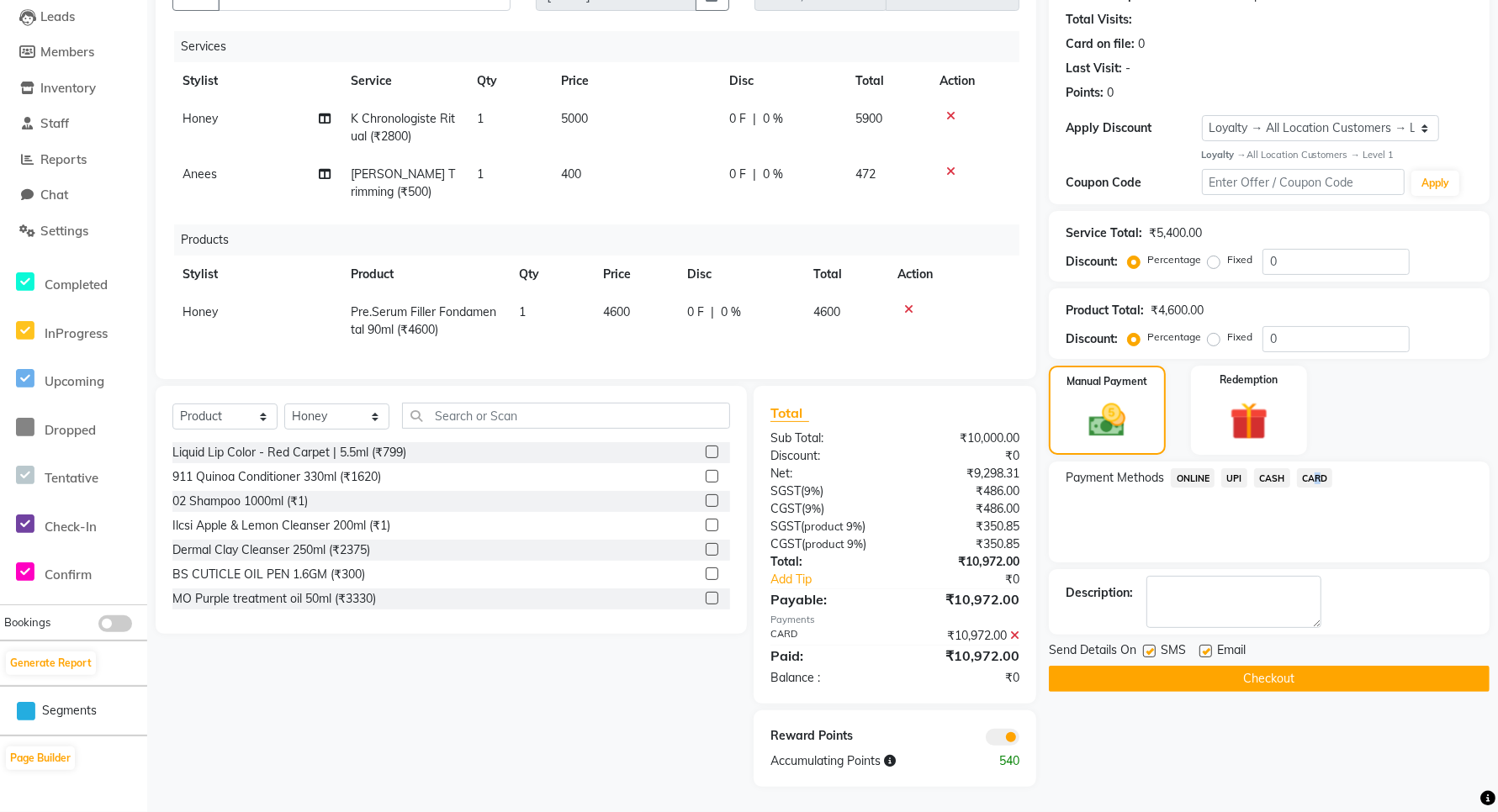
click at [1276, 669] on button "Checkout" at bounding box center [1269, 679] width 441 height 26
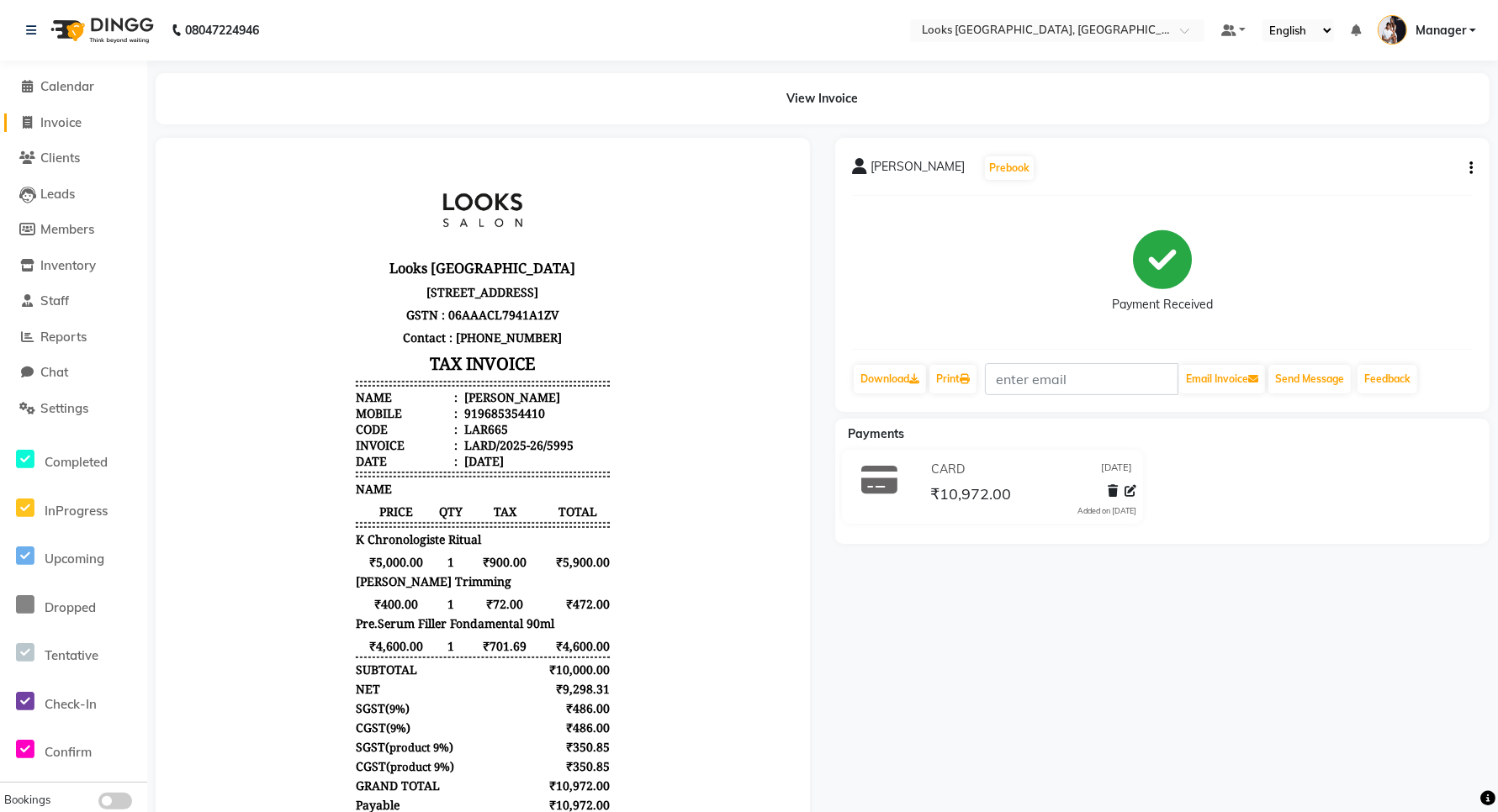
click at [56, 120] on span "Invoice" at bounding box center [61, 122] width 41 height 16
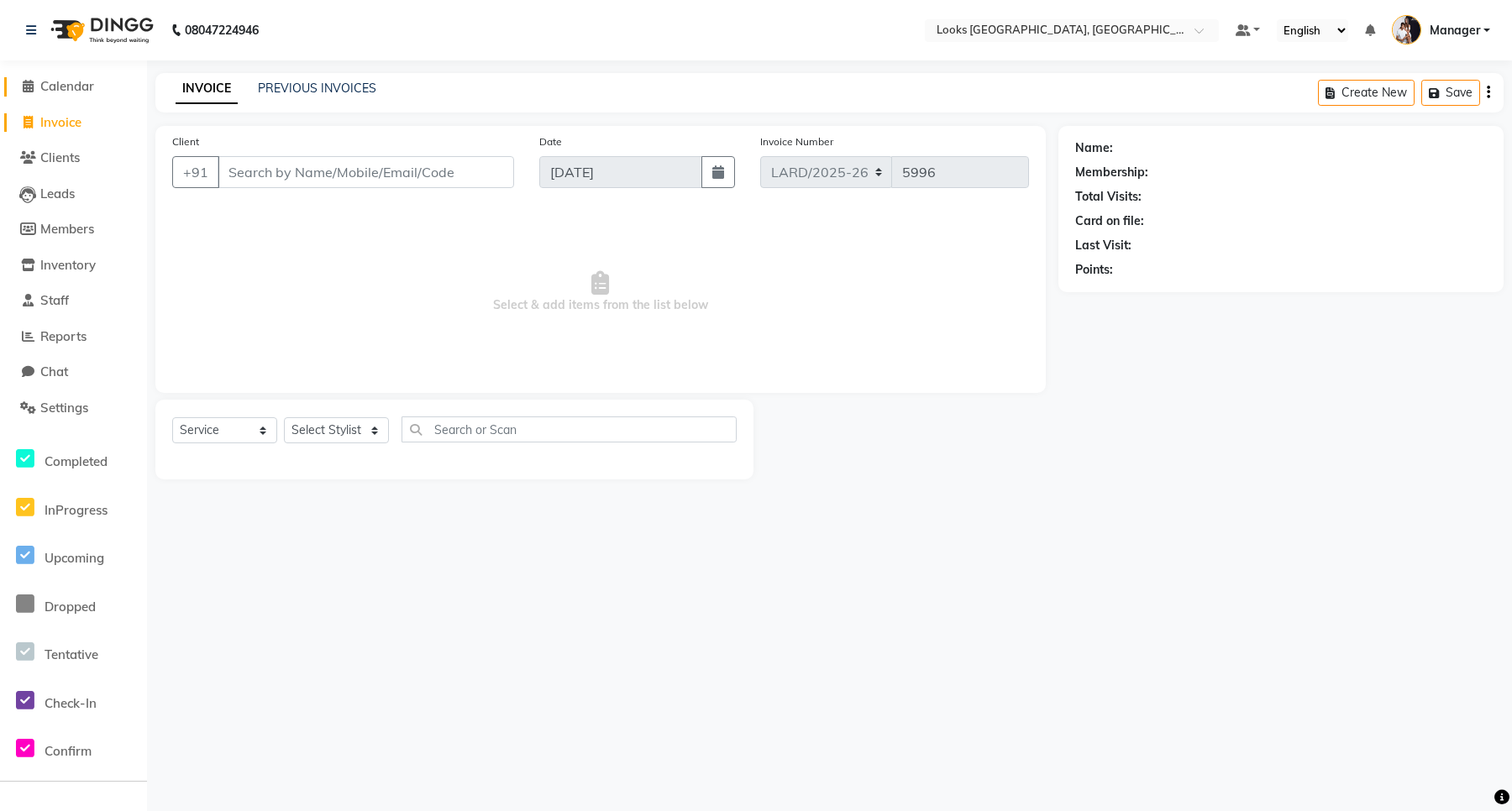
click at [31, 88] on icon at bounding box center [27, 86] width 11 height 13
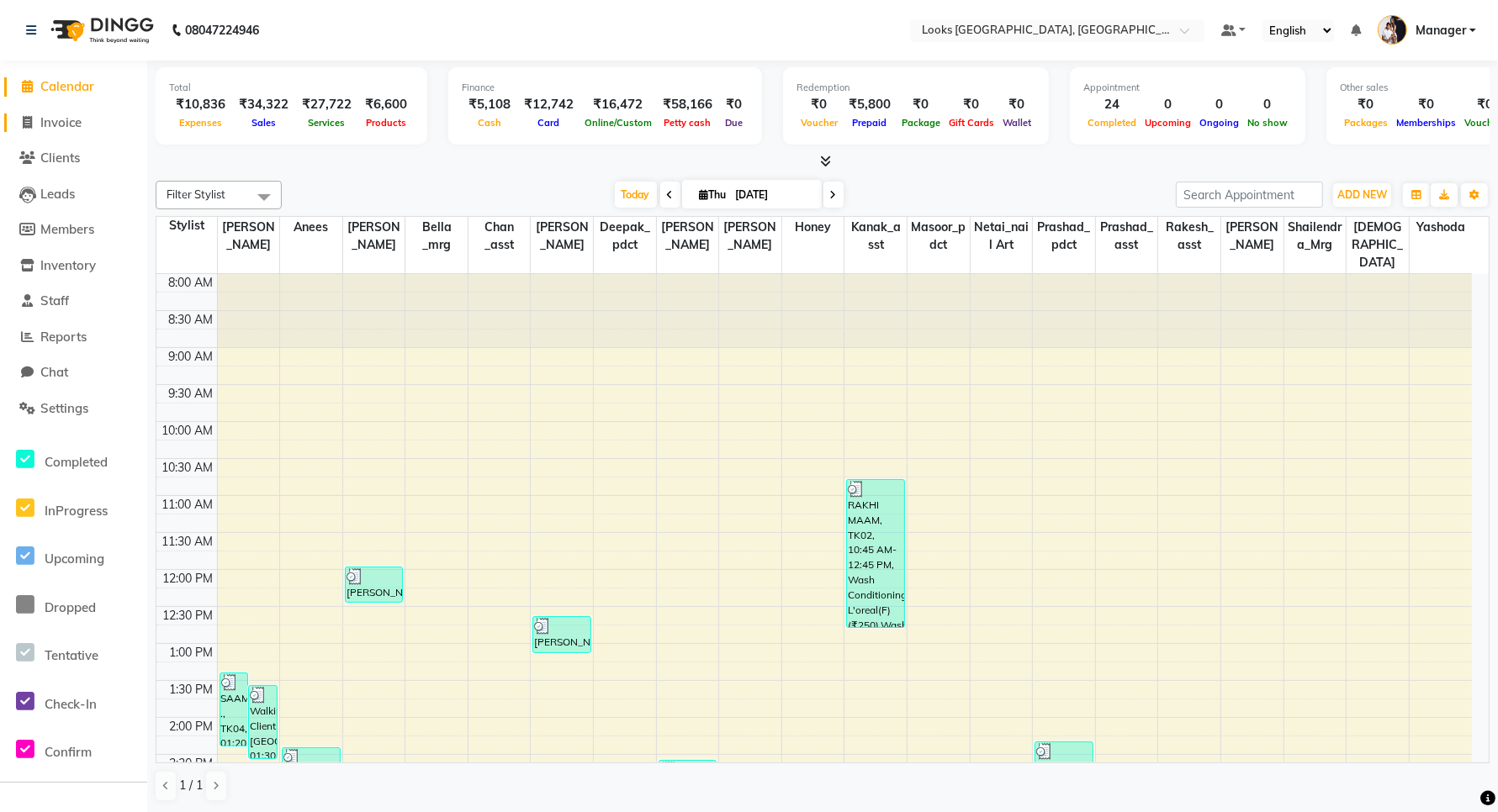
click at [52, 123] on span "Invoice" at bounding box center [61, 122] width 41 height 16
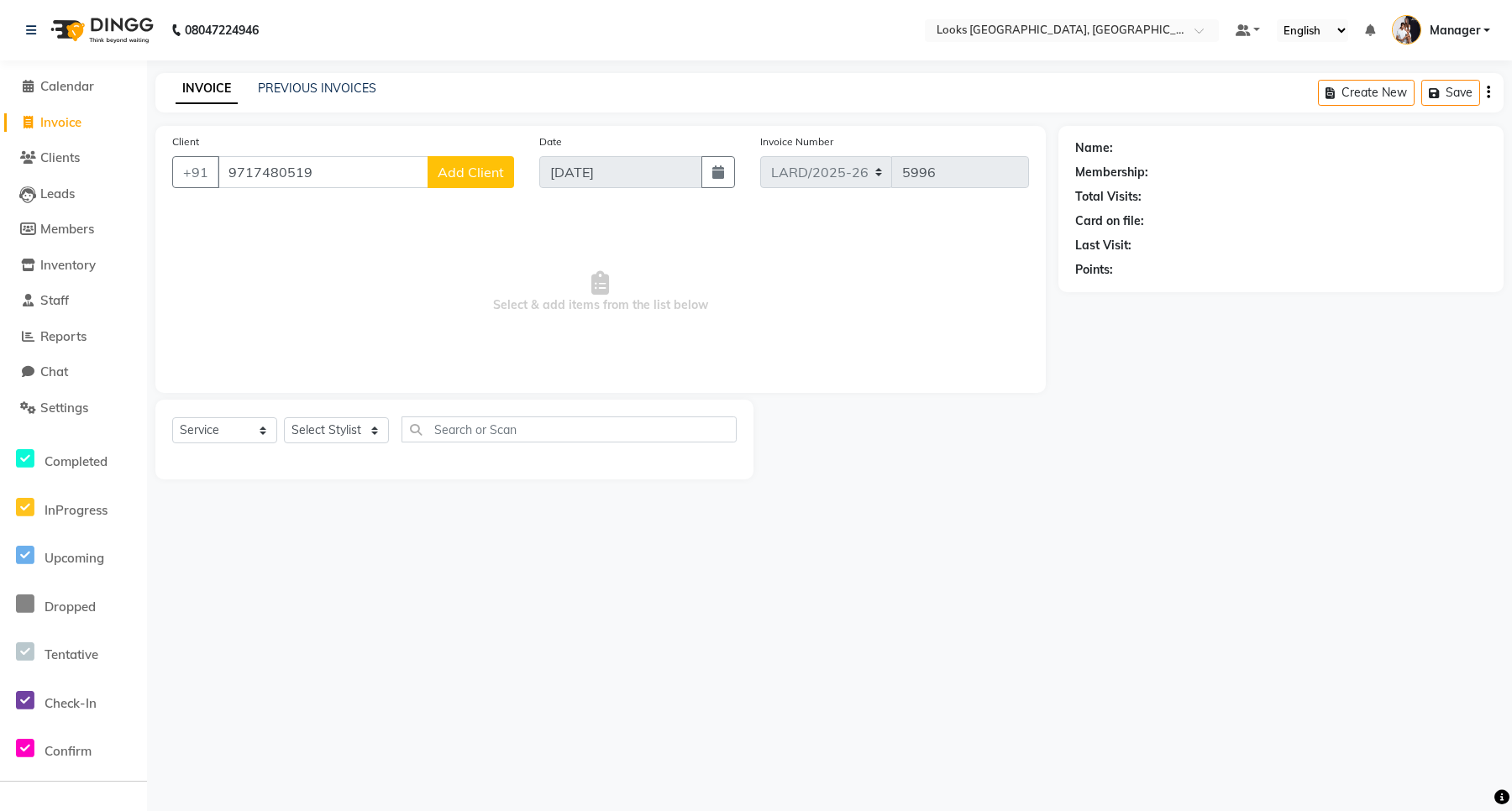
click at [464, 175] on span "Add Client" at bounding box center [470, 172] width 66 height 17
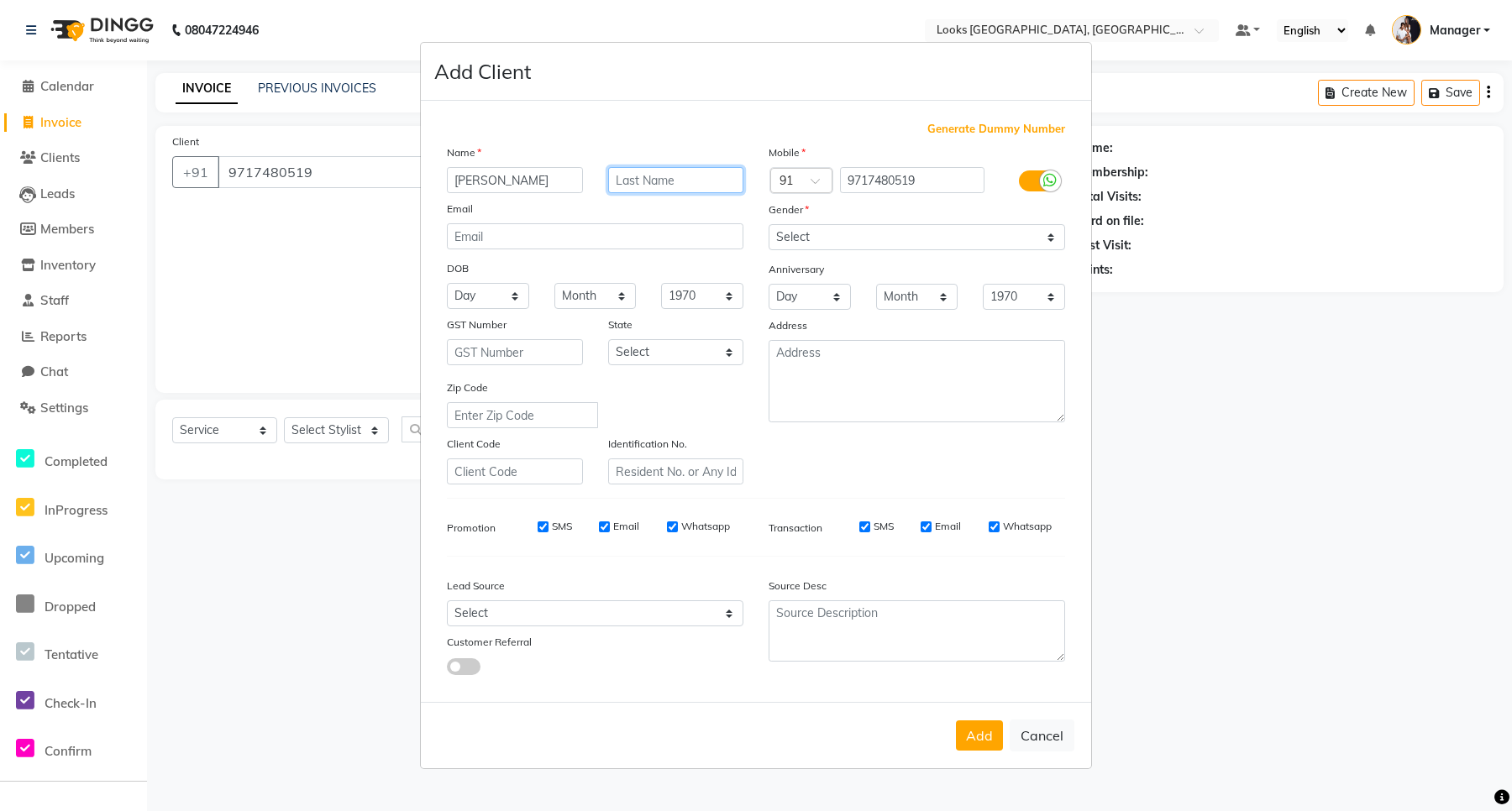
click at [626, 186] on input "text" at bounding box center [676, 180] width 136 height 26
click at [787, 241] on select "Select [DEMOGRAPHIC_DATA] [DEMOGRAPHIC_DATA] Other Prefer Not To Say" at bounding box center [917, 237] width 296 height 26
click at [768, 226] on select "Select [DEMOGRAPHIC_DATA] [DEMOGRAPHIC_DATA] Other Prefer Not To Say" at bounding box center [917, 237] width 296 height 26
click at [666, 358] on select "Select [GEOGRAPHIC_DATA] [GEOGRAPHIC_DATA] [GEOGRAPHIC_DATA] [GEOGRAPHIC_DATA] …" at bounding box center [676, 352] width 136 height 26
click at [608, 339] on select "Select [GEOGRAPHIC_DATA] [GEOGRAPHIC_DATA] [GEOGRAPHIC_DATA] [GEOGRAPHIC_DATA] …" at bounding box center [676, 352] width 136 height 26
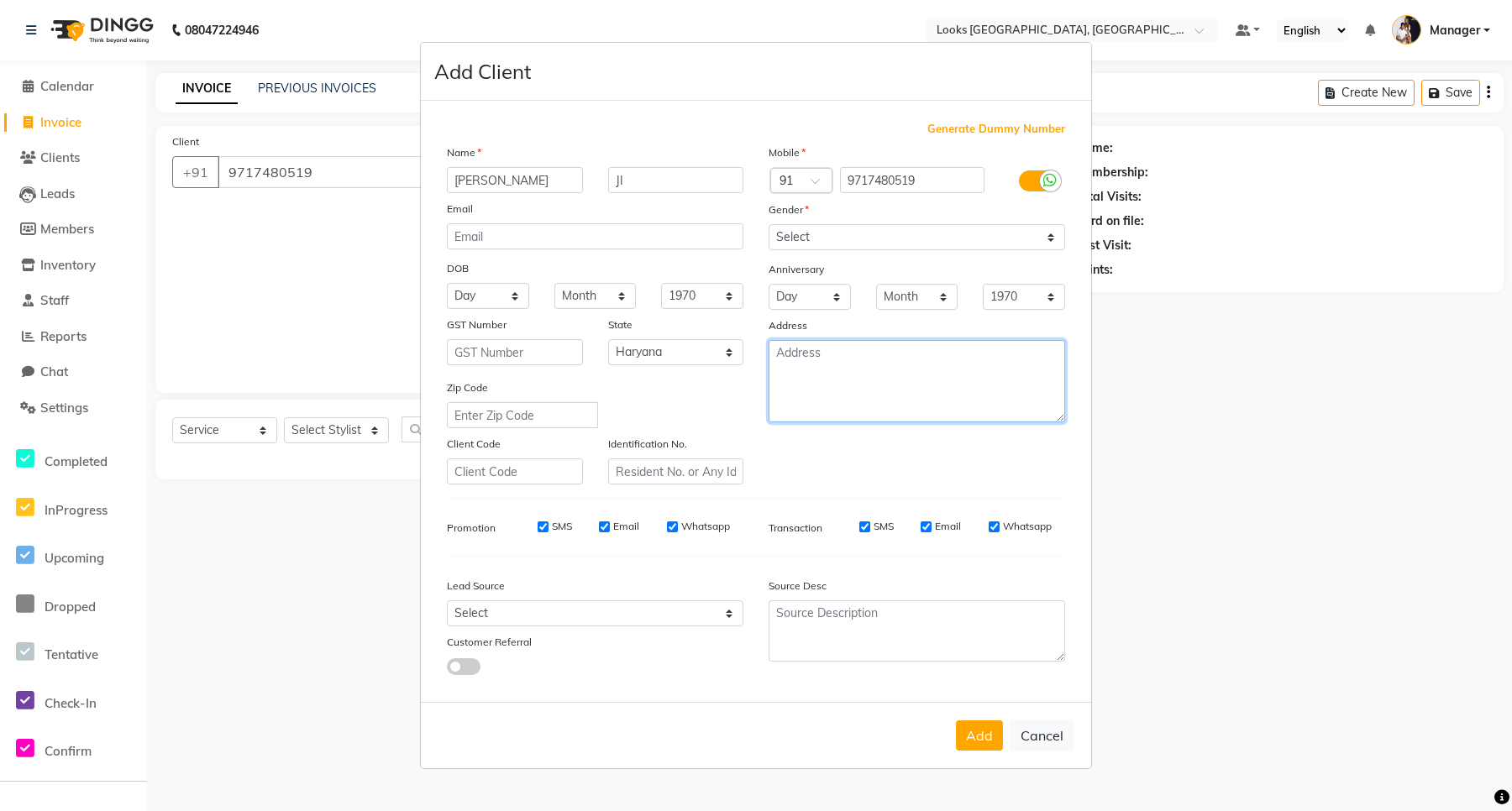
click at [834, 387] on textarea at bounding box center [917, 381] width 296 height 82
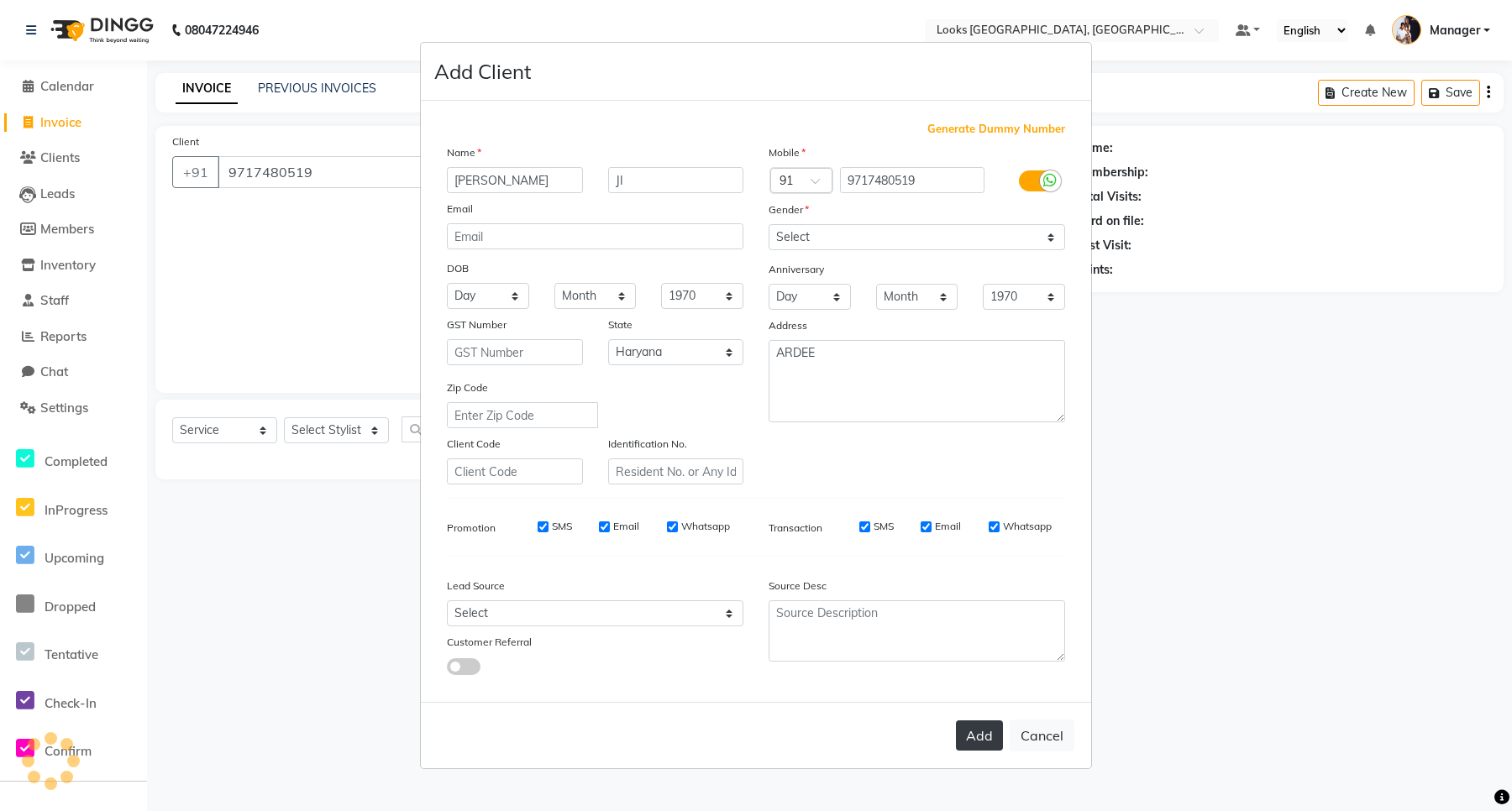
click at [969, 736] on button "Add" at bounding box center [979, 735] width 47 height 30
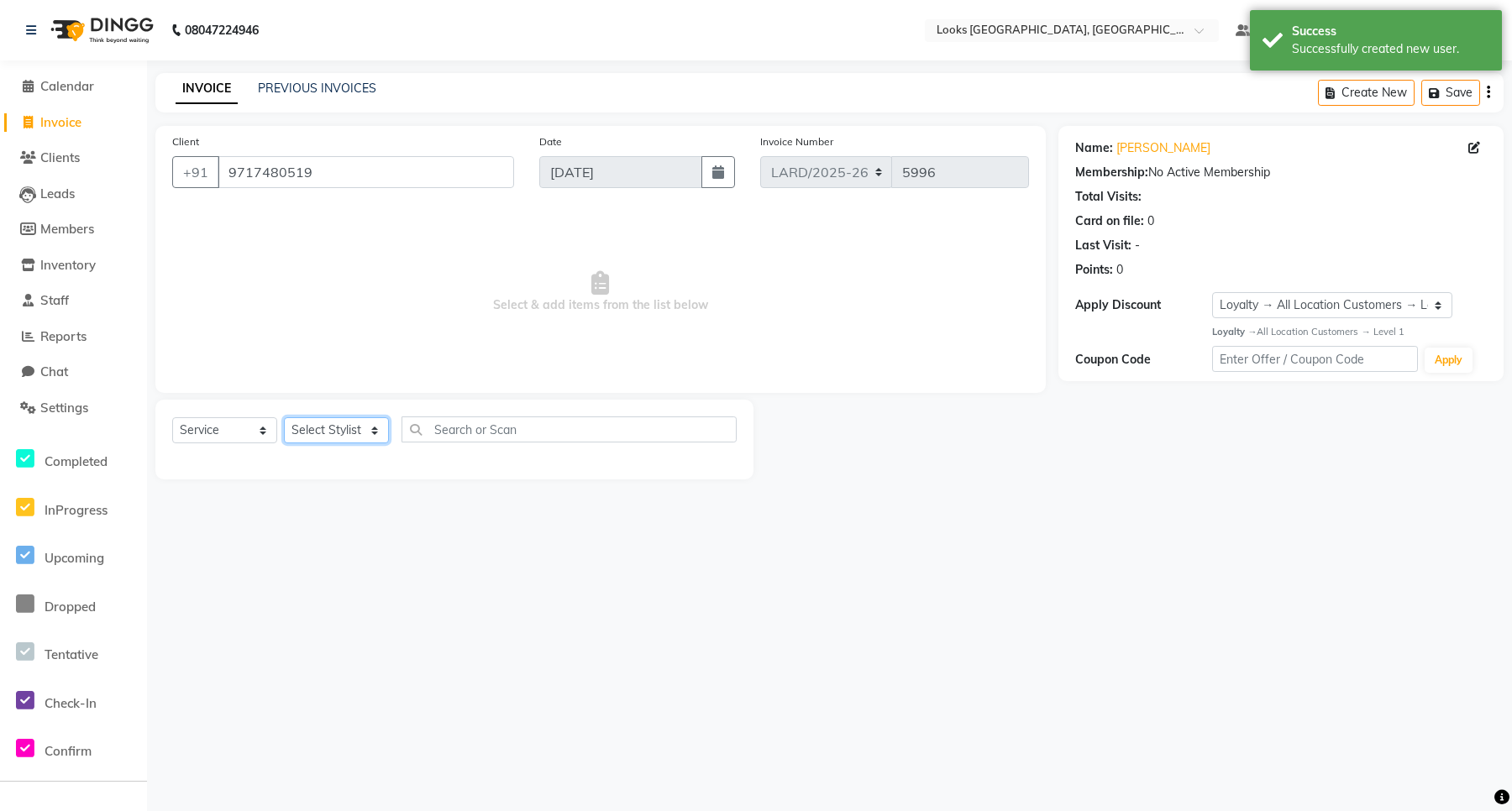
click at [326, 431] on select "Select Stylist [PERSON_NAME] _mrg [PERSON_NAME] _asst [PERSON_NAME] [PERSON_NAM…" at bounding box center [336, 430] width 105 height 26
click at [284, 417] on select "Select Stylist [PERSON_NAME] _mrg [PERSON_NAME] _asst [PERSON_NAME] [PERSON_NAM…" at bounding box center [336, 430] width 105 height 26
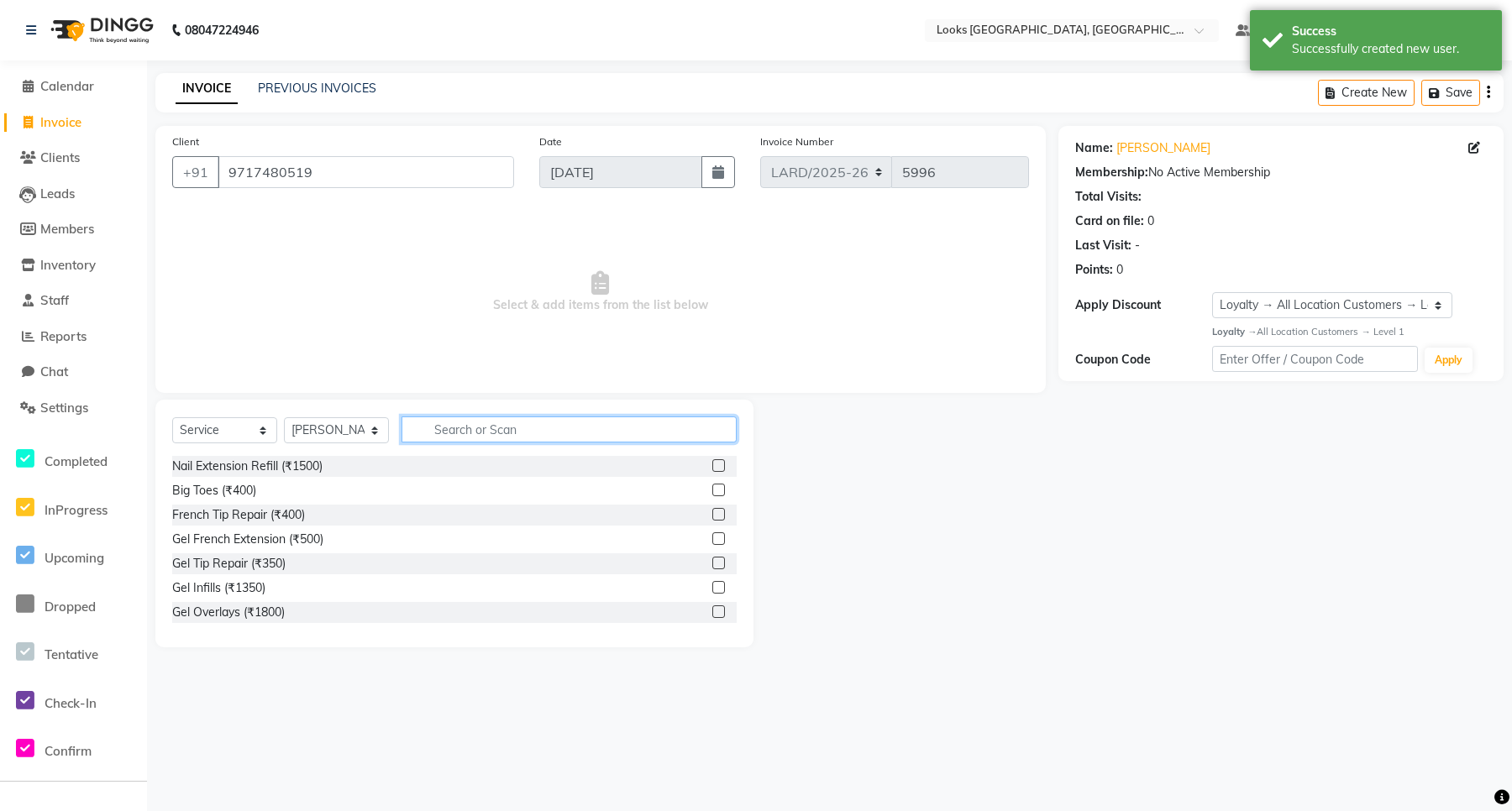
click at [481, 428] on input "text" at bounding box center [569, 429] width 335 height 26
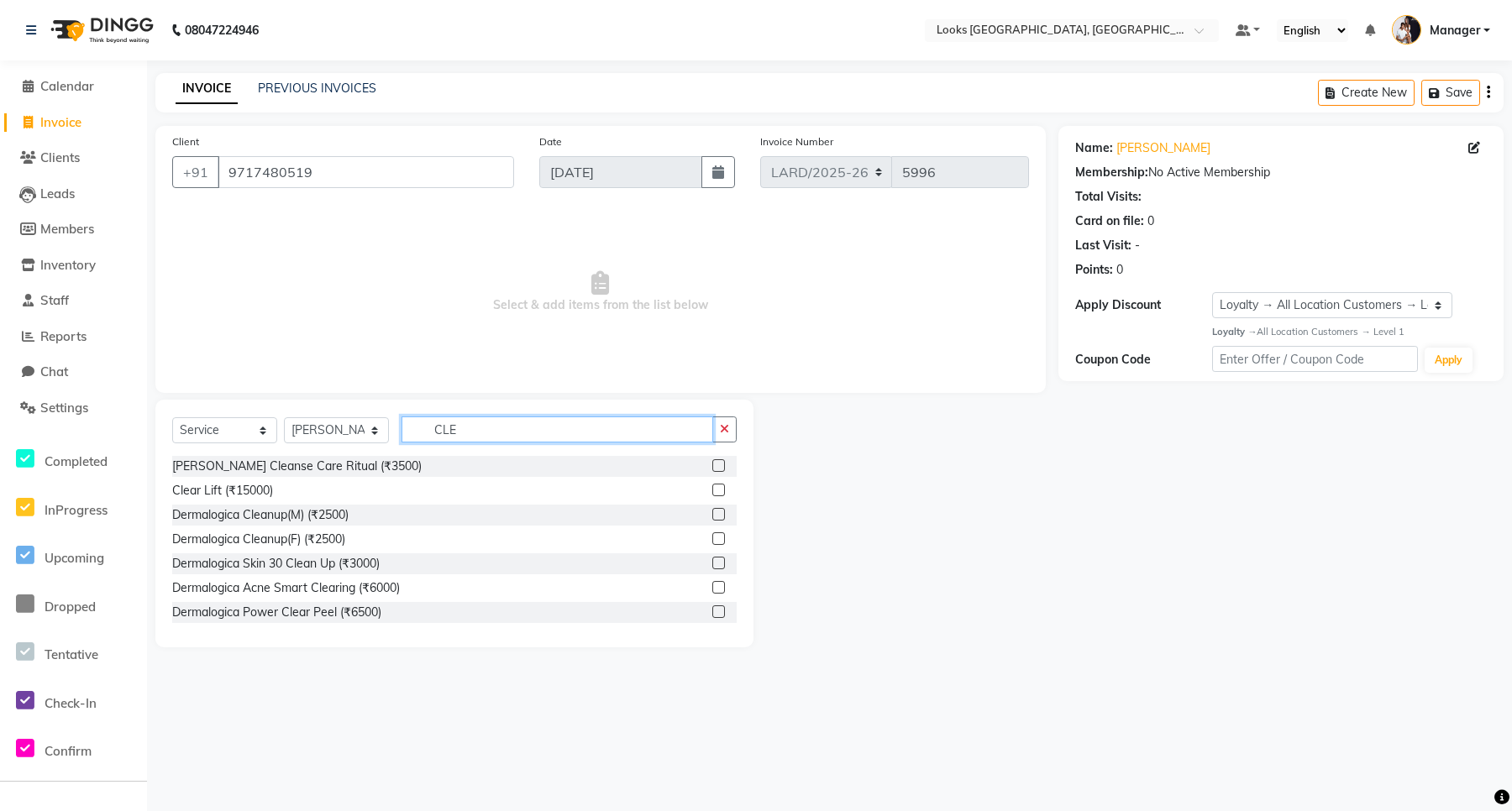
scroll to position [105, 0]
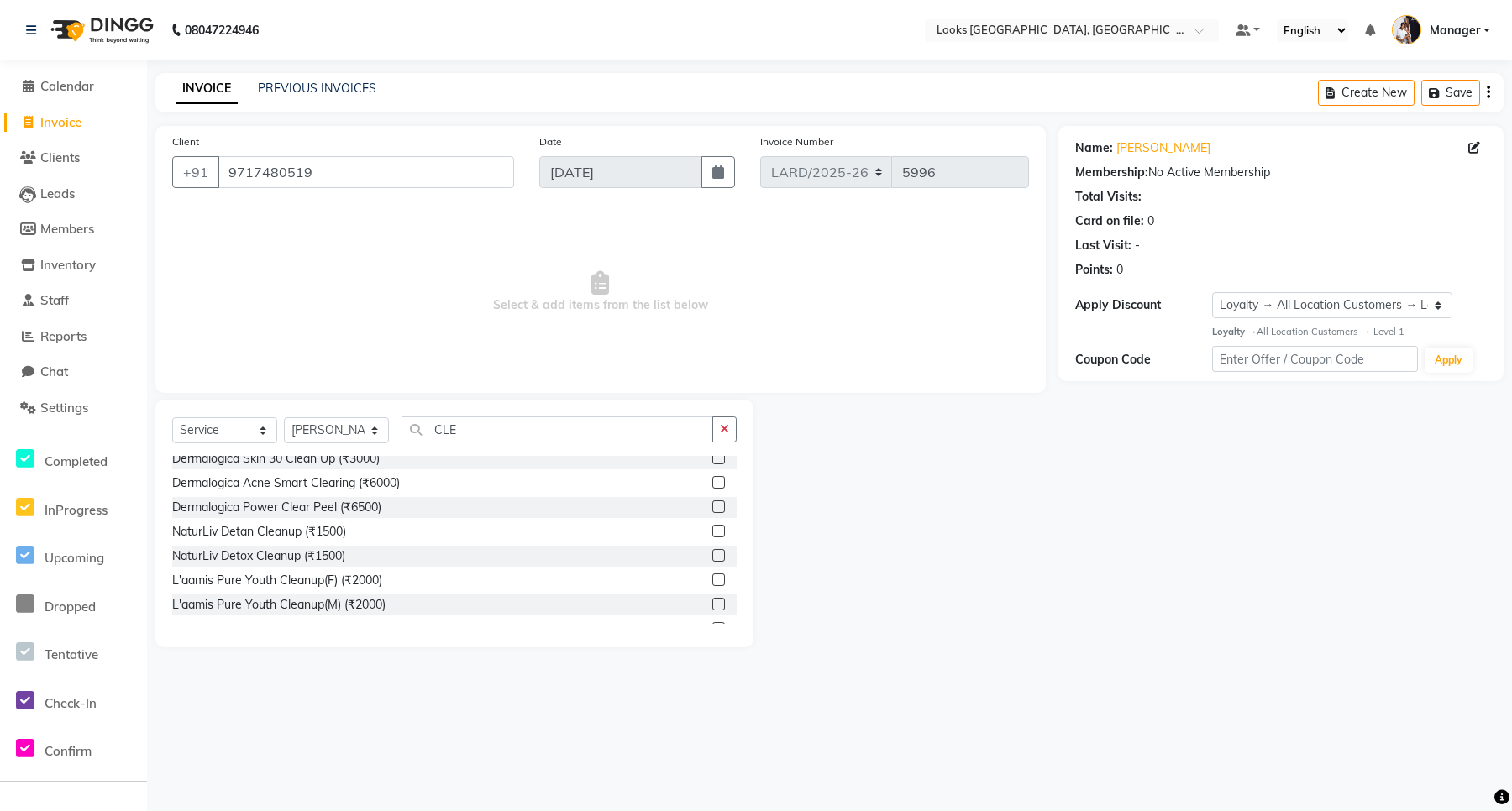
click at [713, 532] on label at bounding box center [719, 531] width 13 height 13
click at [713, 532] on input "checkbox" at bounding box center [718, 532] width 11 height 11
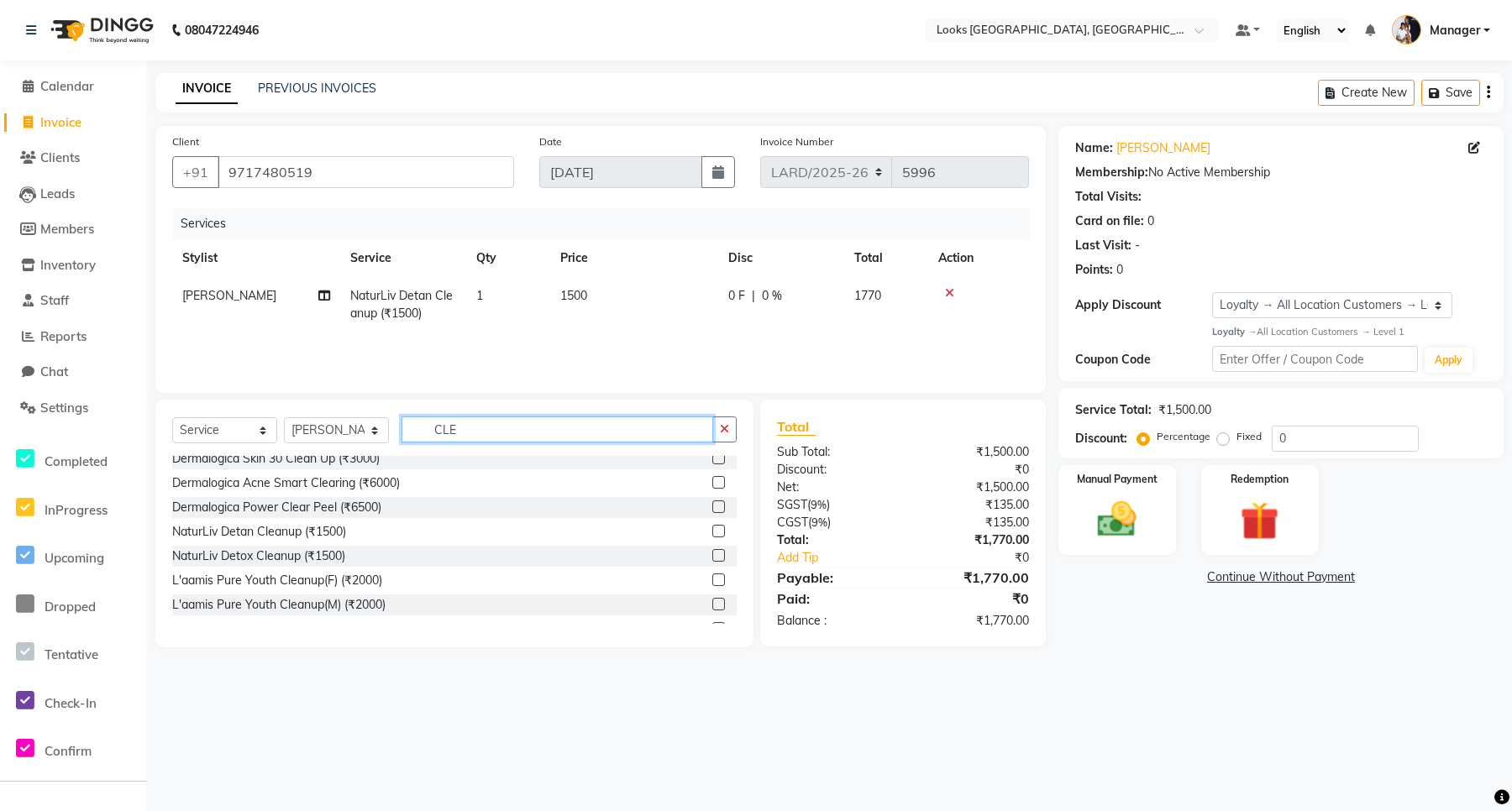
drag, startPoint x: 518, startPoint y: 430, endPoint x: 439, endPoint y: 429, distance: 79.0
click at [439, 429] on input "CLE" at bounding box center [558, 429] width 312 height 26
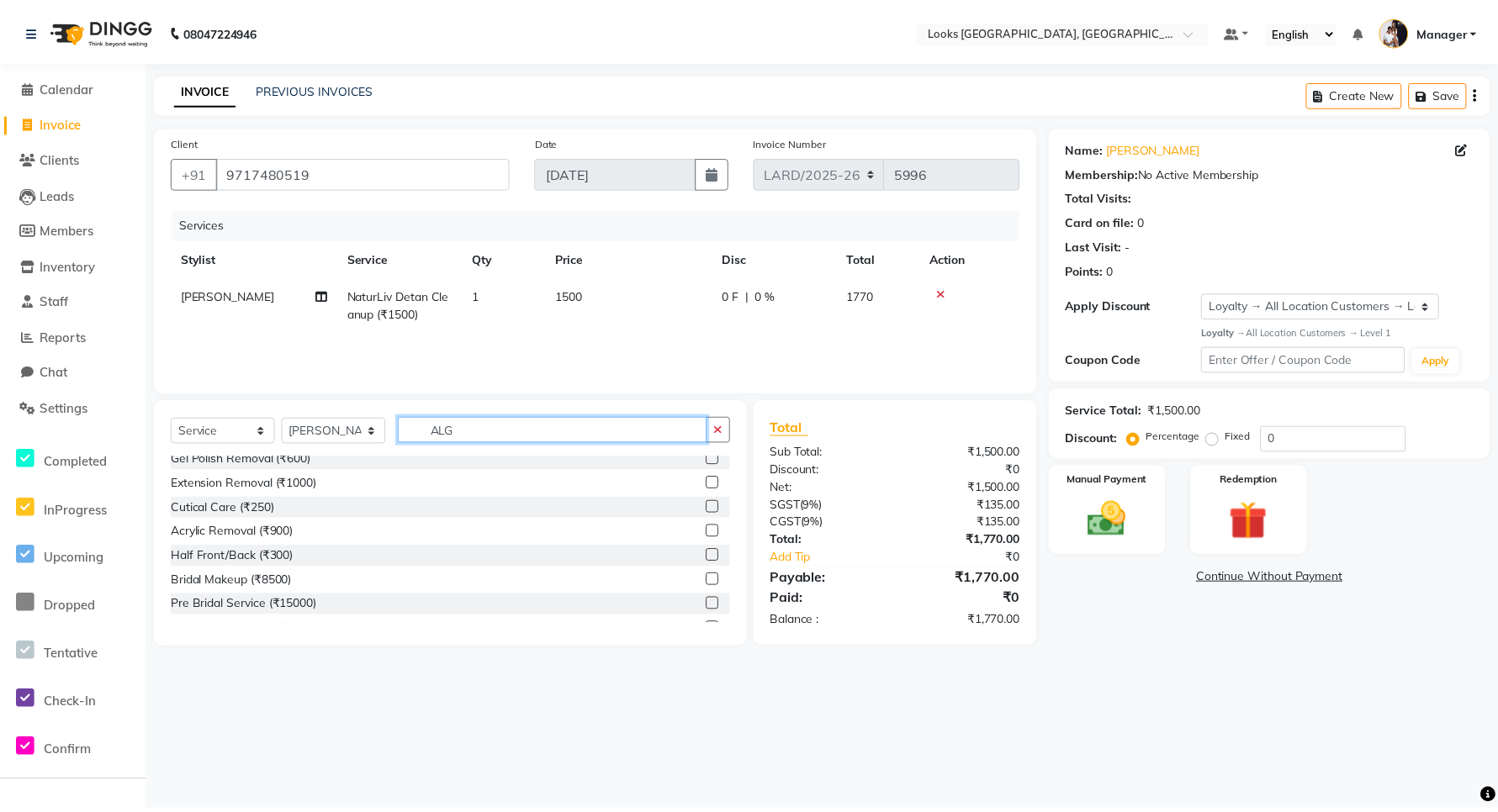
scroll to position [0, 0]
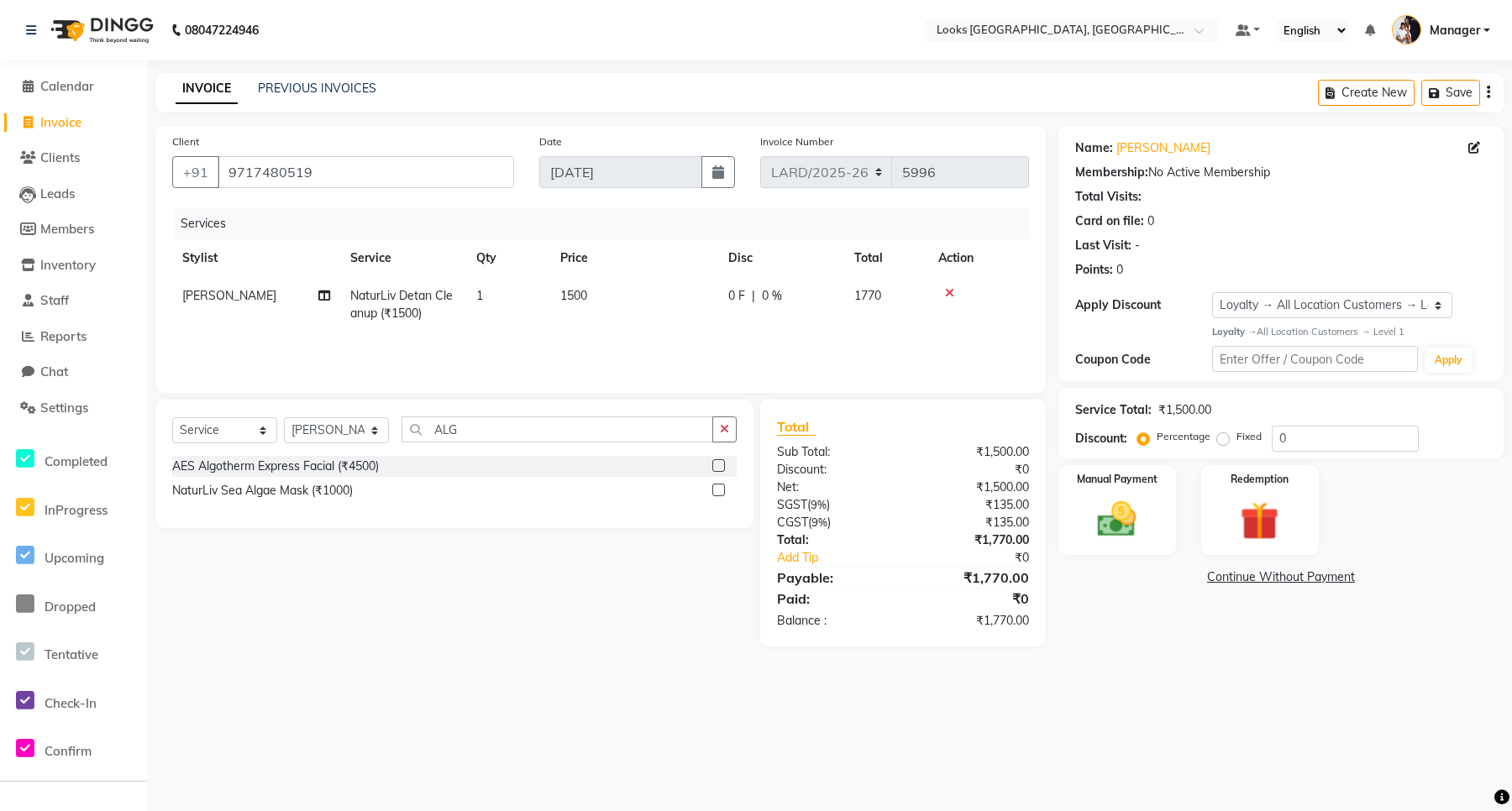
click at [716, 492] on label at bounding box center [719, 490] width 13 height 13
click at [716, 492] on input "checkbox" at bounding box center [718, 491] width 11 height 11
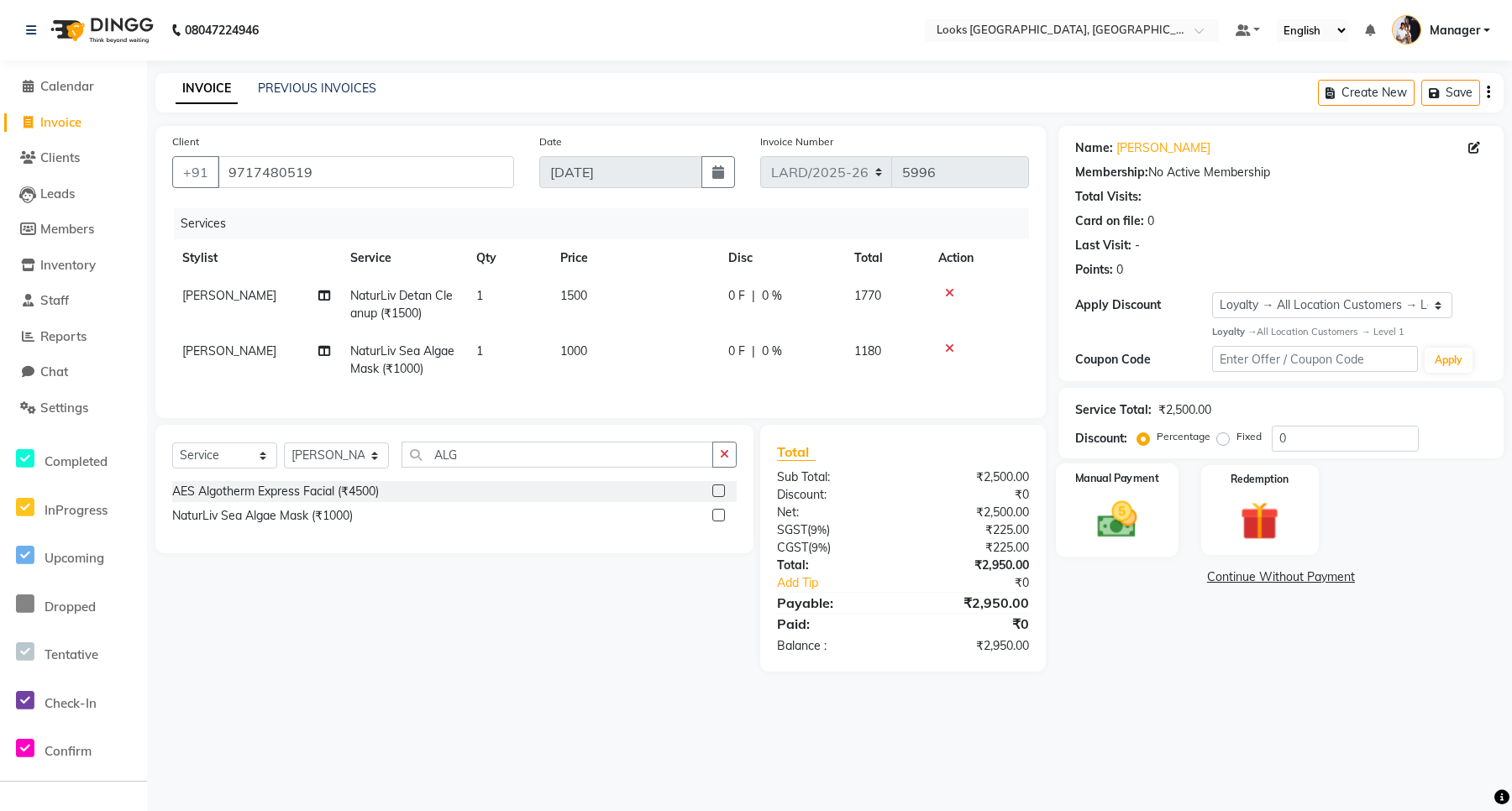
click at [1127, 522] on img at bounding box center [1117, 520] width 65 height 46
click at [1248, 575] on span "UPI" at bounding box center [1244, 578] width 26 height 20
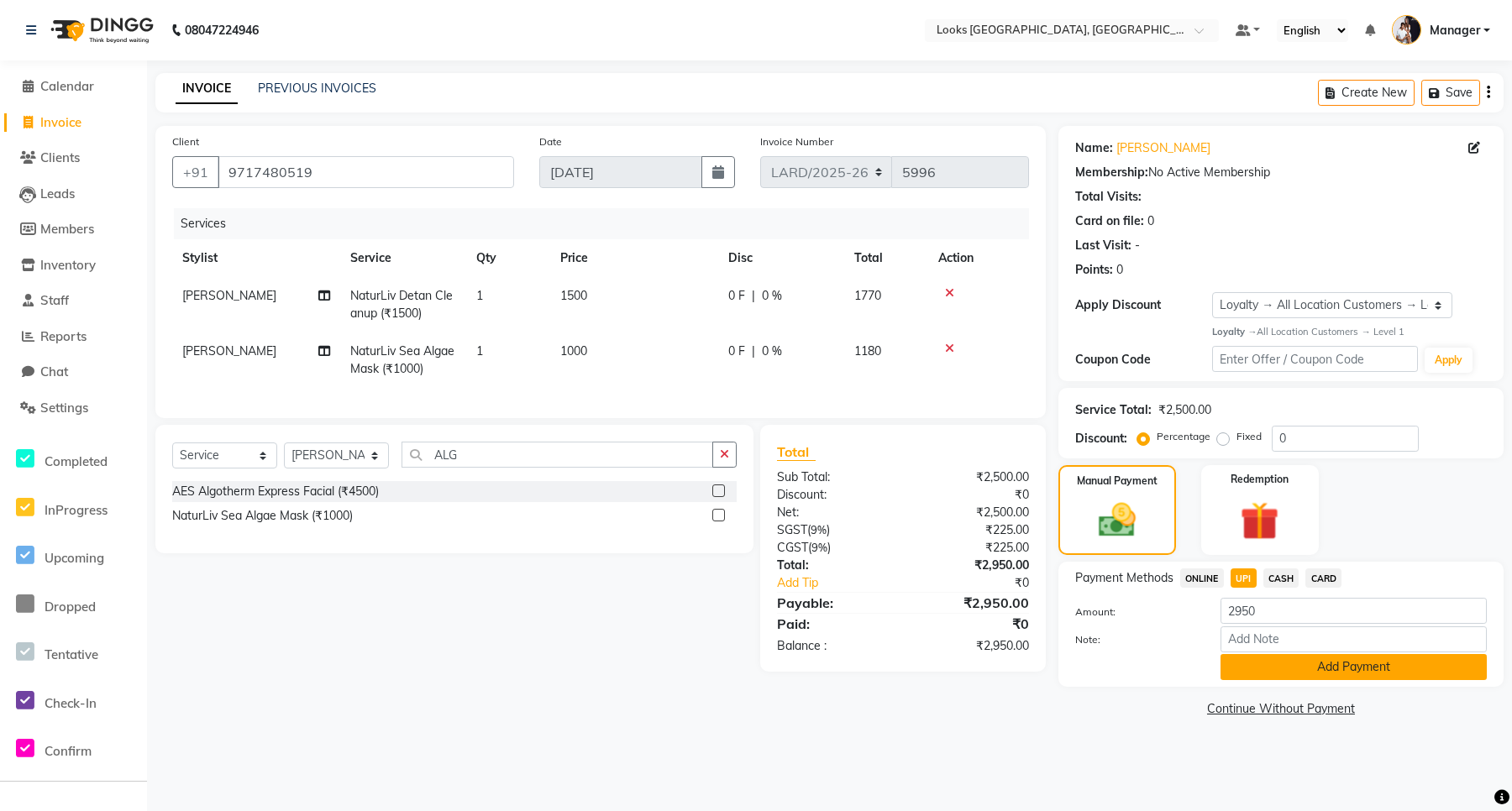
click at [1277, 675] on button "Add Payment" at bounding box center [1354, 667] width 266 height 26
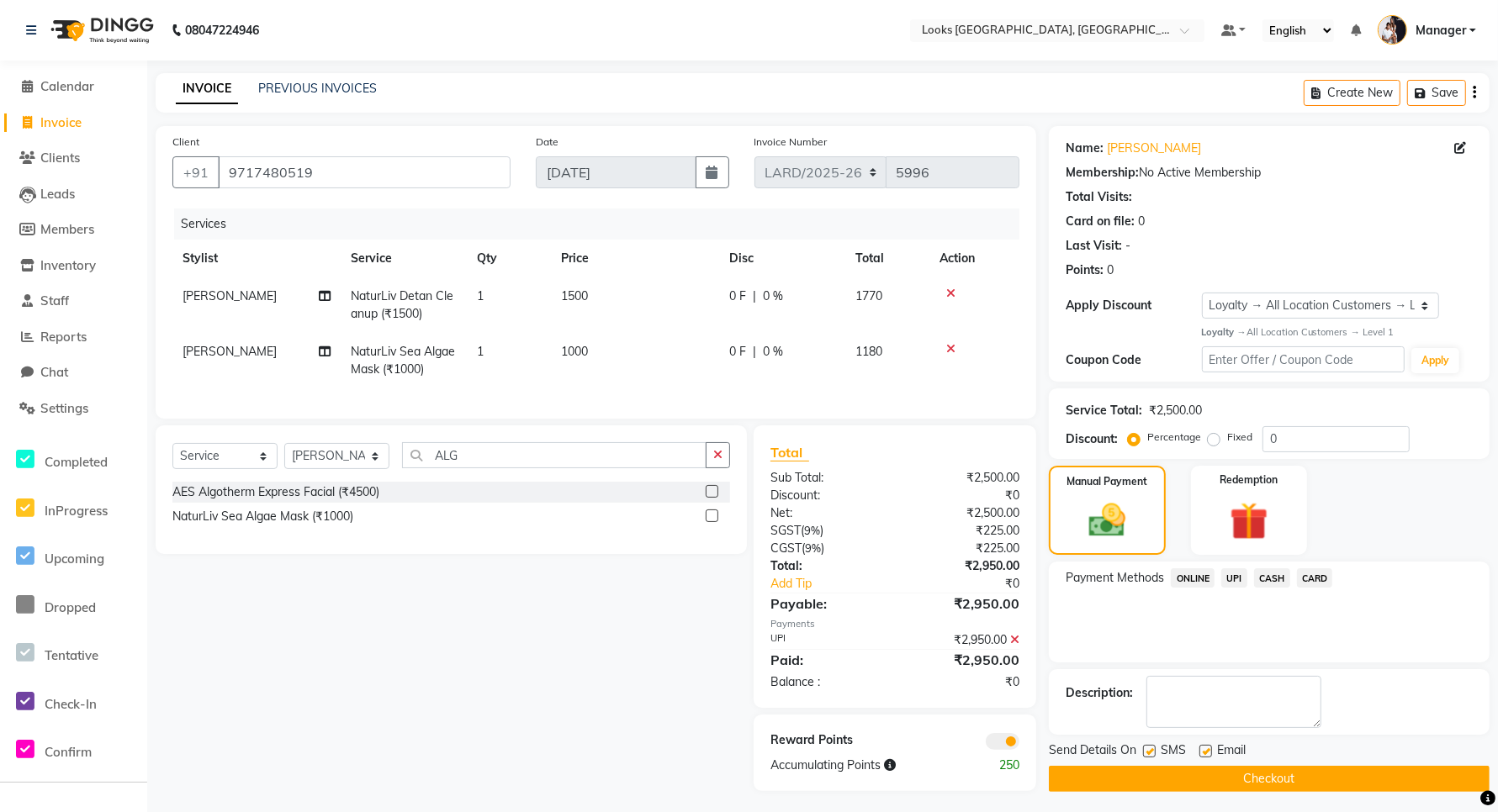
scroll to position [19, 0]
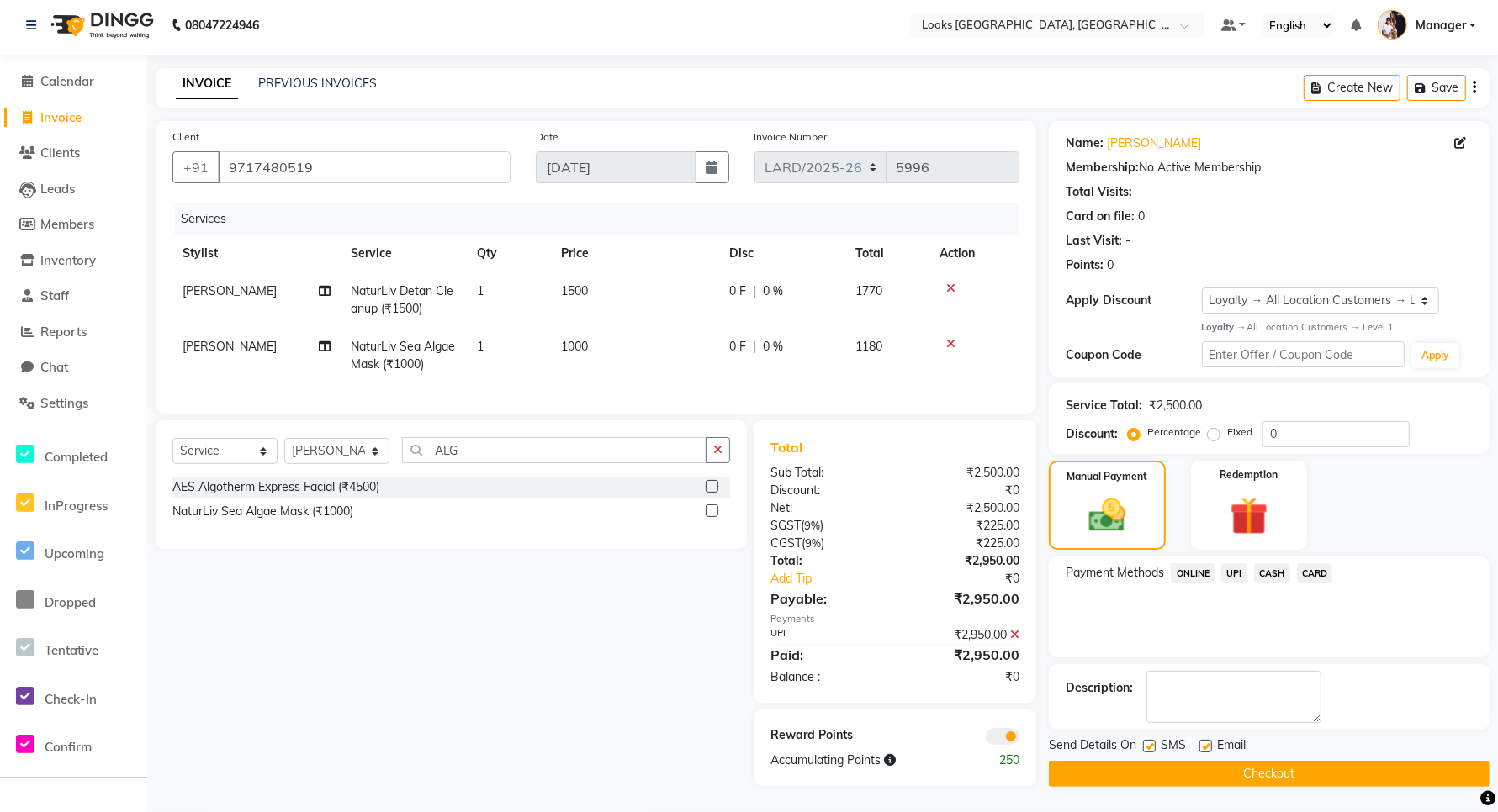
click at [1193, 761] on button "Checkout" at bounding box center [1269, 774] width 441 height 26
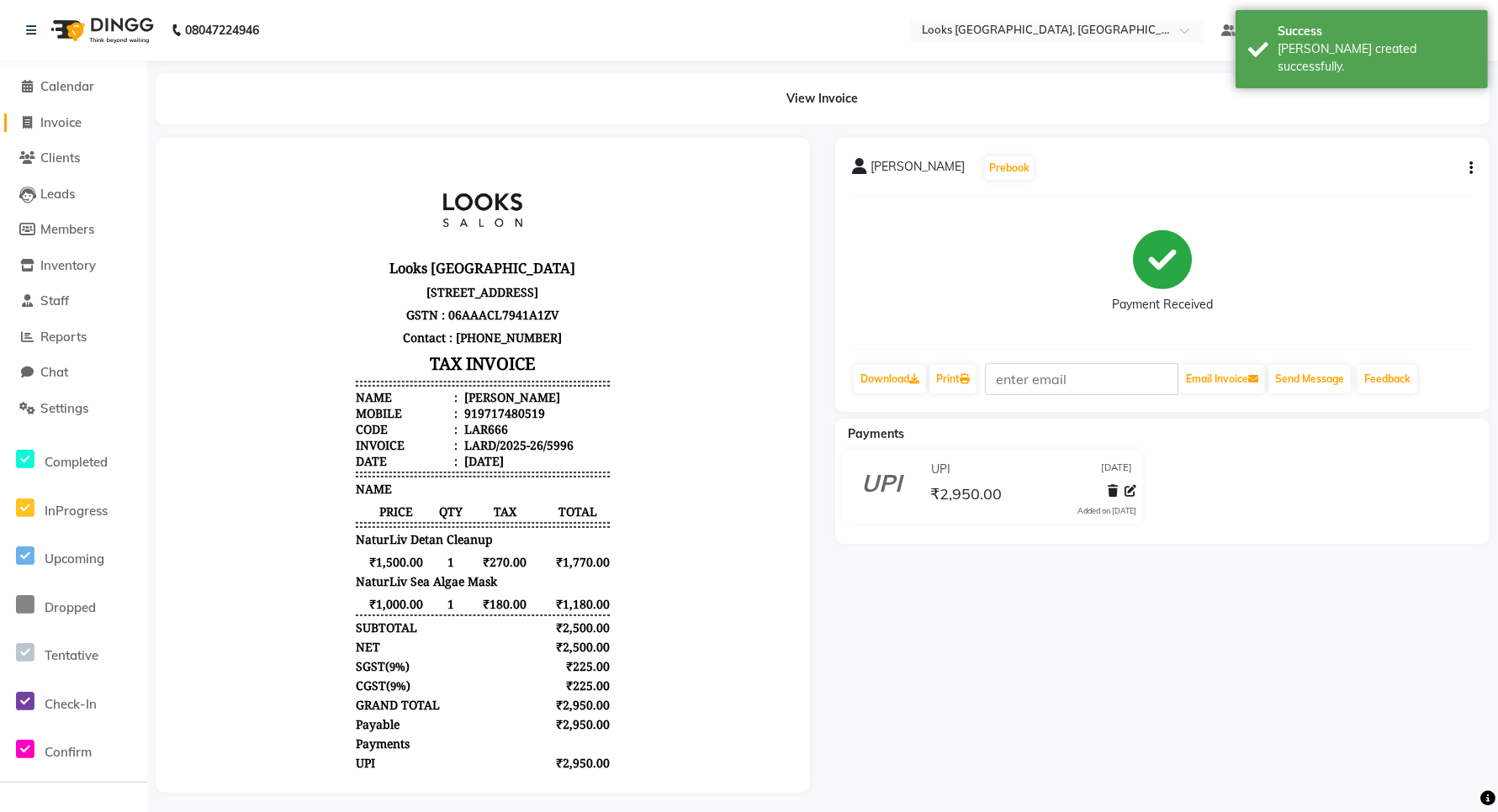
click at [31, 118] on icon at bounding box center [27, 122] width 9 height 13
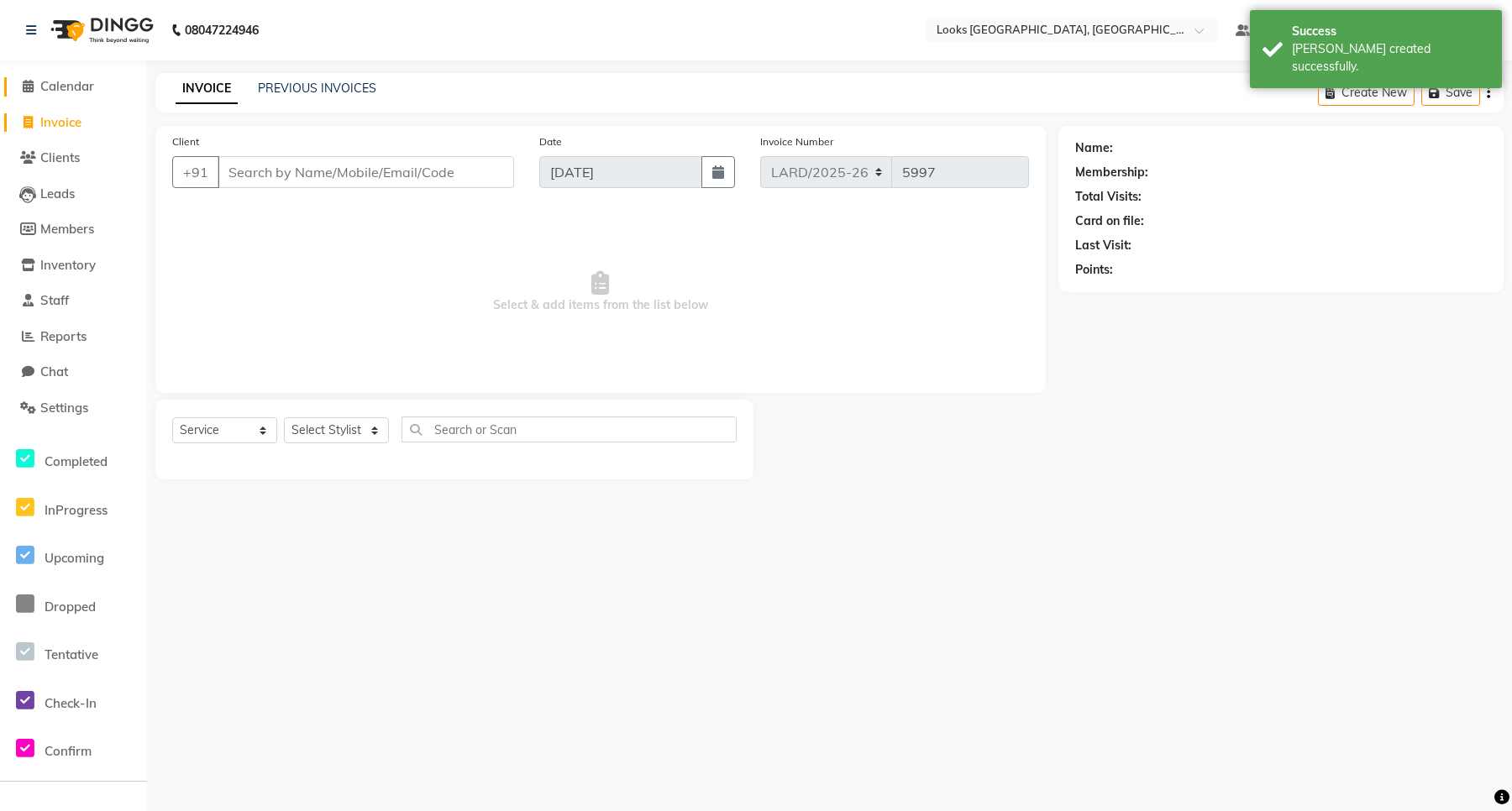
click at [51, 86] on span "Calendar" at bounding box center [67, 86] width 54 height 16
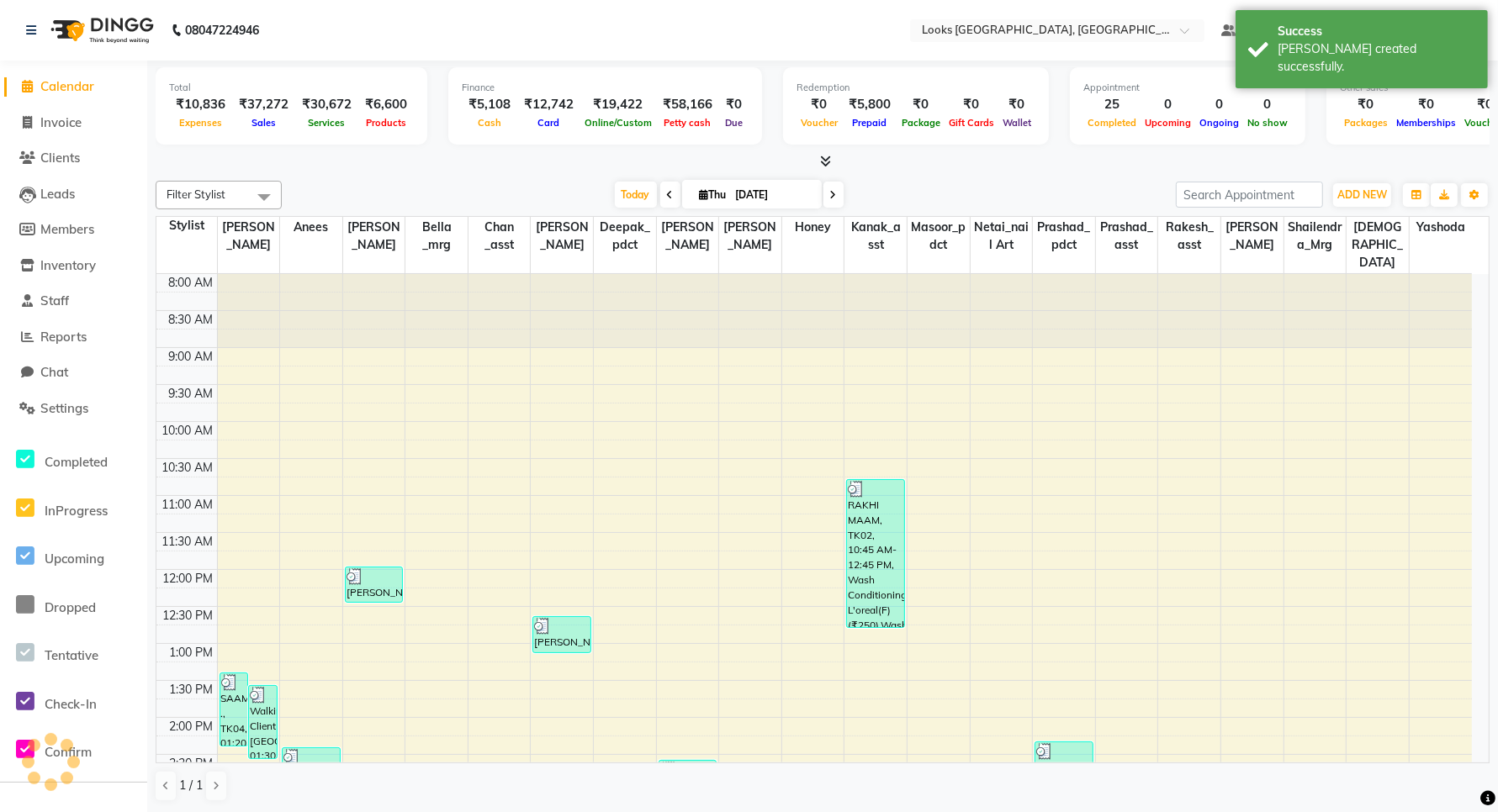
click at [53, 88] on span "Calendar" at bounding box center [67, 86] width 54 height 16
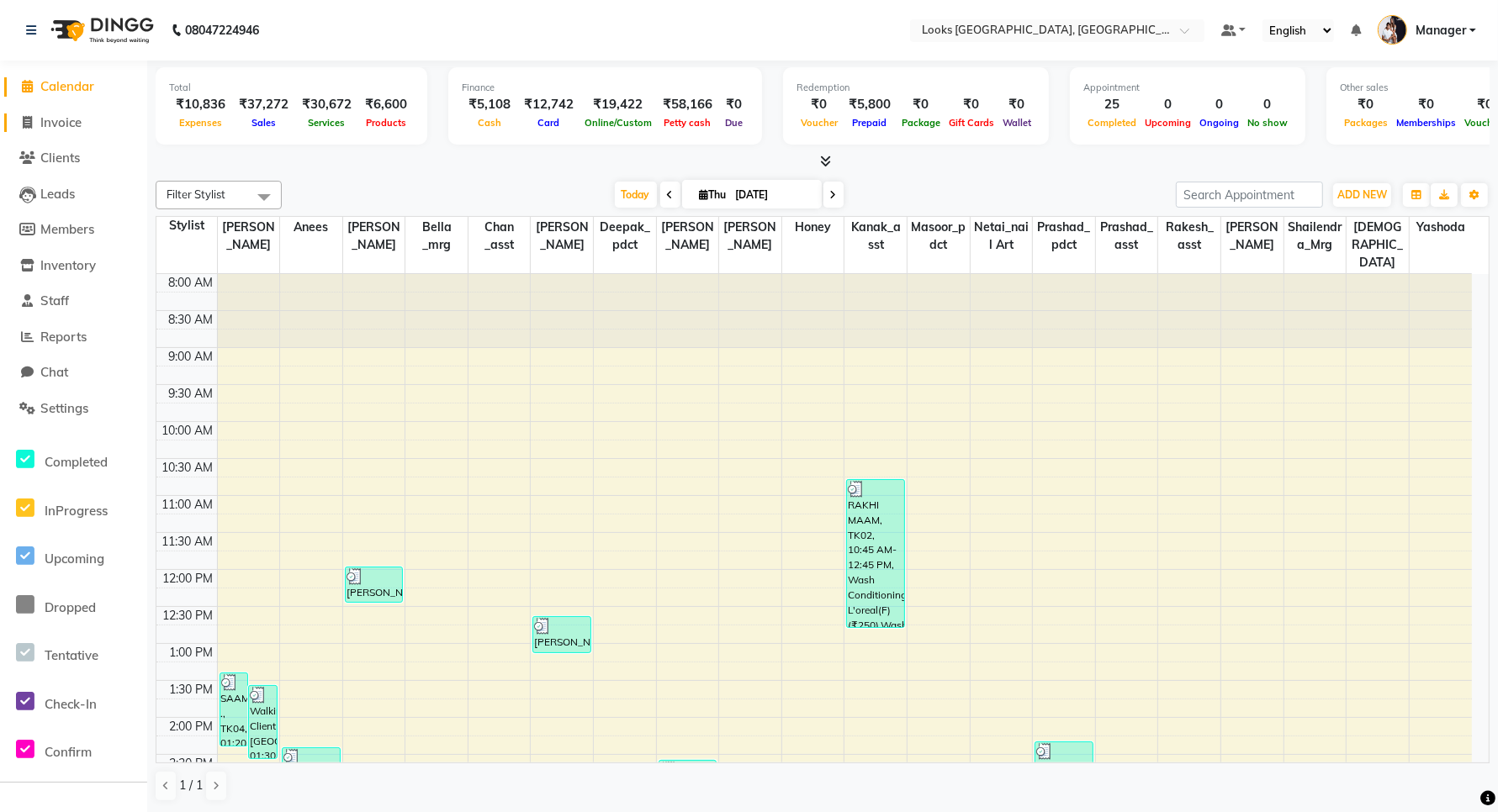
click at [35, 119] on span at bounding box center [27, 123] width 25 height 20
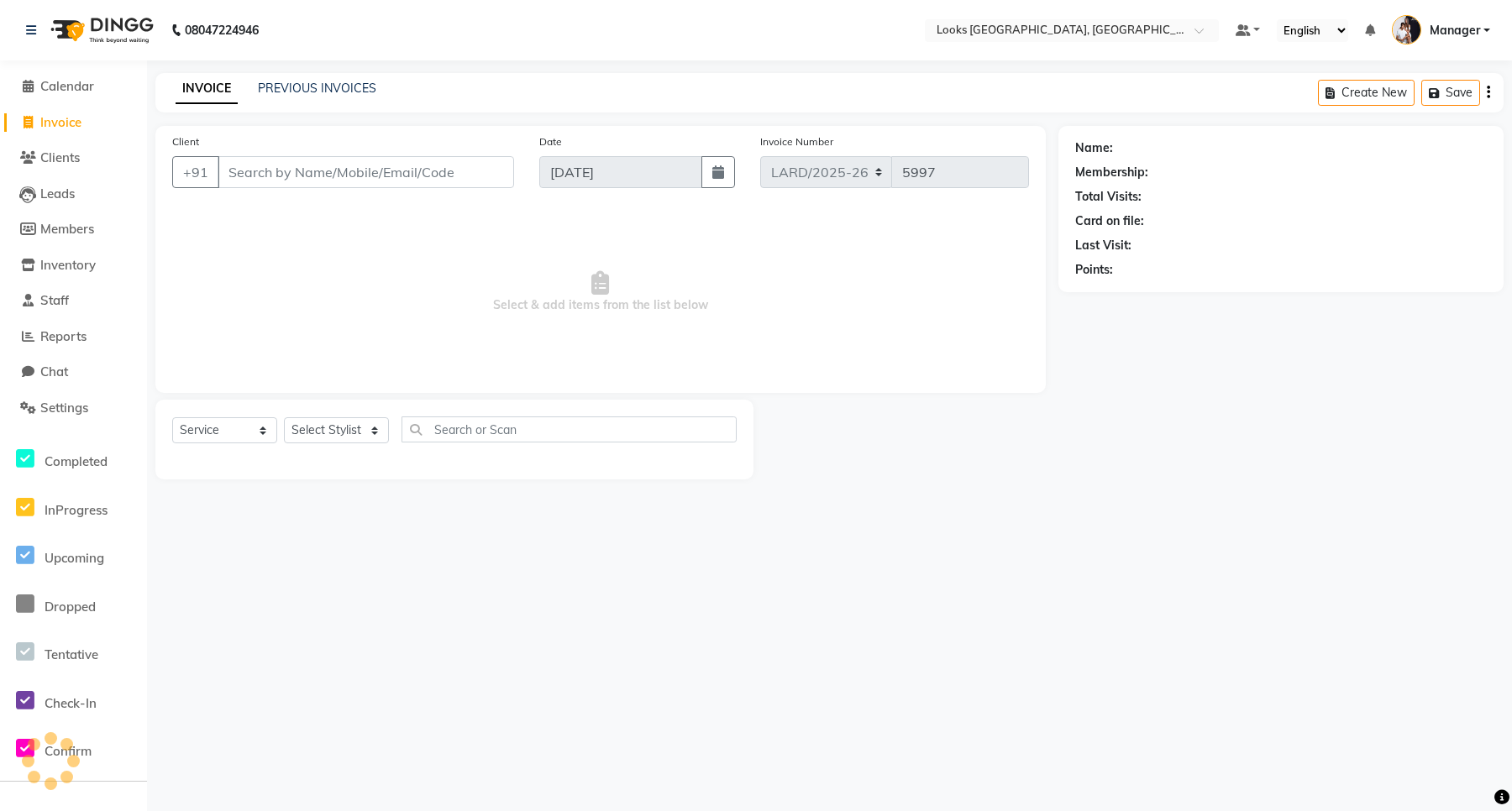
click at [466, 173] on input "Client" at bounding box center [366, 171] width 296 height 32
click at [75, 90] on span "Calendar" at bounding box center [67, 86] width 54 height 16
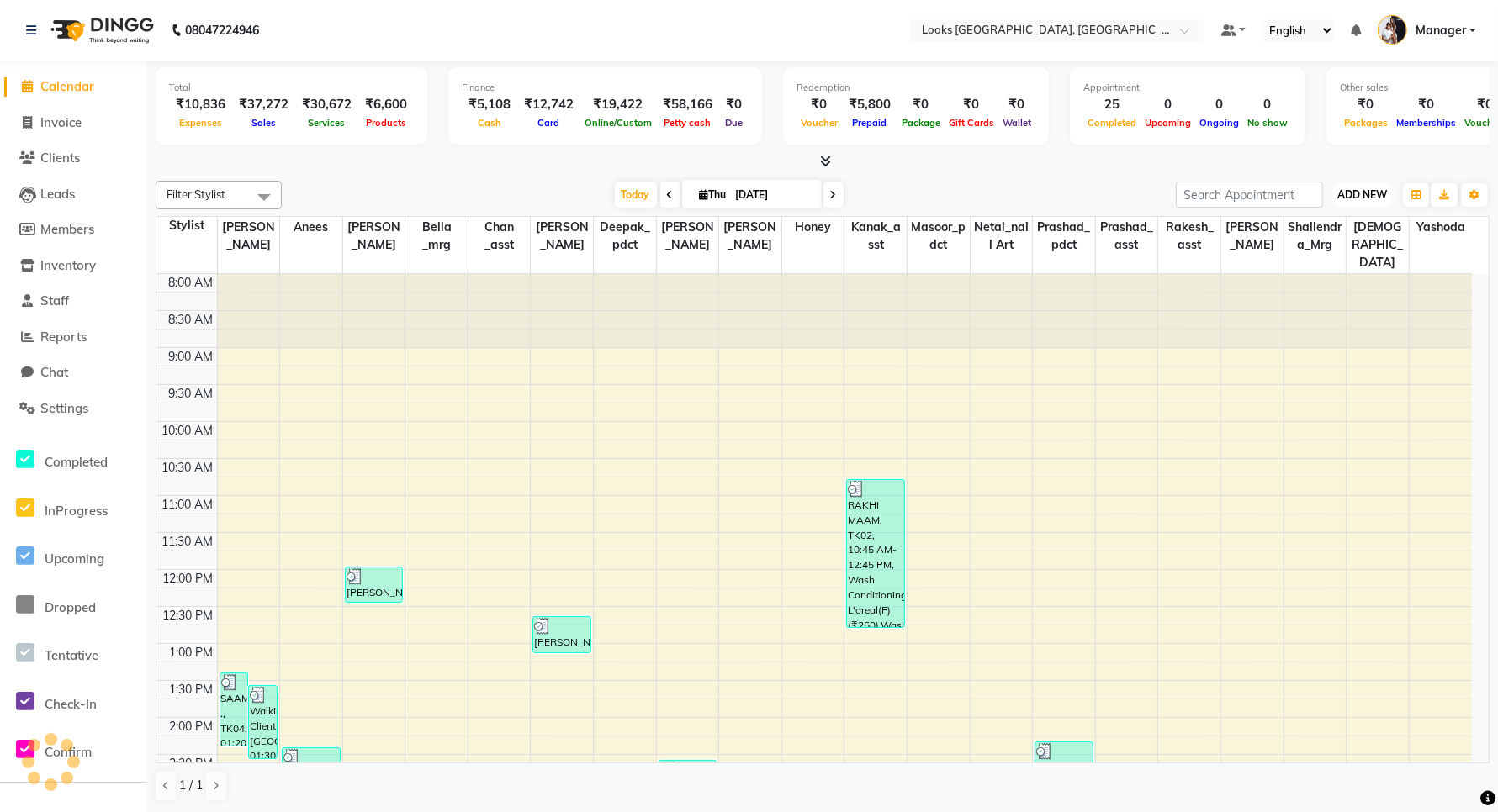
click at [1350, 190] on span "ADD NEW" at bounding box center [1362, 195] width 50 height 13
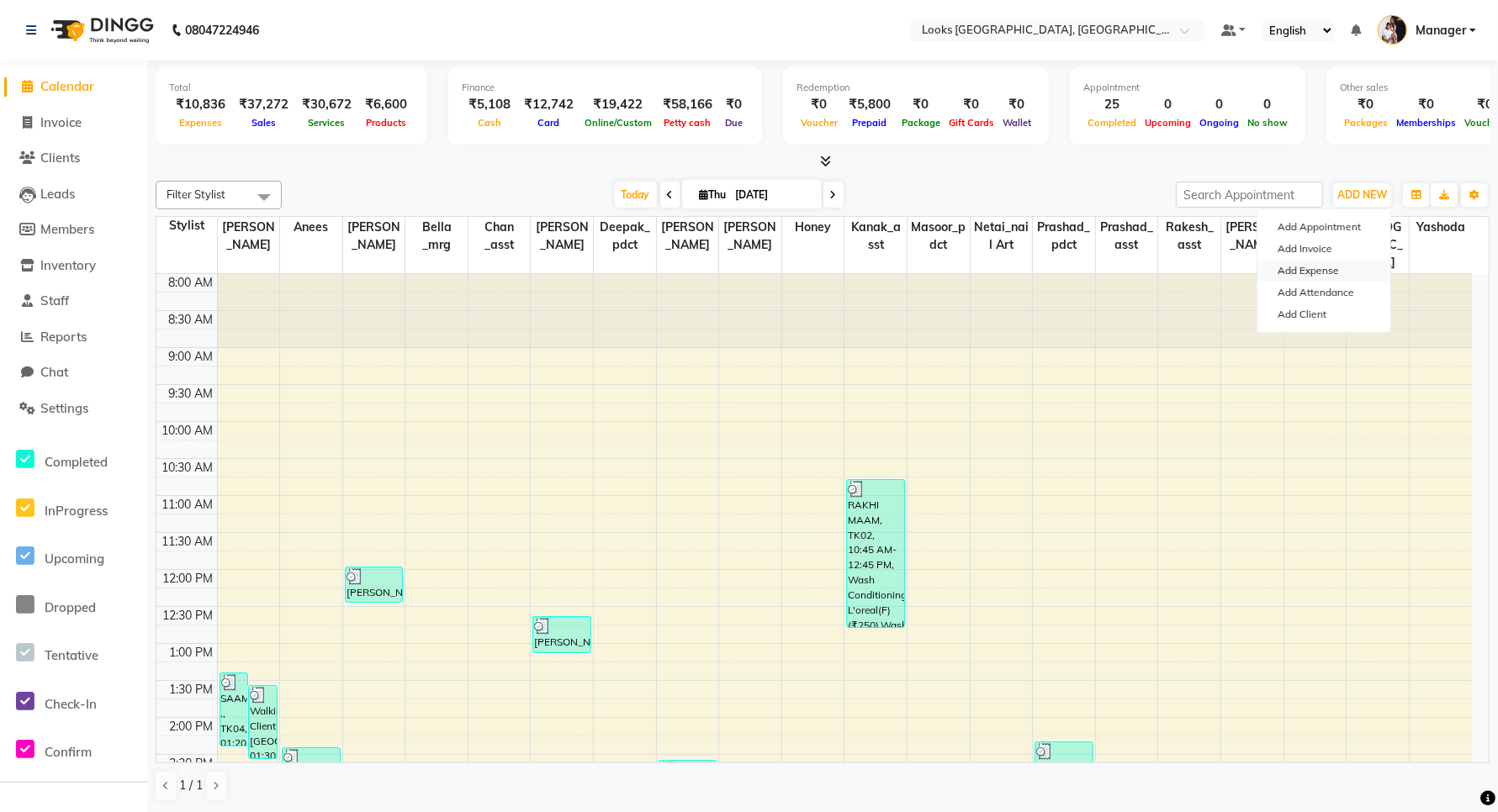
click at [1296, 268] on link "Add Expense" at bounding box center [1323, 270] width 133 height 21
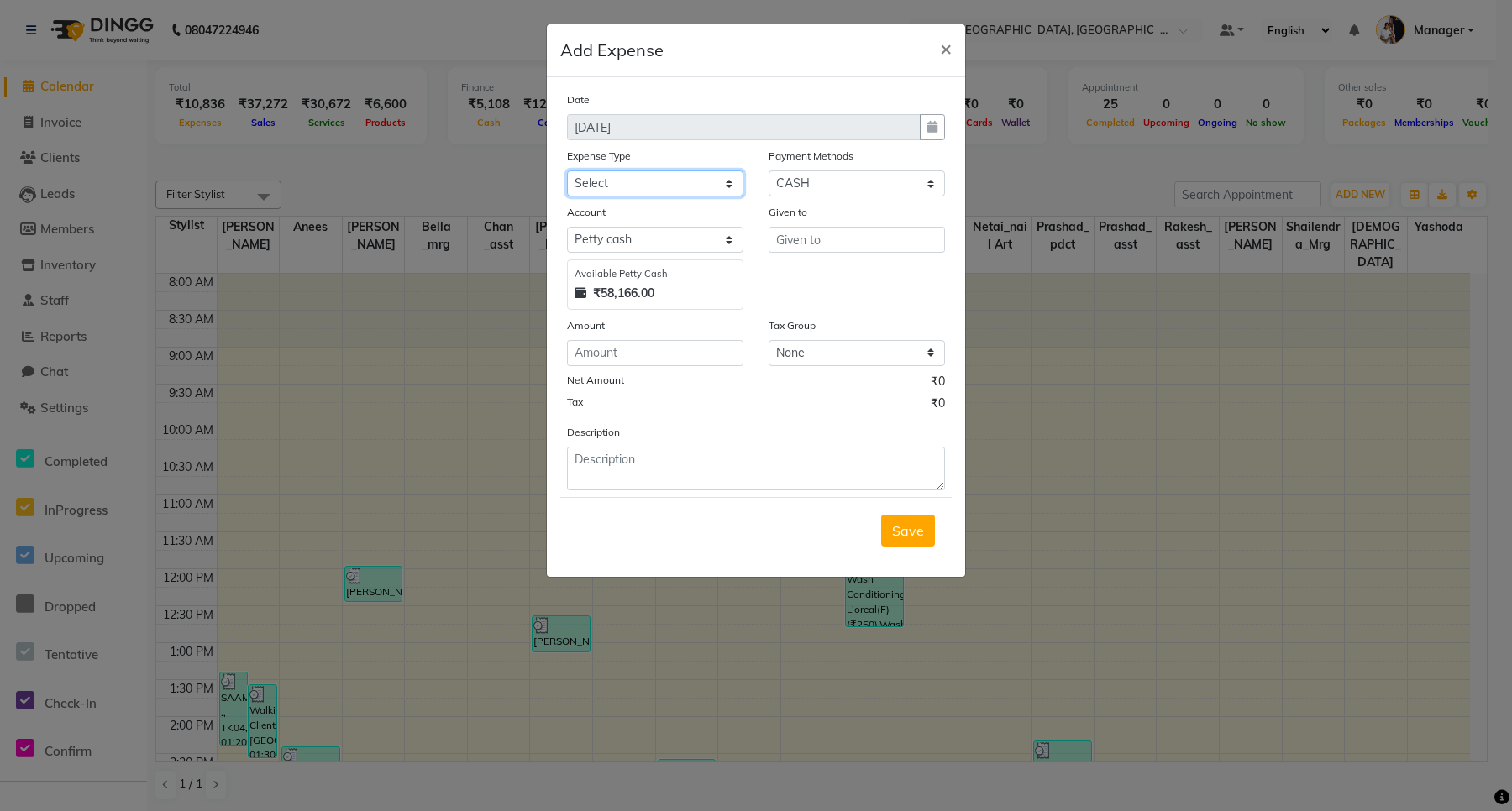
click at [632, 179] on select "Select Bank Deposit Cash Handover Client ordered food Client Refund Agnst Bill …" at bounding box center [655, 183] width 176 height 26
click at [567, 170] on select "Select Bank Deposit Cash Handover Client ordered food Client Refund Agnst Bill …" at bounding box center [655, 183] width 176 height 26
click at [825, 242] on input "text" at bounding box center [857, 240] width 176 height 26
click at [639, 351] on input "number" at bounding box center [655, 353] width 176 height 26
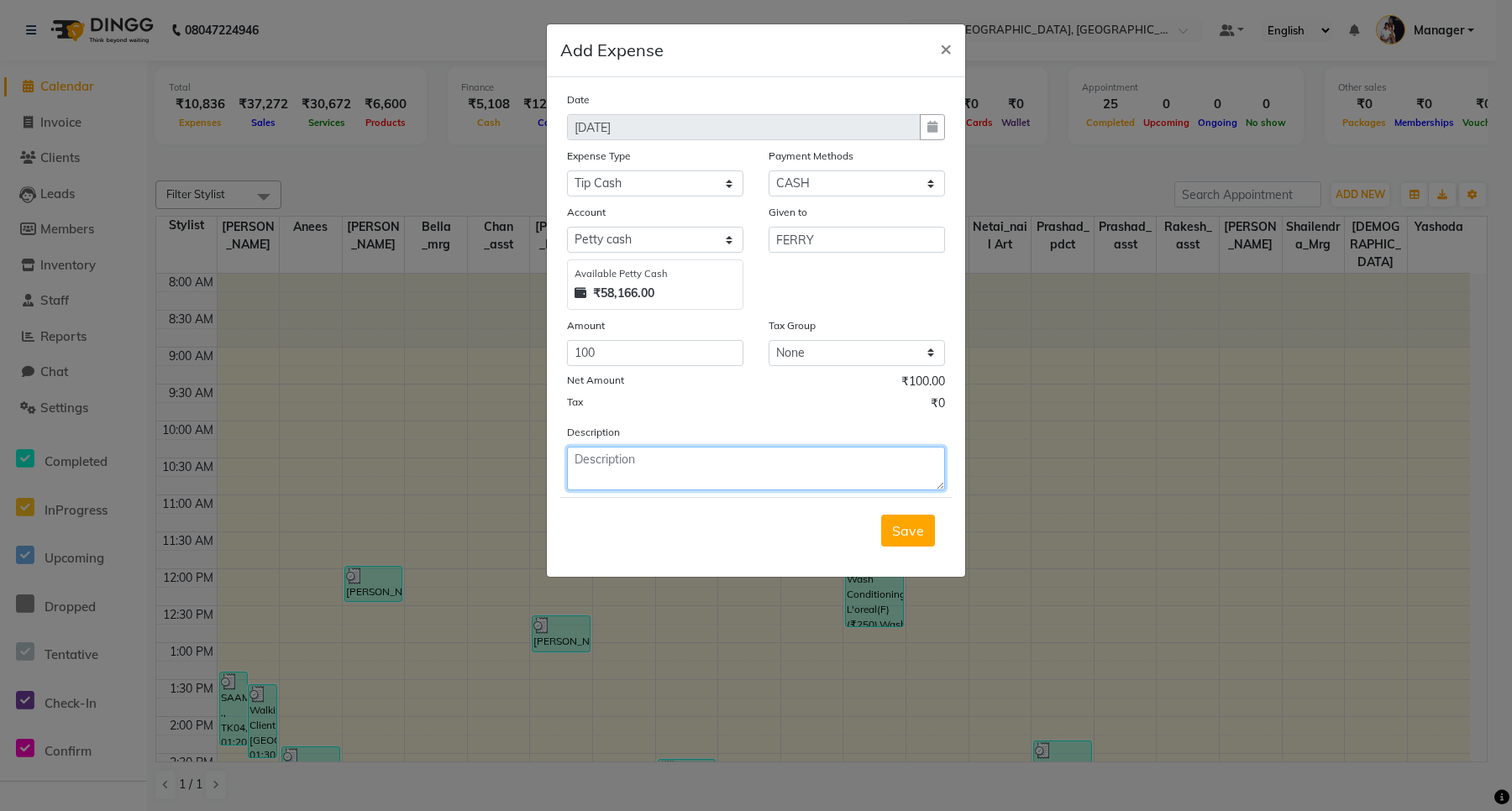
click at [647, 467] on textarea at bounding box center [756, 468] width 378 height 44
click at [922, 531] on span "Save" at bounding box center [908, 531] width 32 height 17
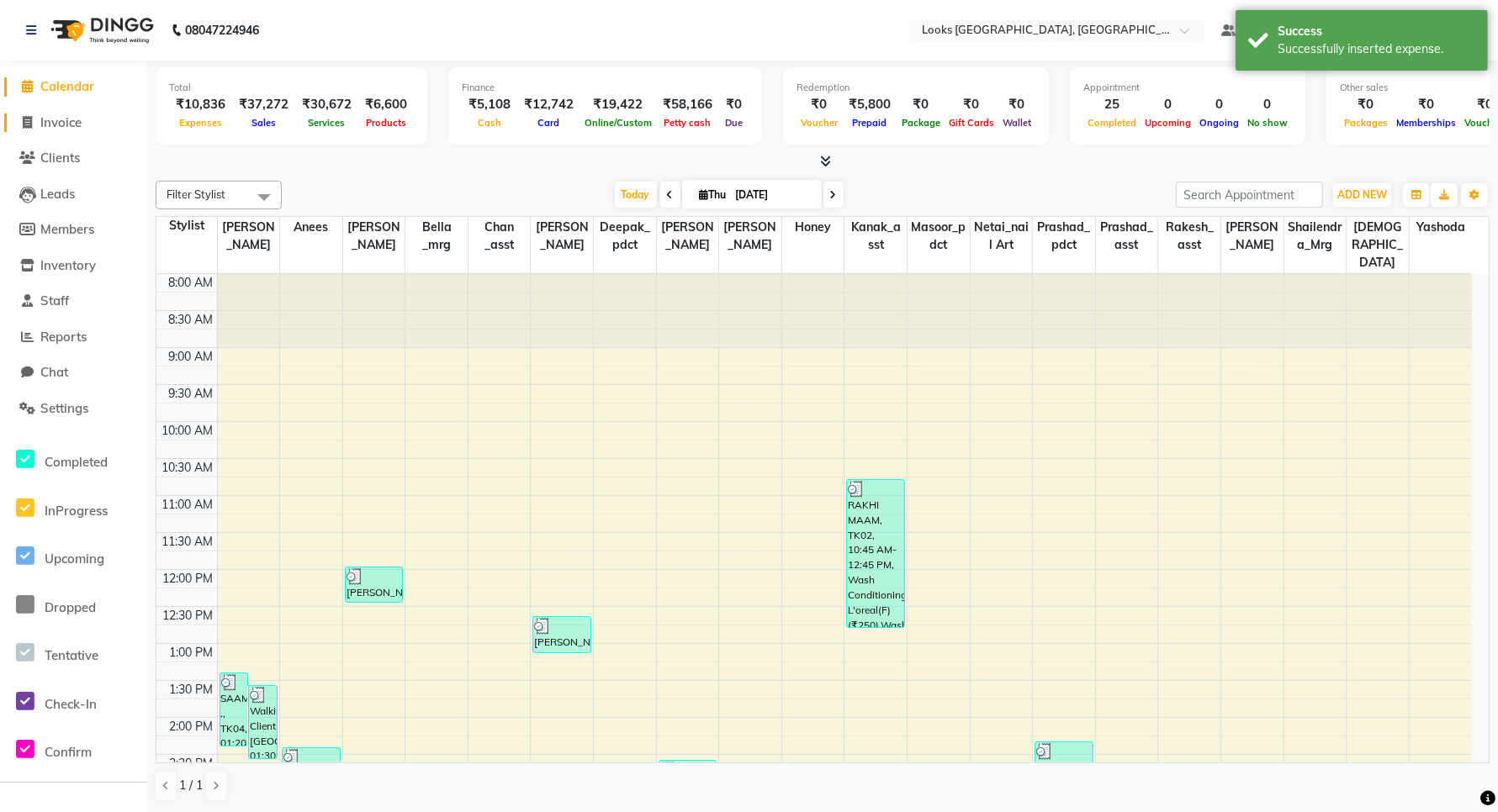
click at [48, 128] on span "Invoice" at bounding box center [61, 122] width 41 height 16
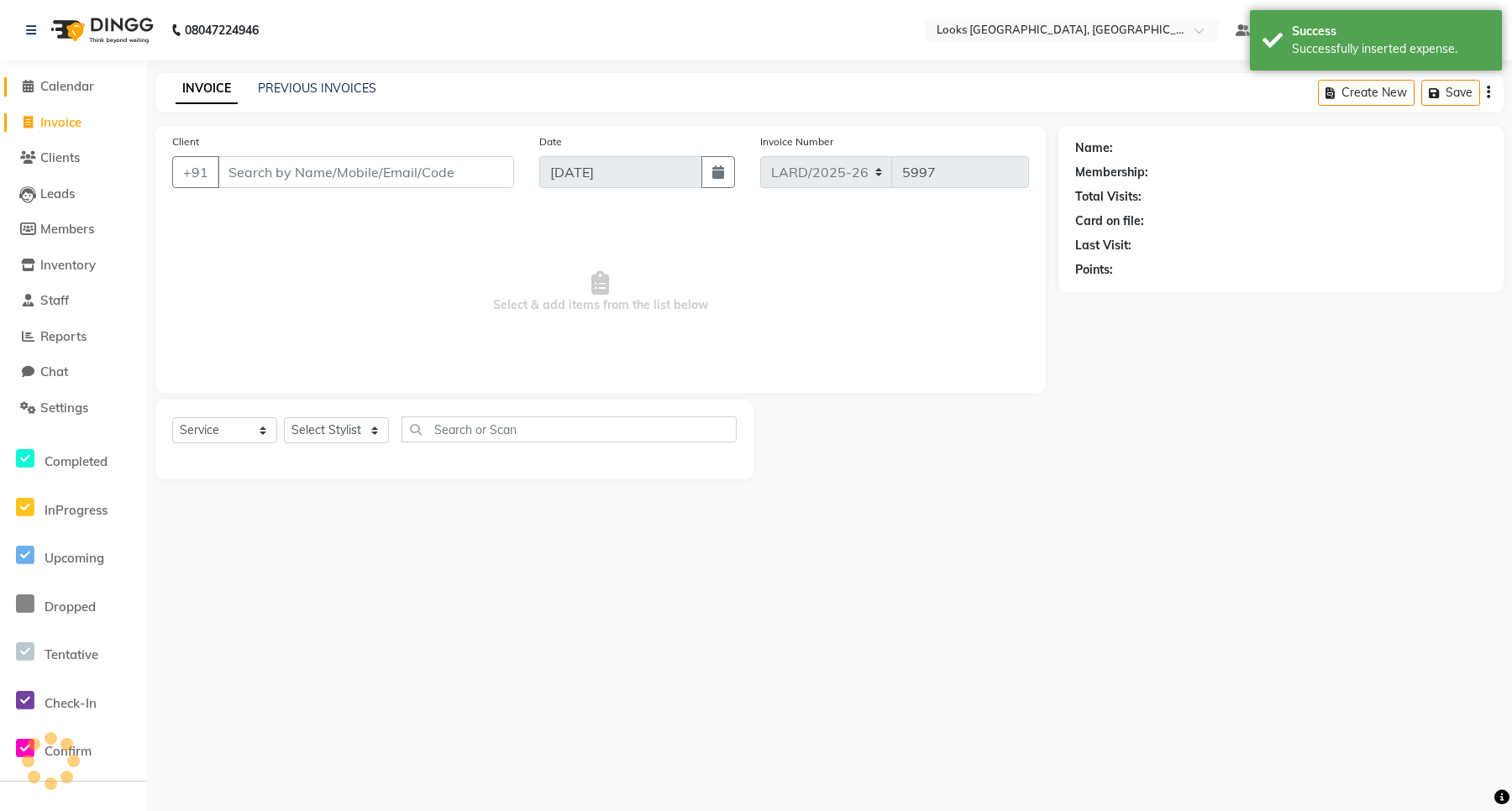
click at [51, 86] on span "Calendar" at bounding box center [67, 86] width 54 height 16
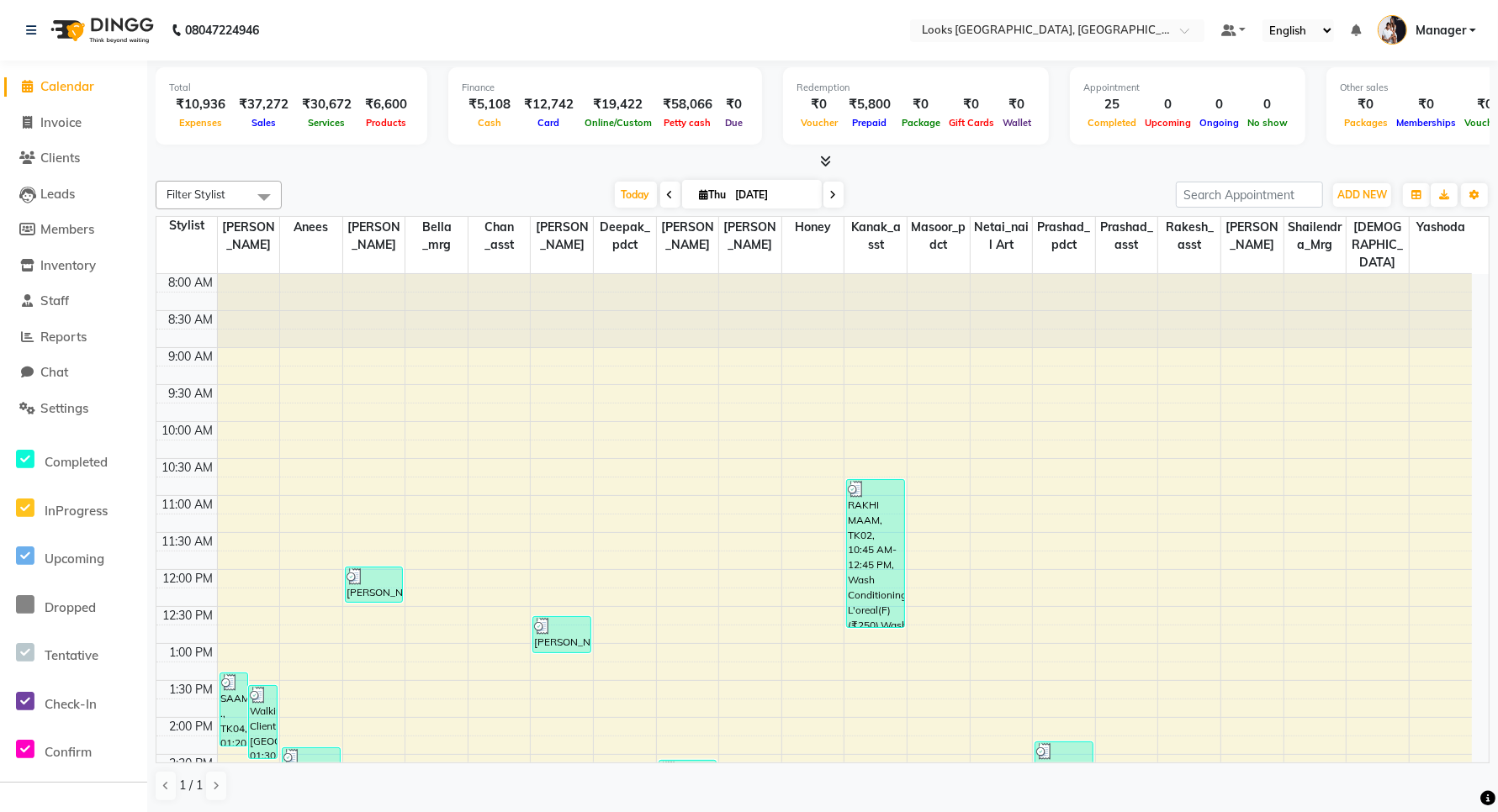
click at [0, 119] on li "Invoice" at bounding box center [74, 123] width 147 height 36
click at [69, 122] on span "Invoice" at bounding box center [61, 122] width 41 height 16
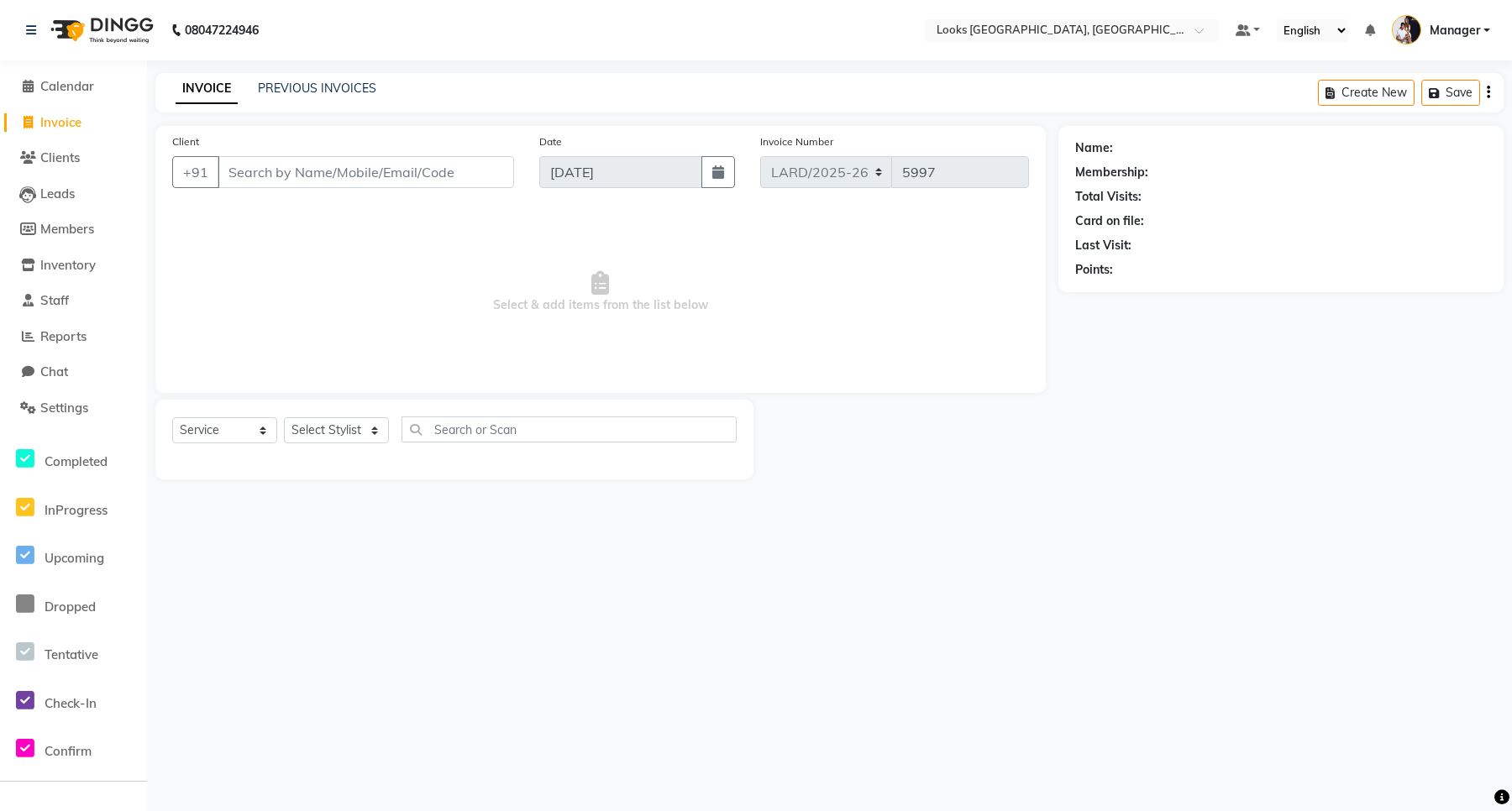
drag, startPoint x: 250, startPoint y: 165, endPoint x: 242, endPoint y: 190, distance: 26.2
click at [249, 170] on input "Client" at bounding box center [366, 171] width 296 height 32
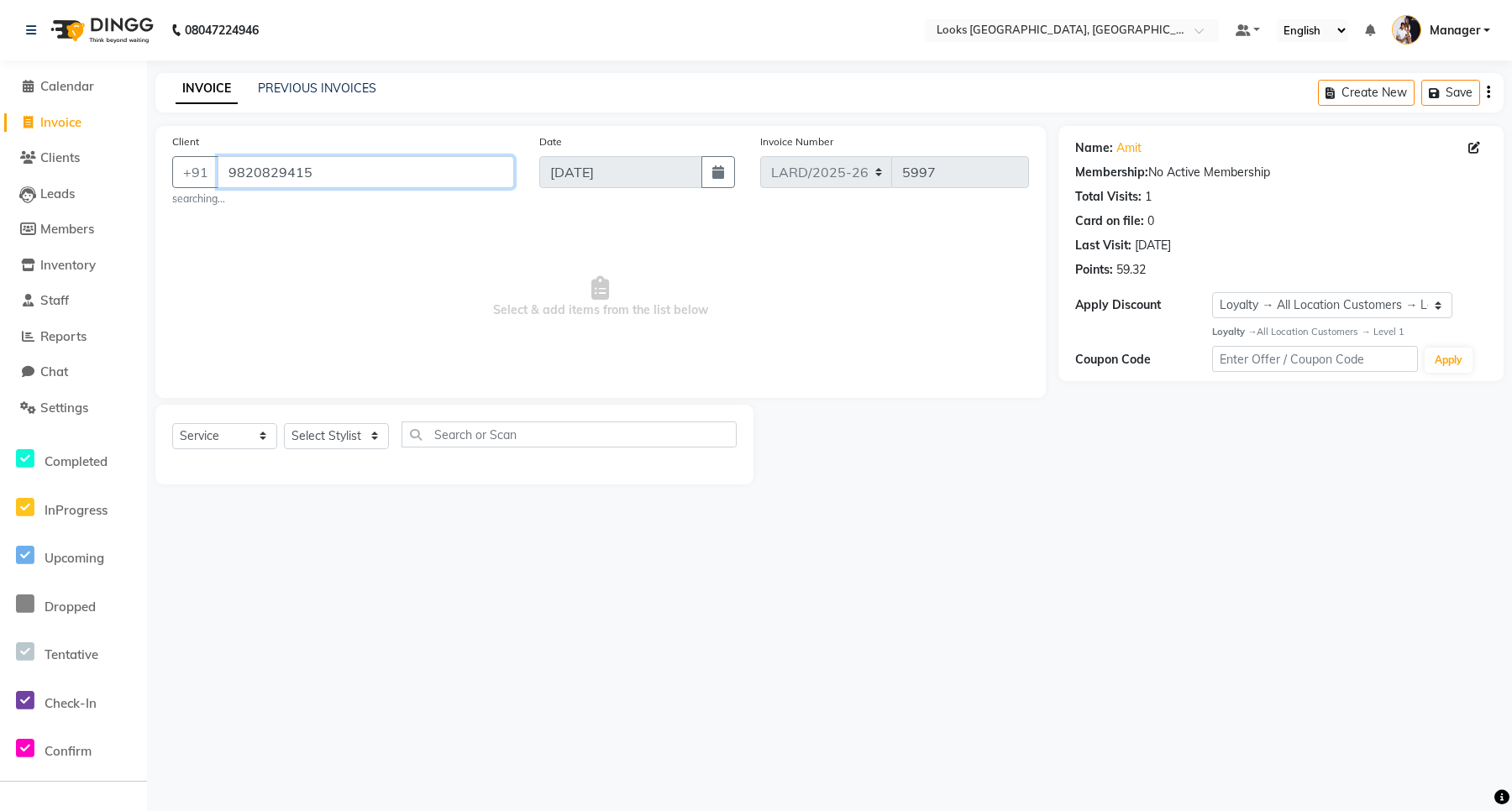
click at [320, 170] on input "9820829415" at bounding box center [366, 171] width 296 height 32
click at [68, 92] on span "Calendar" at bounding box center [67, 86] width 54 height 16
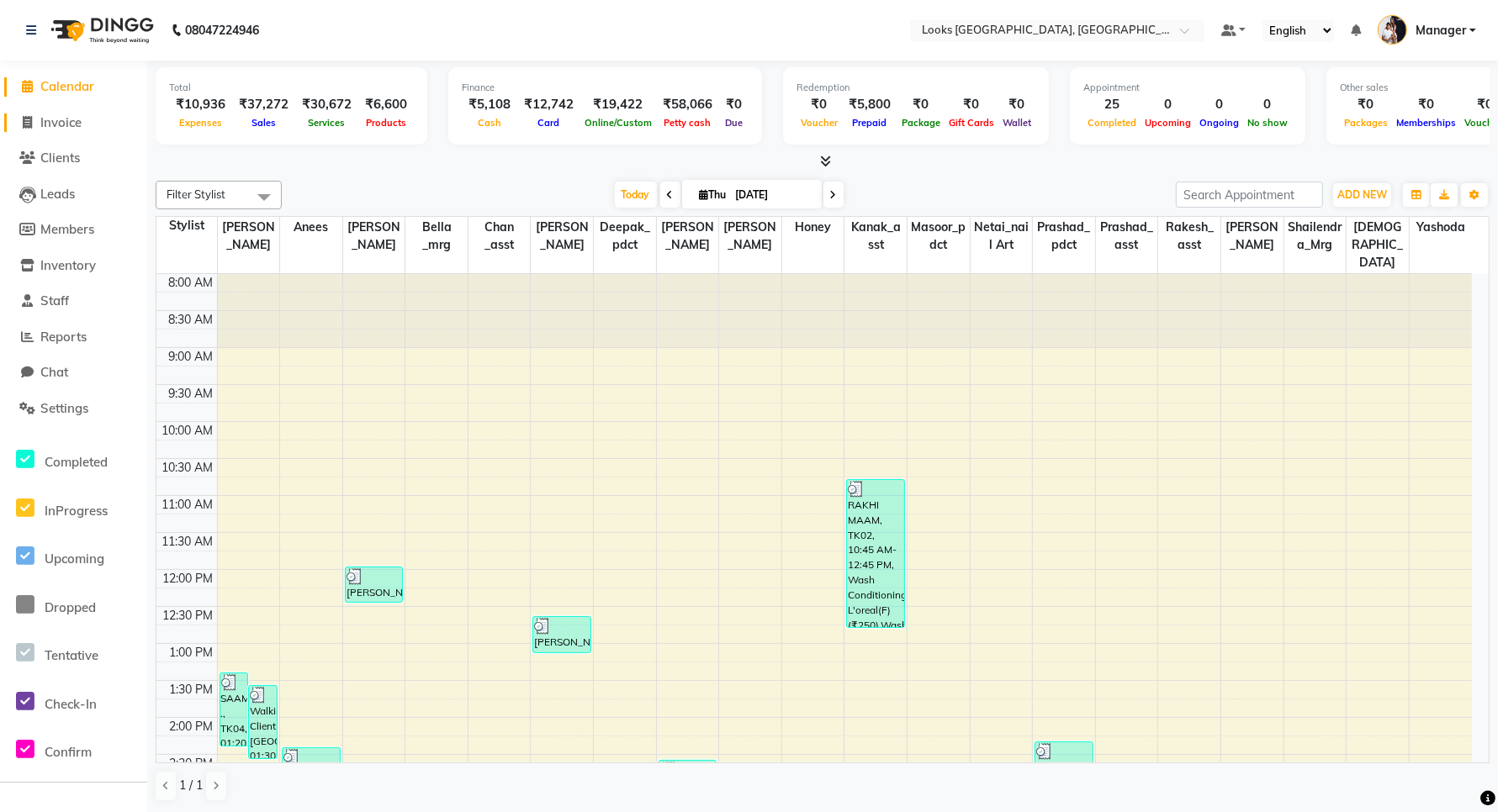
click at [68, 122] on span "Invoice" at bounding box center [61, 122] width 41 height 16
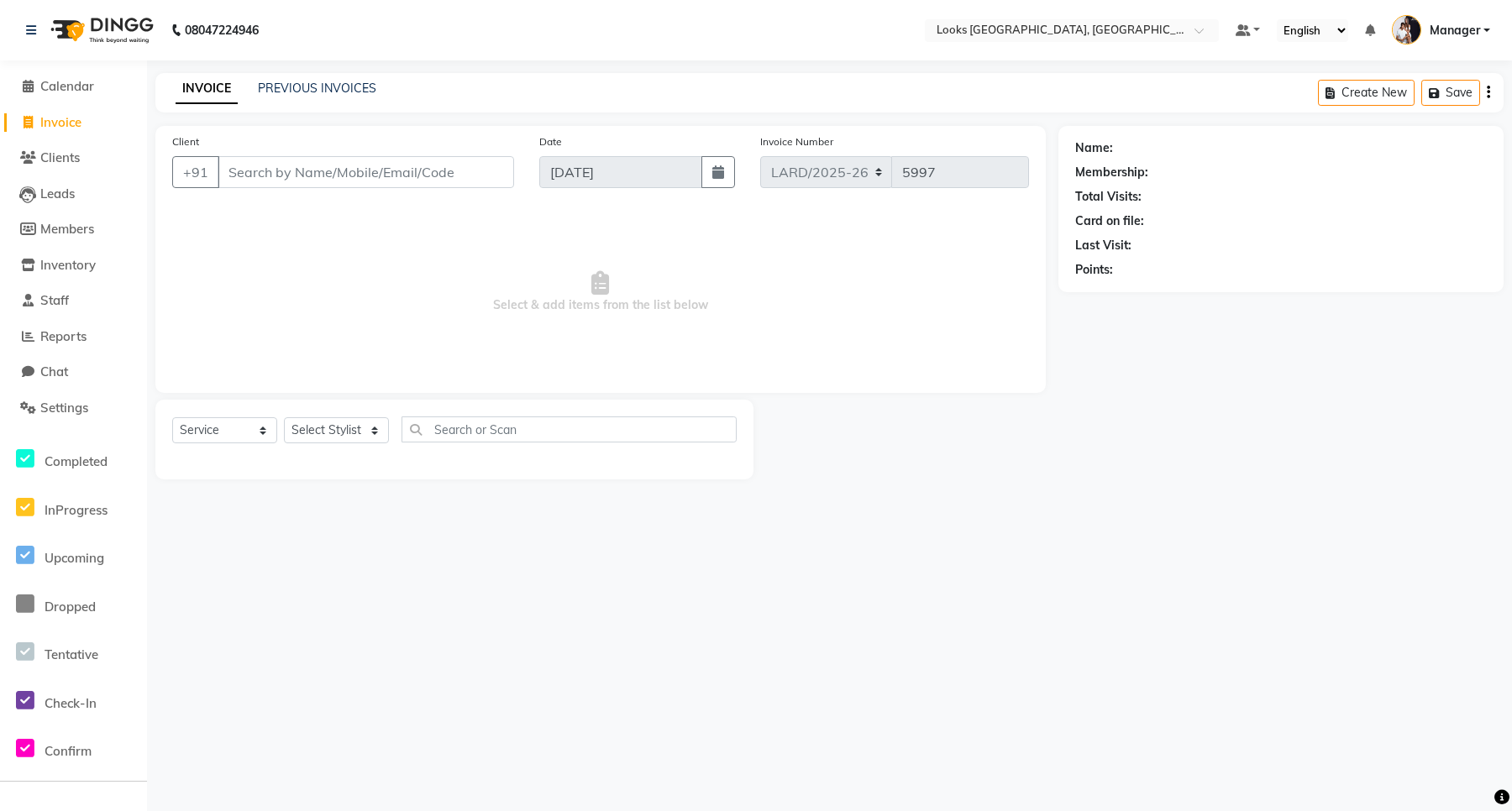
click at [350, 175] on input "Client" at bounding box center [366, 171] width 296 height 32
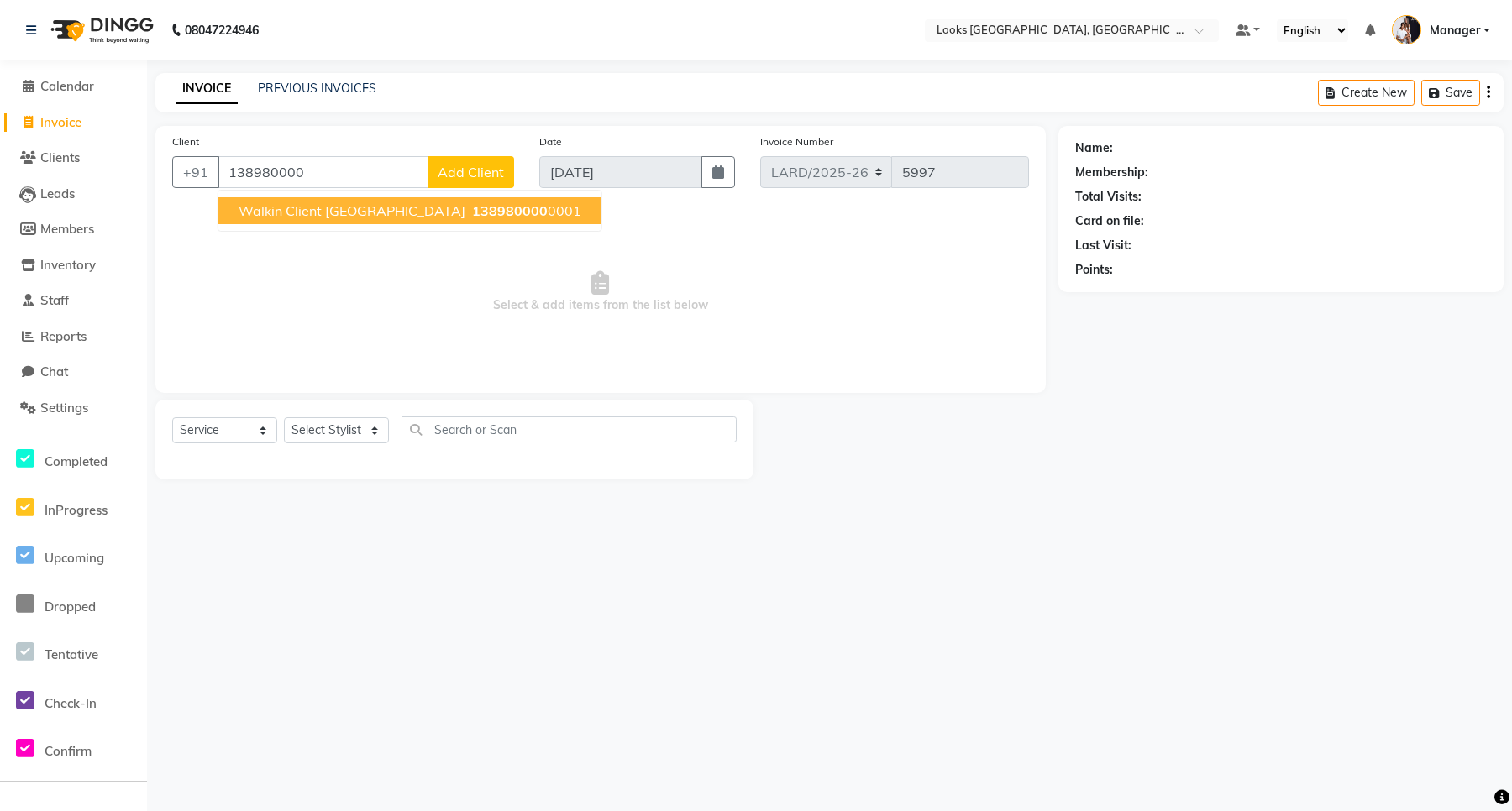
click at [343, 207] on span "Walkin Client [GEOGRAPHIC_DATA]" at bounding box center [352, 211] width 227 height 17
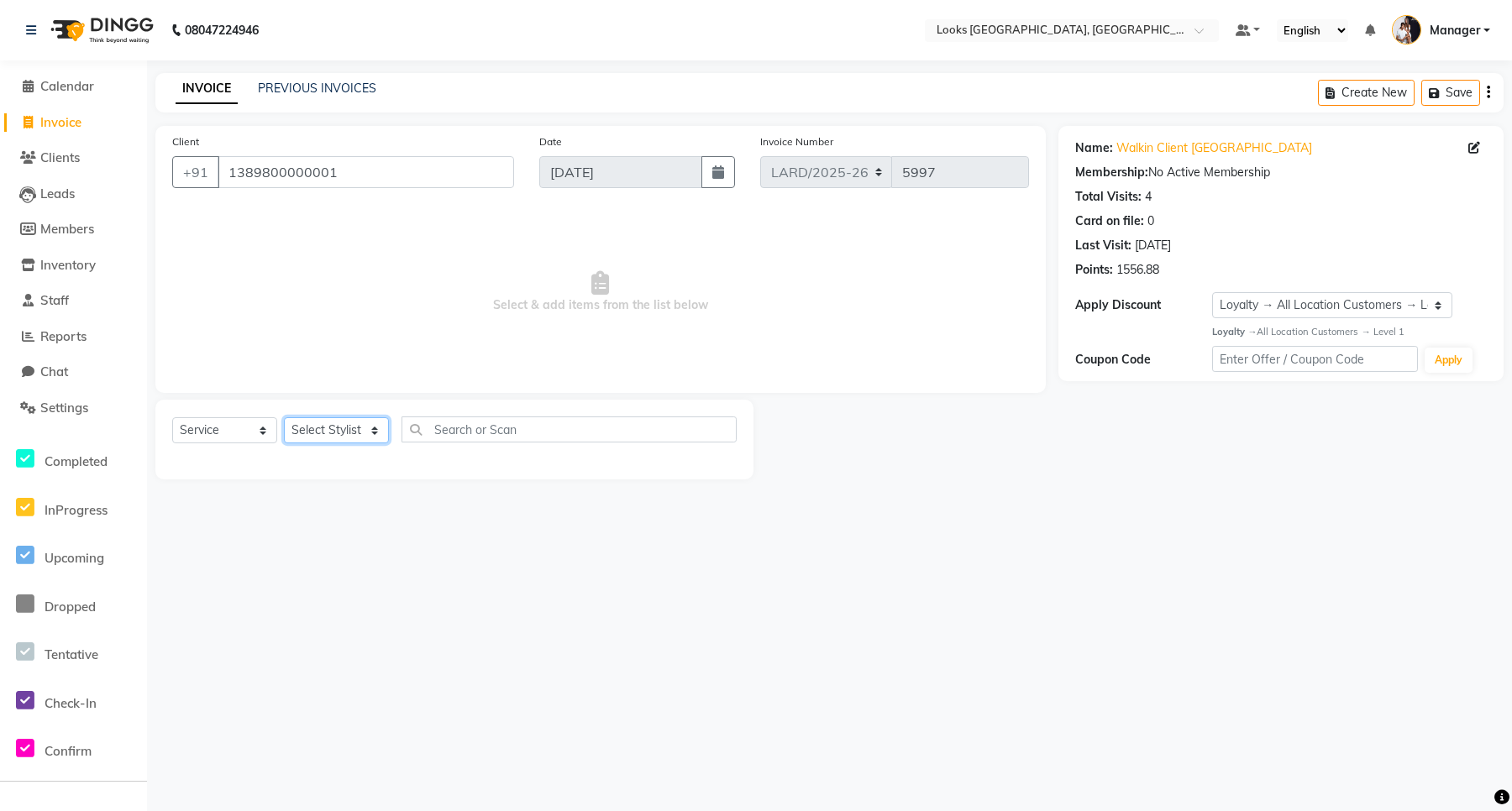
click at [341, 430] on select "Select Stylist [PERSON_NAME] _mrg [PERSON_NAME] _asst [PERSON_NAME] [PERSON_NAM…" at bounding box center [336, 430] width 105 height 26
click at [284, 417] on select "Select Stylist [PERSON_NAME] _mrg [PERSON_NAME] _asst [PERSON_NAME] [PERSON_NAM…" at bounding box center [336, 430] width 105 height 26
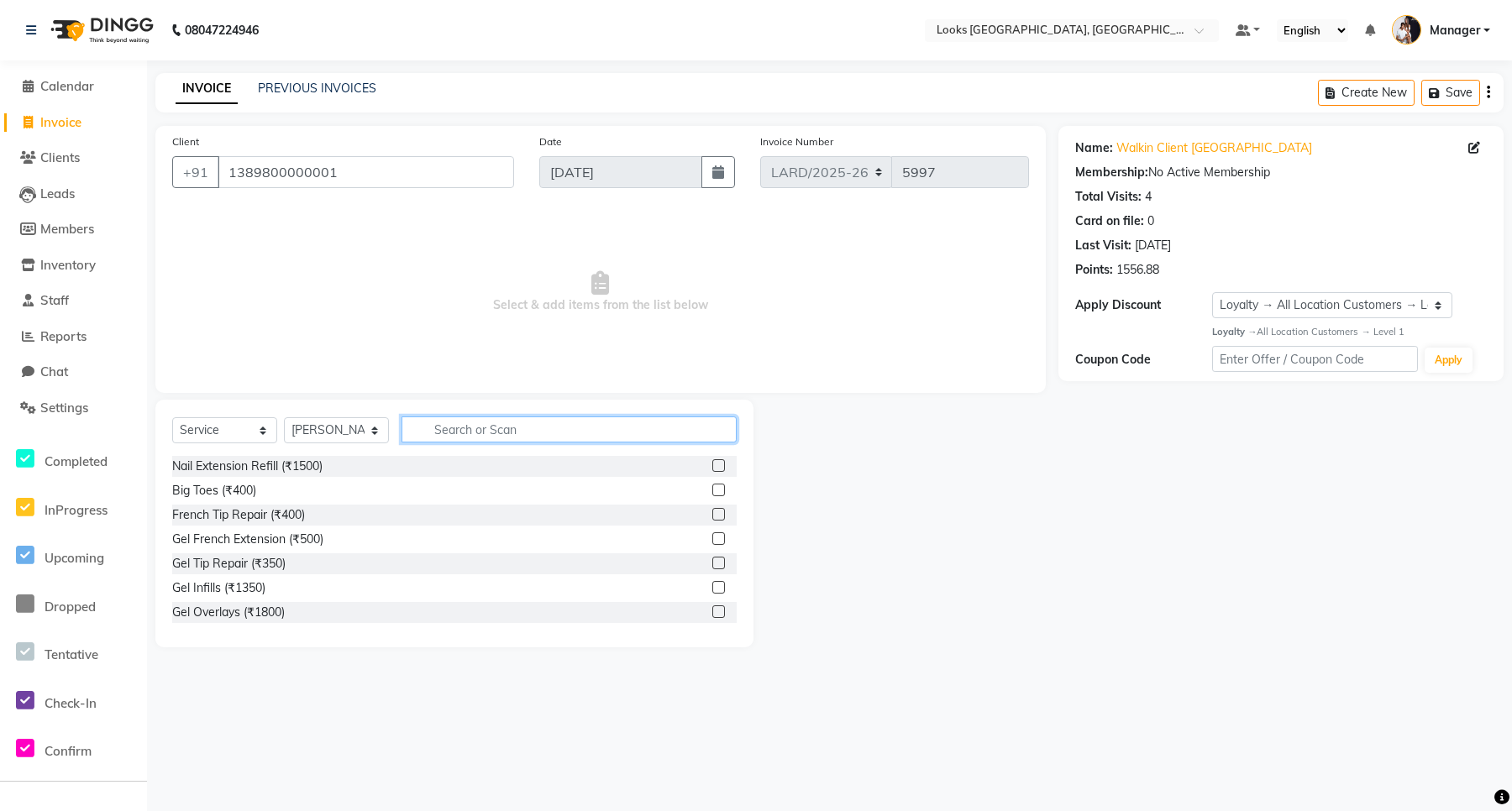
click at [454, 429] on input "text" at bounding box center [569, 429] width 335 height 26
drag, startPoint x: 703, startPoint y: 535, endPoint x: 653, endPoint y: 355, distance: 186.8
click at [713, 534] on label at bounding box center [719, 539] width 13 height 13
click at [713, 534] on input "checkbox" at bounding box center [718, 540] width 11 height 11
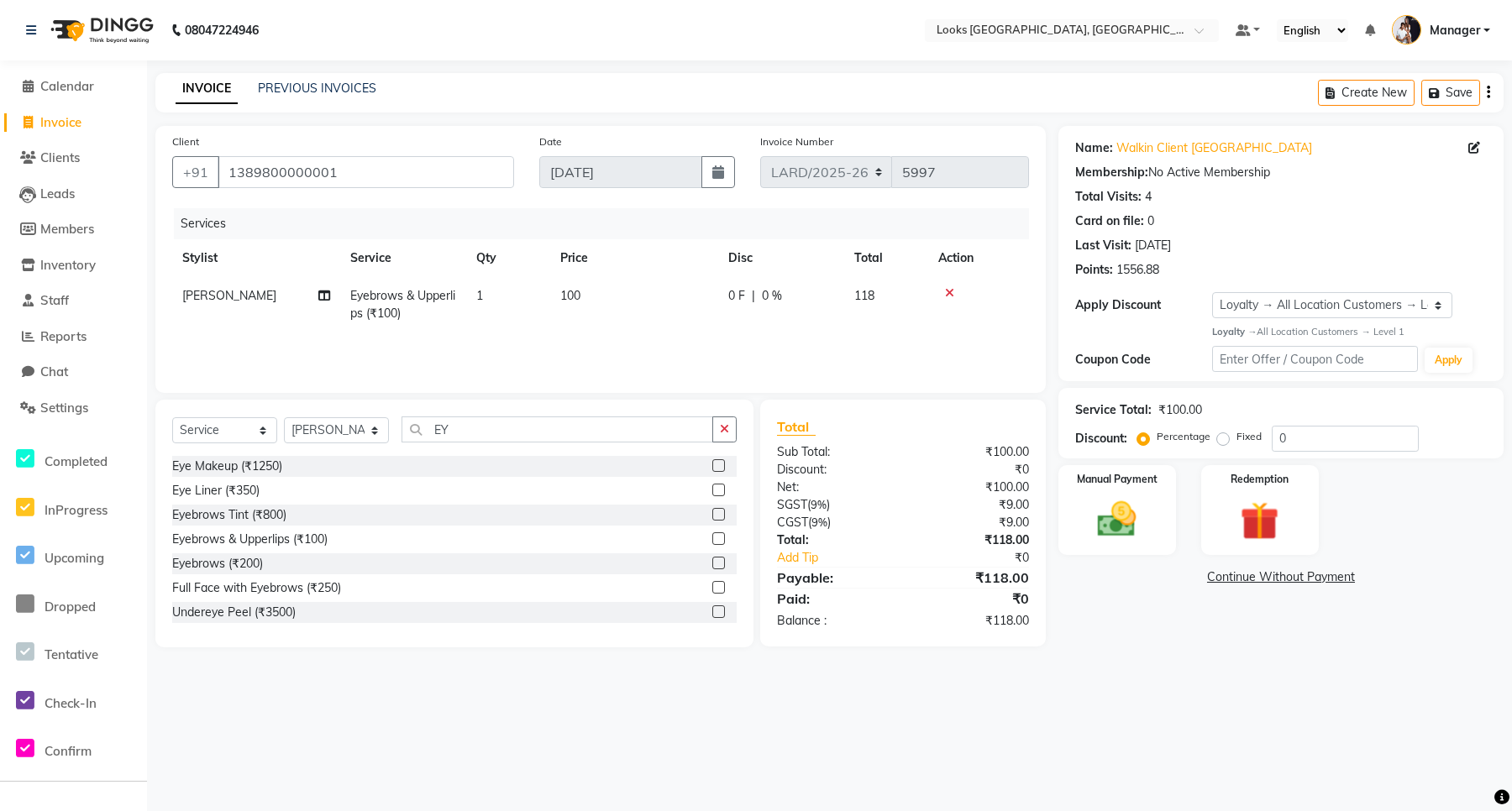
click at [589, 301] on td "100" at bounding box center [634, 305] width 168 height 56
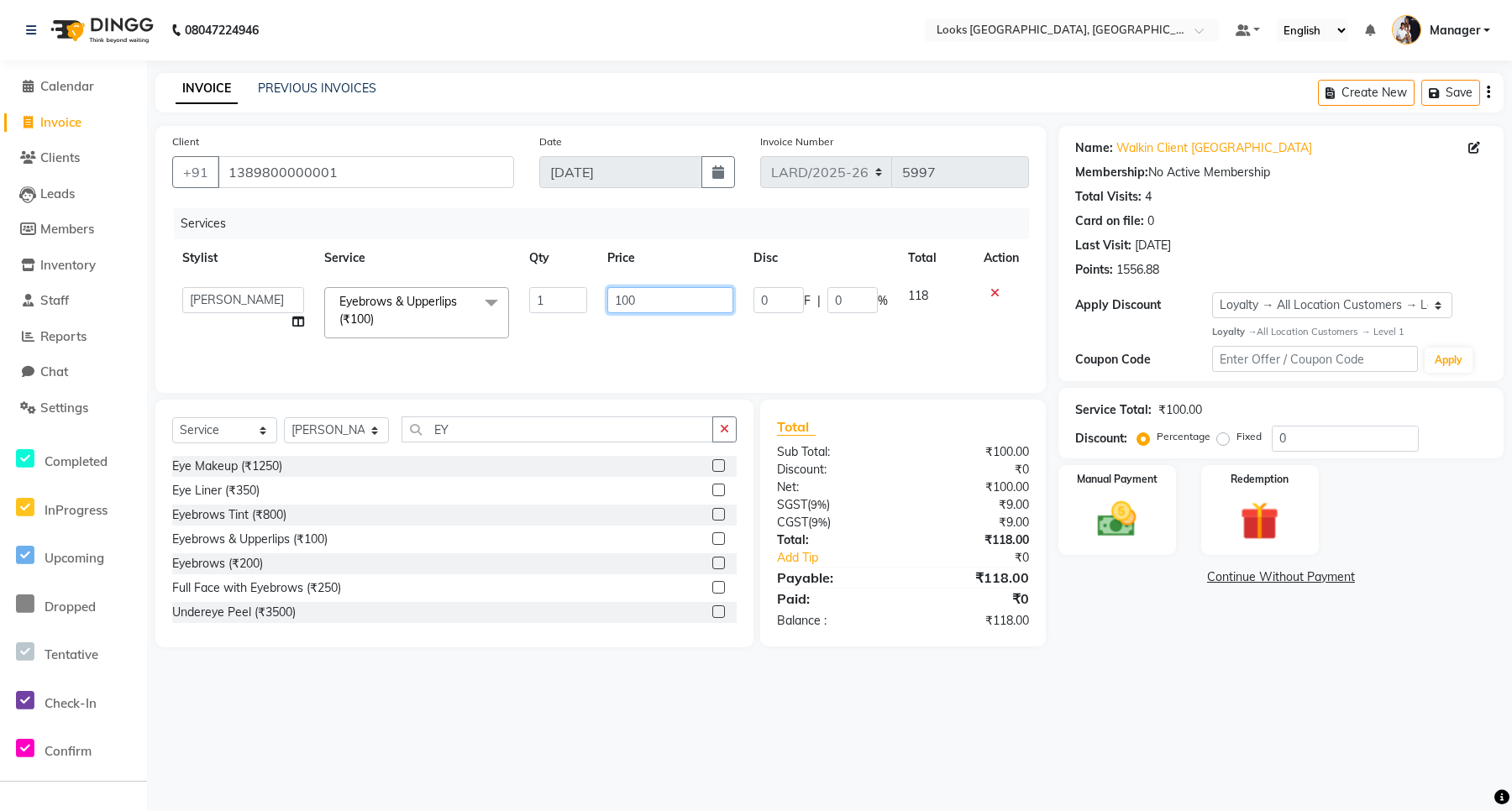
drag, startPoint x: 642, startPoint y: 299, endPoint x: 612, endPoint y: 300, distance: 30.0
click at [612, 300] on input "100" at bounding box center [670, 300] width 125 height 26
click at [632, 338] on div "Services Stylist Service Qty Price Disc Total Action [PERSON_NAME] _mrg [PERSON…" at bounding box center [601, 292] width 857 height 168
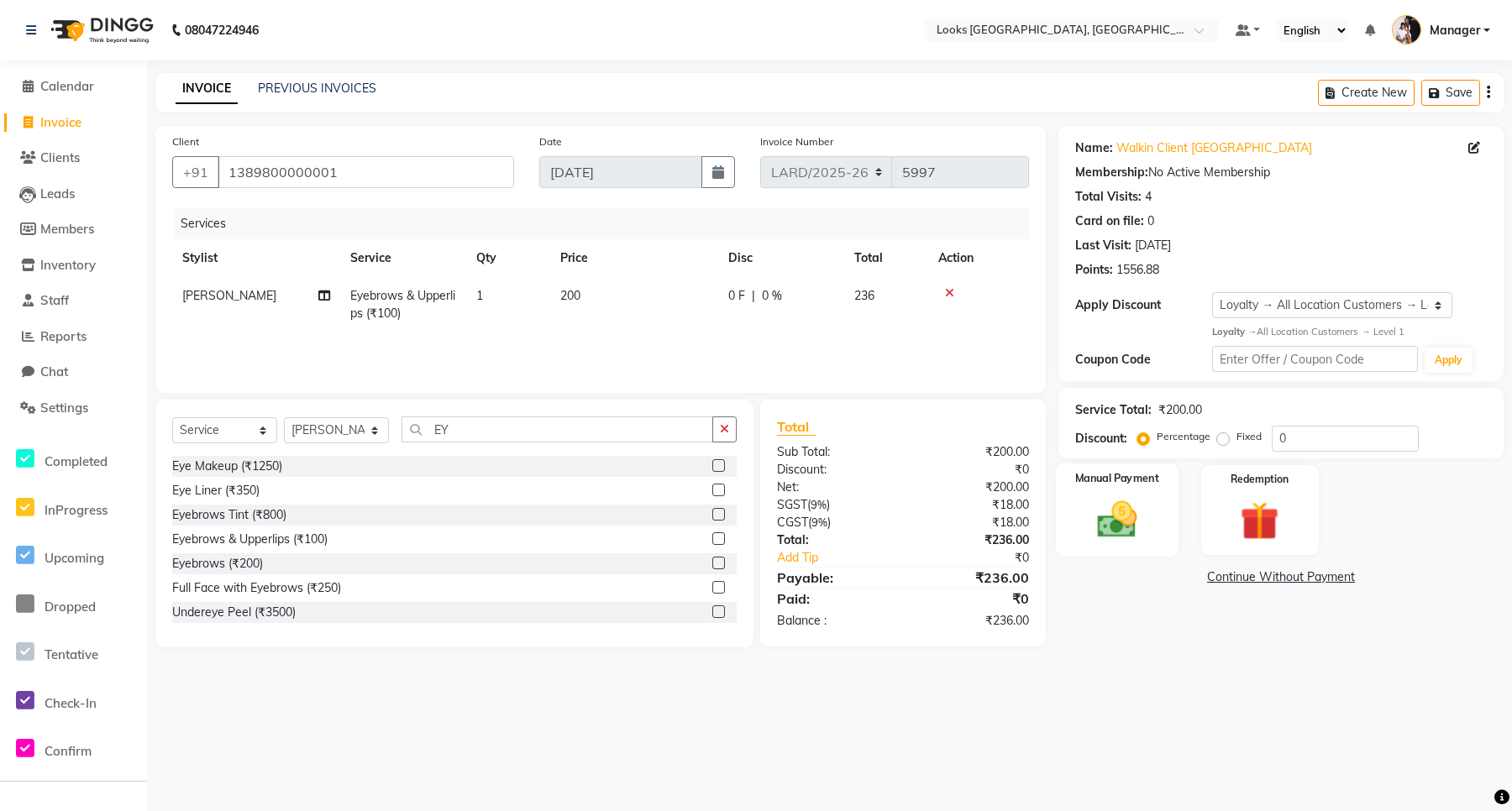
click at [1103, 519] on img at bounding box center [1117, 520] width 65 height 46
click at [1241, 577] on span "UPI" at bounding box center [1244, 578] width 26 height 20
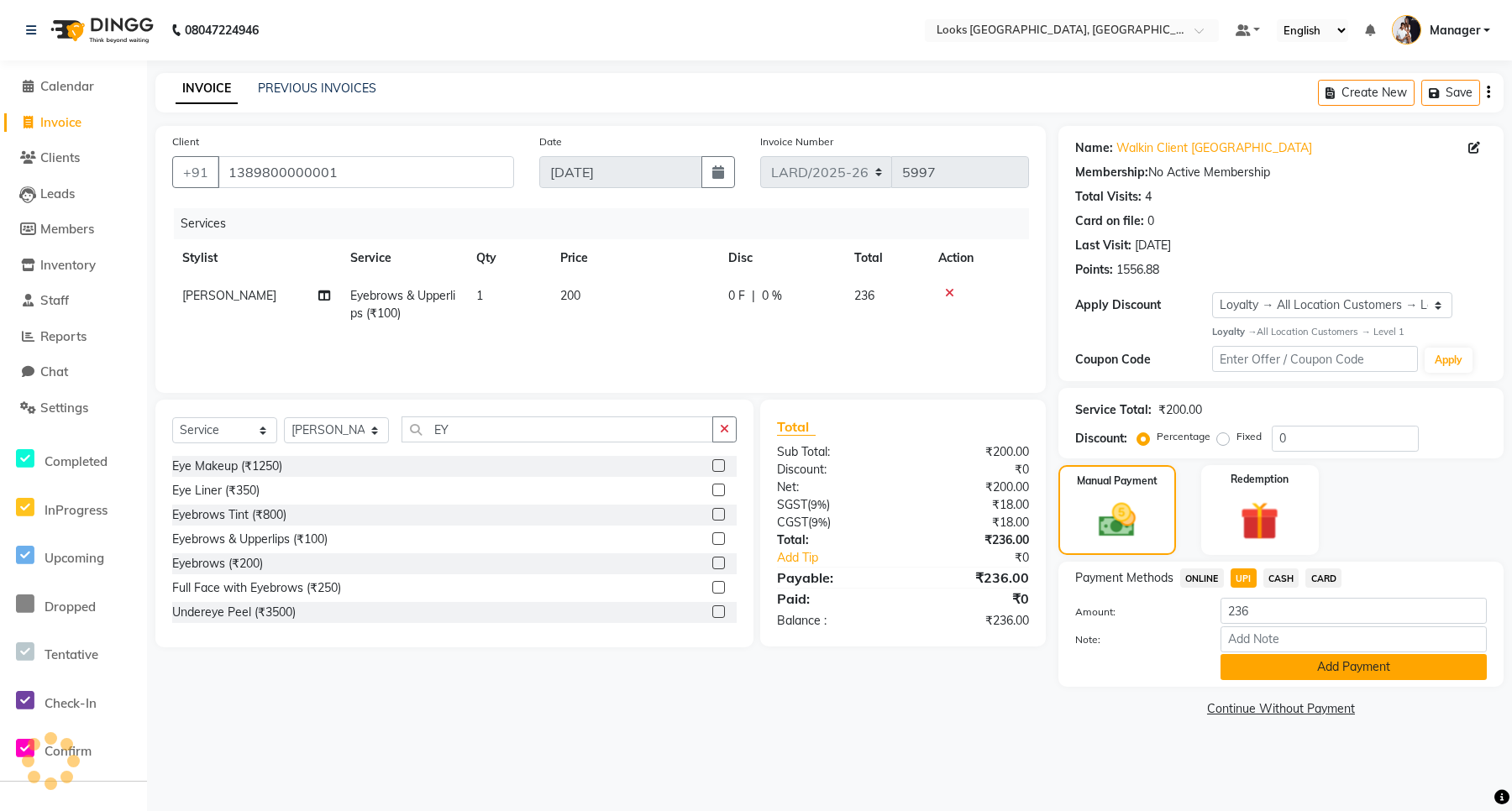
click at [1289, 669] on button "Add Payment" at bounding box center [1354, 667] width 266 height 26
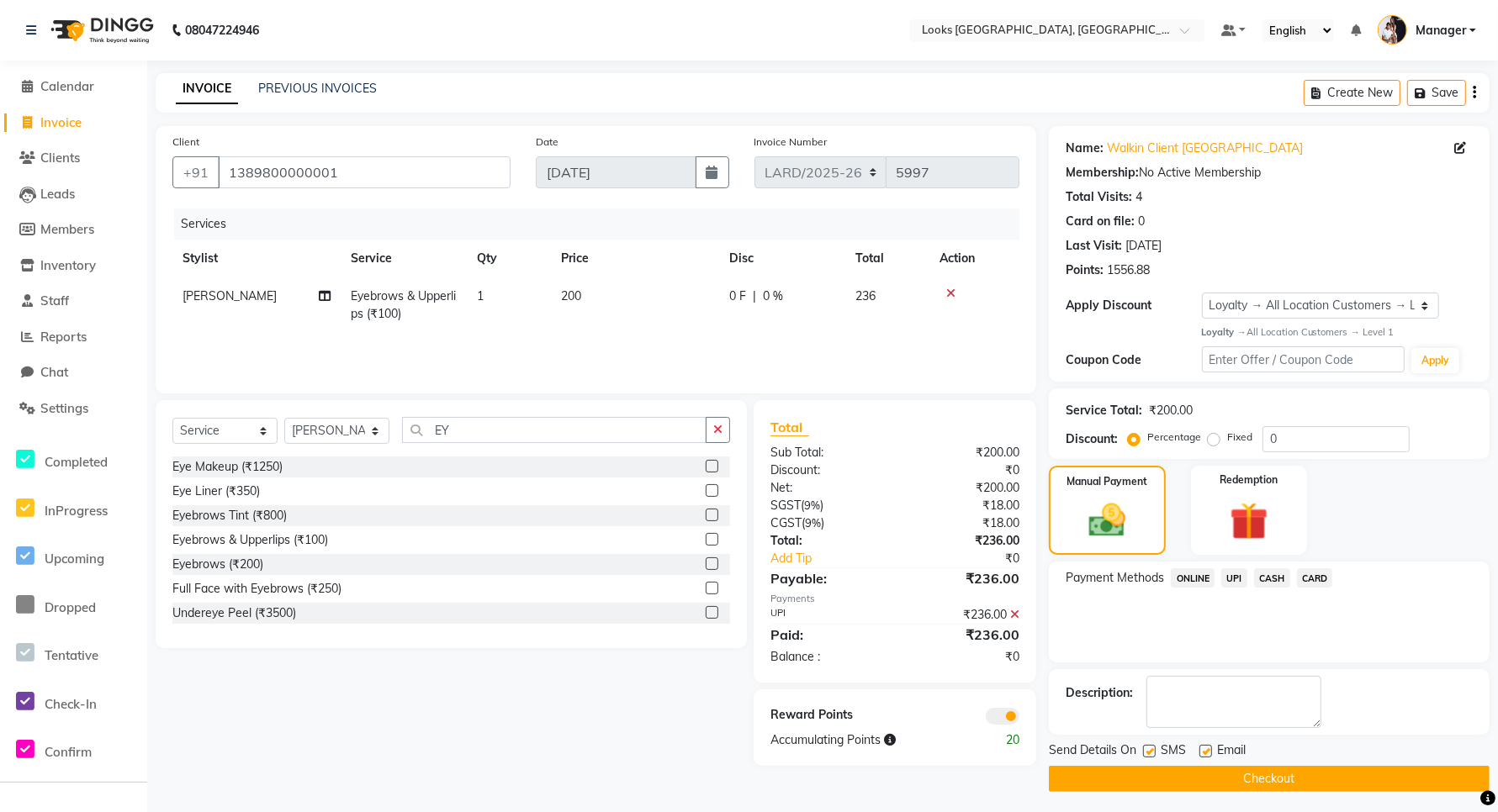
scroll to position [5, 0]
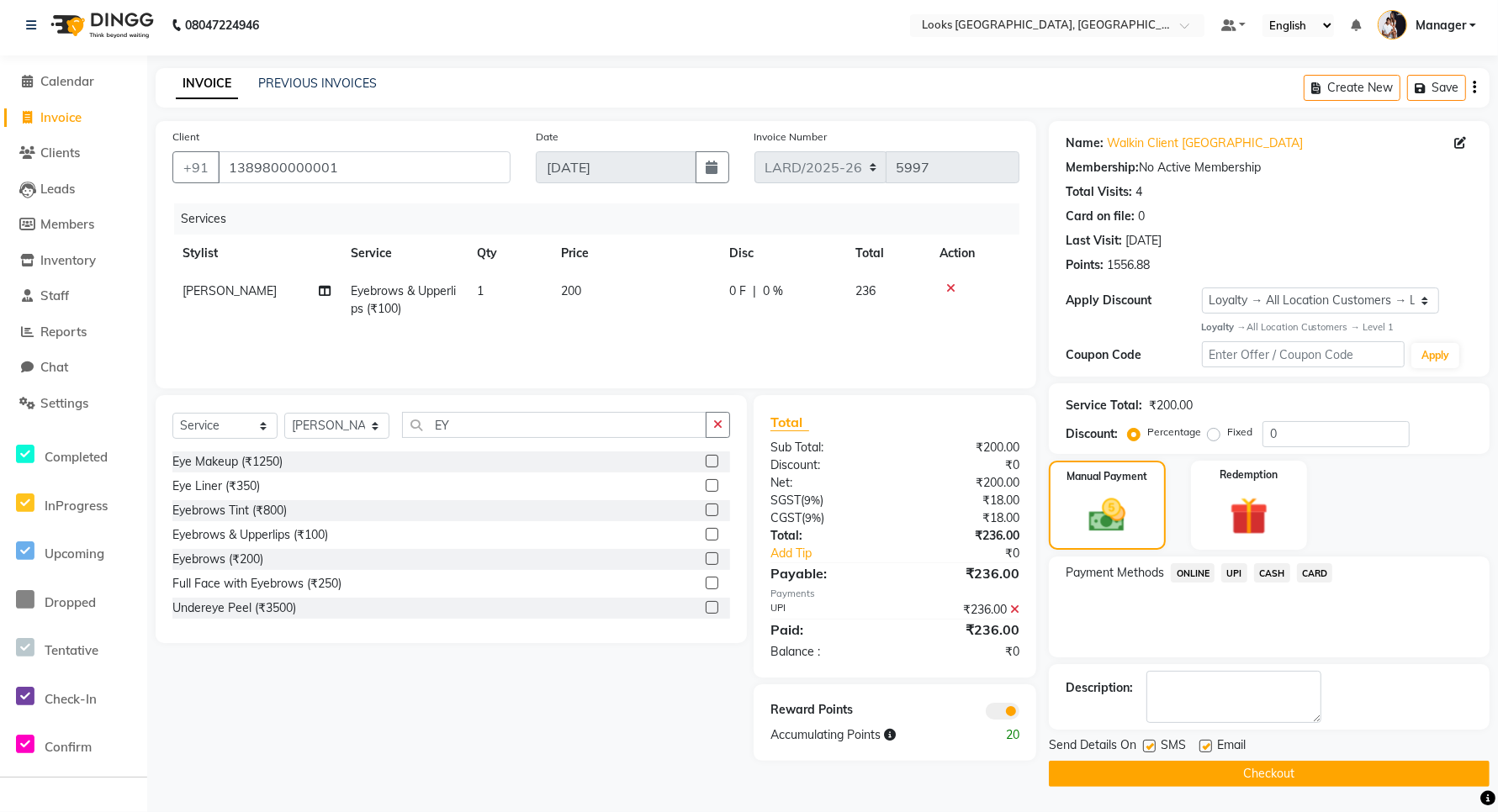
click at [1224, 772] on button "Checkout" at bounding box center [1269, 774] width 441 height 26
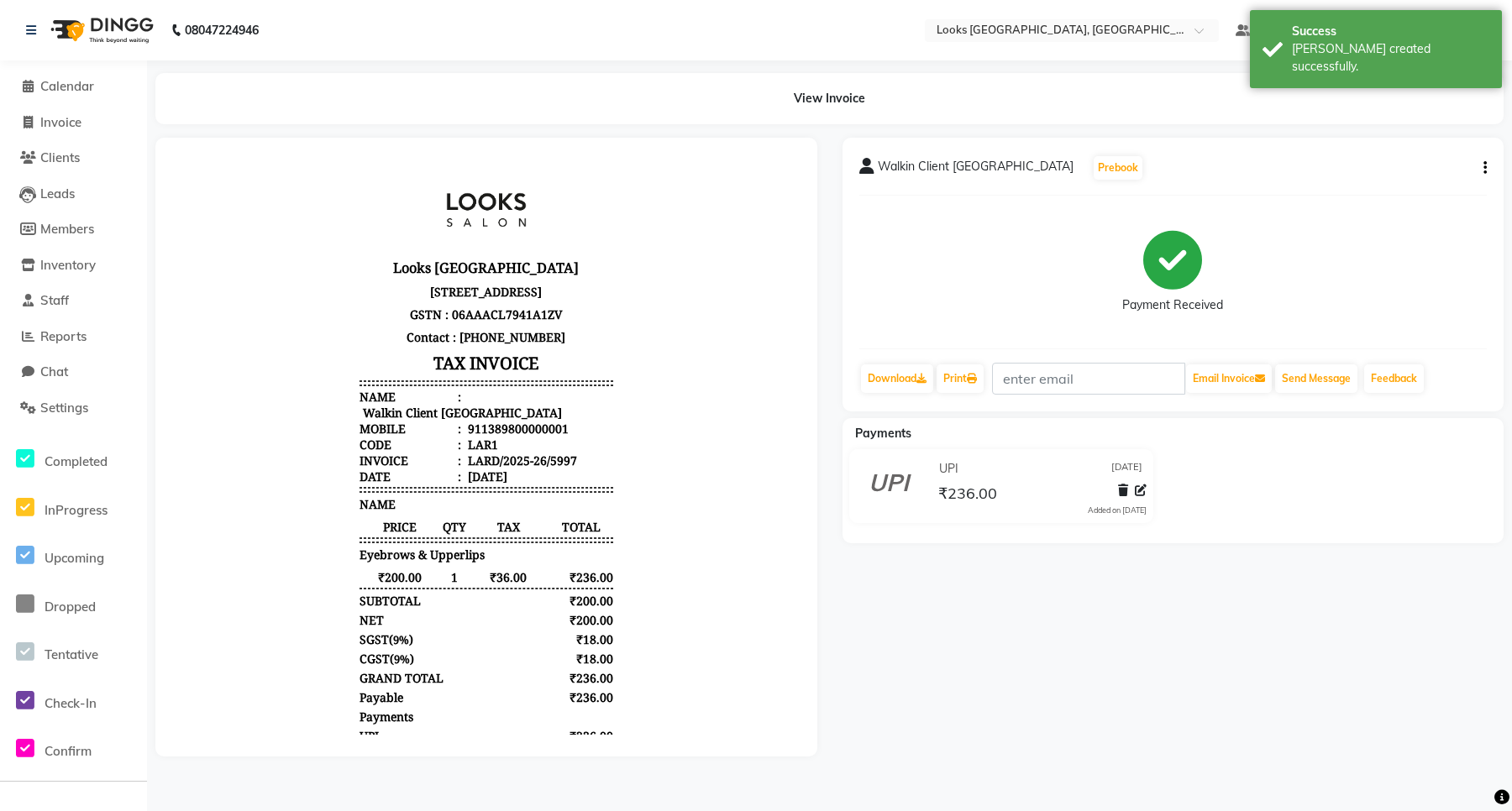
click at [90, 132] on li "Invoice" at bounding box center [74, 123] width 147 height 36
click at [56, 126] on span "Invoice" at bounding box center [61, 122] width 41 height 16
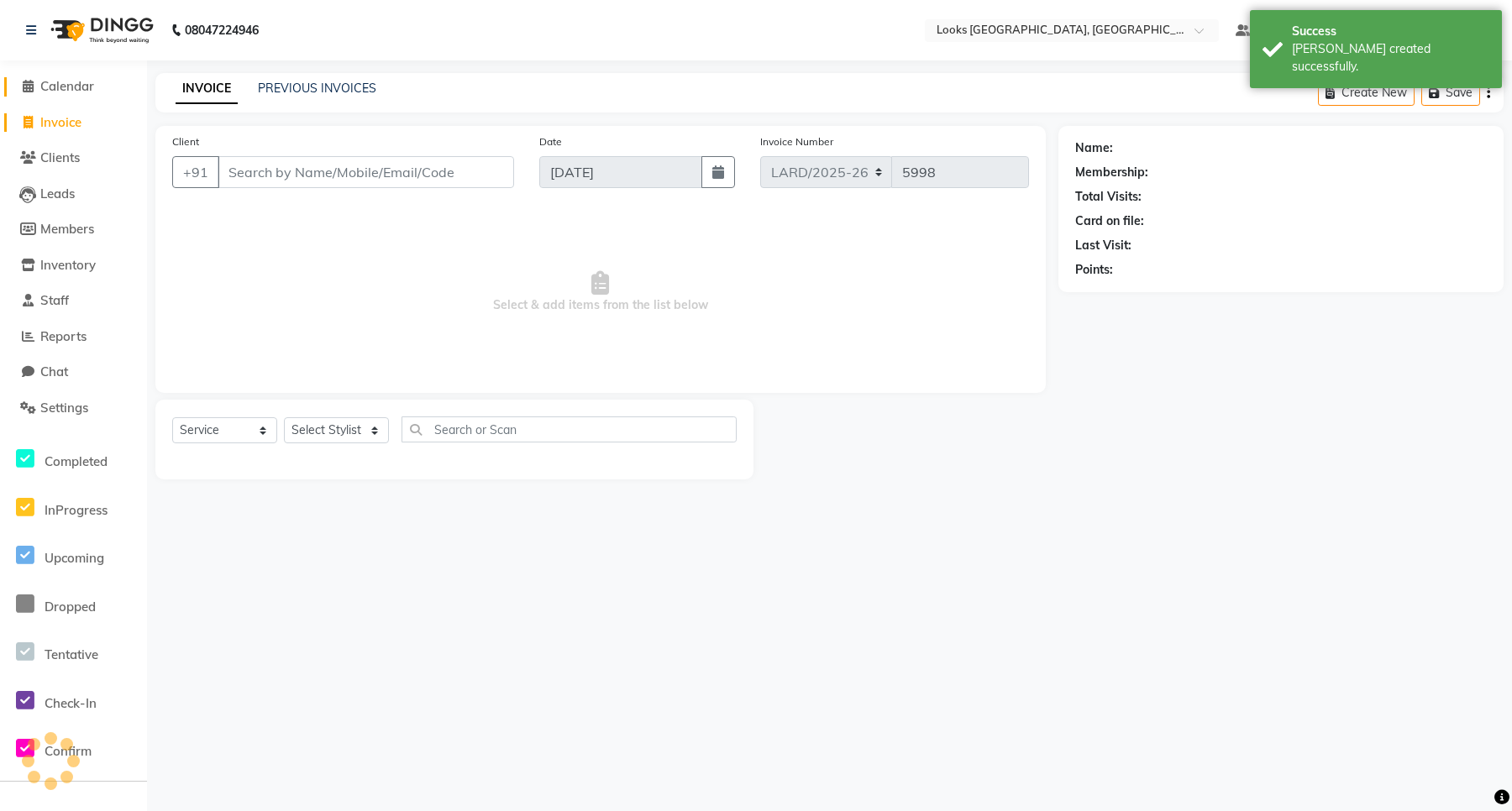
click at [51, 89] on span "Calendar" at bounding box center [67, 86] width 54 height 16
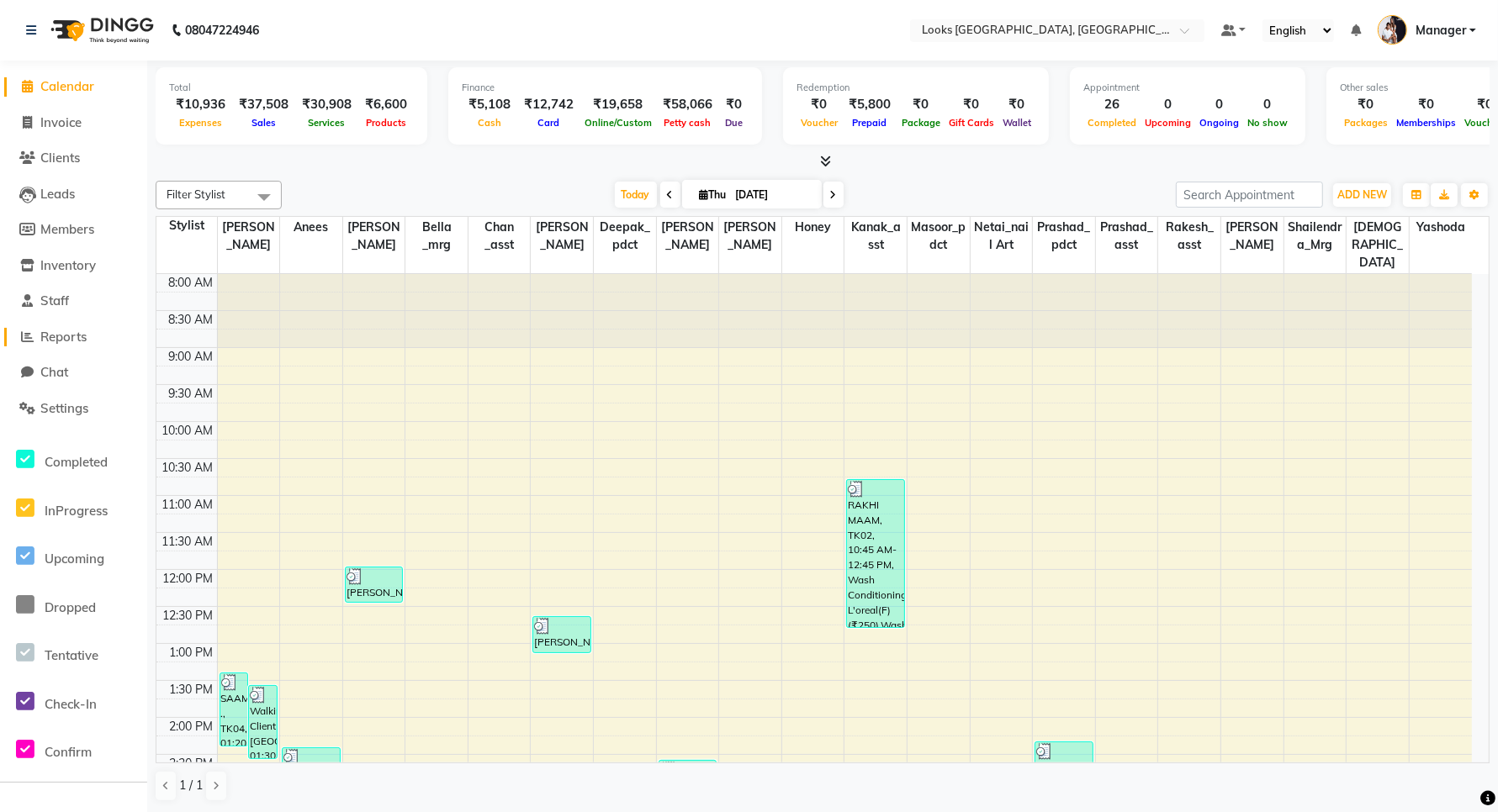
click at [47, 332] on span "Reports" at bounding box center [63, 336] width 46 height 16
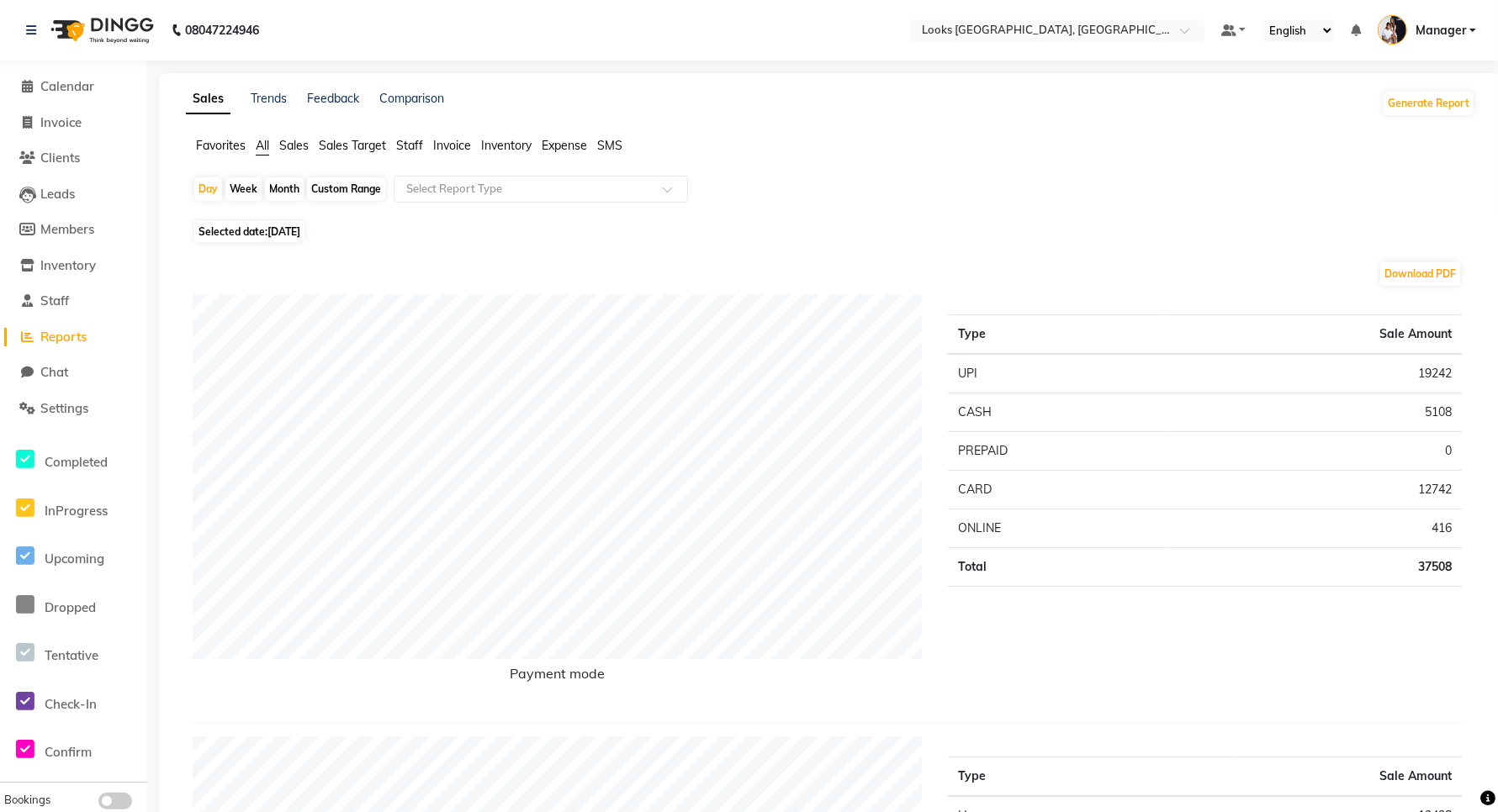
click at [405, 147] on span "Staff" at bounding box center [409, 146] width 27 height 15
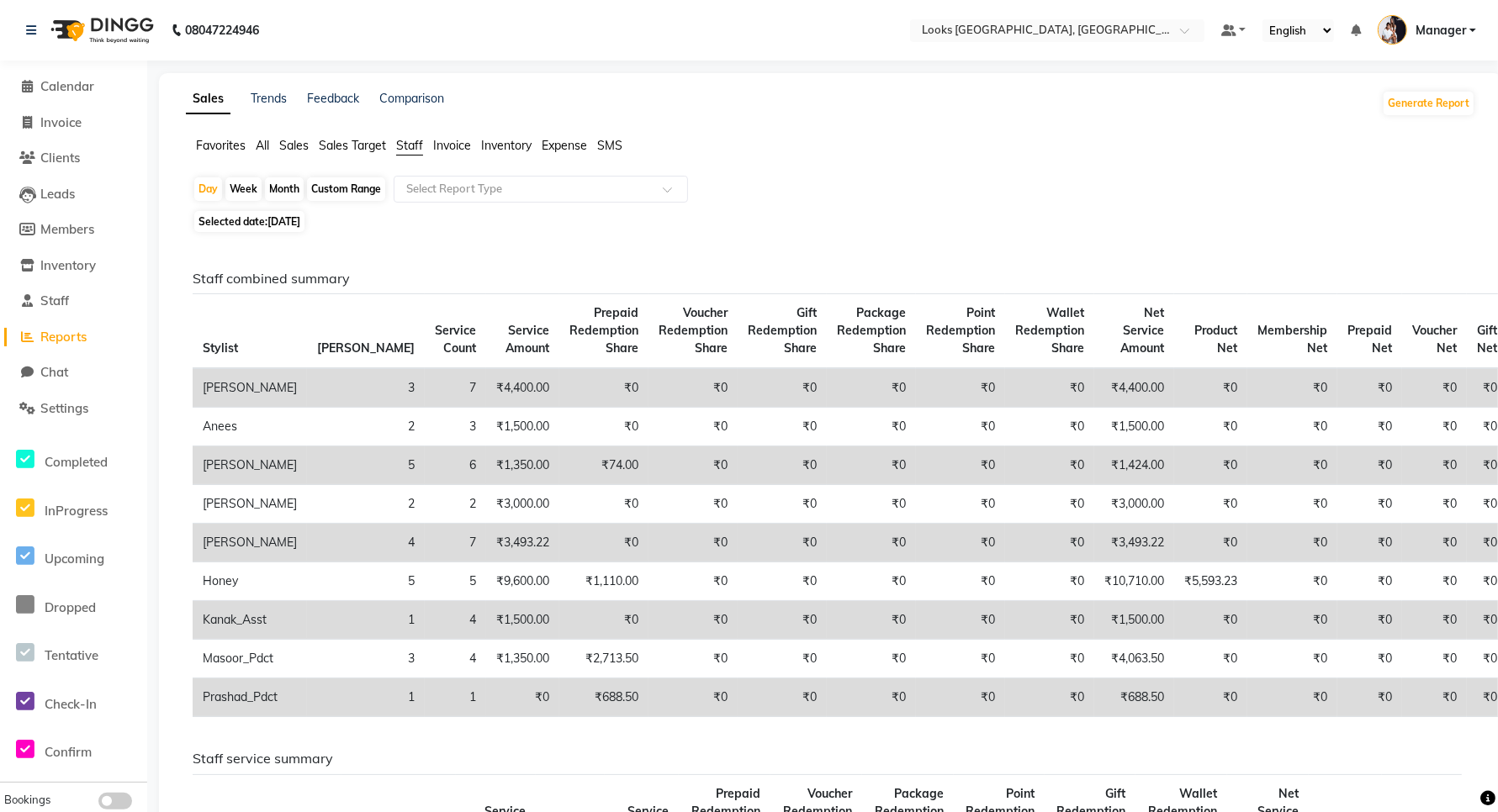
click at [250, 194] on div "Week" at bounding box center [244, 189] width 36 height 23
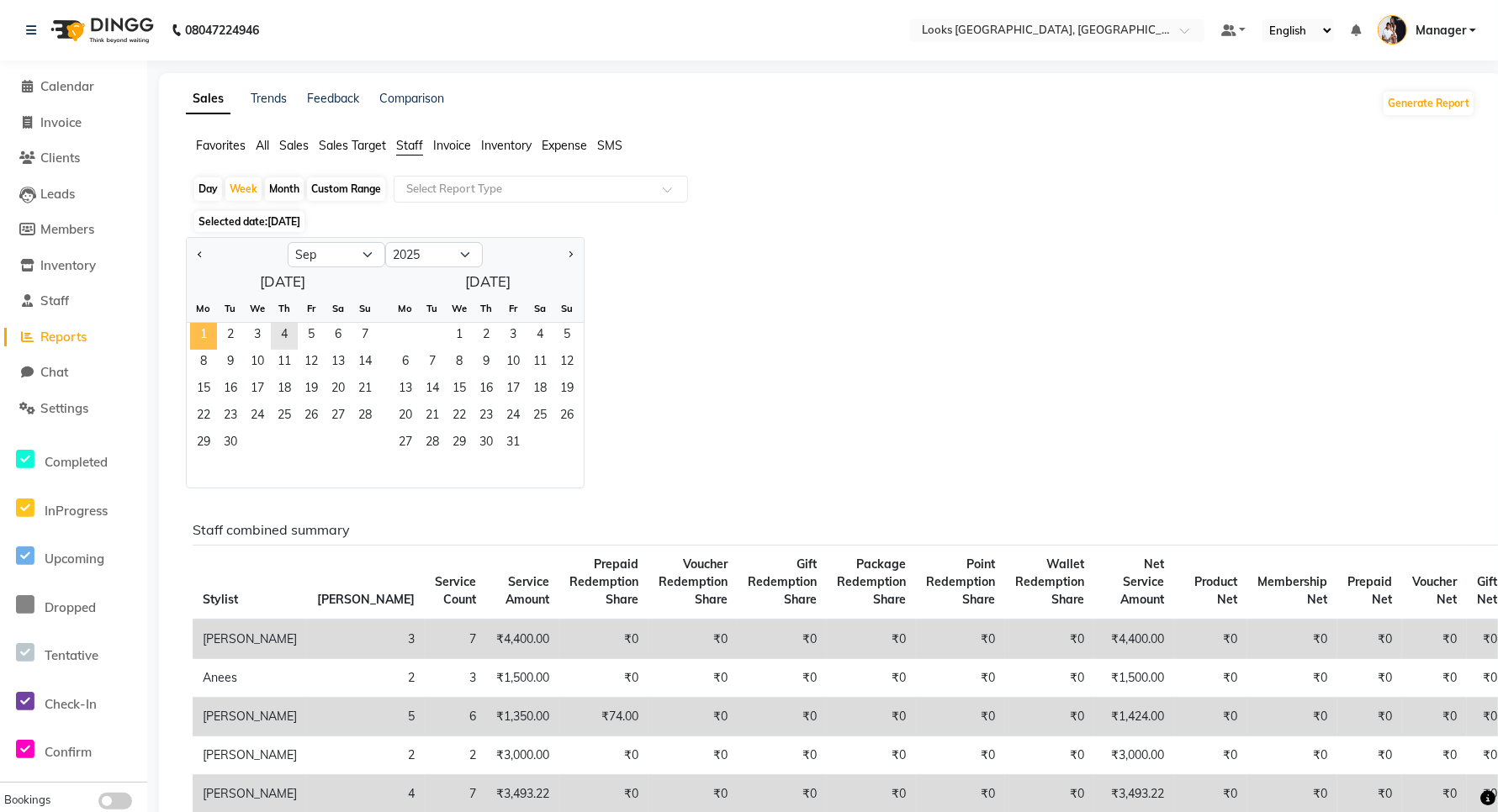
click at [208, 337] on span "1" at bounding box center [203, 336] width 27 height 27
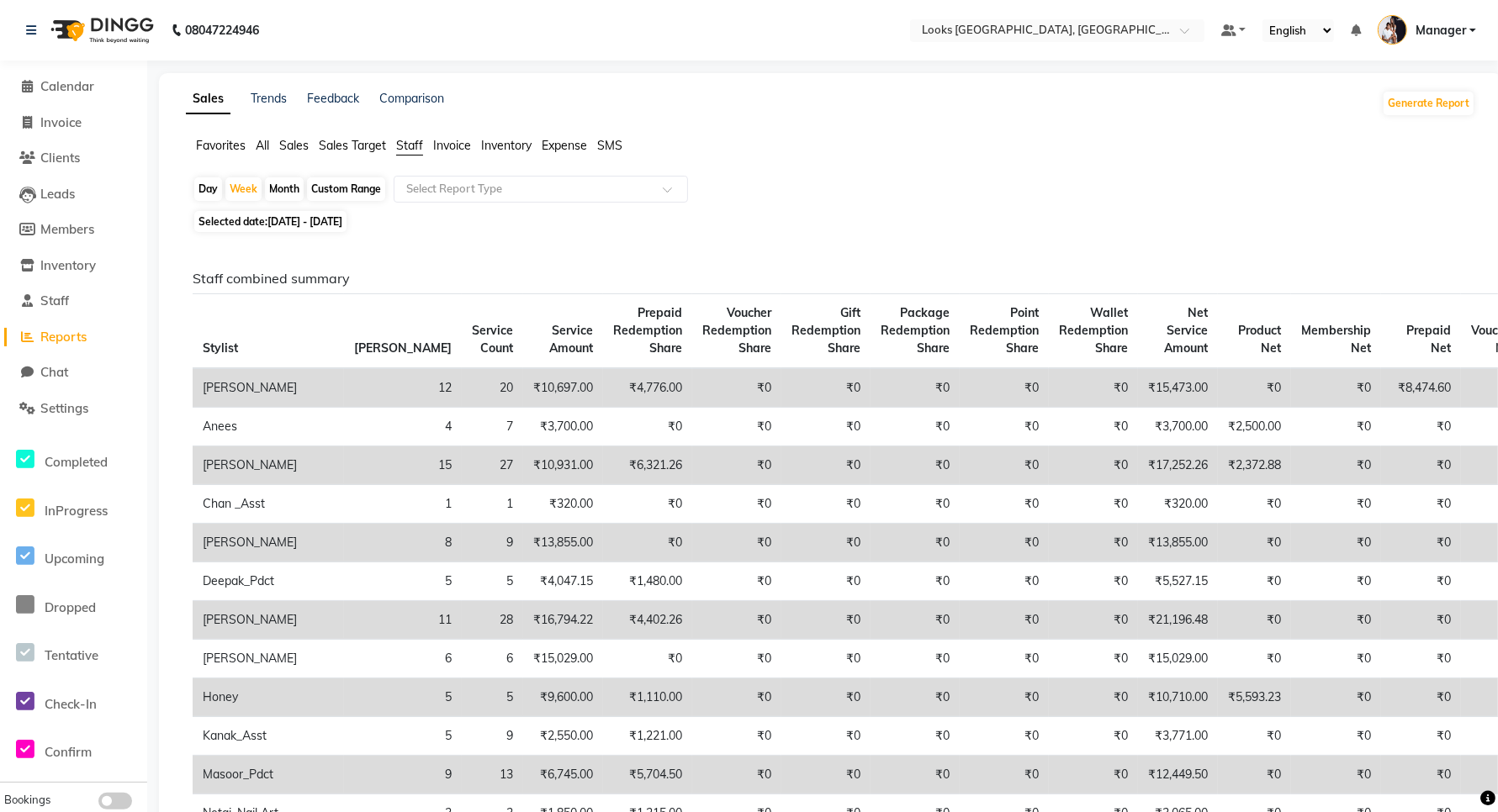
click at [207, 190] on div "Day" at bounding box center [208, 189] width 27 height 23
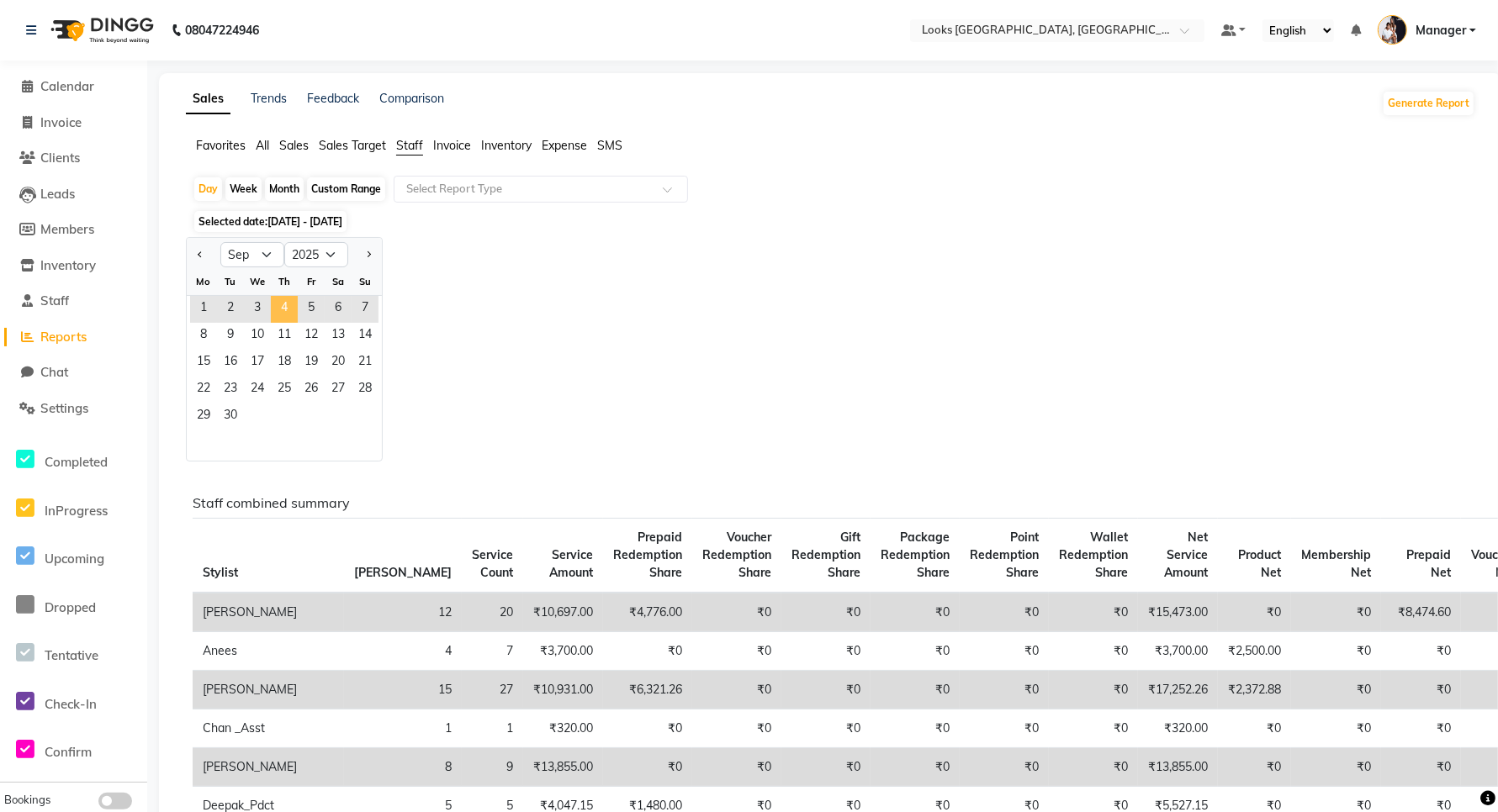
click at [276, 311] on span "4" at bounding box center [284, 309] width 27 height 27
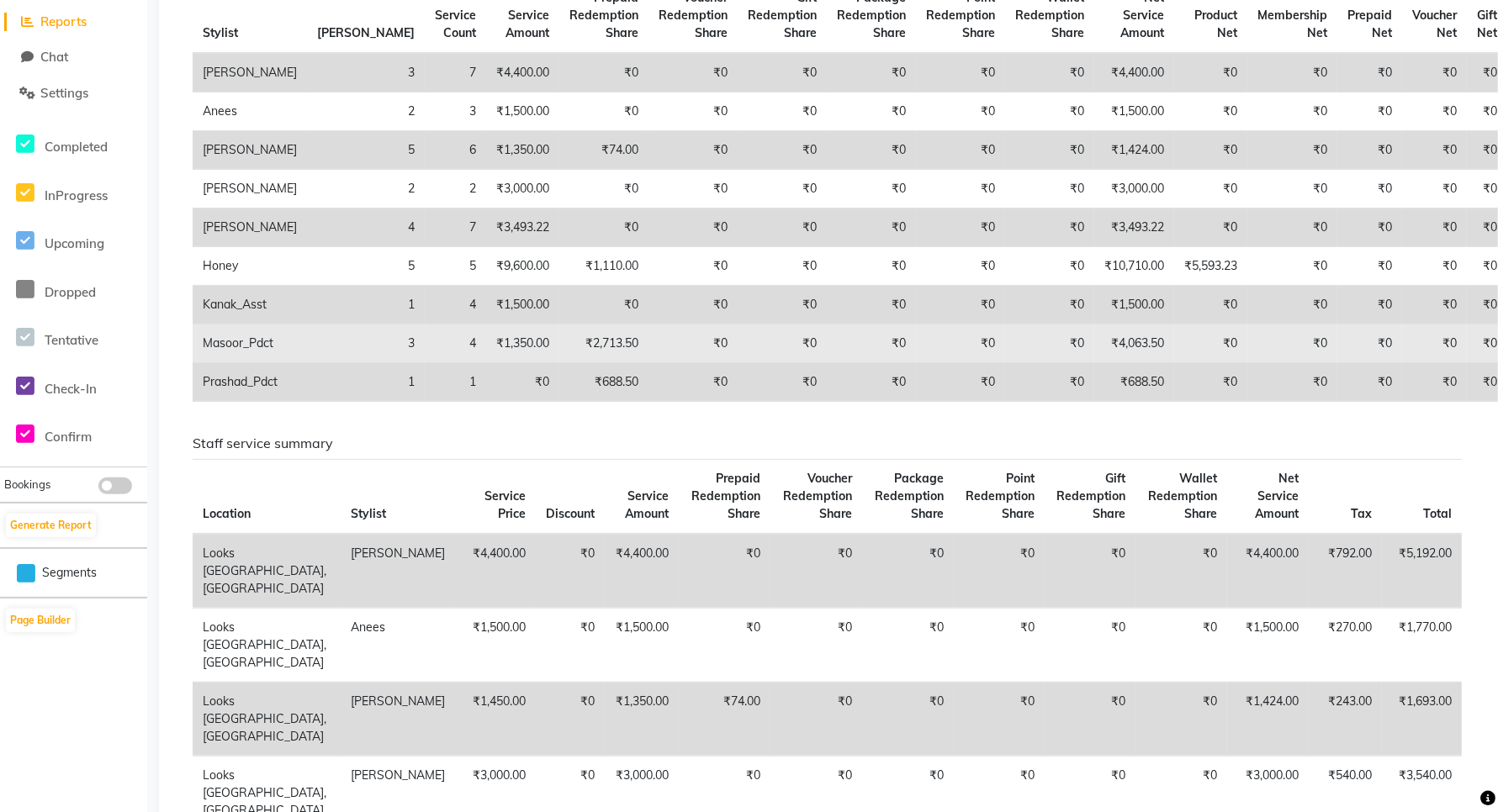
scroll to position [210, 0]
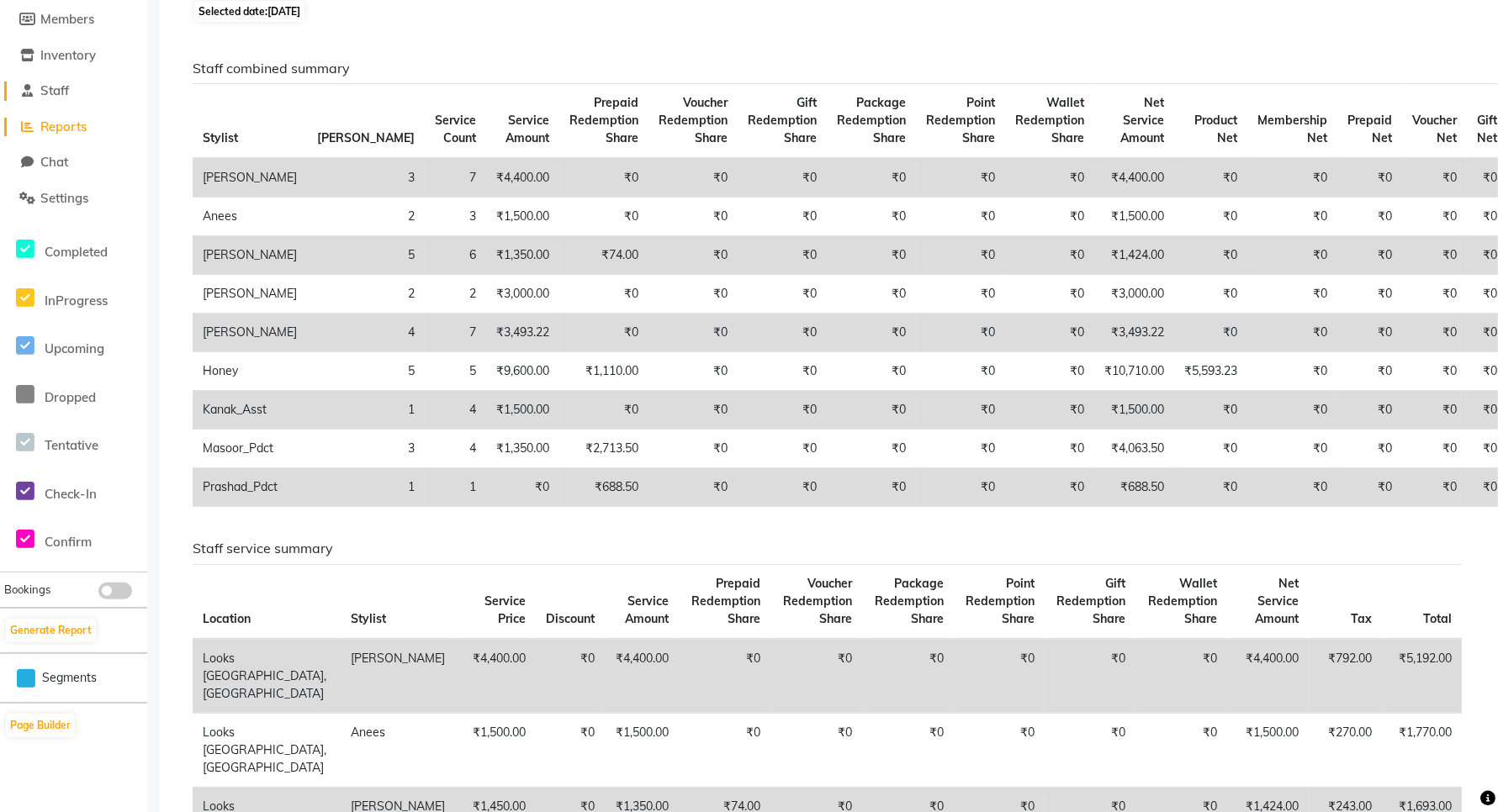
click at [44, 86] on span "Staff" at bounding box center [54, 90] width 28 height 16
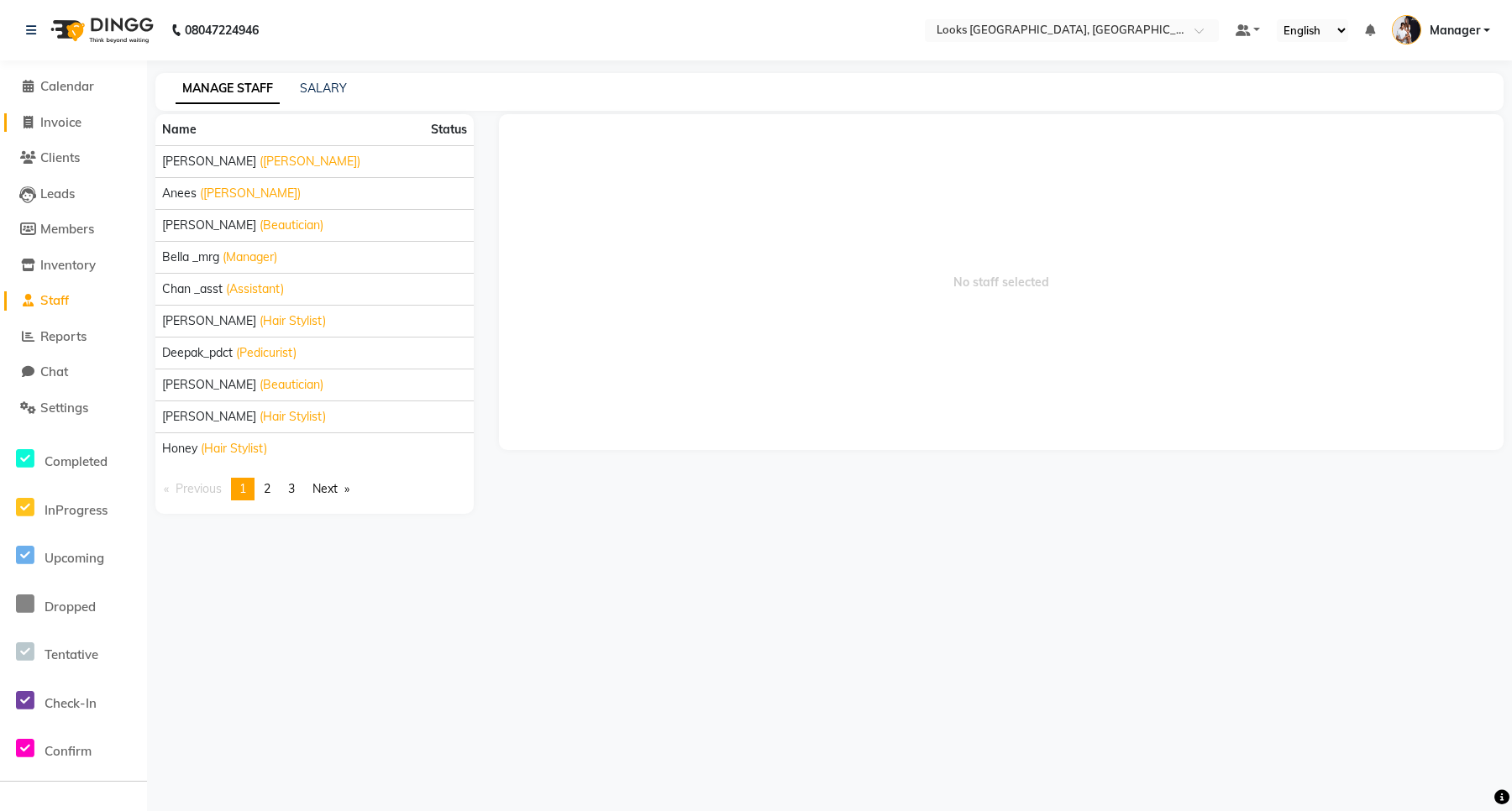
click at [53, 127] on span "Invoice" at bounding box center [61, 122] width 41 height 16
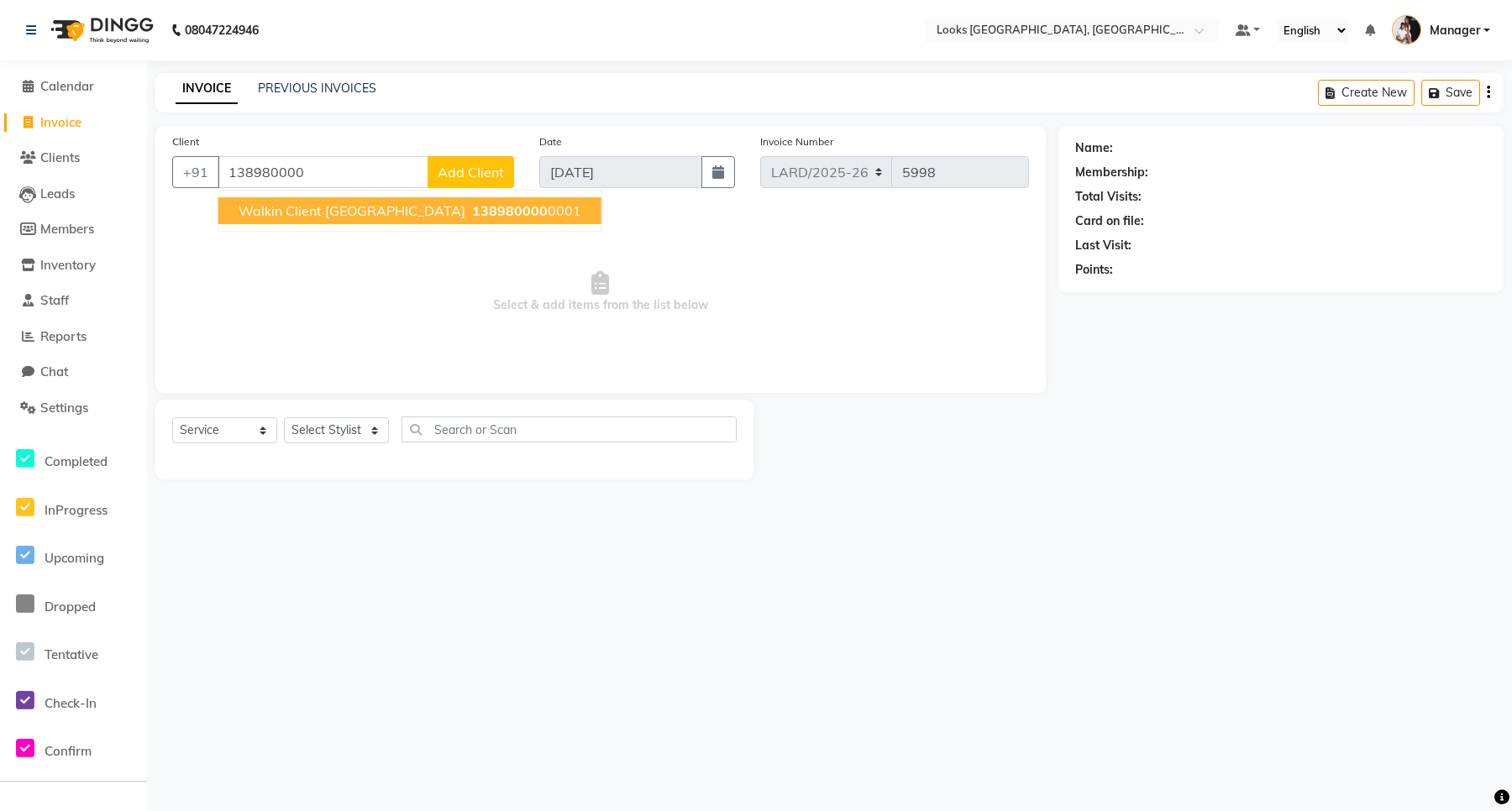
click at [382, 206] on span "Walkin Client [GEOGRAPHIC_DATA]" at bounding box center [352, 211] width 227 height 17
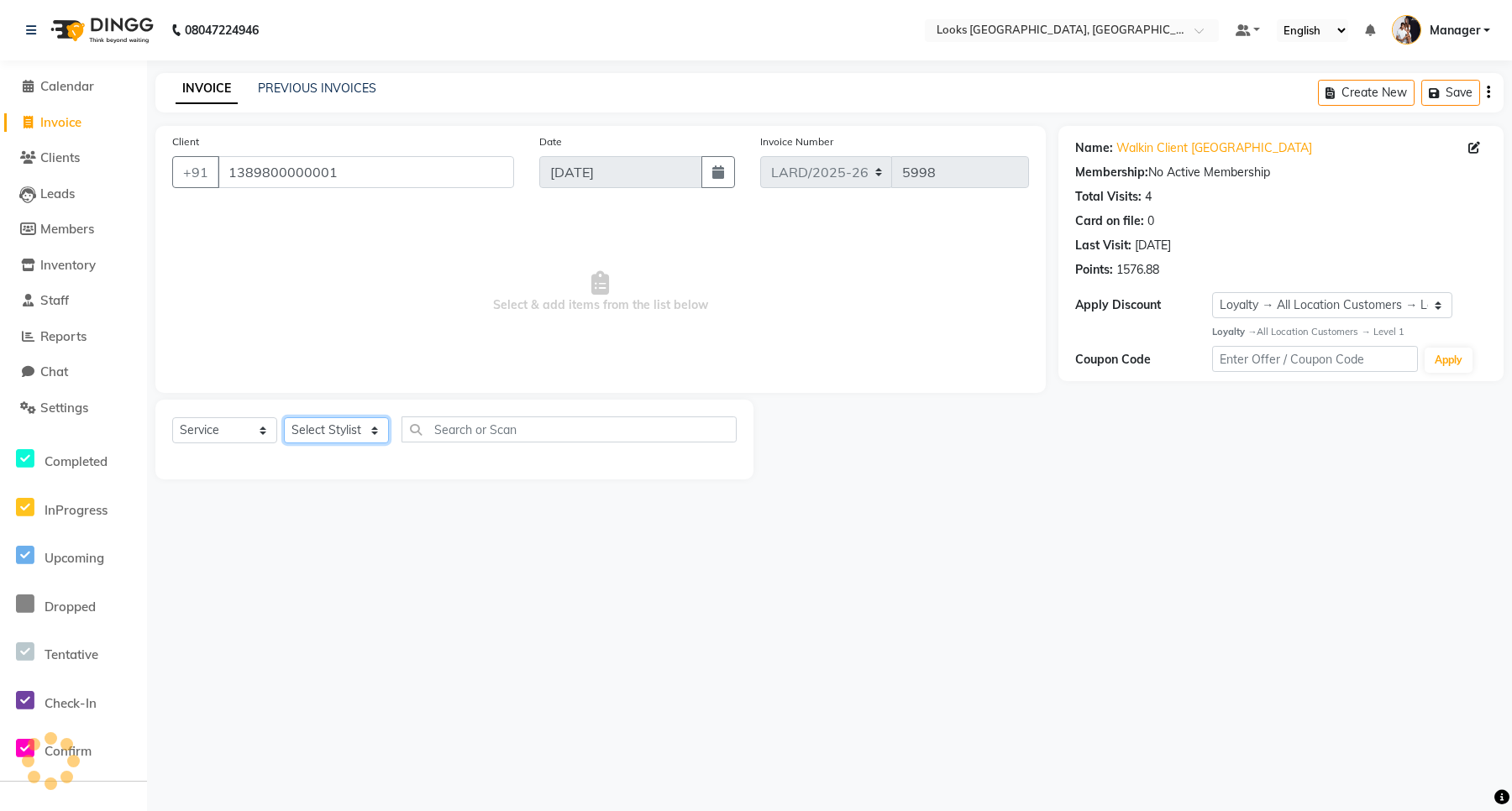
click at [292, 426] on select "Select Stylist [PERSON_NAME] _mrg [PERSON_NAME] _asst [PERSON_NAME] [PERSON_NAM…" at bounding box center [336, 430] width 105 height 26
click at [284, 417] on select "Select Stylist [PERSON_NAME] _mrg [PERSON_NAME] _asst [PERSON_NAME] [PERSON_NAM…" at bounding box center [336, 430] width 105 height 26
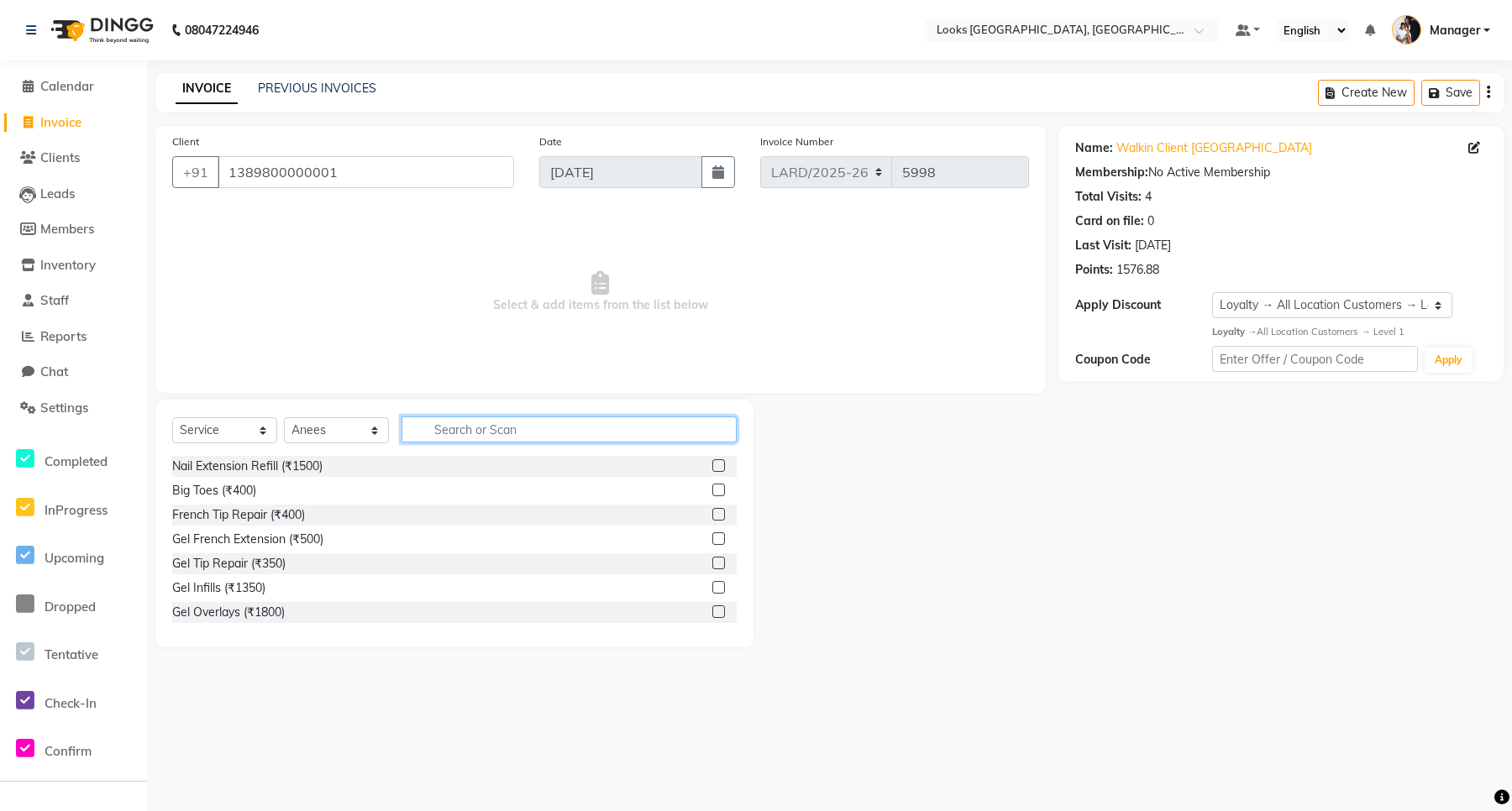
click at [480, 429] on input "text" at bounding box center [569, 429] width 335 height 26
click at [713, 490] on label at bounding box center [719, 490] width 13 height 13
click at [713, 490] on input "checkbox" at bounding box center [718, 491] width 11 height 11
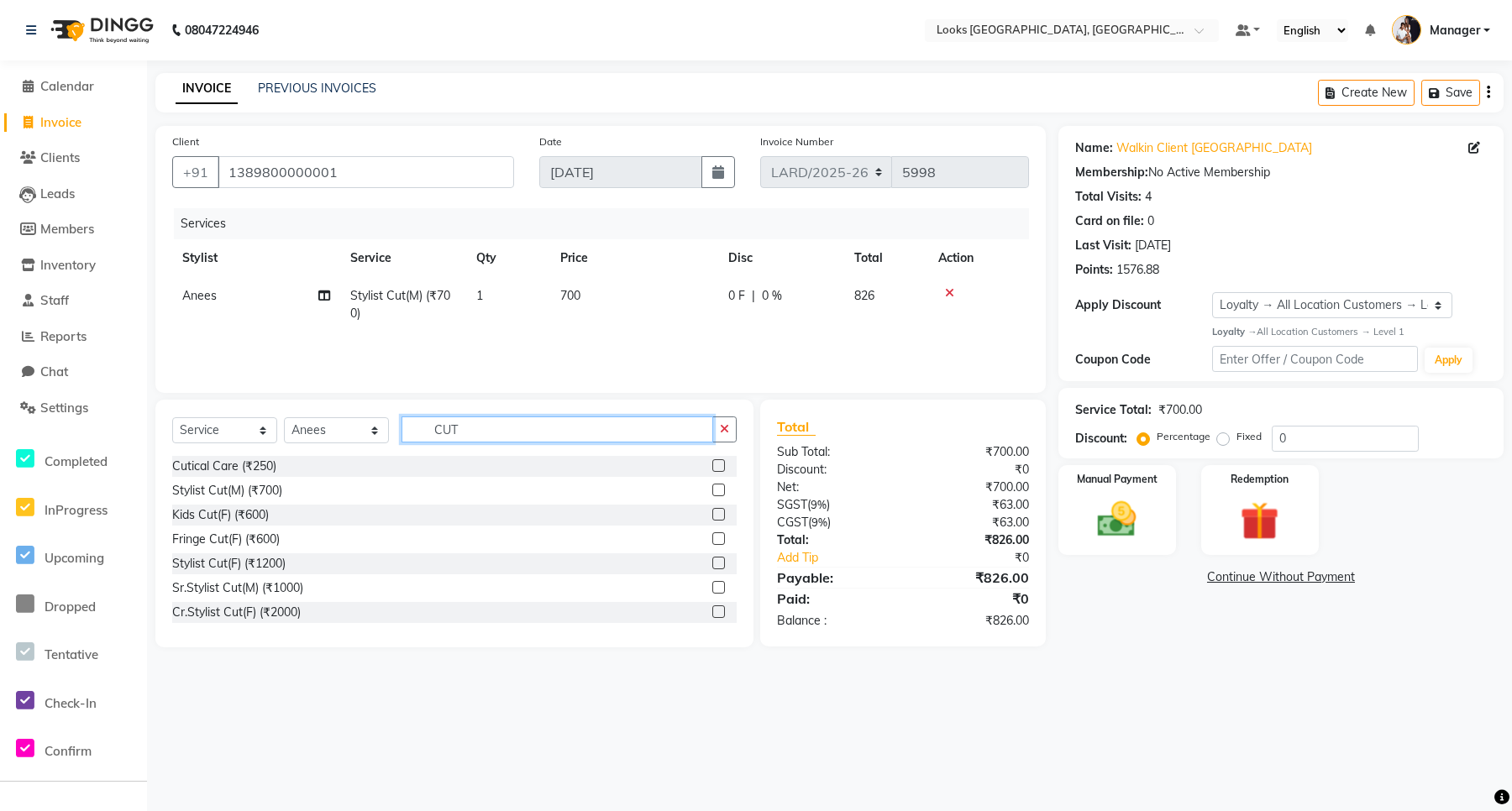
click at [583, 439] on input "CUT" at bounding box center [558, 429] width 312 height 26
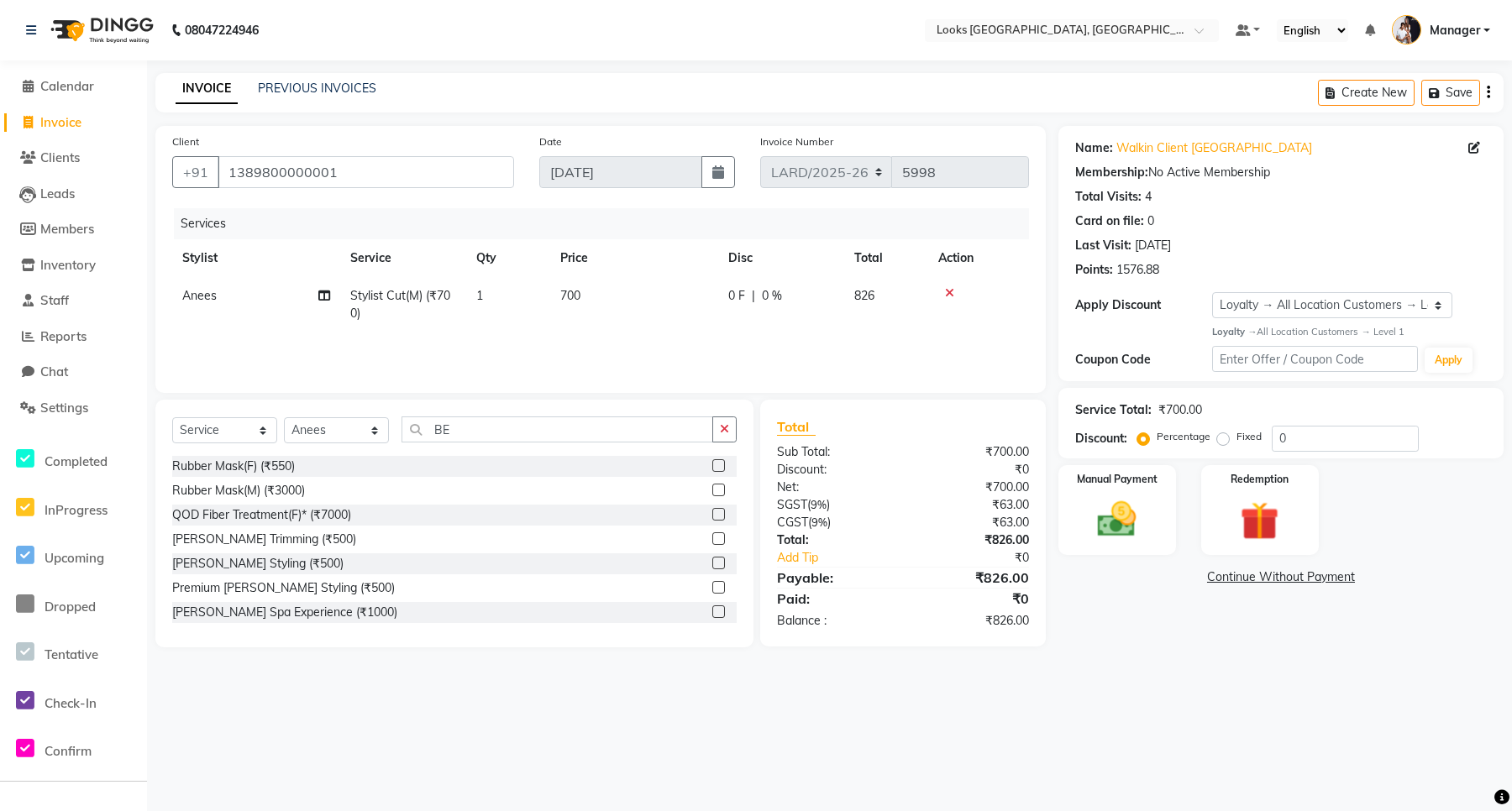
click at [713, 560] on label at bounding box center [719, 563] width 13 height 13
click at [713, 560] on input "checkbox" at bounding box center [718, 564] width 11 height 11
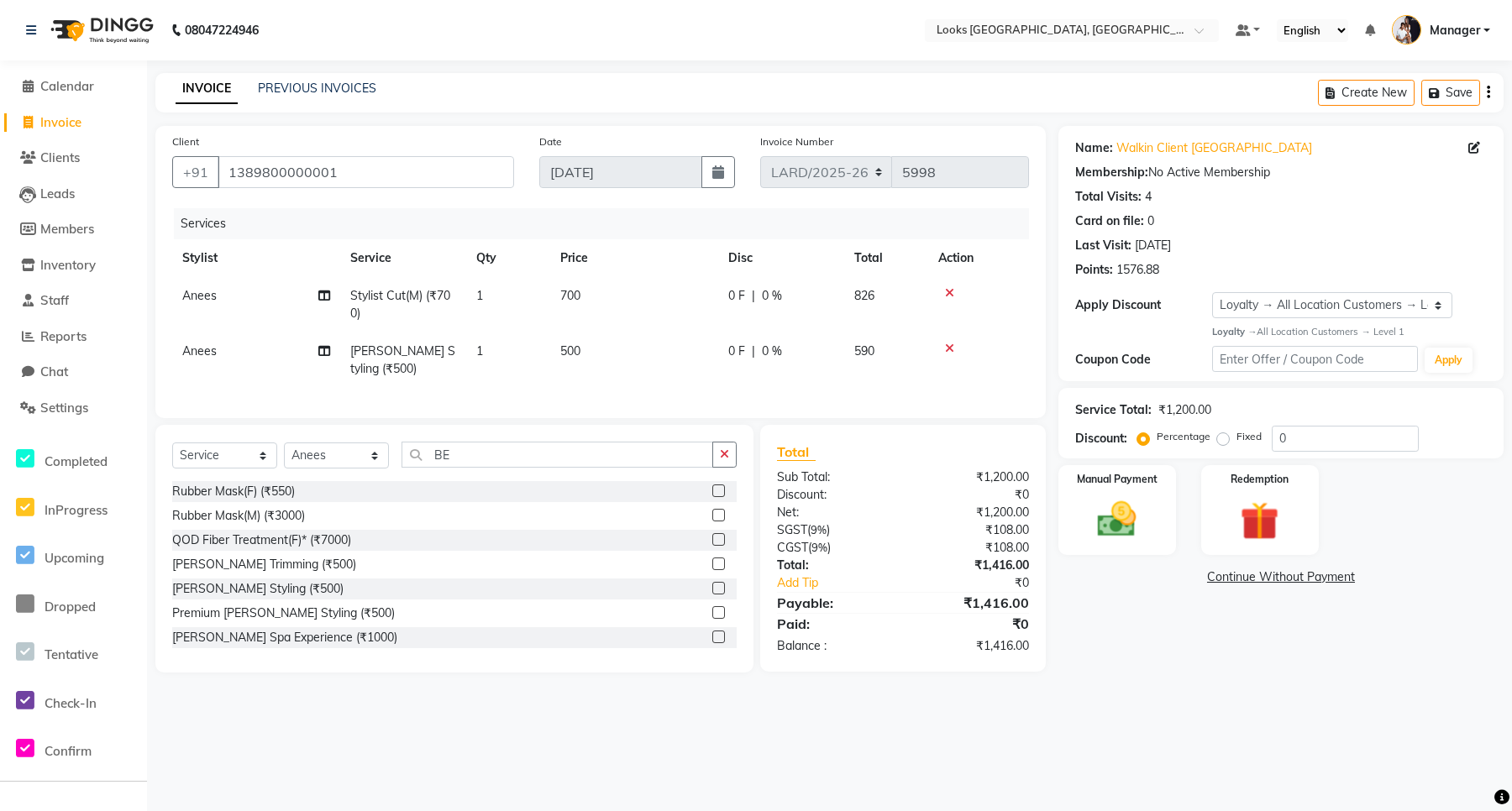
click at [594, 361] on td "500" at bounding box center [634, 360] width 168 height 56
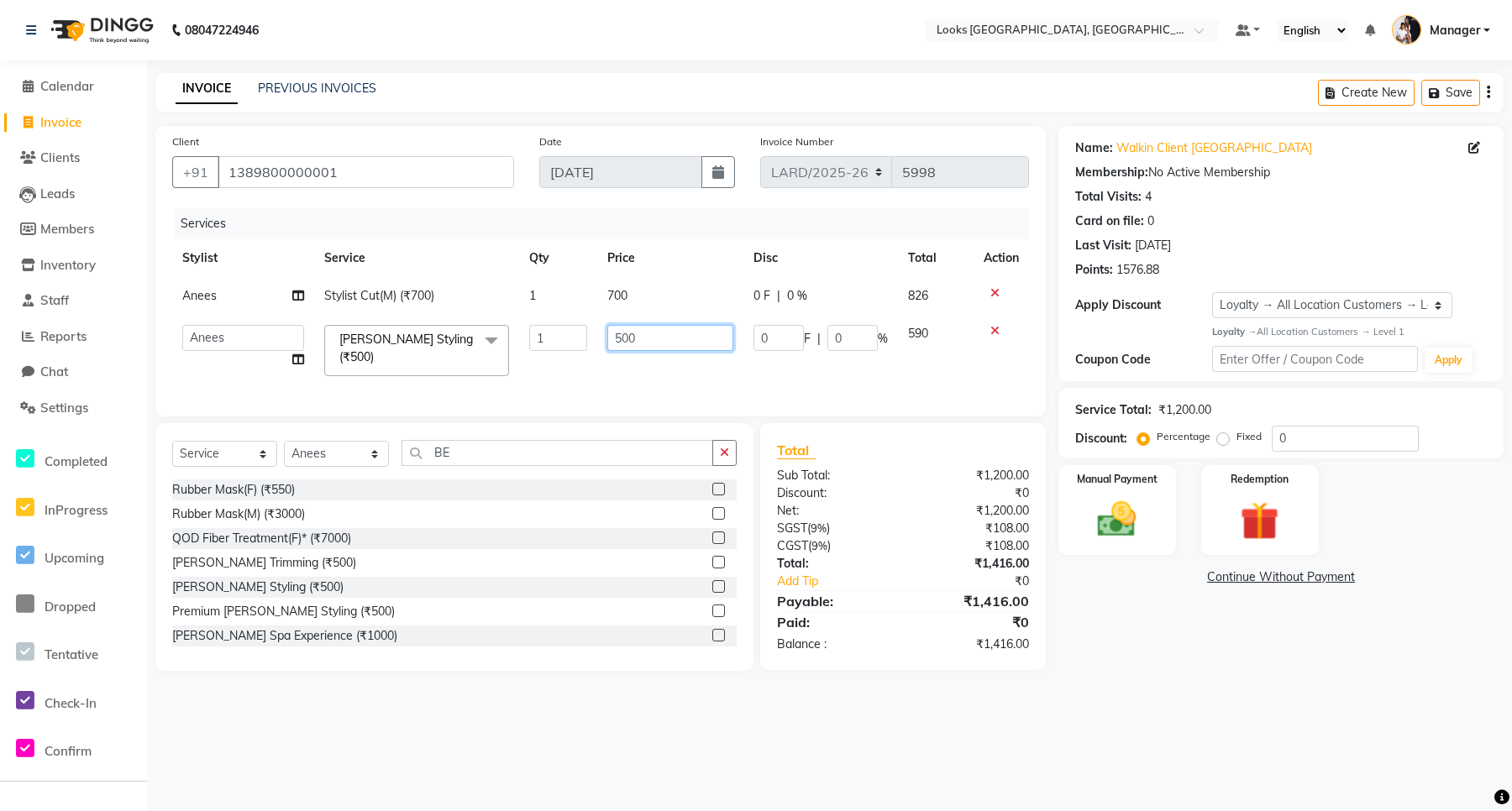
drag, startPoint x: 642, startPoint y: 340, endPoint x: 612, endPoint y: 341, distance: 30.0
click at [612, 341] on input "500" at bounding box center [670, 338] width 125 height 26
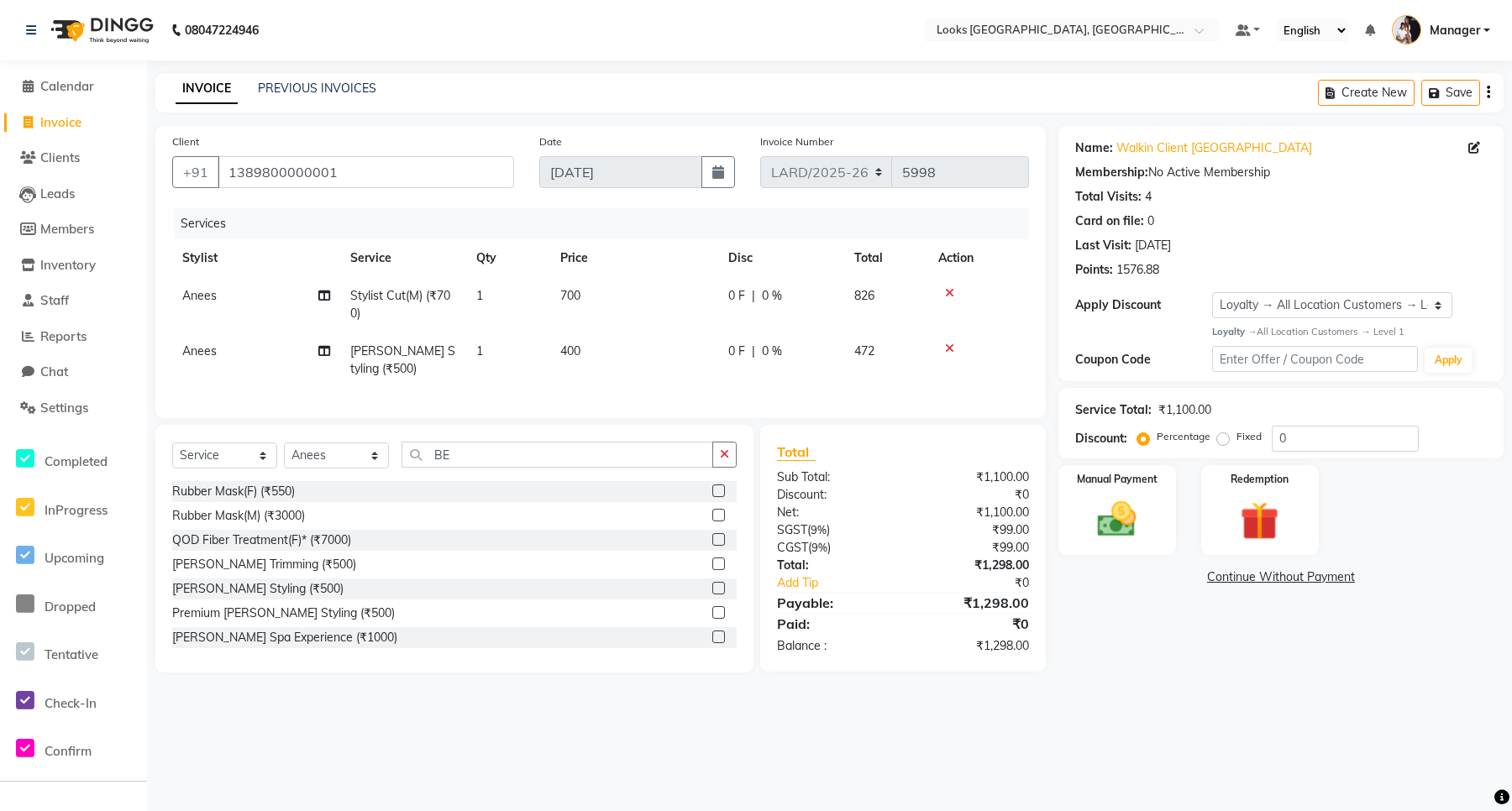
click at [655, 245] on th "Price" at bounding box center [634, 259] width 168 height 38
click at [1115, 529] on img at bounding box center [1117, 520] width 65 height 46
click at [1330, 576] on span "CARD" at bounding box center [1324, 578] width 36 height 20
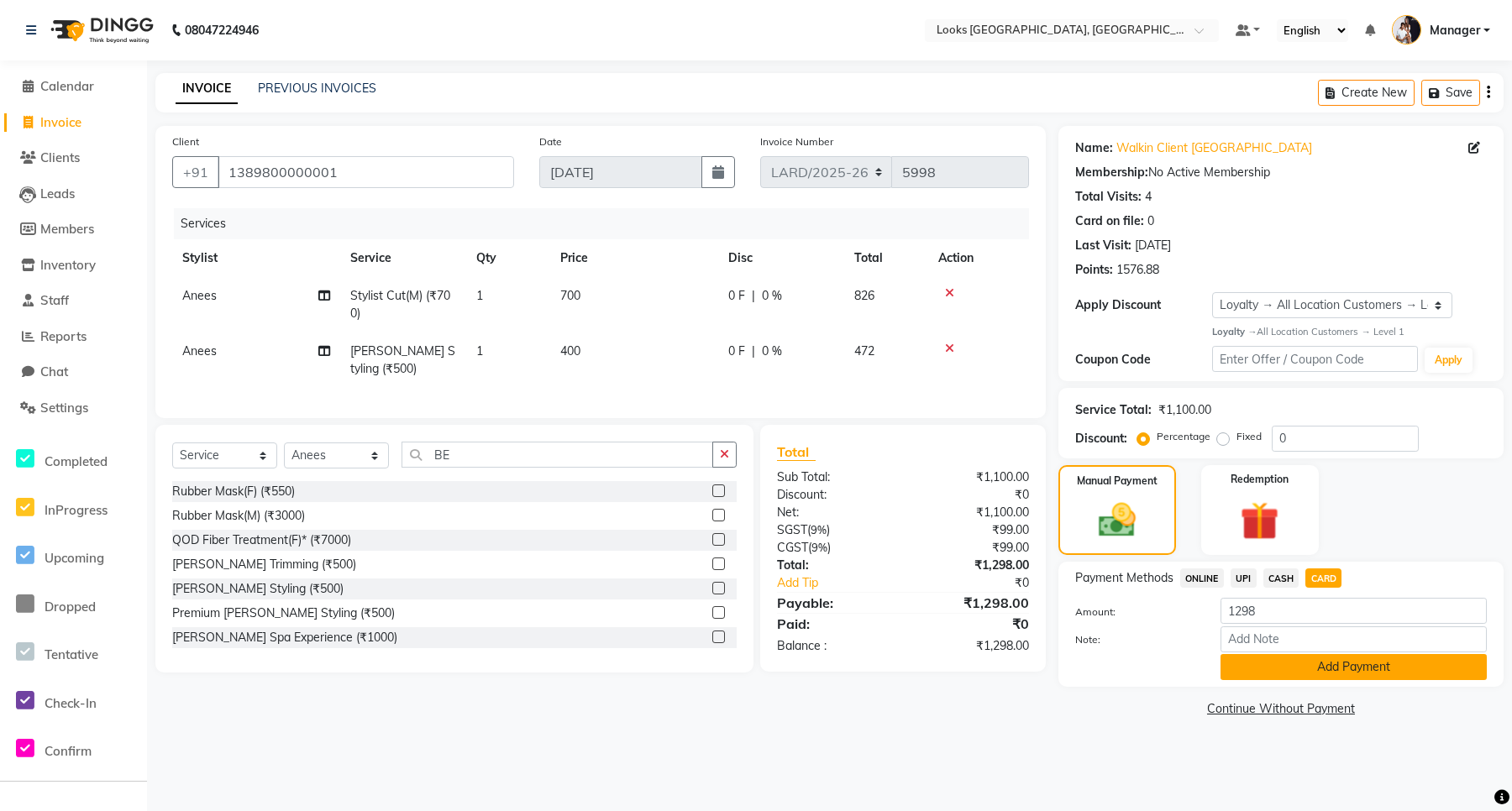
click at [1271, 670] on button "Add Payment" at bounding box center [1354, 667] width 266 height 26
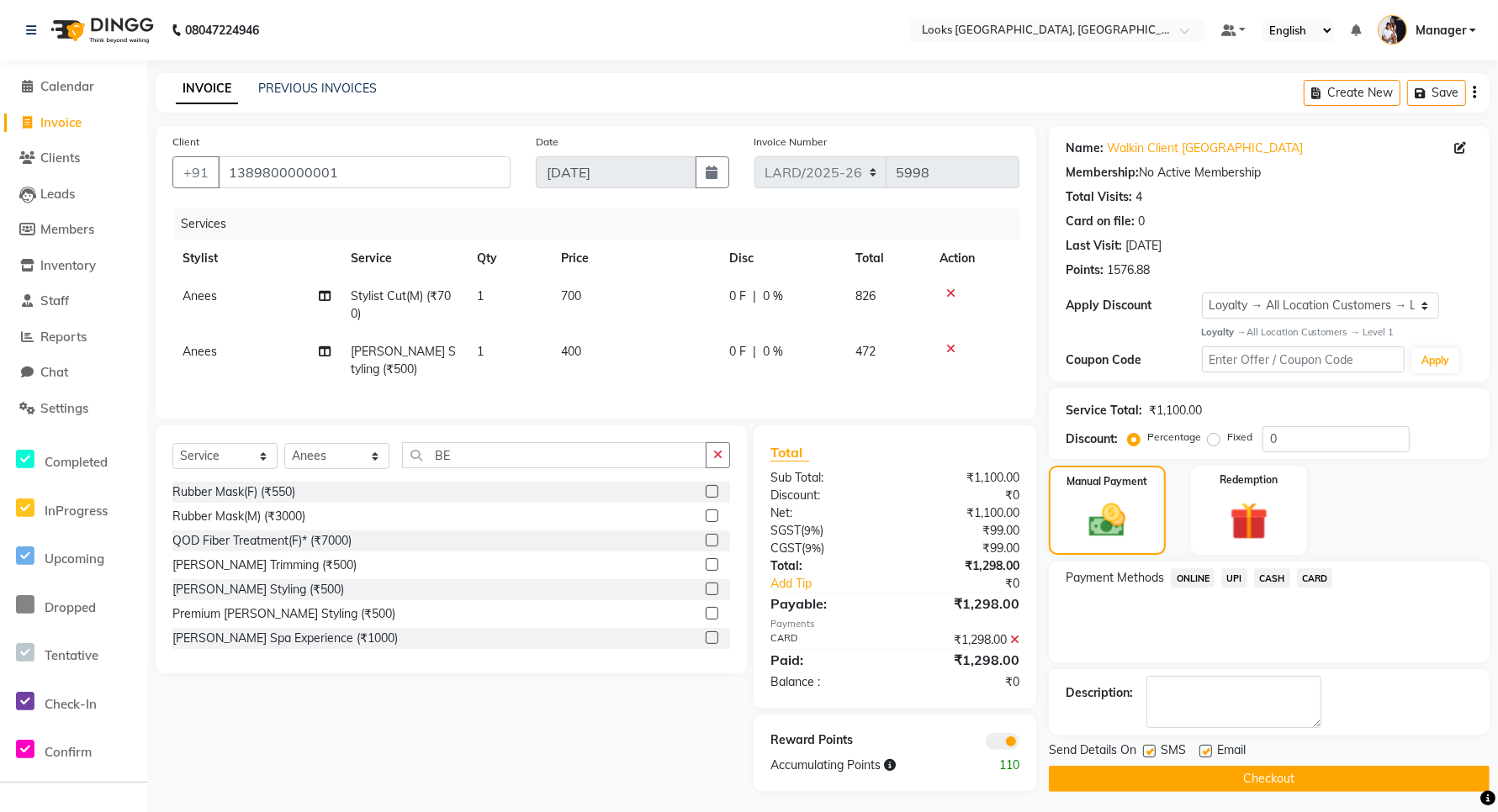
scroll to position [19, 0]
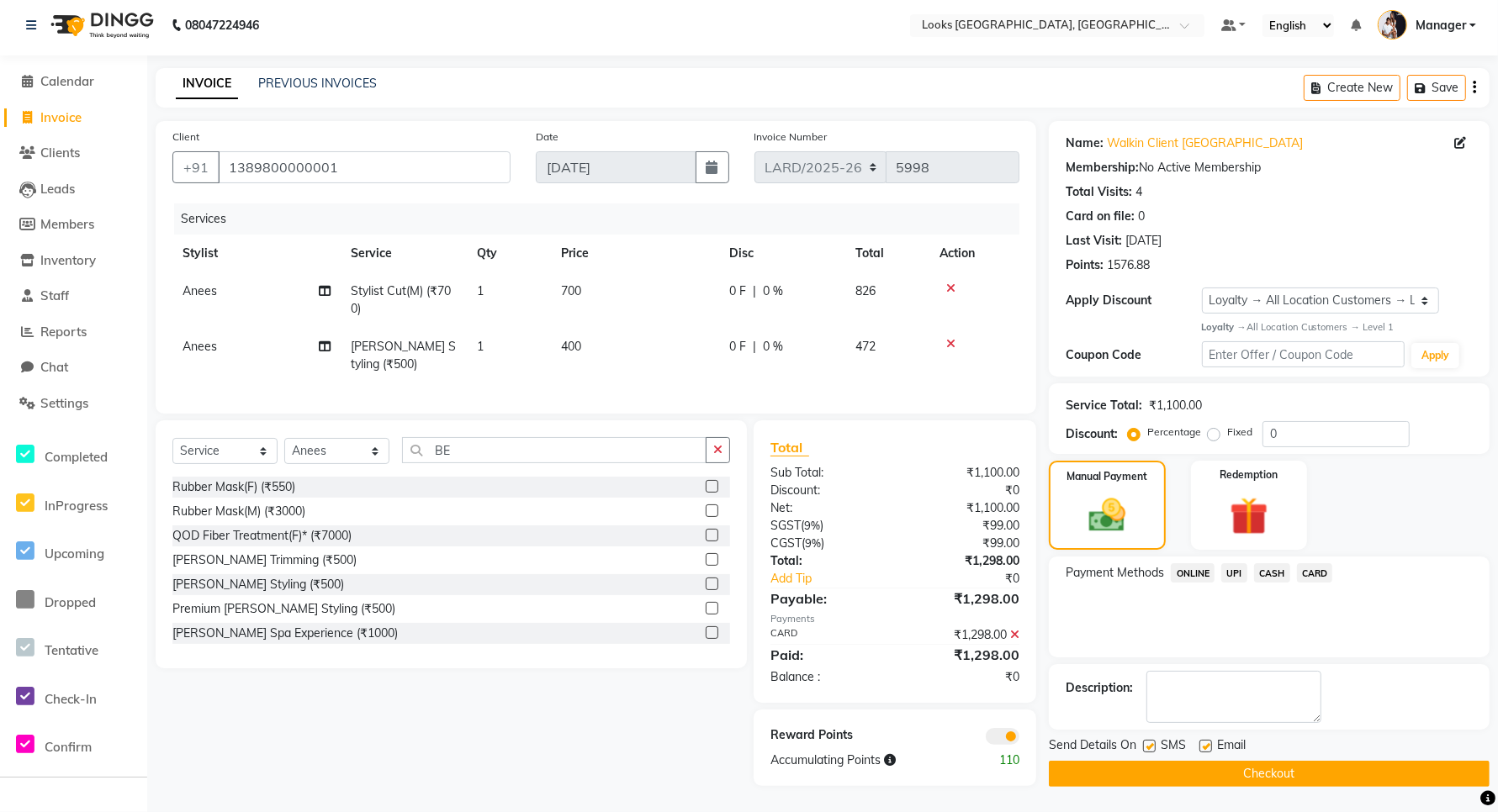
click at [1196, 761] on button "Checkout" at bounding box center [1269, 774] width 441 height 26
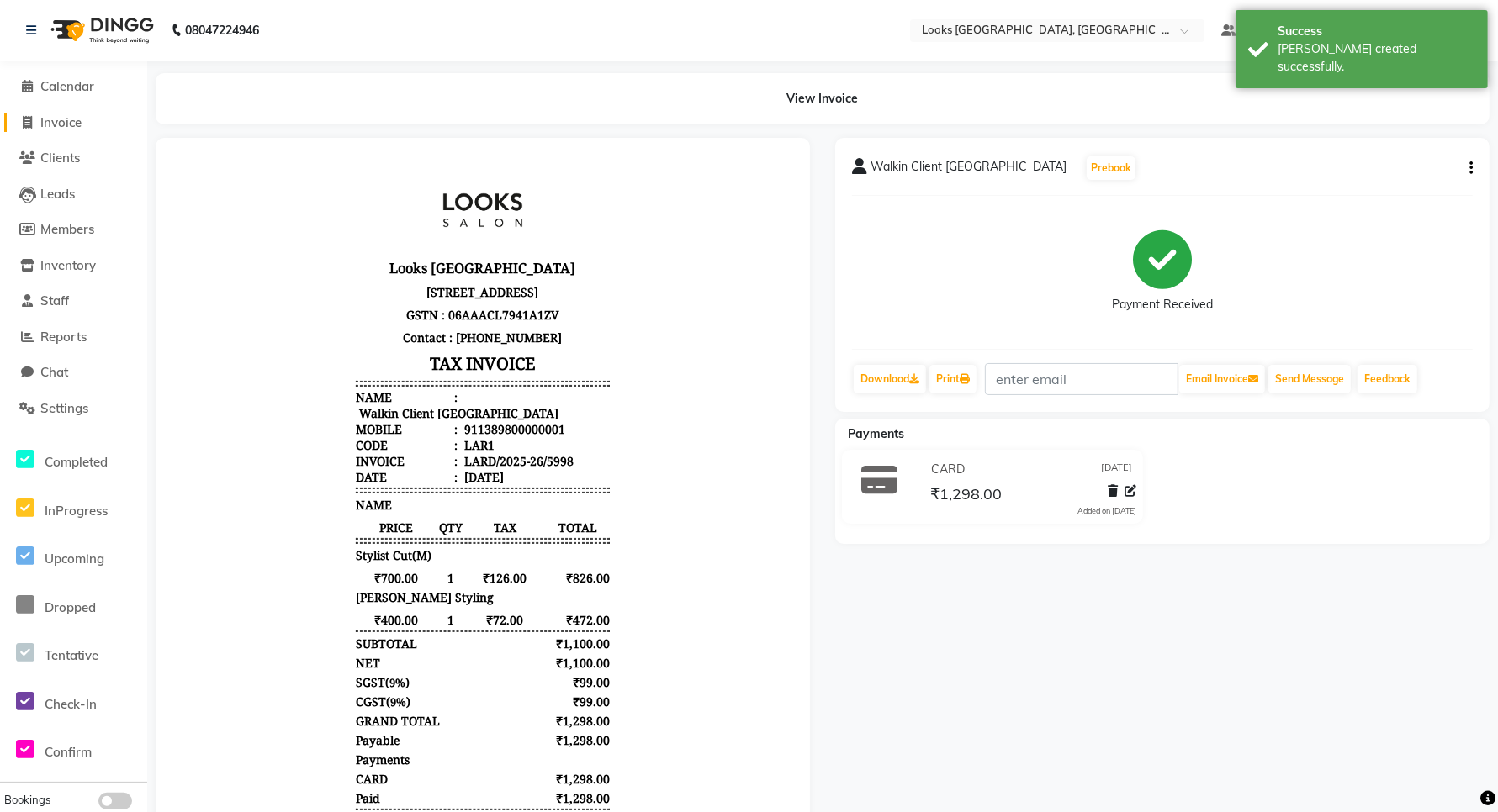
click at [49, 113] on link "Invoice" at bounding box center [74, 123] width 139 height 20
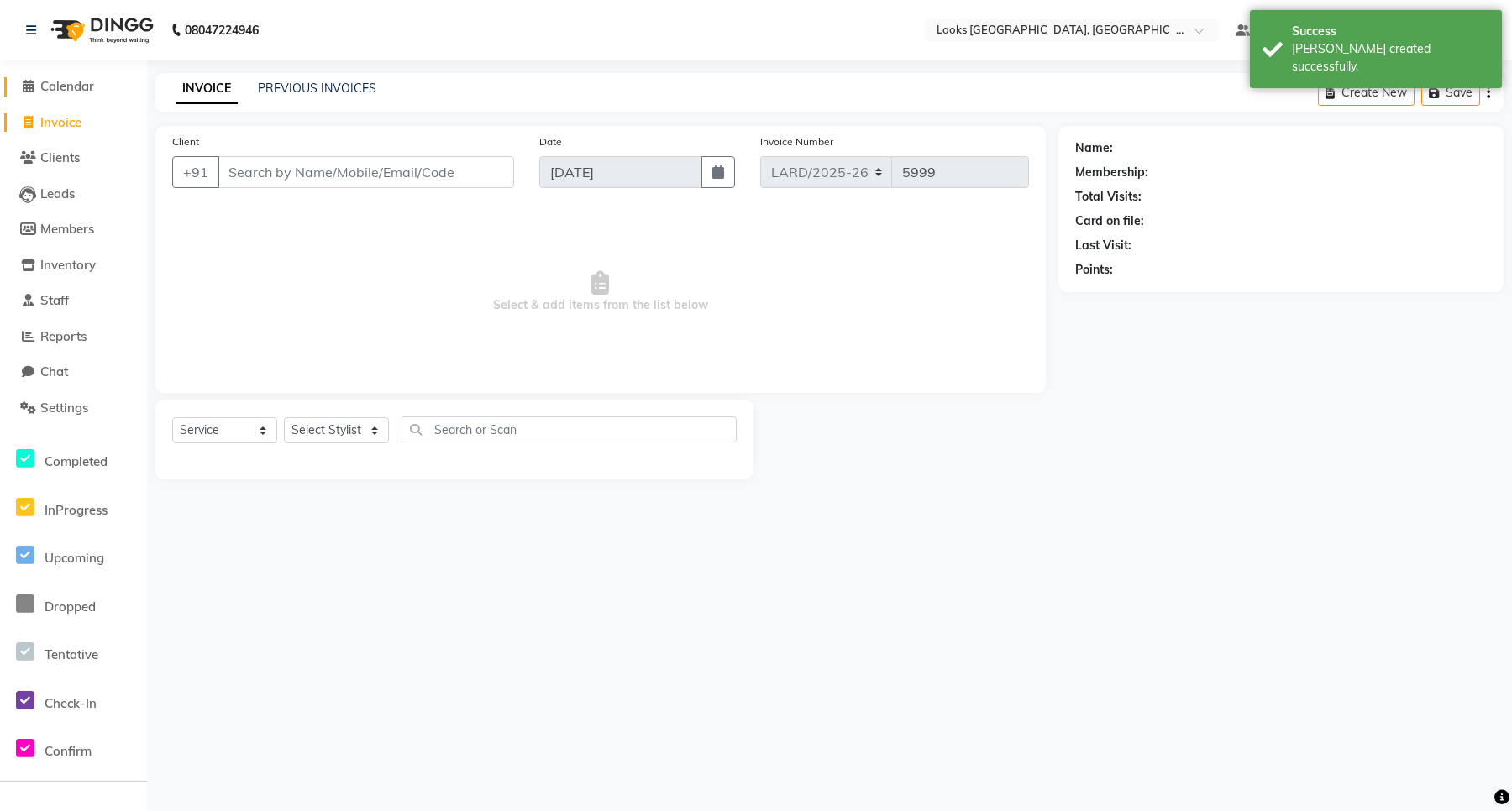
click at [73, 91] on span "Calendar" at bounding box center [67, 86] width 54 height 16
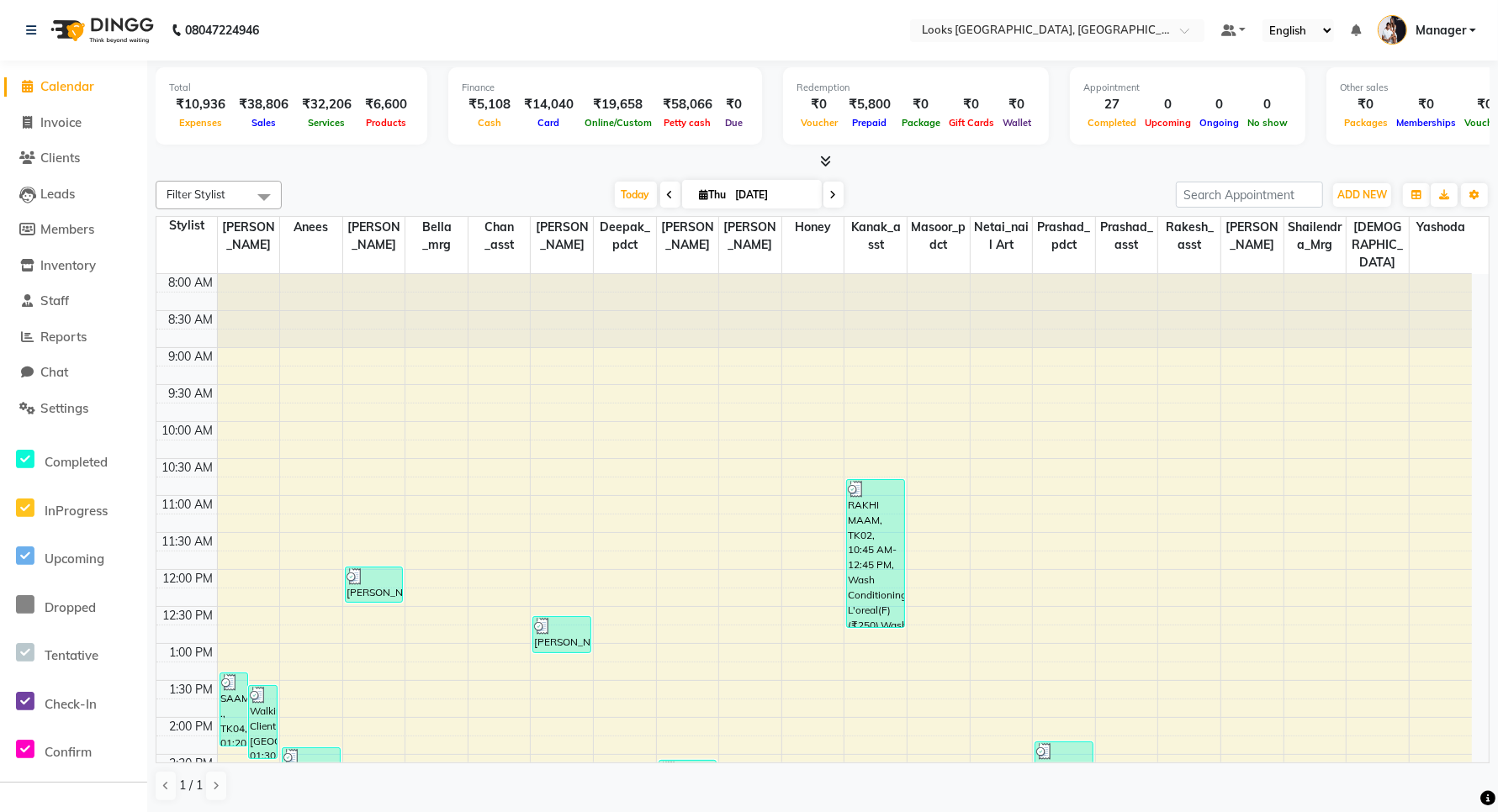
click at [51, 89] on span "Calendar" at bounding box center [67, 86] width 54 height 16
click at [49, 85] on span "Calendar" at bounding box center [67, 86] width 54 height 16
click at [49, 86] on span "Calendar" at bounding box center [67, 86] width 54 height 16
